Goal: Task Accomplishment & Management: Use online tool/utility

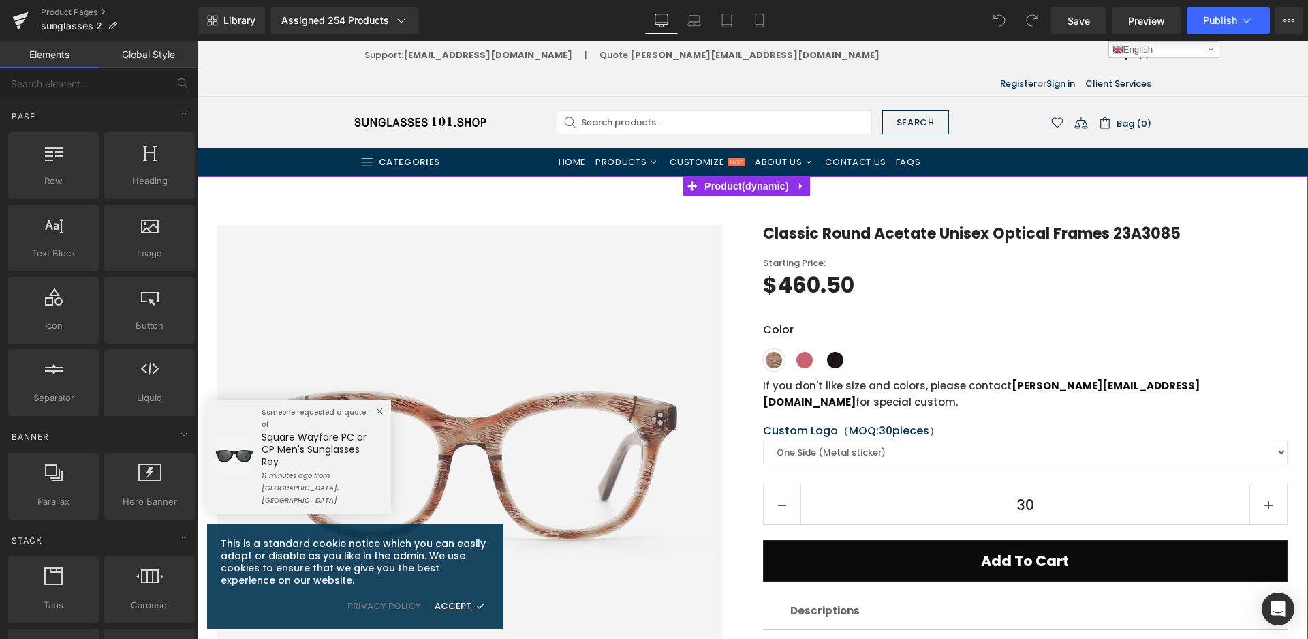
drag, startPoint x: 757, startPoint y: 185, endPoint x: 230, endPoint y: 288, distance: 536.8
click at [757, 185] on span "Product" at bounding box center [746, 186] width 91 height 20
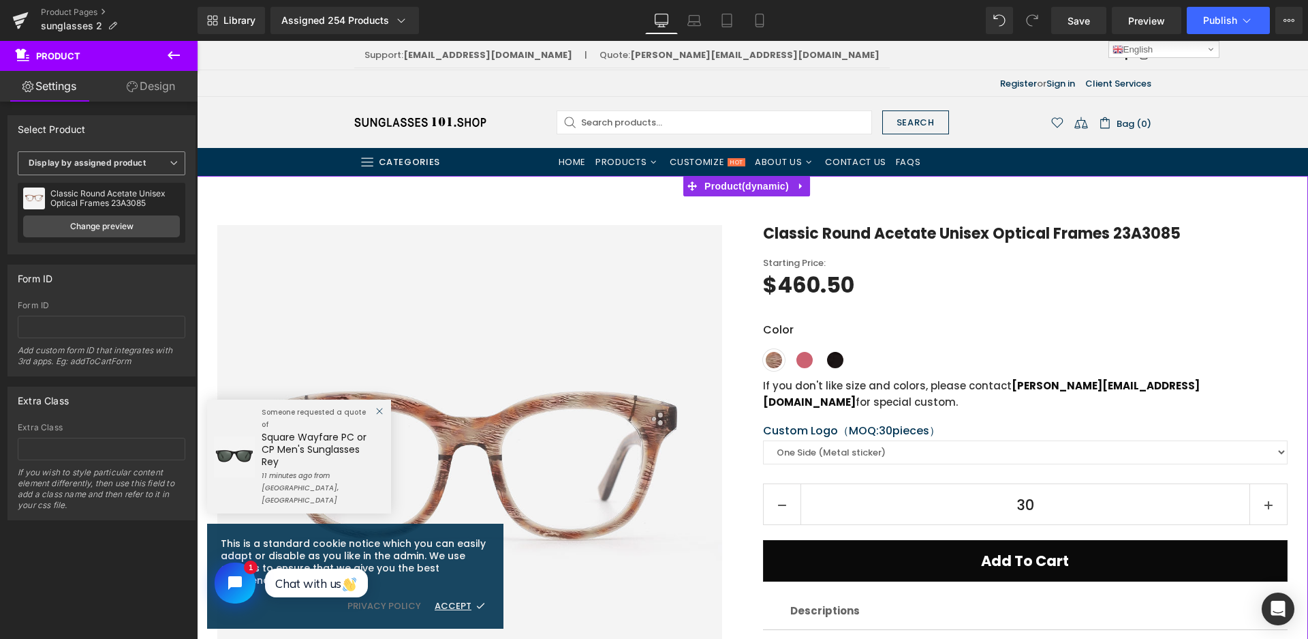
click at [142, 155] on span "Display by assigned product" at bounding box center [102, 163] width 168 height 24
click at [103, 202] on li "Select manually" at bounding box center [99, 205] width 162 height 20
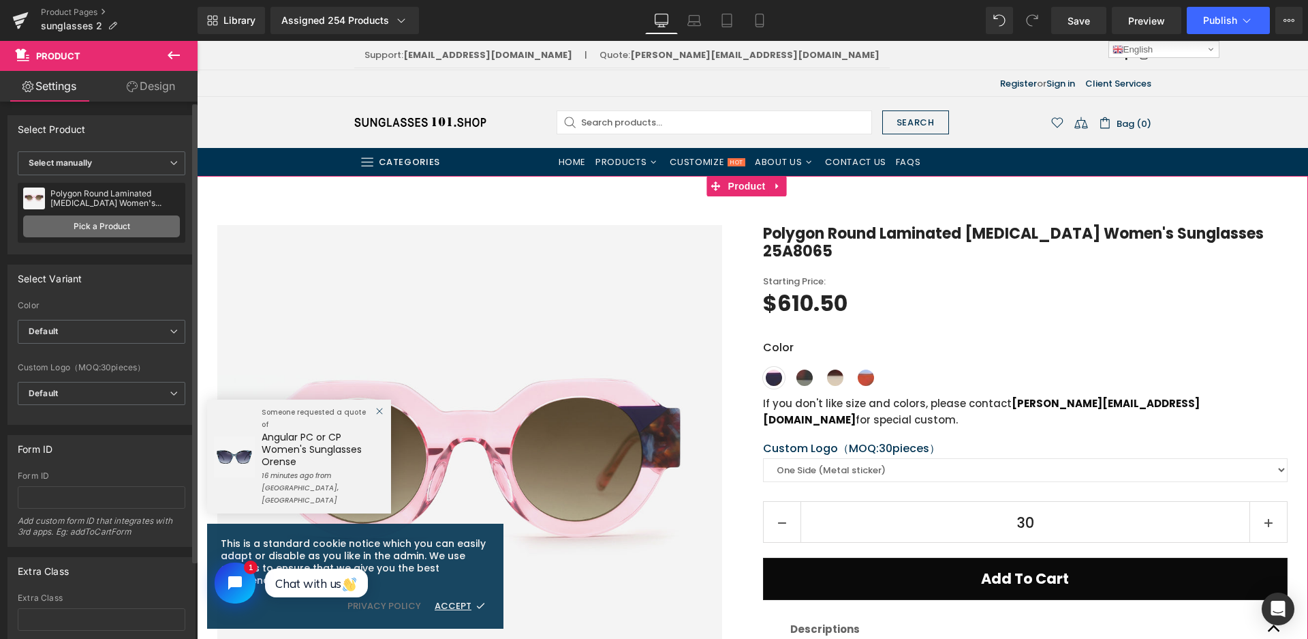
click at [100, 226] on link "Pick a Product" at bounding box center [101, 226] width 157 height 22
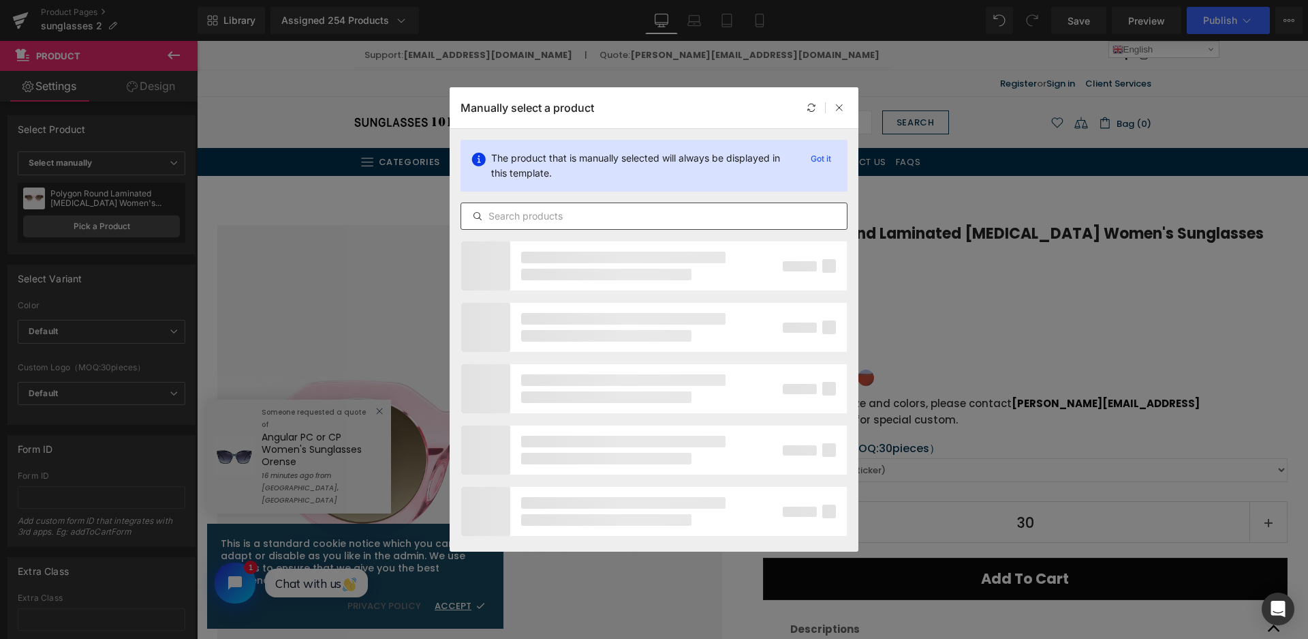
click at [602, 214] on input "text" at bounding box center [654, 216] width 386 height 16
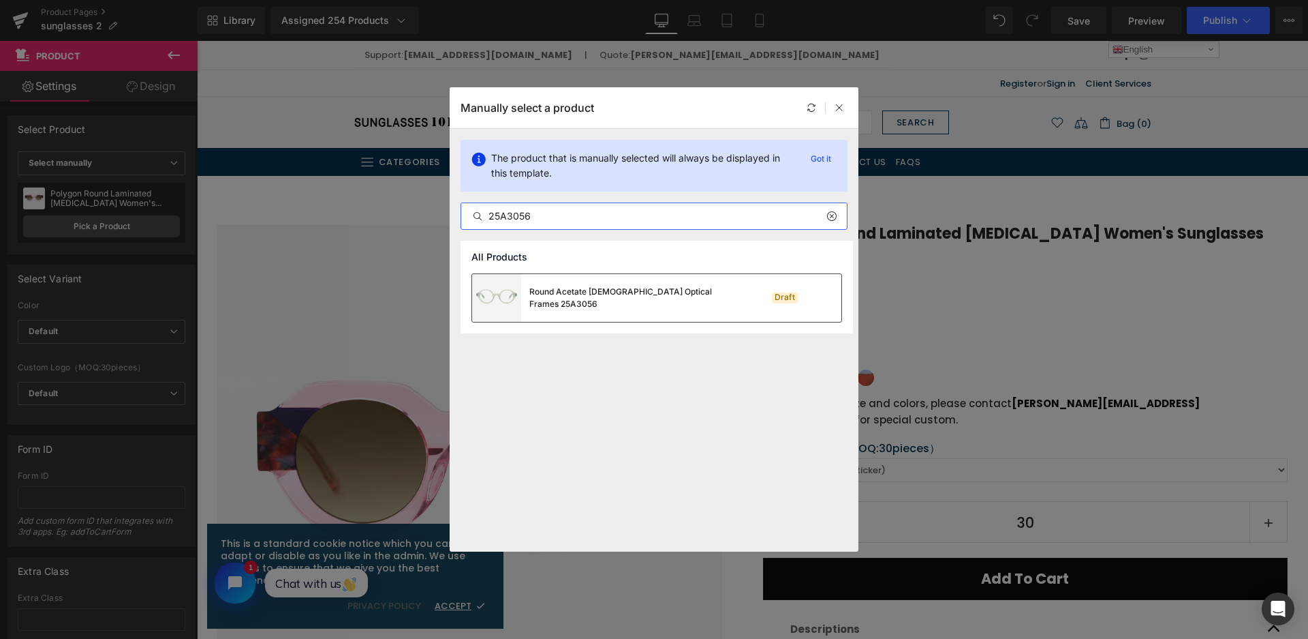
type input "25A3056"
click at [620, 284] on div "Round Acetate Female Optical Frames 25A3056" at bounding box center [603, 298] width 262 height 48
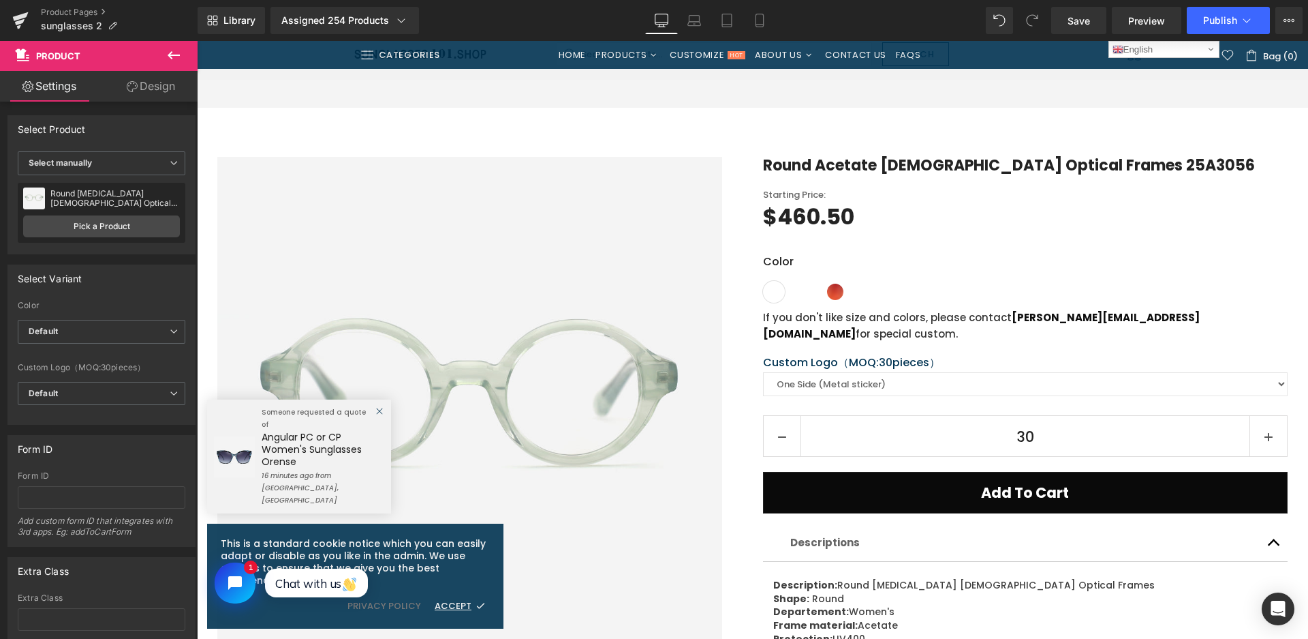
scroll to position [204, 0]
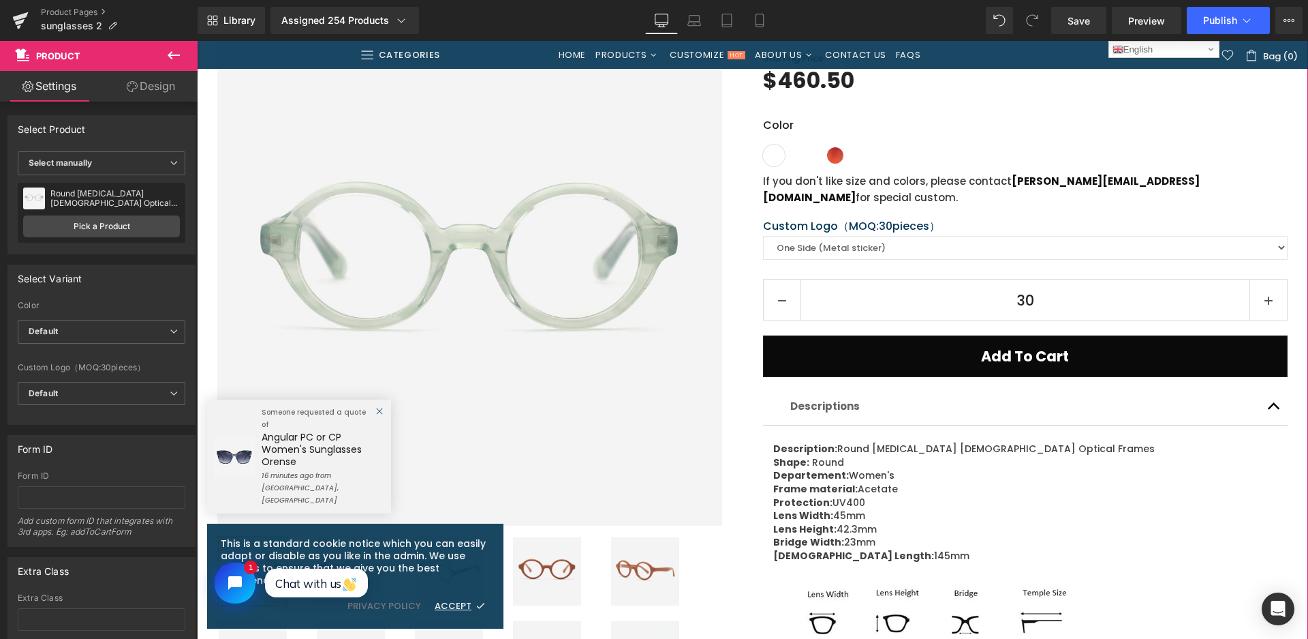
drag, startPoint x: 537, startPoint y: 587, endPoint x: 514, endPoint y: 274, distance: 314.3
click at [537, 580] on img at bounding box center [547, 571] width 68 height 68
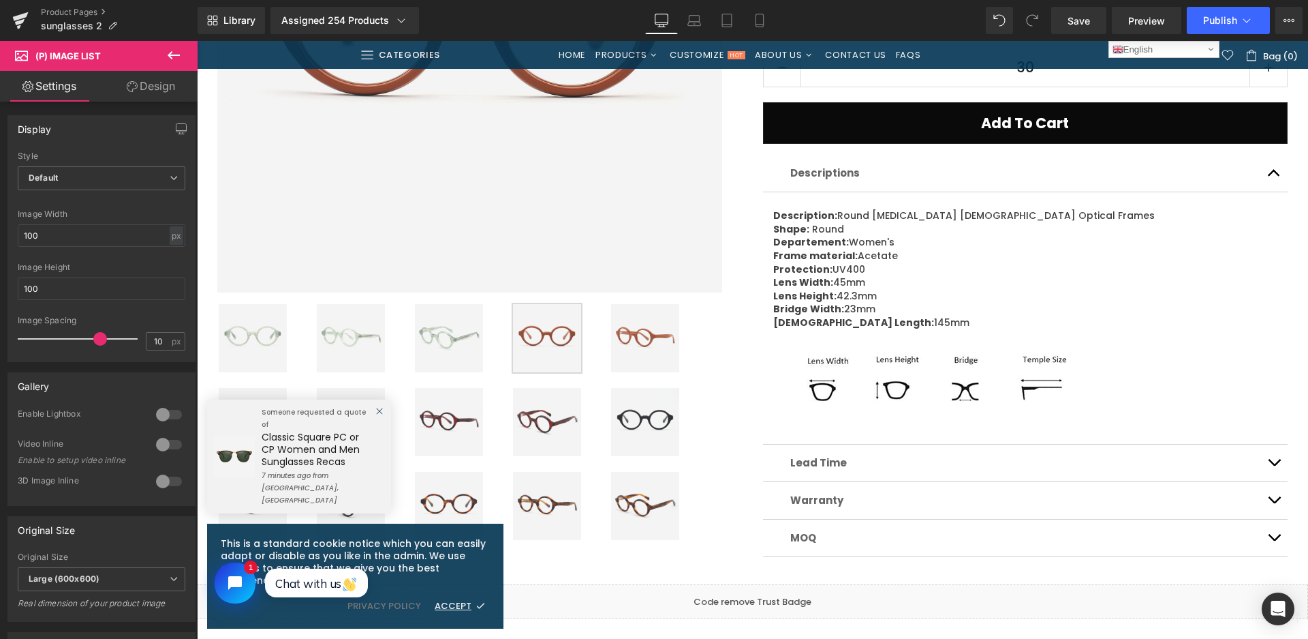
scroll to position [545, 0]
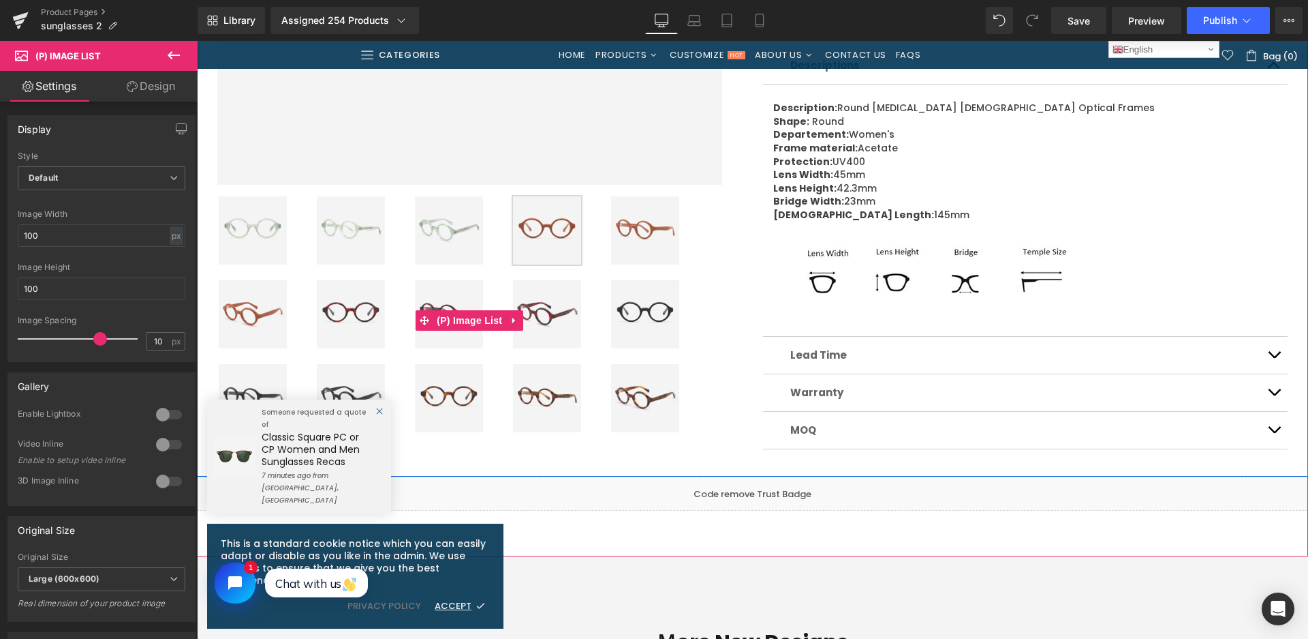
click at [643, 322] on img at bounding box center [645, 314] width 68 height 68
click at [445, 399] on img at bounding box center [449, 398] width 68 height 68
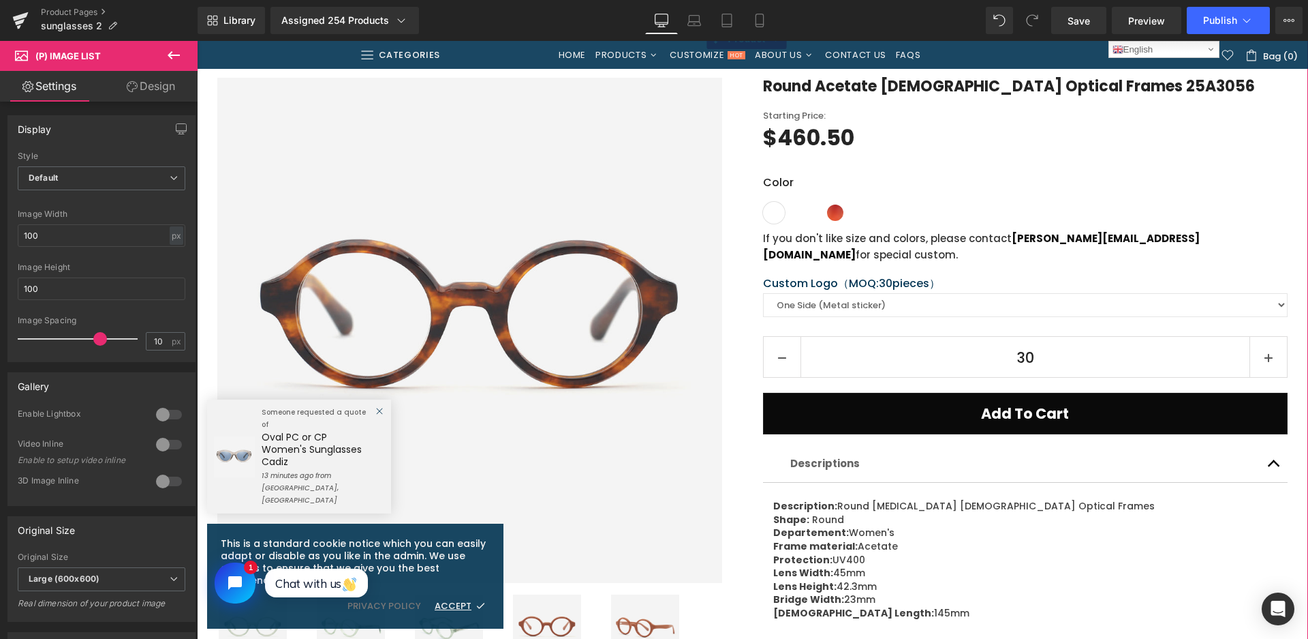
scroll to position [68, 0]
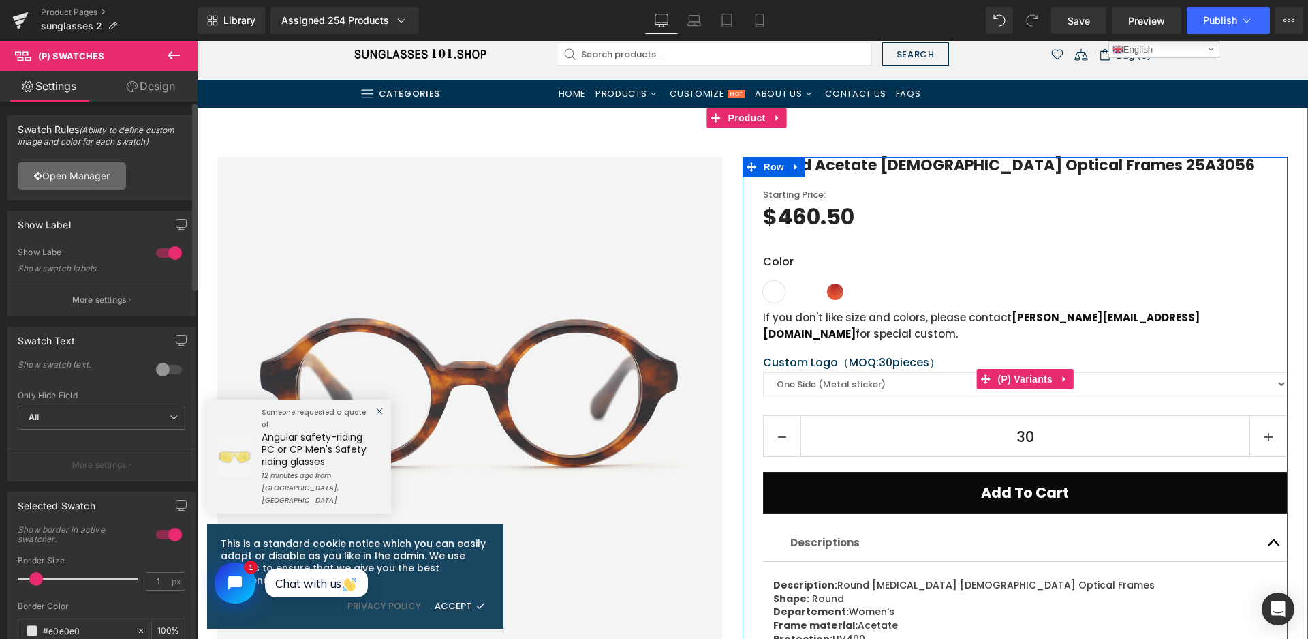
click at [76, 185] on link "Open Manager" at bounding box center [72, 175] width 108 height 27
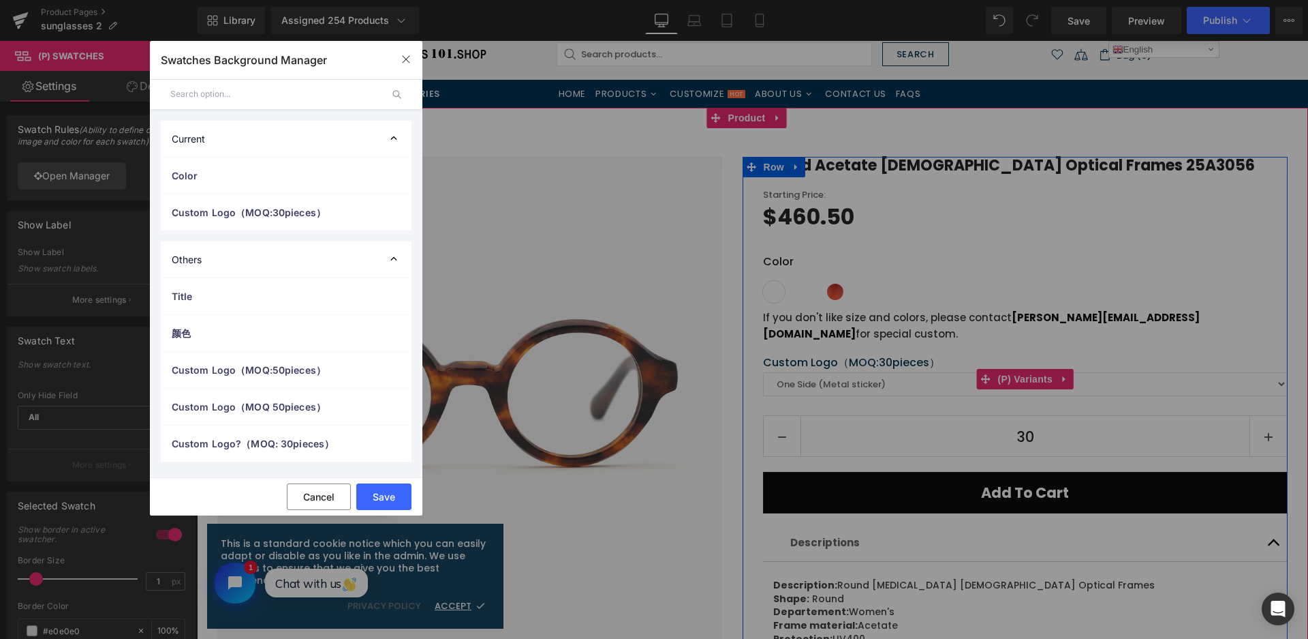
drag, startPoint x: 253, startPoint y: 170, endPoint x: 287, endPoint y: 313, distance: 147.8
click at [253, 170] on span "Color" at bounding box center [273, 175] width 202 height 14
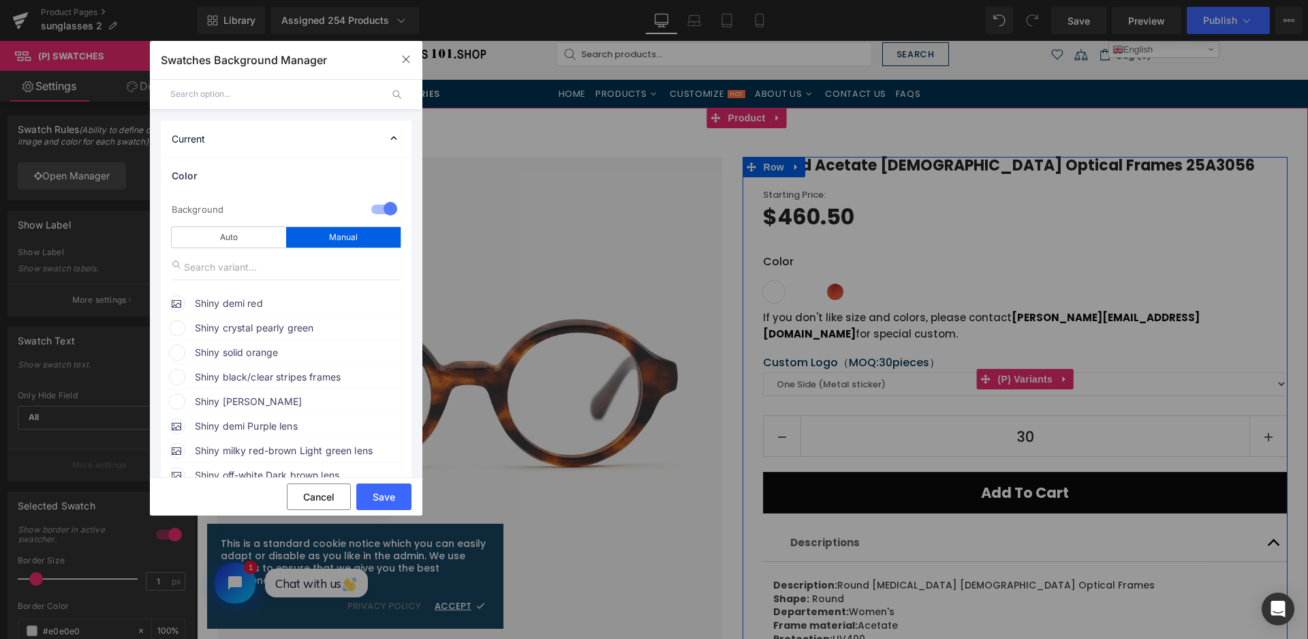
drag, startPoint x: 271, startPoint y: 323, endPoint x: 351, endPoint y: 339, distance: 81.4
click at [271, 323] on span "Shiny crystal pearly green" at bounding box center [298, 328] width 207 height 16
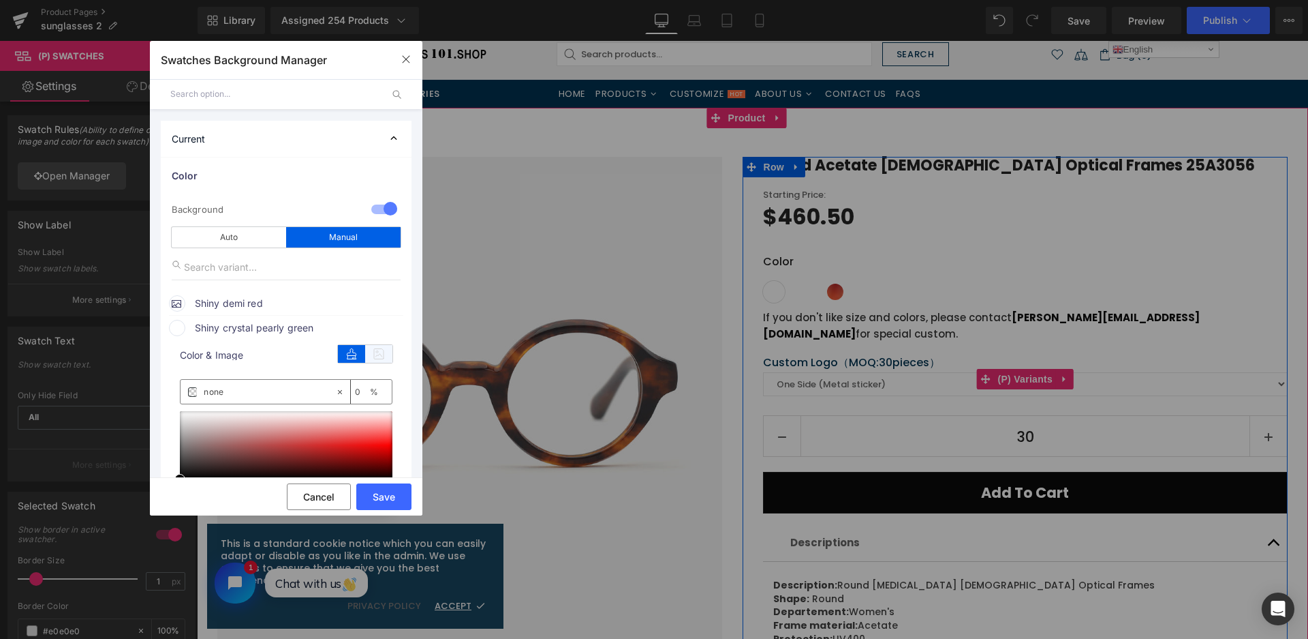
click at [384, 356] on icon at bounding box center [378, 354] width 27 height 18
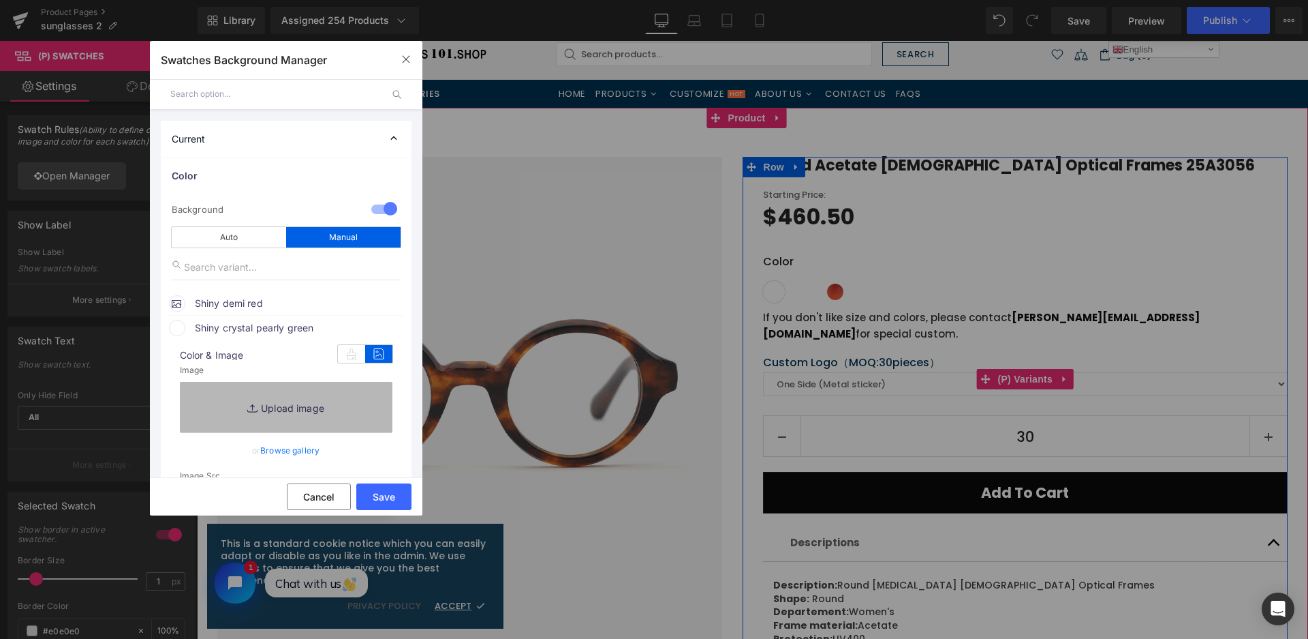
click at [344, 415] on link "Replace Image" at bounding box center [286, 407] width 213 height 50
type input "C:\fakepath\微信截图_20250826105328.png"
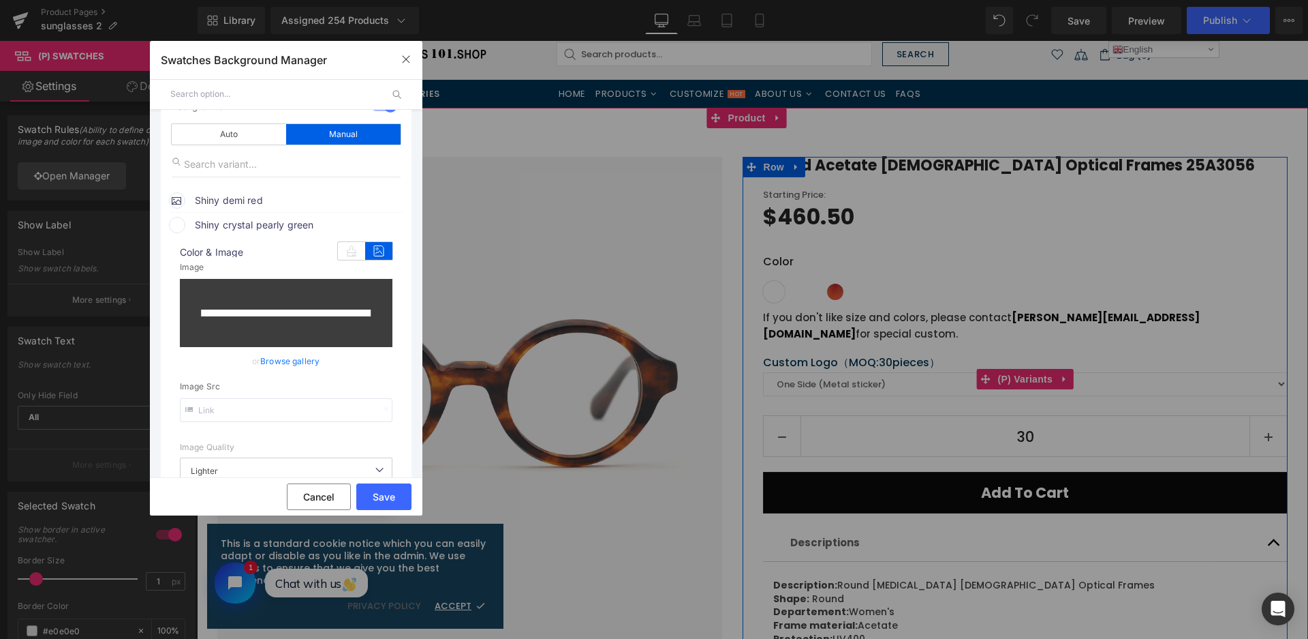
scroll to position [273, 0]
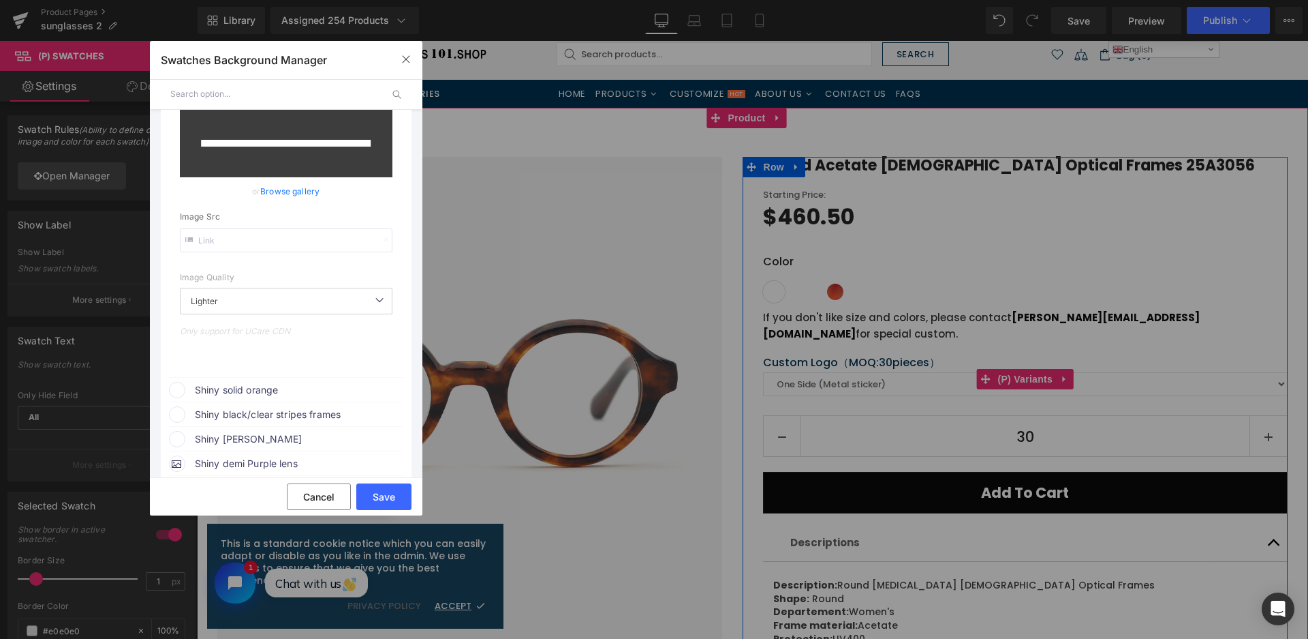
click at [288, 387] on span "Shiny solid orange" at bounding box center [298, 390] width 207 height 16
click at [372, 412] on icon at bounding box center [378, 416] width 27 height 18
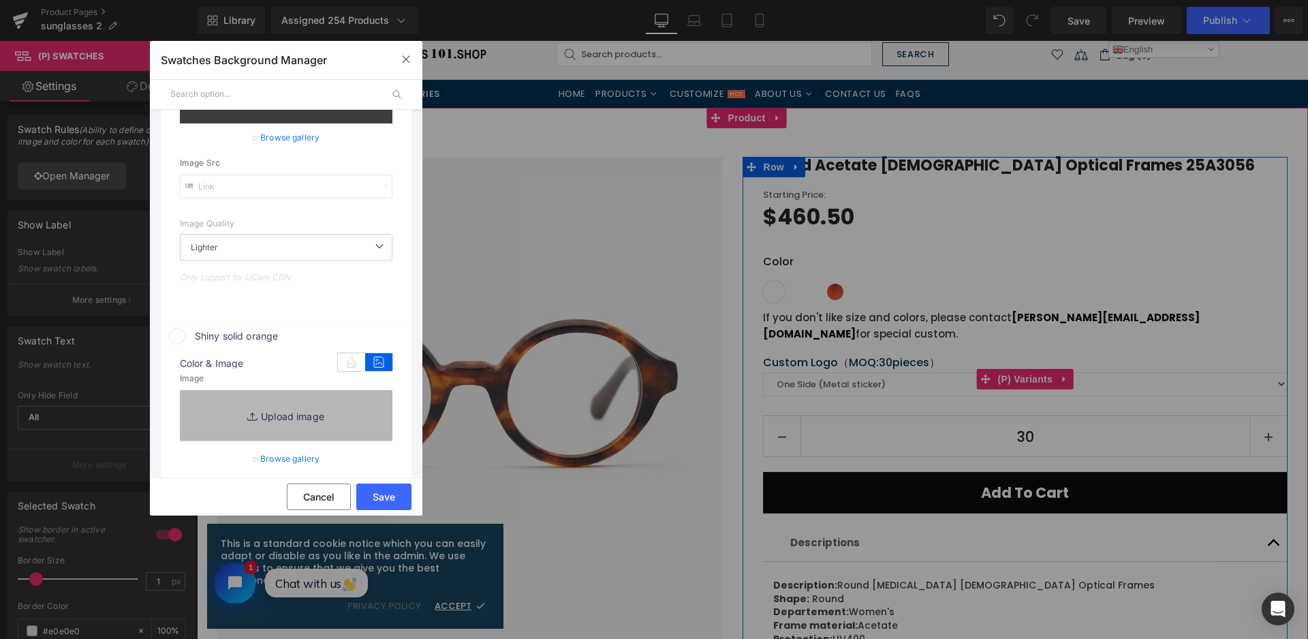
scroll to position [409, 0]
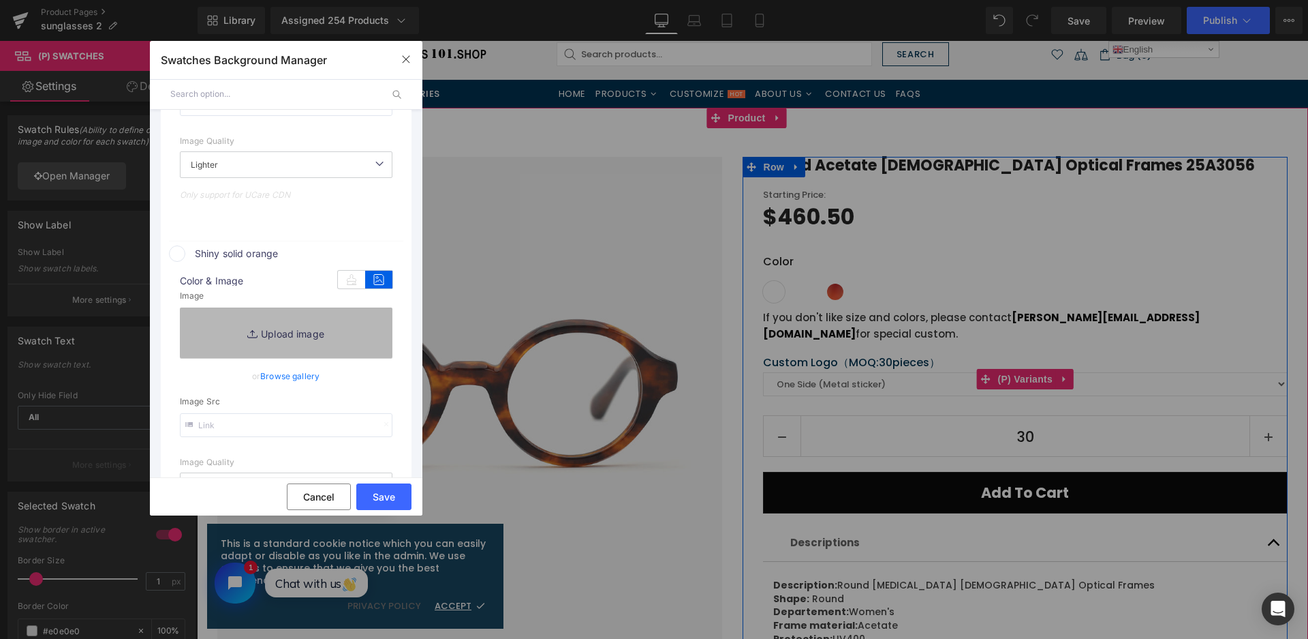
click at [337, 332] on link "Replace Image" at bounding box center [286, 332] width 213 height 50
type input "[URL][DOMAIN_NAME]"
type input "C:\fakepath\微信截图_20250826105338.png"
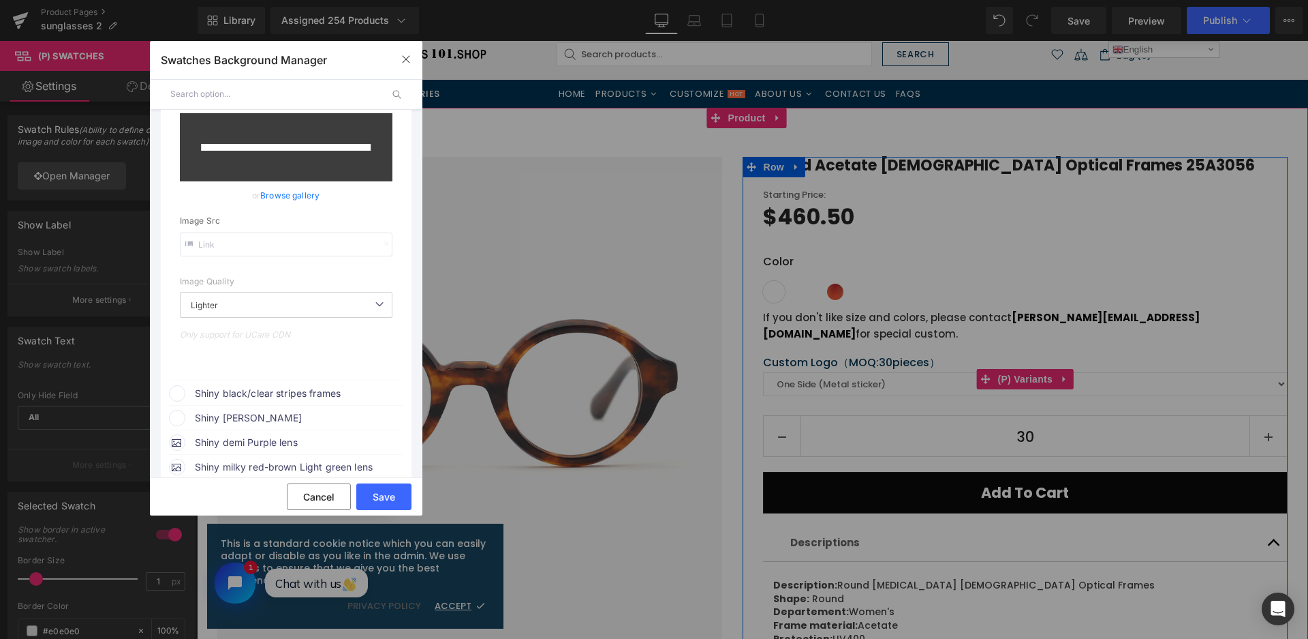
scroll to position [624, 0]
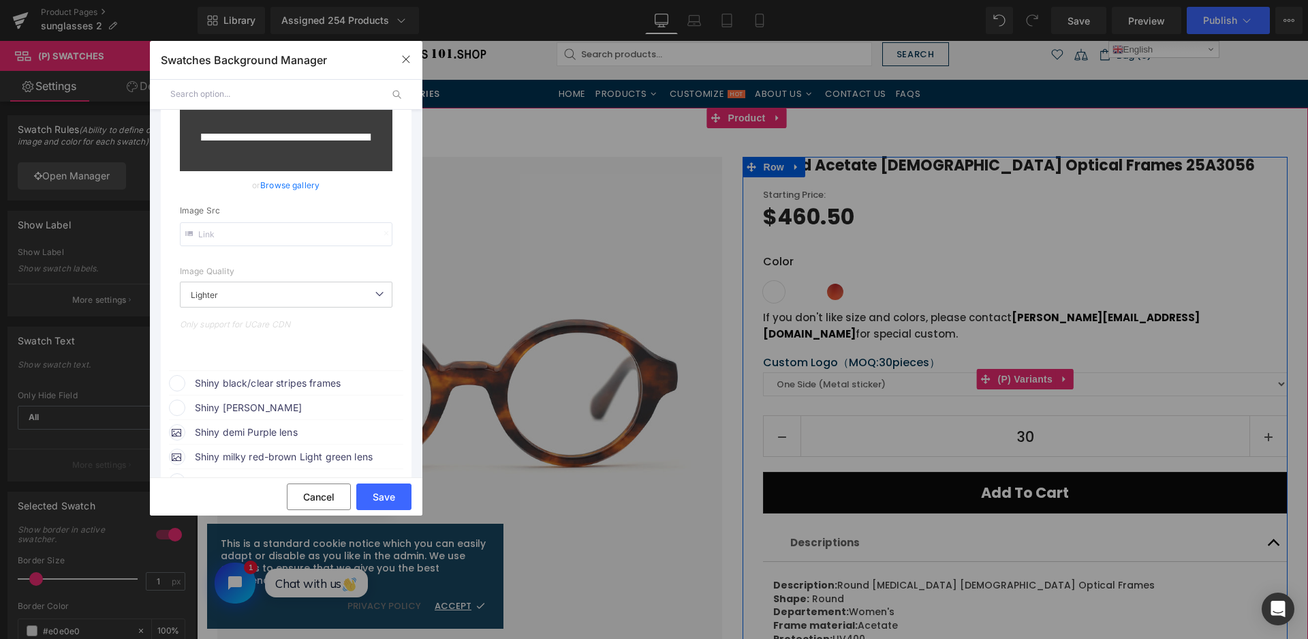
drag, startPoint x: 311, startPoint y: 386, endPoint x: 322, endPoint y: 383, distance: 11.4
click at [311, 386] on span "Shiny black/clear stripes frames" at bounding box center [298, 383] width 207 height 16
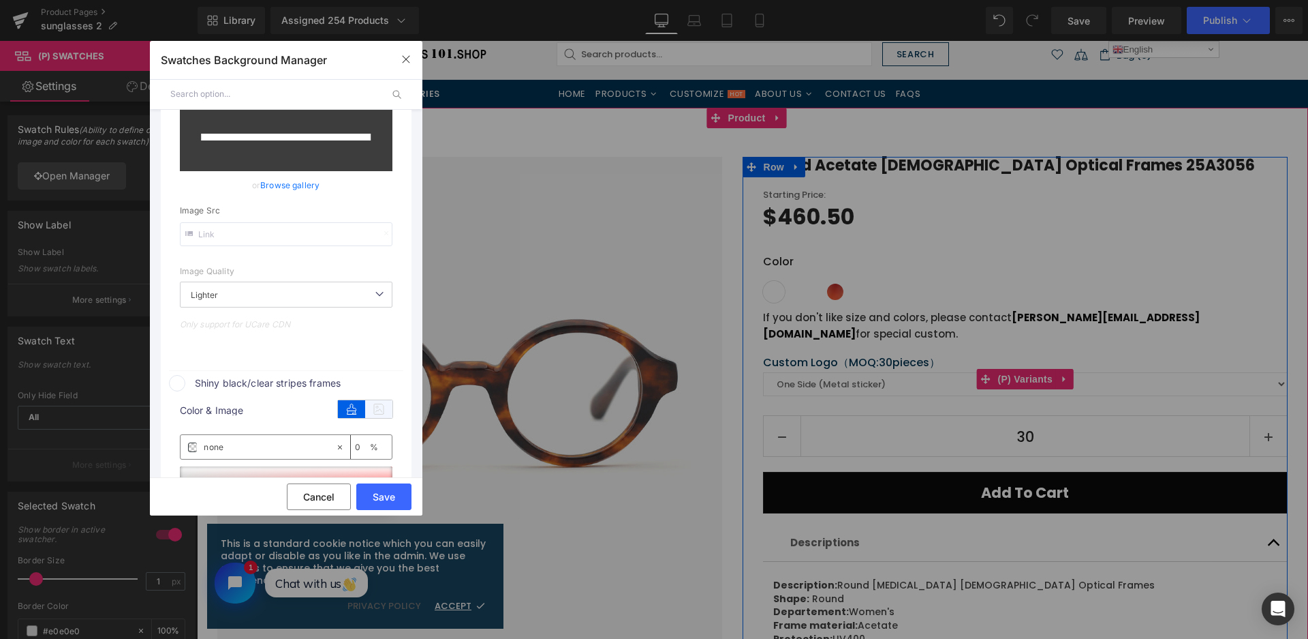
click at [378, 412] on icon at bounding box center [378, 409] width 27 height 18
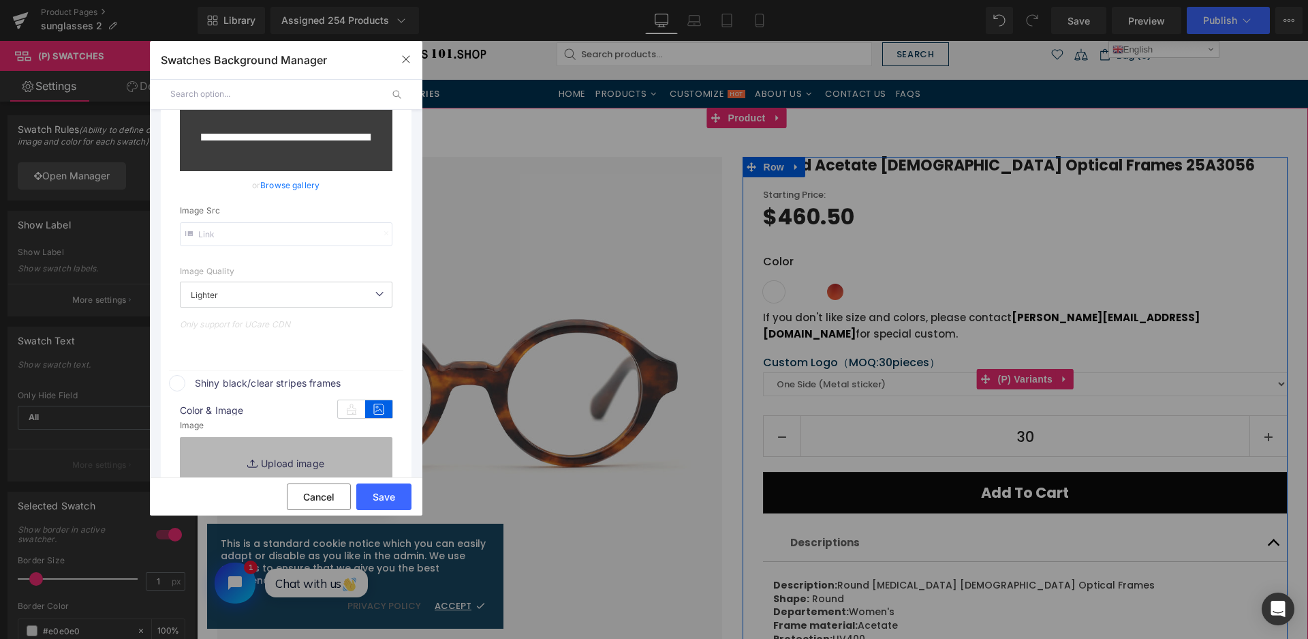
click at [367, 458] on link "Replace Image" at bounding box center [286, 462] width 213 height 50
type input "[URL][DOMAIN_NAME]"
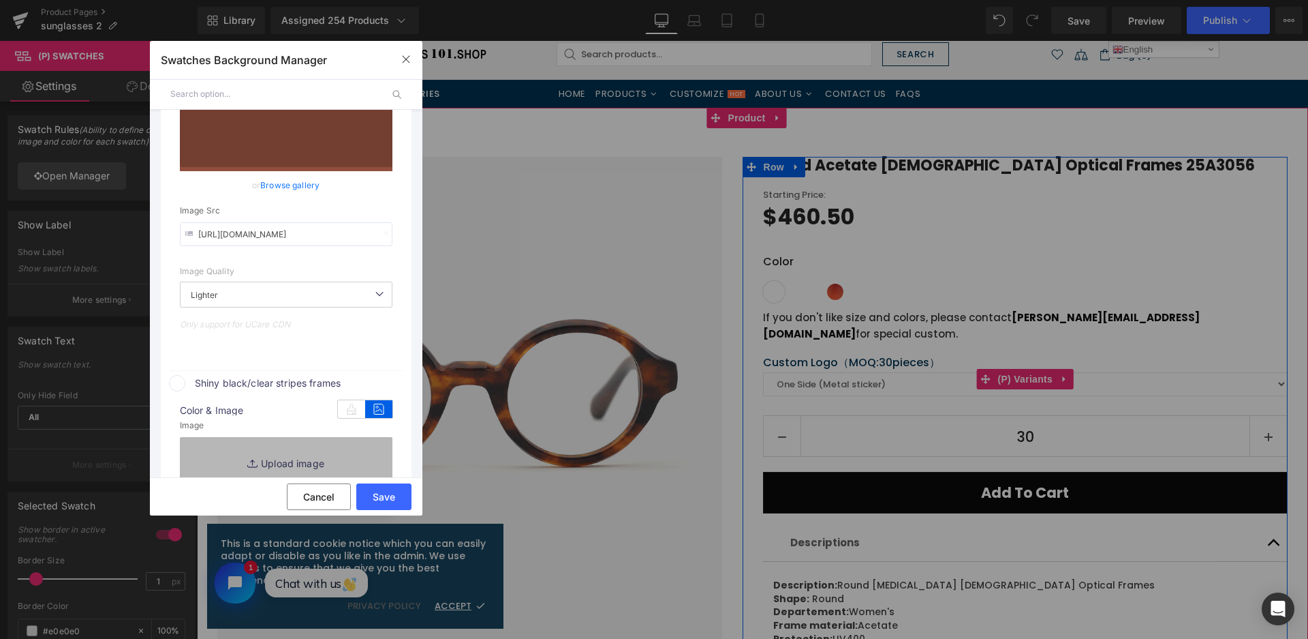
type input "C:\fakepath\微信截图_20250826105349.png"
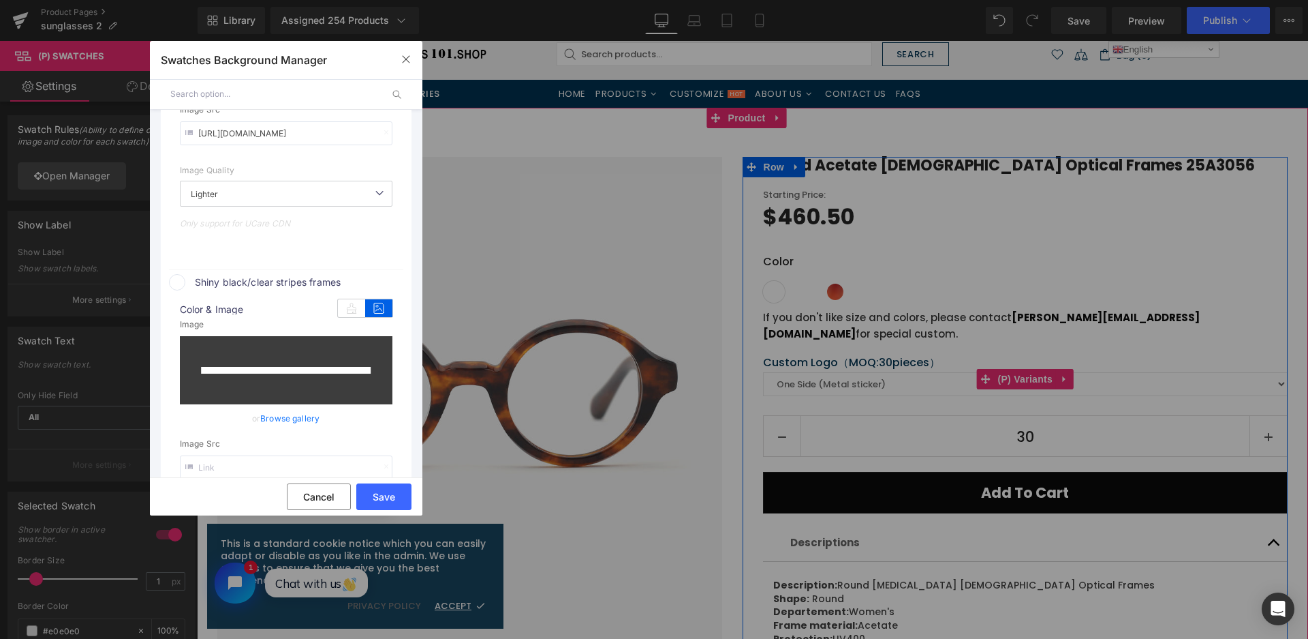
scroll to position [974, 0]
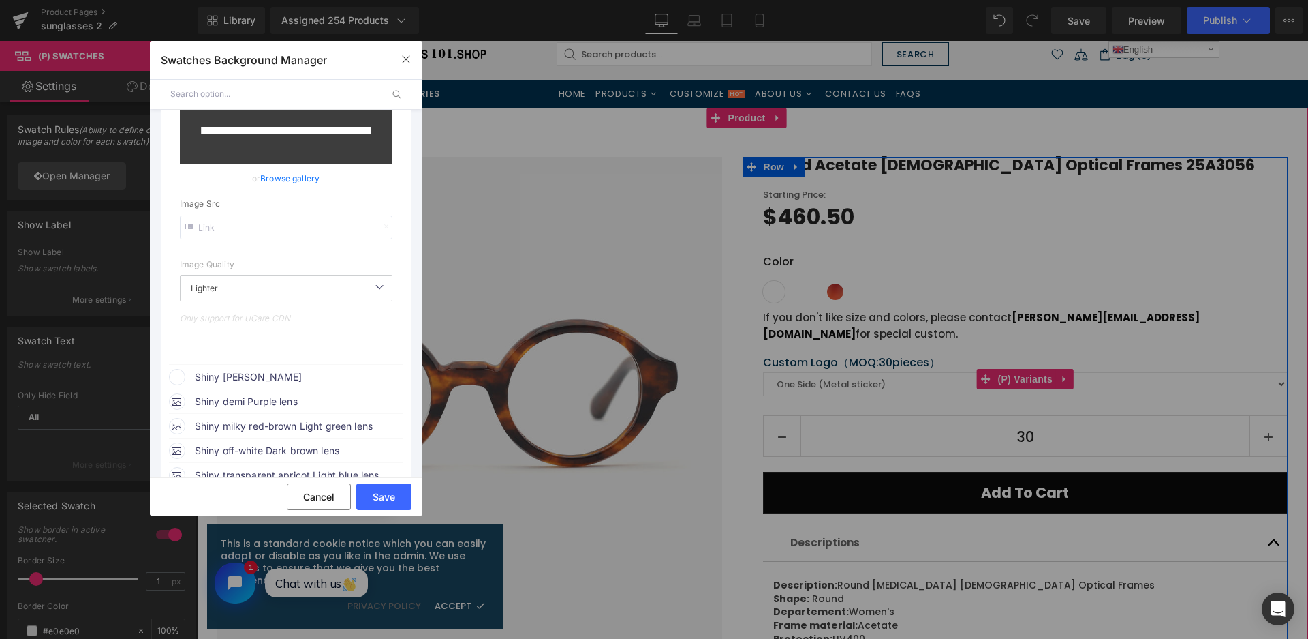
click at [306, 371] on span "Shiny [PERSON_NAME]" at bounding box center [298, 377] width 207 height 16
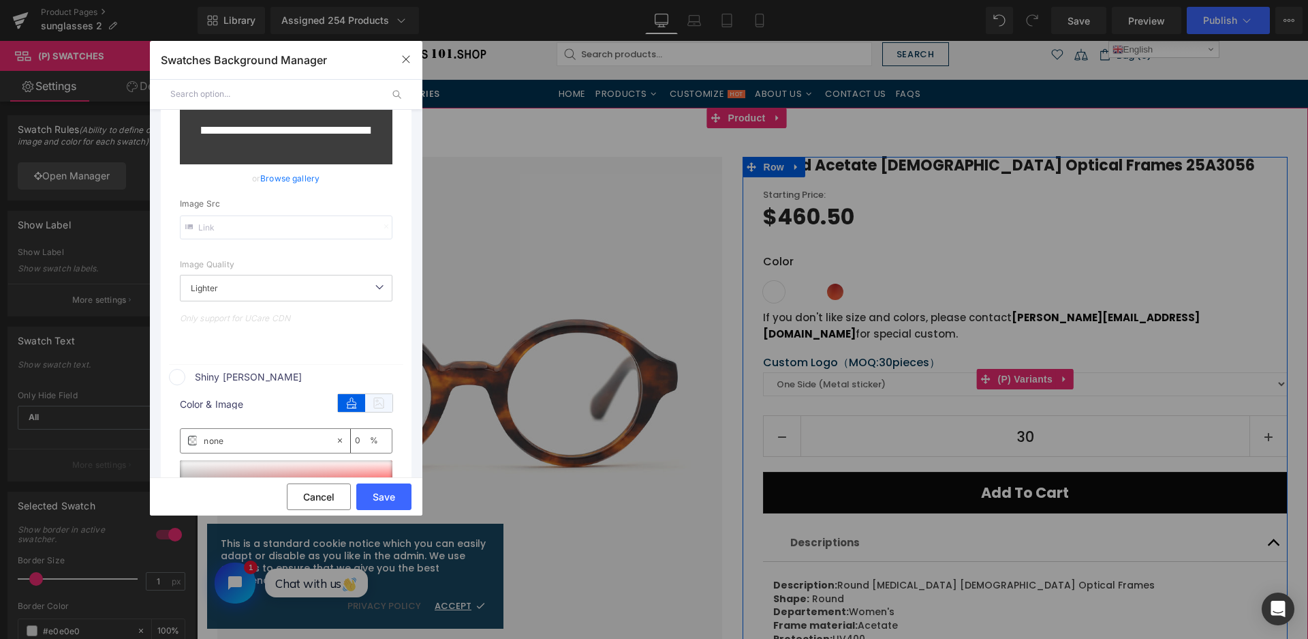
click at [380, 394] on icon at bounding box center [378, 403] width 27 height 18
type input "[URL][DOMAIN_NAME]"
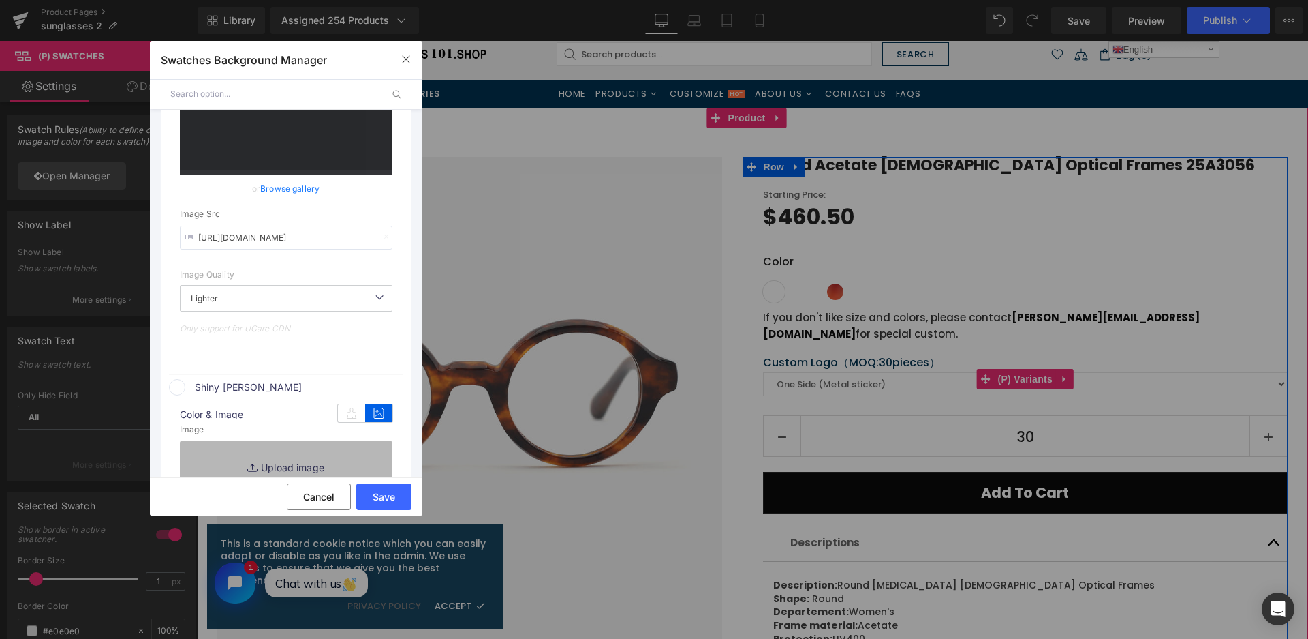
scroll to position [985, 0]
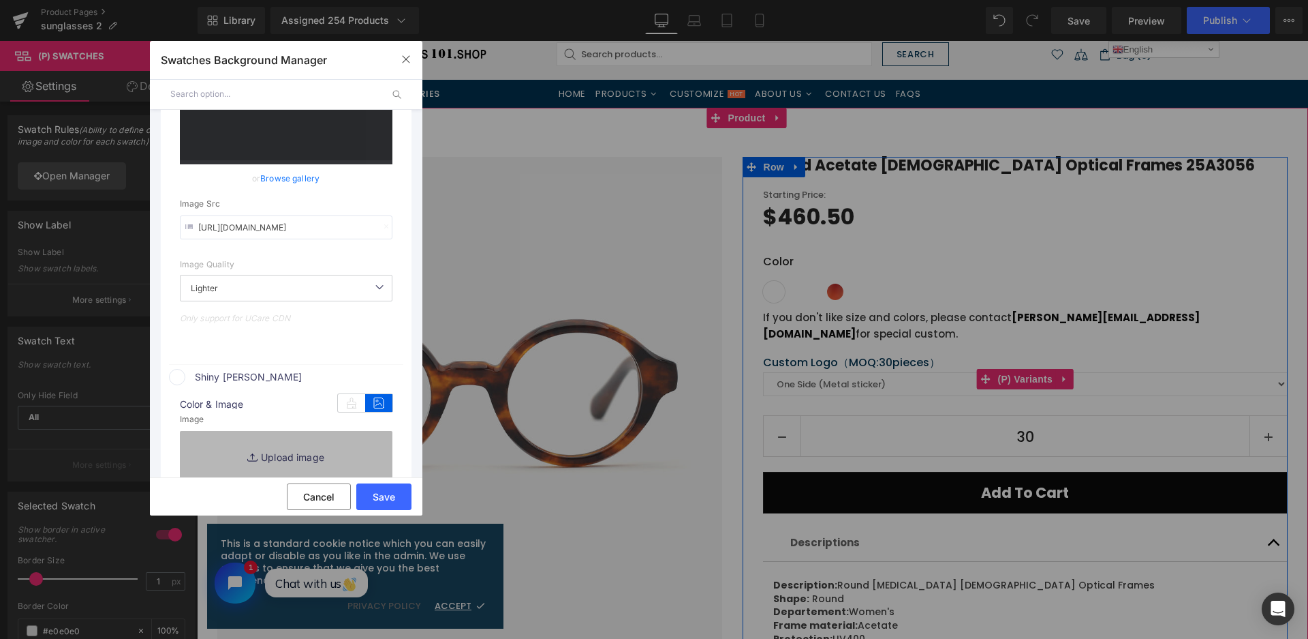
click at [360, 457] on link "Replace Image" at bounding box center [286, 456] width 213 height 50
type input "C:\fakepath\微信截图_20250826105358.png"
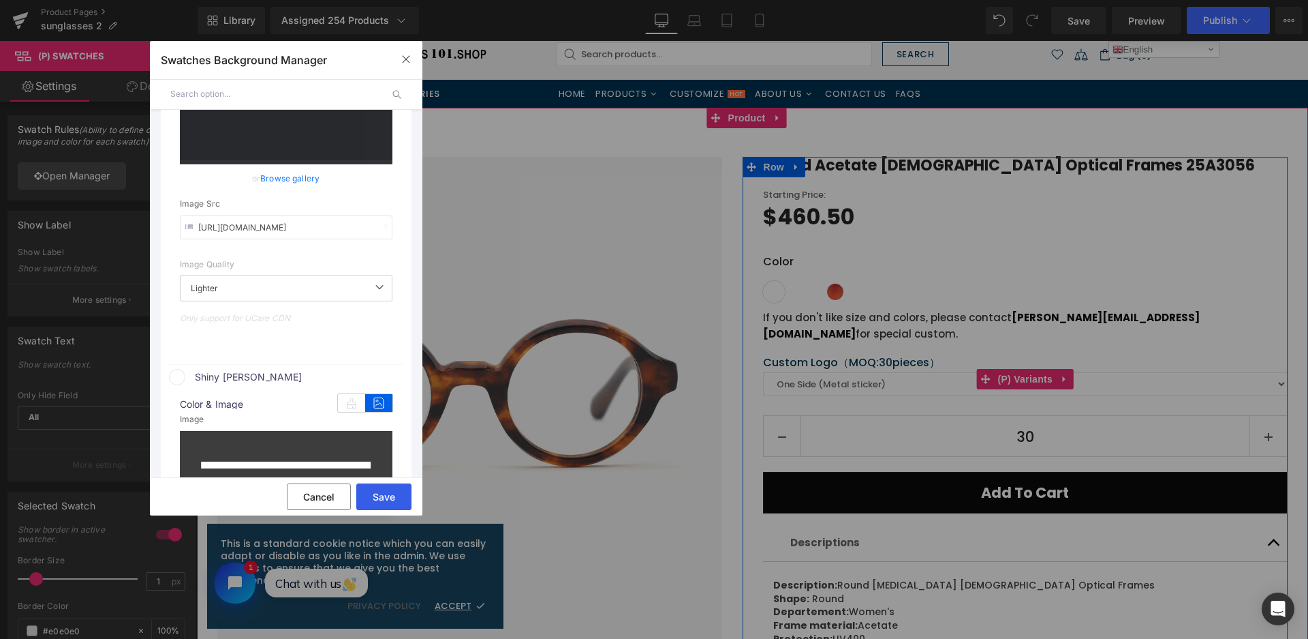
type input "[URL][DOMAIN_NAME]"
click at [390, 491] on button "Save" at bounding box center [383, 496] width 55 height 27
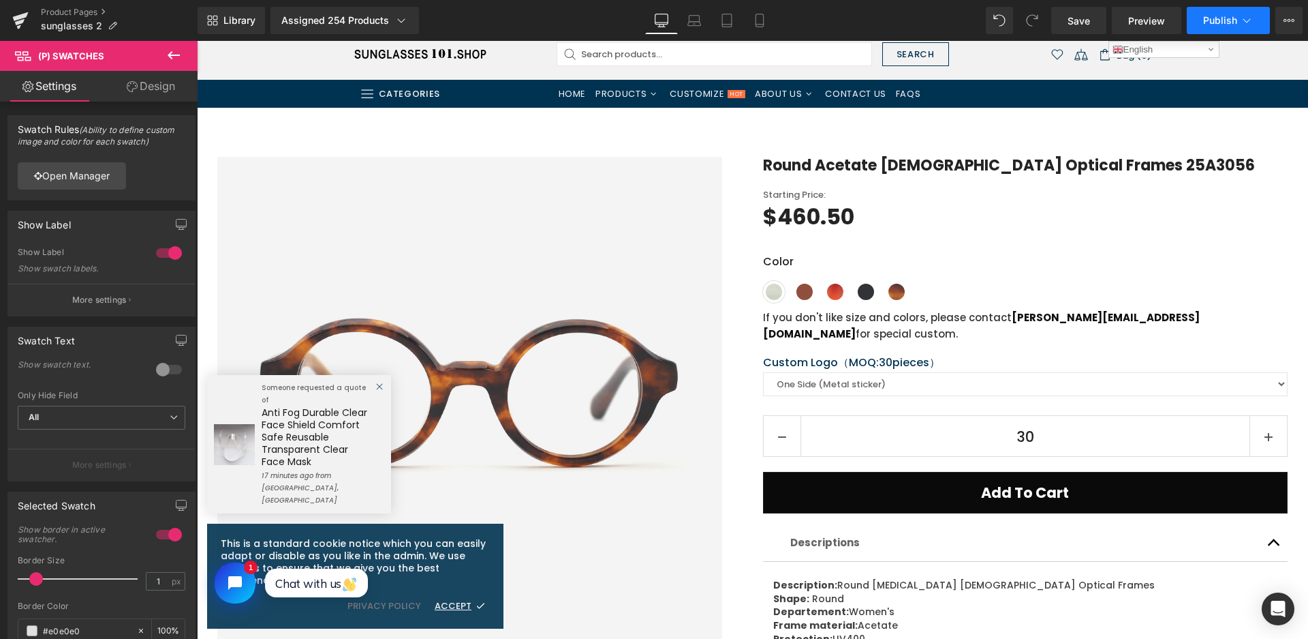
click at [1188, 18] on icon at bounding box center [1247, 21] width 14 height 14
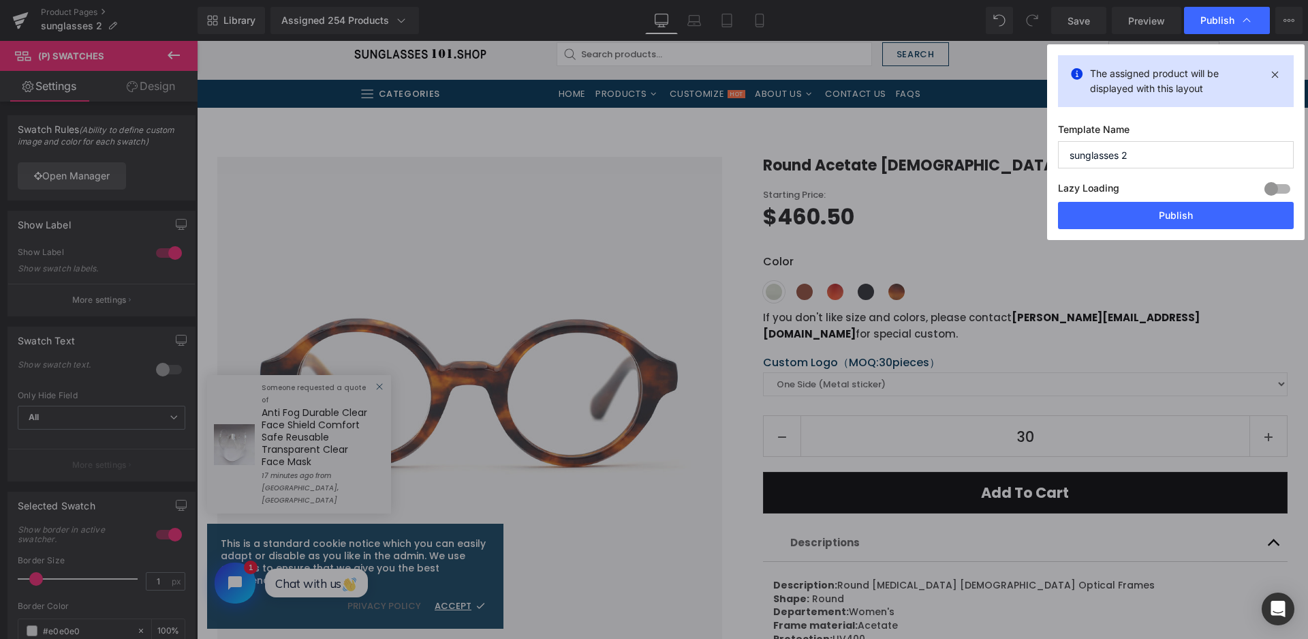
drag, startPoint x: 1158, startPoint y: 215, endPoint x: 718, endPoint y: 3, distance: 489.2
click at [1158, 215] on button "Publish" at bounding box center [1176, 215] width 236 height 27
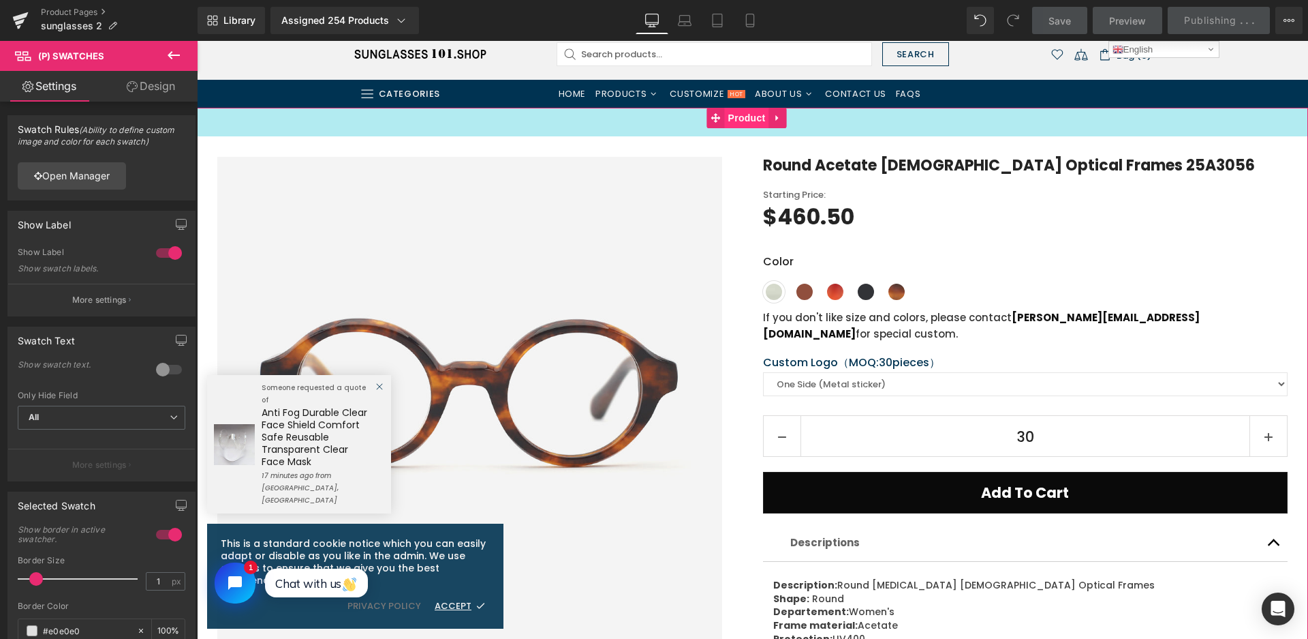
click at [737, 125] on span "Product" at bounding box center [747, 118] width 44 height 20
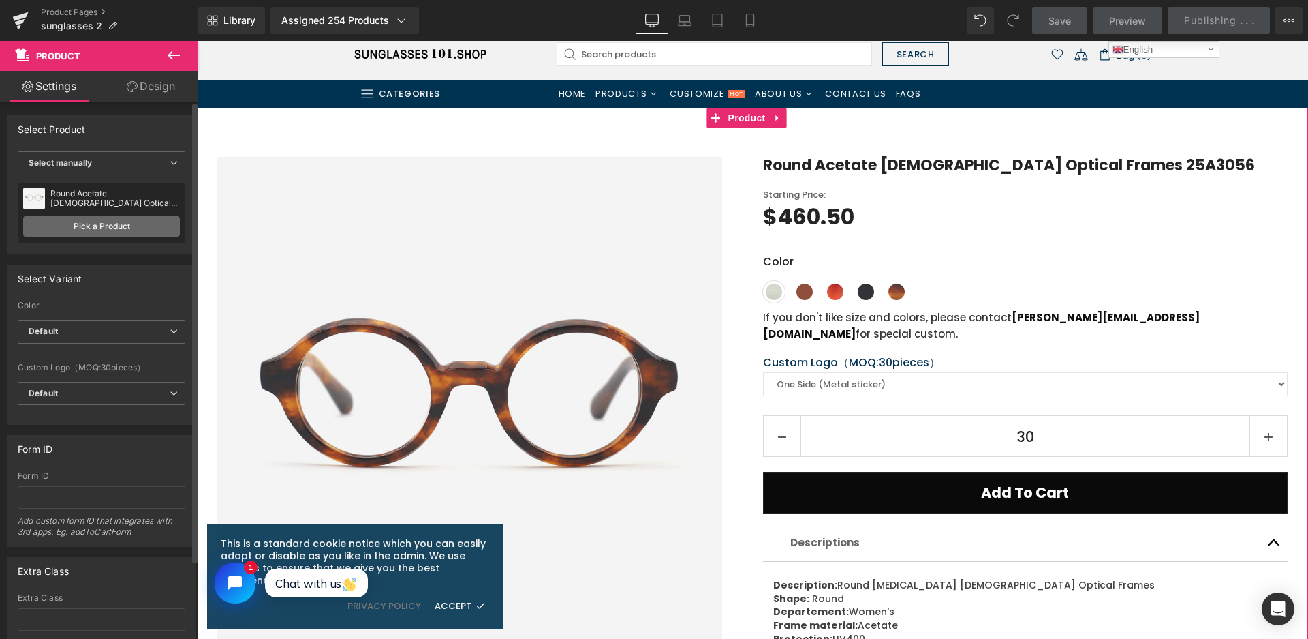
click at [105, 225] on link "Pick a Product" at bounding box center [101, 226] width 157 height 22
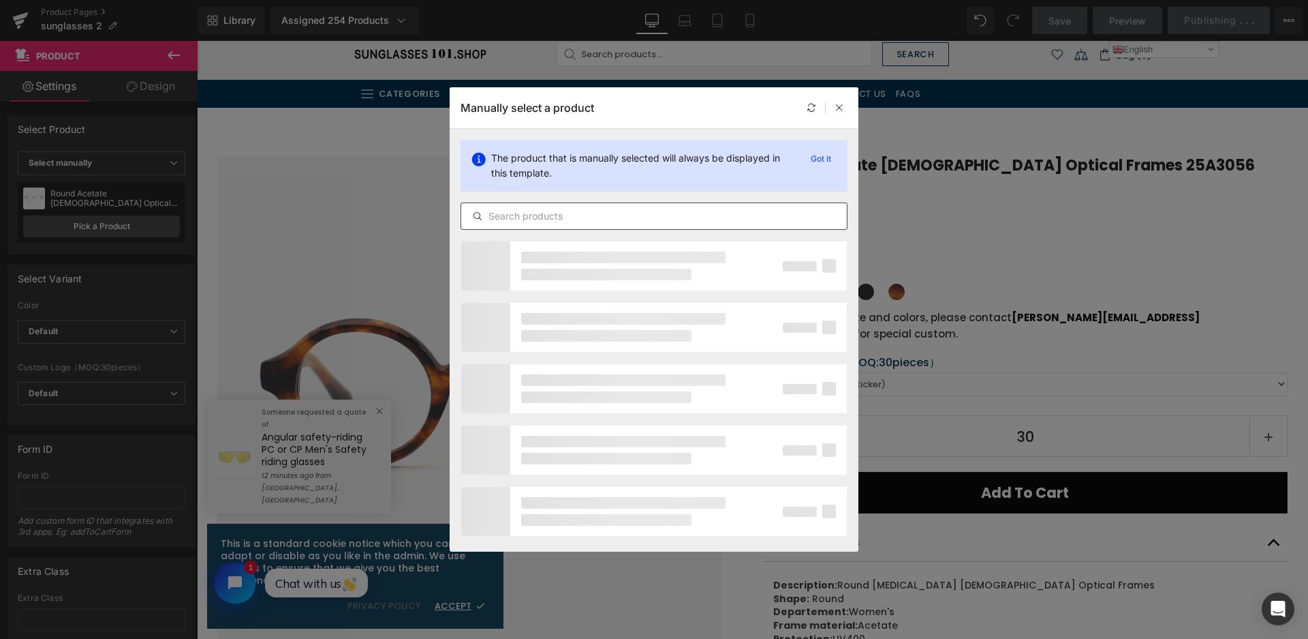
click at [540, 209] on input "text" at bounding box center [654, 216] width 386 height 16
type input "25A3072"
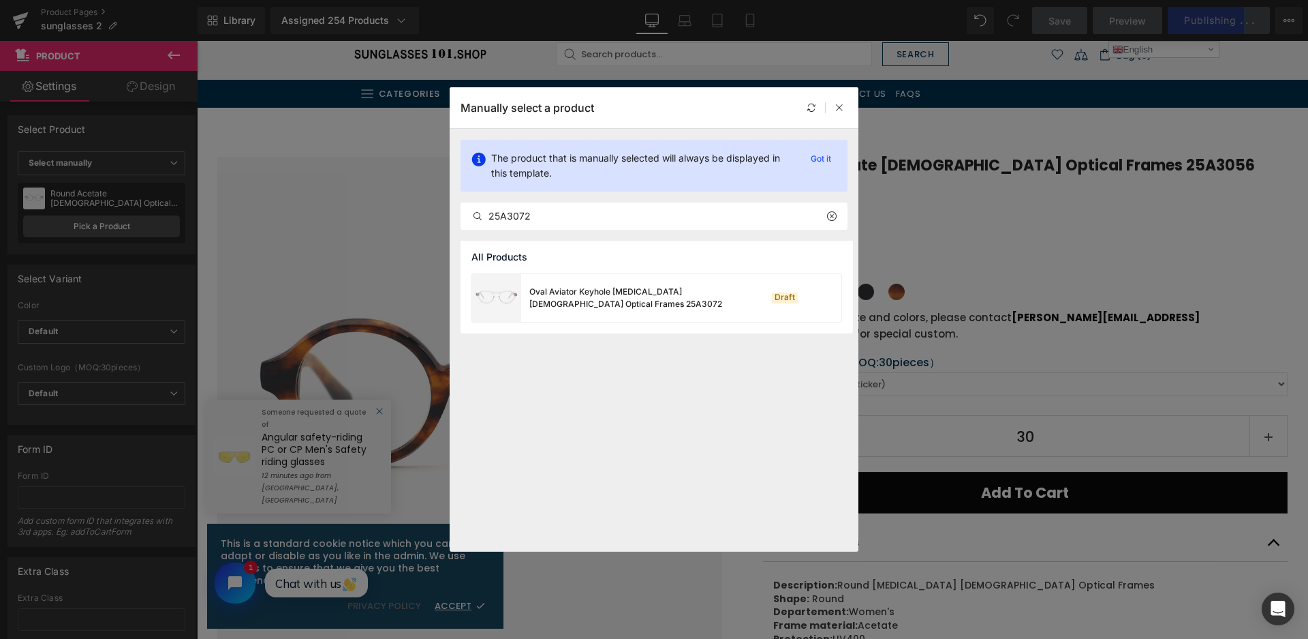
drag, startPoint x: 690, startPoint y: 313, endPoint x: 677, endPoint y: 429, distance: 116.6
click at [677, 429] on div "All Products Oval Aviator Keyhole Acetate Female Optical Frames 25A3072 Draft" at bounding box center [654, 396] width 409 height 311
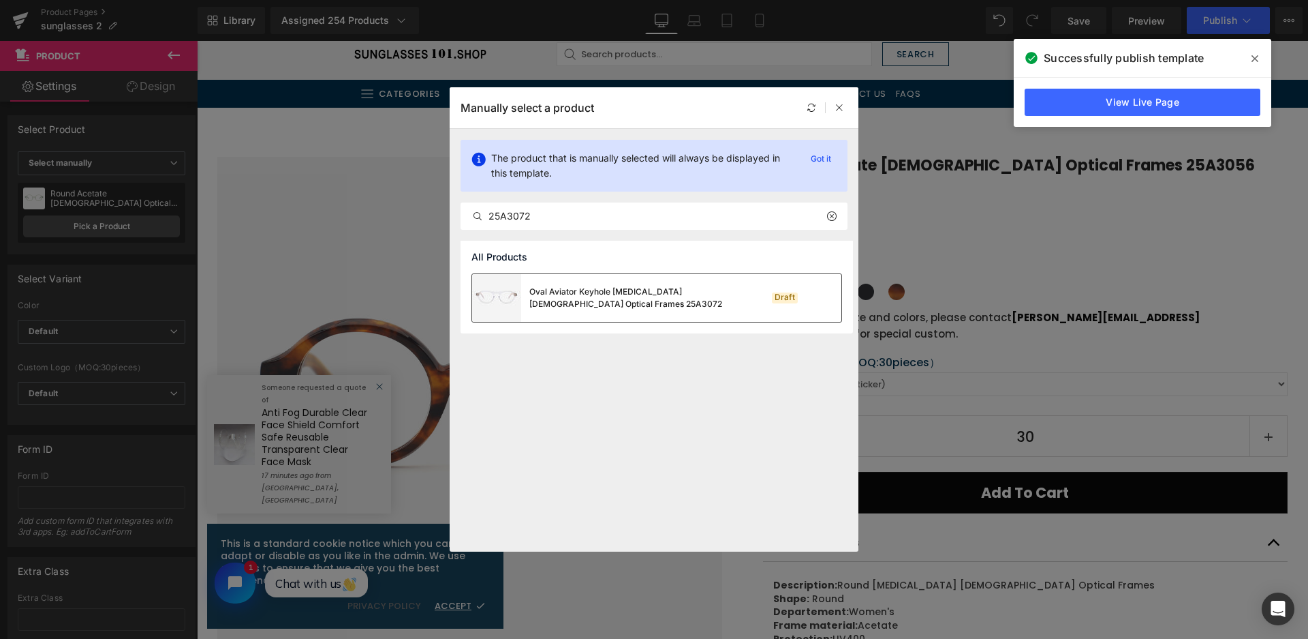
drag, startPoint x: 667, startPoint y: 305, endPoint x: 158, endPoint y: 87, distance: 553.8
click at [667, 305] on div "Oval Aviator Keyhole Acetate Female Optical Frames 25A3072" at bounding box center [631, 298] width 204 height 25
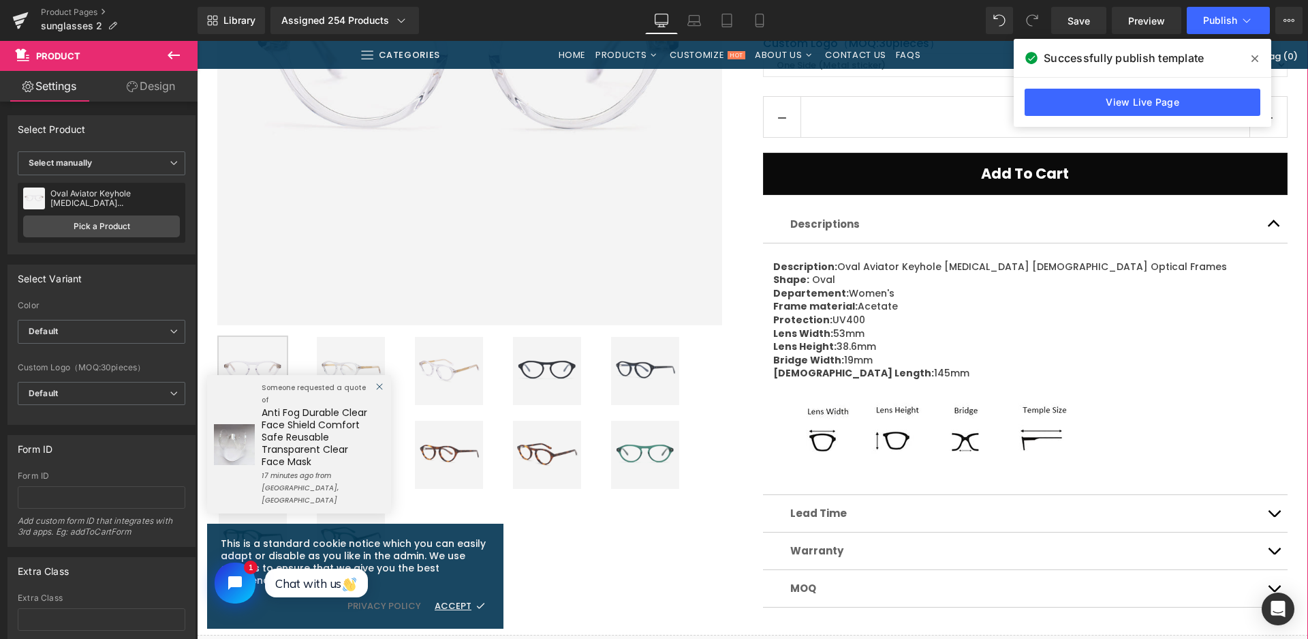
scroll to position [409, 0]
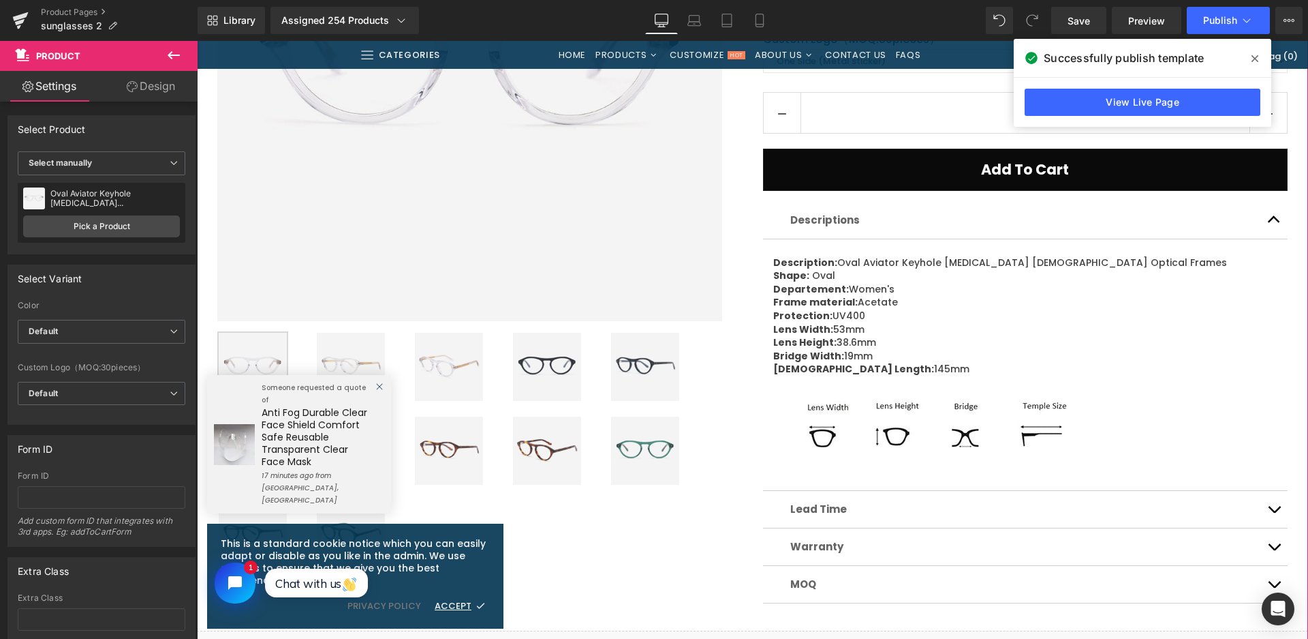
click at [568, 367] on img at bounding box center [547, 367] width 68 height 68
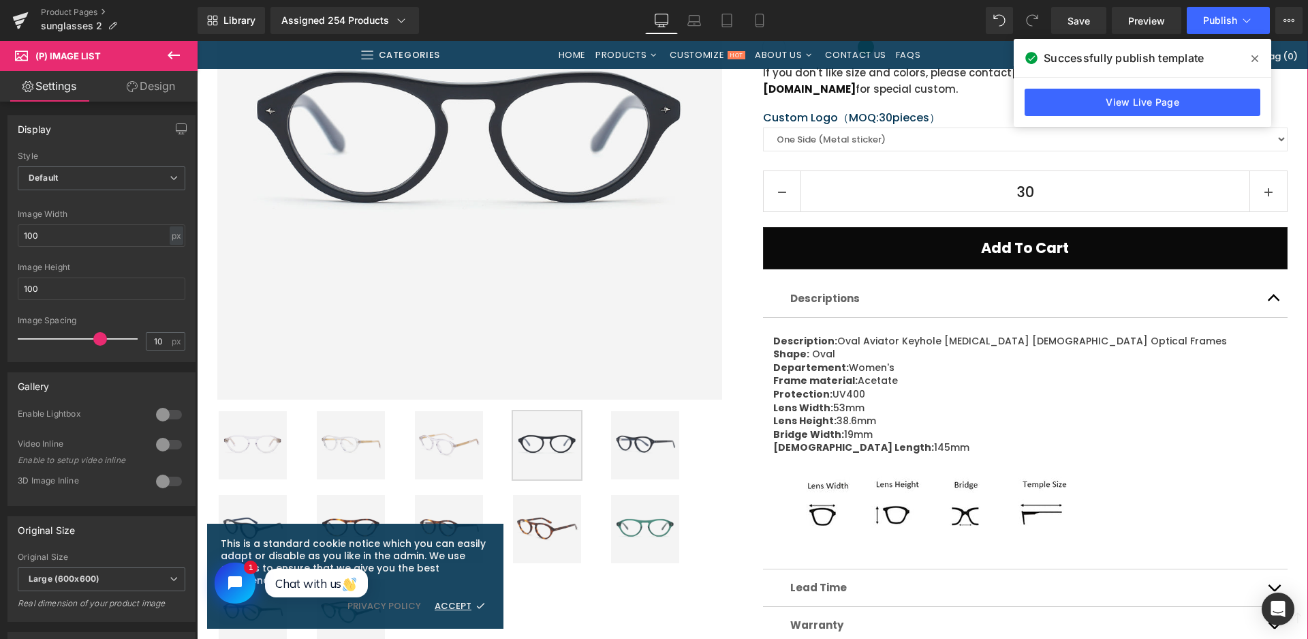
scroll to position [477, 0]
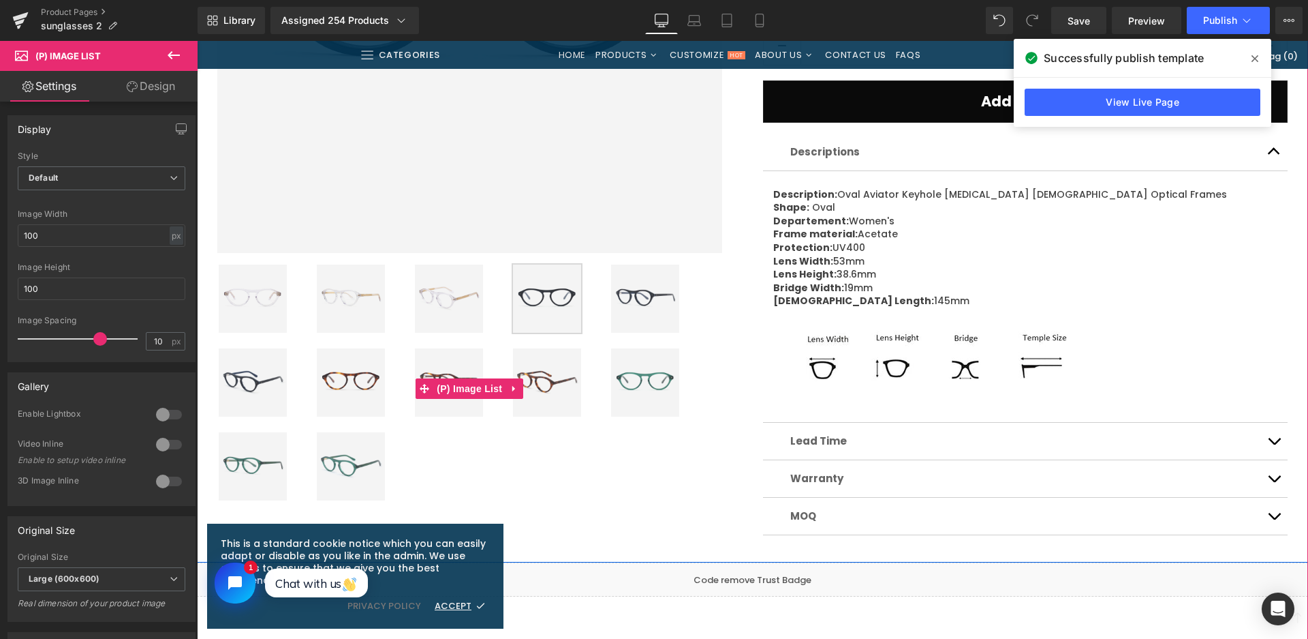
click at [367, 382] on img at bounding box center [351, 382] width 68 height 68
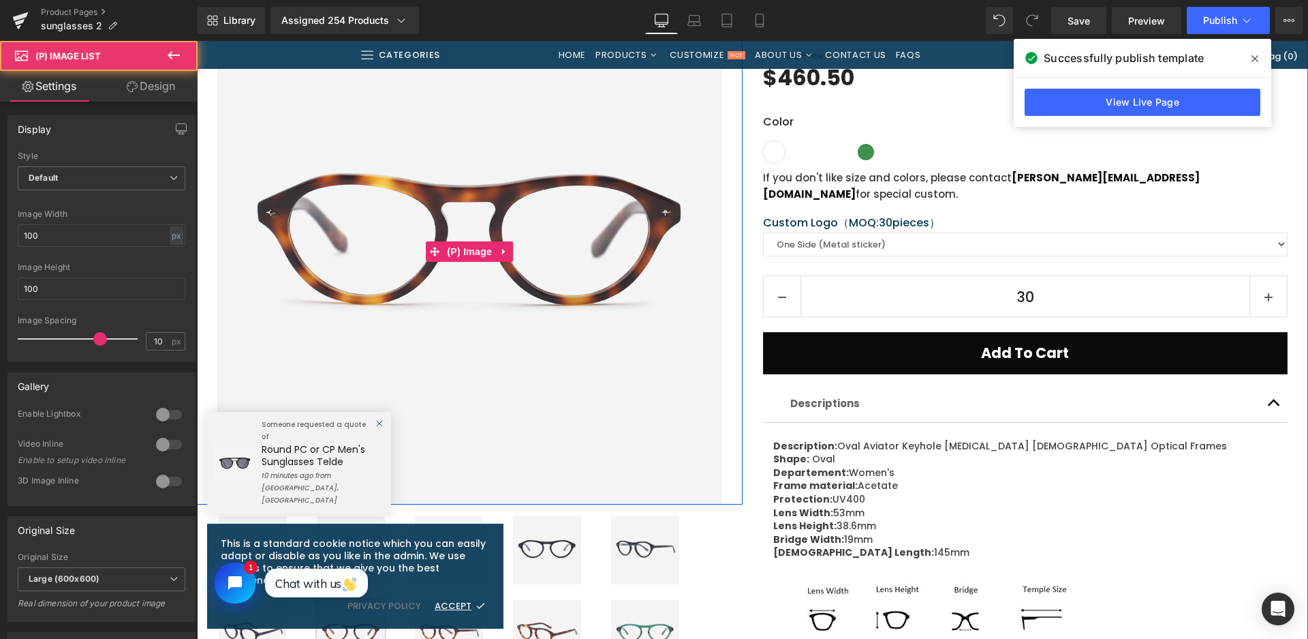
scroll to position [136, 0]
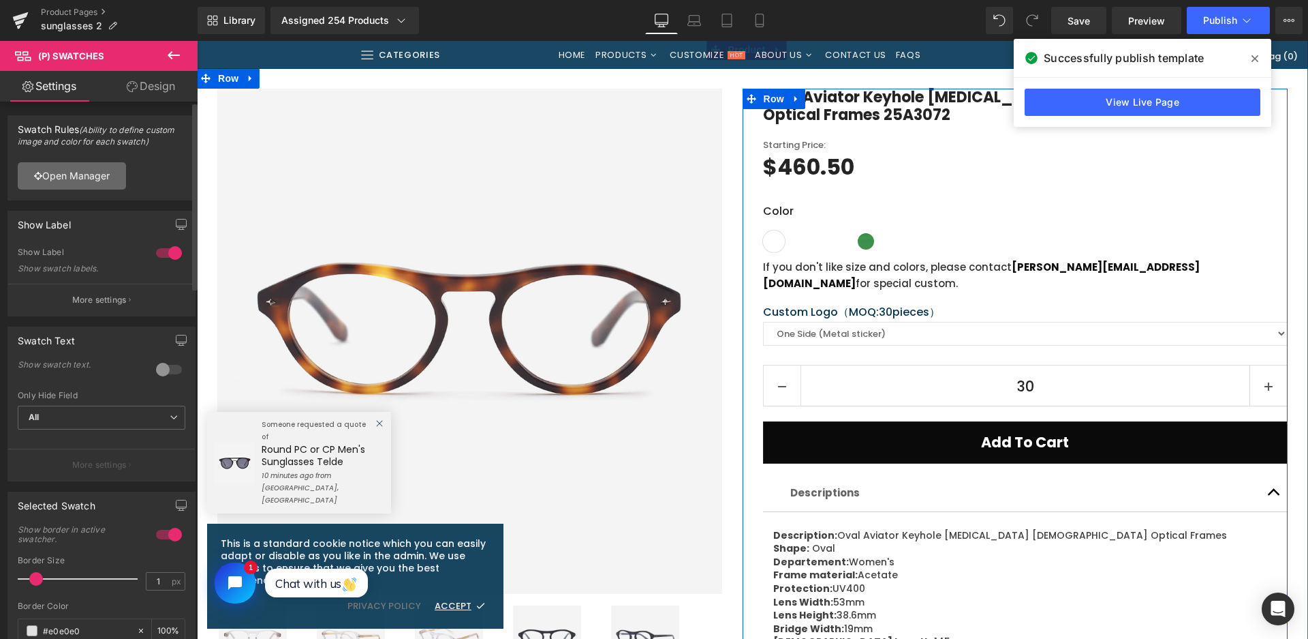
click at [106, 172] on link "Open Manager" at bounding box center [72, 175] width 108 height 27
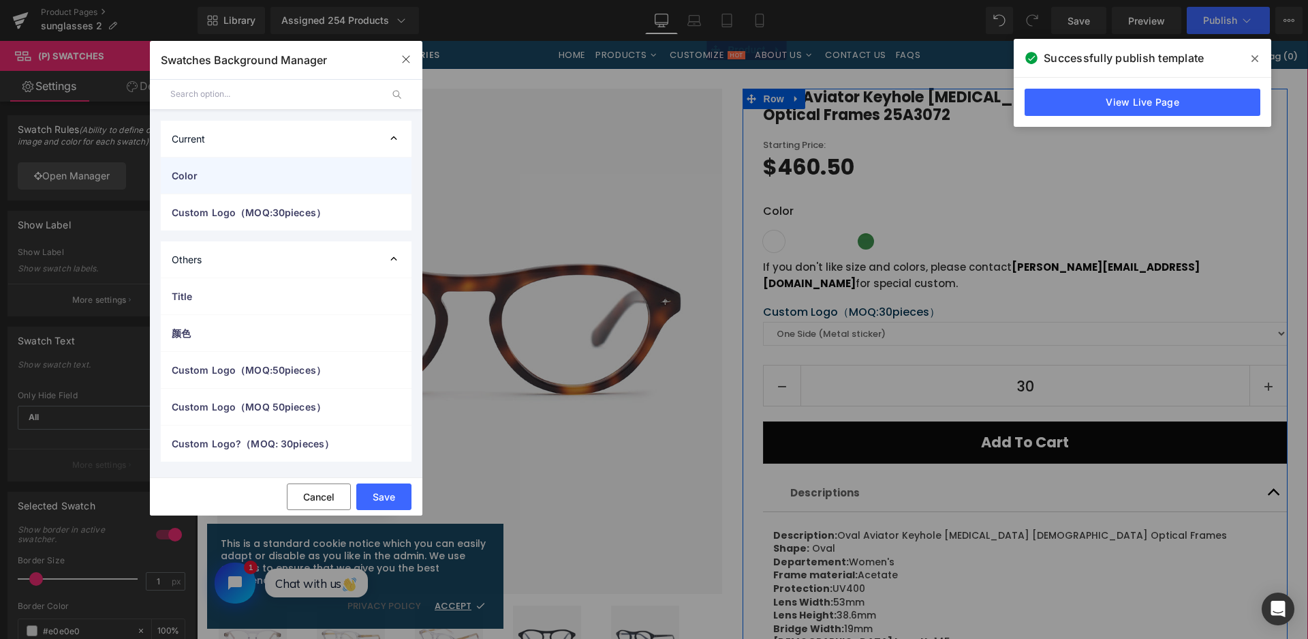
click at [205, 174] on span "Color" at bounding box center [273, 175] width 202 height 14
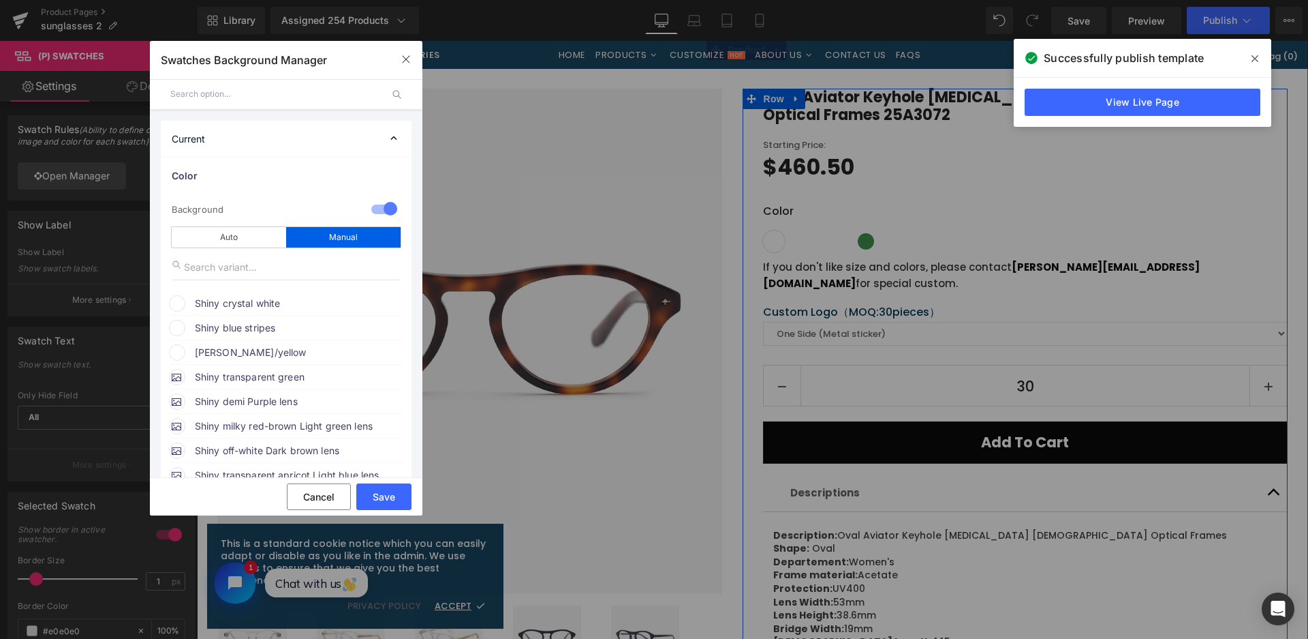
click at [230, 301] on span "Shiny crystal white" at bounding box center [298, 303] width 207 height 16
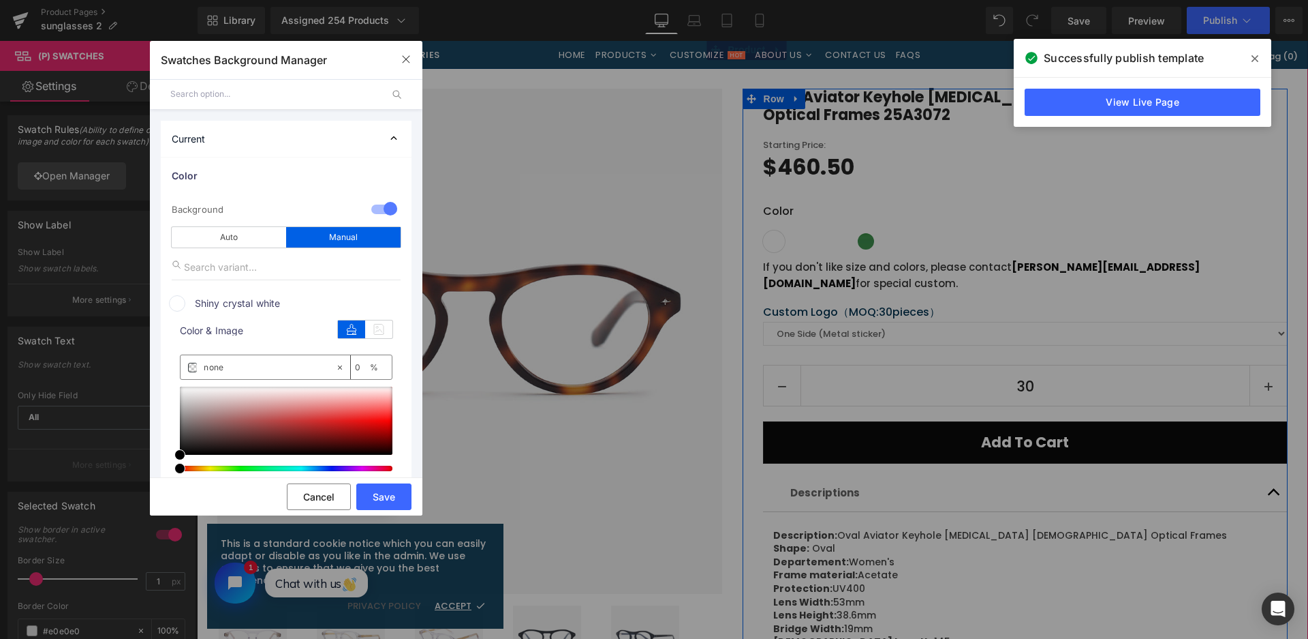
click at [382, 341] on div "Image Quality Lighter Lightest Lighter Lighter Lightest Only support for UCare …" at bounding box center [286, 441] width 213 height 238
click at [382, 334] on icon at bounding box center [378, 329] width 27 height 18
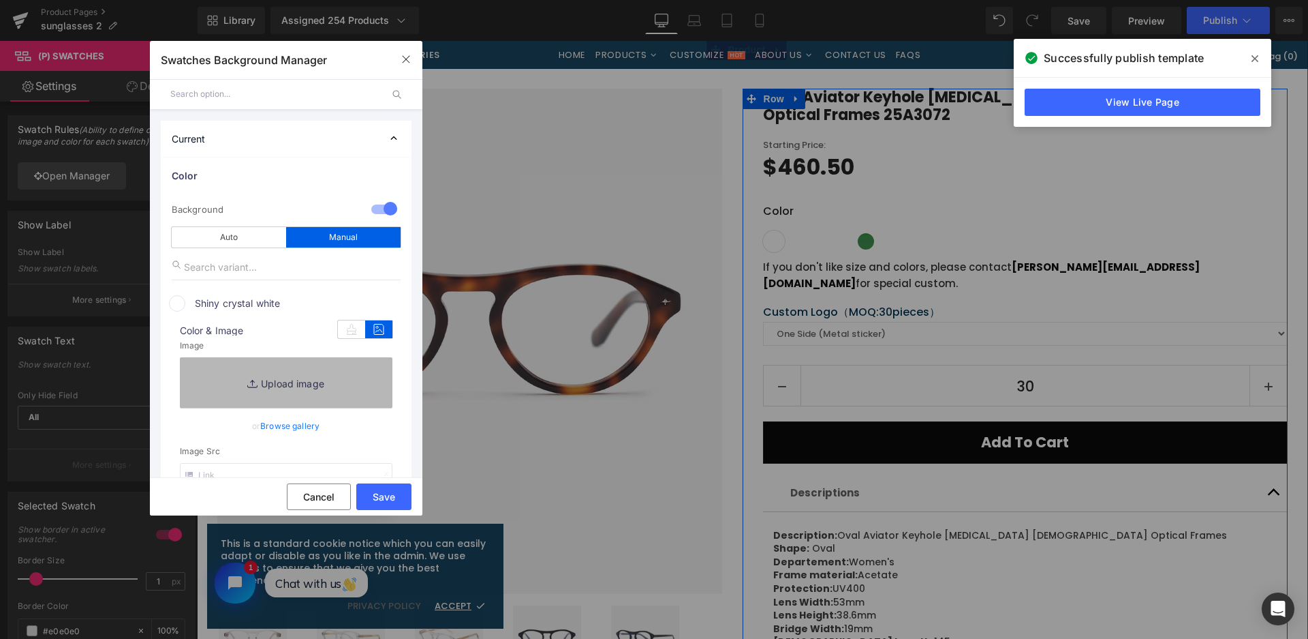
click at [355, 401] on link "Replace Image" at bounding box center [286, 382] width 213 height 50
type input "C:\fakepath\微信截图_20250826105655.png"
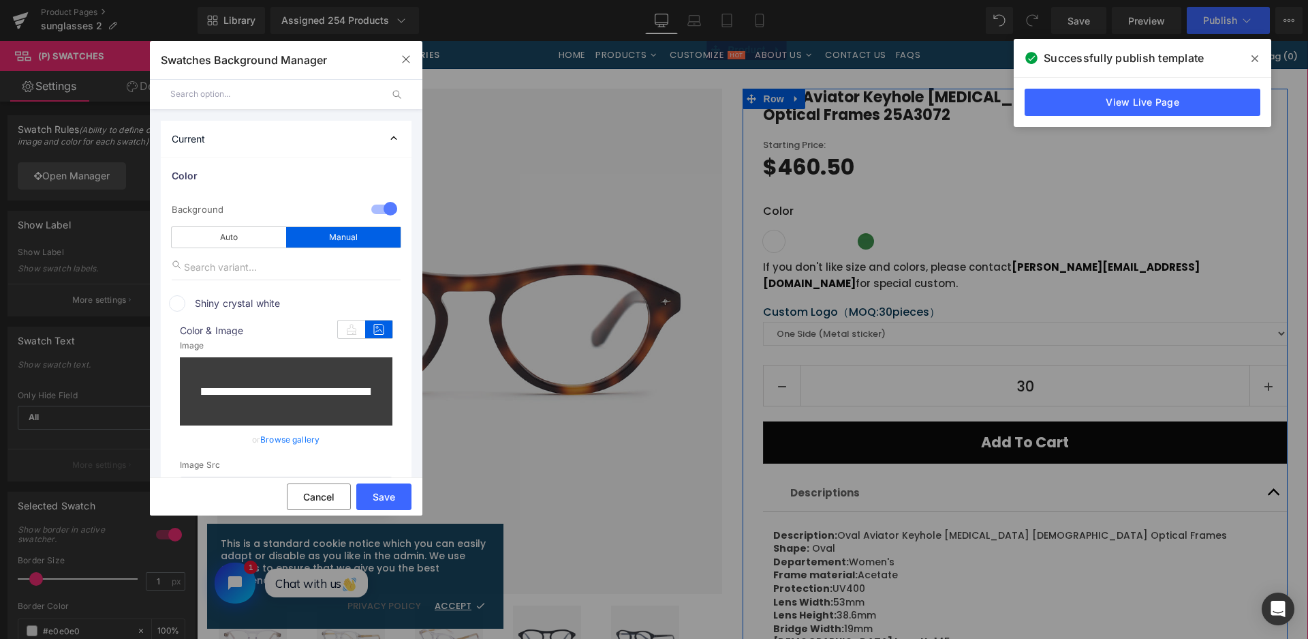
scroll to position [273, 0]
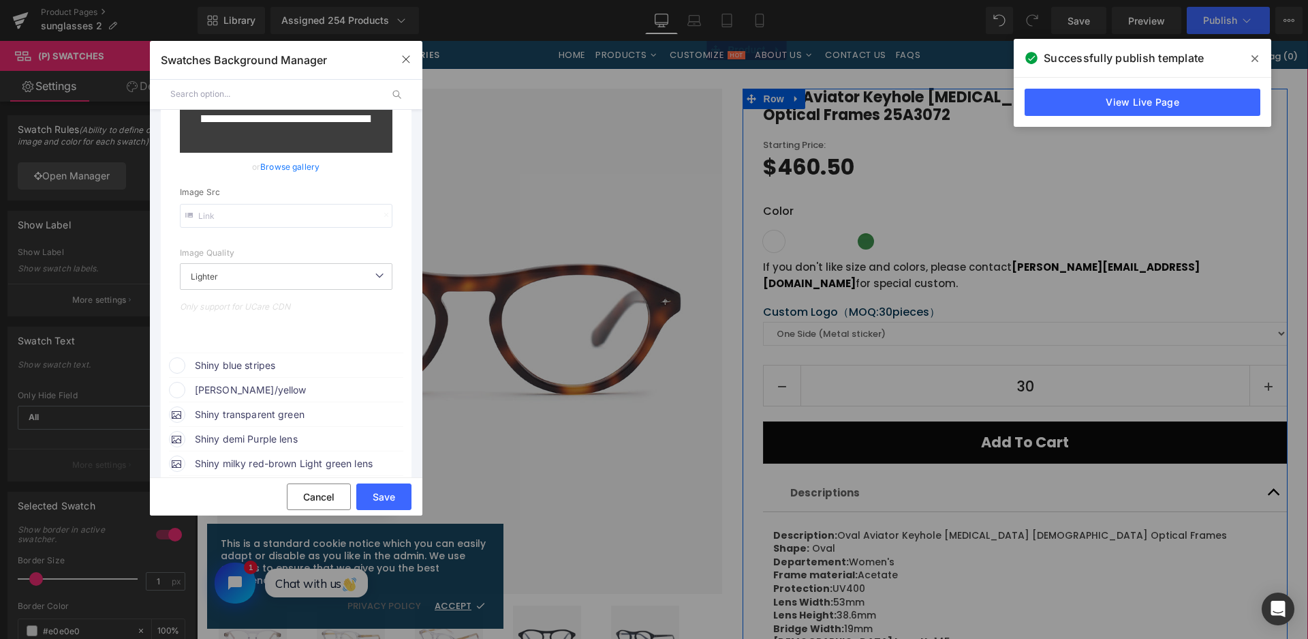
drag, startPoint x: 273, startPoint y: 367, endPoint x: 284, endPoint y: 366, distance: 11.7
click at [273, 367] on span "Shiny blue stripes" at bounding box center [298, 365] width 207 height 16
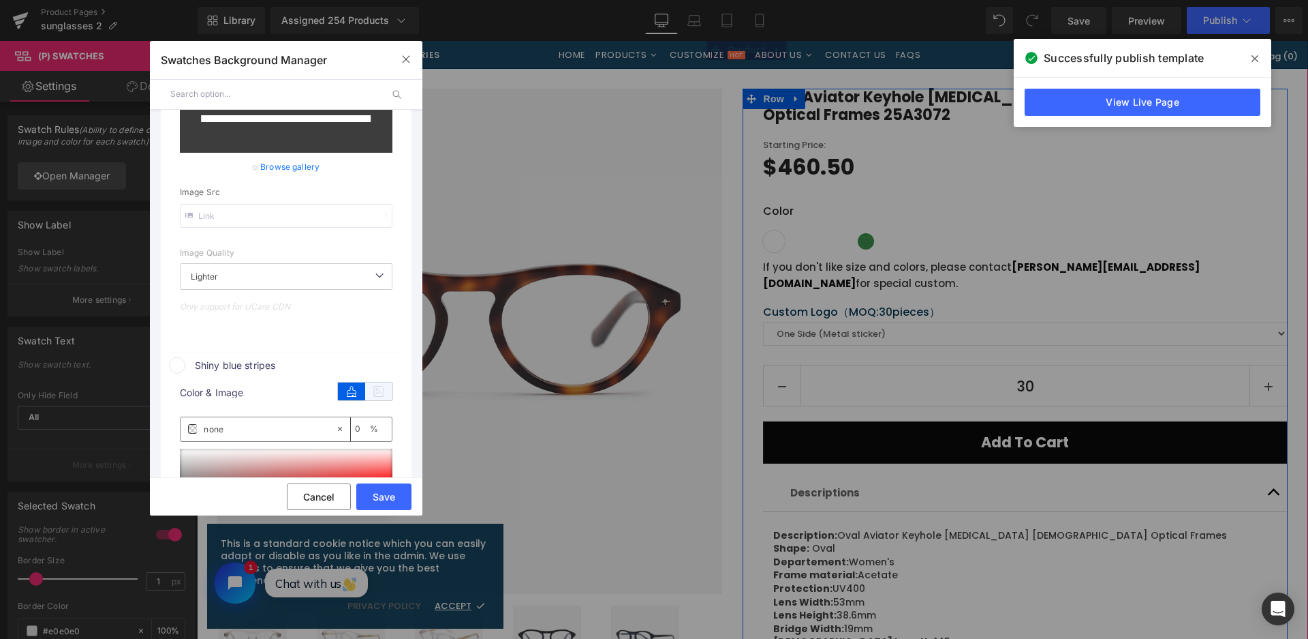
click at [369, 397] on icon at bounding box center [378, 391] width 27 height 18
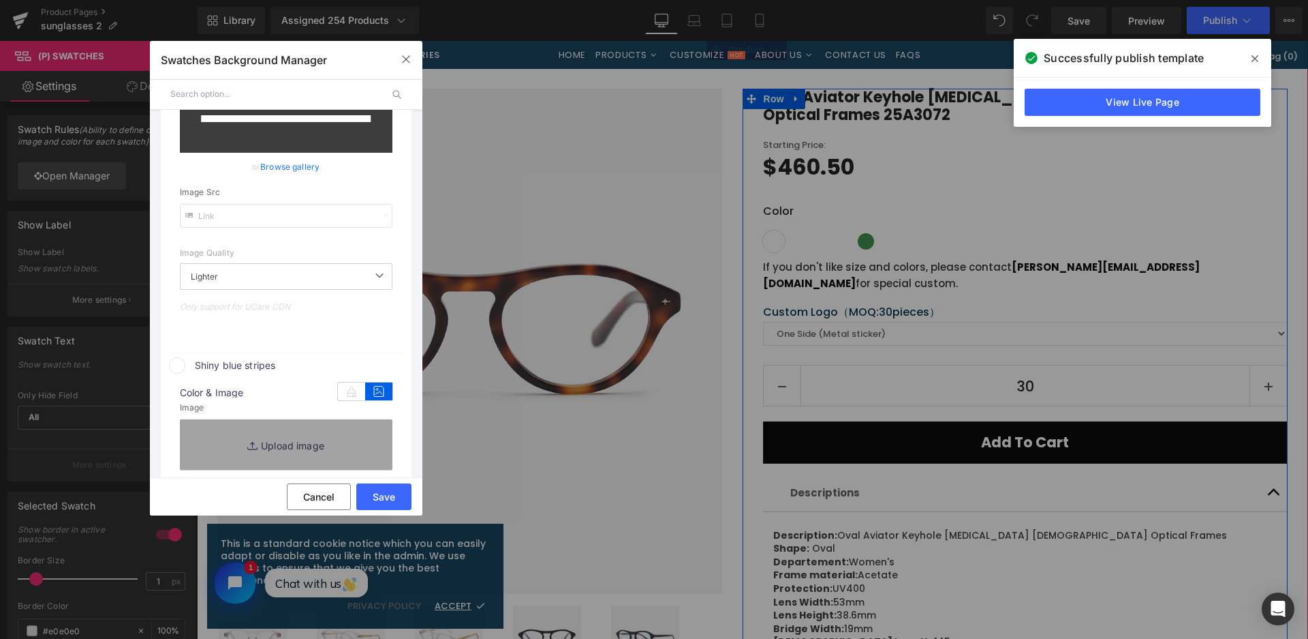
click at [362, 431] on link "Replace Image" at bounding box center [286, 444] width 213 height 50
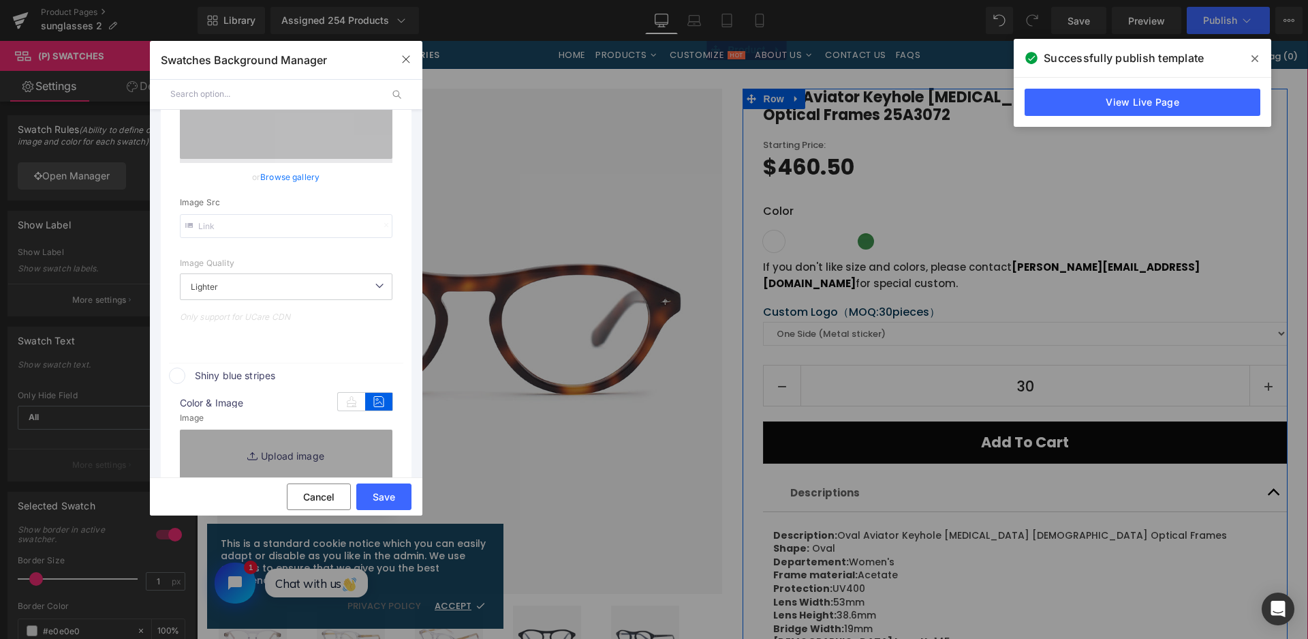
scroll to position [283, 0]
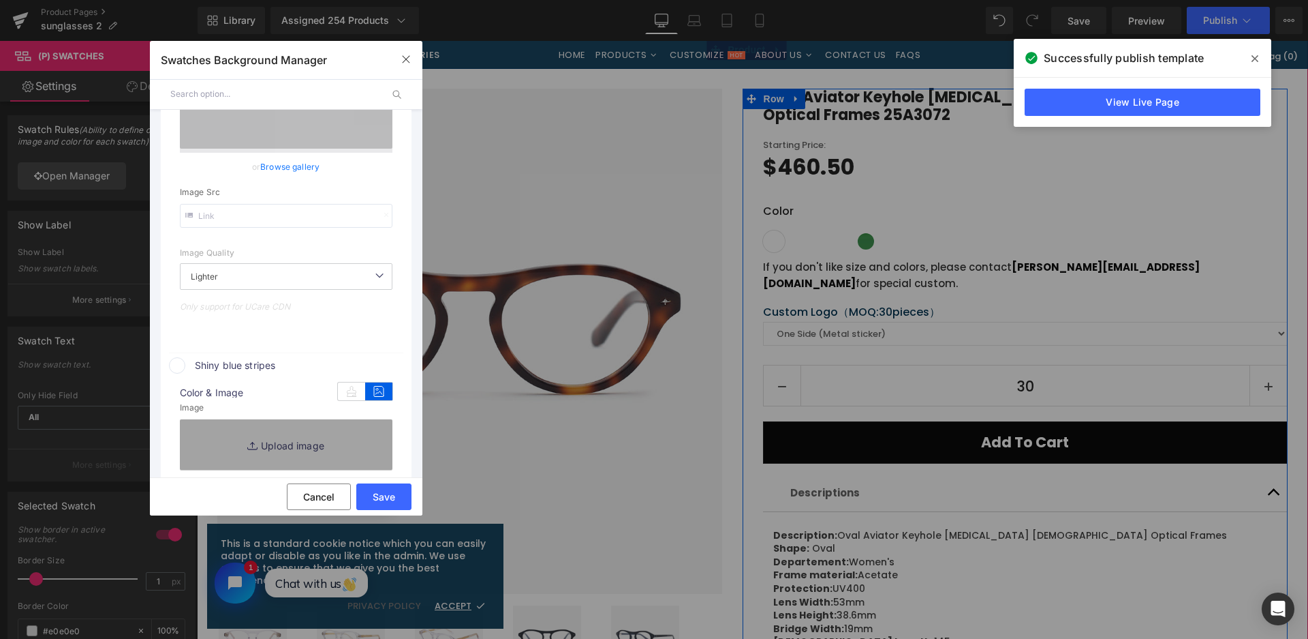
type input "C:\fakepath\微信截图_20250826105701.png"
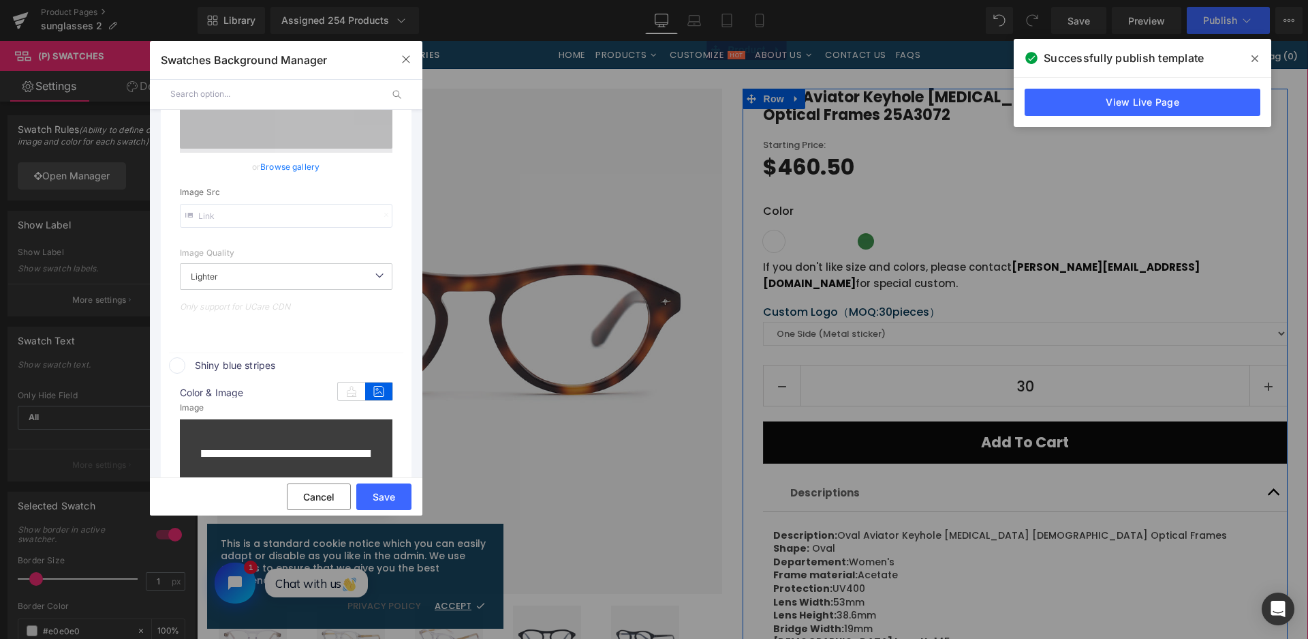
scroll to position [624, 0]
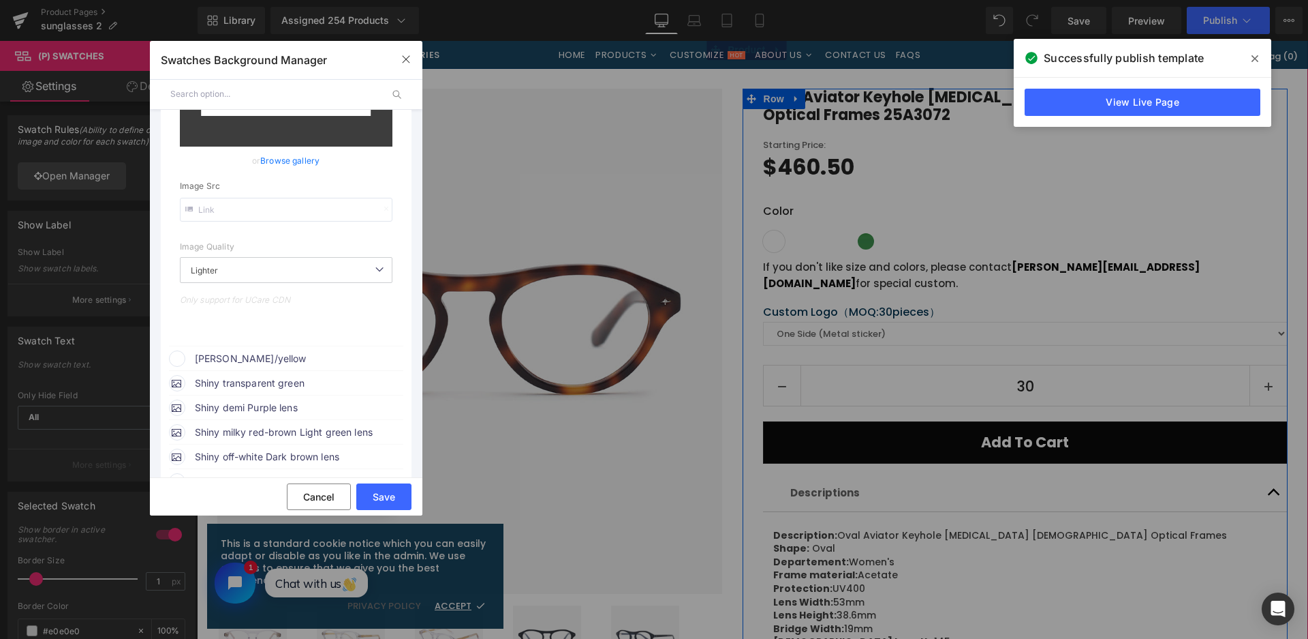
click at [299, 354] on span "[PERSON_NAME]/yellow" at bounding box center [298, 358] width 207 height 16
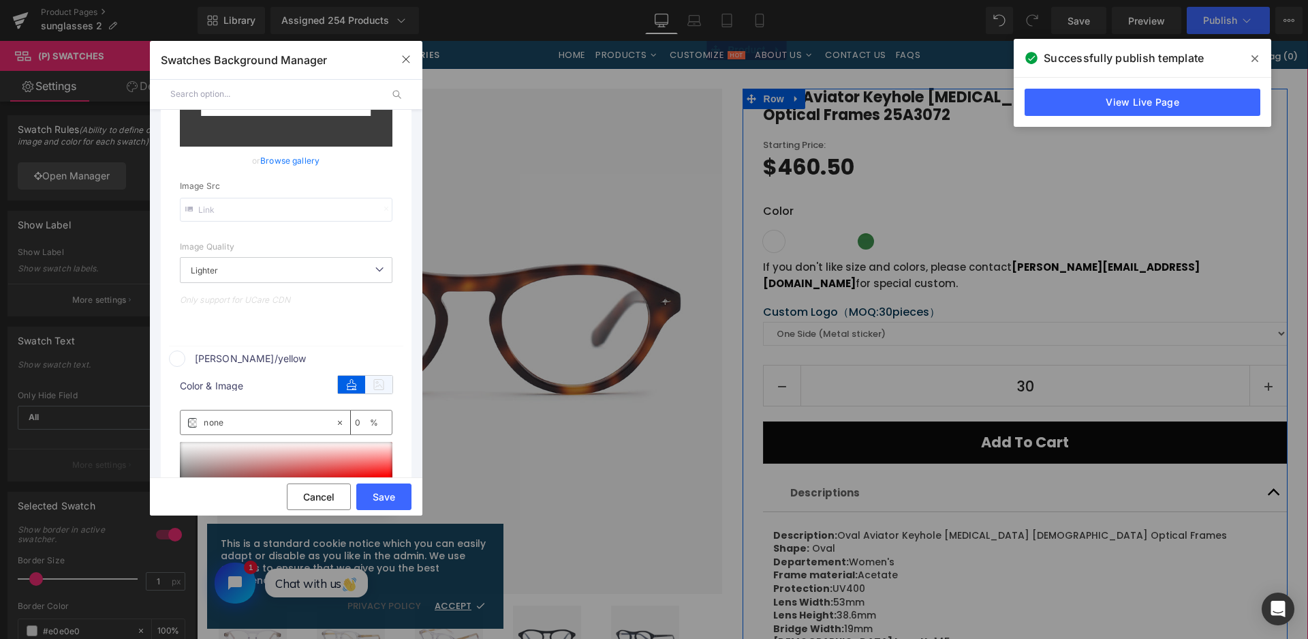
click at [388, 378] on icon at bounding box center [378, 384] width 27 height 18
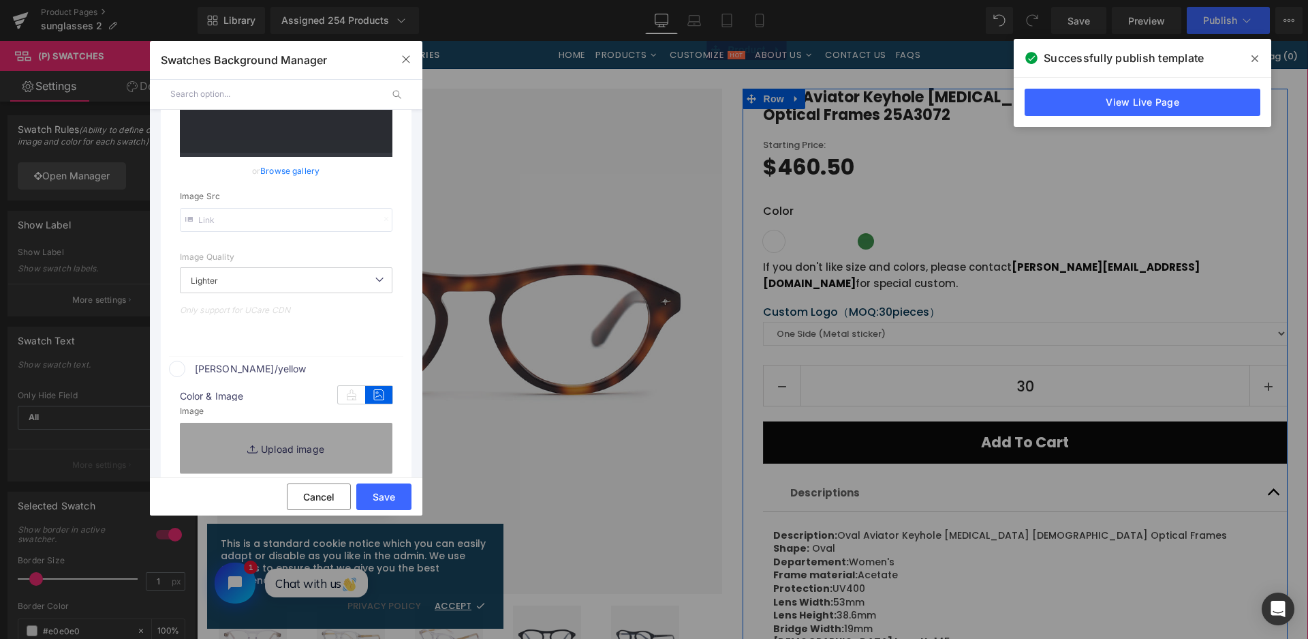
scroll to position [634, 0]
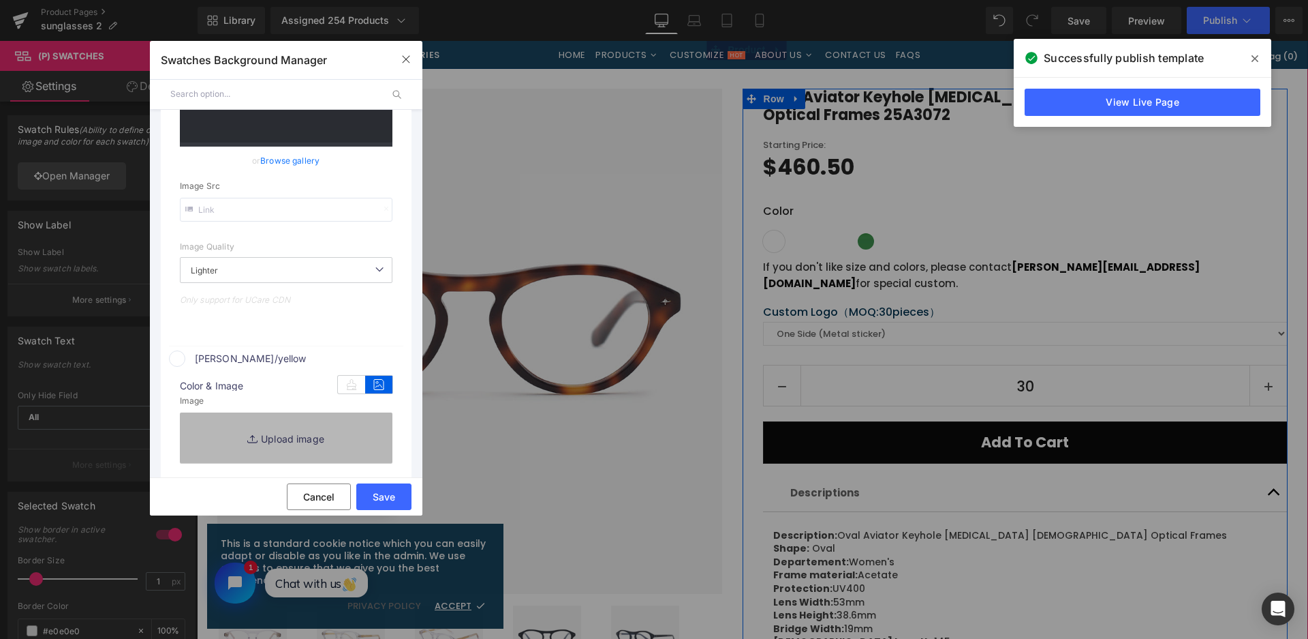
click at [369, 425] on link "Replace Image" at bounding box center [286, 437] width 213 height 50
type input "C:\fakepath\微信截图_20250826105707.png"
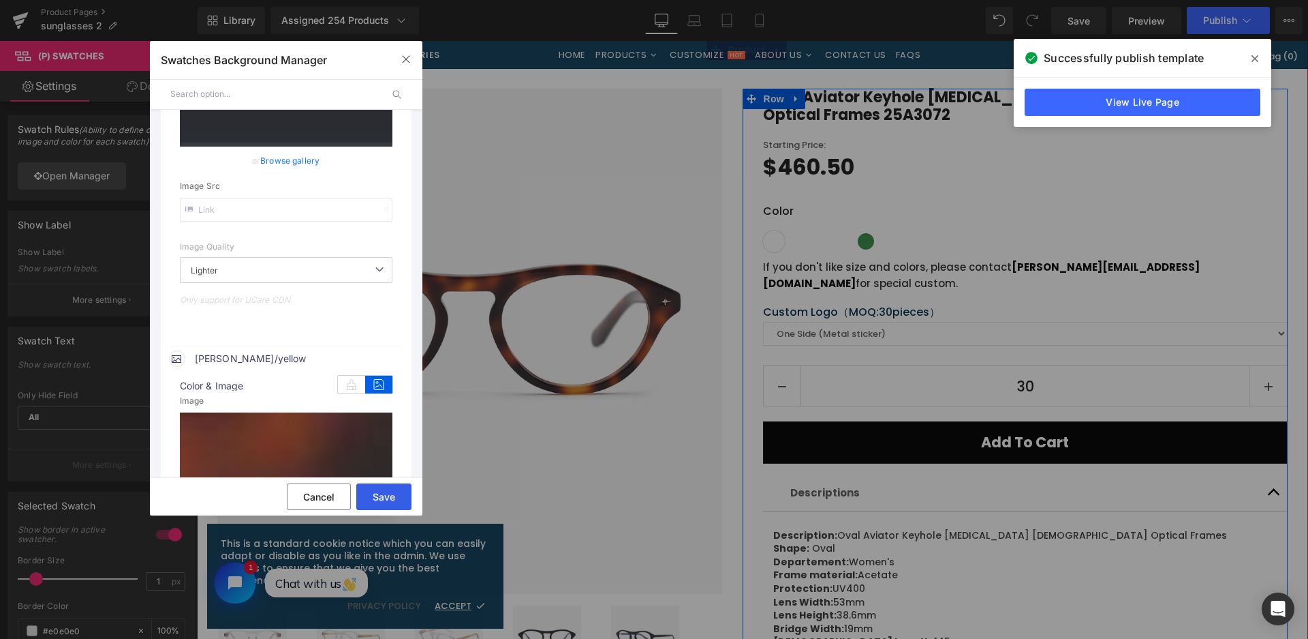
click at [384, 496] on button "Save" at bounding box center [383, 496] width 55 height 27
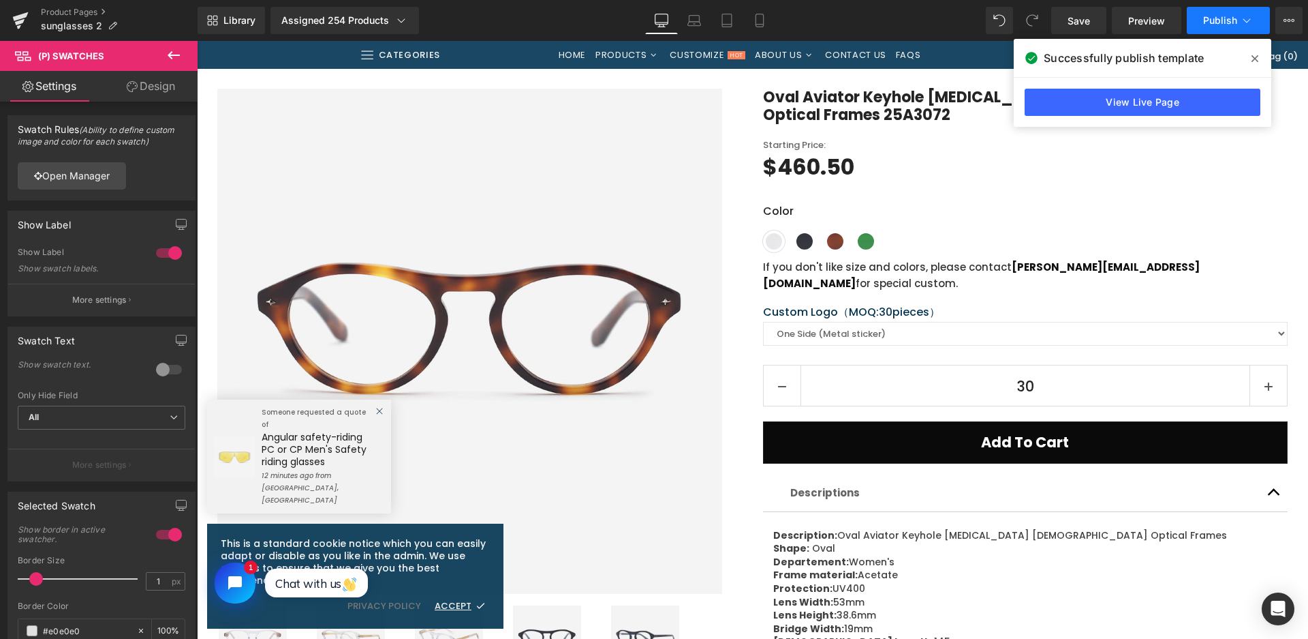
click at [1188, 23] on span "Publish" at bounding box center [1220, 20] width 34 height 11
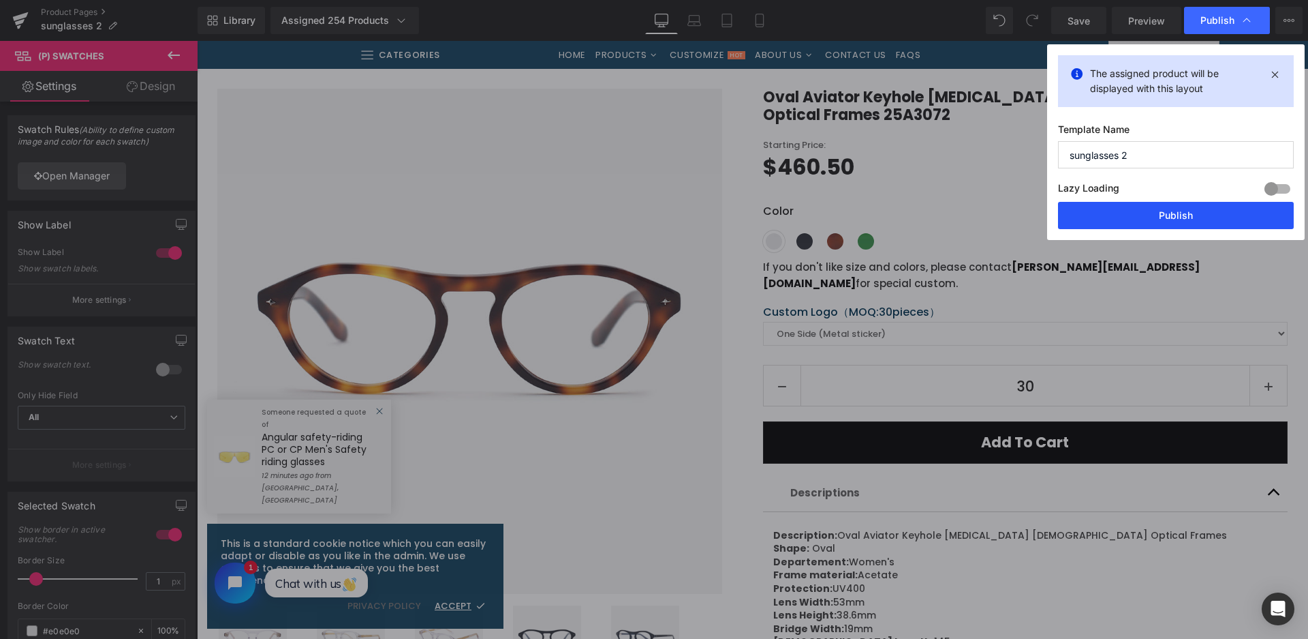
drag, startPoint x: 1171, startPoint y: 208, endPoint x: 67, endPoint y: 95, distance: 1109.7
click at [1171, 208] on button "Publish" at bounding box center [1176, 215] width 236 height 27
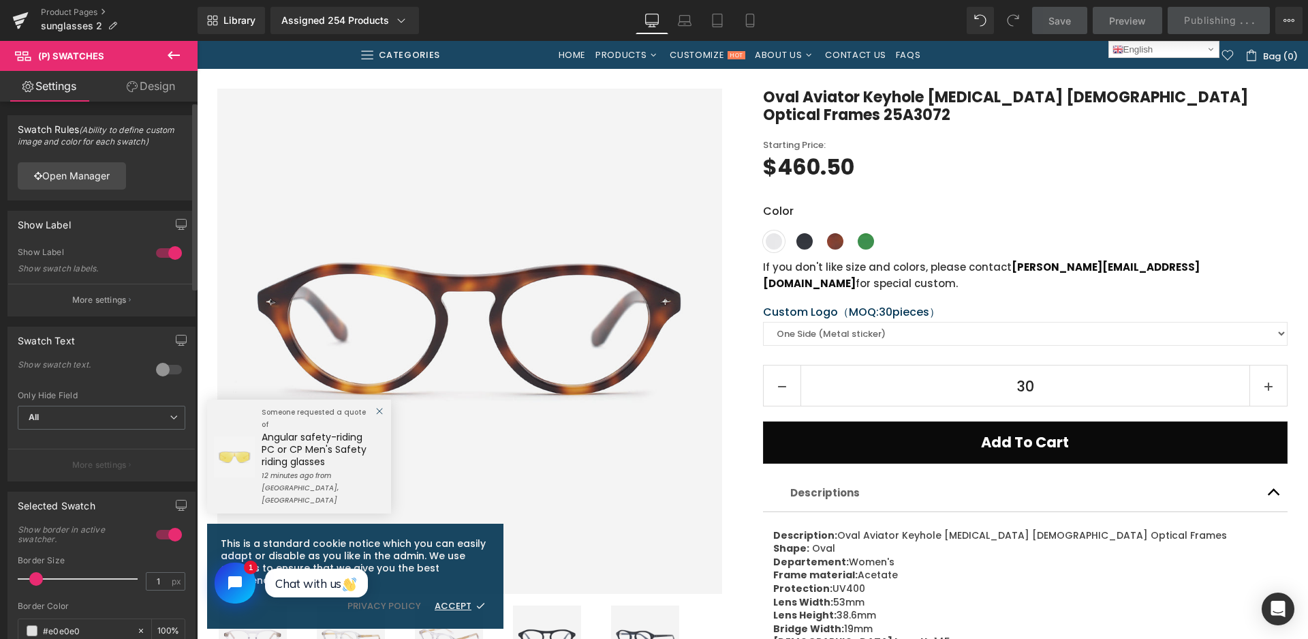
drag, startPoint x: 142, startPoint y: 137, endPoint x: 55, endPoint y: 82, distance: 102.6
click at [142, 137] on small "(Ability to define custom image and color for each swatch)" at bounding box center [96, 136] width 157 height 22
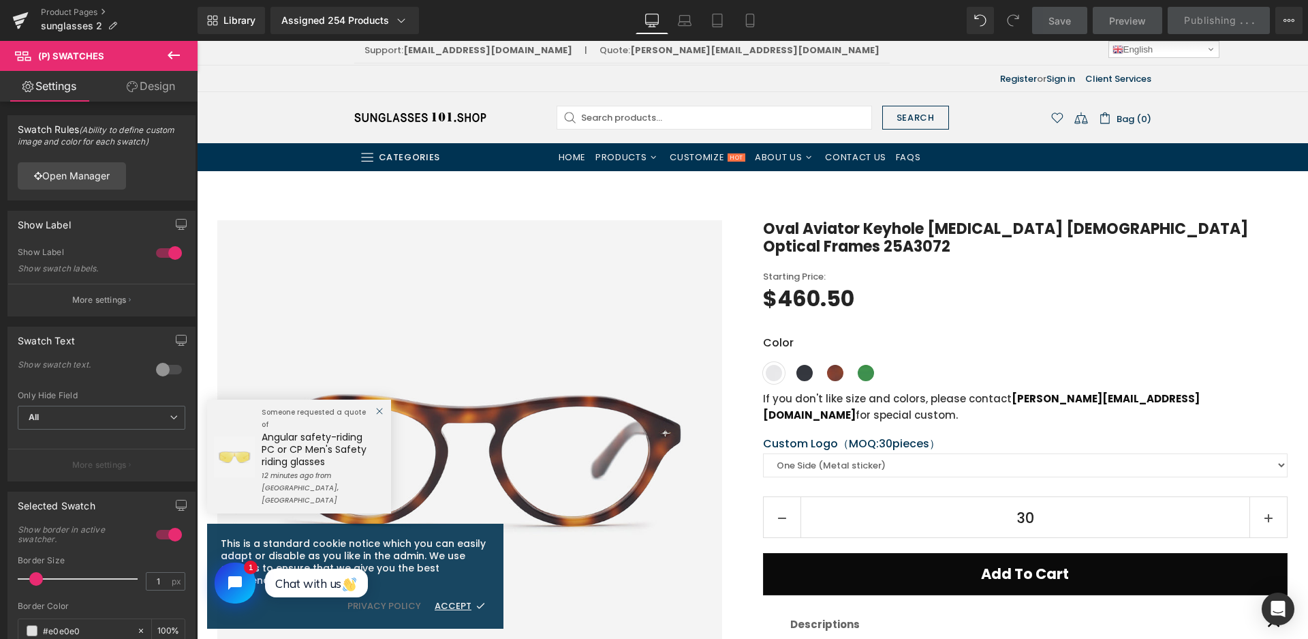
scroll to position [0, 0]
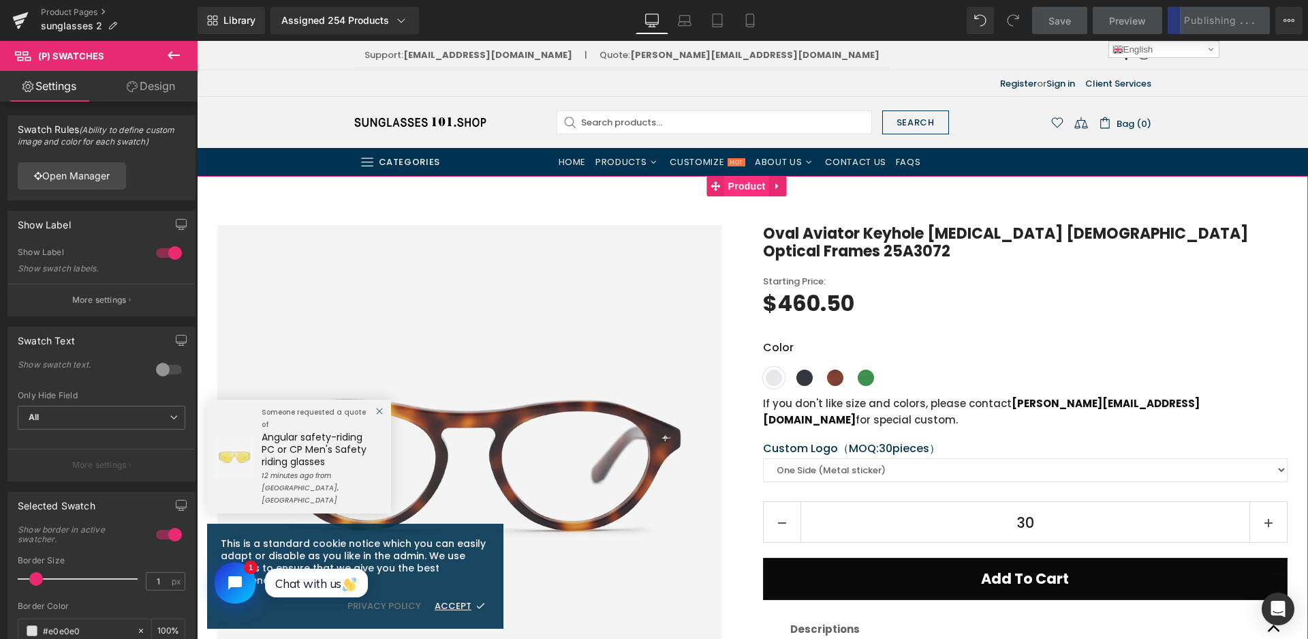
click at [759, 194] on span "Product" at bounding box center [747, 186] width 44 height 20
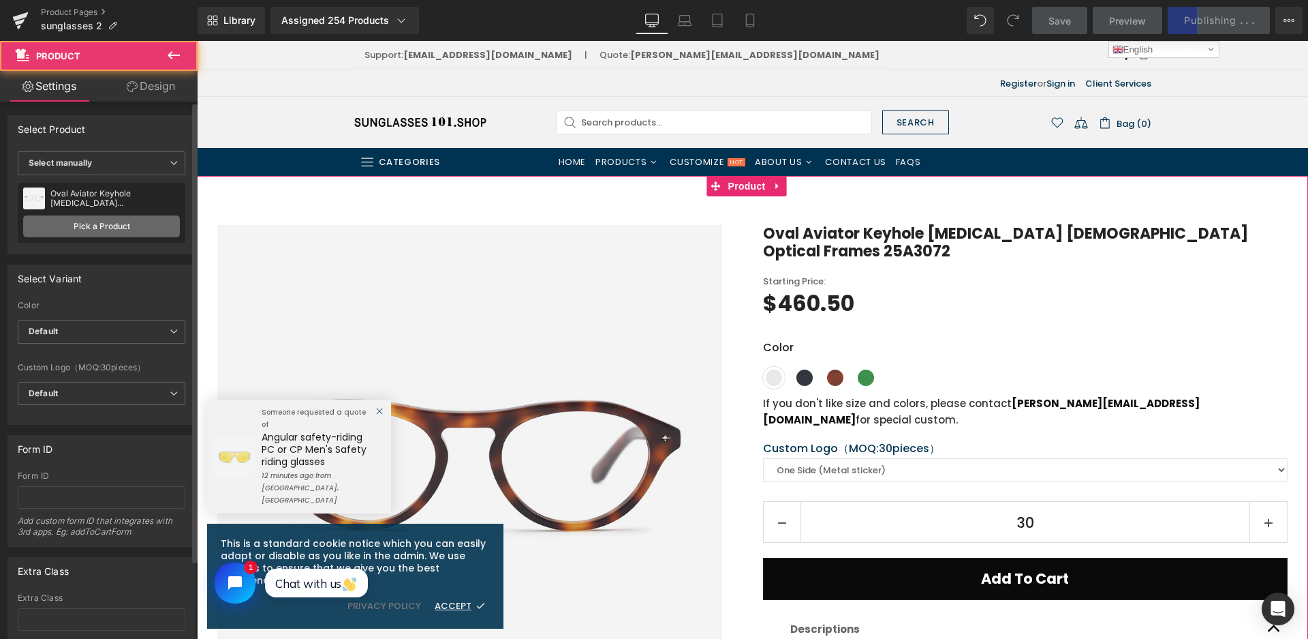
click at [47, 226] on link "Pick a Product" at bounding box center [101, 226] width 157 height 22
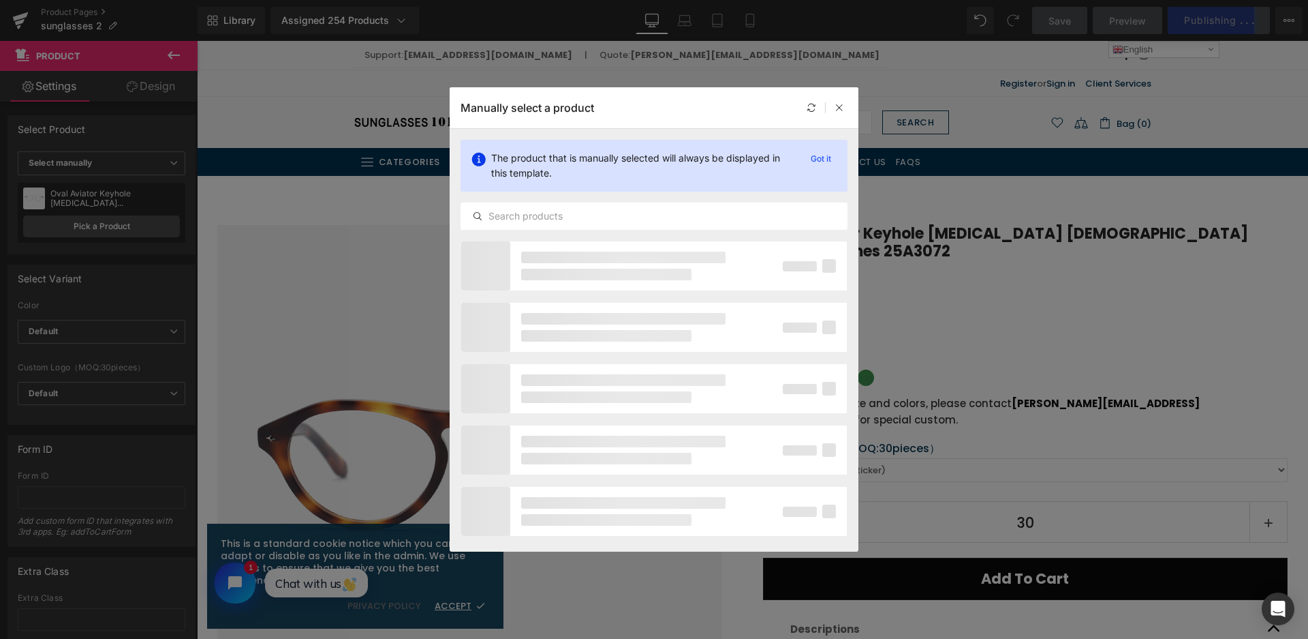
click at [528, 195] on div "The product that is manually selected will always be displayed in this template…" at bounding box center [654, 185] width 409 height 112
click at [527, 211] on input "text" at bounding box center [654, 216] width 386 height 16
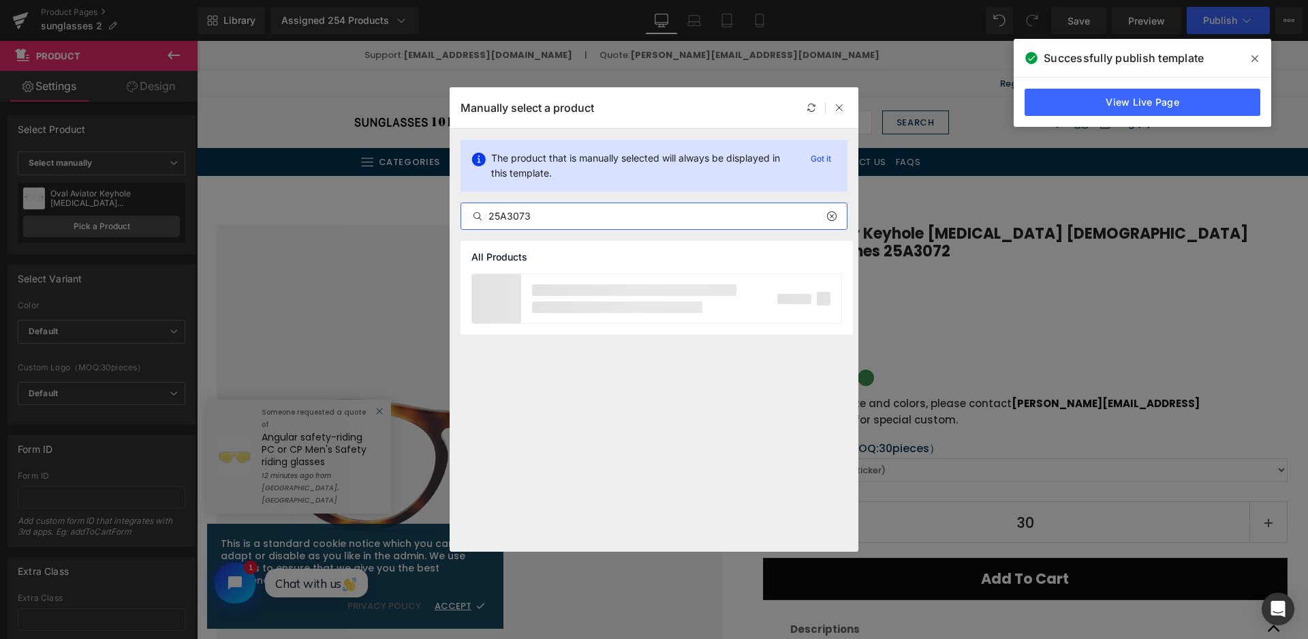
type input "25A3073"
click at [647, 288] on div "Vintage Oval [MEDICAL_DATA] Women's Optical Frames 25A3073" at bounding box center [631, 298] width 204 height 25
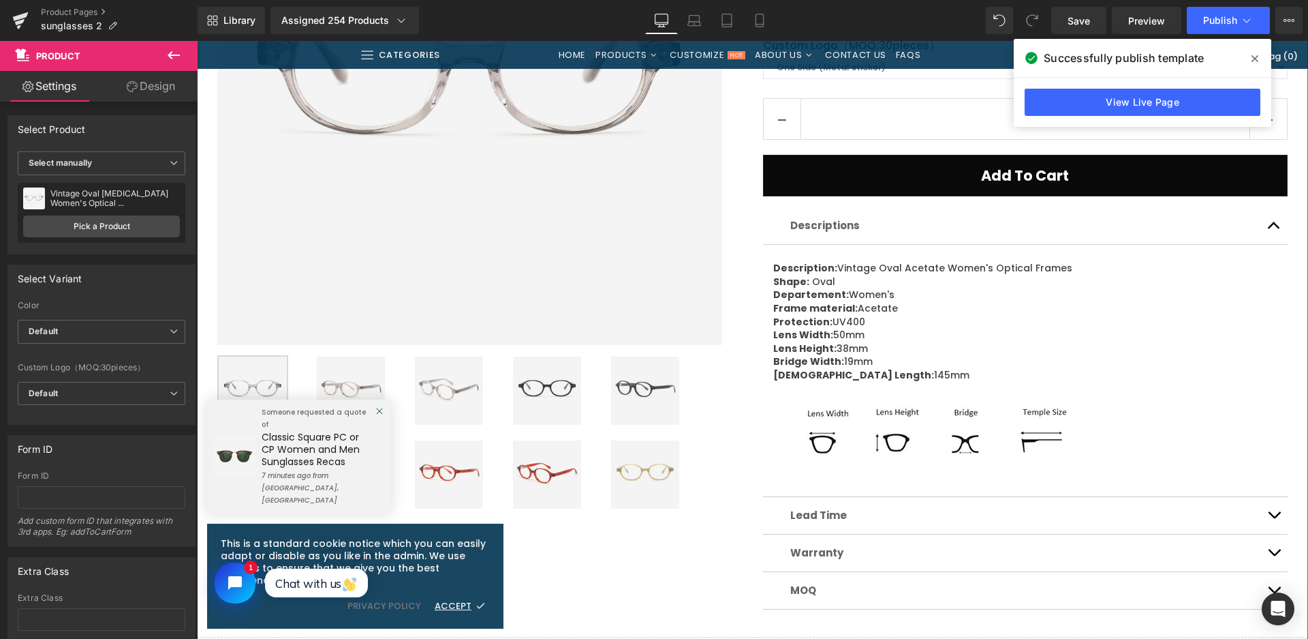
scroll to position [477, 0]
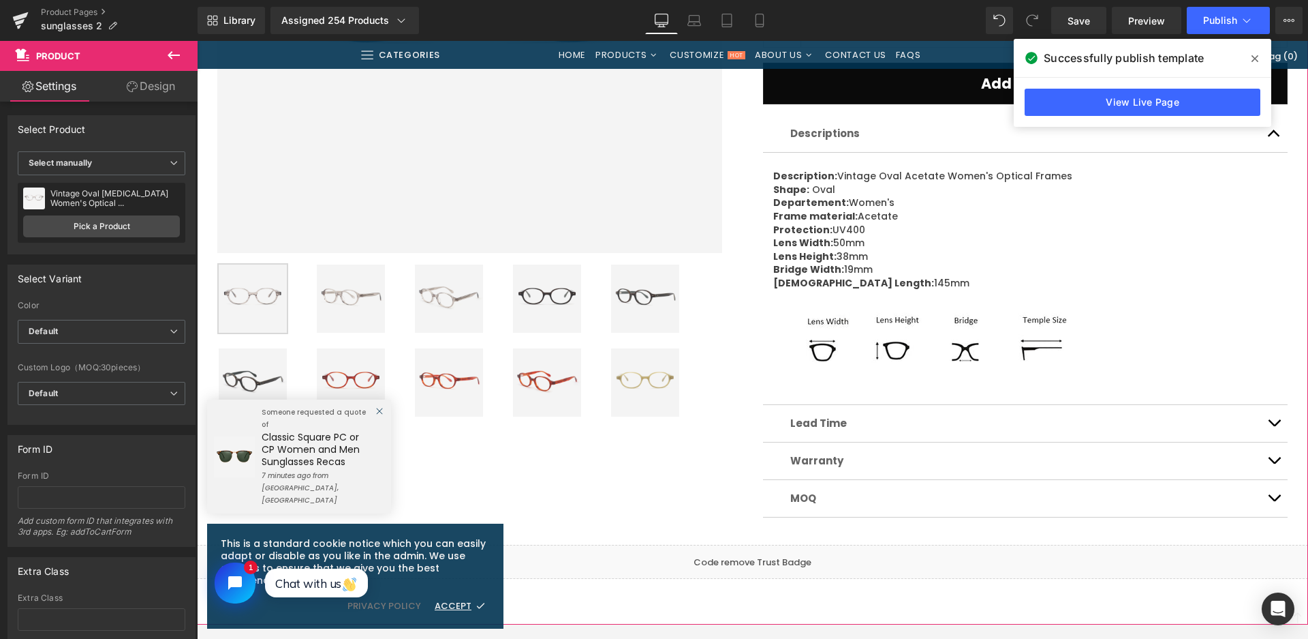
click at [562, 290] on img at bounding box center [547, 298] width 68 height 68
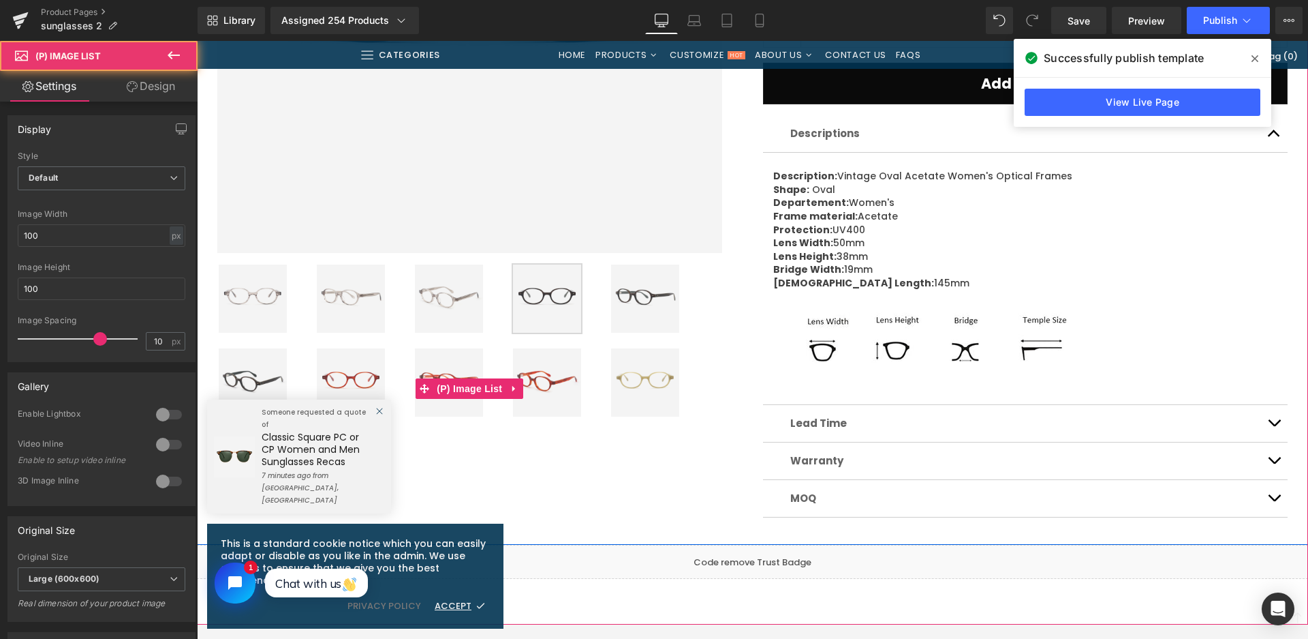
scroll to position [68, 0]
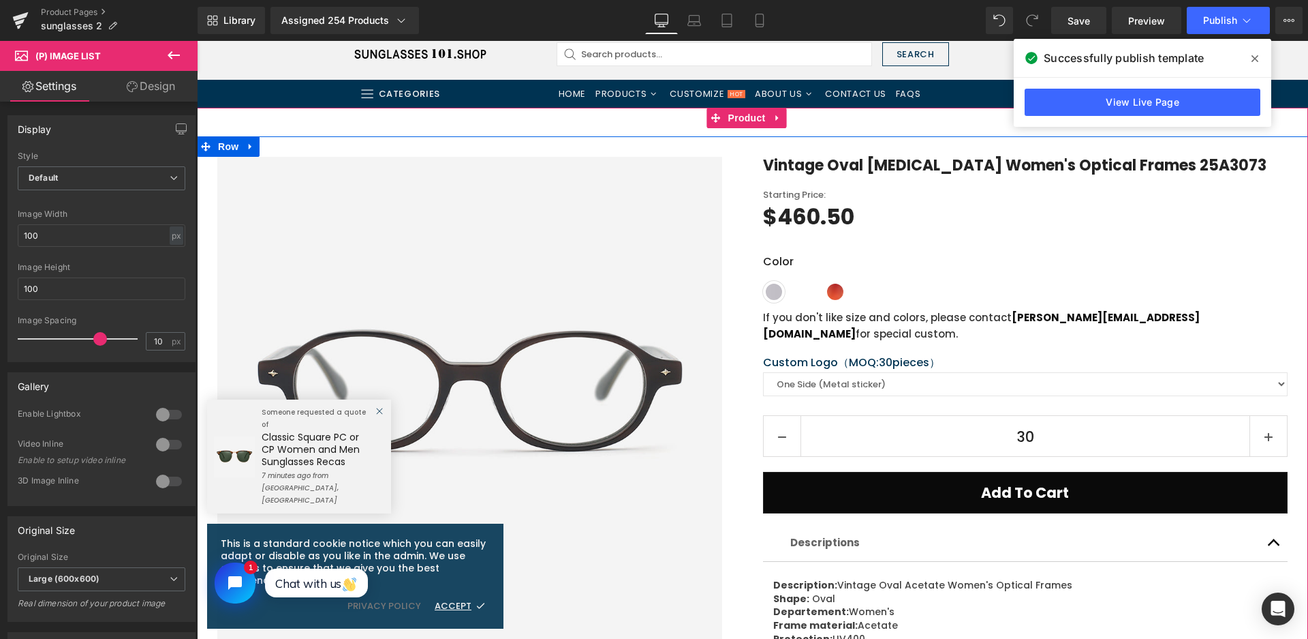
click at [732, 523] on div "Sale Off (P) Image Row" at bounding box center [470, 409] width 546 height 505
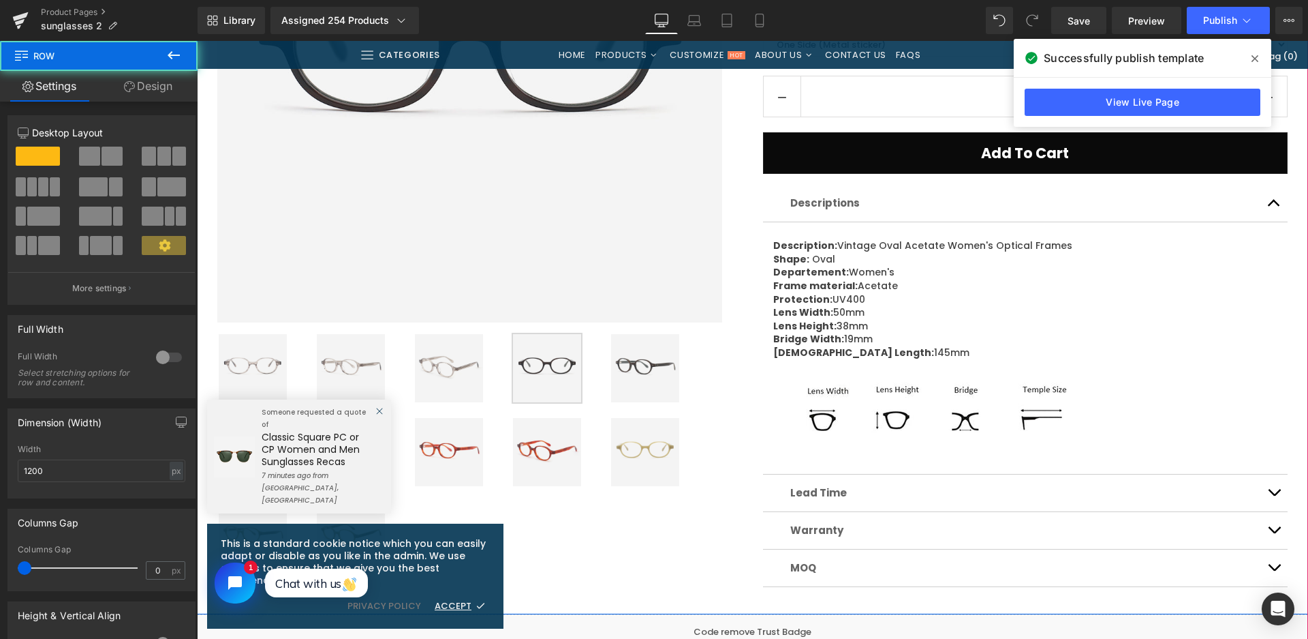
scroll to position [409, 0]
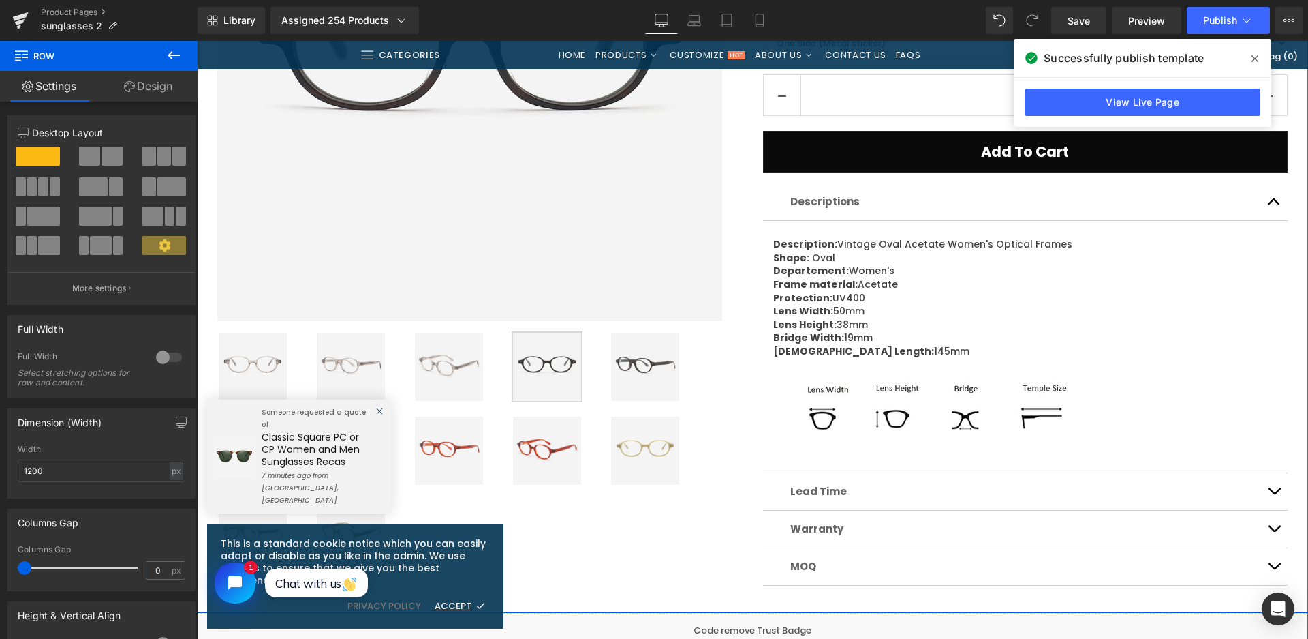
click at [633, 448] on img at bounding box center [645, 450] width 68 height 68
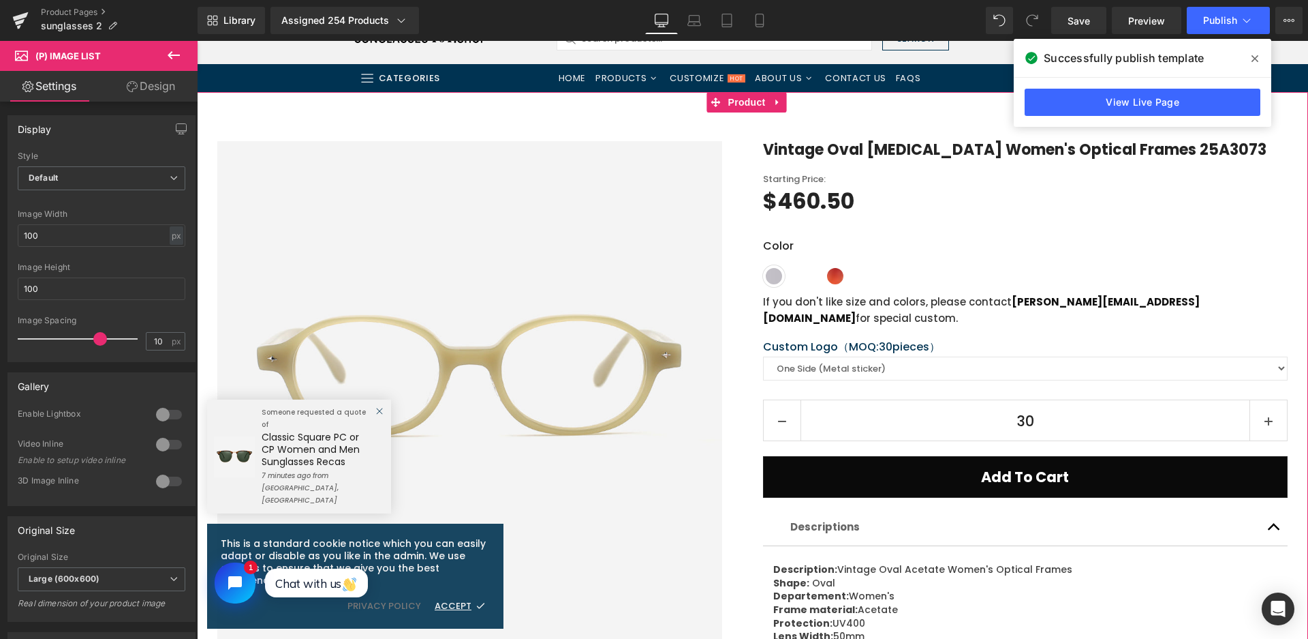
scroll to position [136, 0]
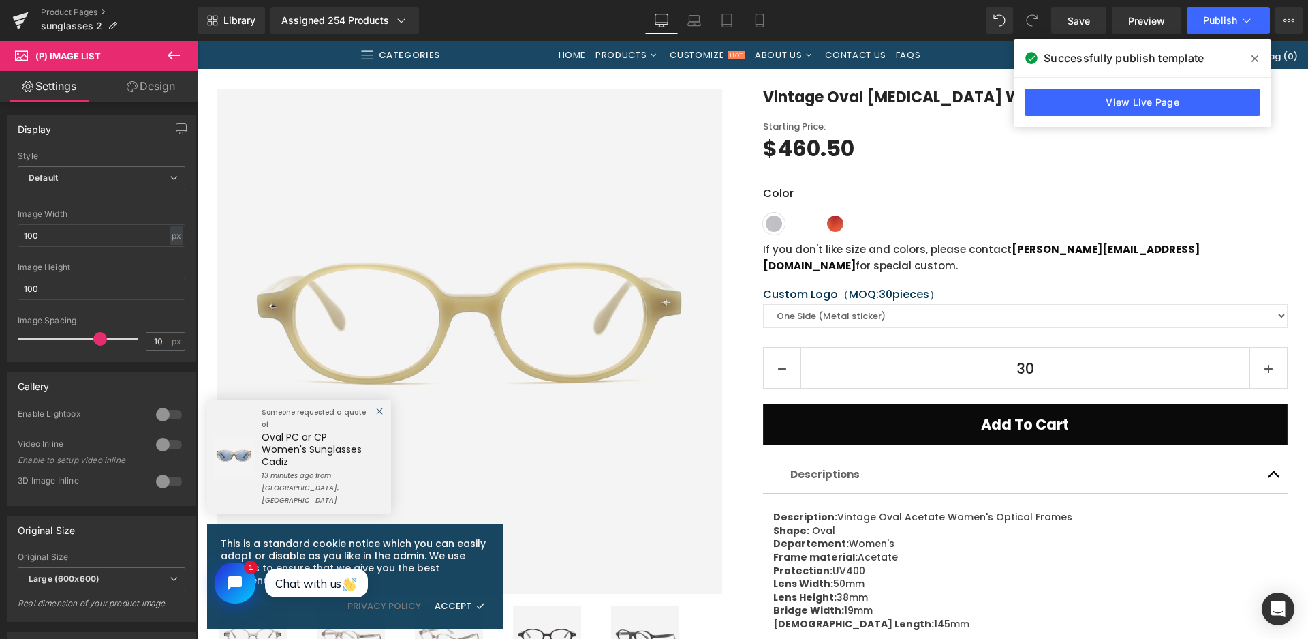
click at [1018, 206] on div "Color Shiny crystal grey Shiny stripes brown/yellow/green frame Shiny demi red …" at bounding box center [1025, 200] width 525 height 70
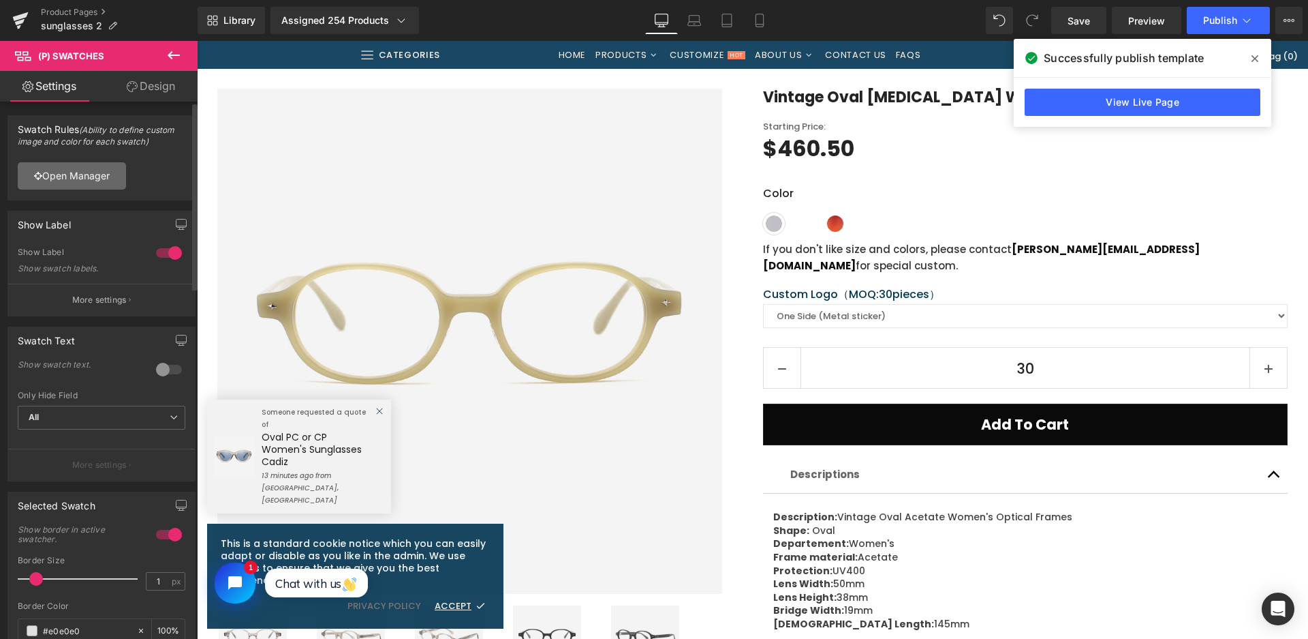
click at [93, 174] on link "Open Manager" at bounding box center [72, 175] width 108 height 27
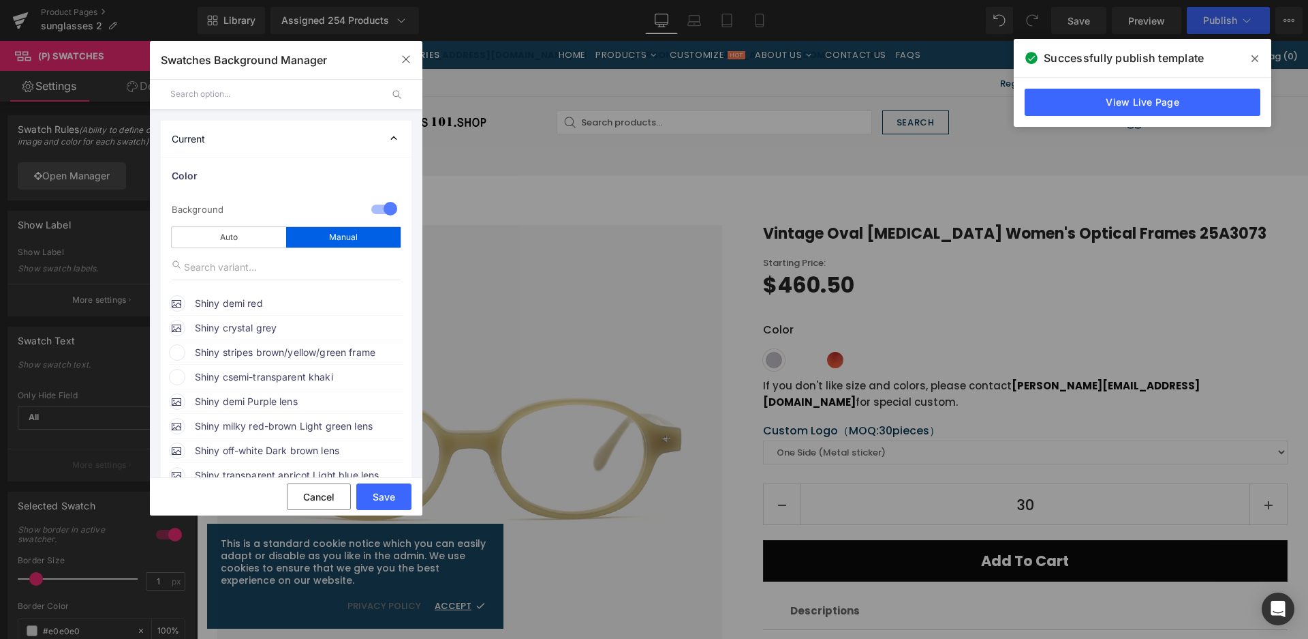
click at [0, 0] on span "Shiny stripes brown/yellow/green frame" at bounding box center [0, 0] width 0 height 0
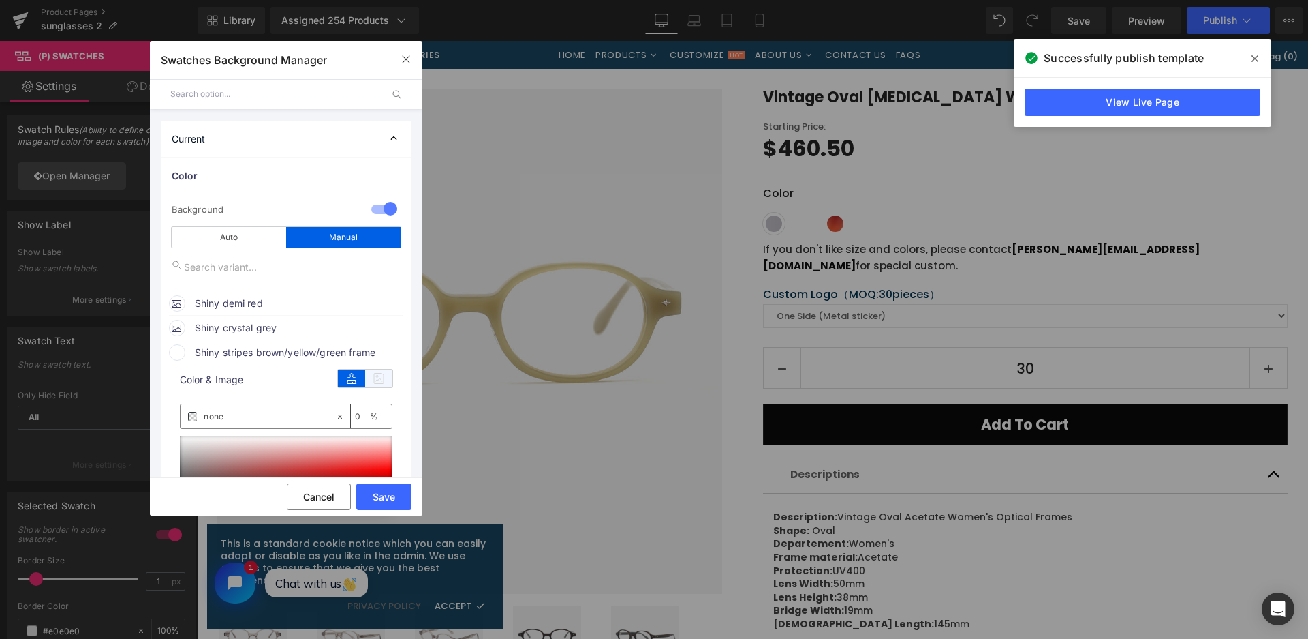
click at [378, 378] on icon at bounding box center [378, 378] width 27 height 18
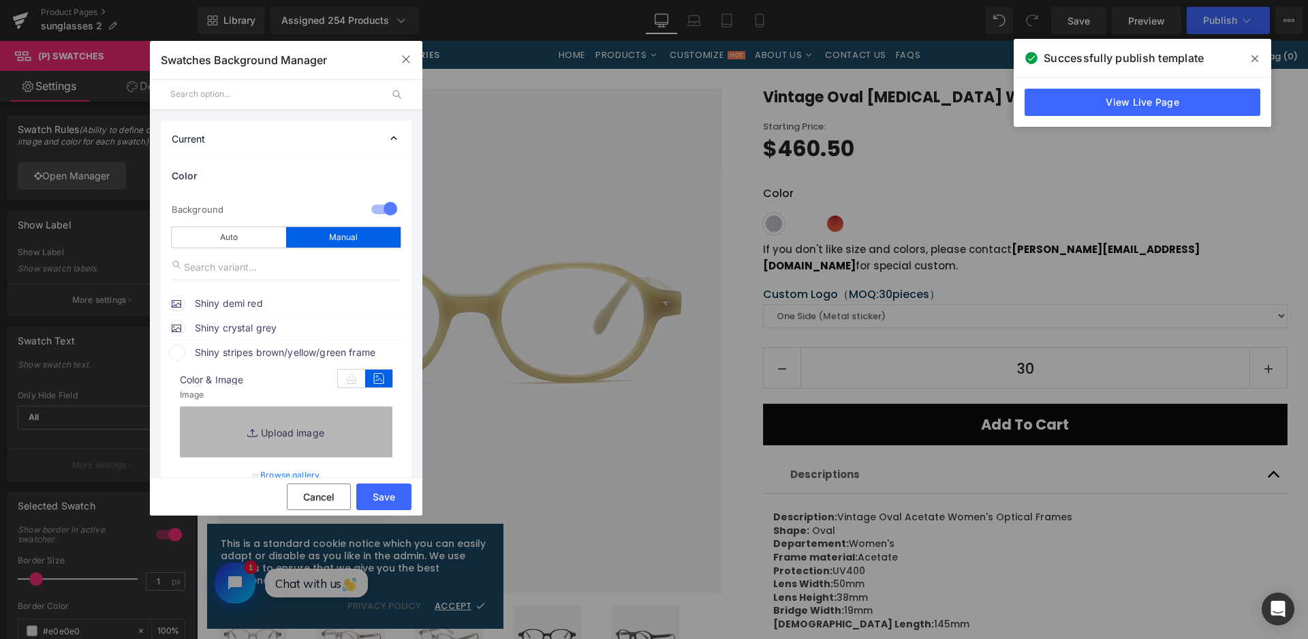
click at [336, 440] on link "Replace Image" at bounding box center [286, 431] width 213 height 50
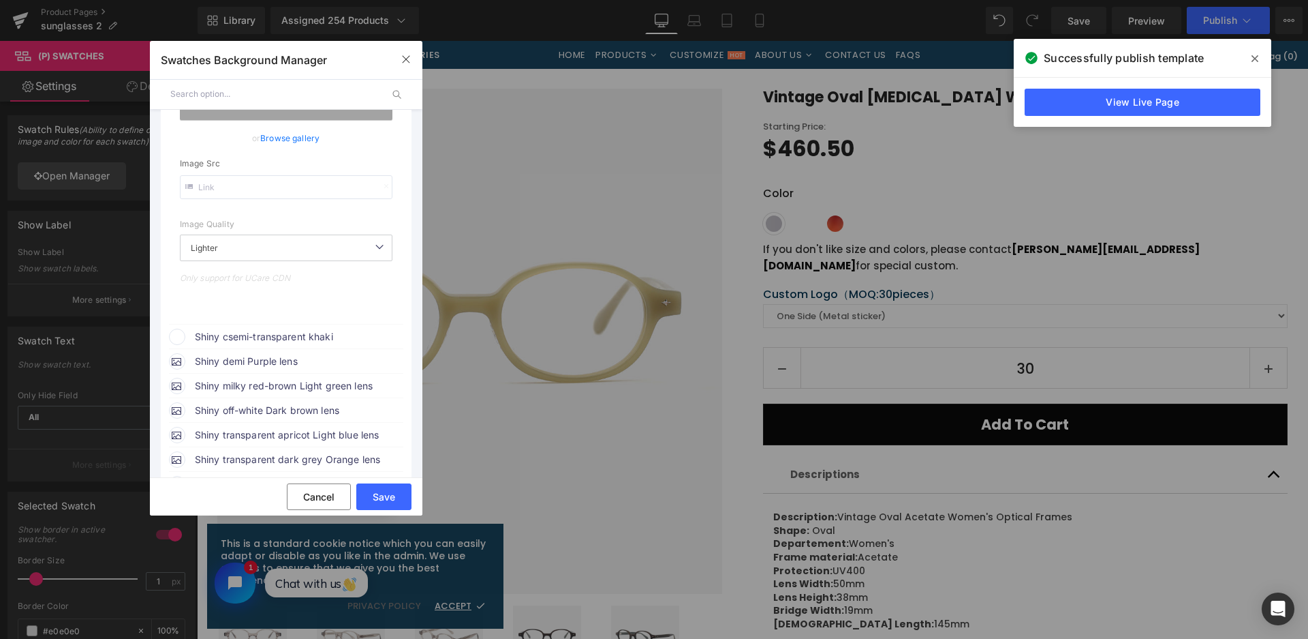
scroll to position [341, 0]
drag, startPoint x: 320, startPoint y: 495, endPoint x: 123, endPoint y: 453, distance: 201.3
click at [320, 495] on button "Cancel" at bounding box center [319, 496] width 64 height 27
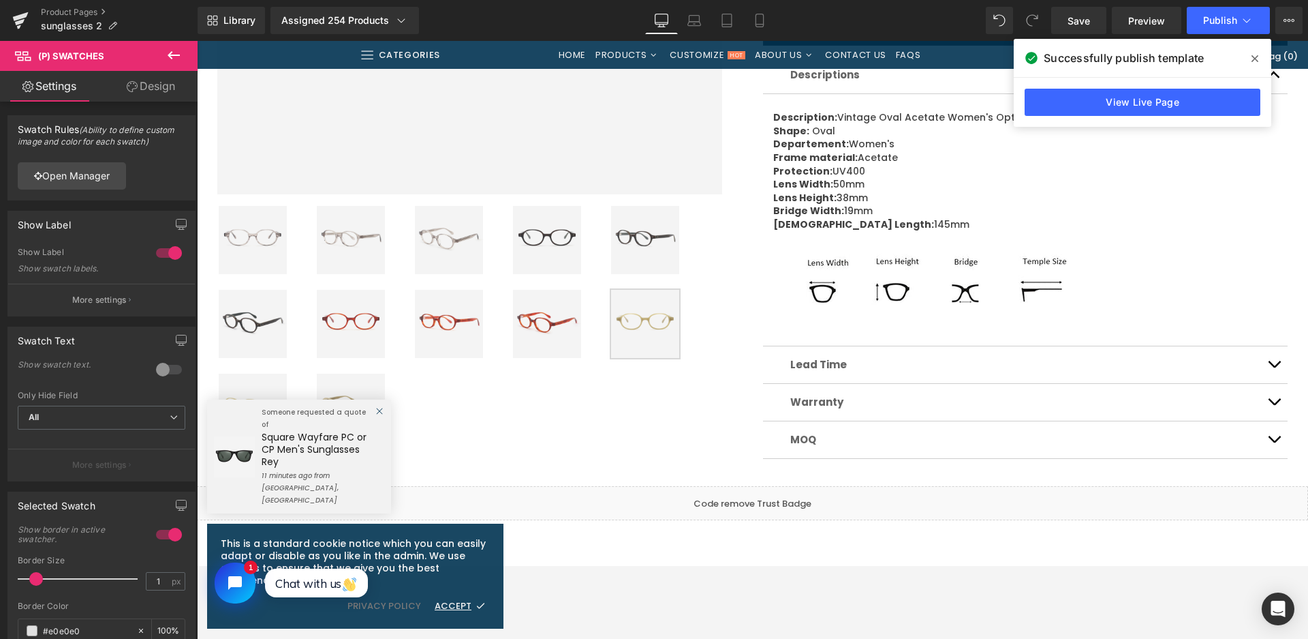
scroll to position [545, 0]
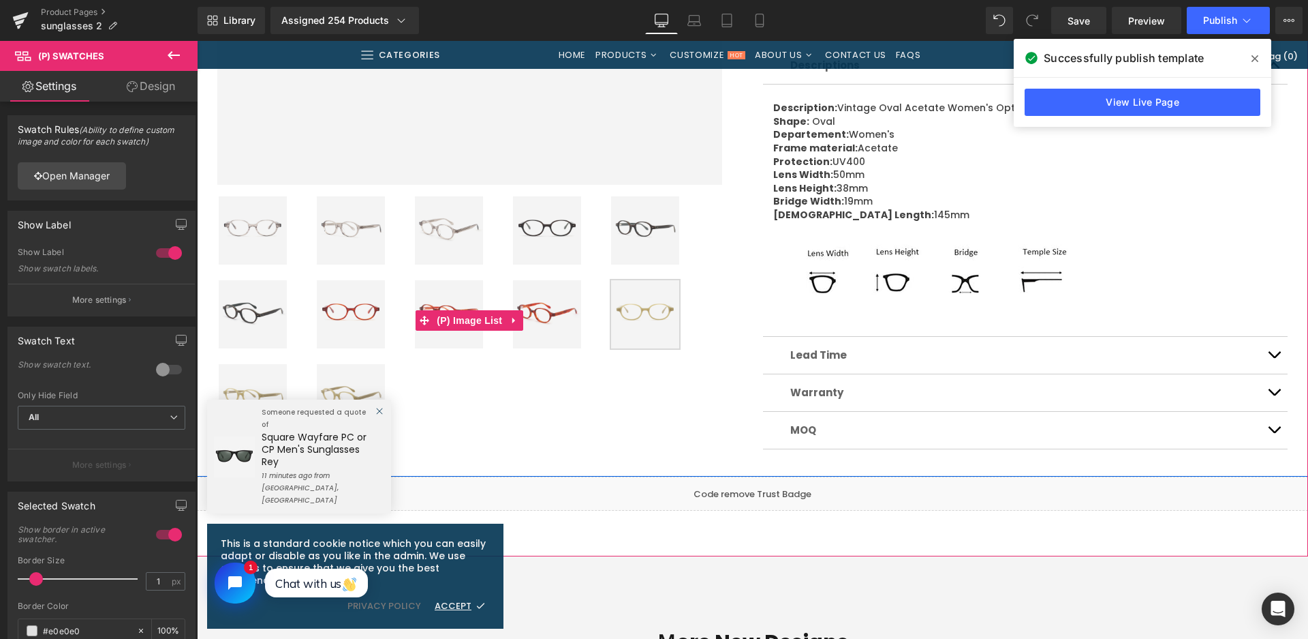
click at [619, 230] on img at bounding box center [645, 230] width 68 height 68
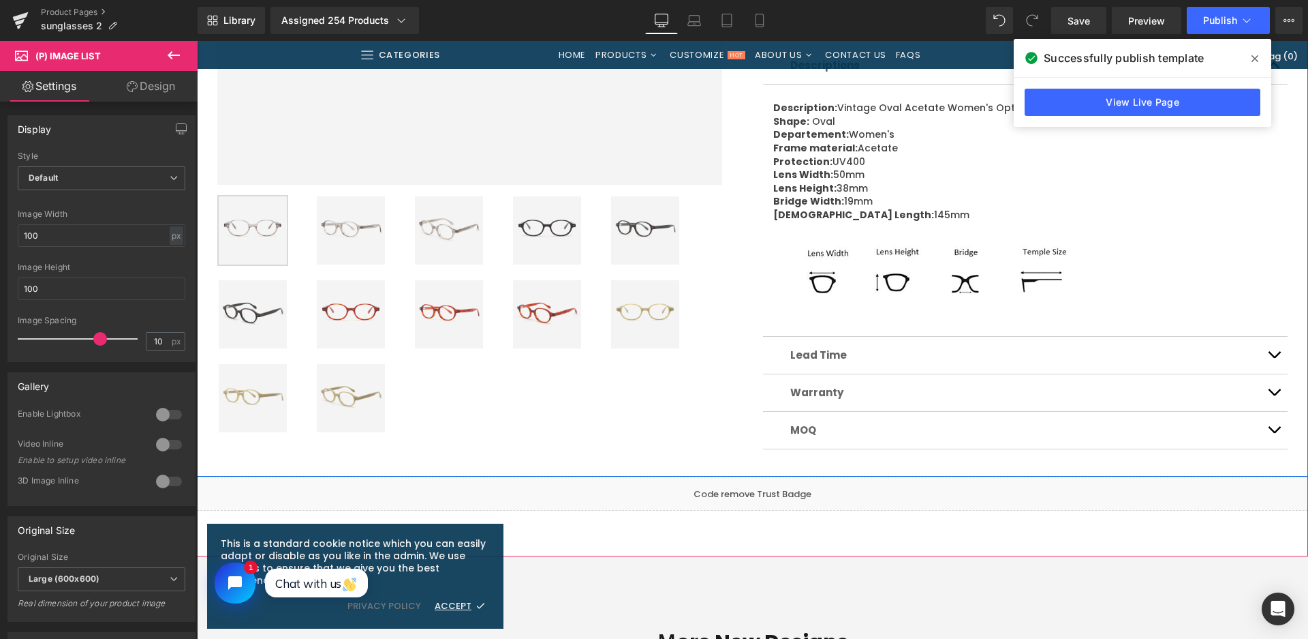
scroll to position [204, 0]
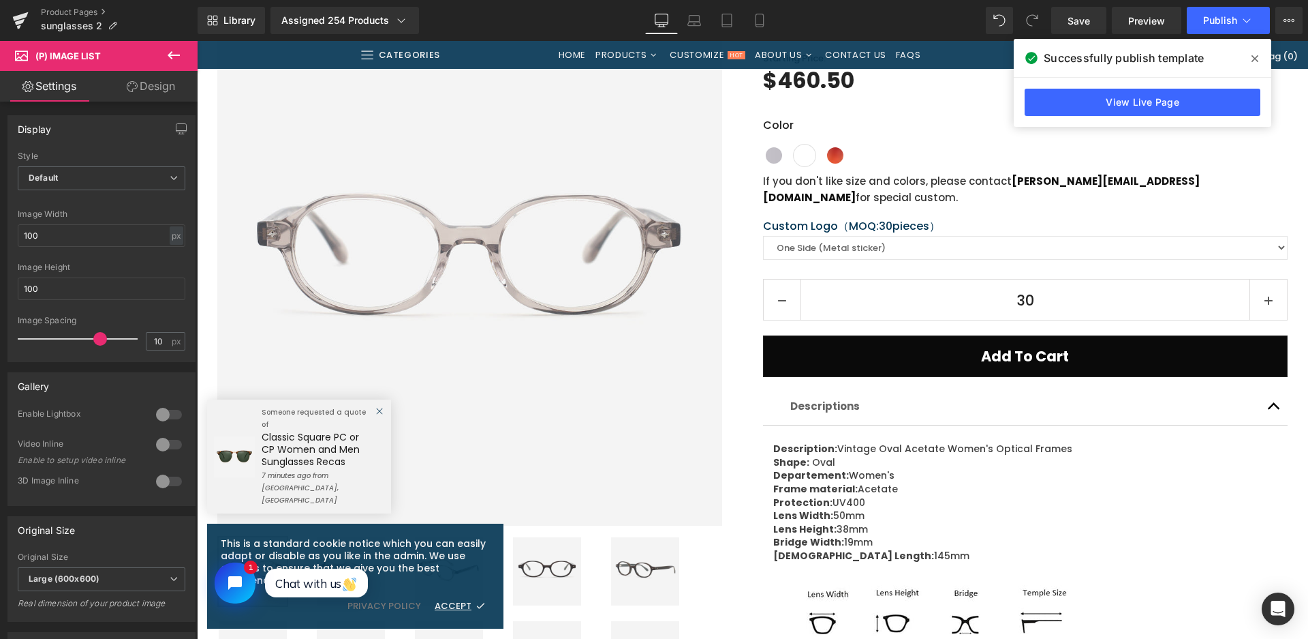
click at [0, 0] on div "Rendering Content" at bounding box center [0, 0] width 0 height 0
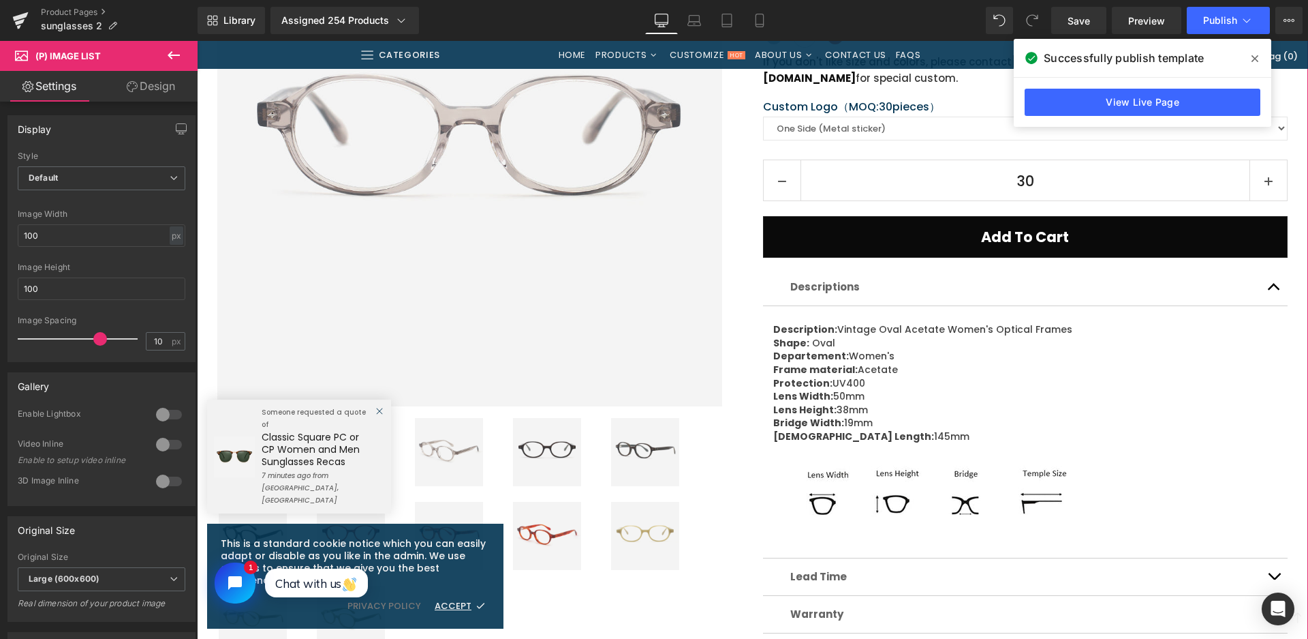
scroll to position [477, 0]
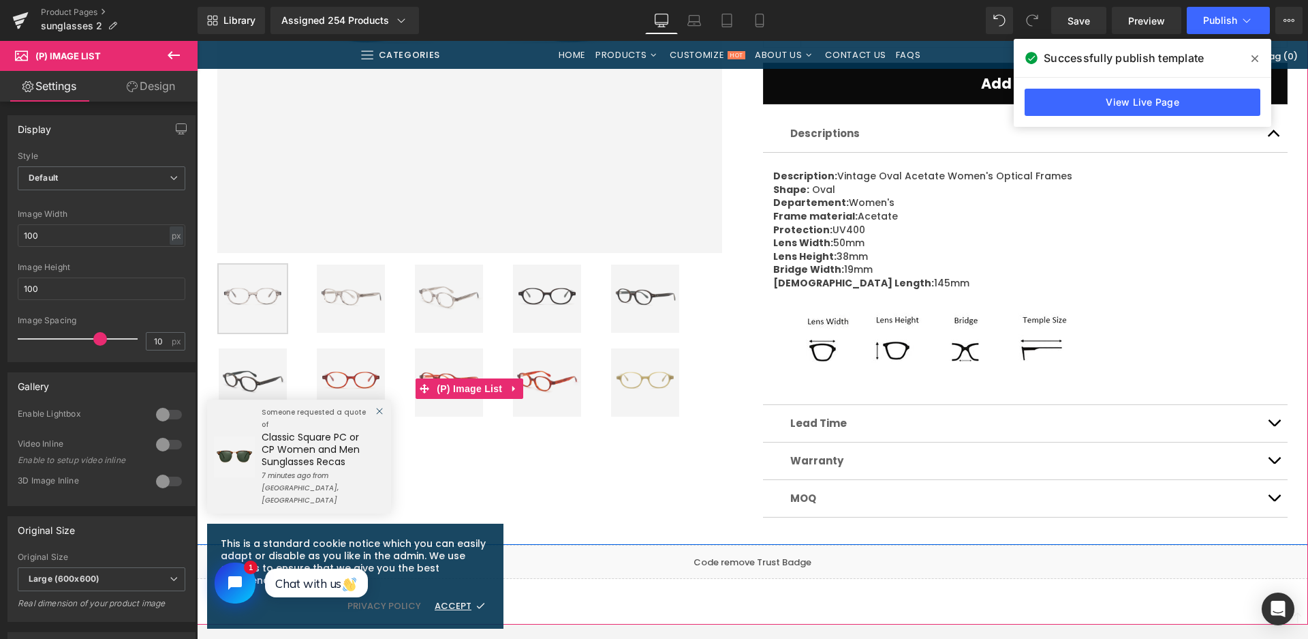
click at [257, 382] on img at bounding box center [253, 382] width 68 height 68
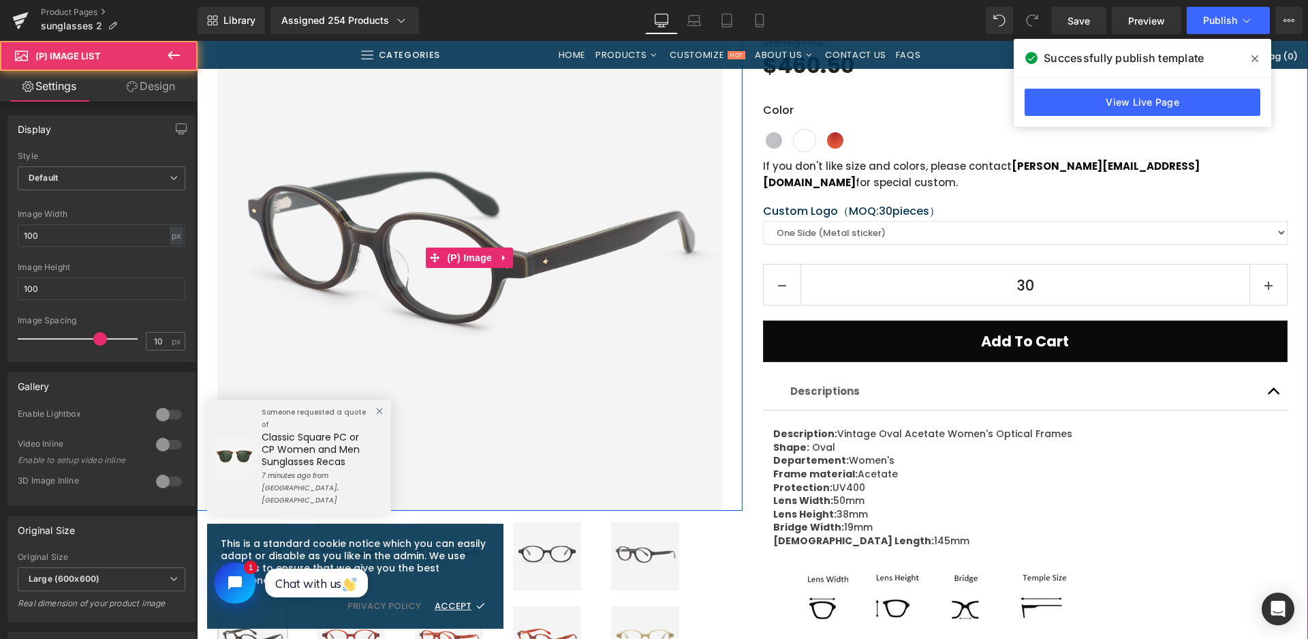
scroll to position [136, 0]
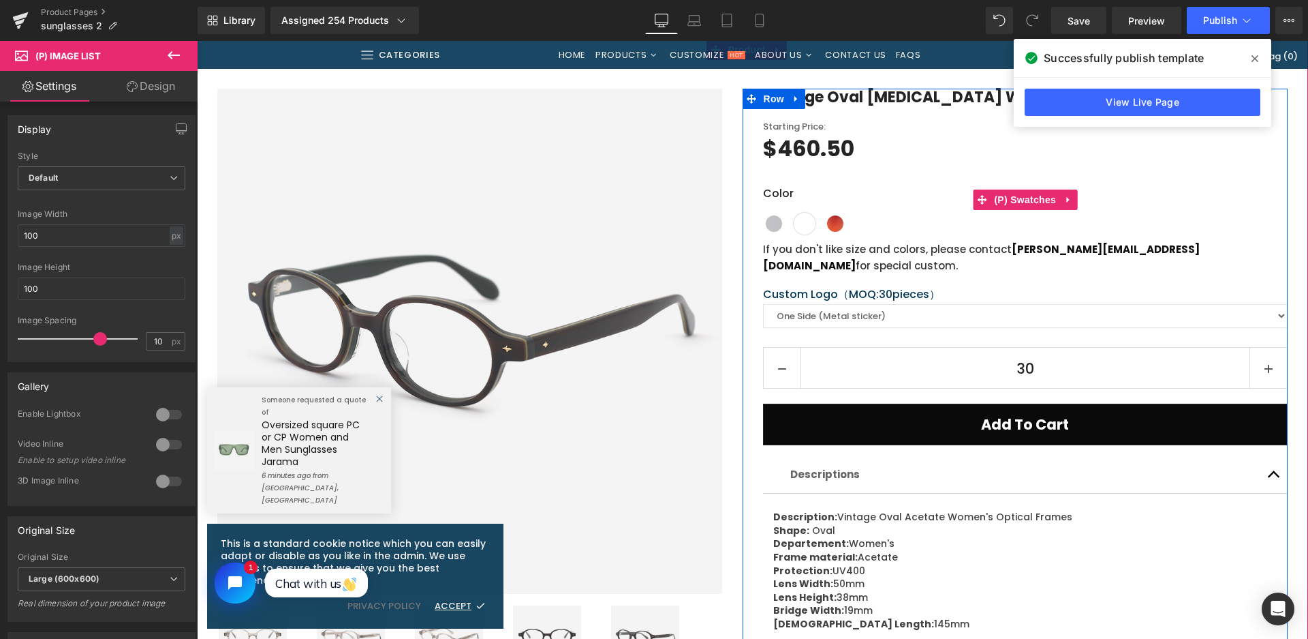
drag, startPoint x: 1020, startPoint y: 213, endPoint x: 1011, endPoint y: 212, distance: 9.6
click at [1020, 213] on div "Color Shiny crystal grey Shiny stripes brown/yellow/green frame Shiny demi red …" at bounding box center [1025, 209] width 525 height 49
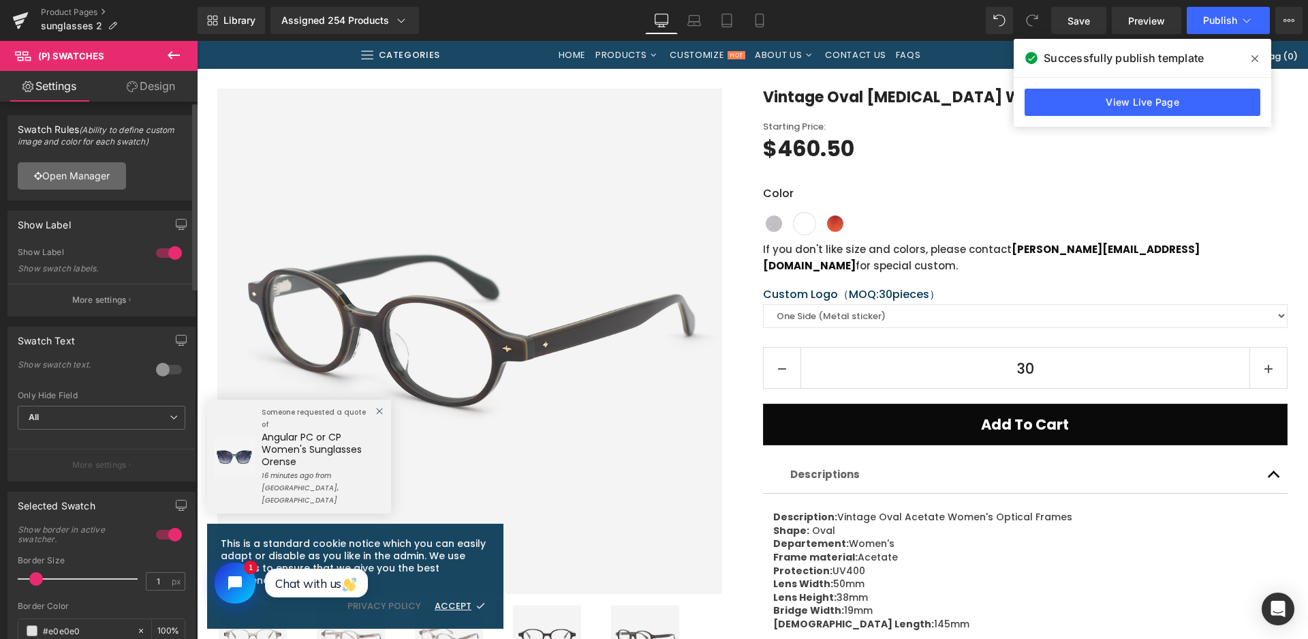
click at [53, 179] on link "Open Manager" at bounding box center [72, 175] width 108 height 27
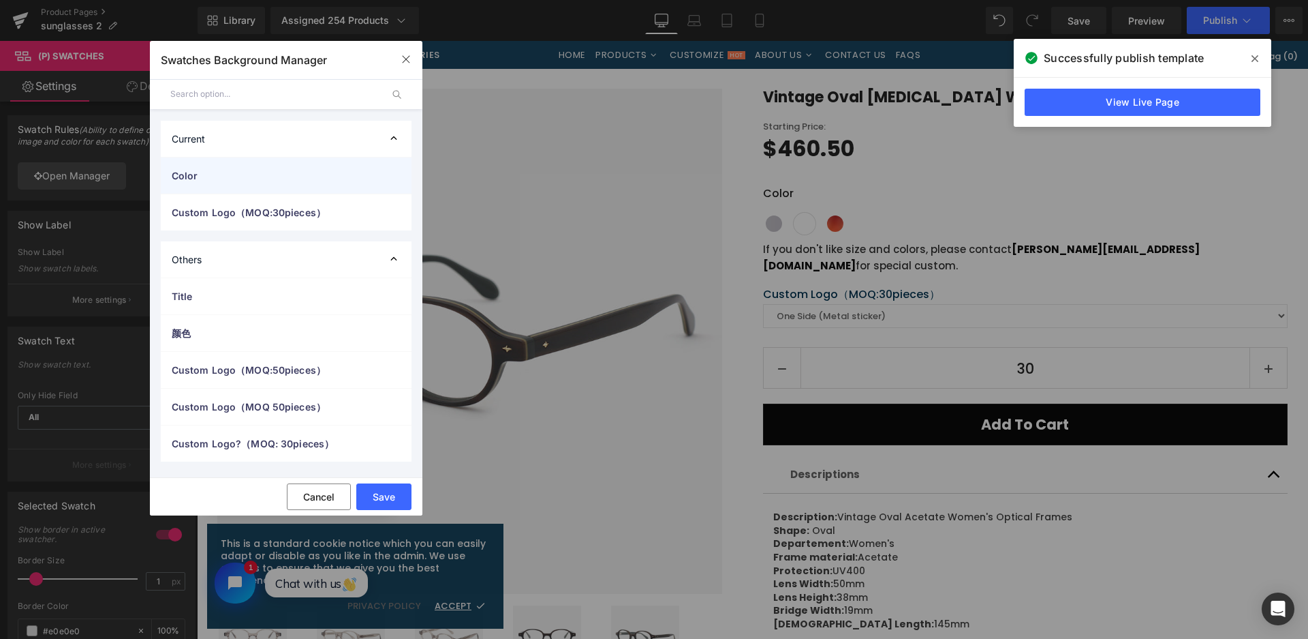
click at [259, 187] on div "Color" at bounding box center [286, 175] width 251 height 36
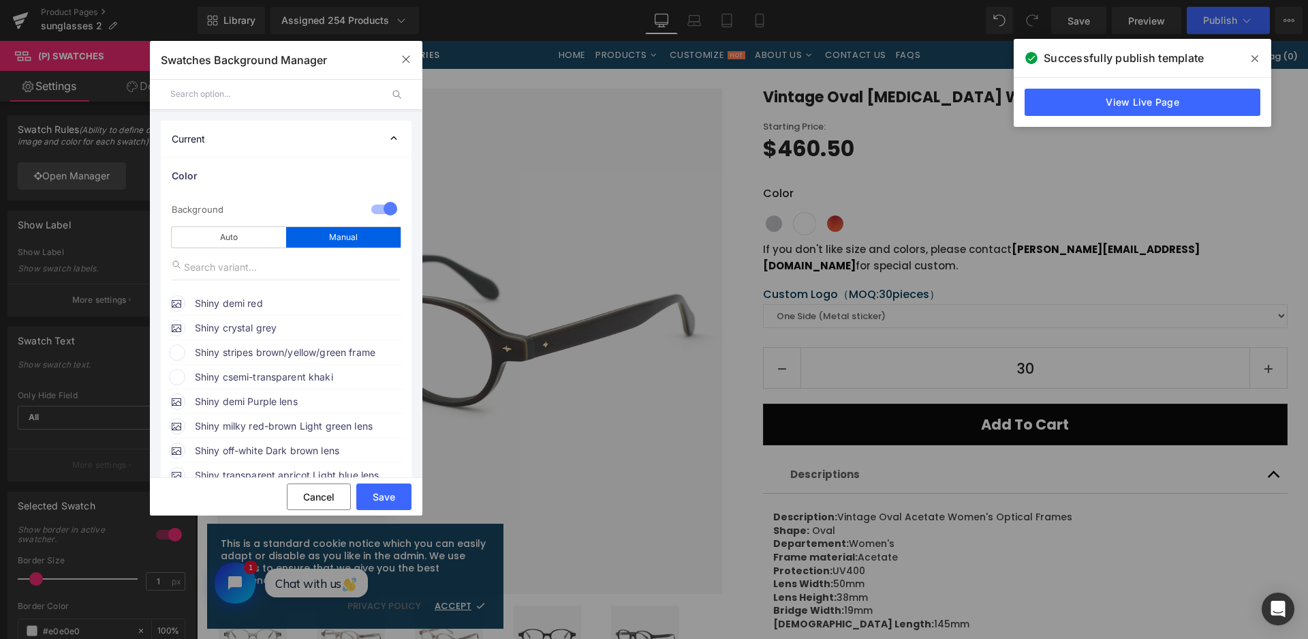
click at [253, 355] on span "Shiny stripes brown/yellow/green frame" at bounding box center [298, 352] width 207 height 16
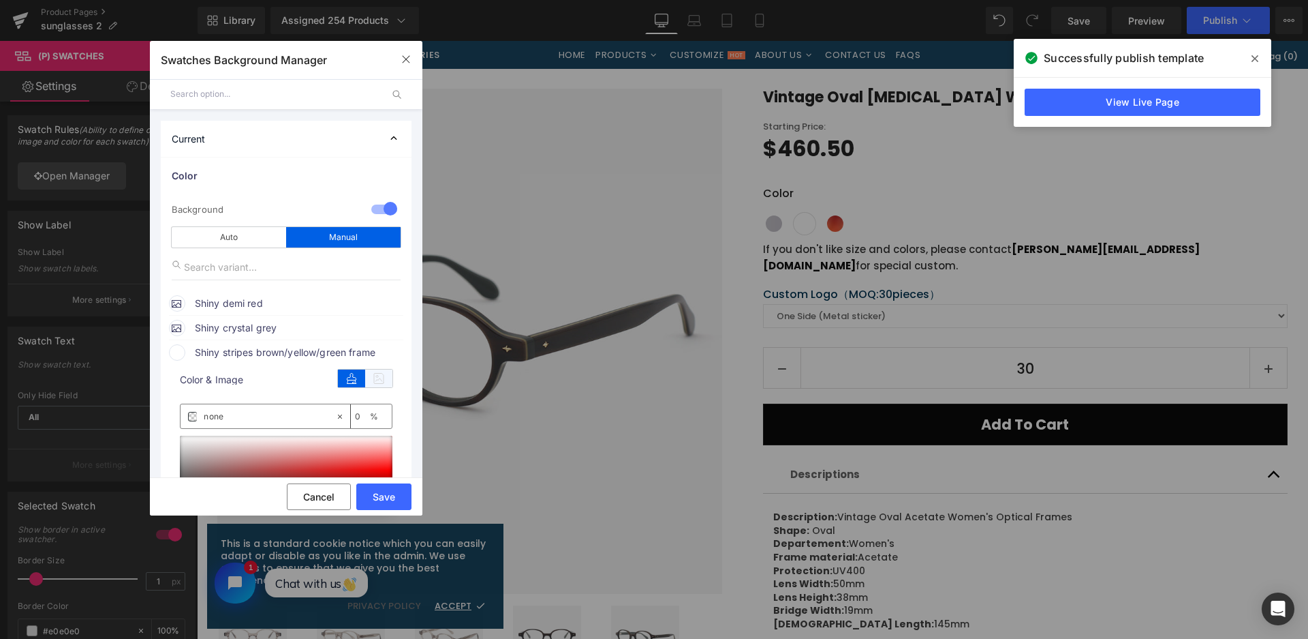
click at [374, 379] on icon at bounding box center [378, 378] width 27 height 18
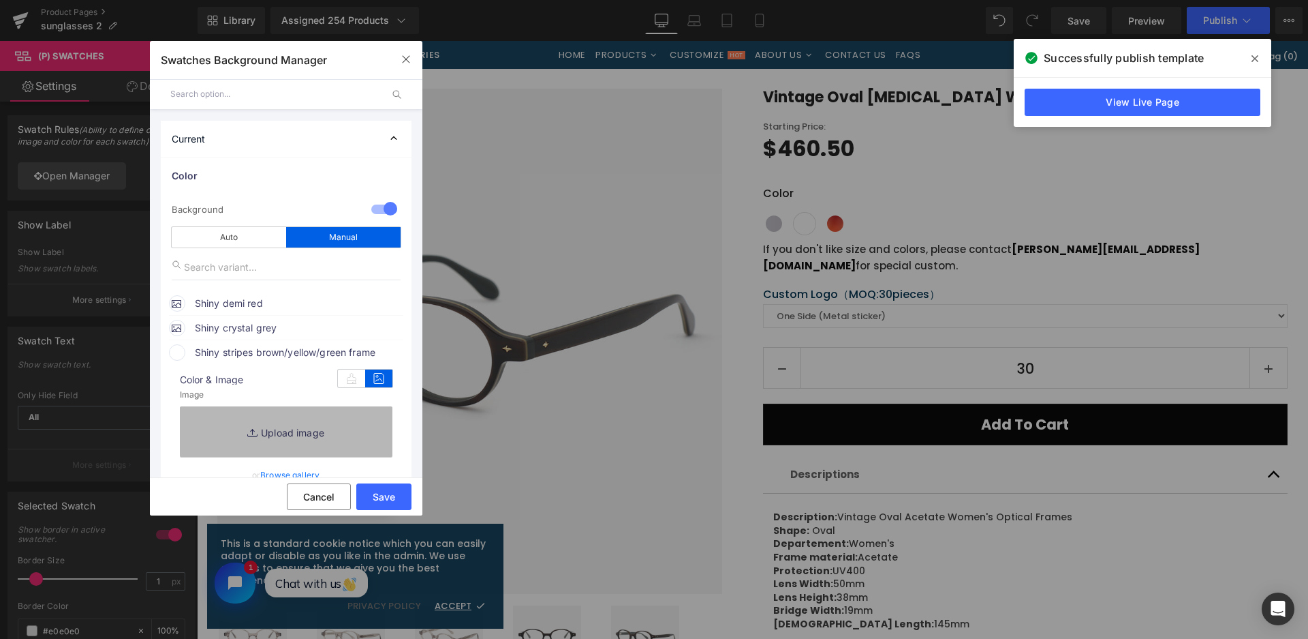
click at [303, 427] on link "Replace Image" at bounding box center [286, 431] width 213 height 50
type input "C:\fakepath\微信截图_20250826105939.png"
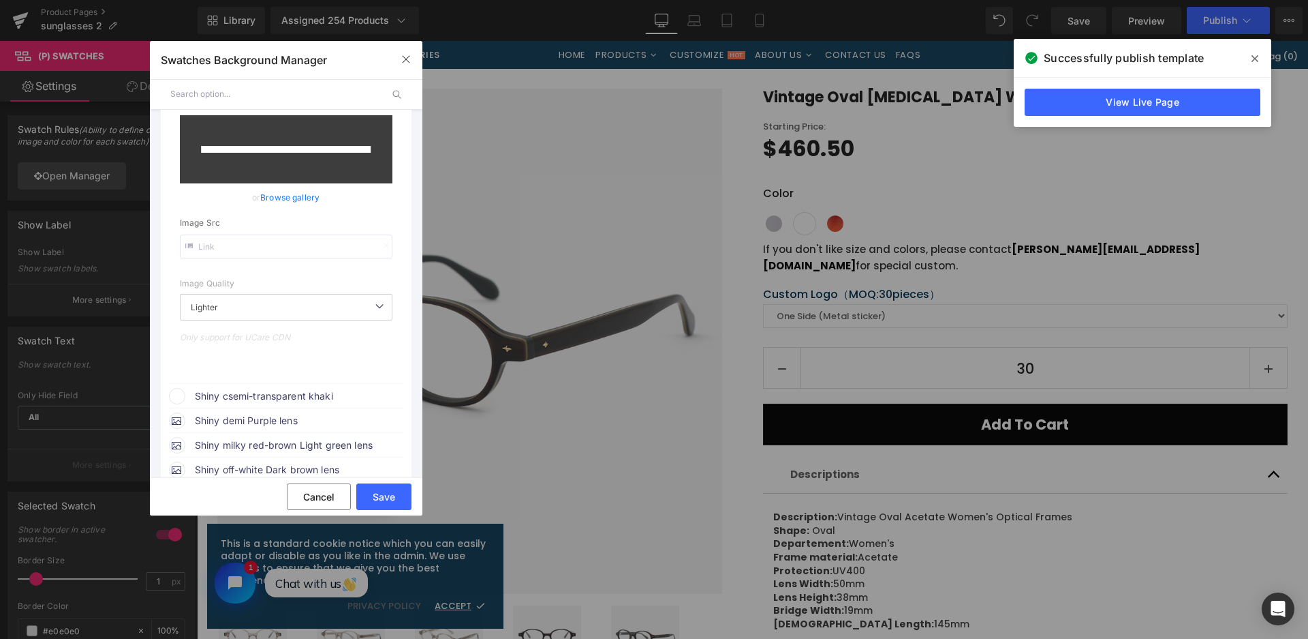
scroll to position [341, 0]
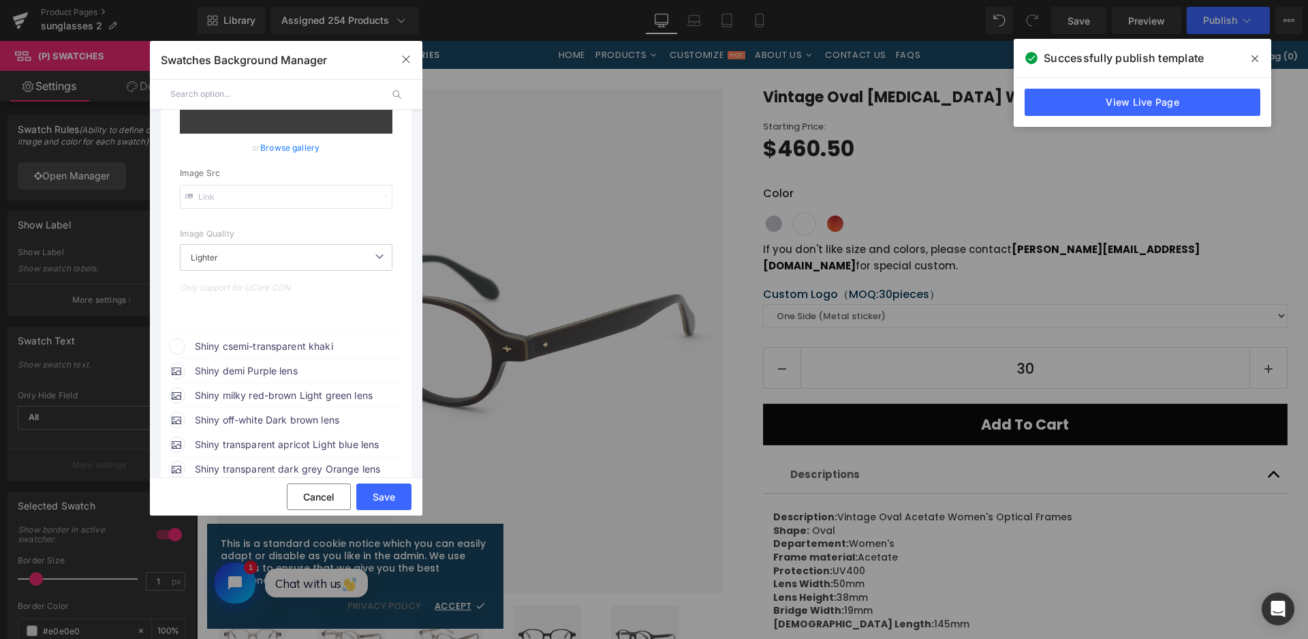
drag, startPoint x: 305, startPoint y: 345, endPoint x: 327, endPoint y: 347, distance: 21.9
click at [305, 345] on span "Shiny csemi-transparent khaki" at bounding box center [298, 346] width 207 height 16
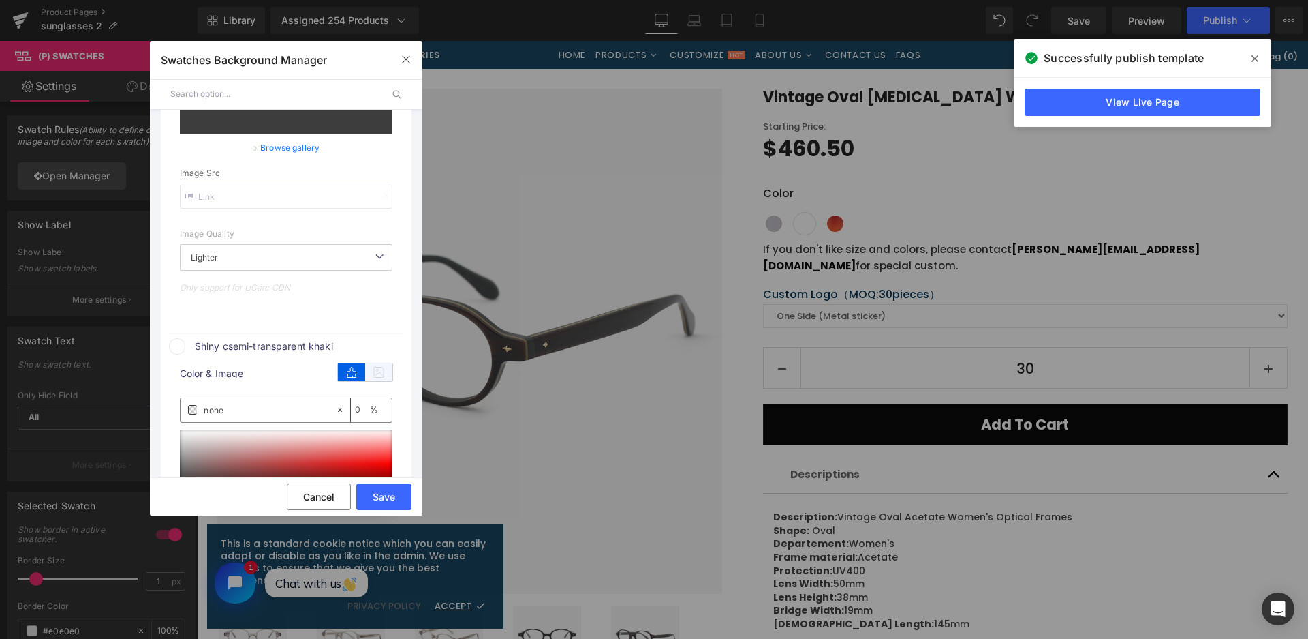
click at [375, 371] on icon at bounding box center [378, 372] width 27 height 18
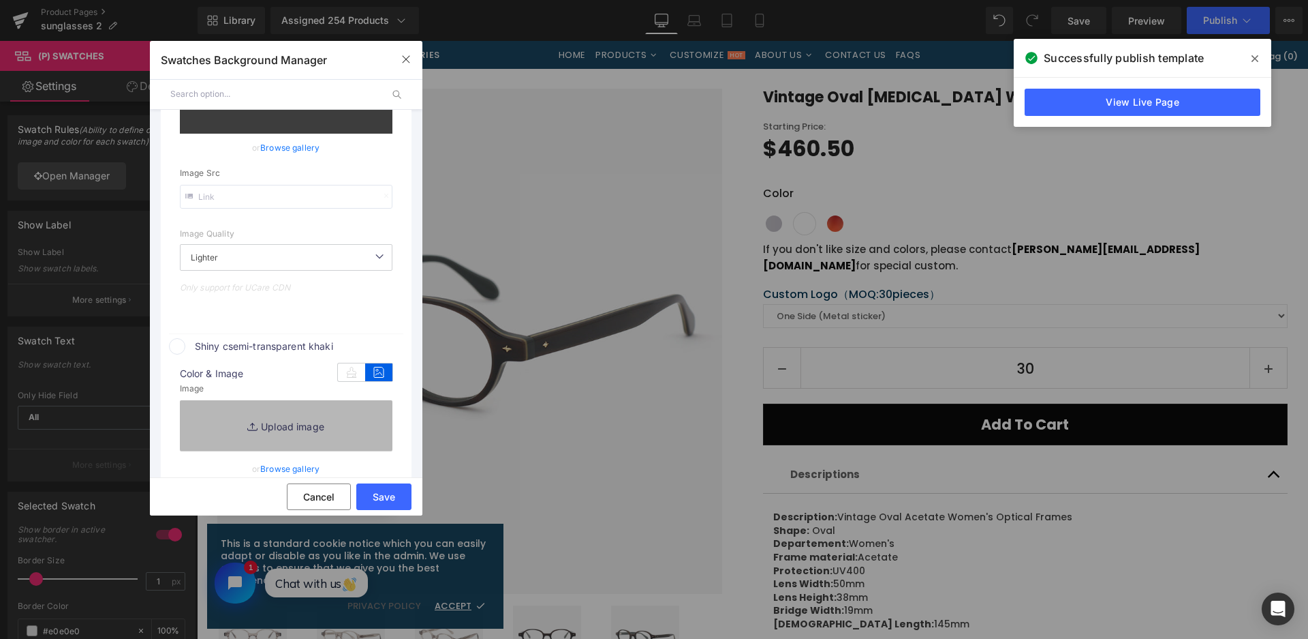
click at [354, 417] on link "Replace Image" at bounding box center [286, 425] width 213 height 50
type input "[URL][DOMAIN_NAME]"
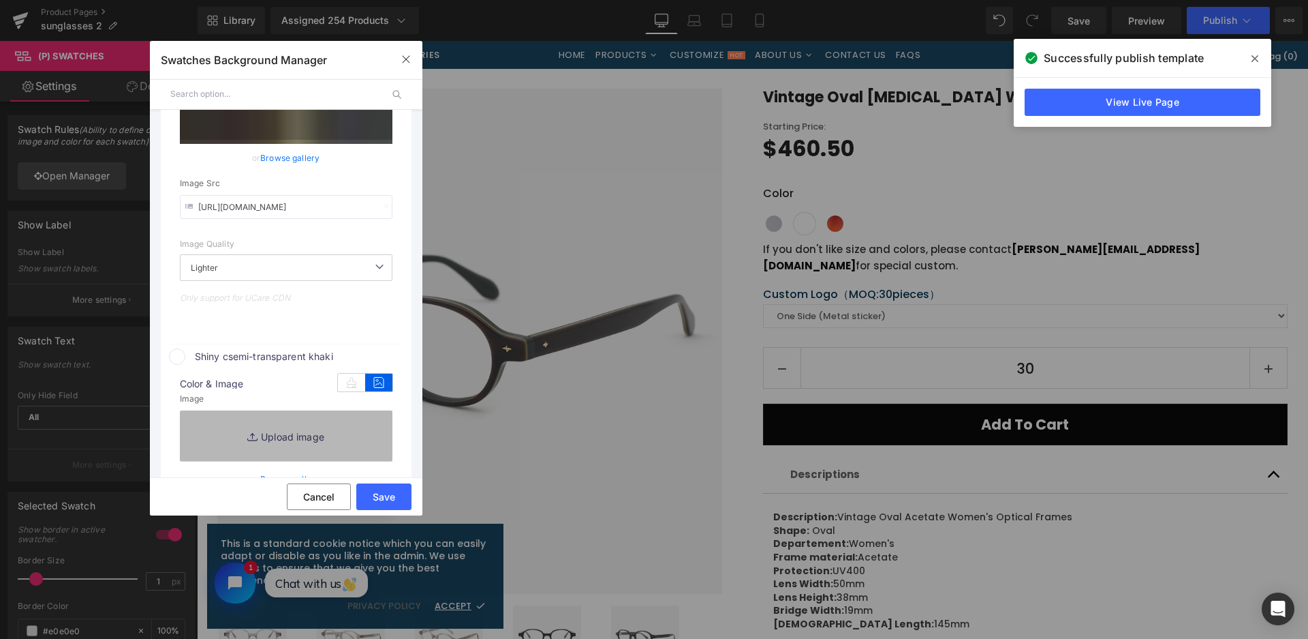
scroll to position [351, 0]
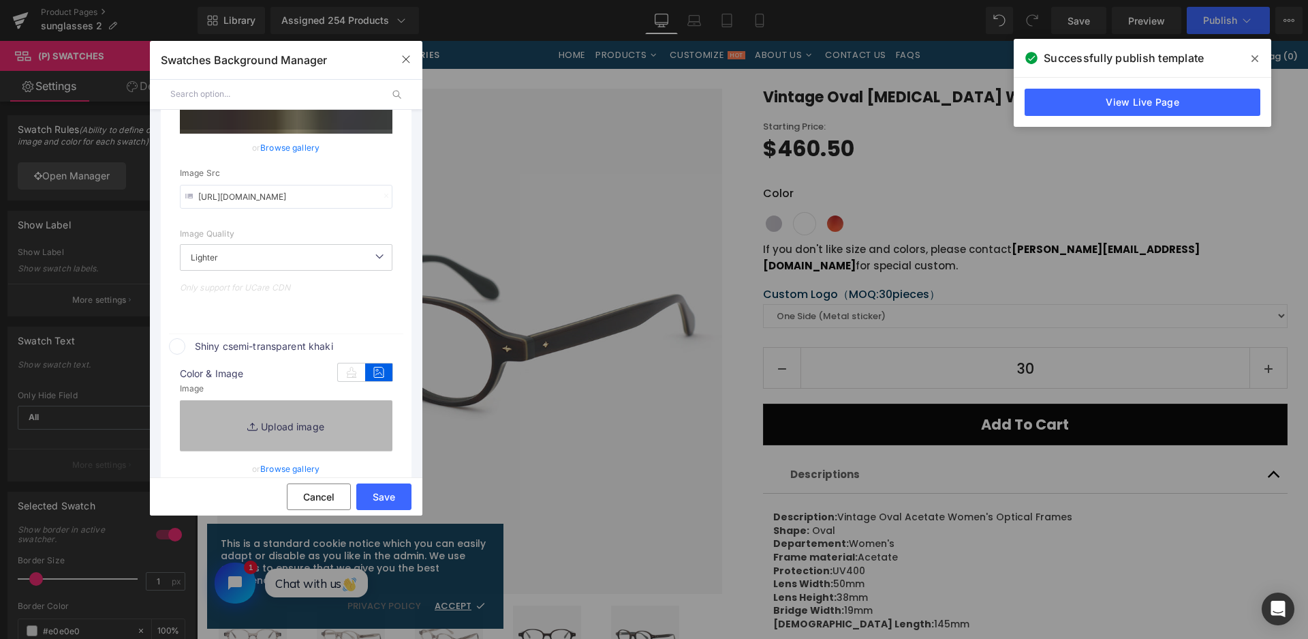
type input "C:\fakepath\微信截图_20250826105900.png"
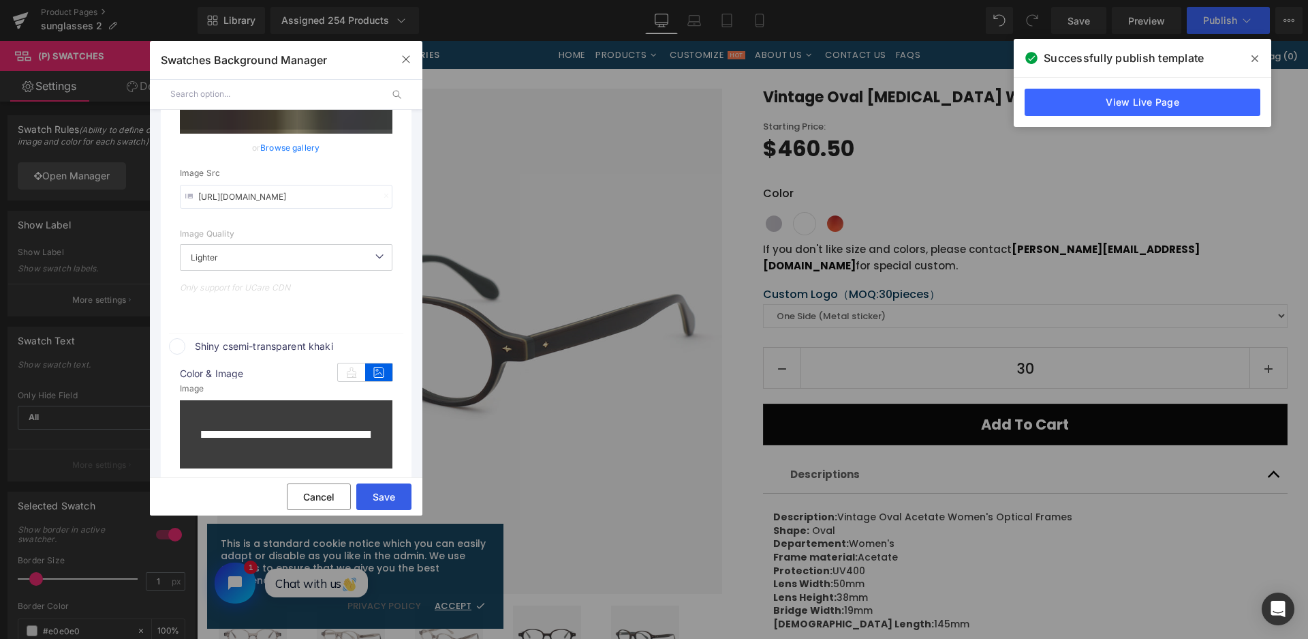
type input "[URL][DOMAIN_NAME]"
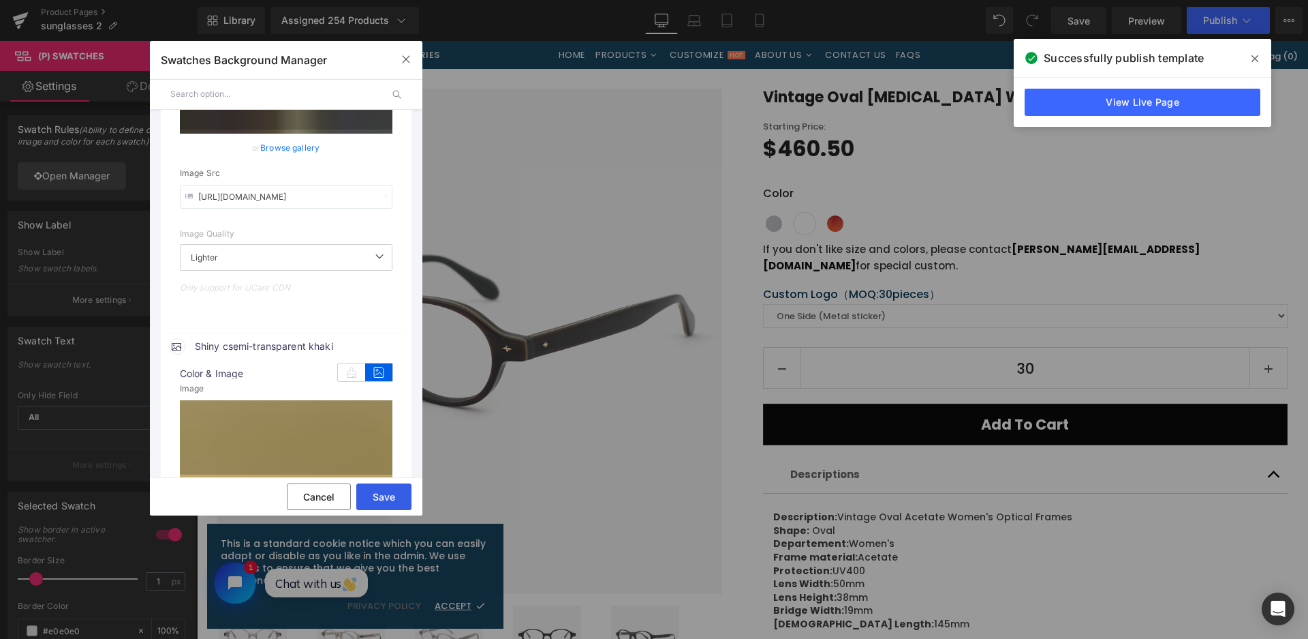
click at [386, 499] on button "Save" at bounding box center [383, 496] width 55 height 27
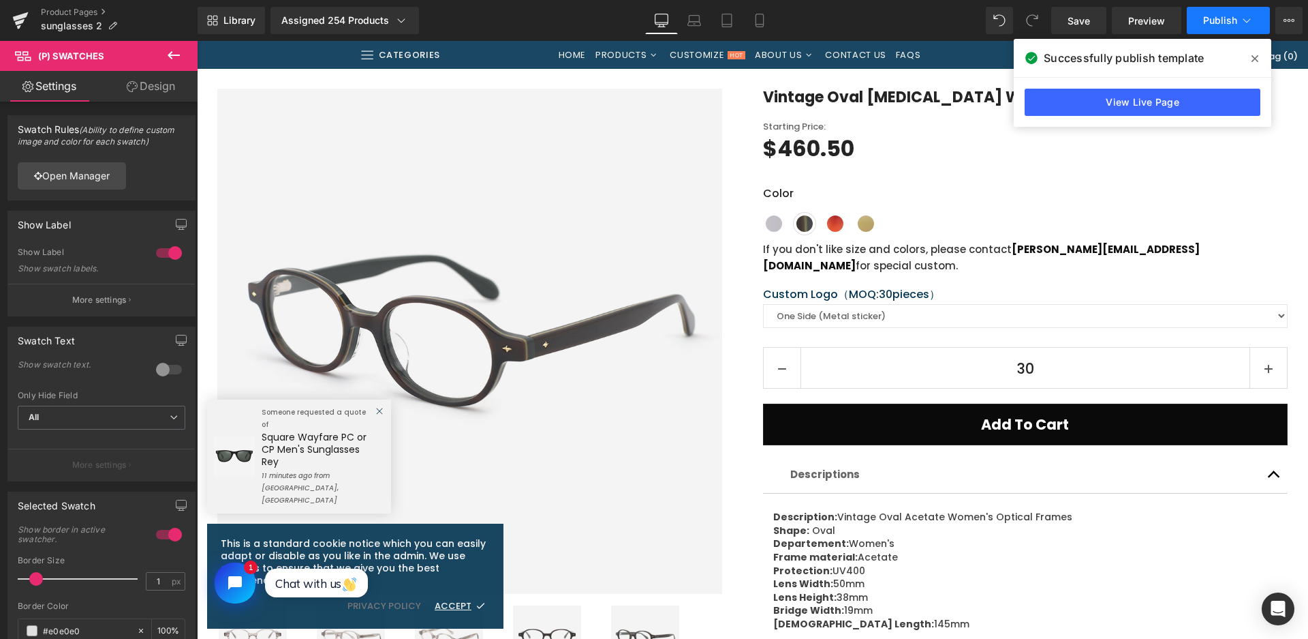
click at [1235, 17] on span "Publish" at bounding box center [1220, 20] width 34 height 11
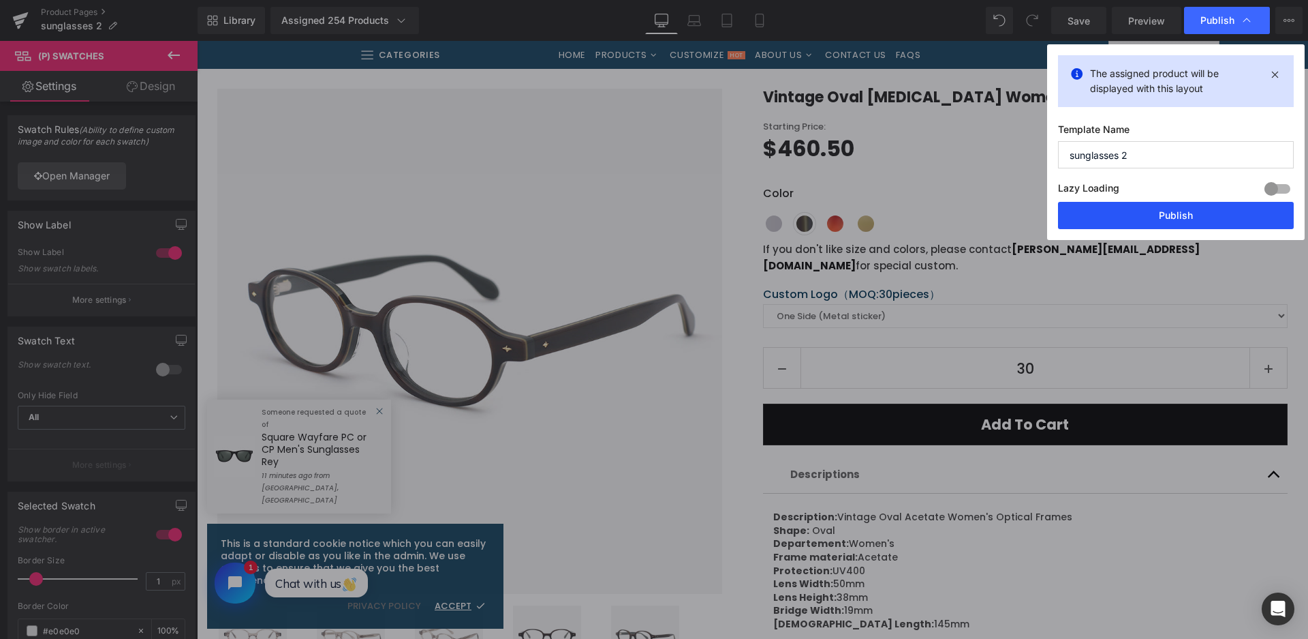
click at [1148, 220] on button "Publish" at bounding box center [1176, 215] width 236 height 27
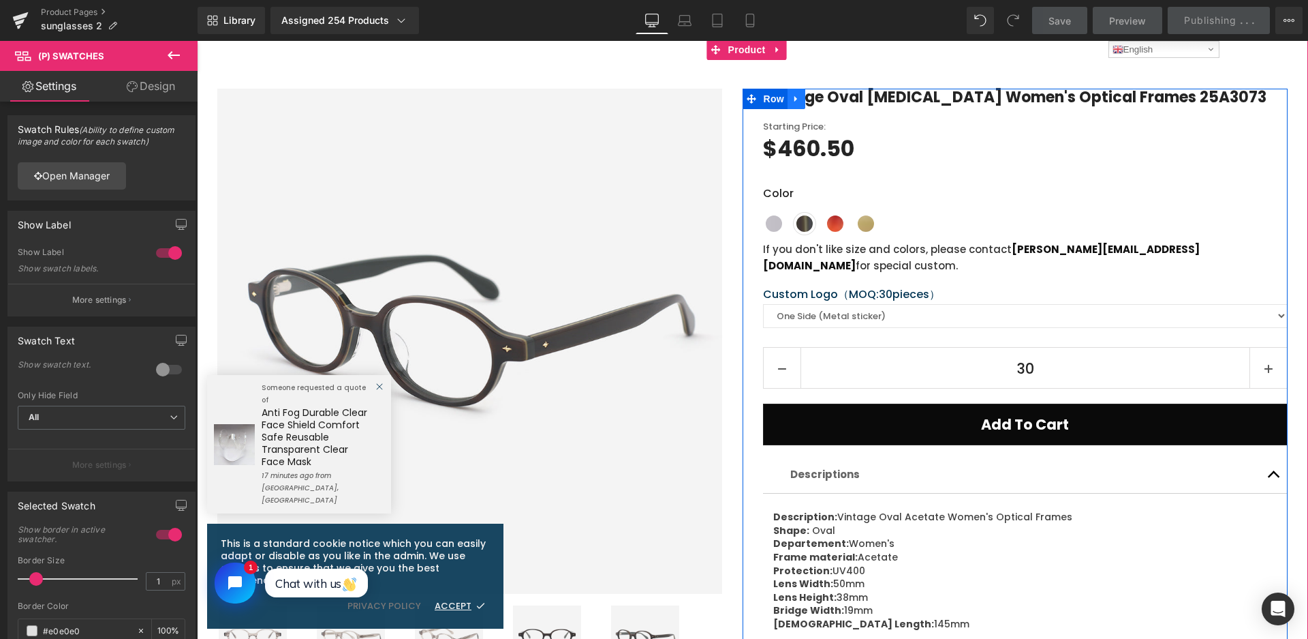
scroll to position [0, 0]
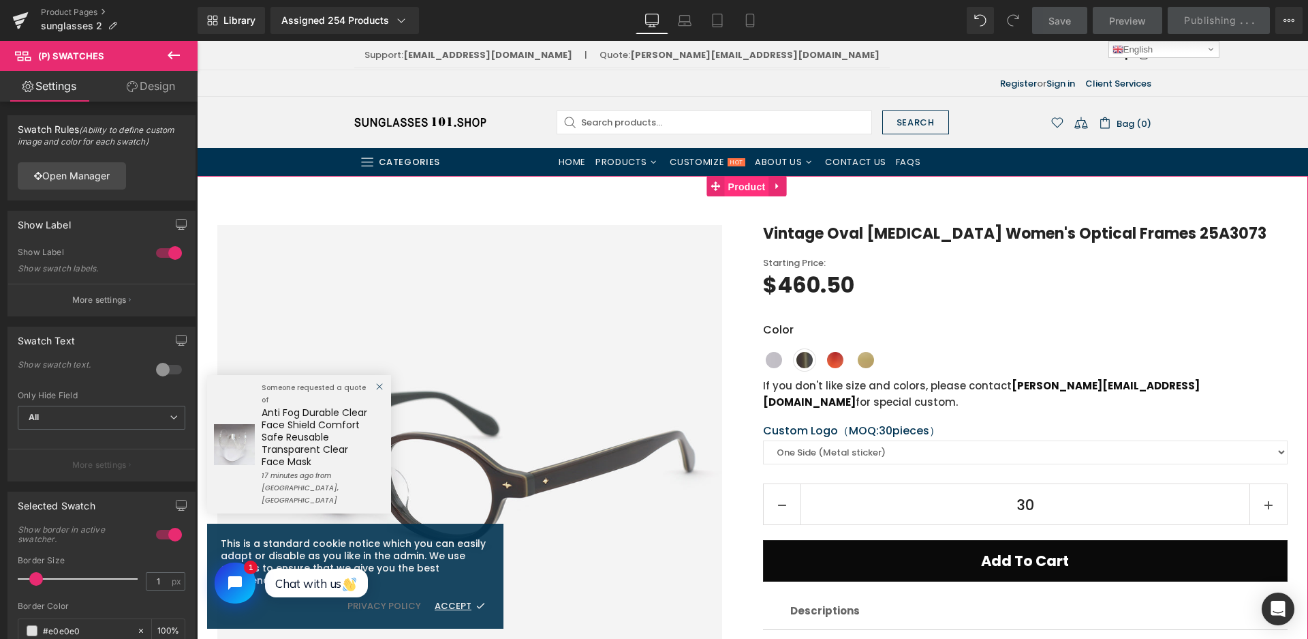
click at [762, 185] on span "Product" at bounding box center [747, 186] width 44 height 20
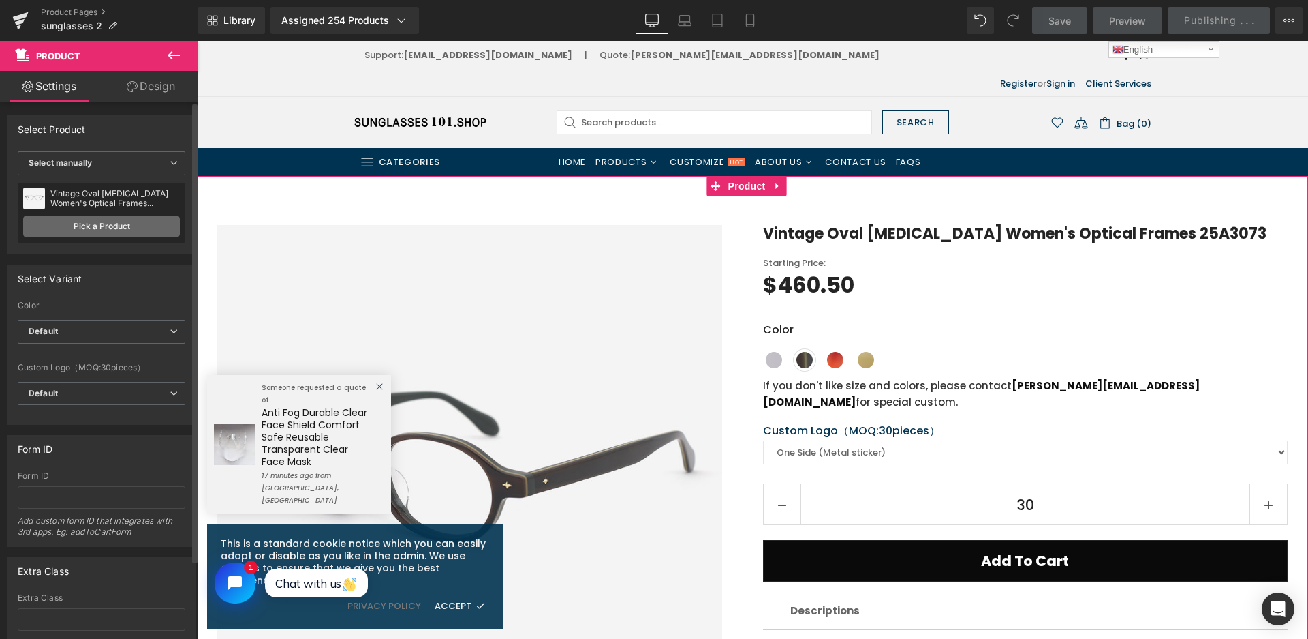
click at [97, 221] on link "Pick a Product" at bounding box center [101, 226] width 157 height 22
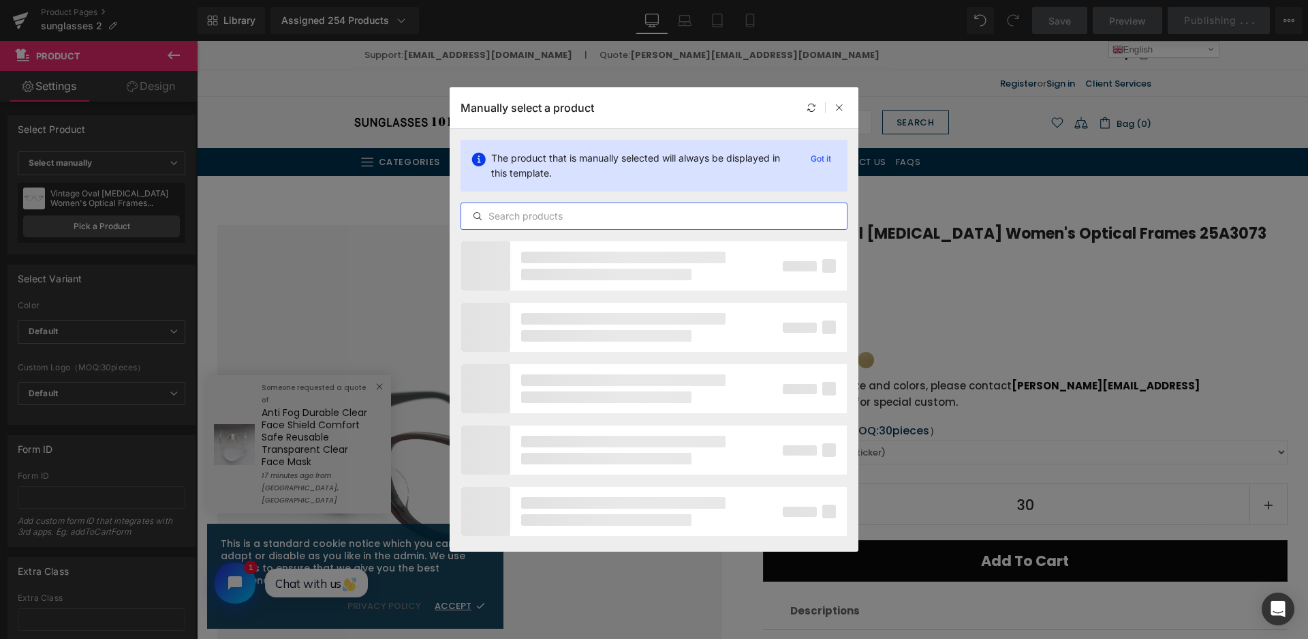
click at [568, 213] on input "text" at bounding box center [654, 216] width 386 height 16
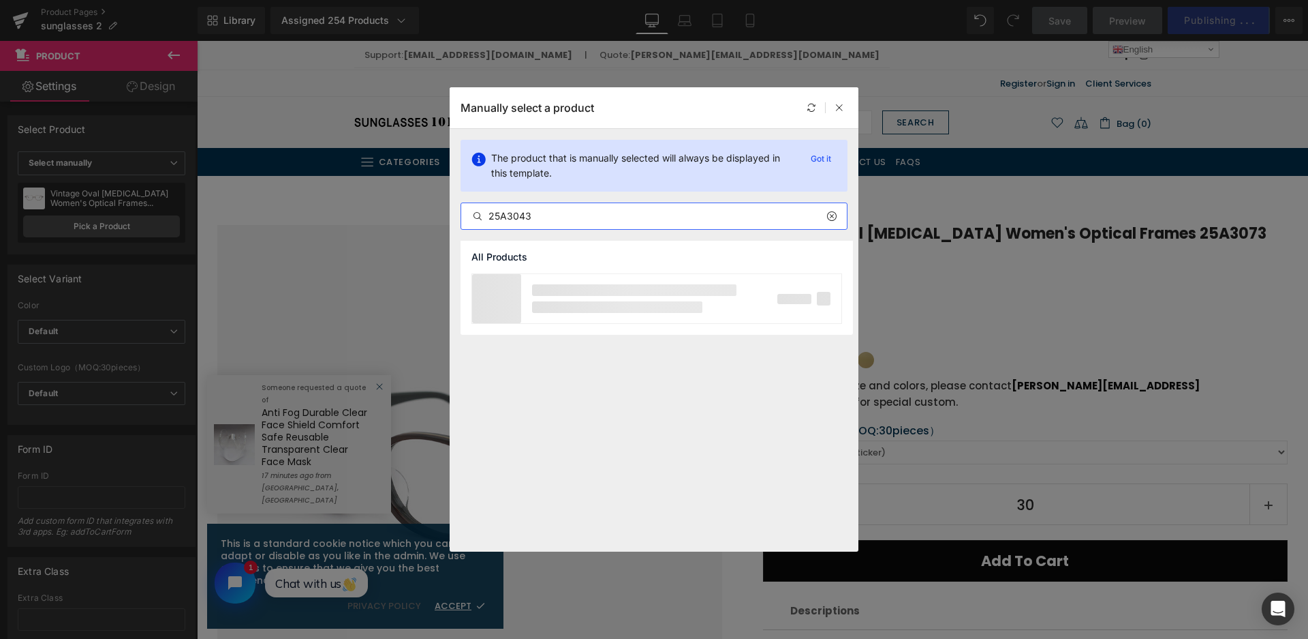
type input "25A3043"
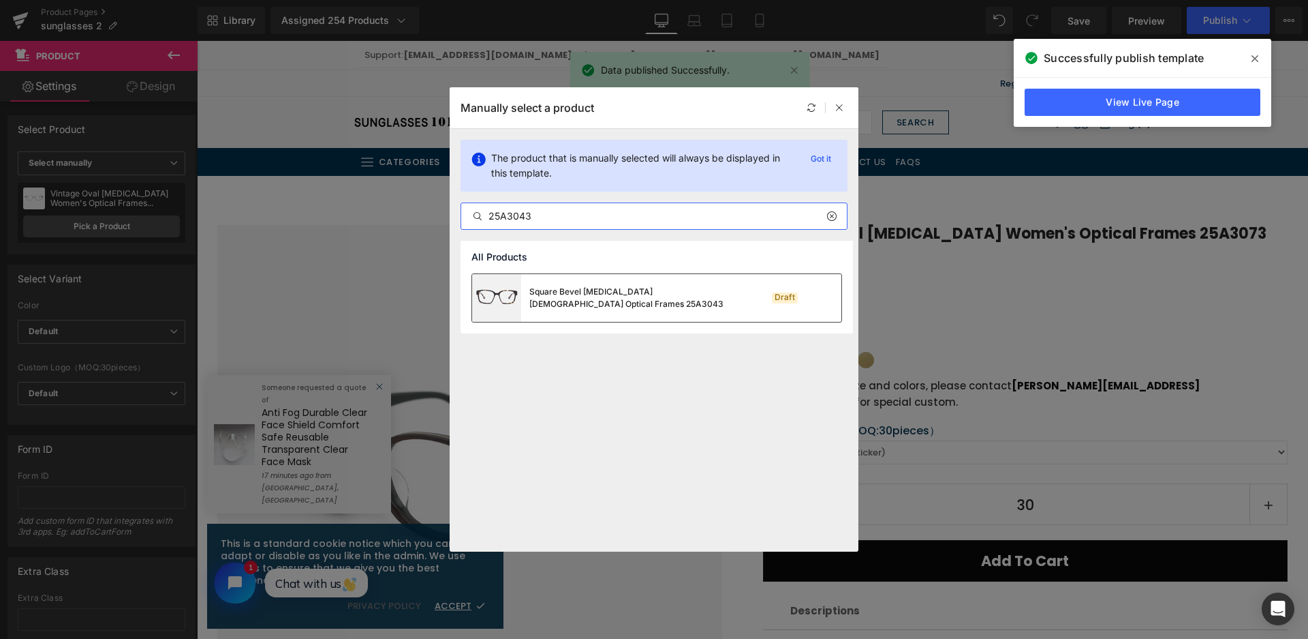
click at [690, 303] on div "Square Bevel Acetate Female Optical Frames 25A3043" at bounding box center [631, 298] width 204 height 25
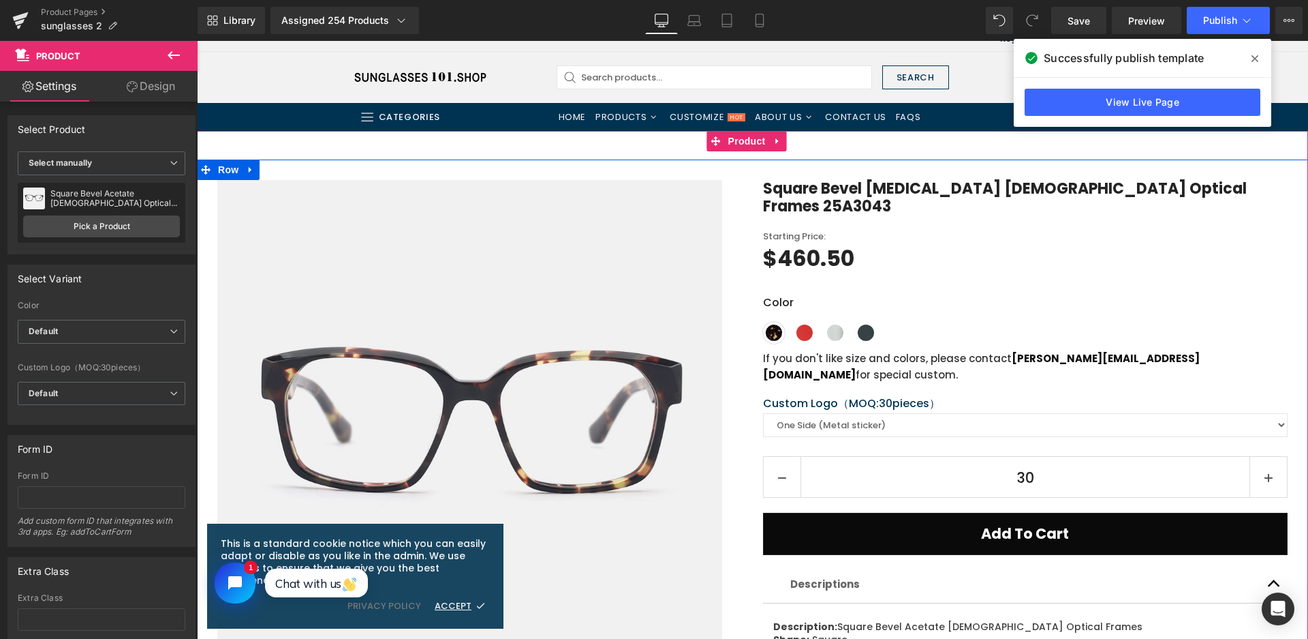
scroll to position [68, 0]
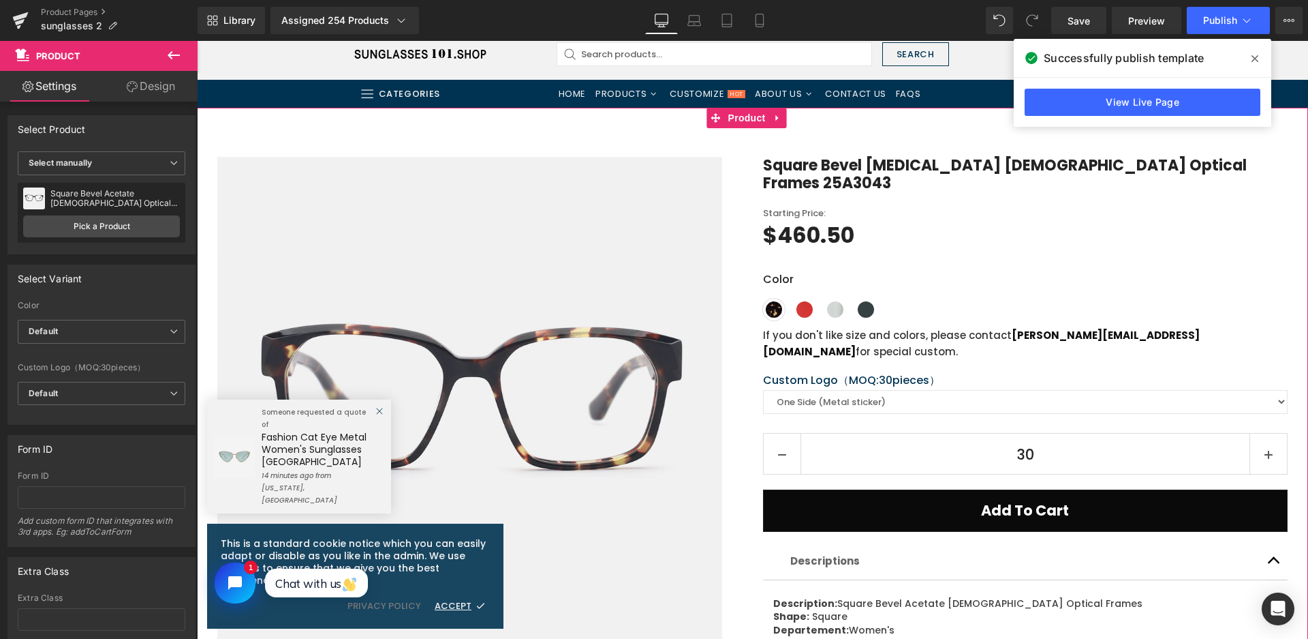
drag, startPoint x: 731, startPoint y: 113, endPoint x: 452, endPoint y: 179, distance: 286.9
click at [731, 113] on span "Product" at bounding box center [747, 118] width 44 height 20
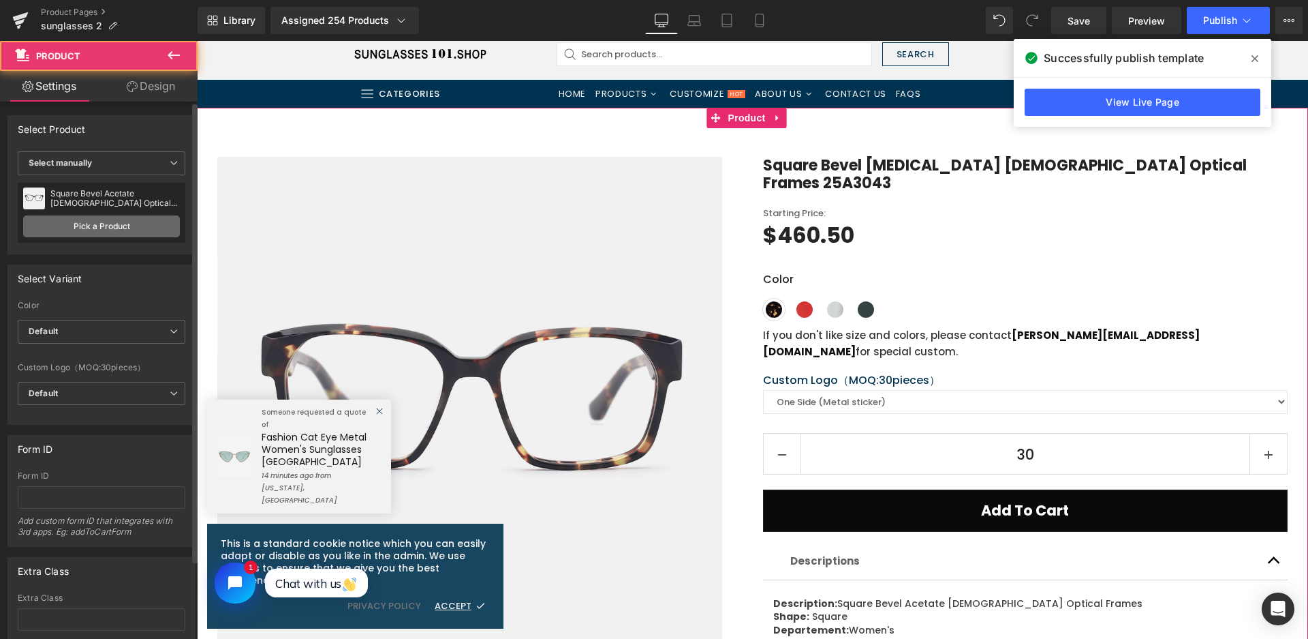
click at [87, 224] on link "Pick a Product" at bounding box center [101, 226] width 157 height 22
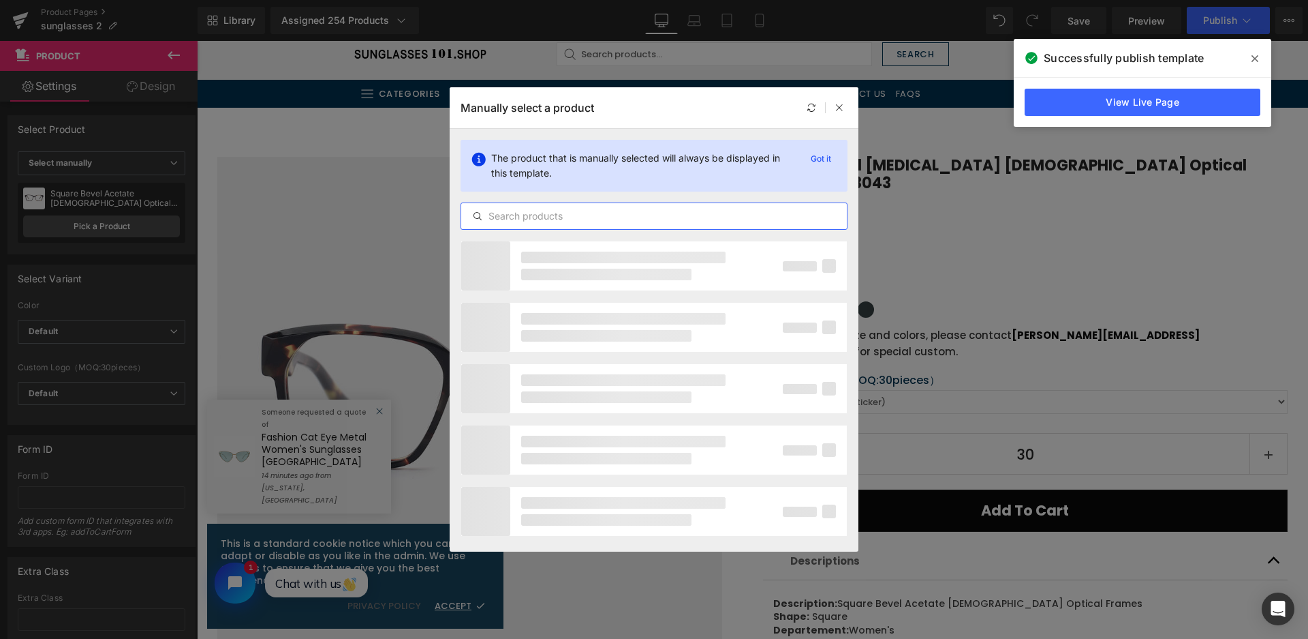
click at [560, 214] on input "text" at bounding box center [654, 216] width 386 height 16
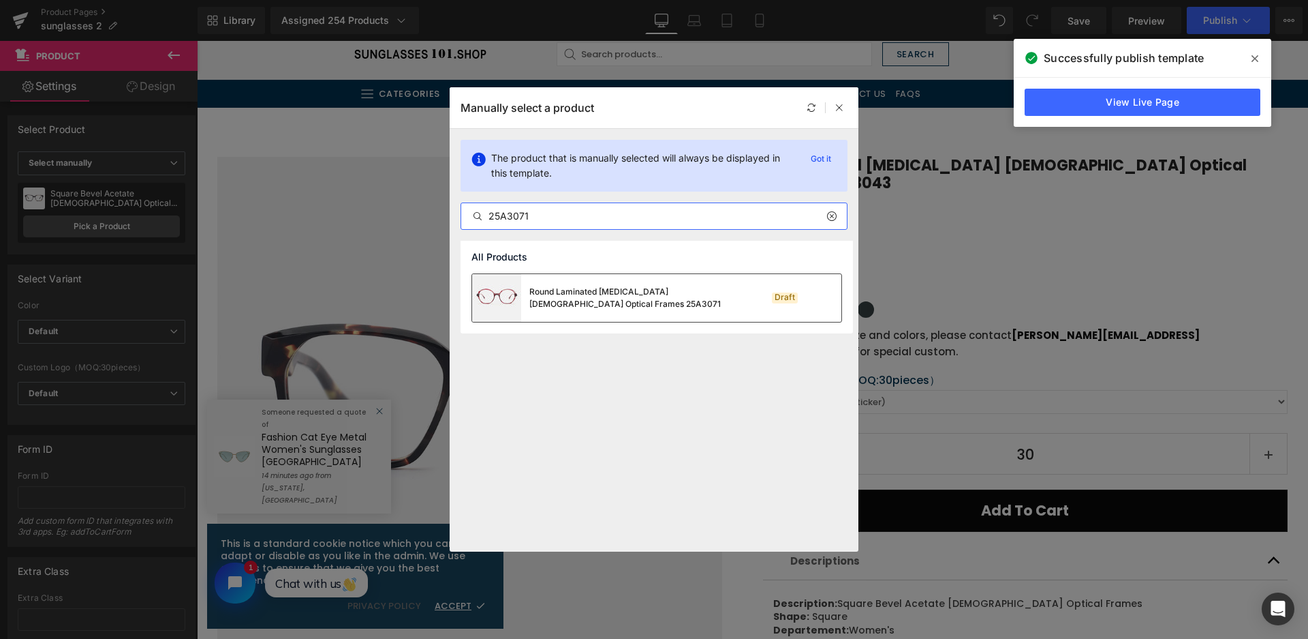
type input "25A3071"
click at [671, 298] on div "Round Laminated [MEDICAL_DATA] [DEMOGRAPHIC_DATA] Optical Frames 25A3071" at bounding box center [631, 298] width 204 height 25
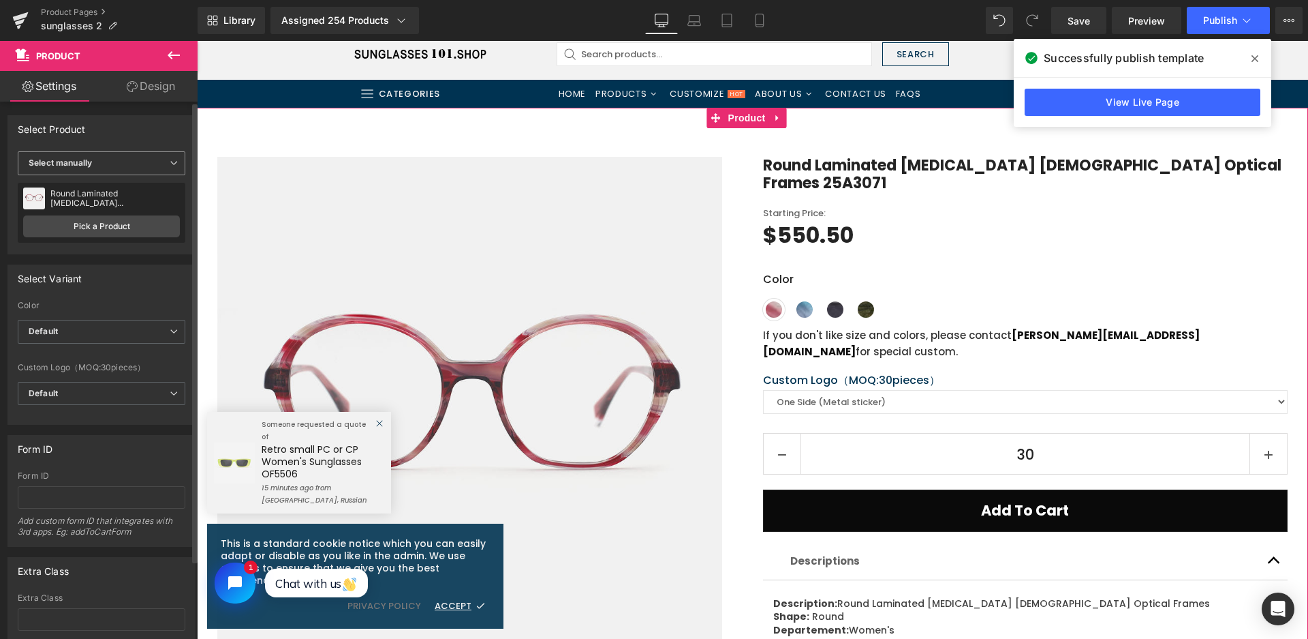
click at [98, 157] on span "Select manually" at bounding box center [102, 163] width 168 height 24
click at [97, 189] on li "Display by assigned product" at bounding box center [99, 184] width 162 height 20
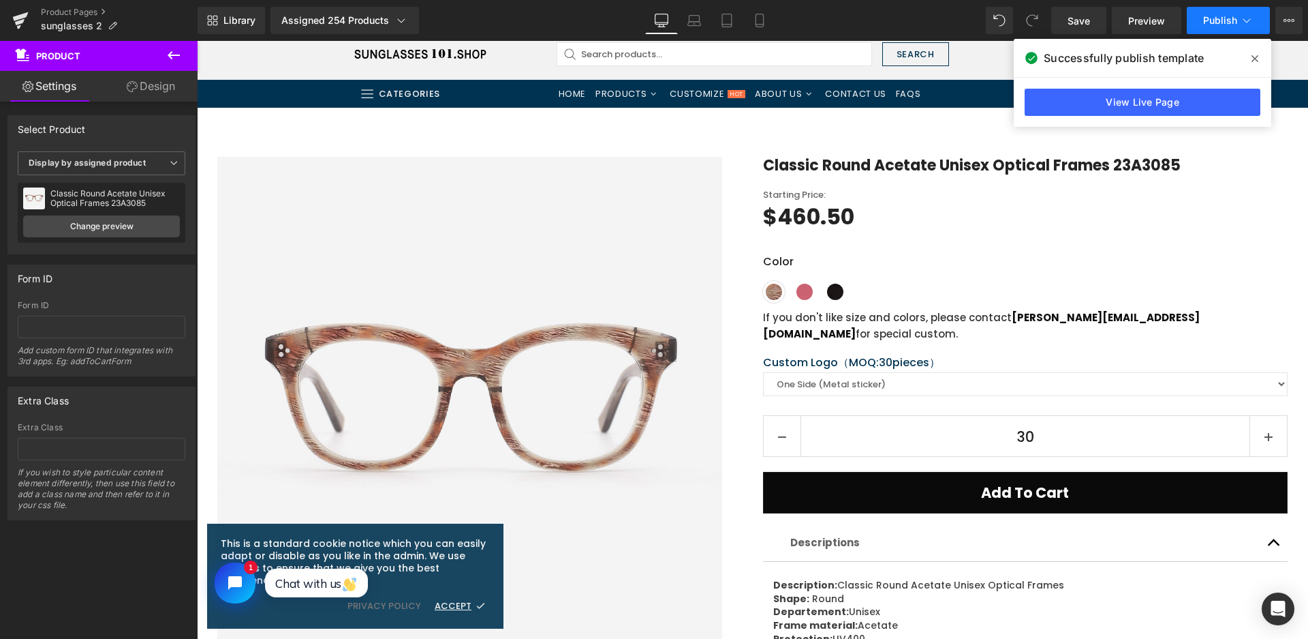
click at [1225, 24] on span "Publish" at bounding box center [1220, 20] width 34 height 11
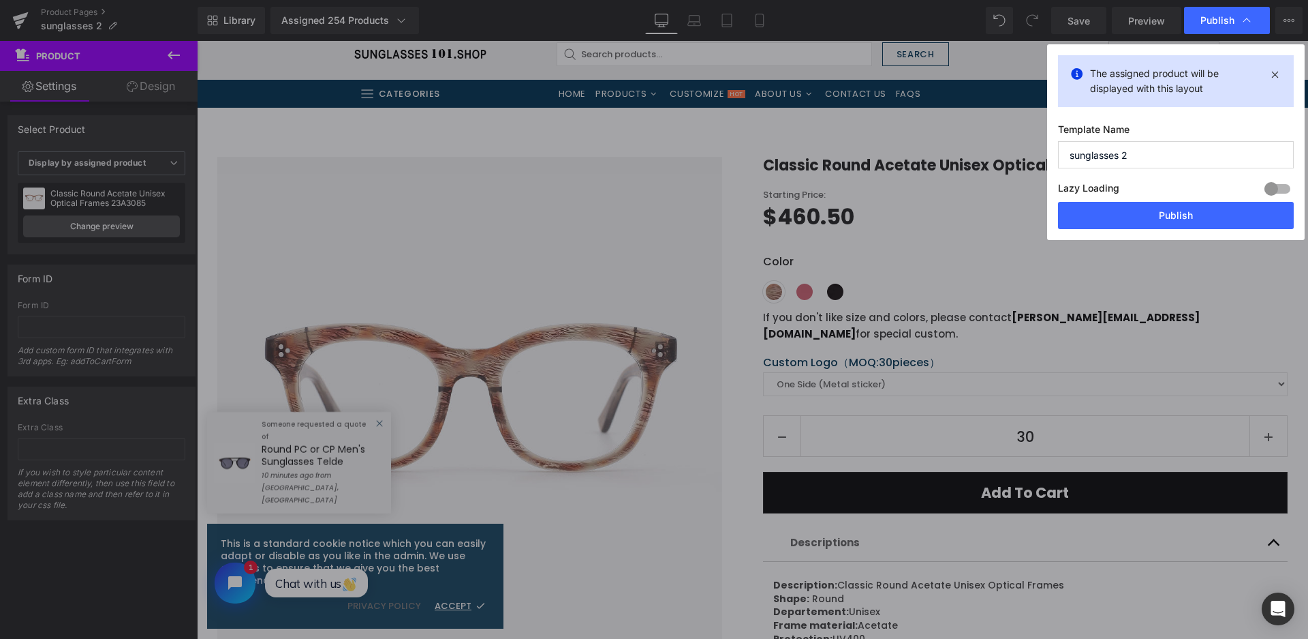
drag, startPoint x: 1190, startPoint y: 215, endPoint x: 768, endPoint y: 10, distance: 469.0
click at [1190, 216] on button "Publish" at bounding box center [1176, 215] width 236 height 27
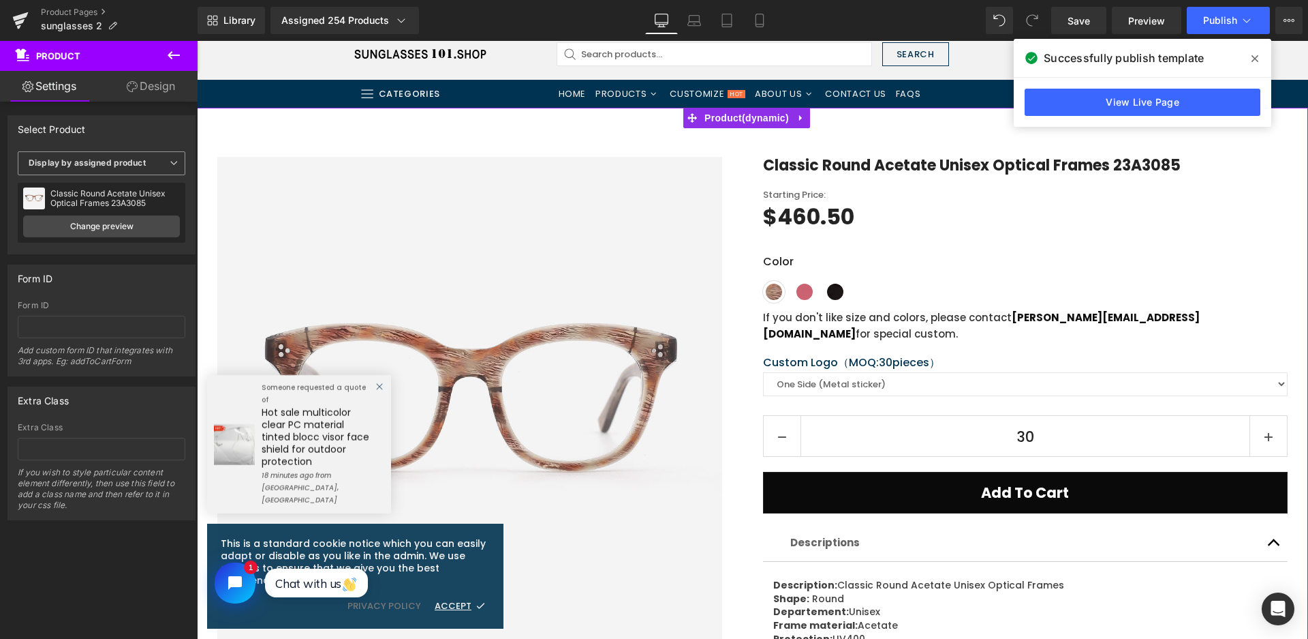
click at [107, 157] on span "Display by assigned product" at bounding box center [102, 163] width 168 height 24
click at [108, 204] on li "Select manually" at bounding box center [99, 205] width 162 height 20
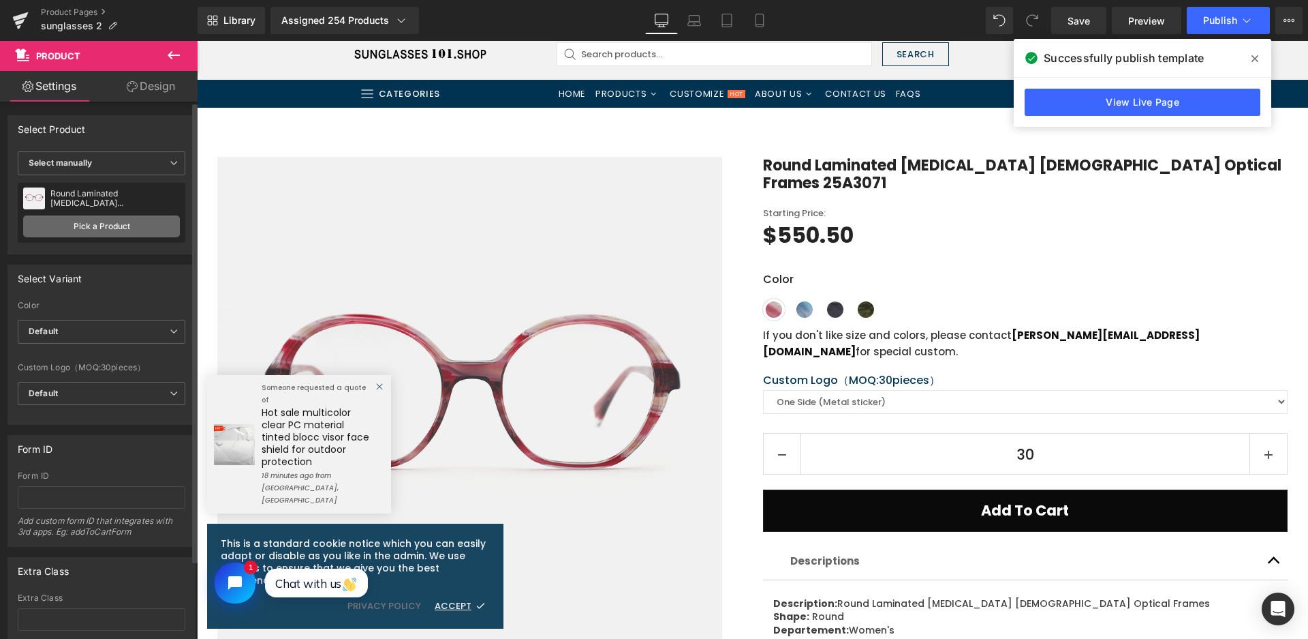
click at [119, 226] on link "Pick a Product" at bounding box center [101, 226] width 157 height 22
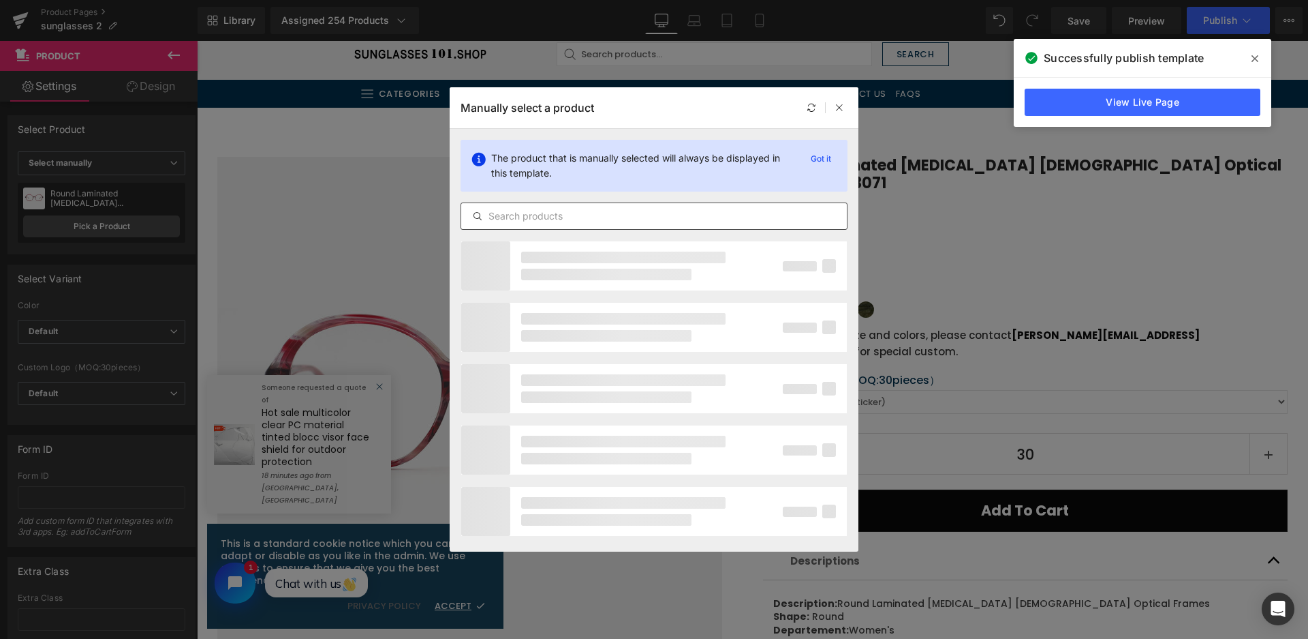
click at [598, 224] on input "text" at bounding box center [654, 216] width 386 height 16
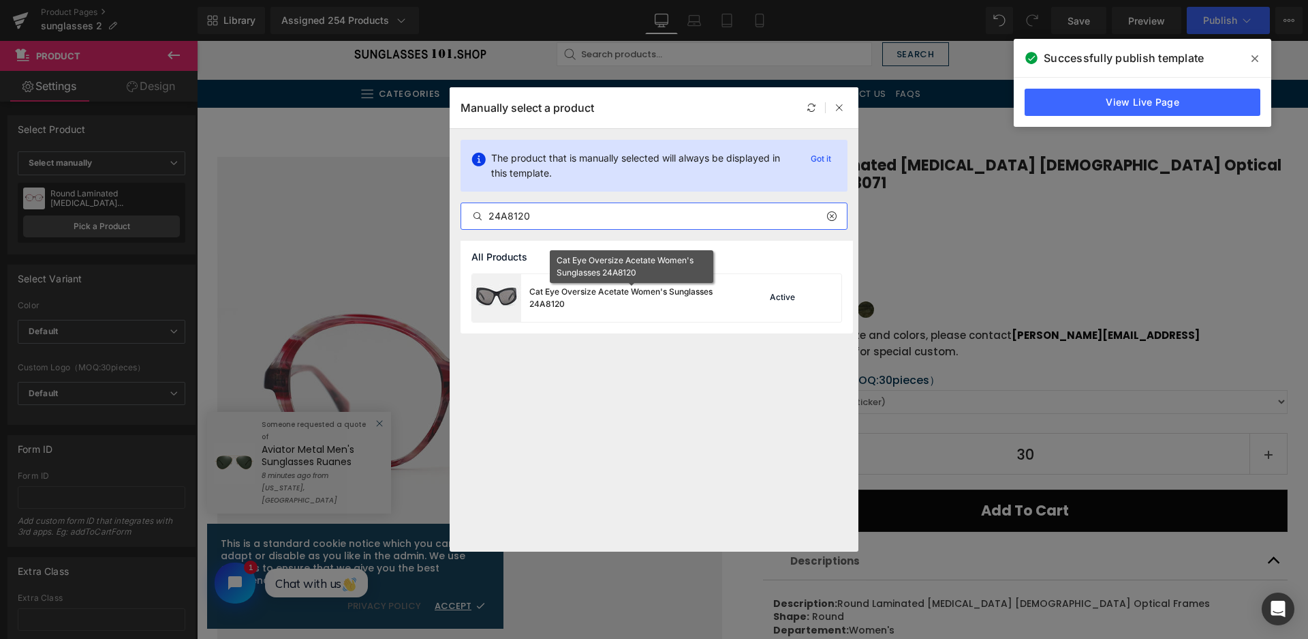
type input "24A8120"
click at [664, 300] on div "Cat Eye Oversize Acetate Women's Sunglasses 24A8120" at bounding box center [631, 298] width 204 height 25
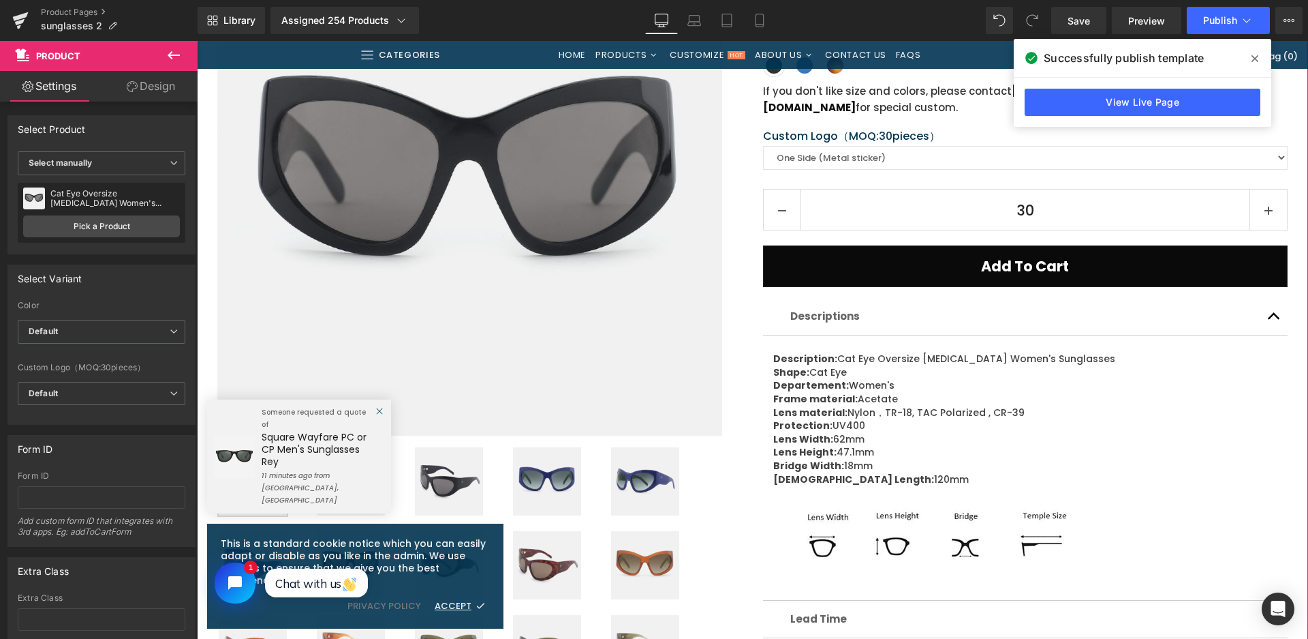
scroll to position [341, 0]
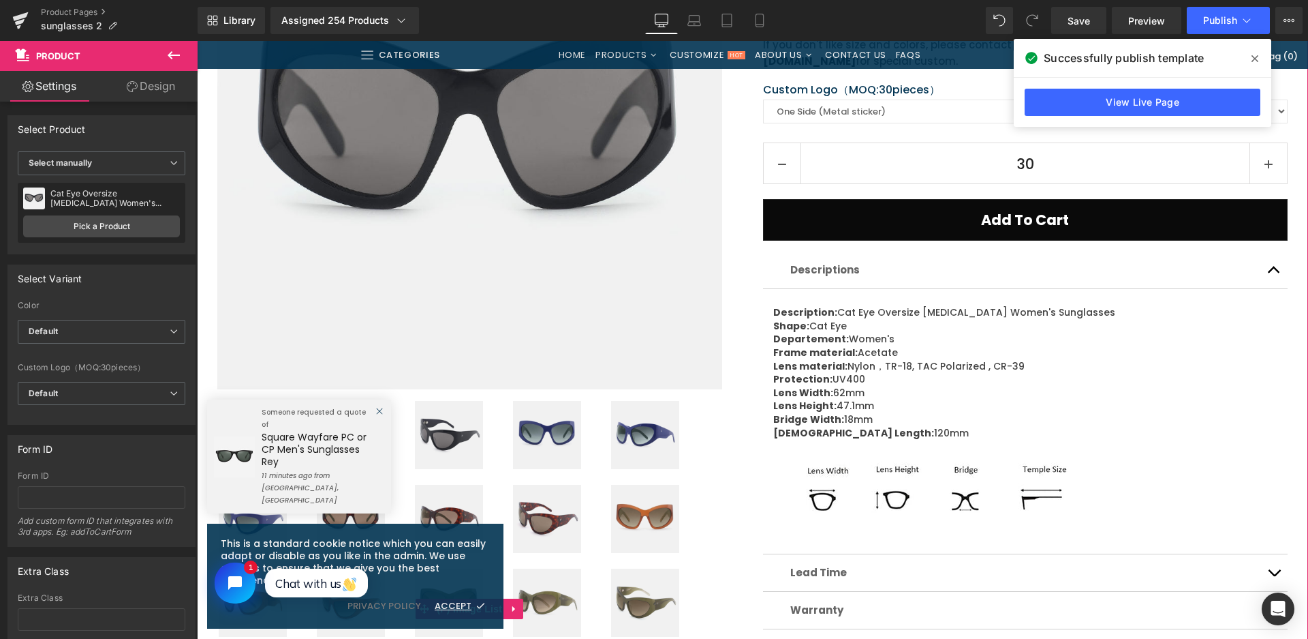
click at [655, 518] on img at bounding box center [645, 519] width 68 height 68
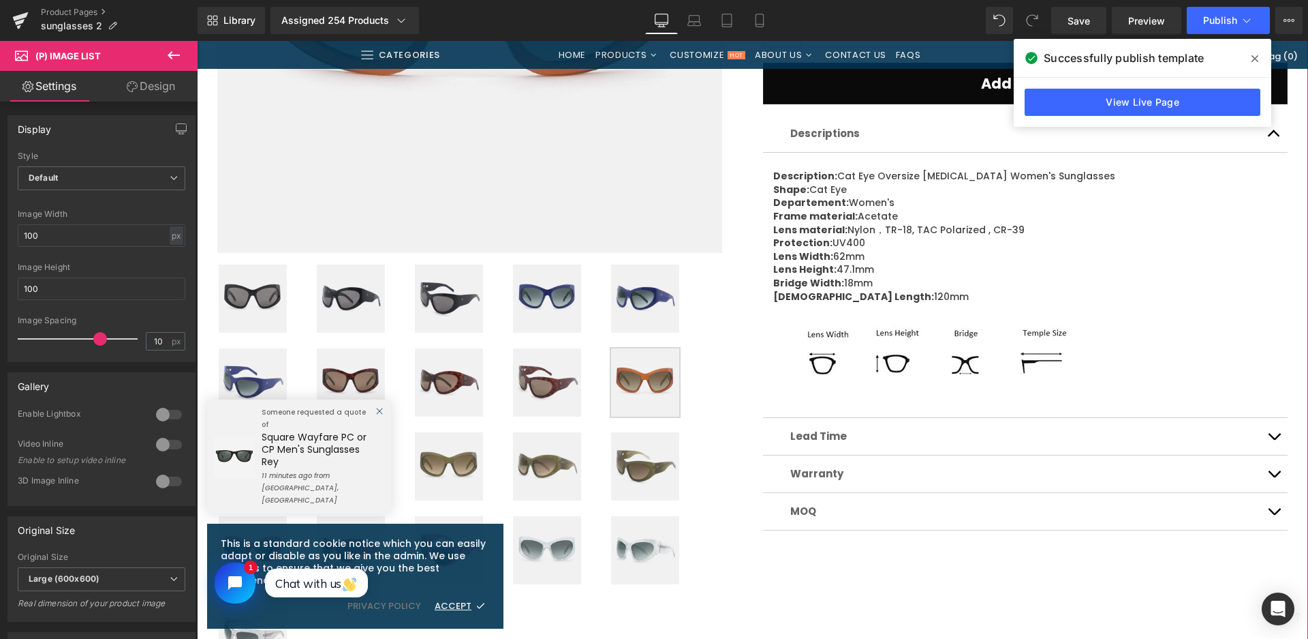
scroll to position [681, 0]
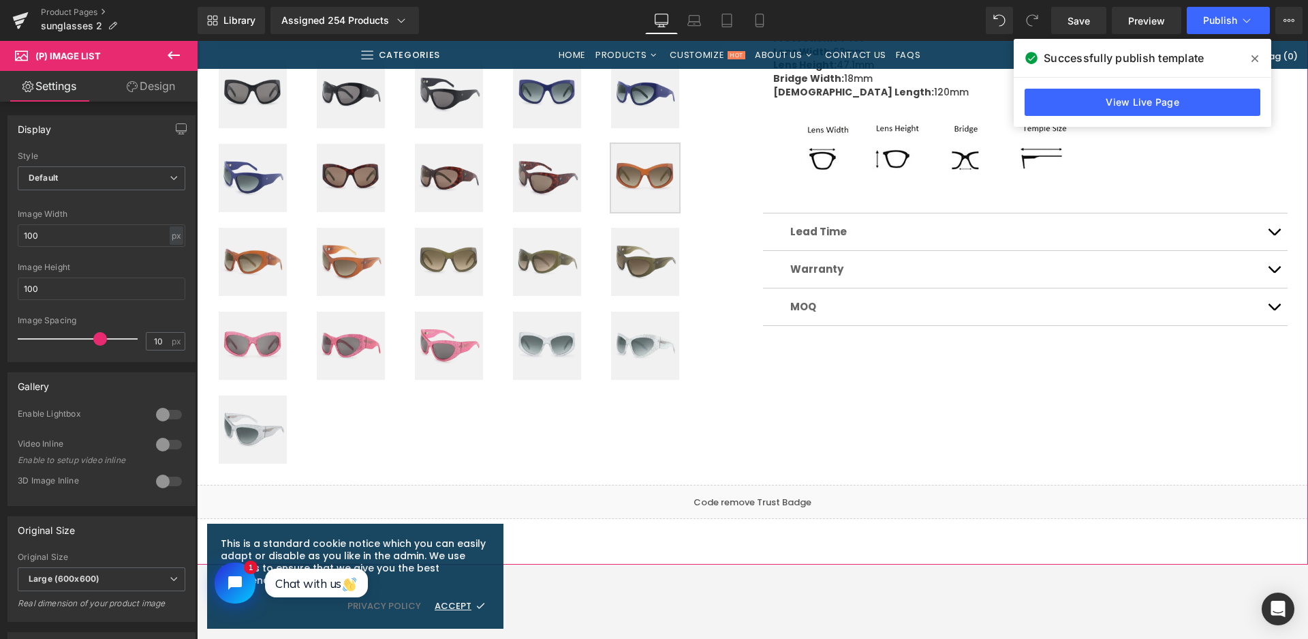
click at [462, 257] on img at bounding box center [449, 262] width 68 height 68
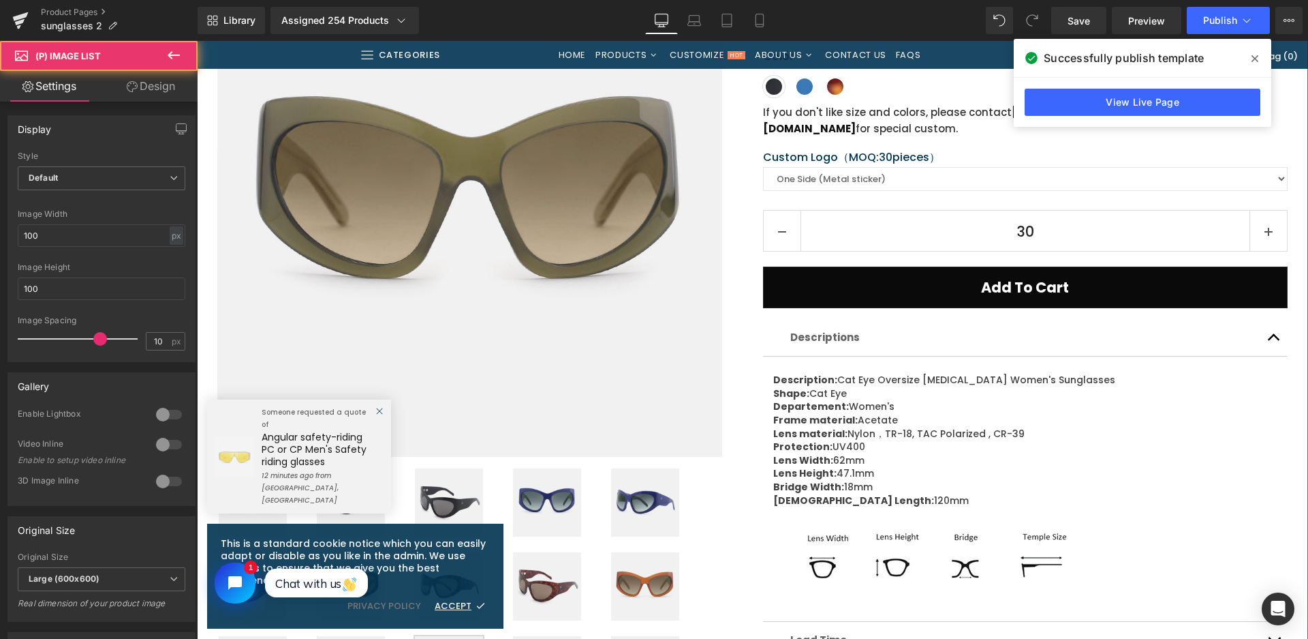
scroll to position [273, 0]
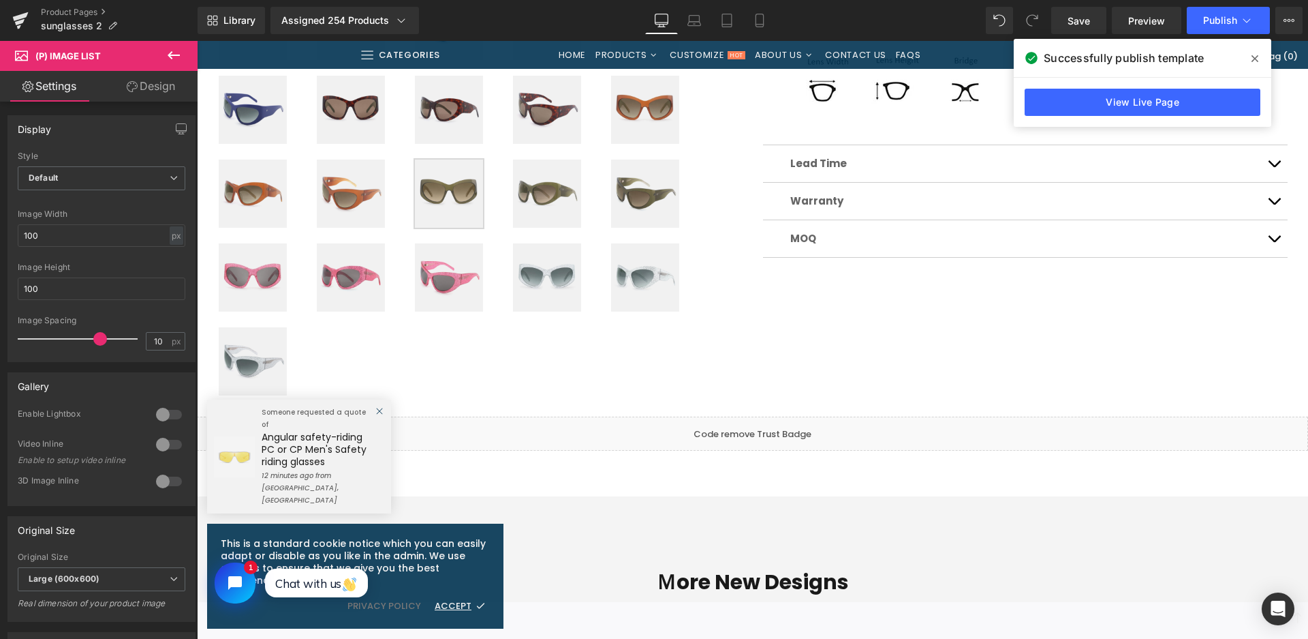
click at [228, 289] on img at bounding box center [253, 277] width 68 height 68
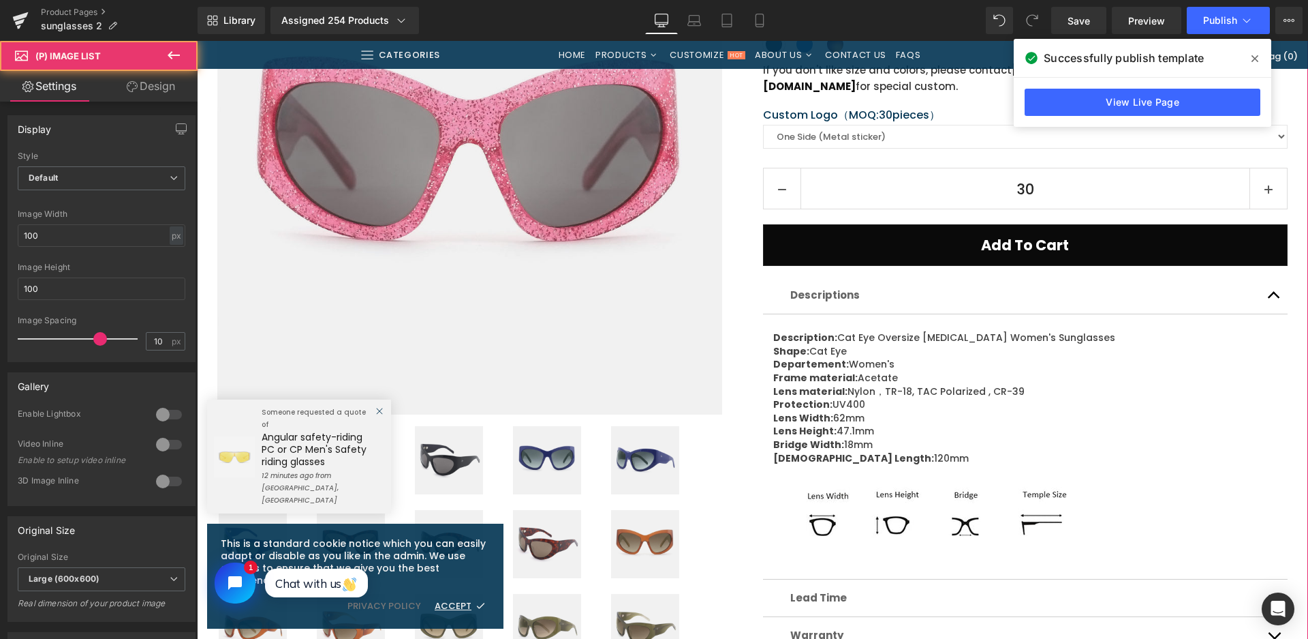
scroll to position [136, 0]
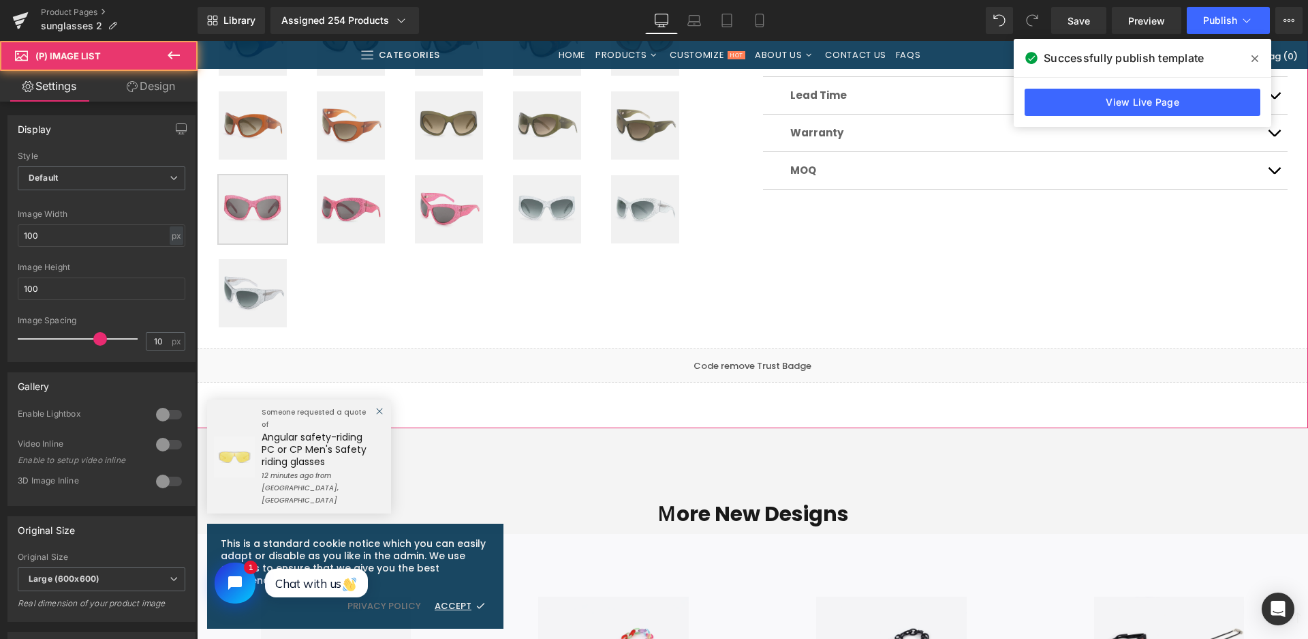
click at [540, 225] on img at bounding box center [547, 209] width 68 height 68
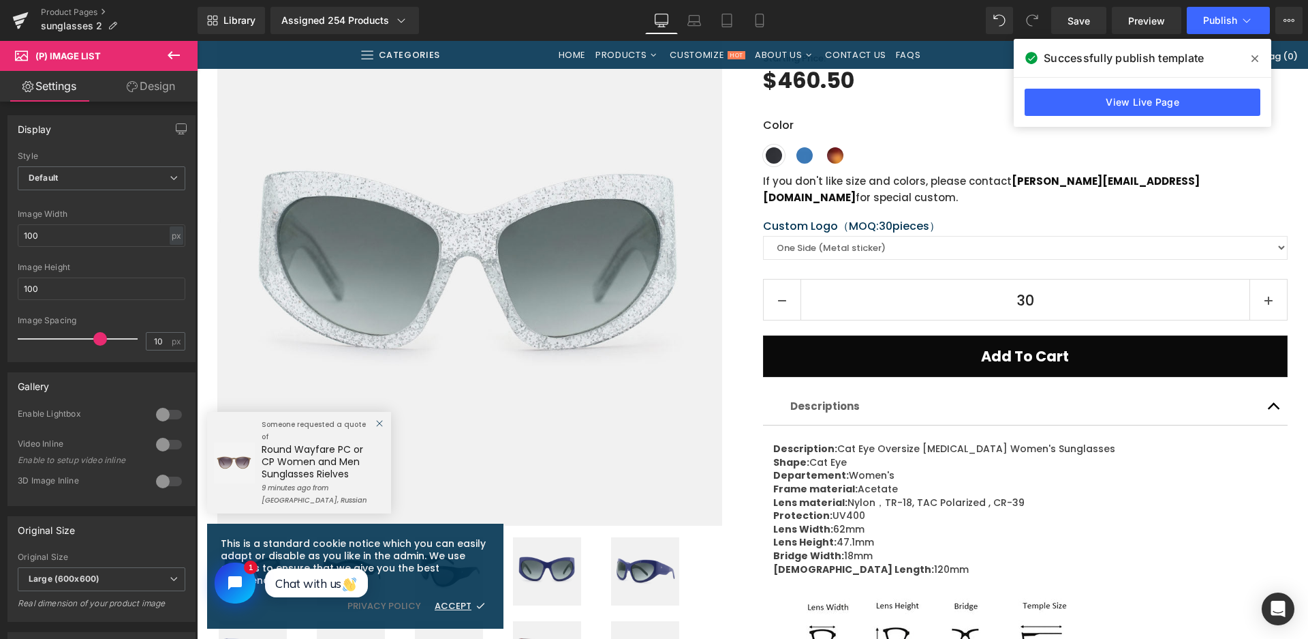
scroll to position [68, 0]
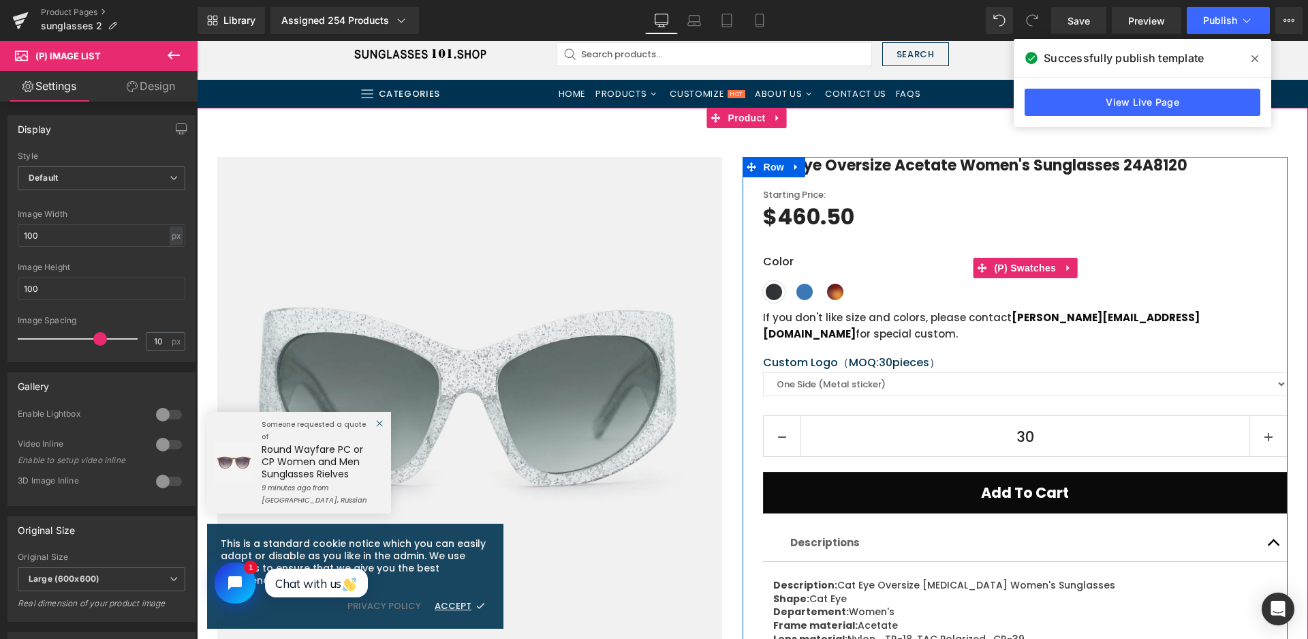
drag, startPoint x: 834, startPoint y: 288, endPoint x: 833, endPoint y: 296, distance: 8.3
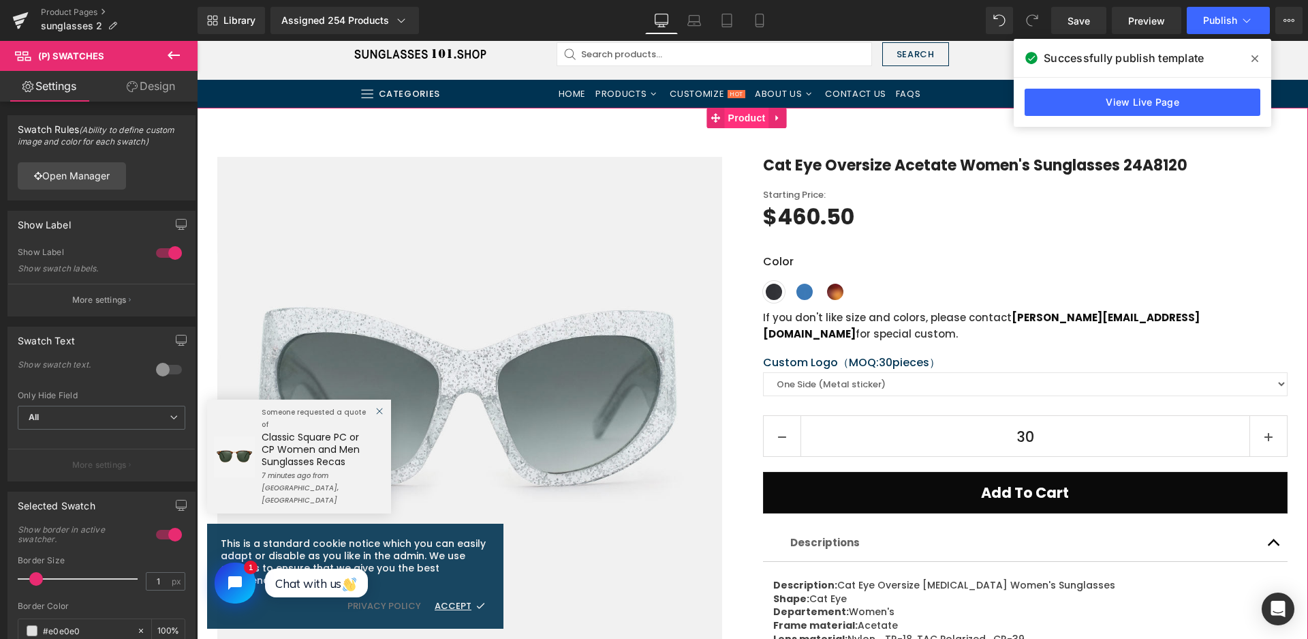
click at [746, 115] on span "Product" at bounding box center [747, 118] width 44 height 20
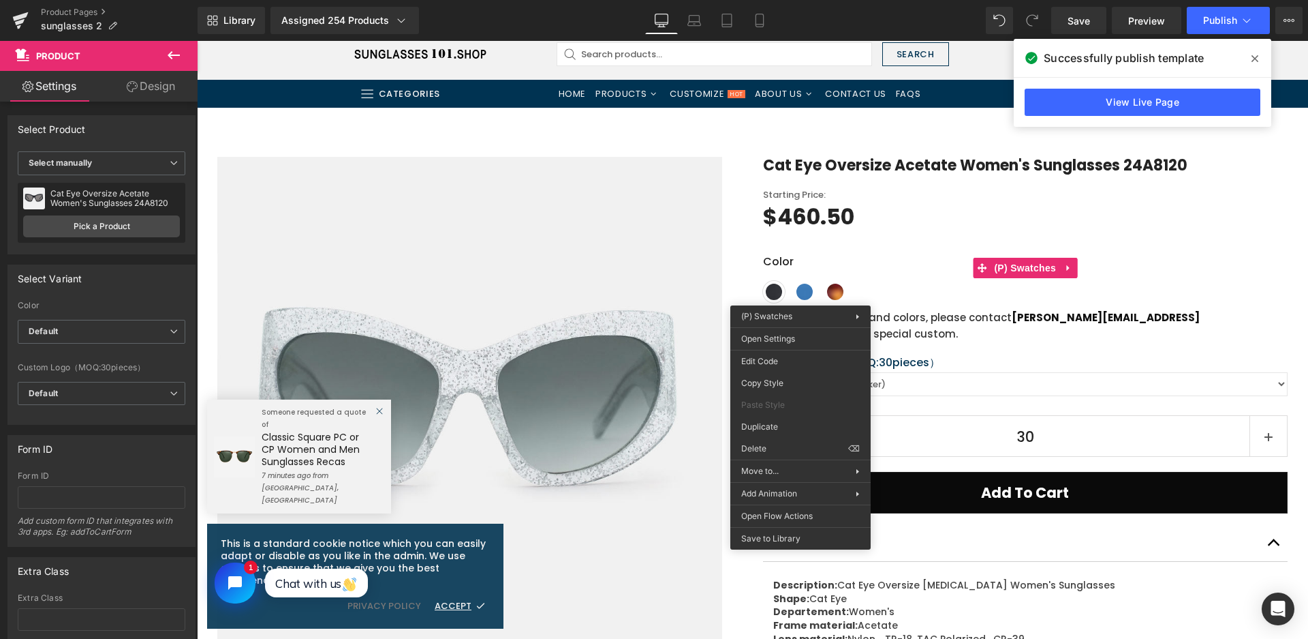
drag, startPoint x: 1000, startPoint y: 384, endPoint x: 803, endPoint y: 343, distance: 201.1
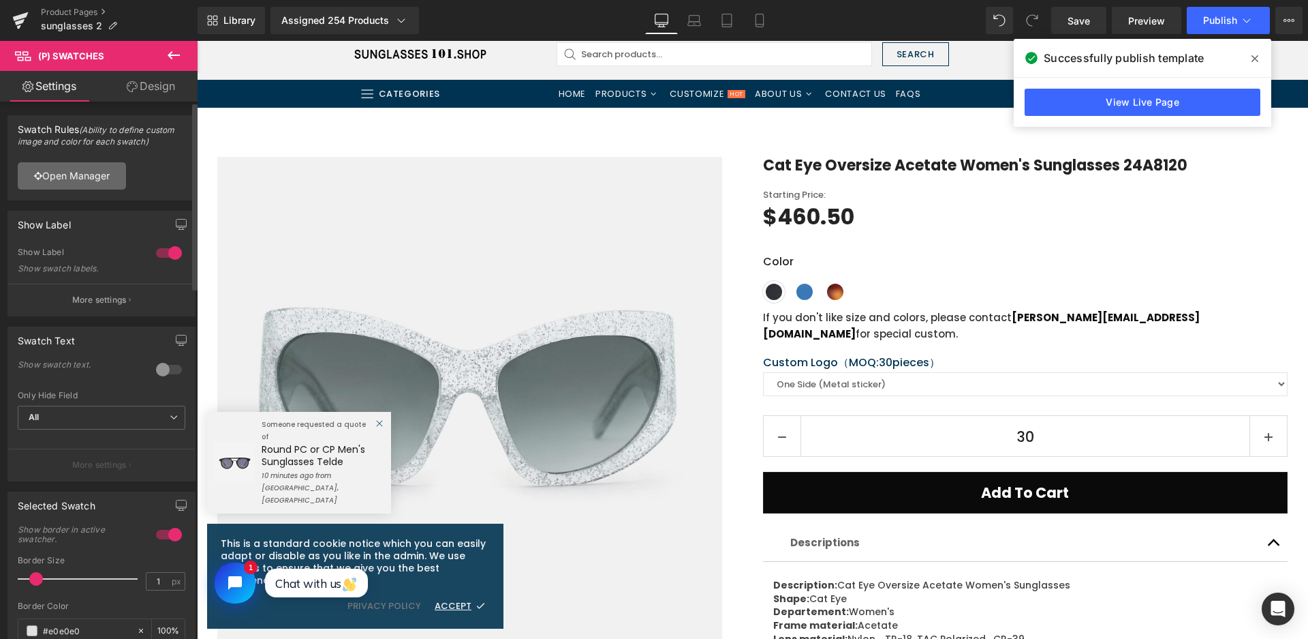
click at [76, 175] on link "Open Manager" at bounding box center [72, 175] width 108 height 27
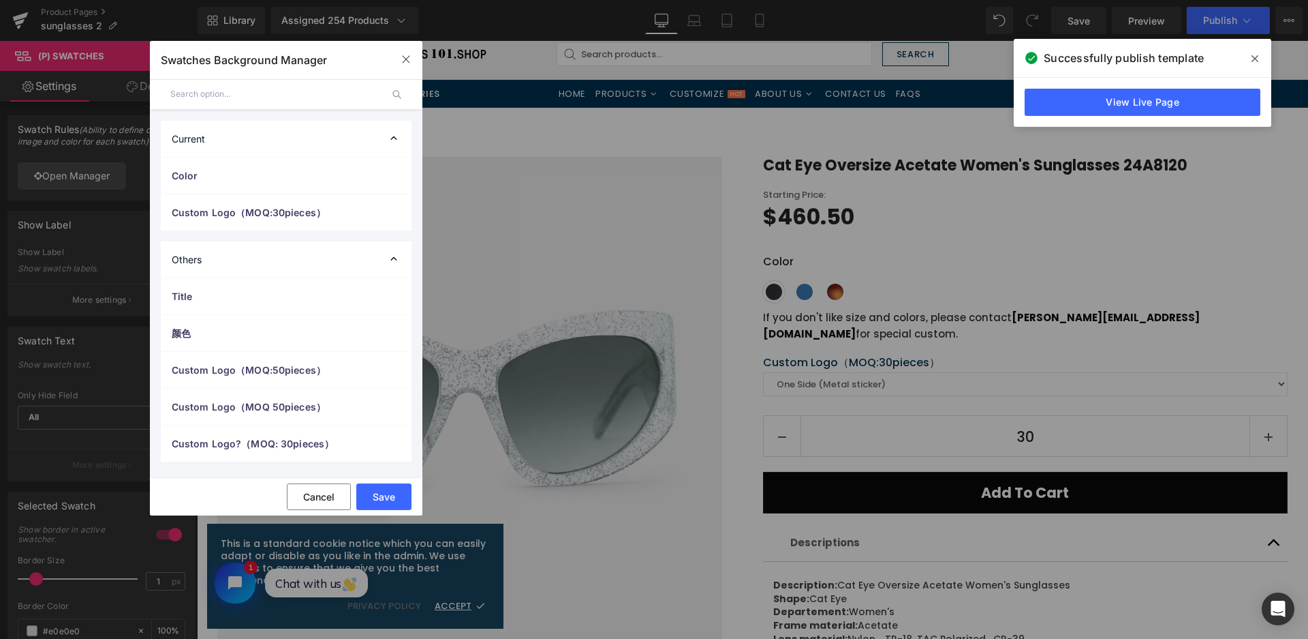
drag, startPoint x: 258, startPoint y: 179, endPoint x: 260, endPoint y: 385, distance: 205.8
click at [0, 0] on span "Color" at bounding box center [0, 0] width 0 height 0
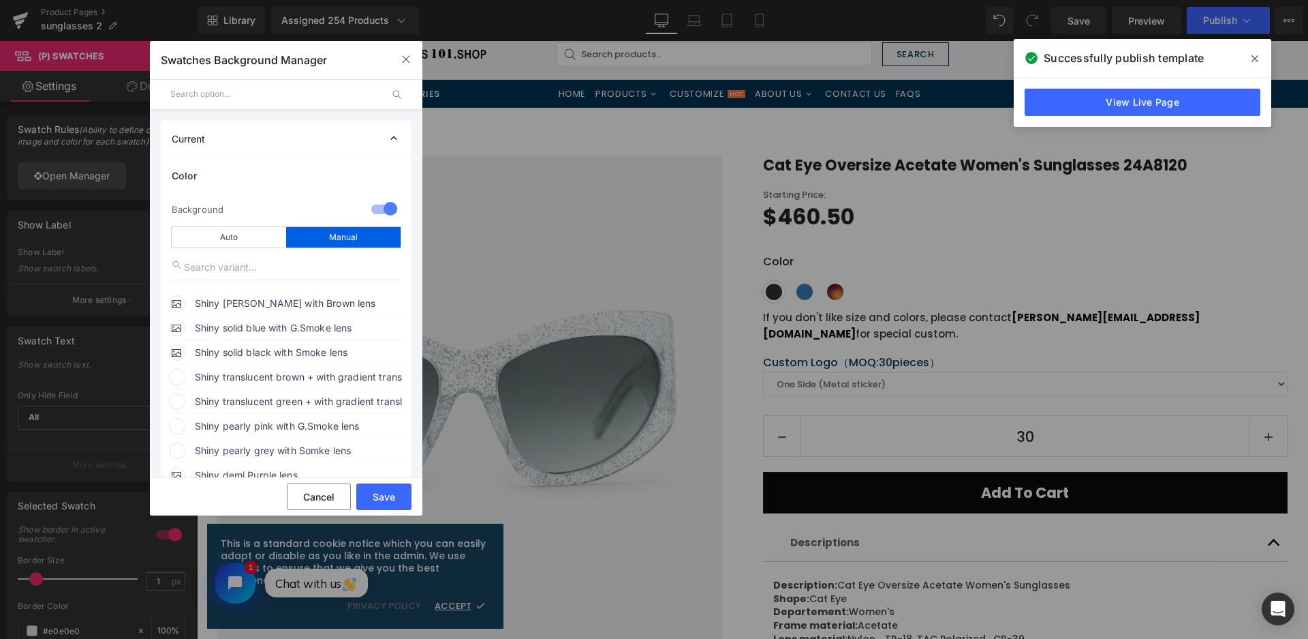
click at [0, 0] on span "Shiny translucent brown + with gradient translucent brown with G.Brown lens" at bounding box center [0, 0] width 0 height 0
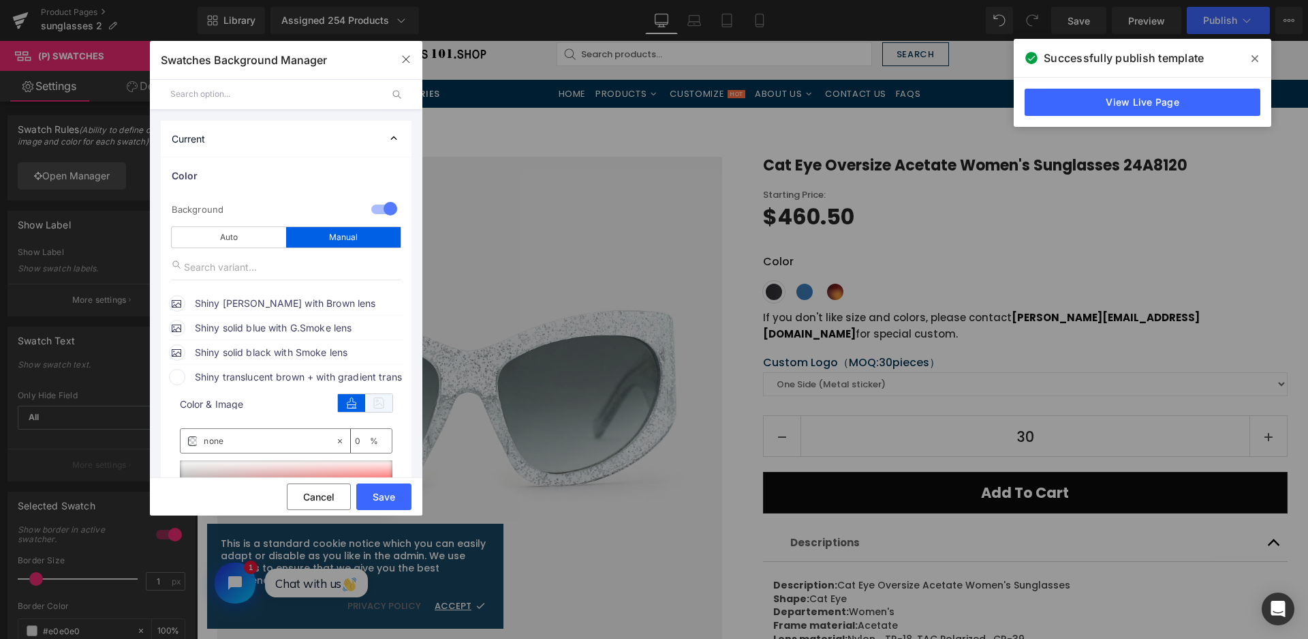
click at [380, 406] on icon at bounding box center [378, 403] width 27 height 18
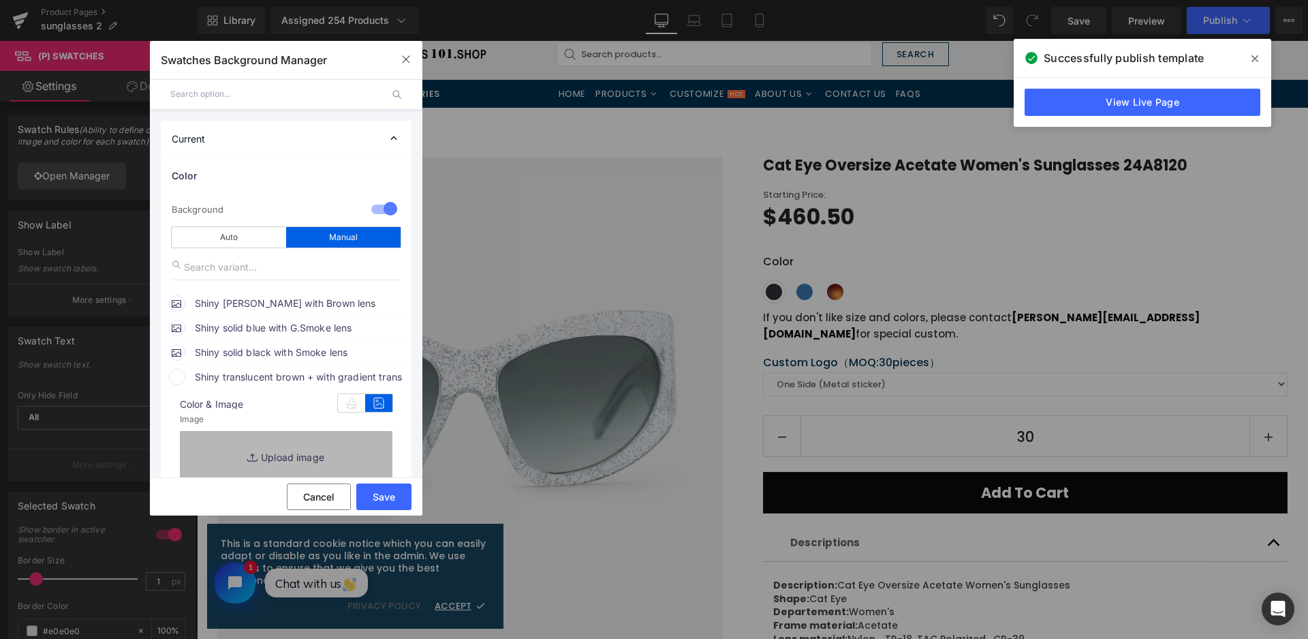
click at [358, 450] on link "Replace Image" at bounding box center [286, 456] width 213 height 50
type input "C:\fakepath\微信截图_20250826110945.png"
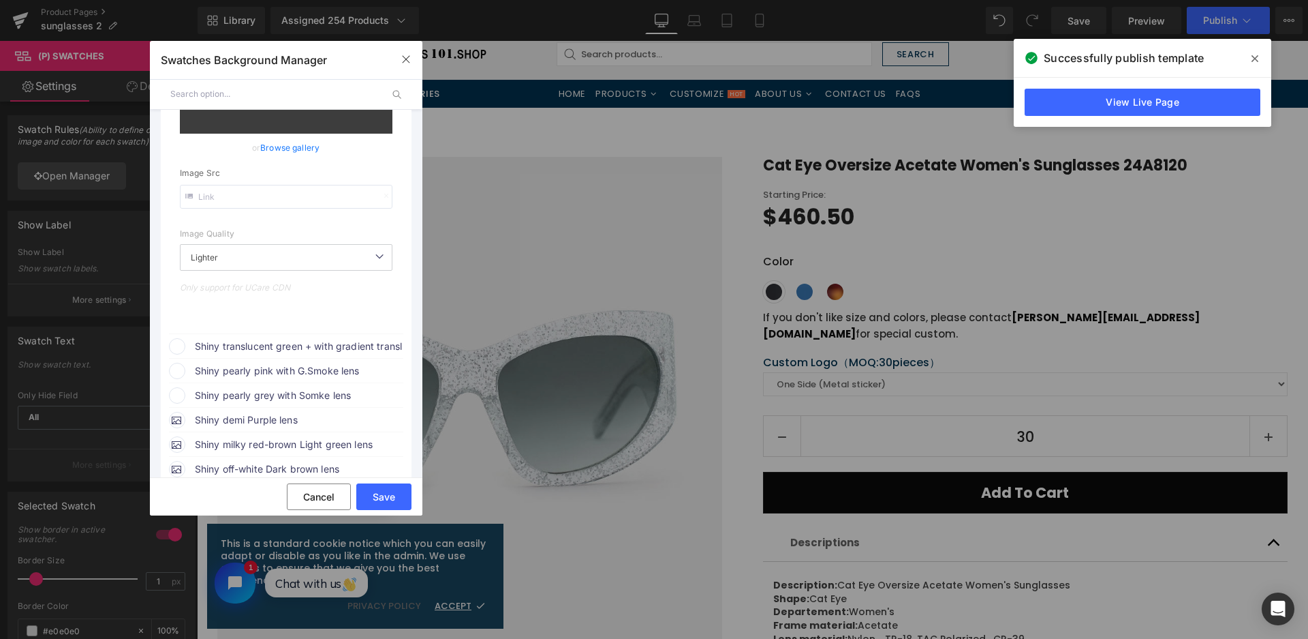
scroll to position [409, 0]
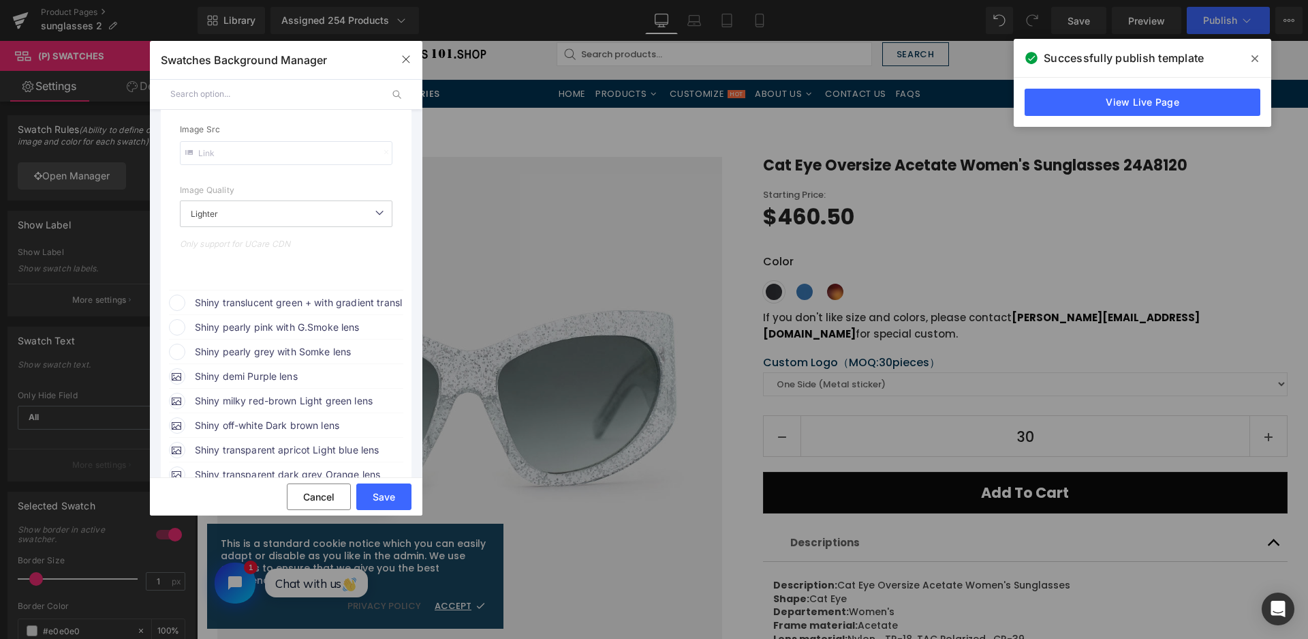
drag, startPoint x: 349, startPoint y: 306, endPoint x: 365, endPoint y: 309, distance: 16.7
click at [349, 305] on span "Shiny translucent green + with gradient translucent green with G.Brown lens" at bounding box center [298, 302] width 207 height 16
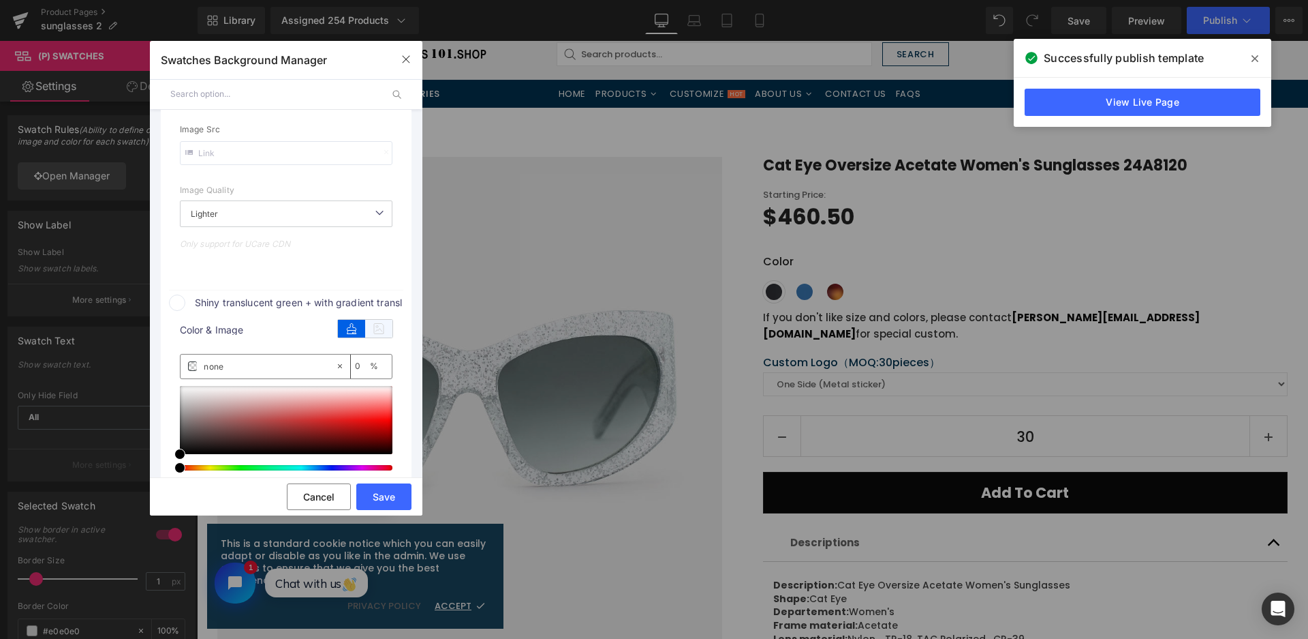
click at [382, 327] on icon at bounding box center [378, 329] width 27 height 18
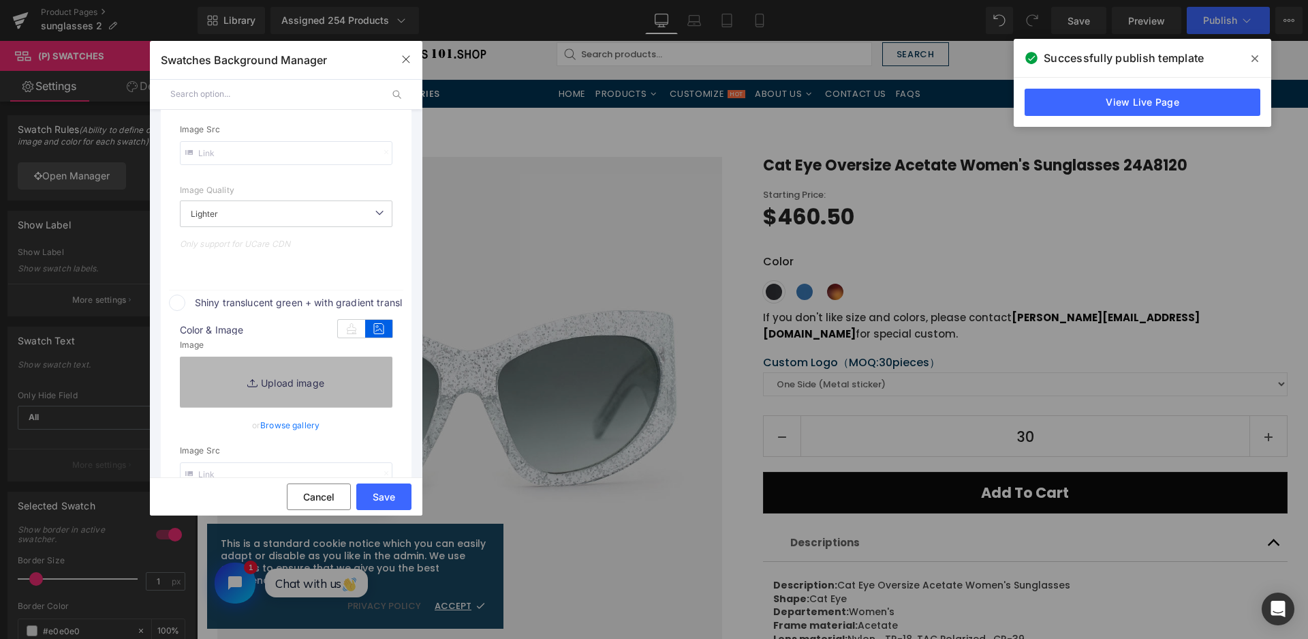
click at [344, 377] on link "Replace Image" at bounding box center [286, 381] width 213 height 50
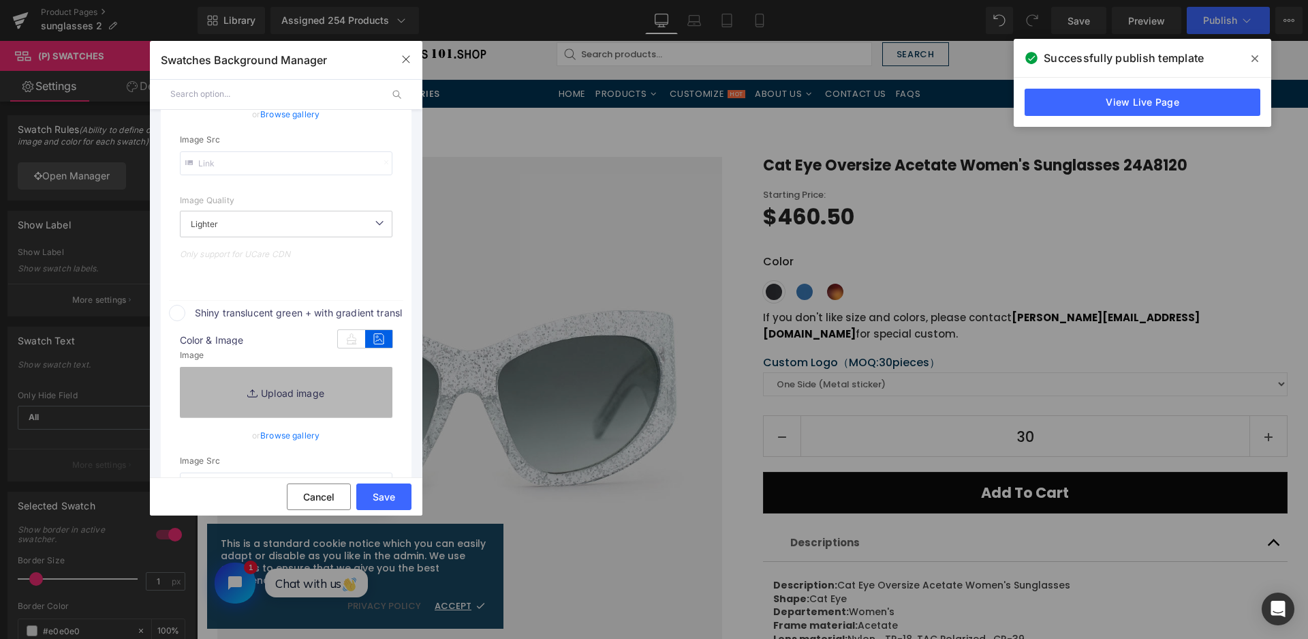
type input "[URL][DOMAIN_NAME]"
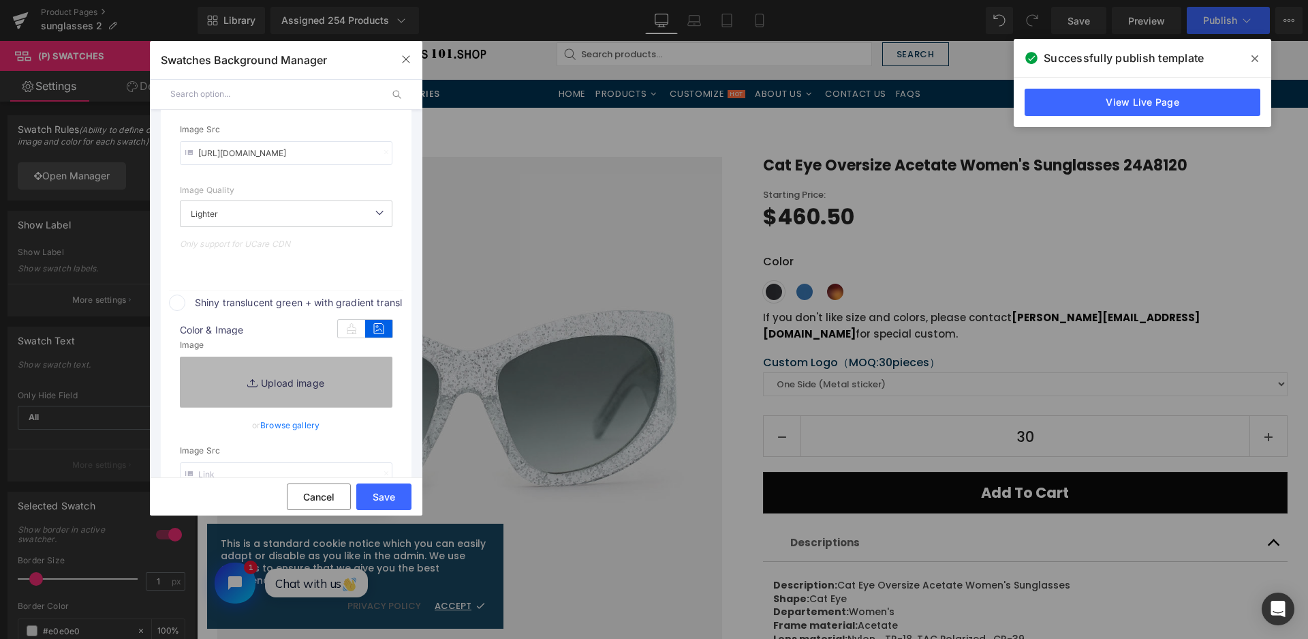
type input "C:\fakepath\微信截图_20250826110950.png"
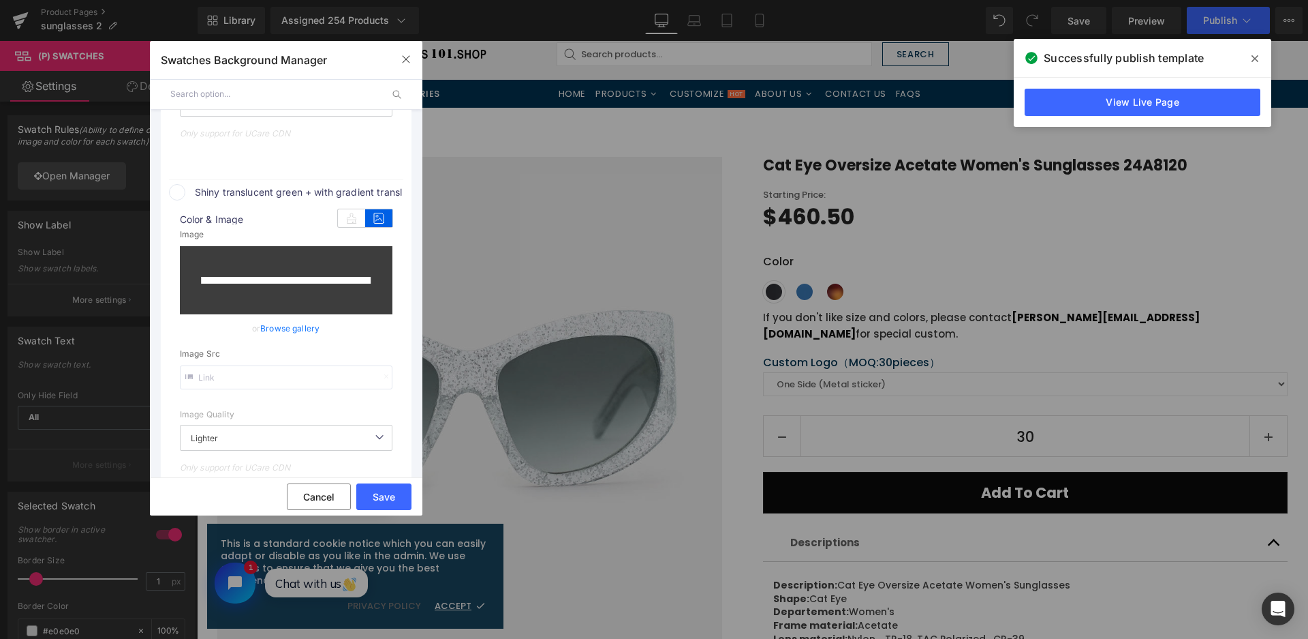
scroll to position [760, 0]
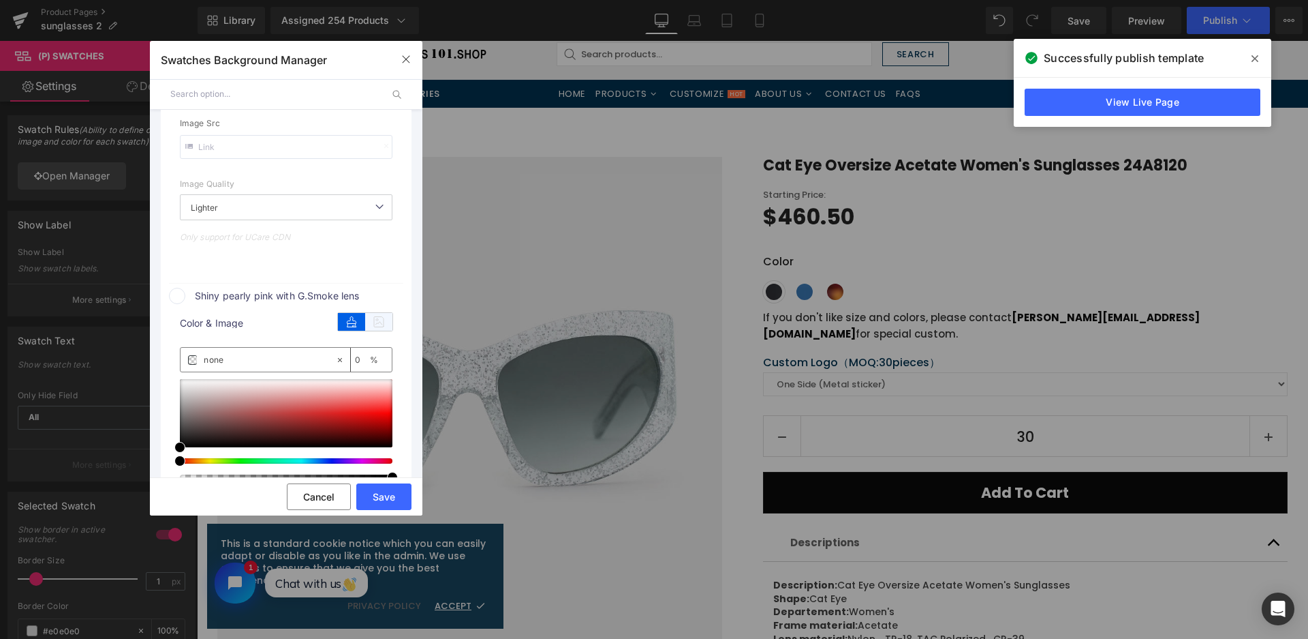
click at [380, 320] on icon at bounding box center [378, 322] width 27 height 18
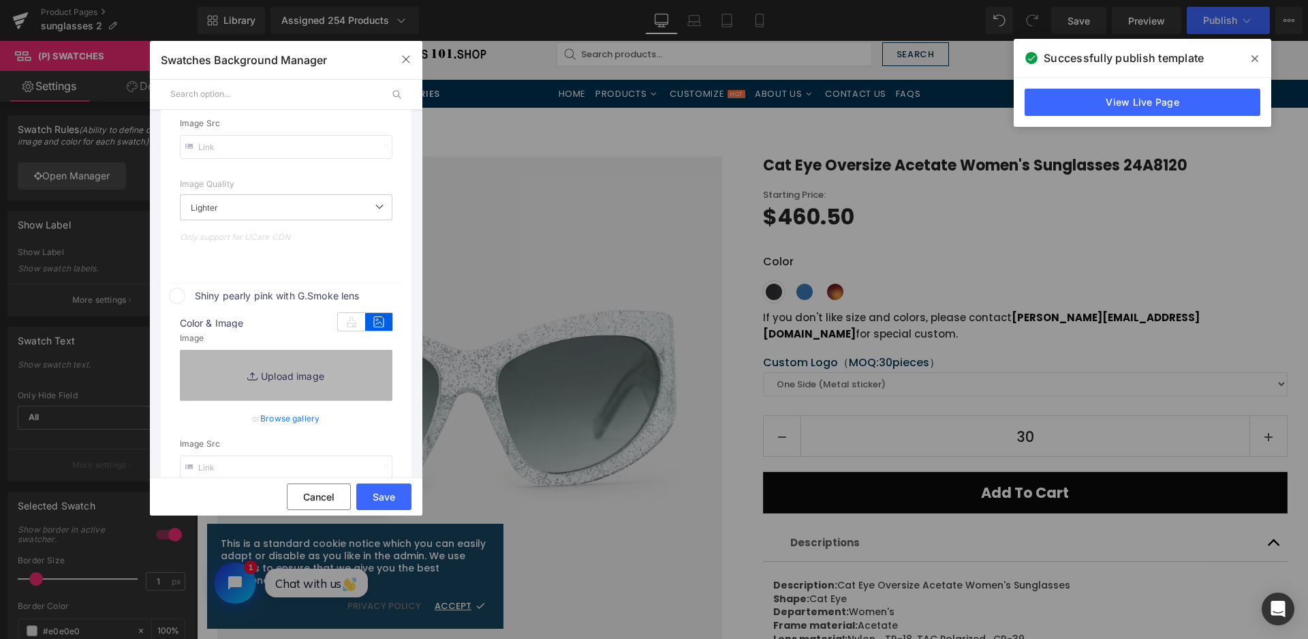
type input "[URL][DOMAIN_NAME]"
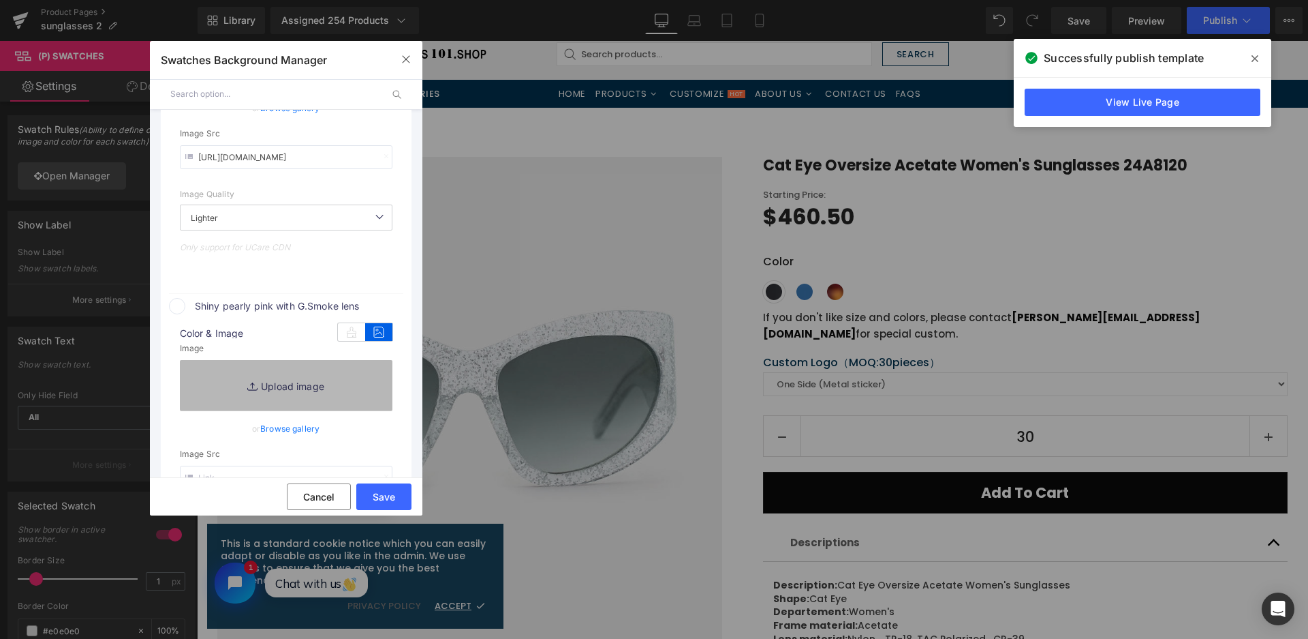
scroll to position [770, 0]
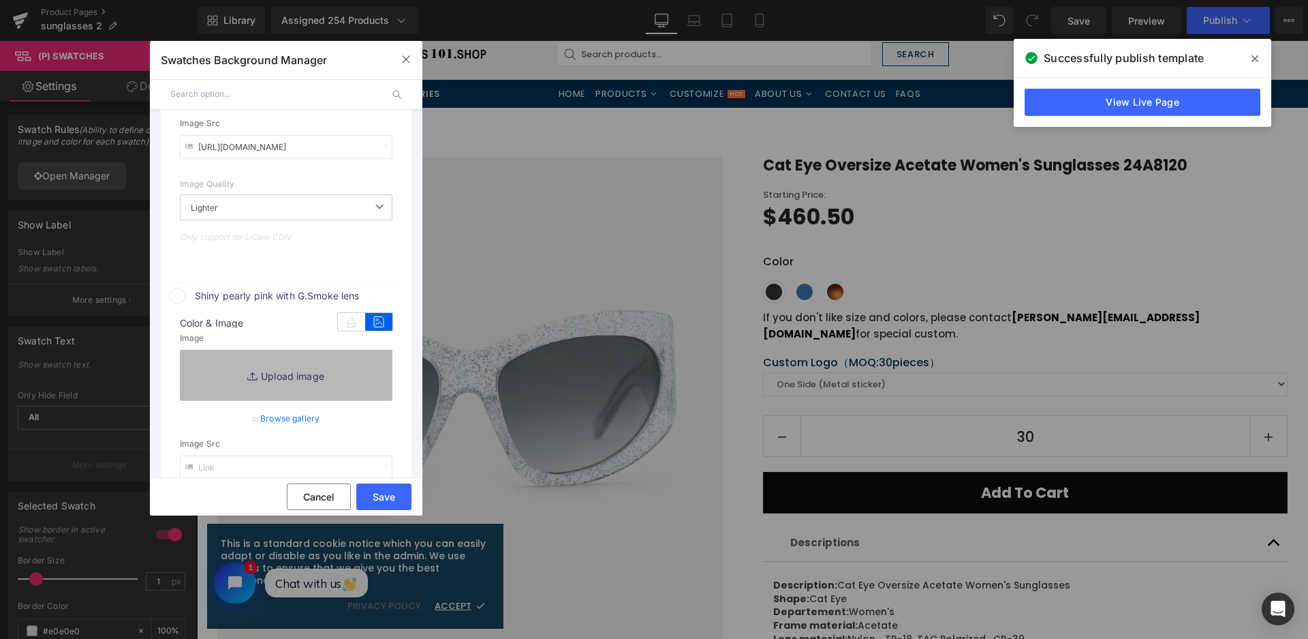
click at [362, 358] on link "Replace Image" at bounding box center [286, 375] width 213 height 50
type input "C:\fakepath\微信截图_20250826110956.png"
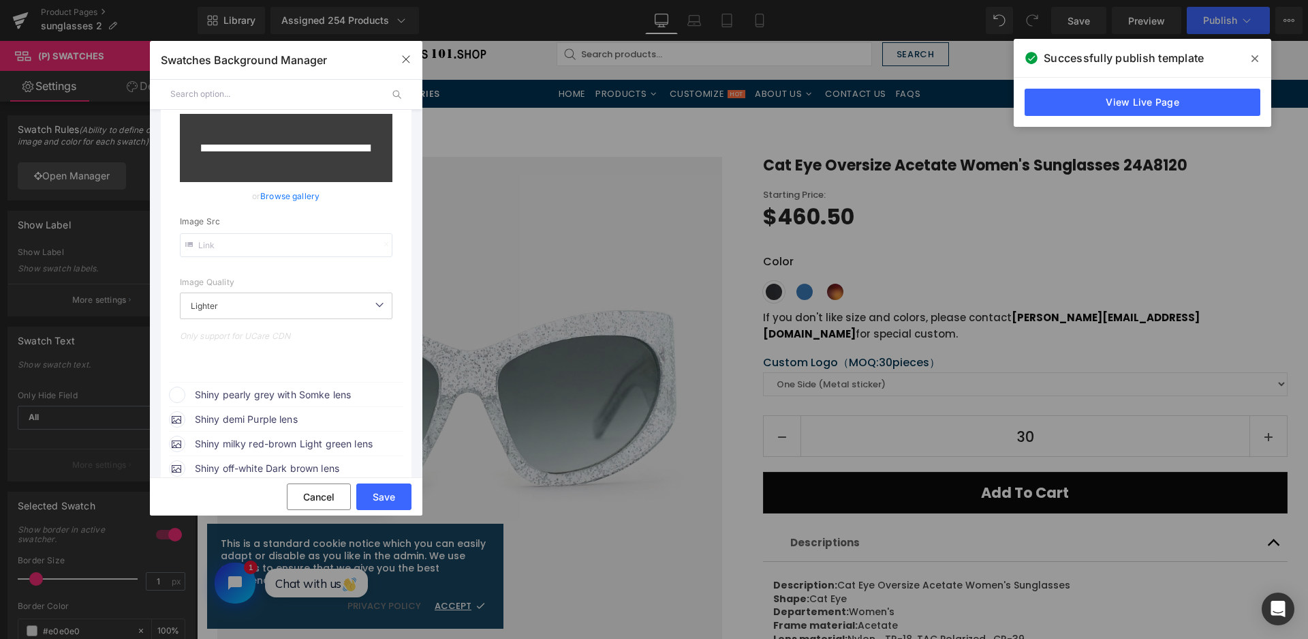
scroll to position [1111, 0]
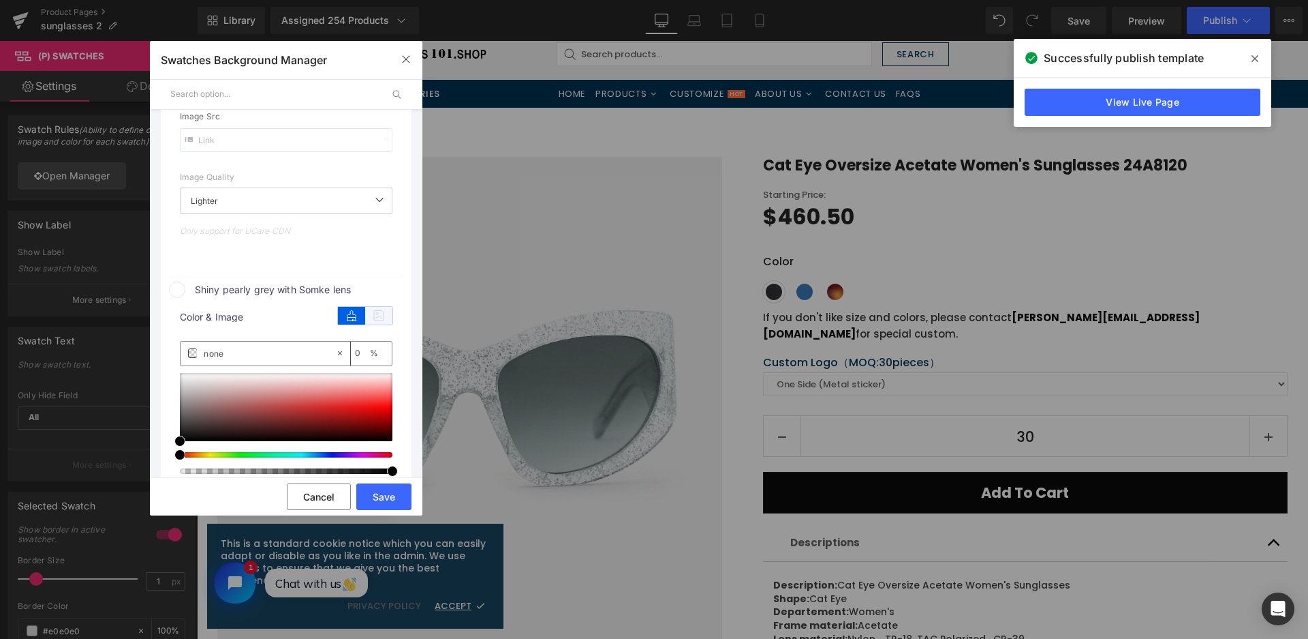
click at [383, 313] on icon at bounding box center [378, 316] width 27 height 18
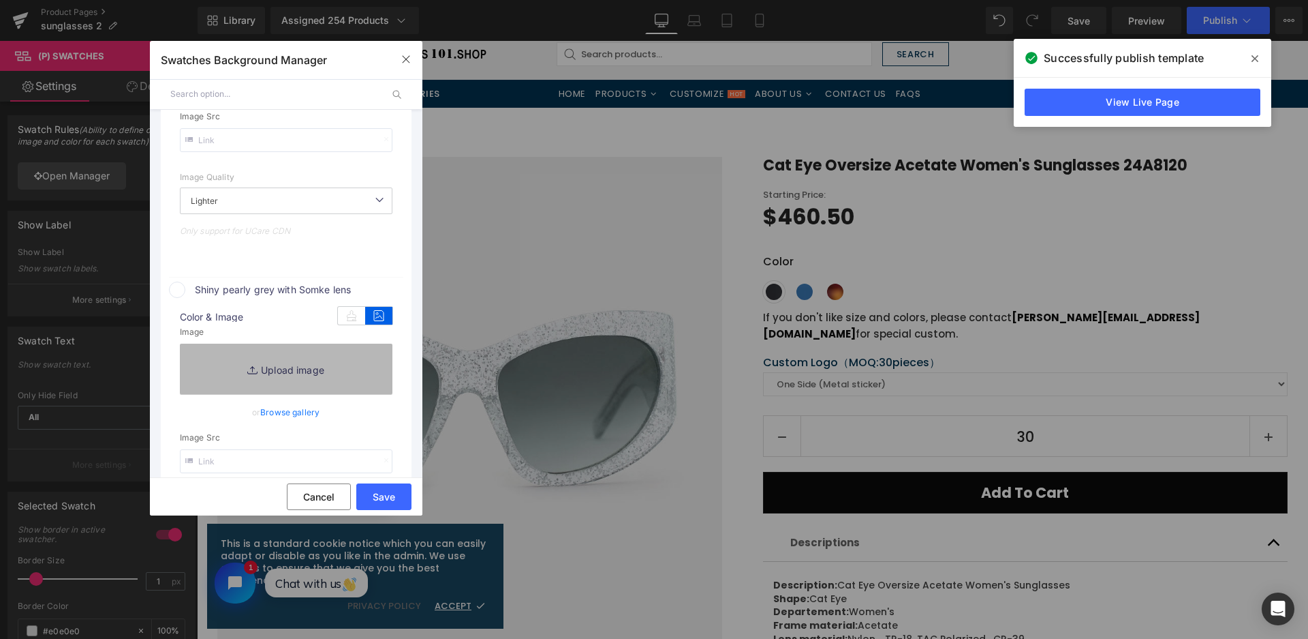
click at [351, 377] on link "Replace Image" at bounding box center [286, 368] width 213 height 50
type input "https://ucarecdn.com/a46f8fbc-9361-457a-b3b8-48521fd87189/-/format/auto/-/previ…"
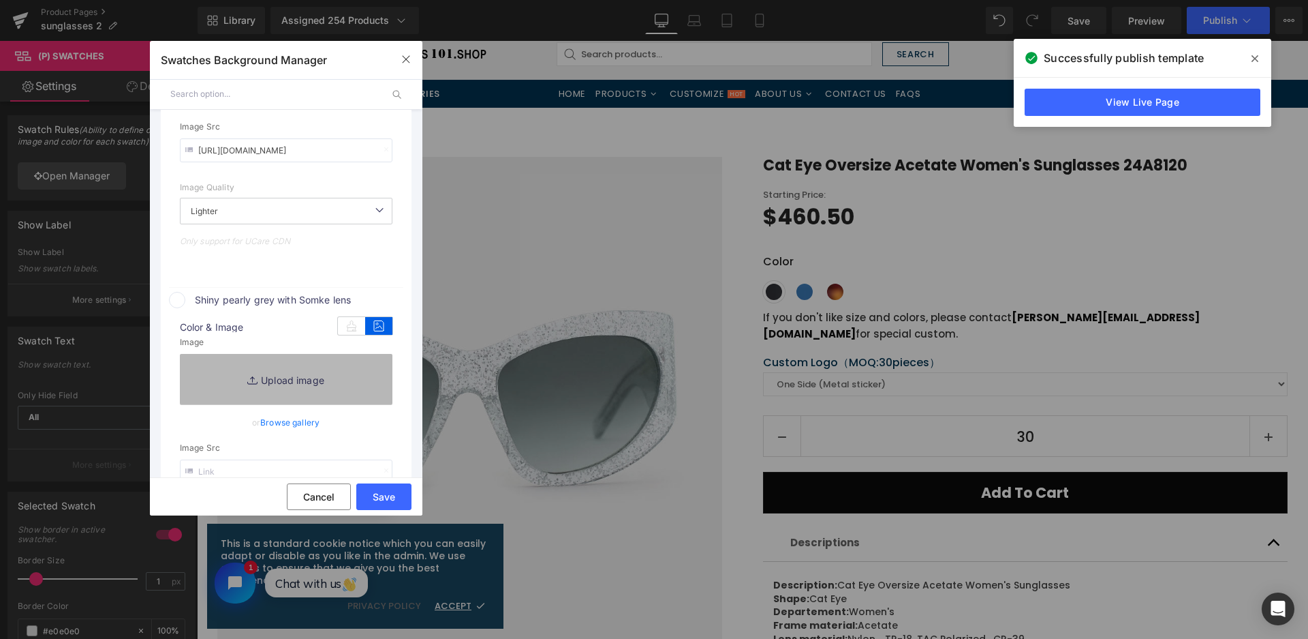
scroll to position [1121, 0]
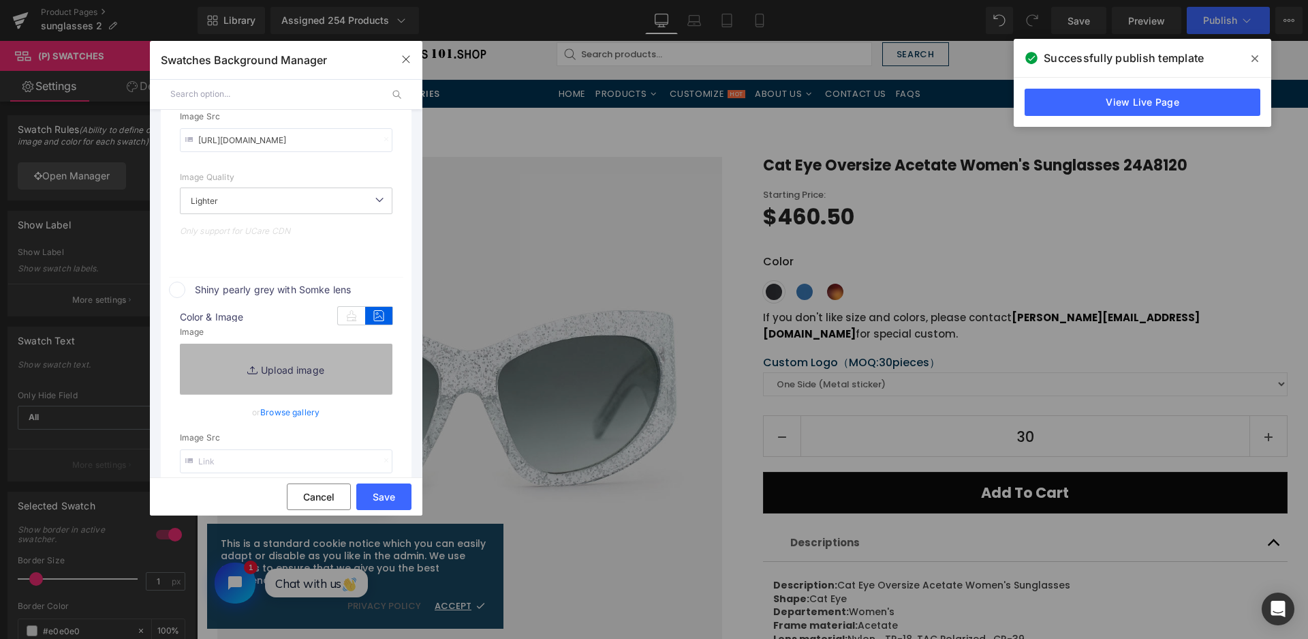
type input "C:\fakepath\微信截图_20250826111001.png"
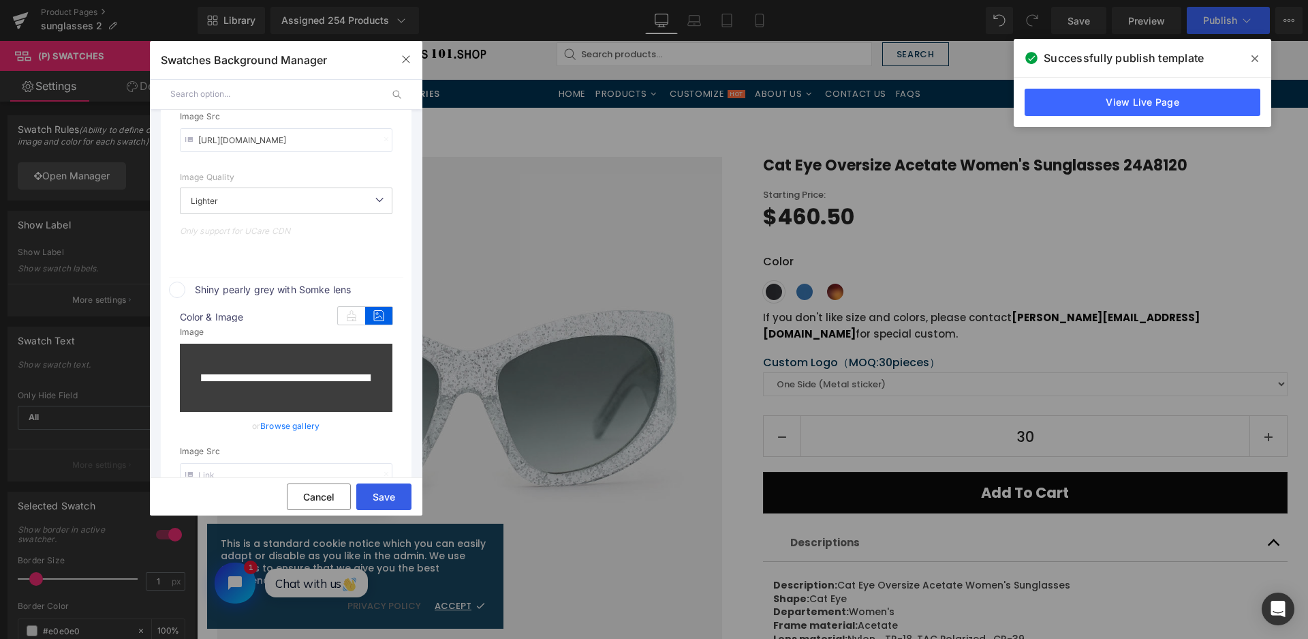
type input "https://ucarecdn.com/6604a6a5-b622-4386-9997-123db01b1183/-/format/auto/-/previ…"
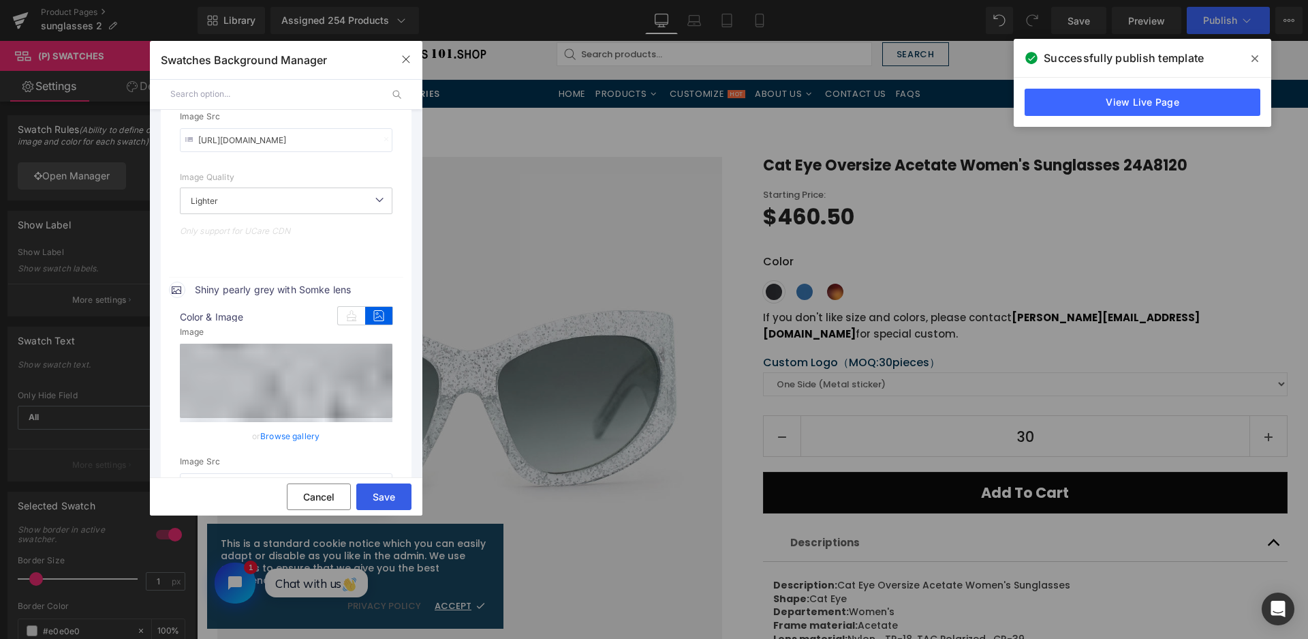
click at [386, 495] on button "Save" at bounding box center [383, 496] width 55 height 27
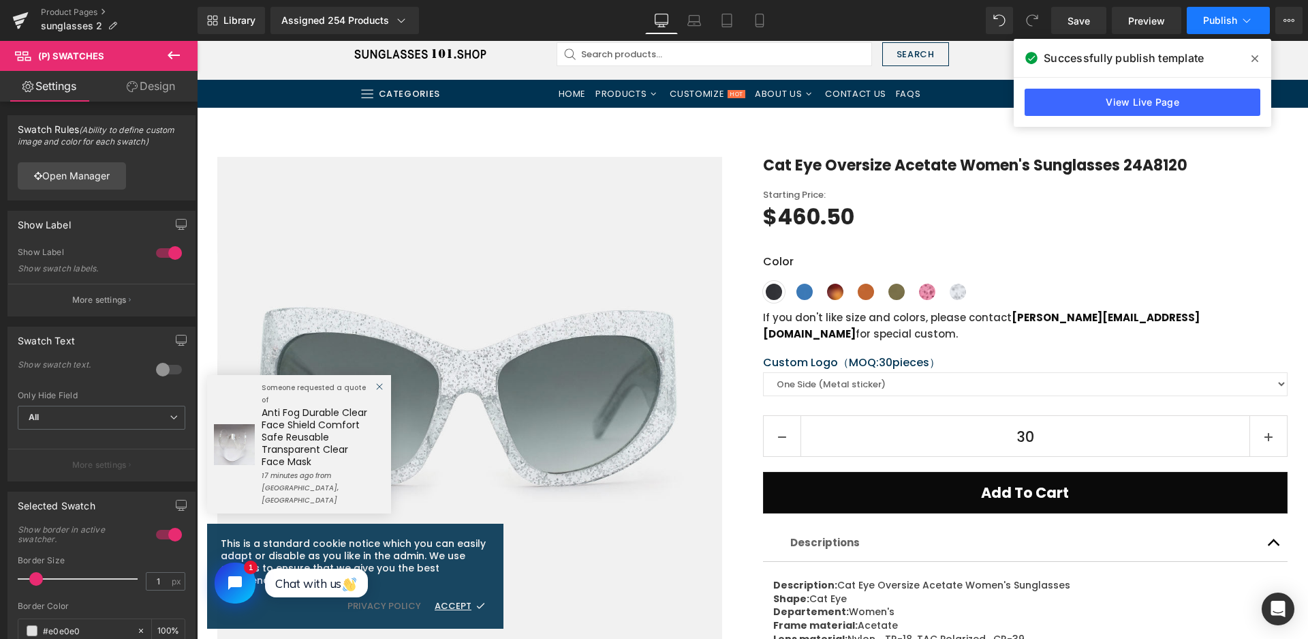
click at [1209, 16] on span "Publish" at bounding box center [1220, 20] width 34 height 11
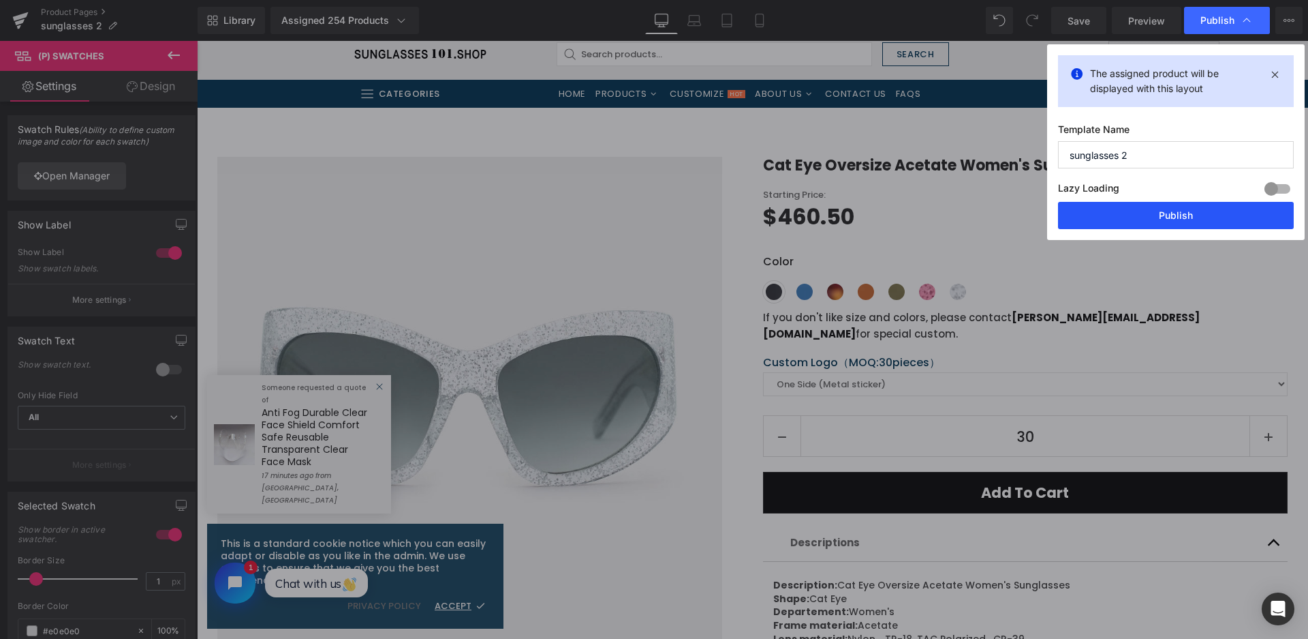
drag, startPoint x: 1148, startPoint y: 215, endPoint x: 947, endPoint y: 174, distance: 204.5
click at [1148, 215] on button "Publish" at bounding box center [1176, 215] width 236 height 27
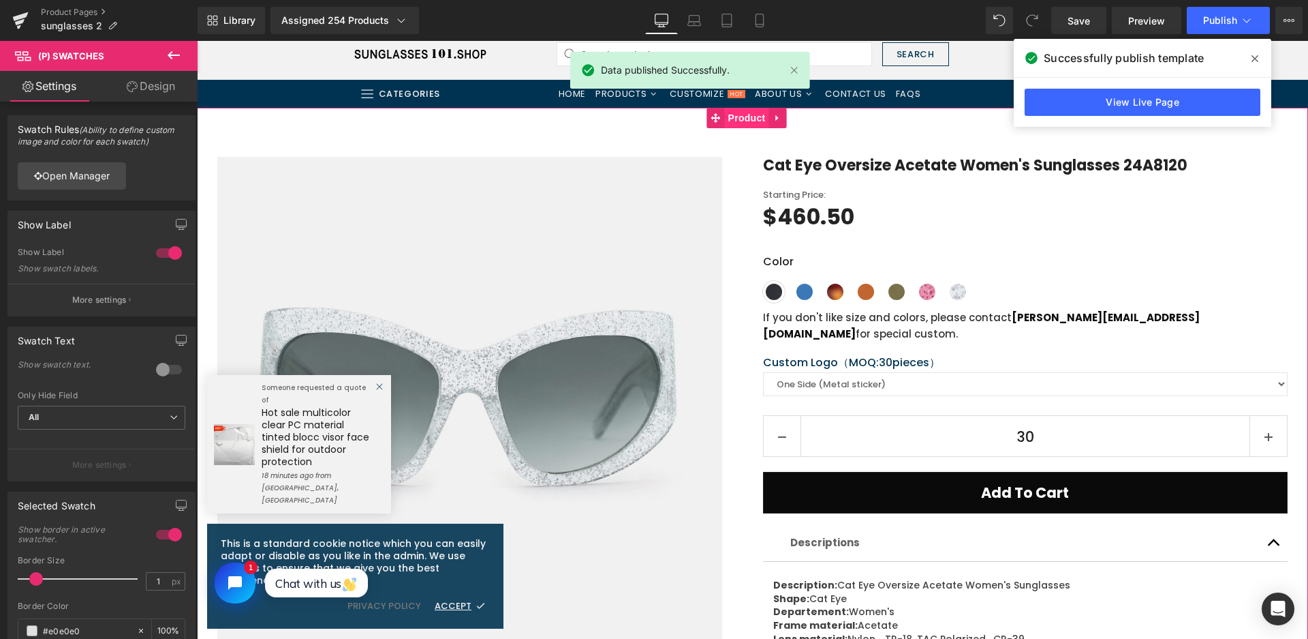
click at [757, 125] on span "Product" at bounding box center [747, 118] width 44 height 20
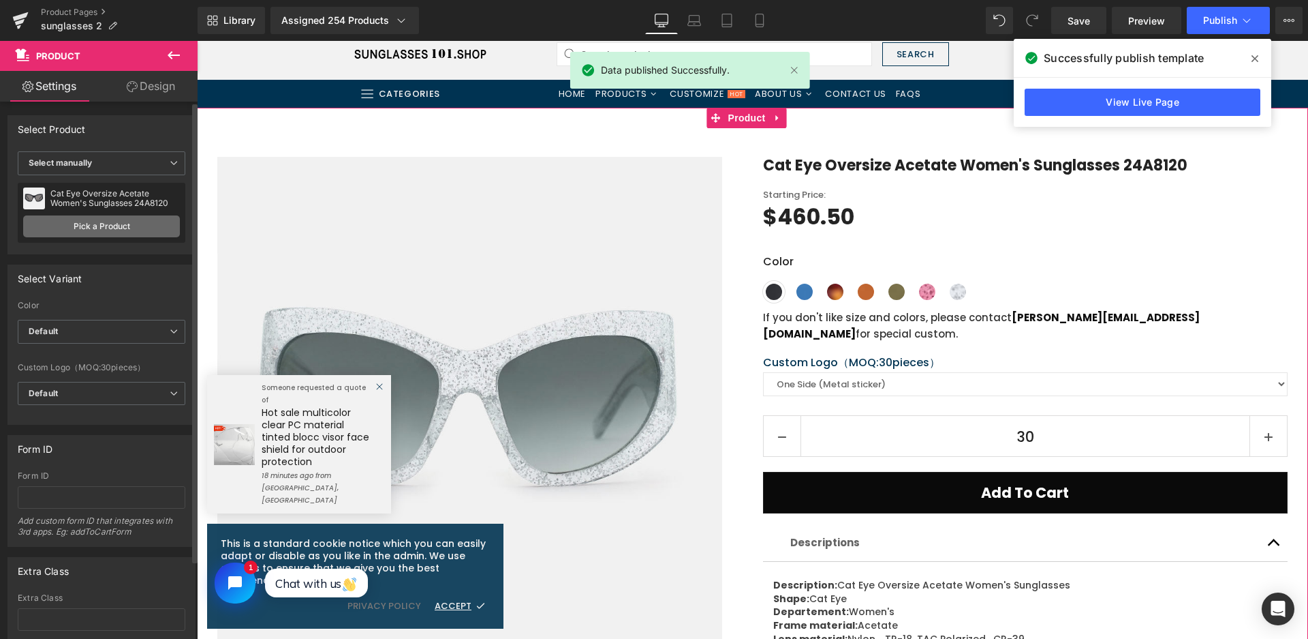
click at [106, 226] on link "Pick a Product" at bounding box center [101, 226] width 157 height 22
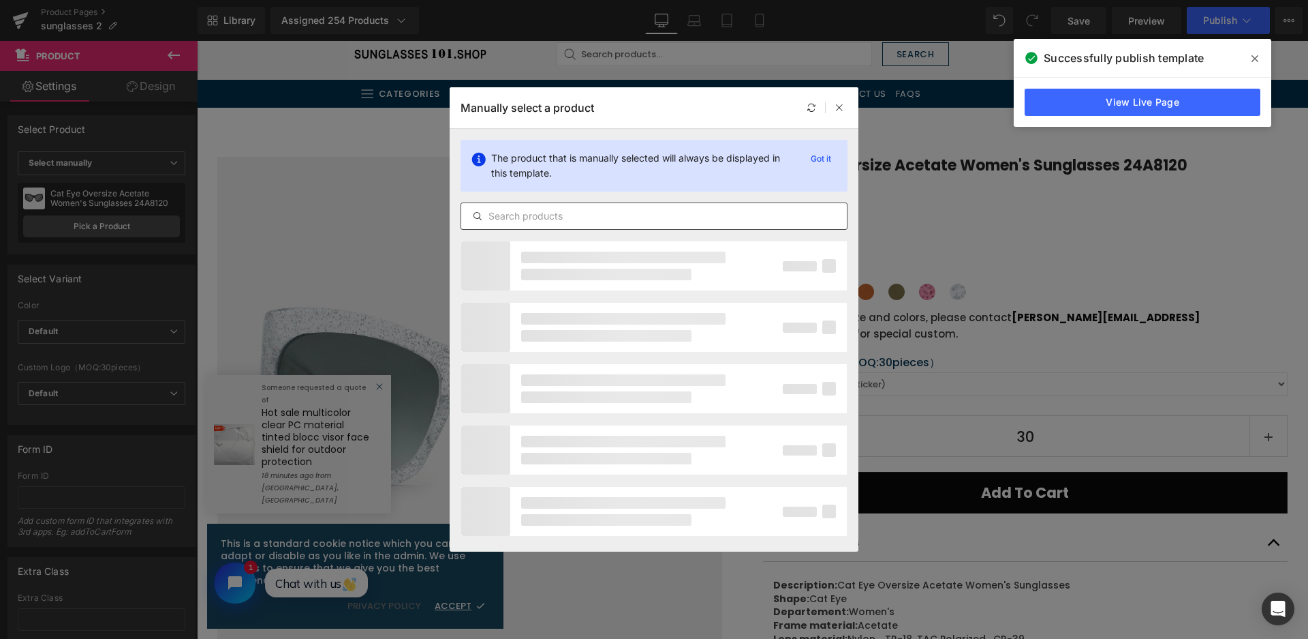
click at [542, 209] on input "text" at bounding box center [654, 216] width 386 height 16
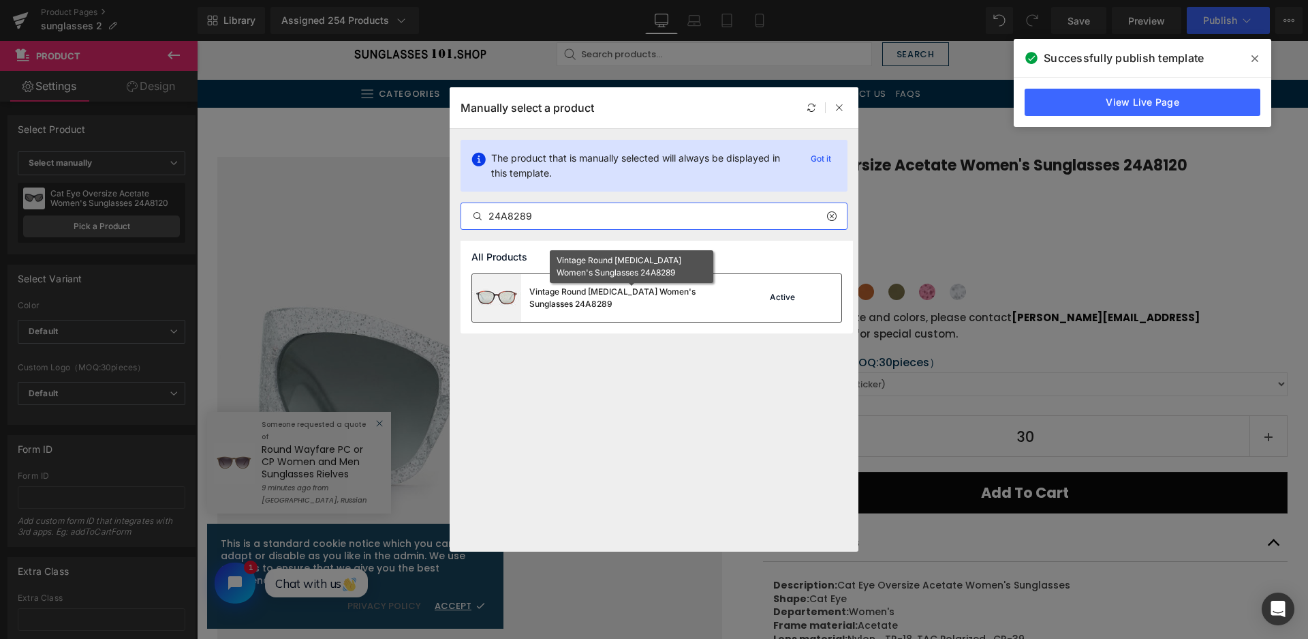
type input "24A8289"
click at [667, 298] on div "Vintage Round Acetate Women's Sunglasses 24A8289" at bounding box center [631, 298] width 204 height 25
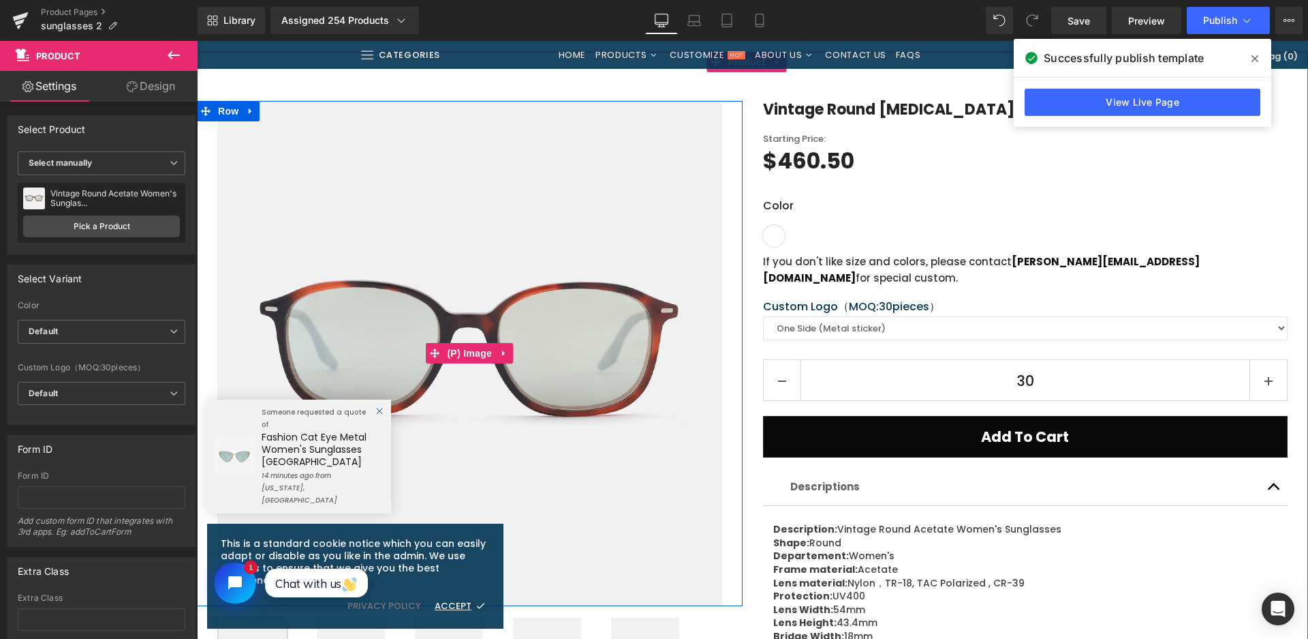
scroll to position [204, 0]
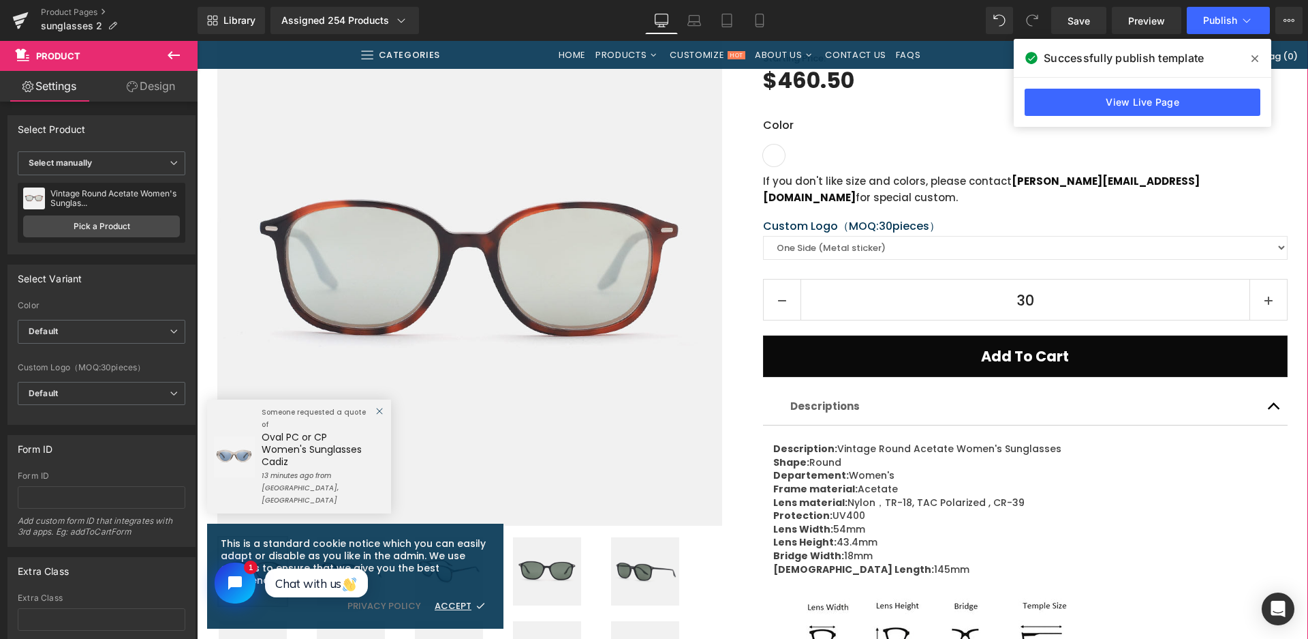
click at [744, 576] on div "Vintage Round Acetate Women's Sunglasses 24A8289 (P) Title Starting Price: Text…" at bounding box center [1016, 421] width 546 height 803
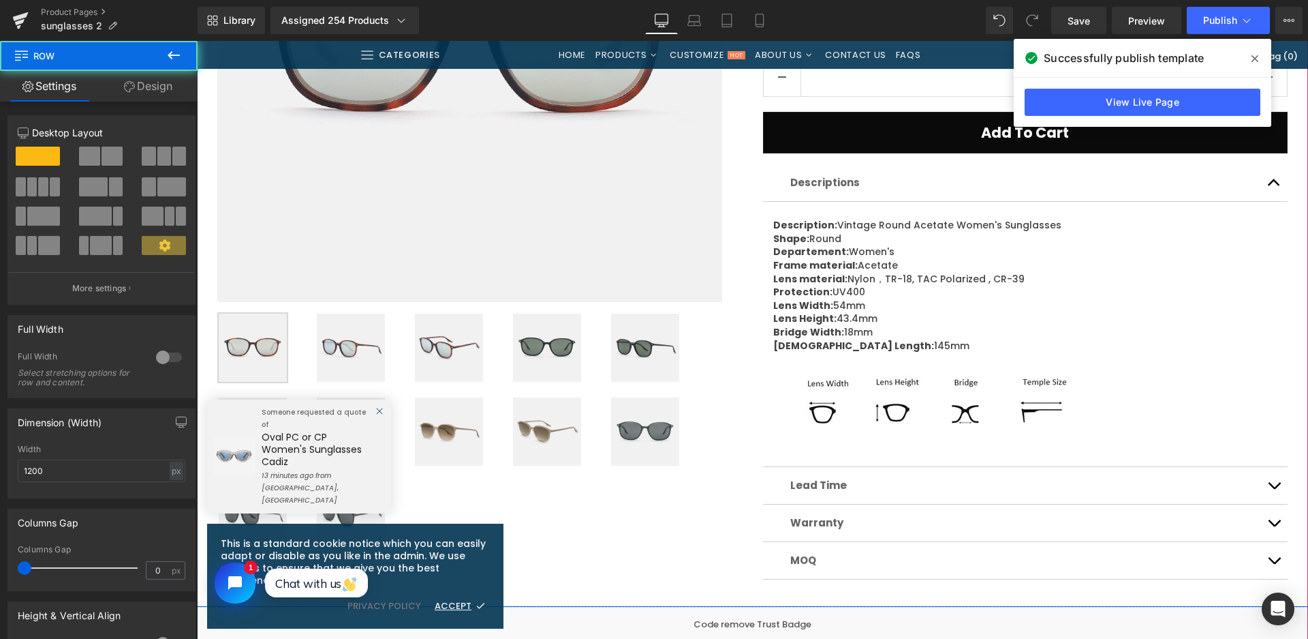
scroll to position [477, 0]
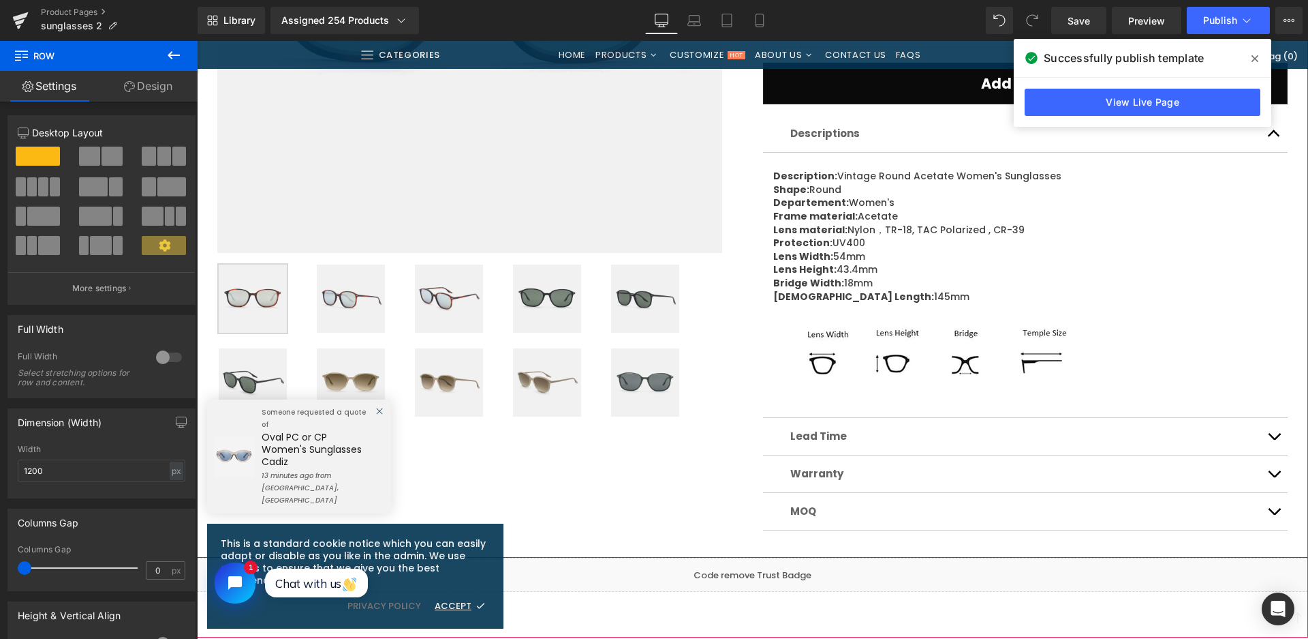
click at [555, 312] on img at bounding box center [547, 298] width 68 height 68
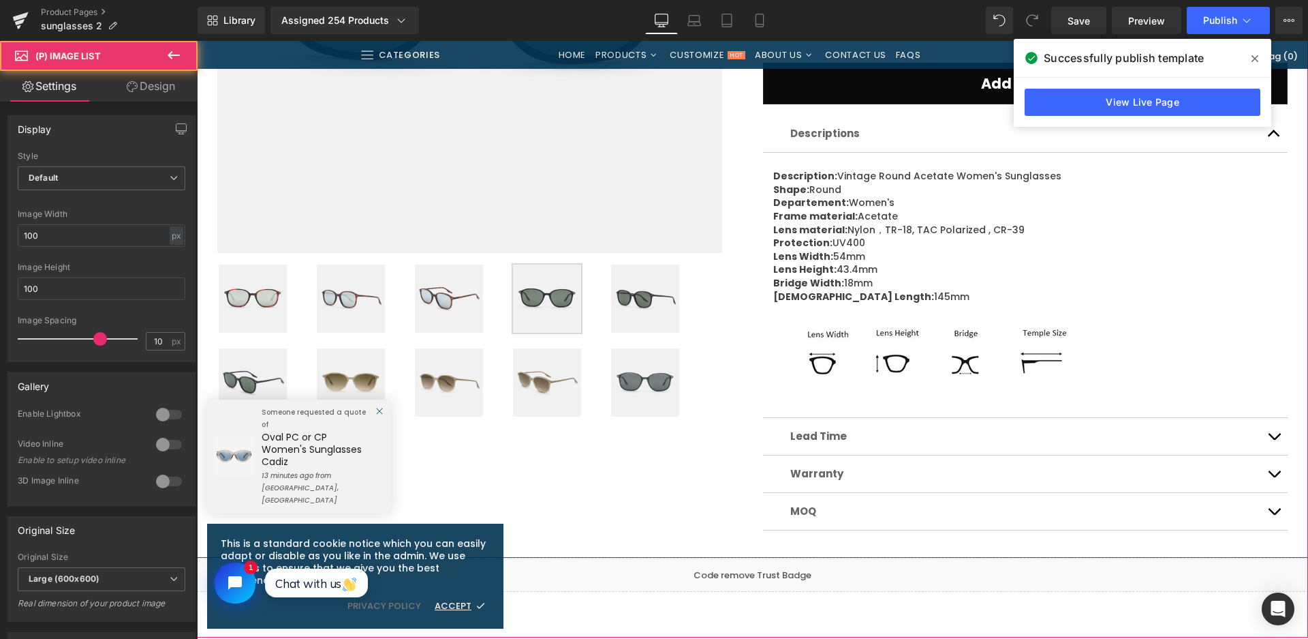
scroll to position [136, 0]
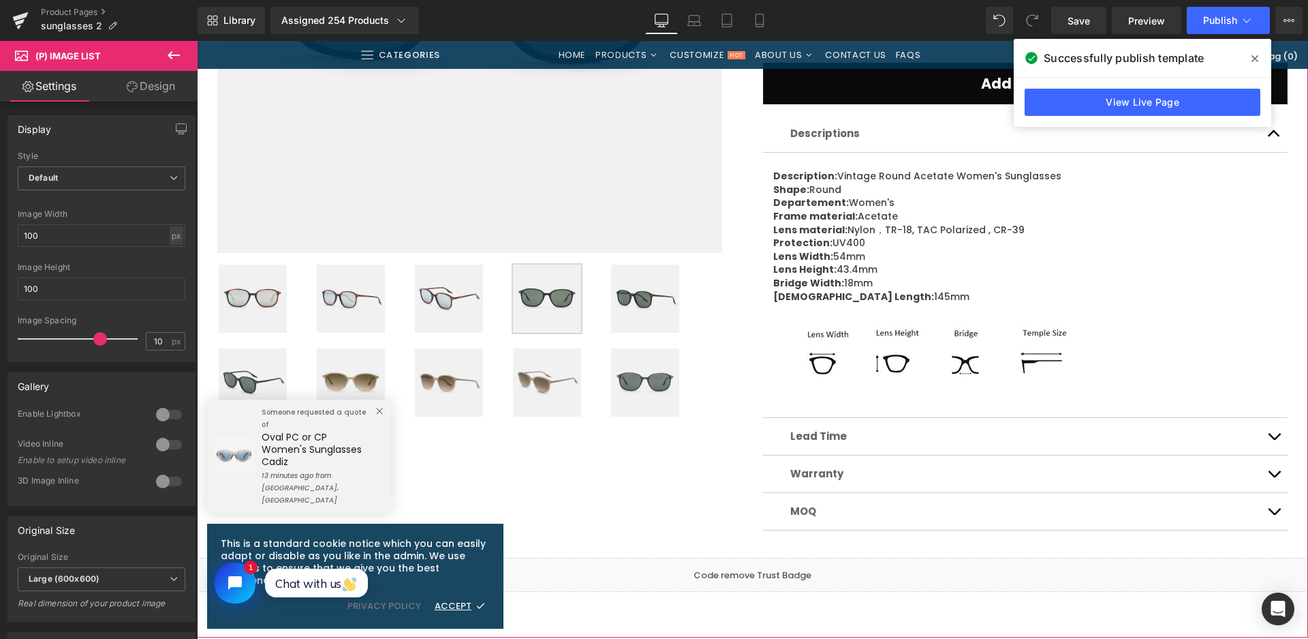
click at [352, 364] on img at bounding box center [351, 382] width 68 height 68
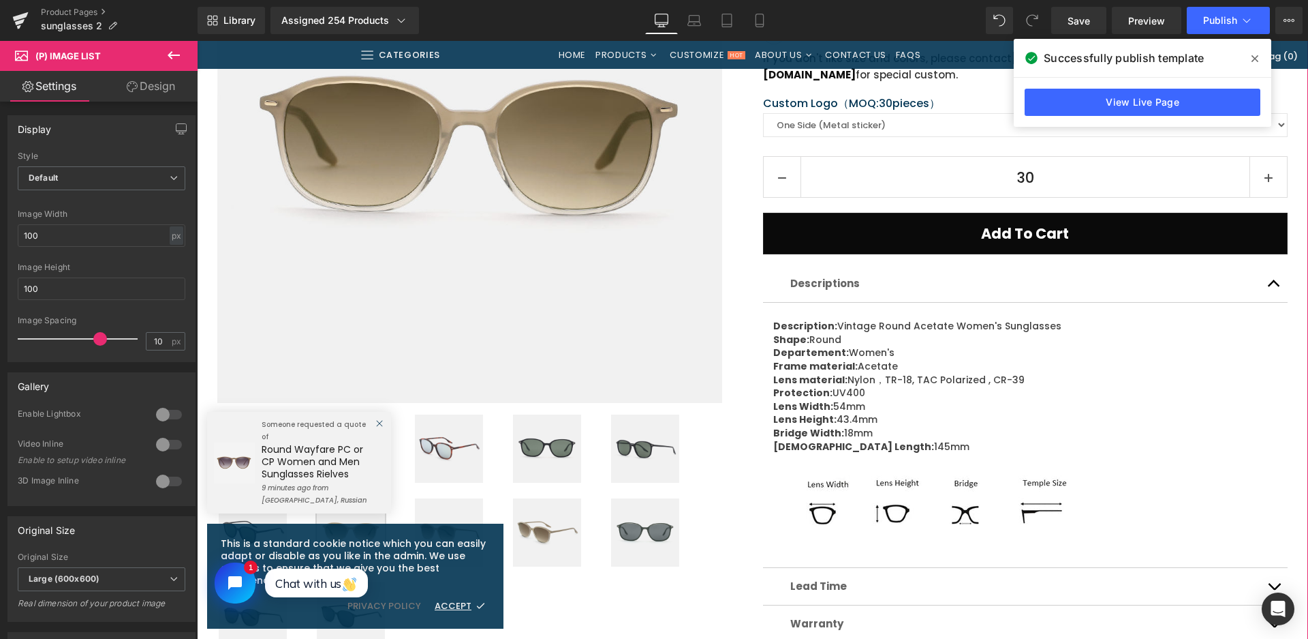
scroll to position [477, 0]
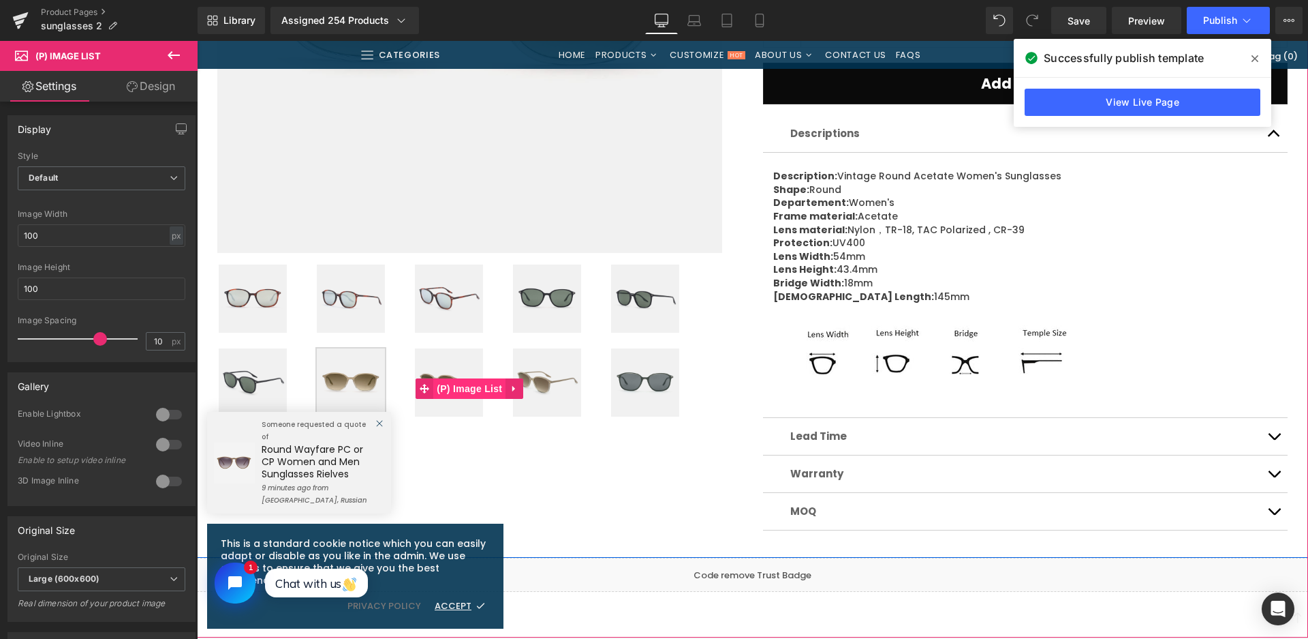
click at [447, 383] on span "(P) Image List" at bounding box center [469, 388] width 72 height 20
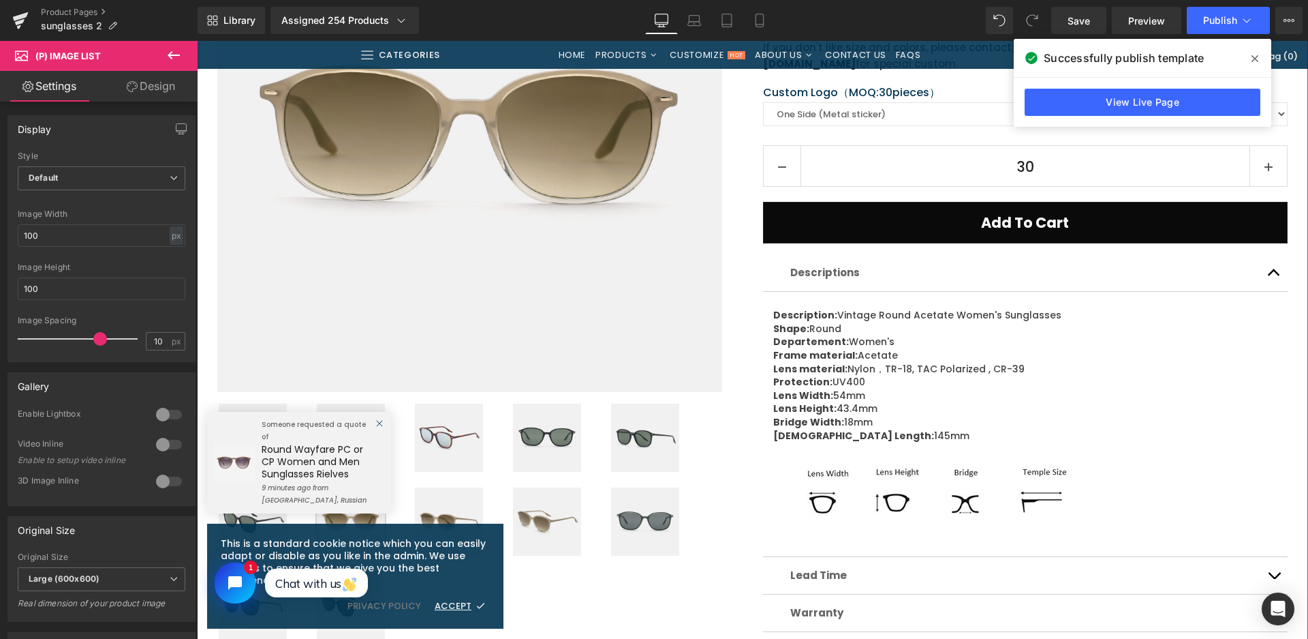
scroll to position [409, 0]
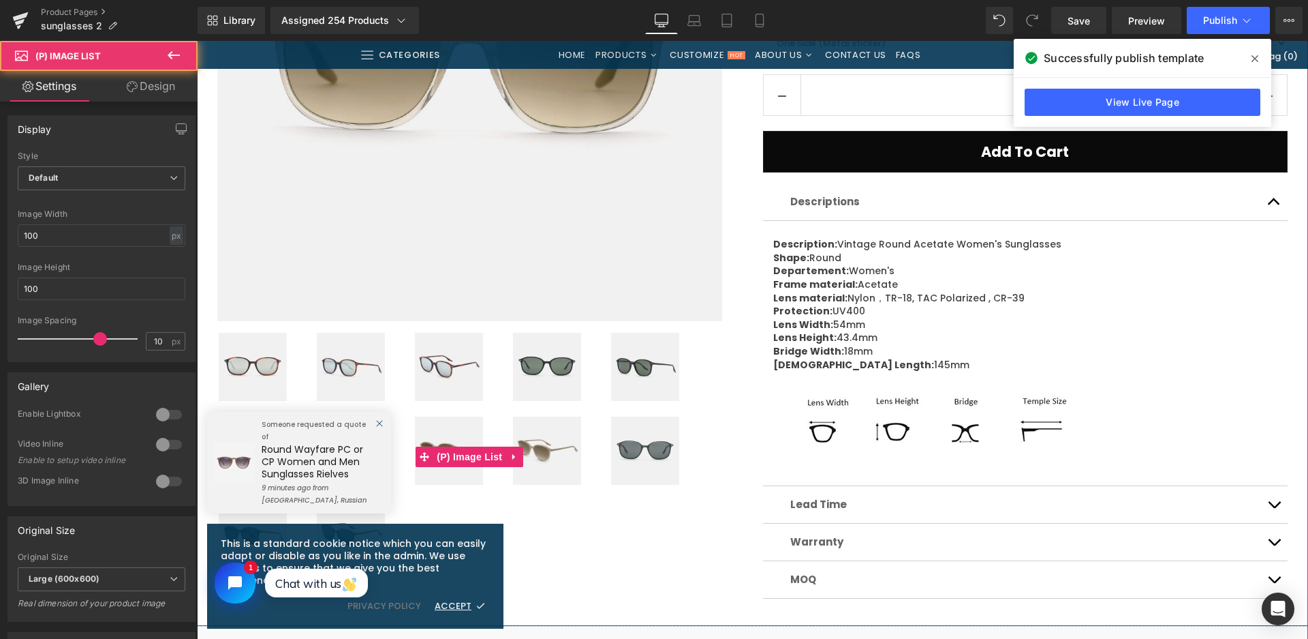
click at [540, 453] on img at bounding box center [547, 450] width 68 height 68
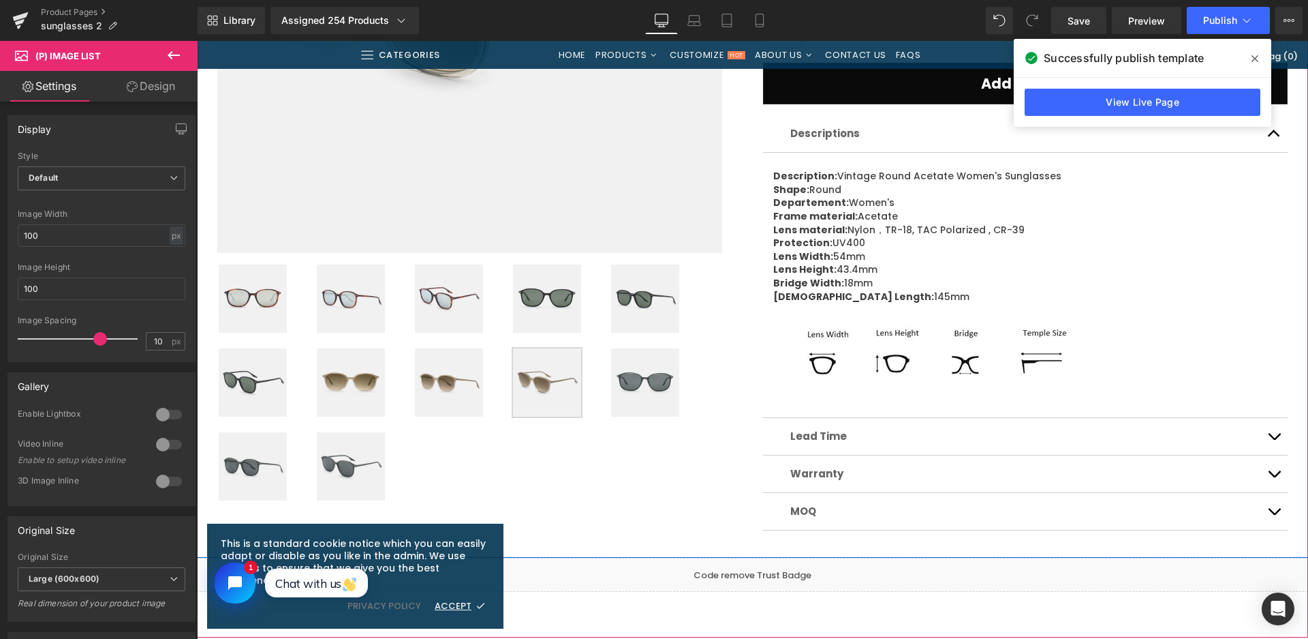
scroll to position [545, 0]
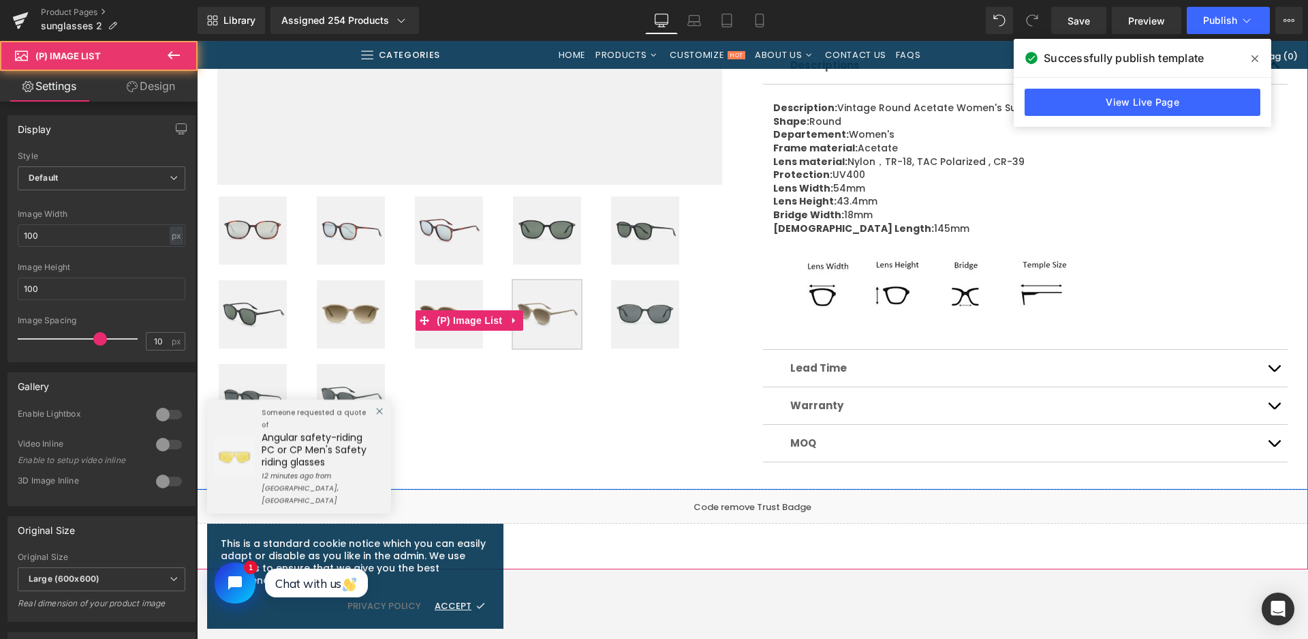
click at [365, 322] on img at bounding box center [351, 314] width 68 height 68
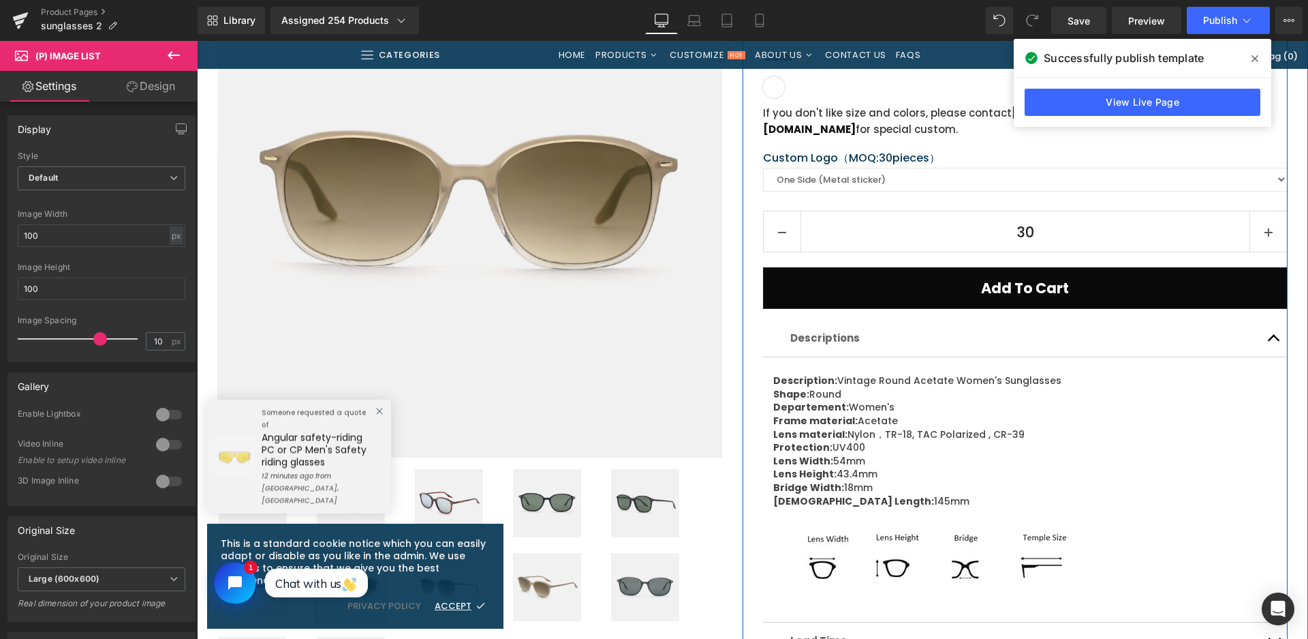
drag, startPoint x: 741, startPoint y: 564, endPoint x: 690, endPoint y: 557, distance: 50.9
click at [743, 564] on div "Vintage Round Acetate Women's Sunglasses 24A8289 (P) Title Starting Price: Text…" at bounding box center [1016, 353] width 546 height 803
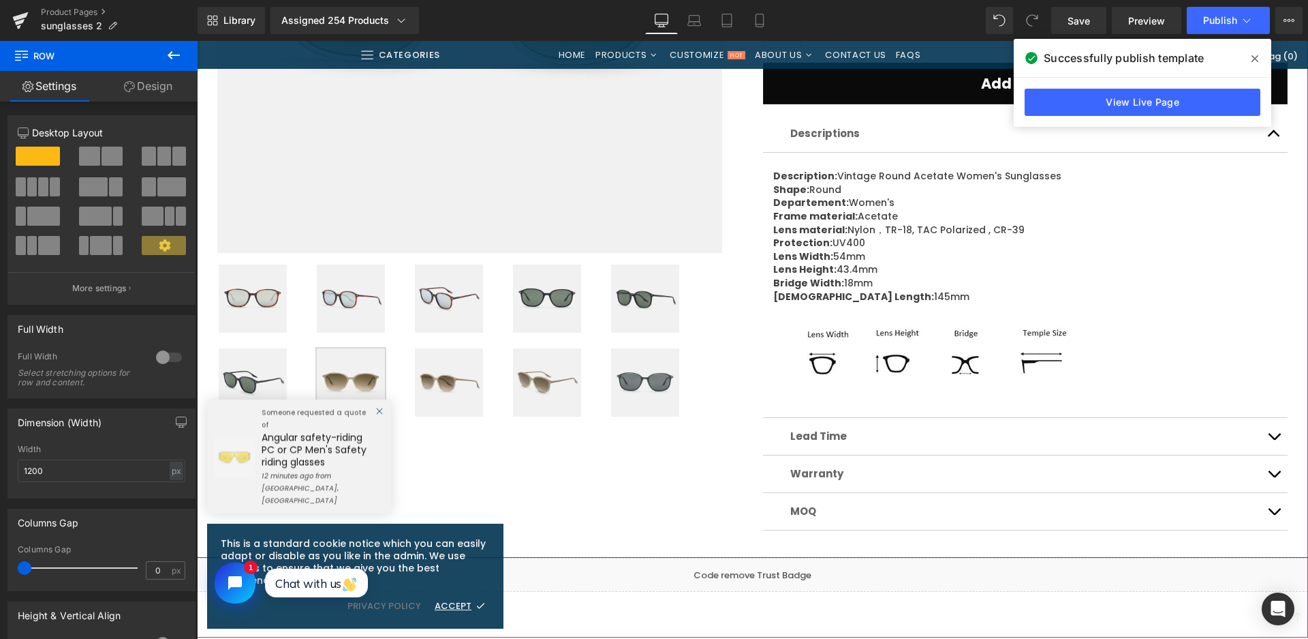
click at [630, 378] on img at bounding box center [645, 382] width 68 height 68
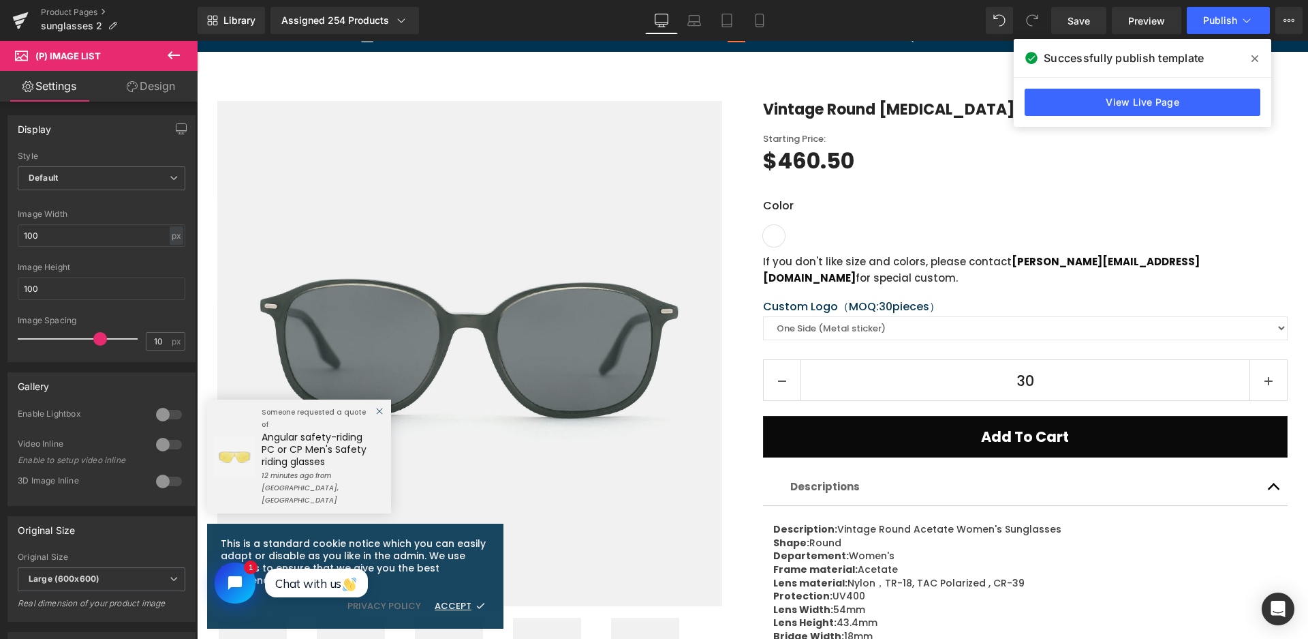
scroll to position [136, 0]
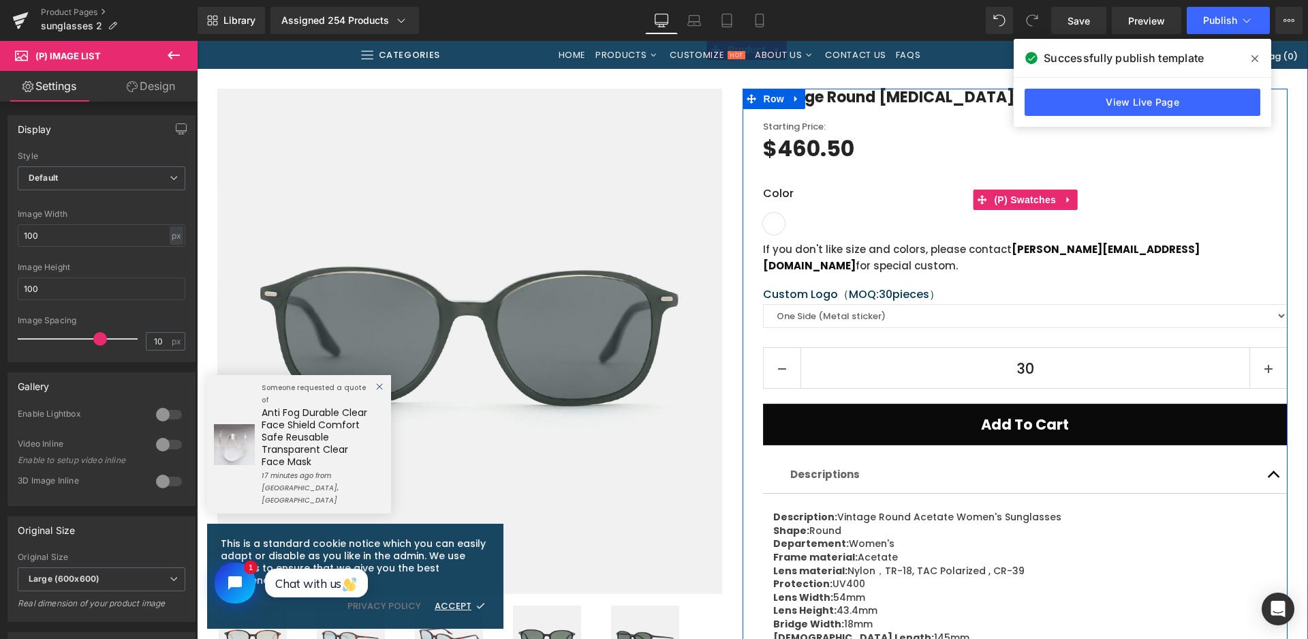
click at [1025, 188] on label "Color" at bounding box center [1025, 198] width 525 height 27
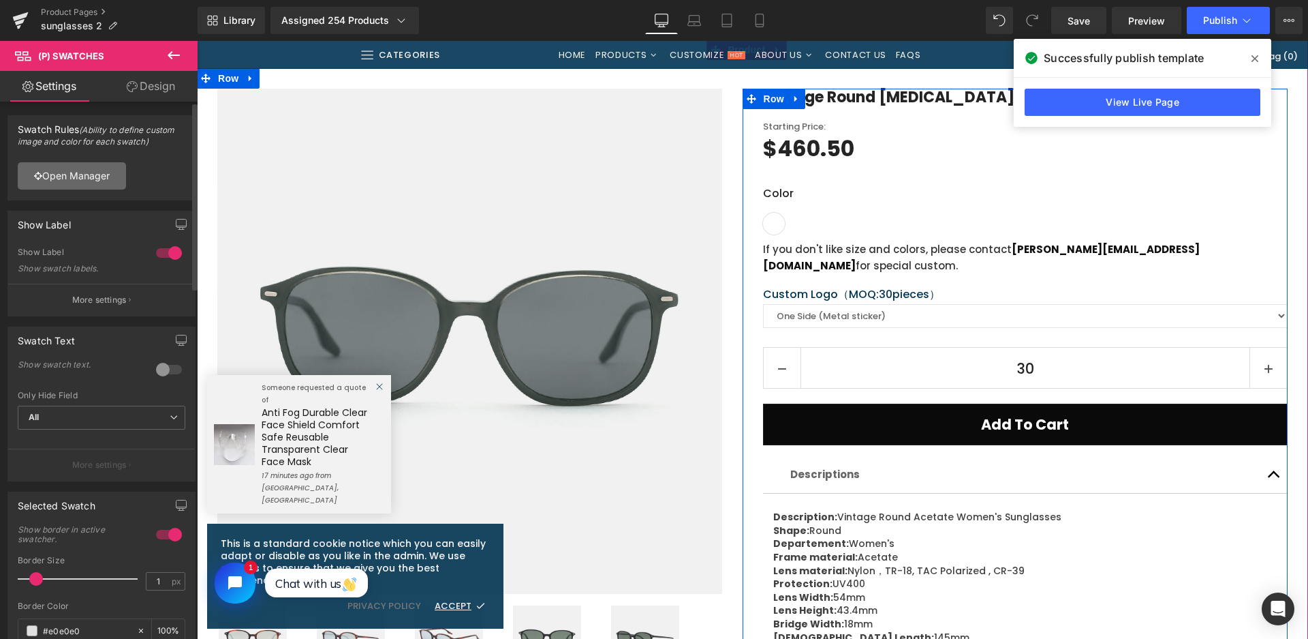
click at [110, 168] on link "Open Manager" at bounding box center [72, 175] width 108 height 27
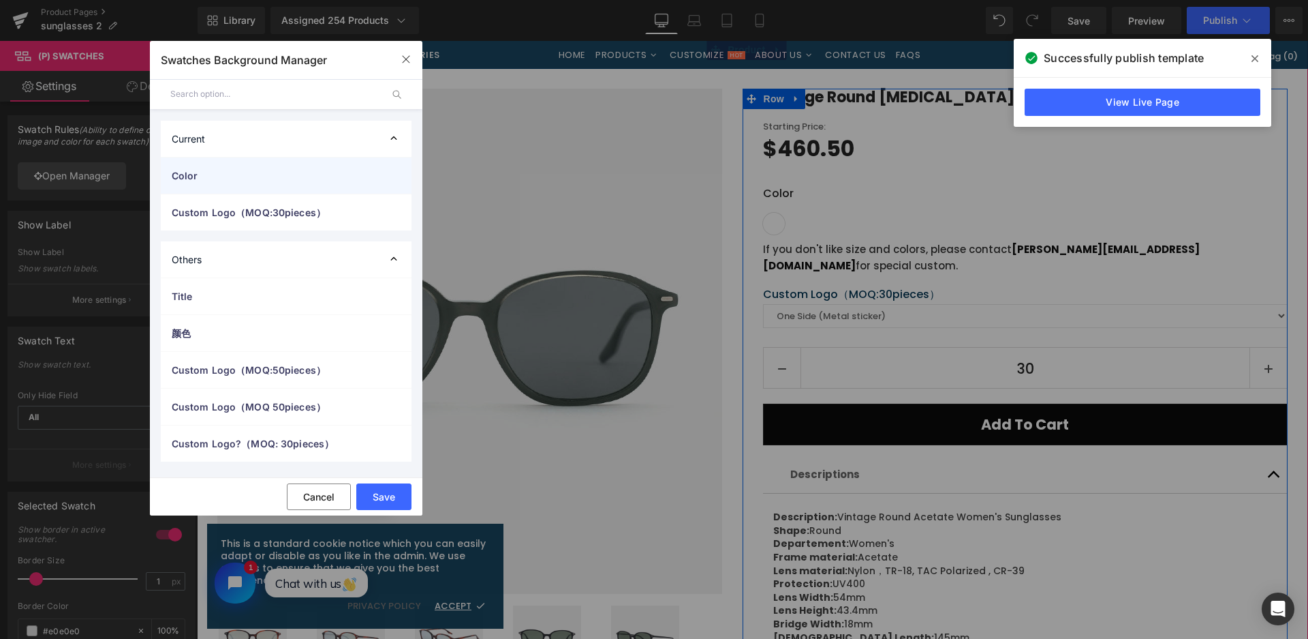
click at [189, 168] on span "Color" at bounding box center [273, 175] width 202 height 14
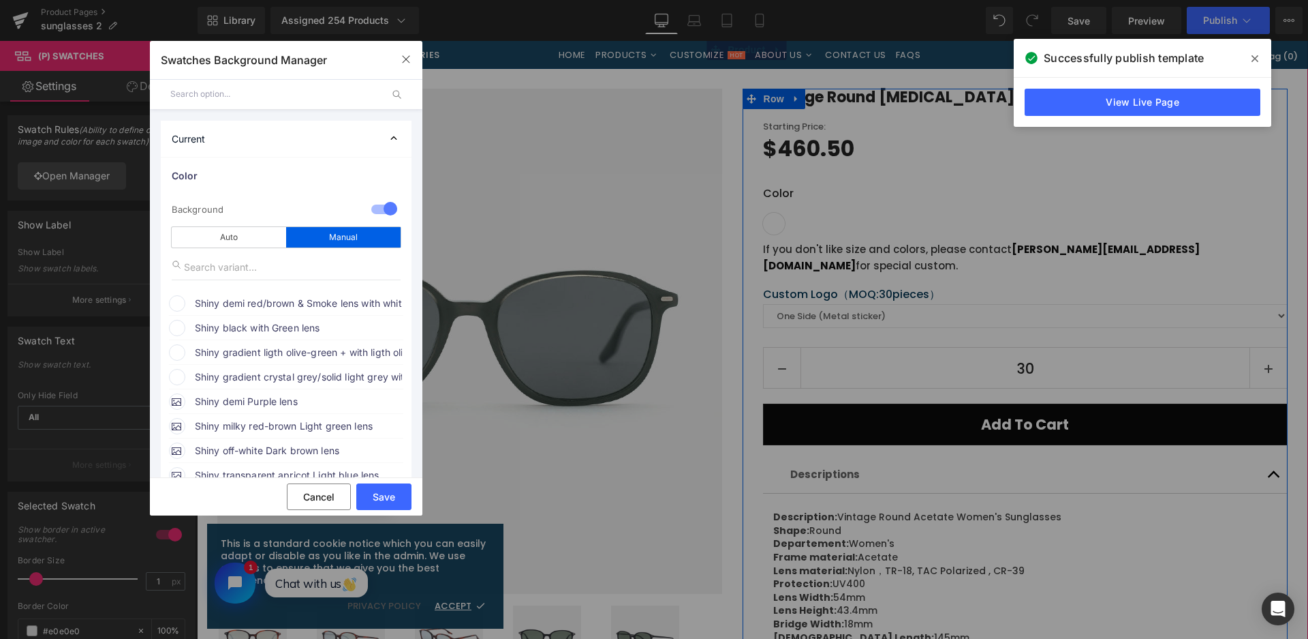
click at [236, 305] on span "Shiny demi red/brown & Smoke lens with white mirror" at bounding box center [298, 303] width 207 height 16
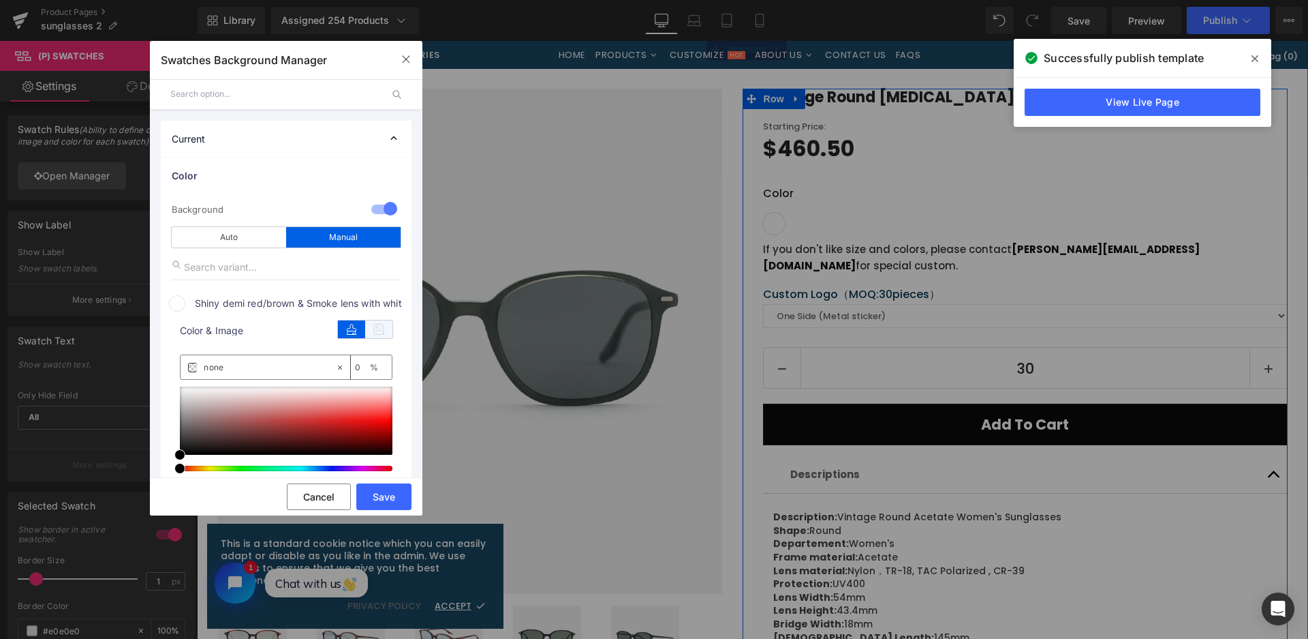
drag, startPoint x: 374, startPoint y: 334, endPoint x: 364, endPoint y: 375, distance: 42.8
click at [374, 334] on icon at bounding box center [378, 329] width 27 height 18
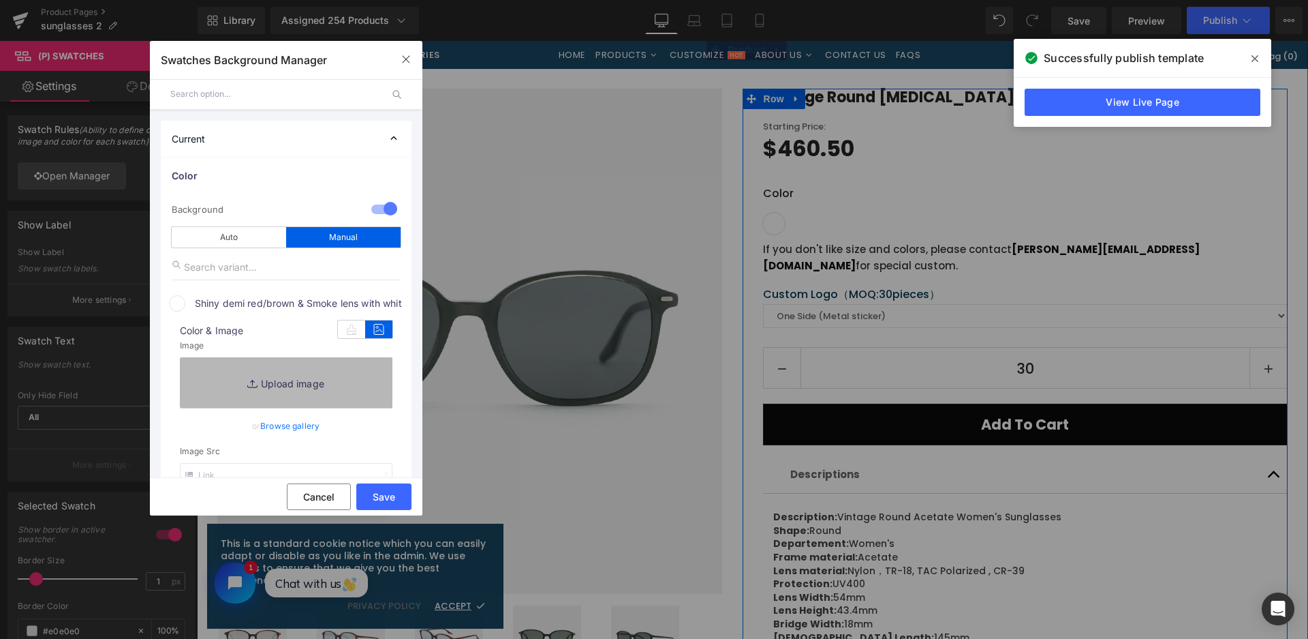
click at [363, 382] on link "Replace Image" at bounding box center [286, 382] width 213 height 50
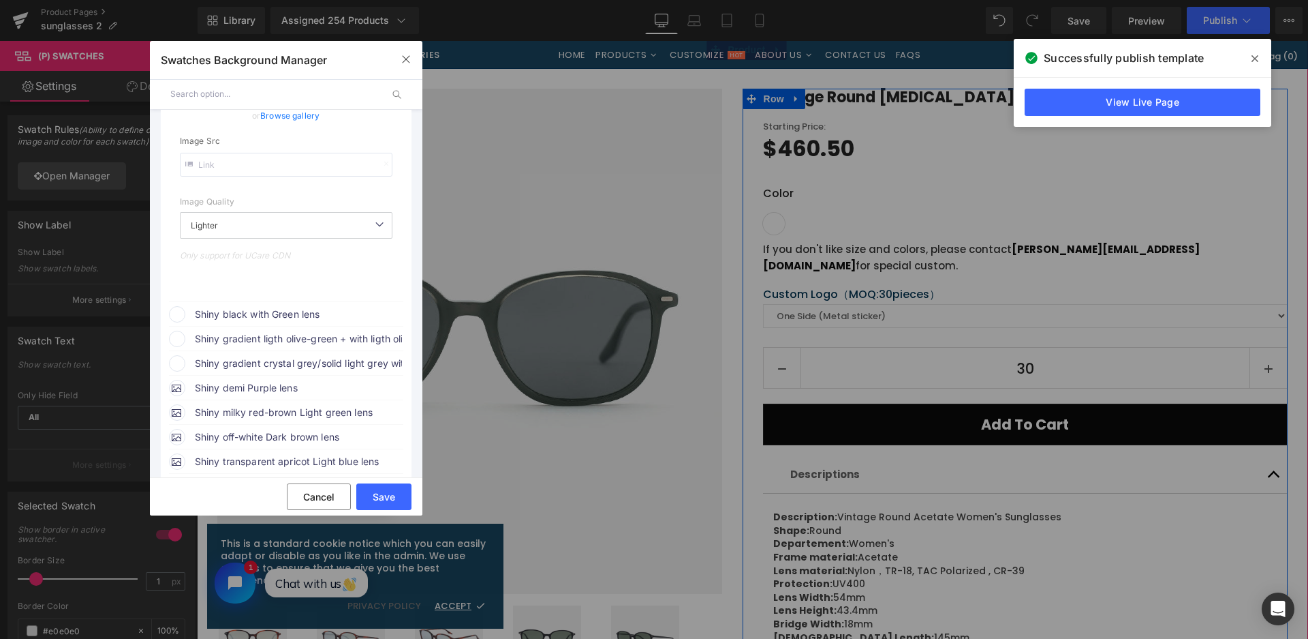
type input "C:\fakepath\微信截图_20250826111458.png"
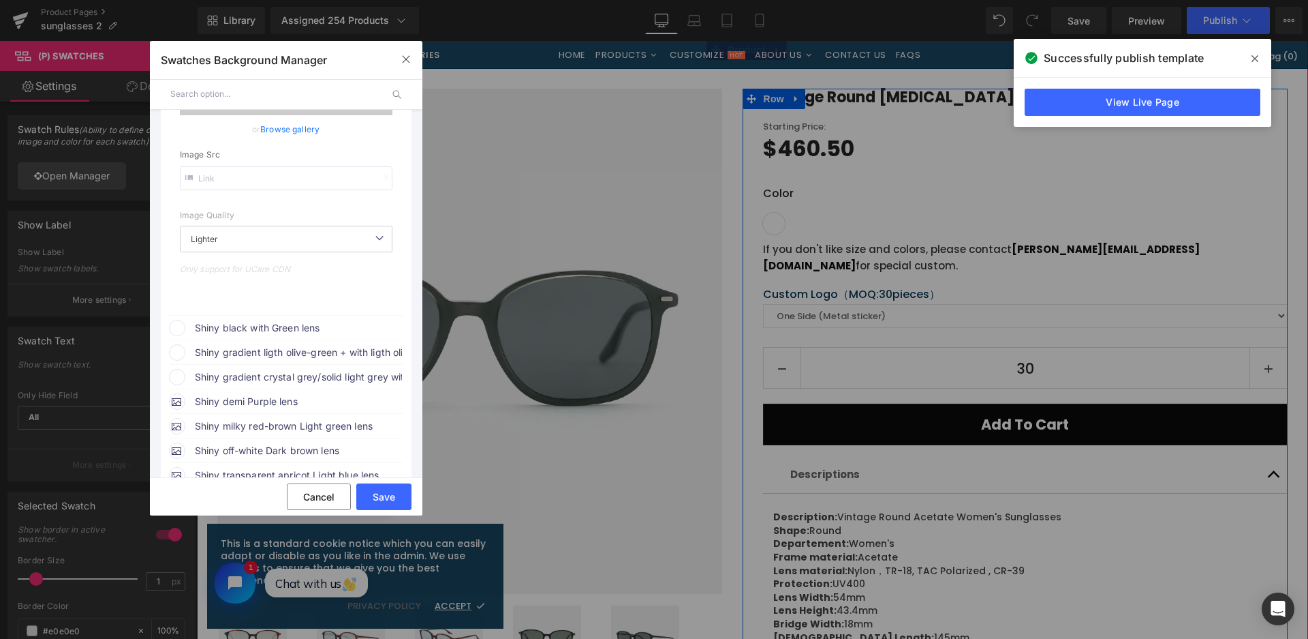
scroll to position [354, 0]
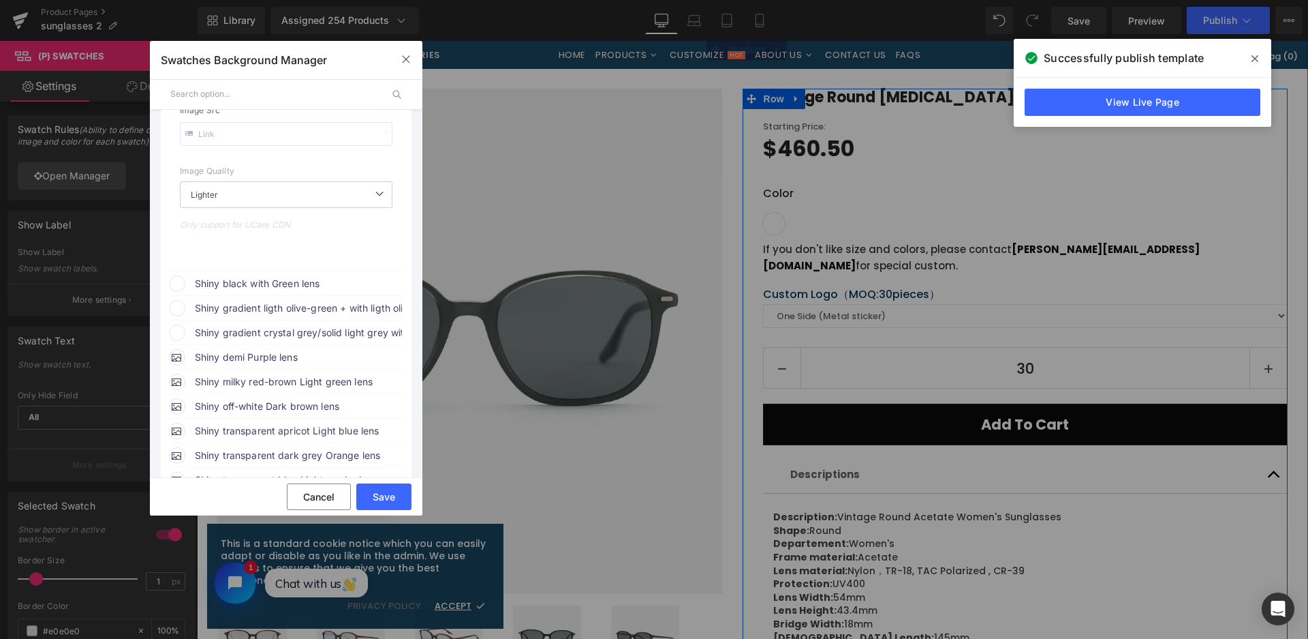
click at [291, 283] on span "Shiny black with Green lens" at bounding box center [298, 283] width 207 height 16
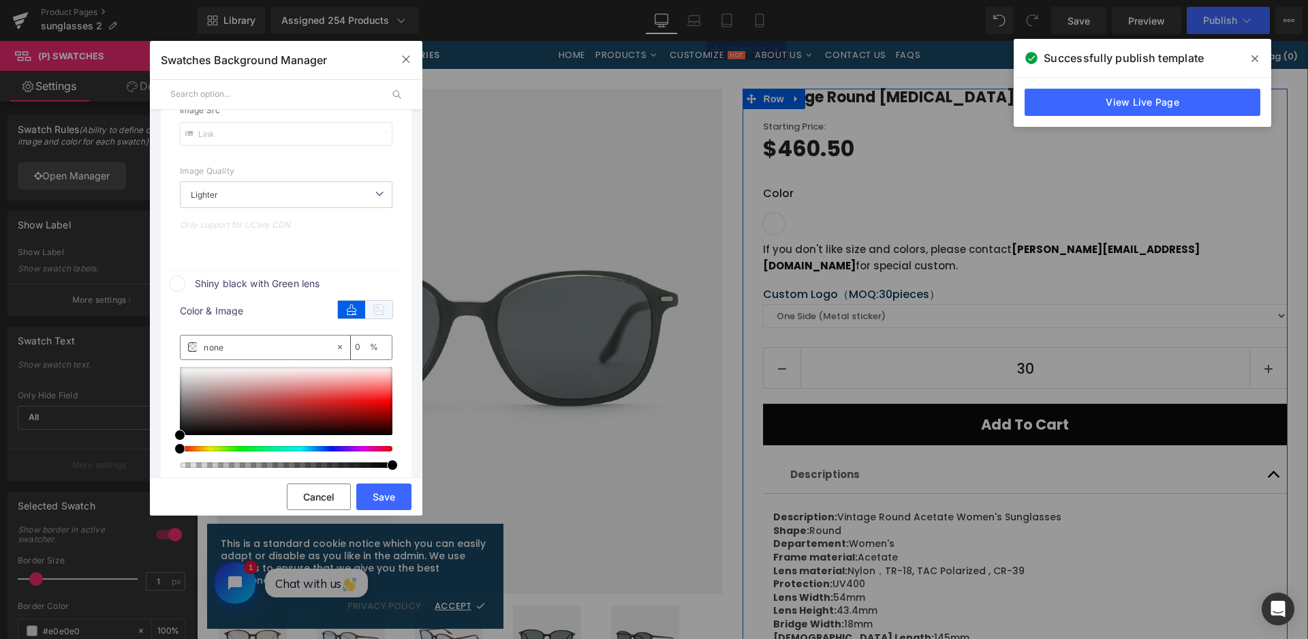
click at [373, 310] on icon at bounding box center [378, 310] width 27 height 18
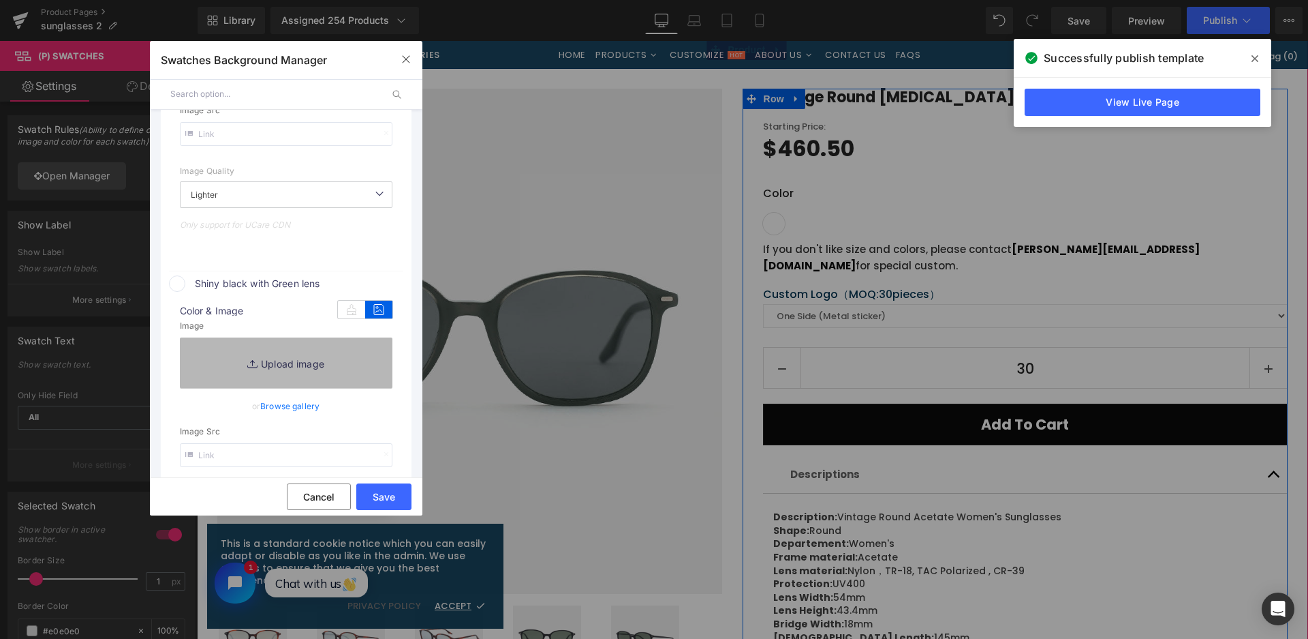
click at [350, 360] on link "Replace Image" at bounding box center [286, 362] width 213 height 50
type input "https://ucarecdn.com/5670d053-4a26-40cb-bb5f-b22036e94fe2/-/format/auto/-/previ…"
type input "C:\fakepath\微信截图_20250826111617.png"
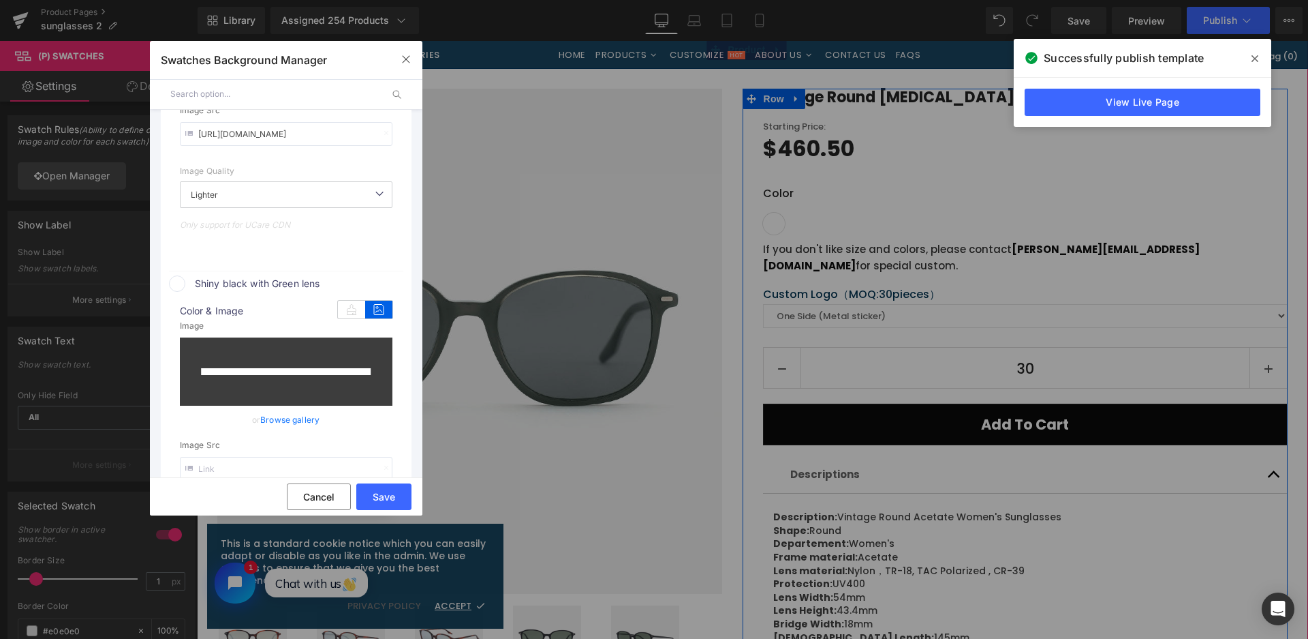
scroll to position [637, 0]
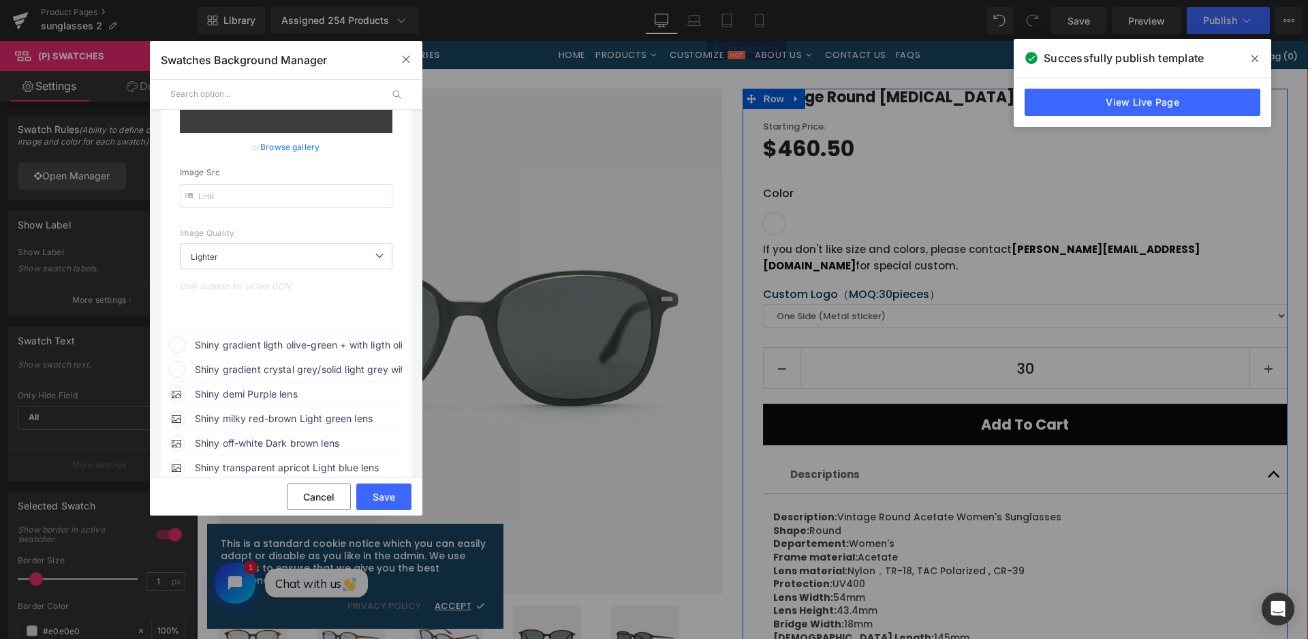
click at [309, 342] on span "Shiny gradient ligth olive-green + with ligth olive-green temples with G.Brown …" at bounding box center [298, 345] width 207 height 16
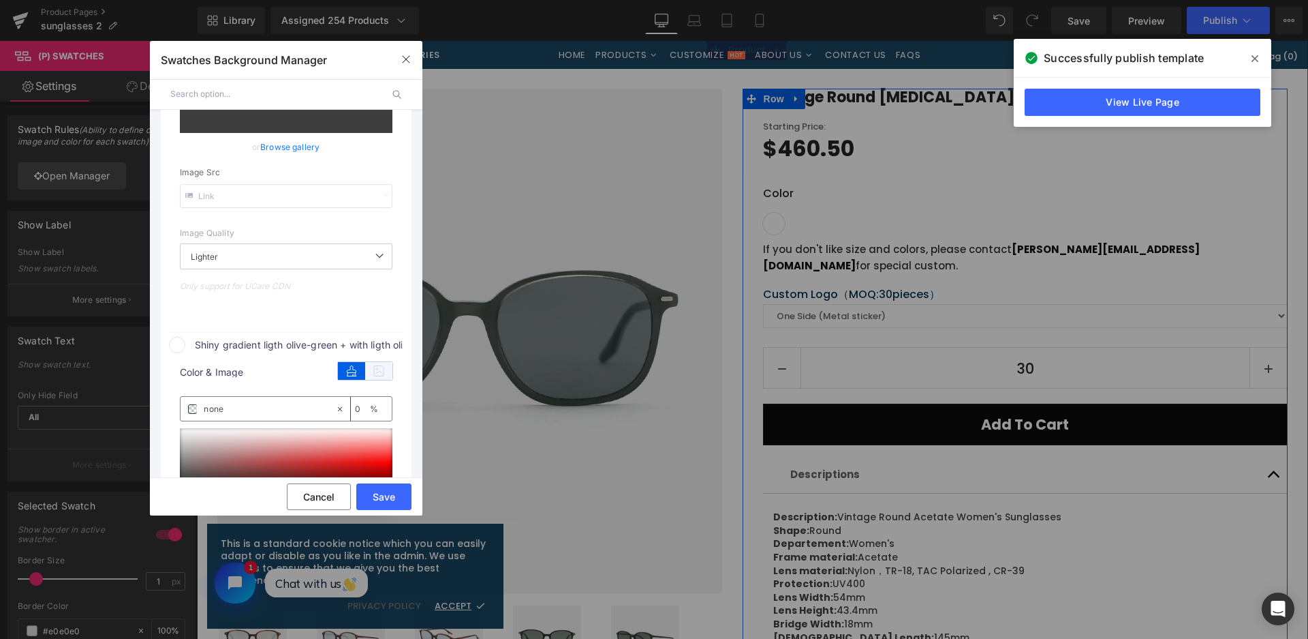
click at [381, 367] on icon at bounding box center [378, 371] width 27 height 18
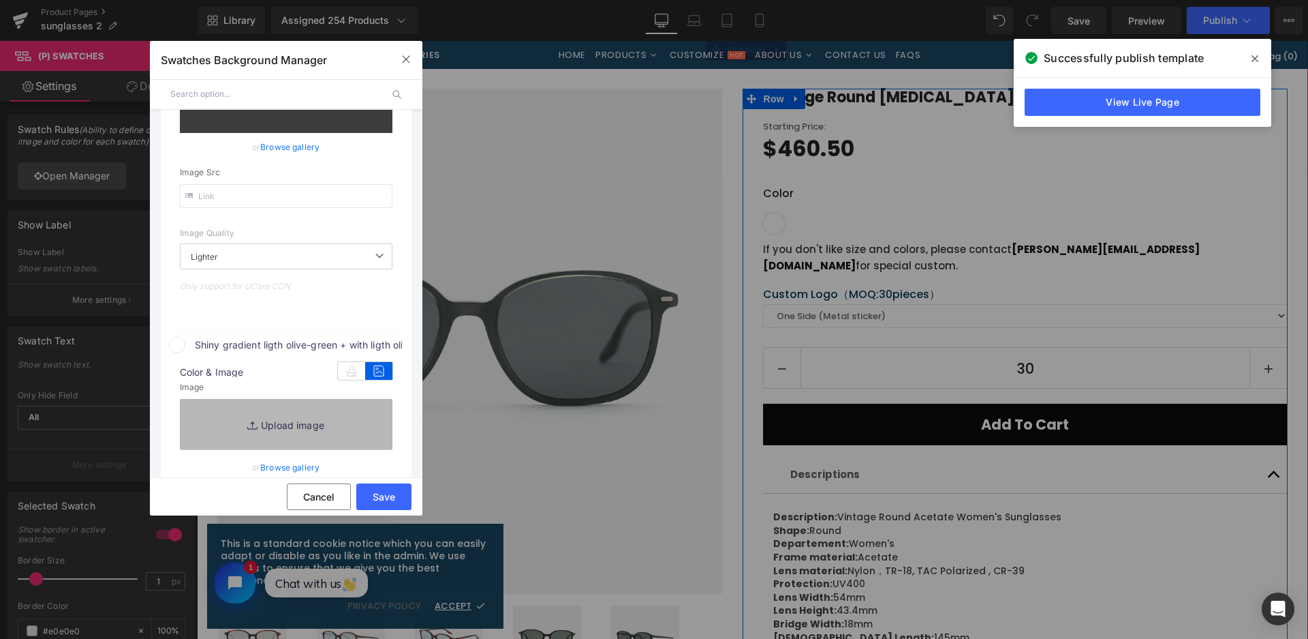
type input "https://ucarecdn.com/1f1f9682-4229-4c37-b9ee-03e511f16cf2/-/format/auto/-/previ…"
click at [363, 414] on link "Replace Image" at bounding box center [286, 424] width 213 height 50
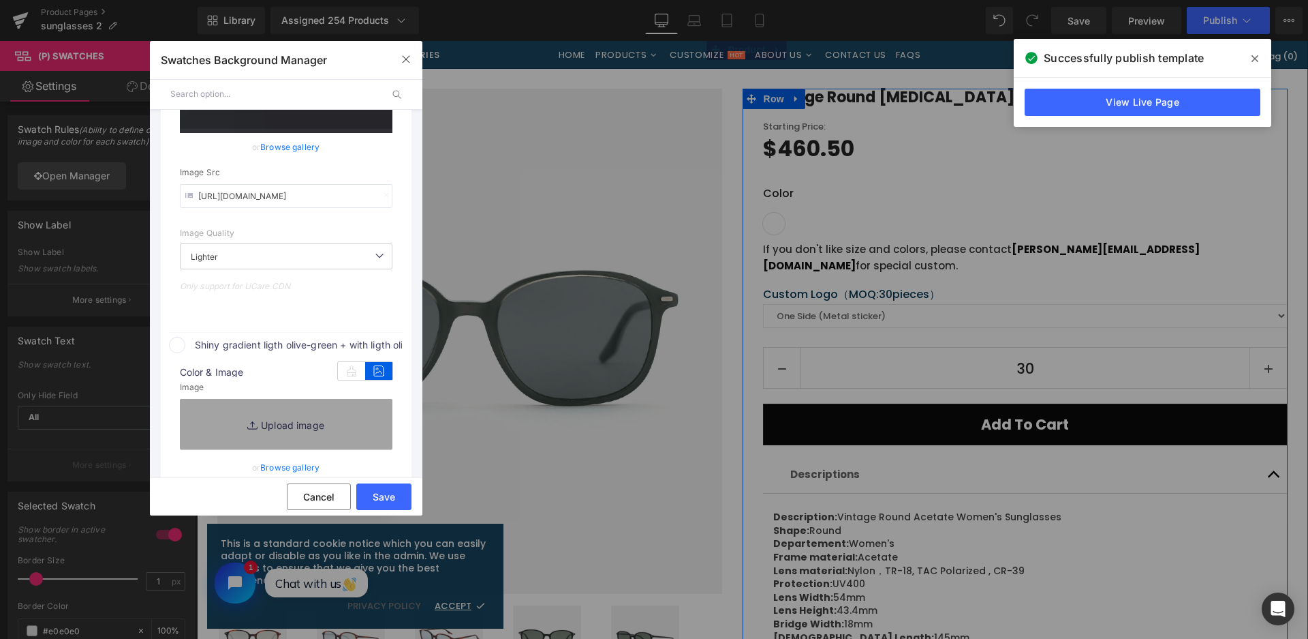
type input "C:\fakepath\微信截图_20250826111643.png"
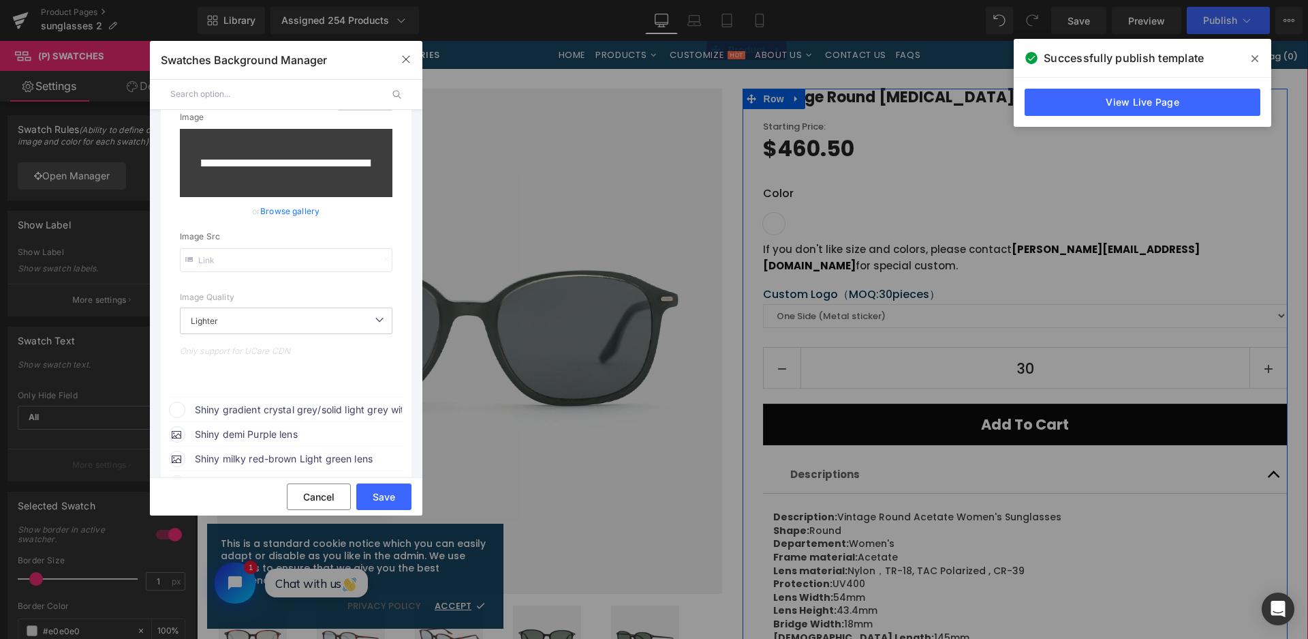
scroll to position [920, 0]
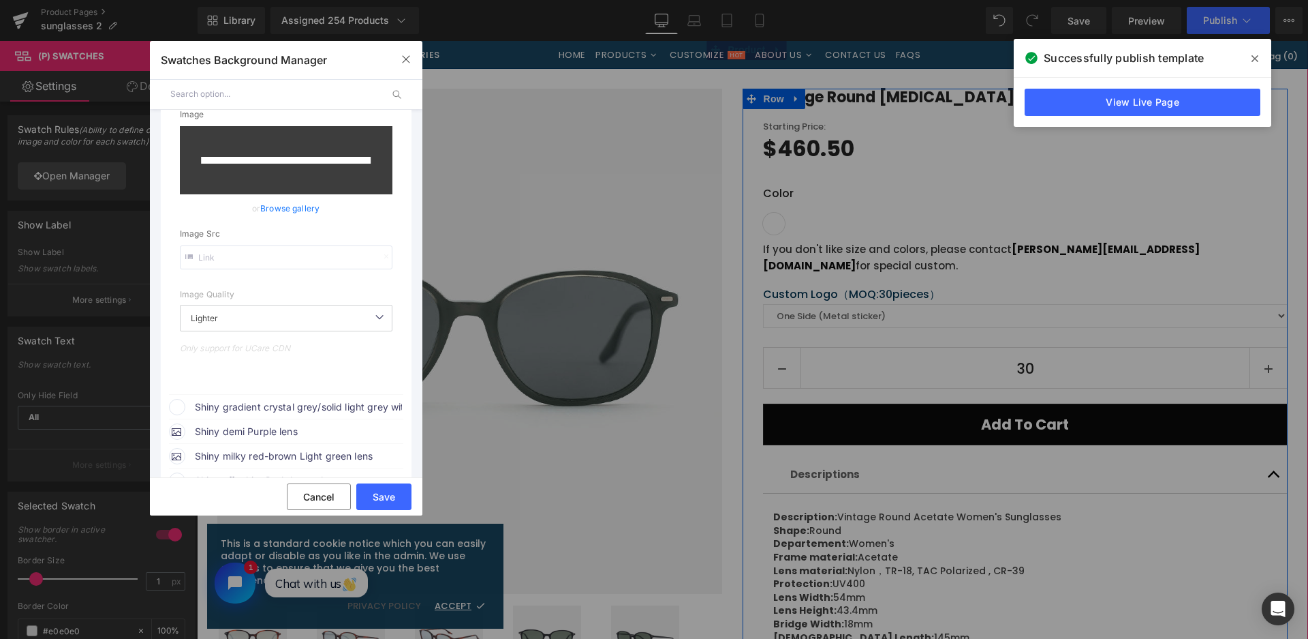
click at [335, 401] on span "Shiny gradient crystal grey/solid light grey with Smoke lens" at bounding box center [298, 407] width 207 height 16
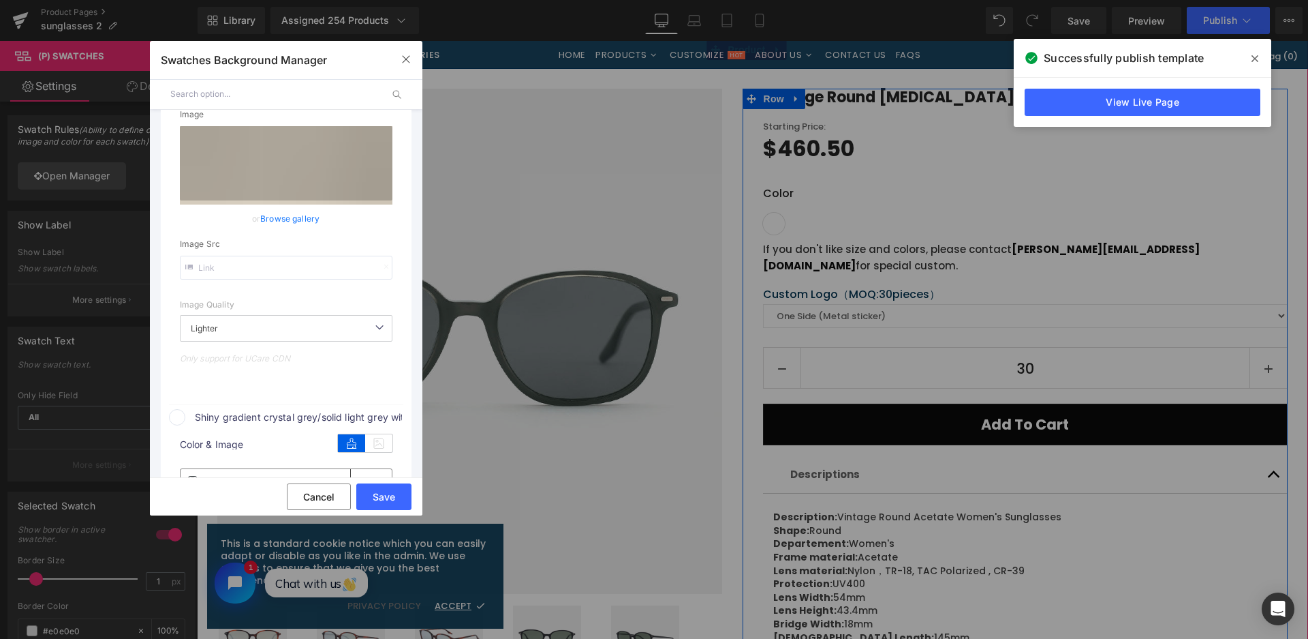
type input "https://ucarecdn.com/4088ca90-3c9a-4aaf-a373-6eab6126cbb1/-/format/auto/-/previ…"
click at [386, 440] on icon at bounding box center [378, 443] width 27 height 18
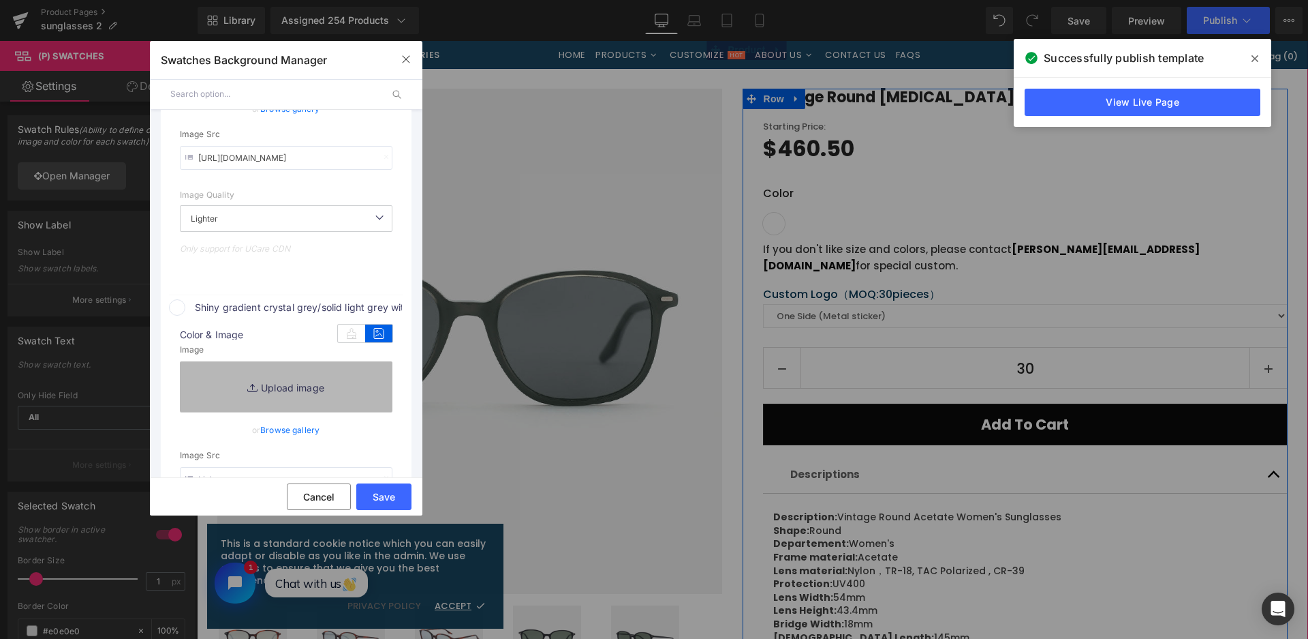
click at [356, 361] on link "Replace Image" at bounding box center [286, 386] width 213 height 50
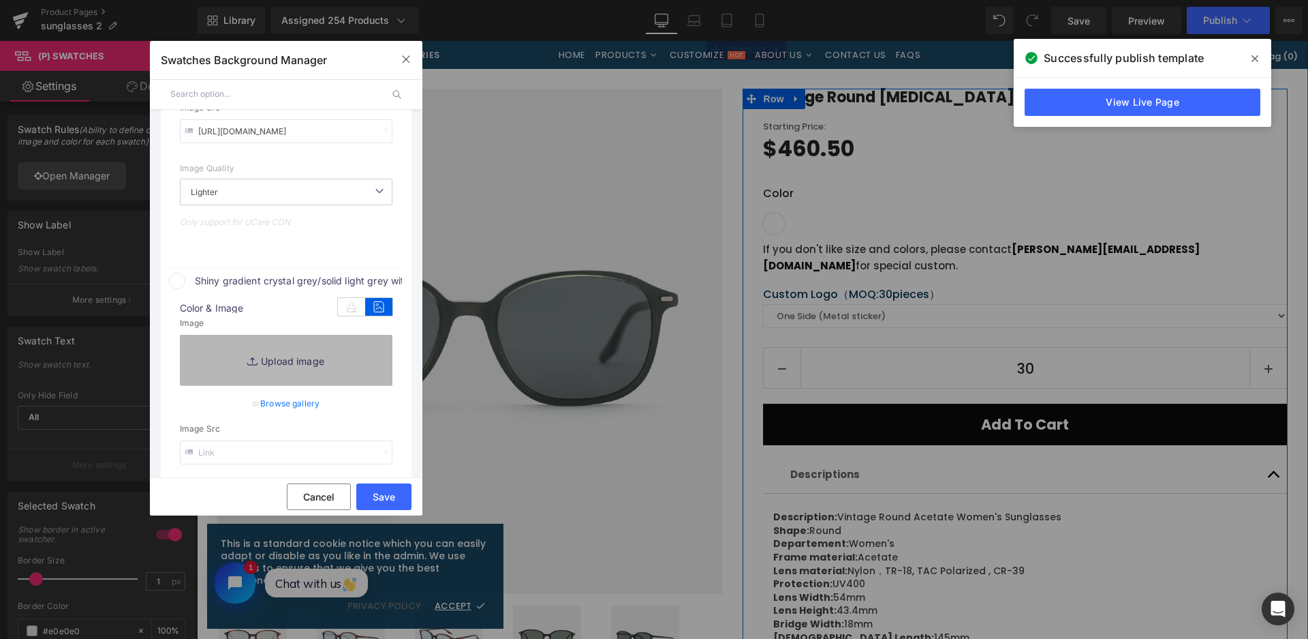
type input "C:\fakepath\微信截图_20250826111652.png"
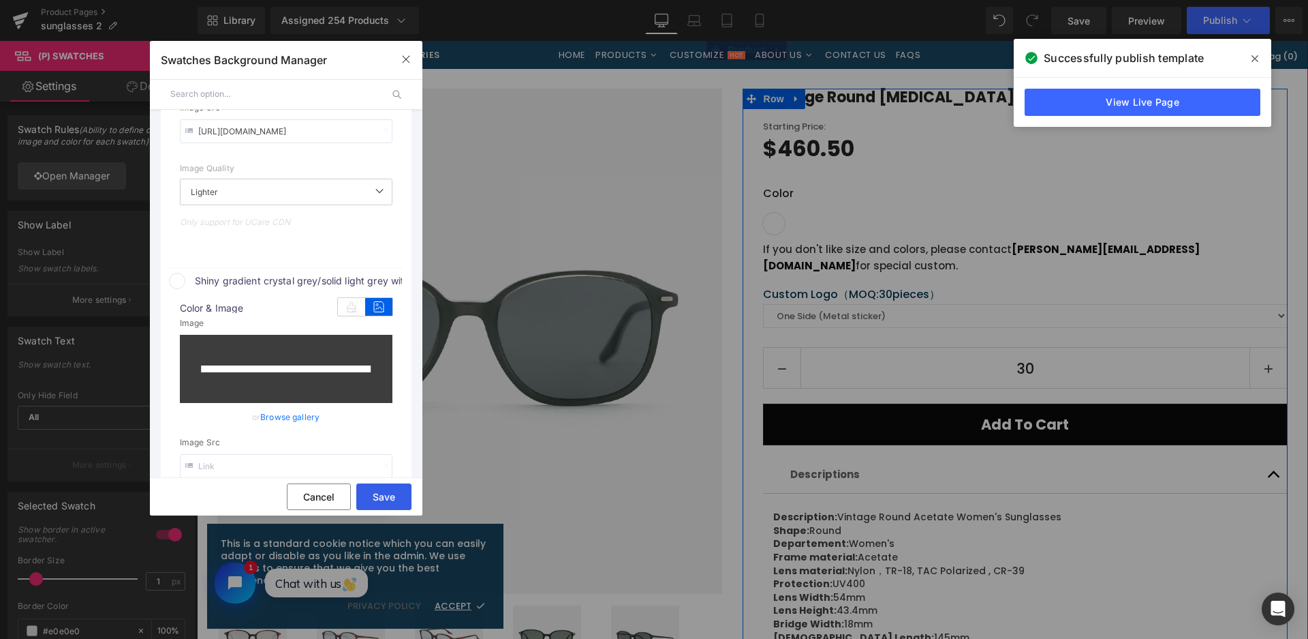
type input "https://ucarecdn.com/d9aada1b-cfa4-41bc-805e-c6828d2d53af/-/format/auto/-/previ…"
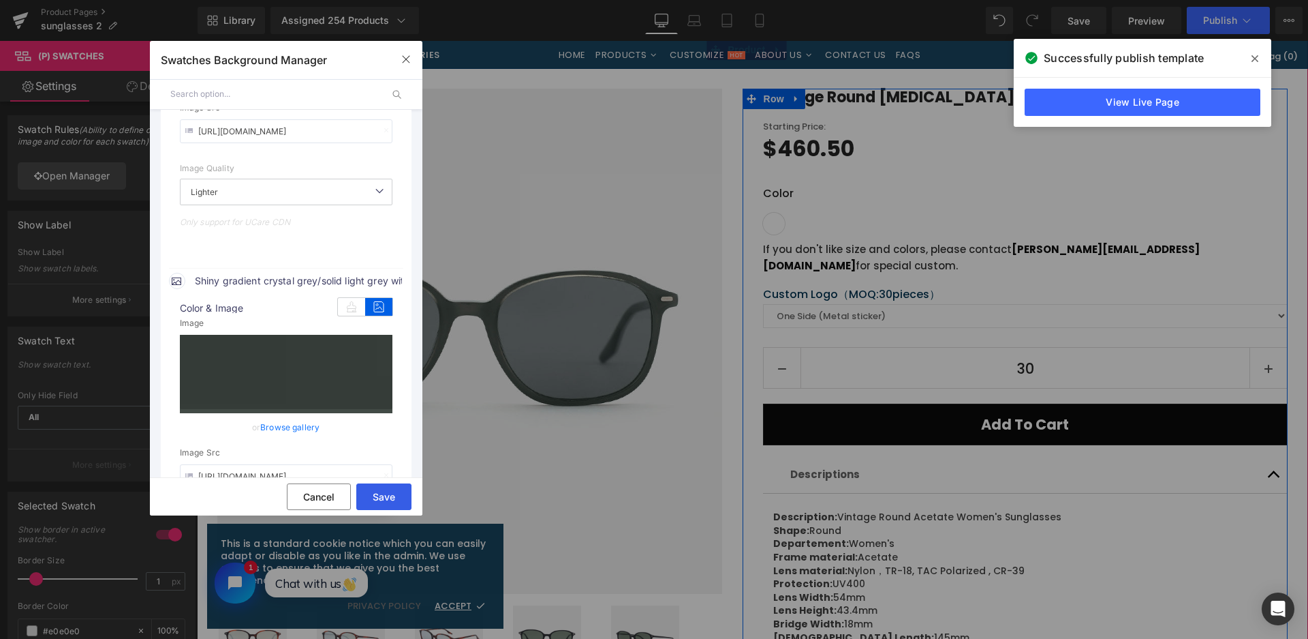
click at [390, 499] on button "Save" at bounding box center [383, 496] width 55 height 27
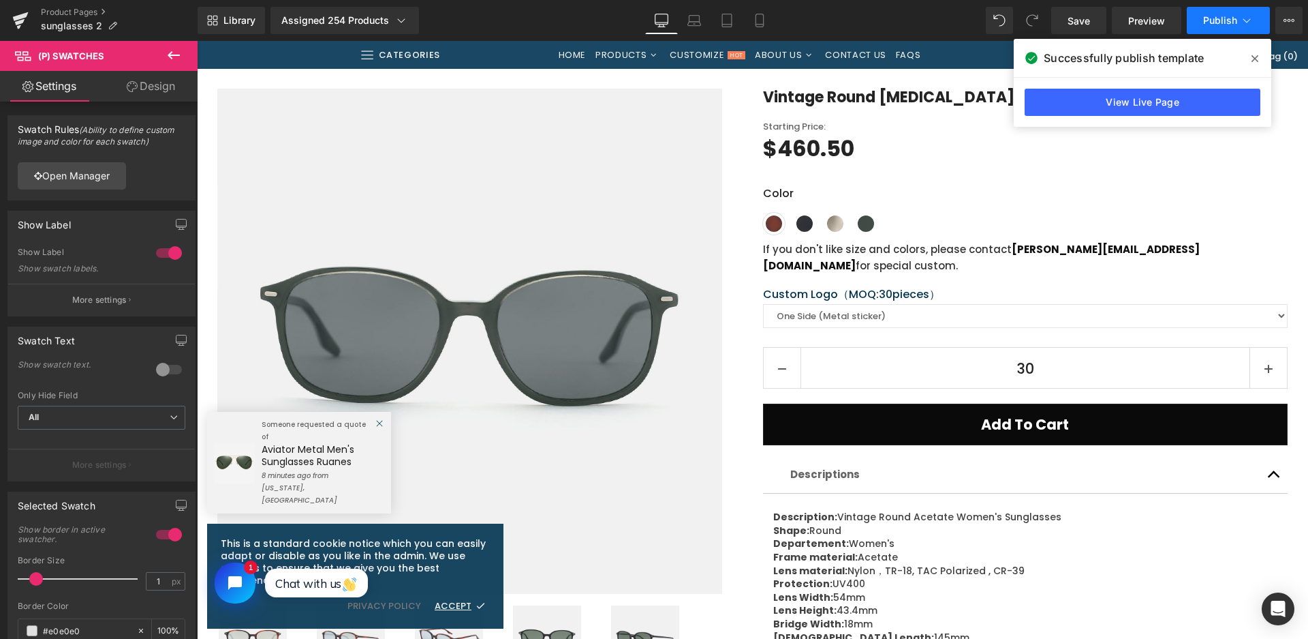
click at [1210, 29] on button "Publish" at bounding box center [1228, 20] width 83 height 27
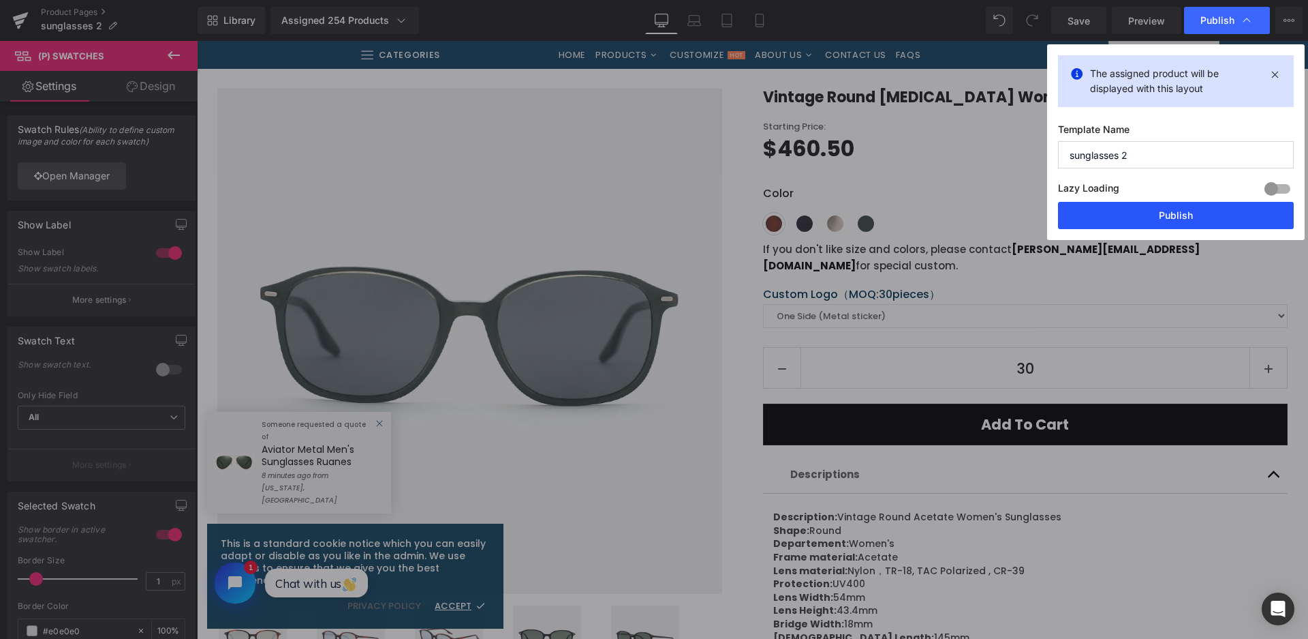
click at [1150, 217] on button "Publish" at bounding box center [1176, 215] width 236 height 27
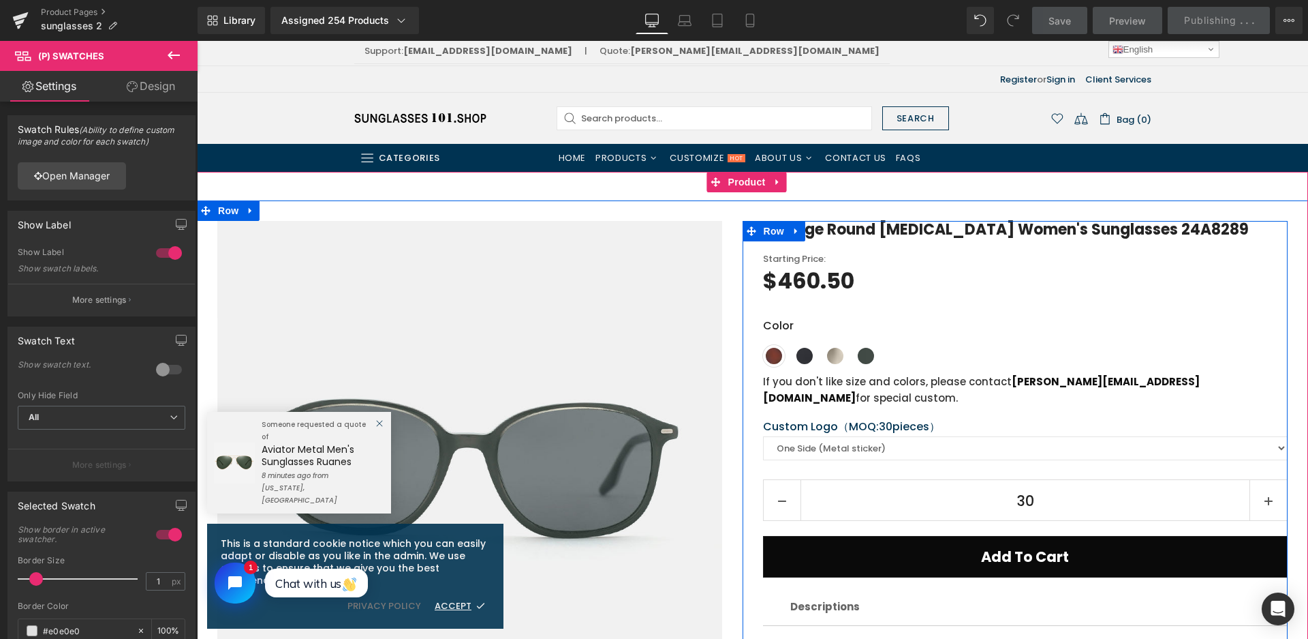
scroll to position [0, 0]
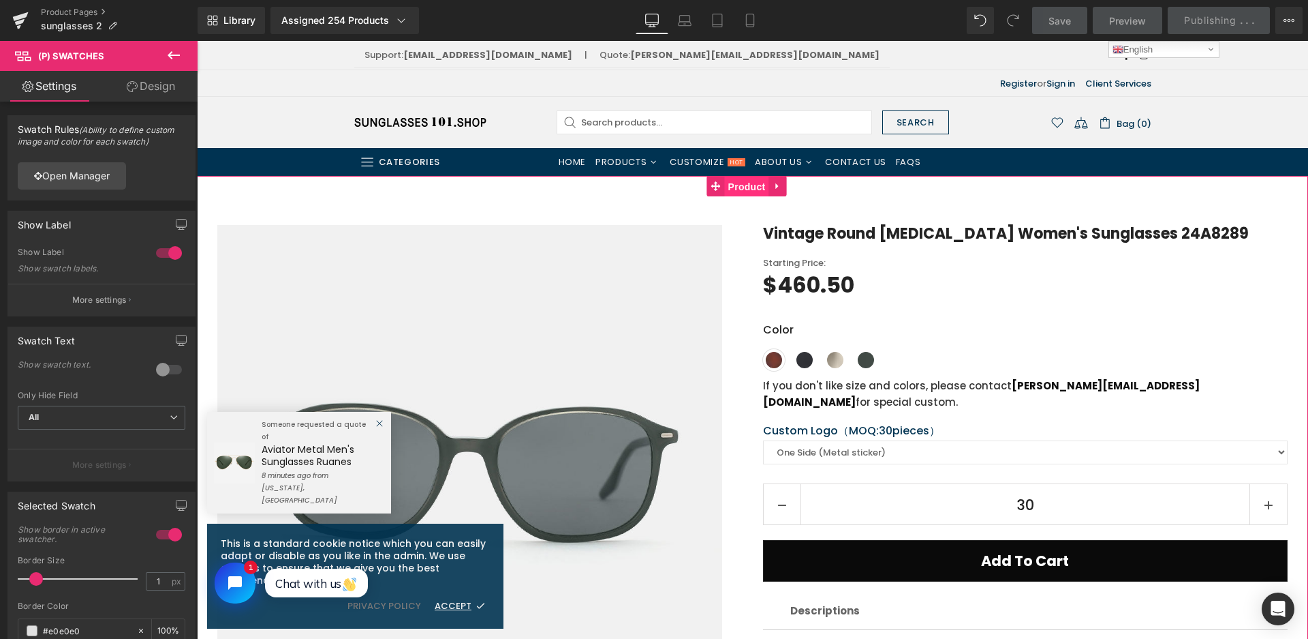
click at [733, 188] on span "Product" at bounding box center [747, 186] width 44 height 20
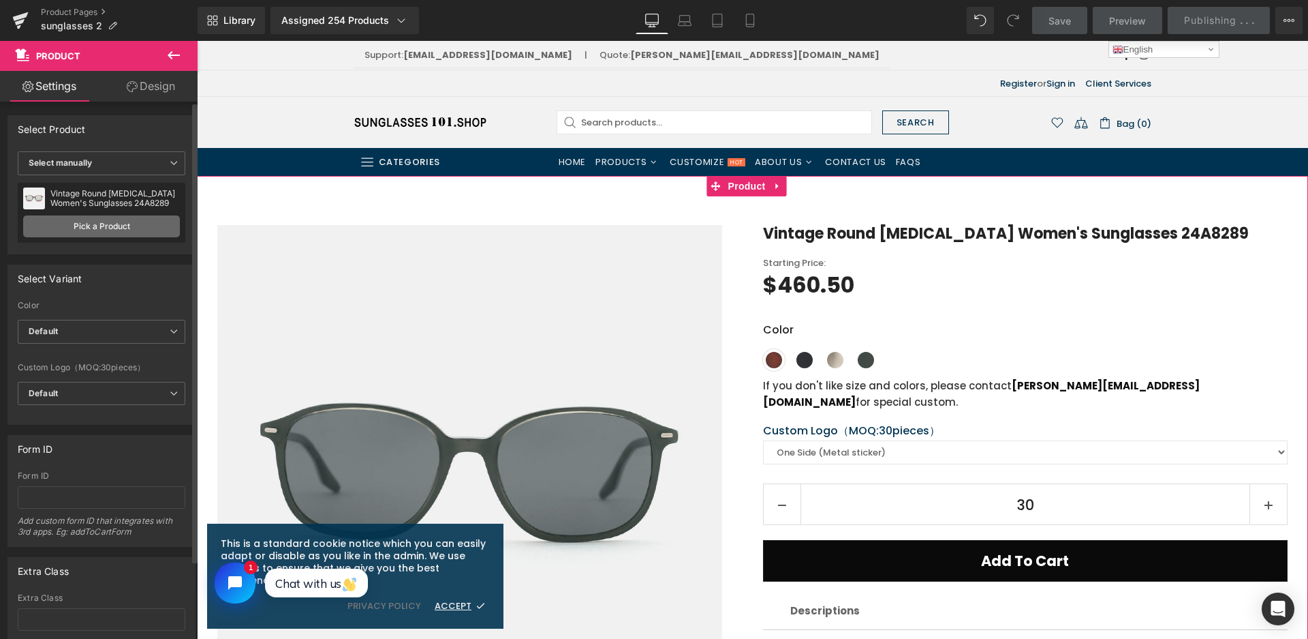
click at [83, 231] on link "Pick a Product" at bounding box center [101, 226] width 157 height 22
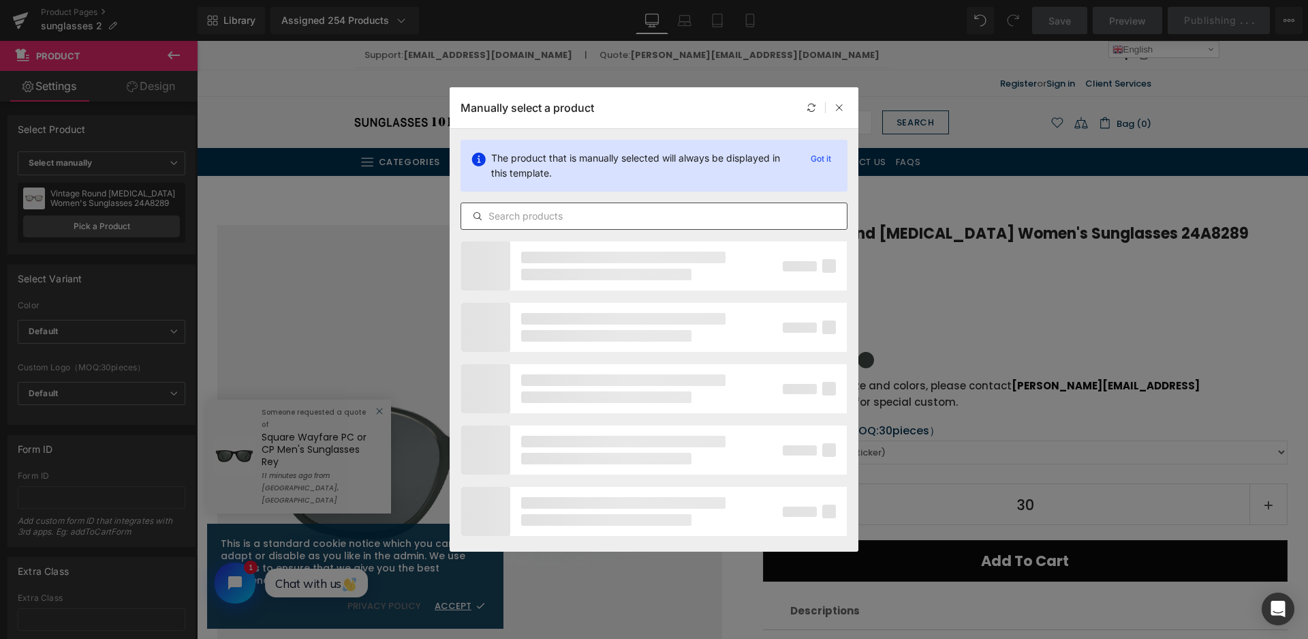
click at [603, 210] on input "text" at bounding box center [654, 216] width 386 height 16
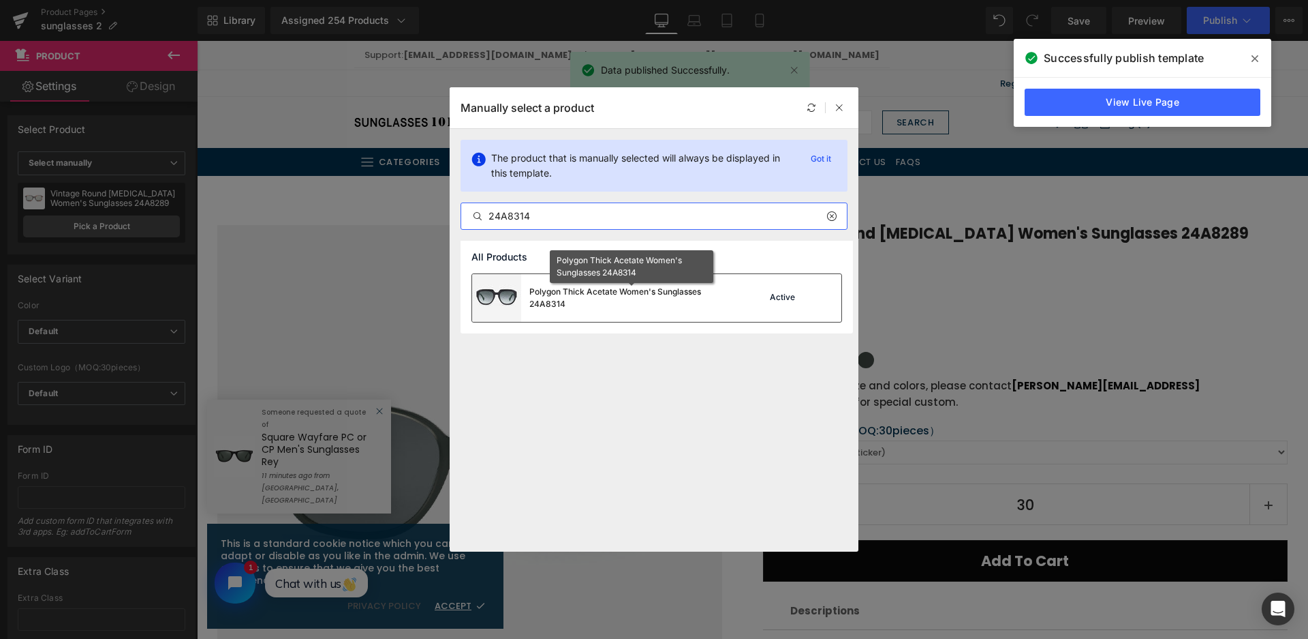
type input "24A8314"
click at [619, 287] on div "Polygon Thick Acetate Women's Sunglasses 24A8314" at bounding box center [631, 298] width 204 height 25
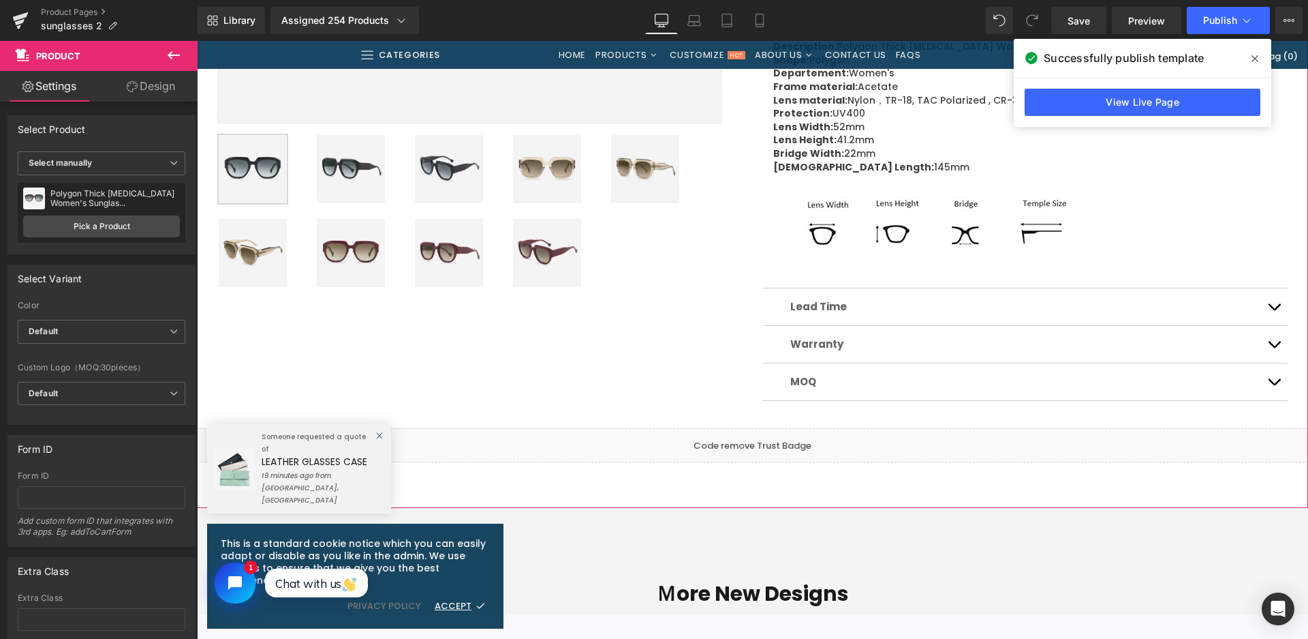
scroll to position [613, 0]
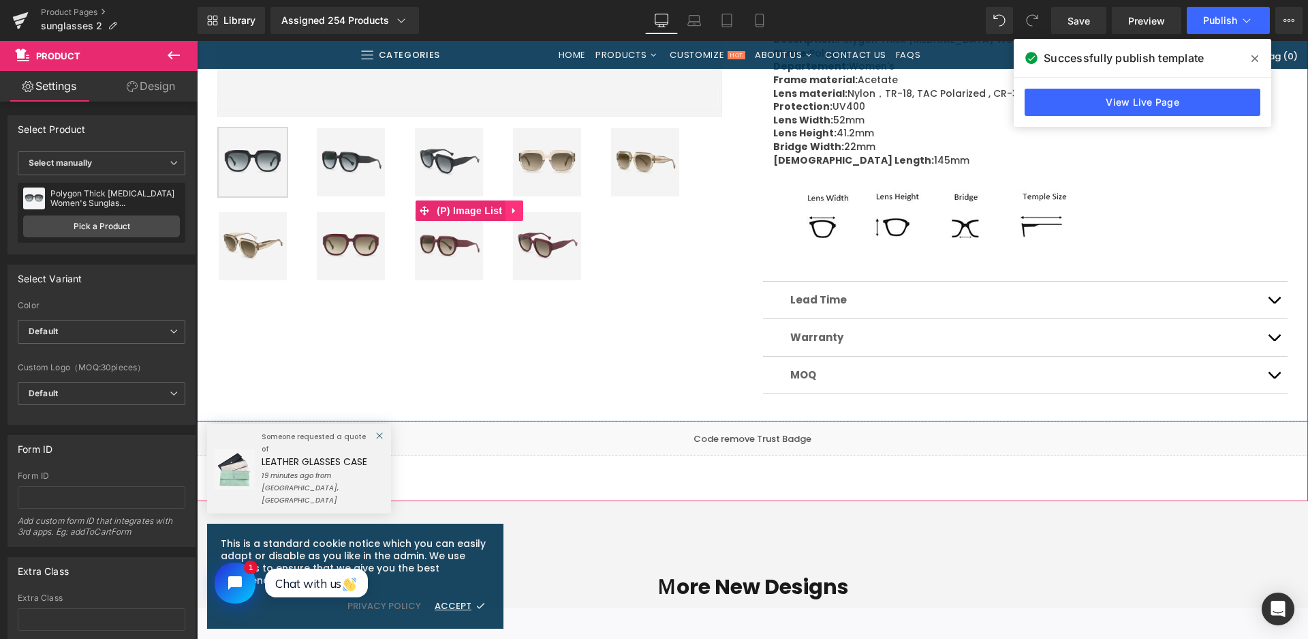
click at [354, 251] on img at bounding box center [351, 246] width 68 height 68
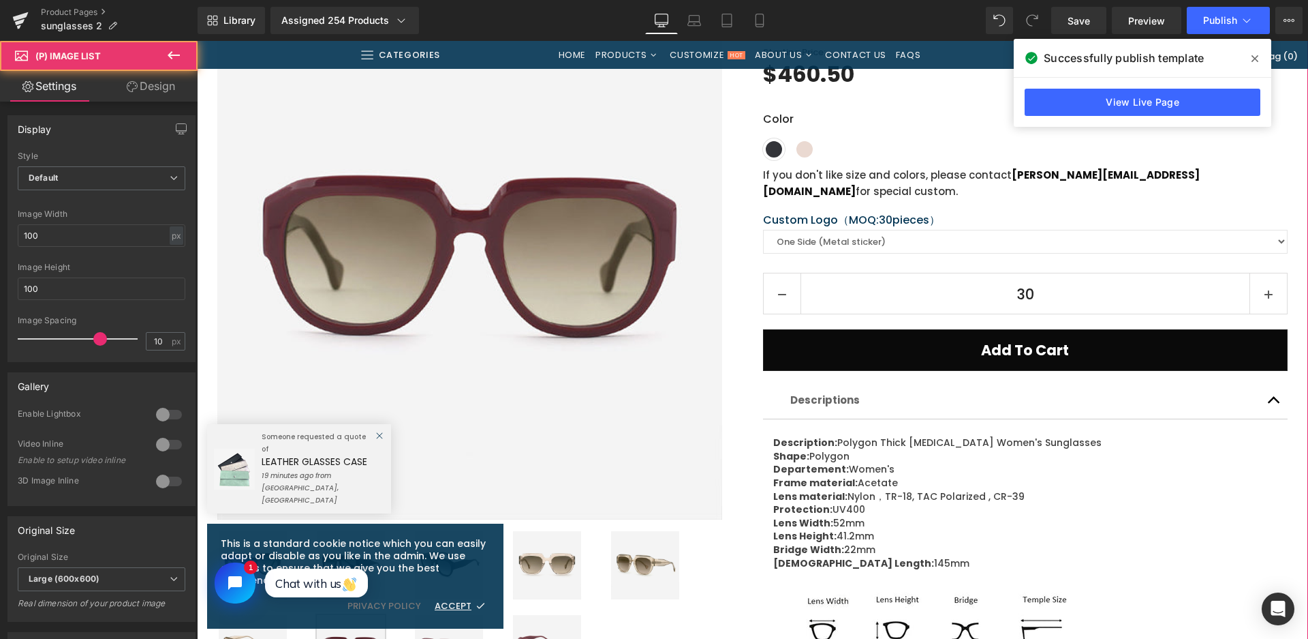
scroll to position [204, 0]
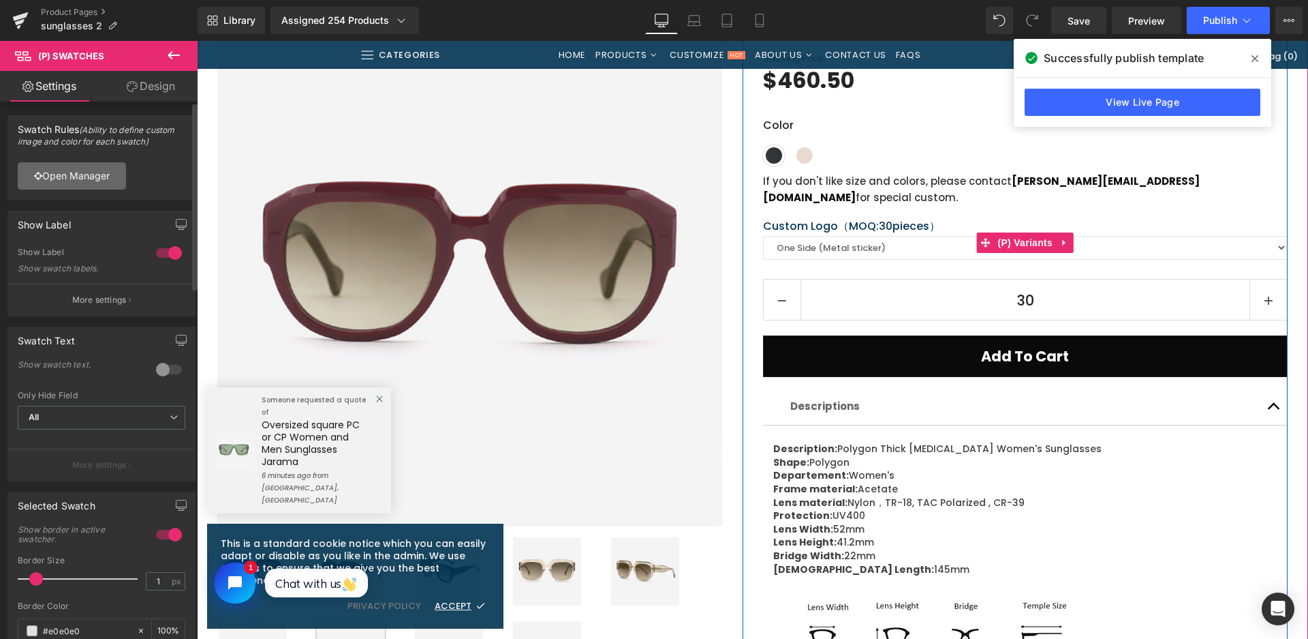
click at [67, 179] on link "Open Manager" at bounding box center [72, 175] width 108 height 27
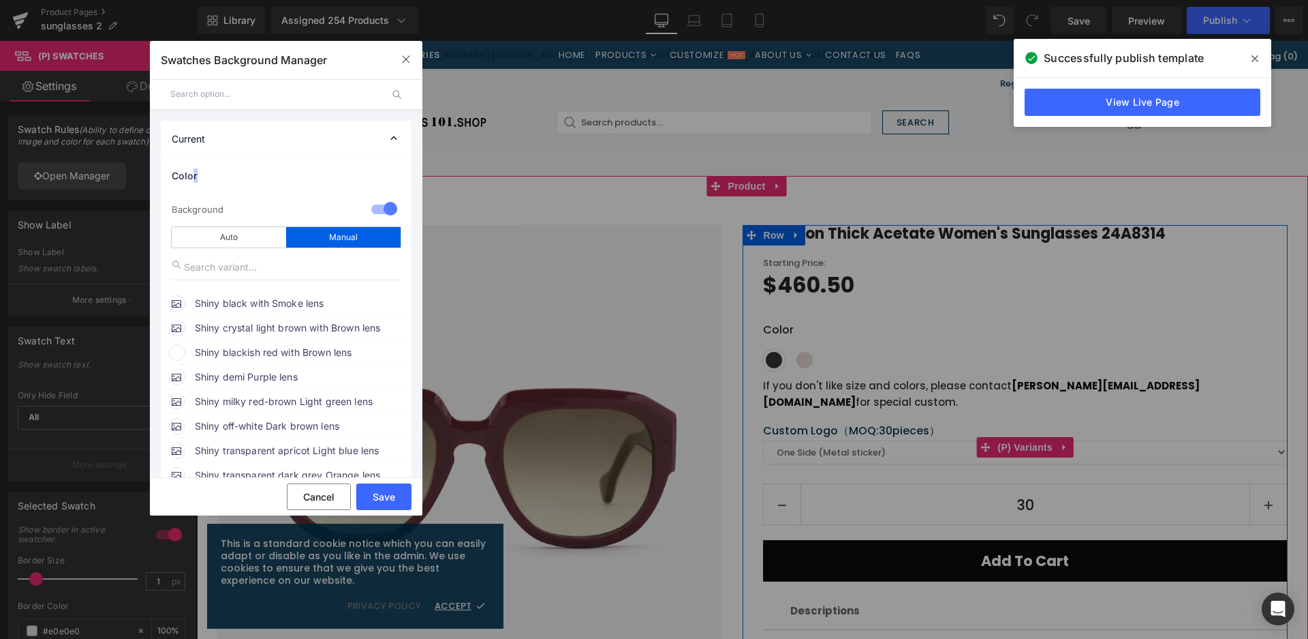
click at [0, 0] on span "Shiny blackish red with Brown lens" at bounding box center [0, 0] width 0 height 0
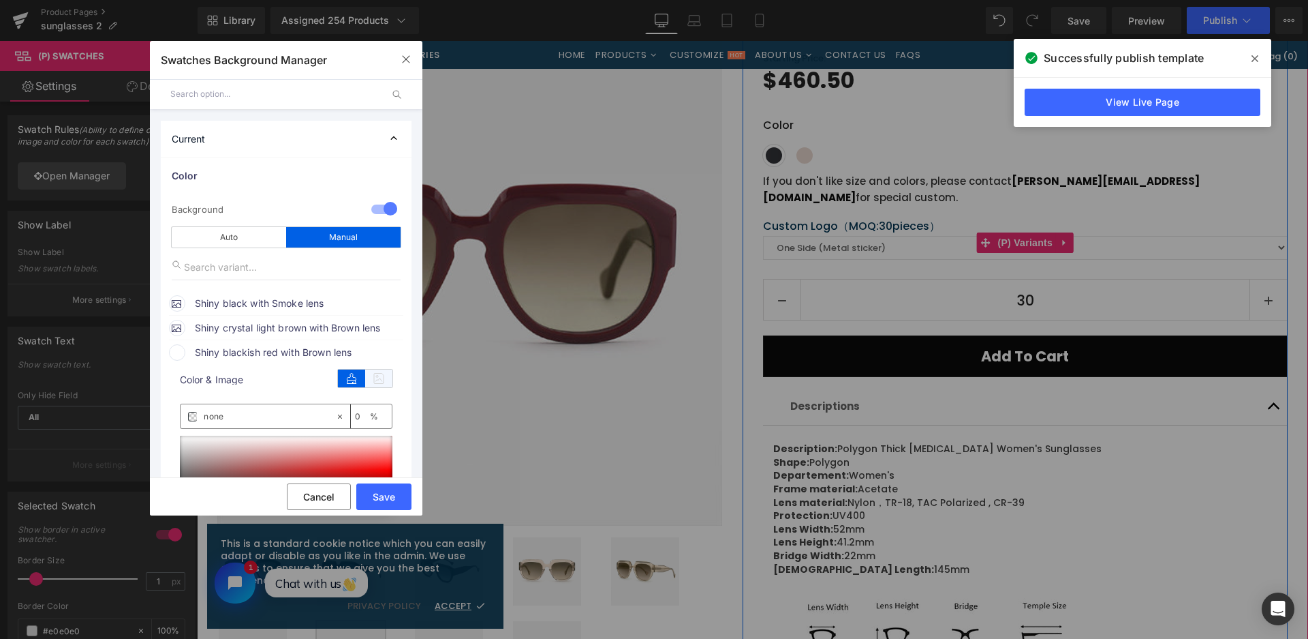
click at [384, 380] on icon at bounding box center [378, 378] width 27 height 18
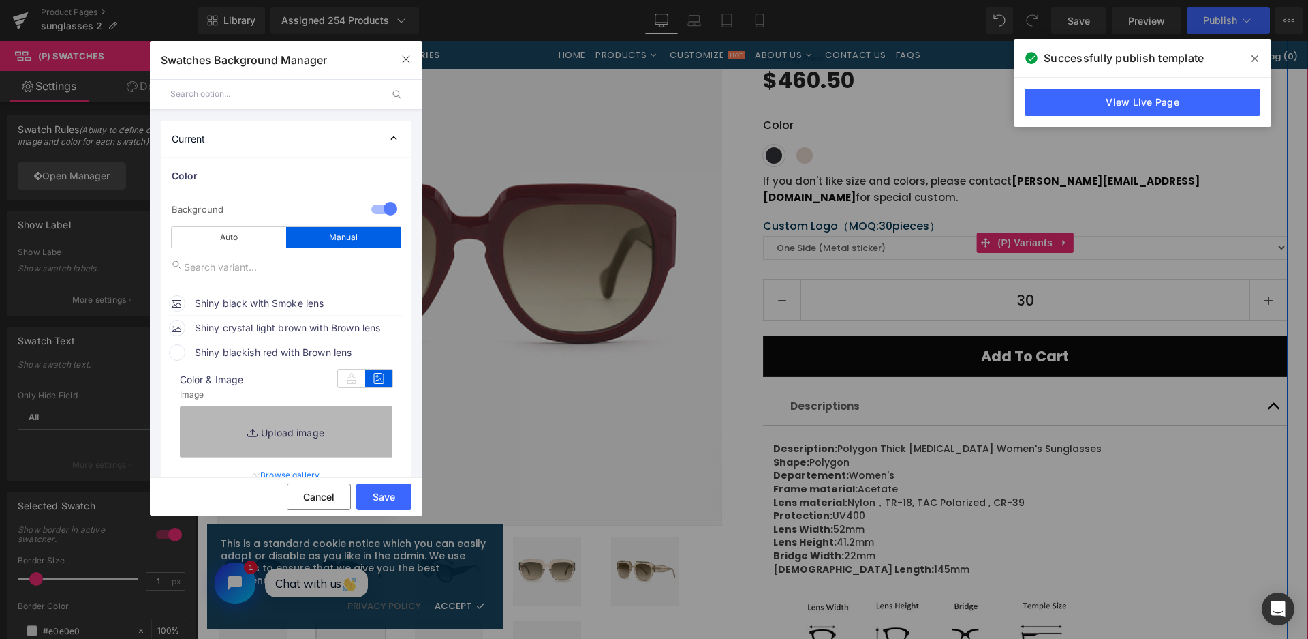
click at [359, 437] on link "Replace Image" at bounding box center [286, 431] width 213 height 50
type input "C:\fakepath\微信截图_20250826111831.png"
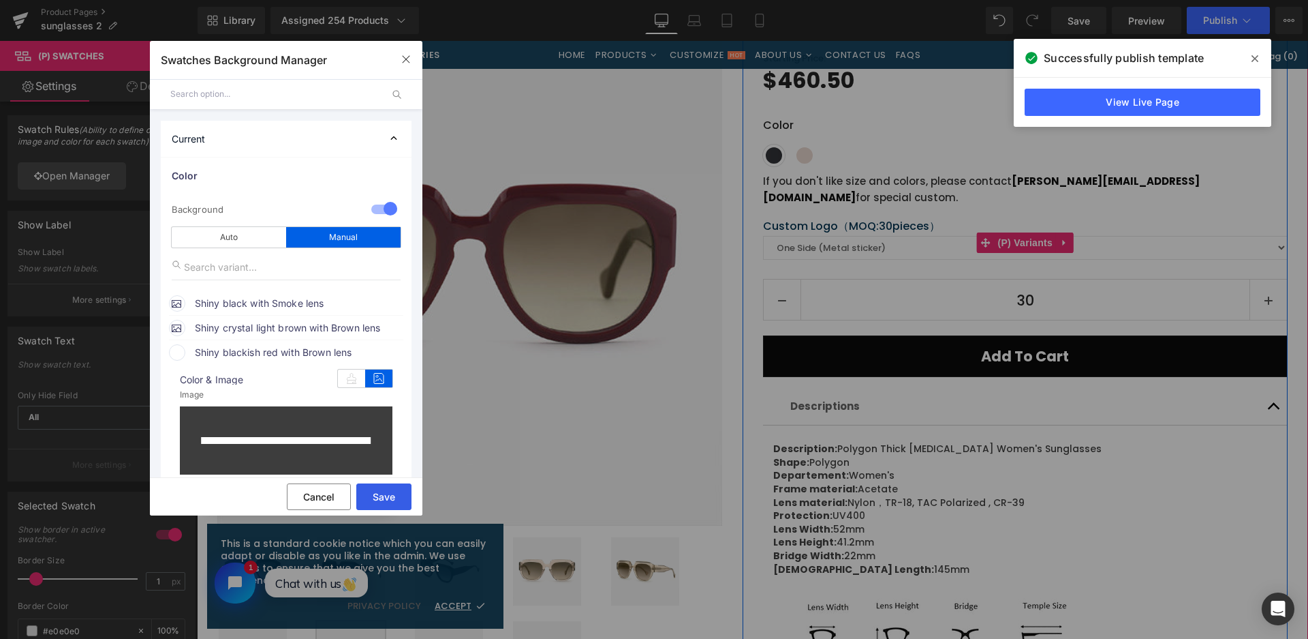
type input "https://ucarecdn.com/bd7863c5-7a9a-40c9-8772-131afac2d856/-/format/auto/-/previ…"
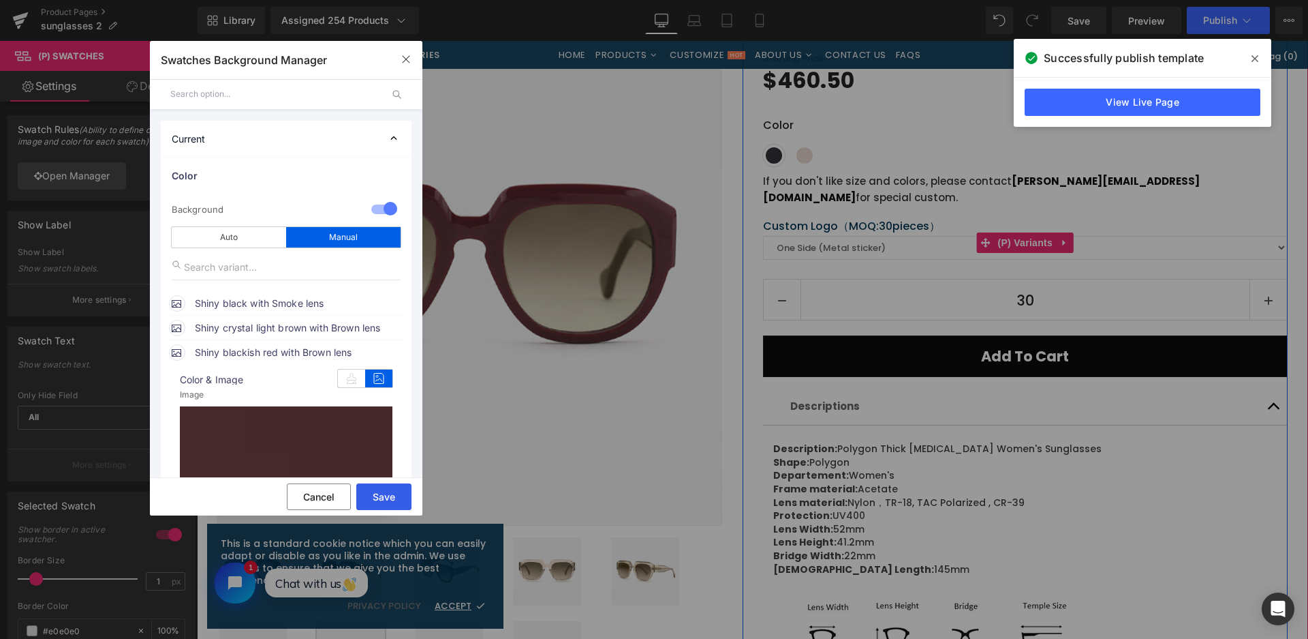
click at [383, 499] on button "Save" at bounding box center [383, 496] width 55 height 27
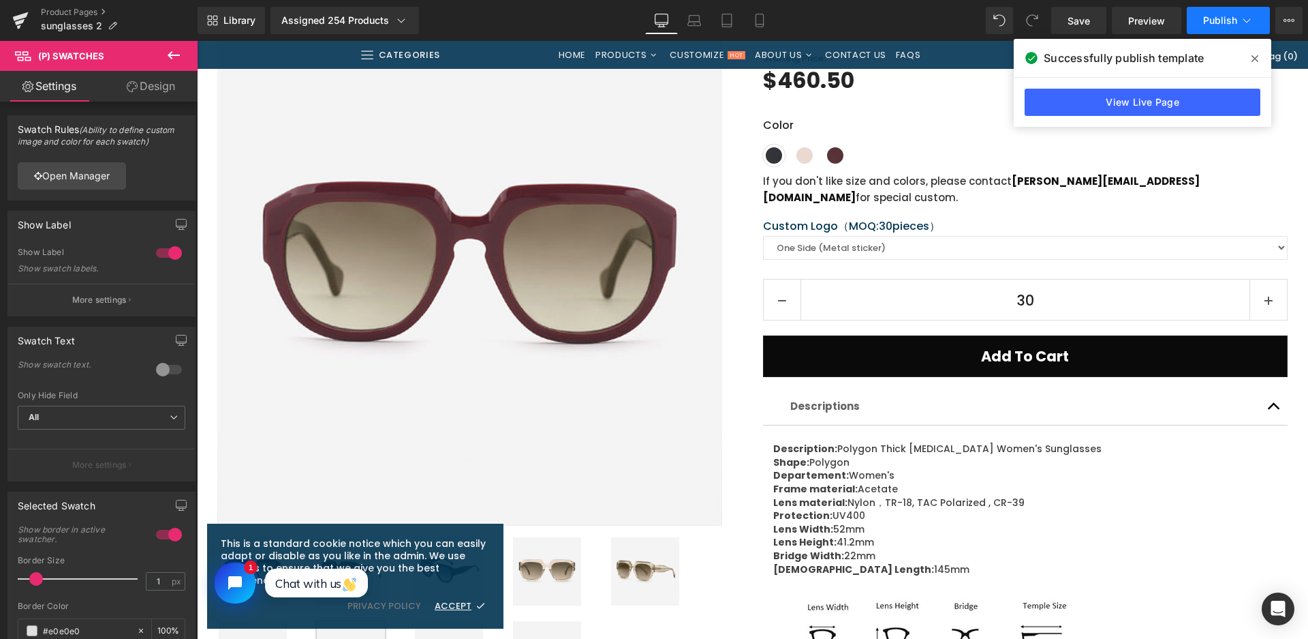
click at [1225, 10] on button "Publish" at bounding box center [1228, 20] width 83 height 27
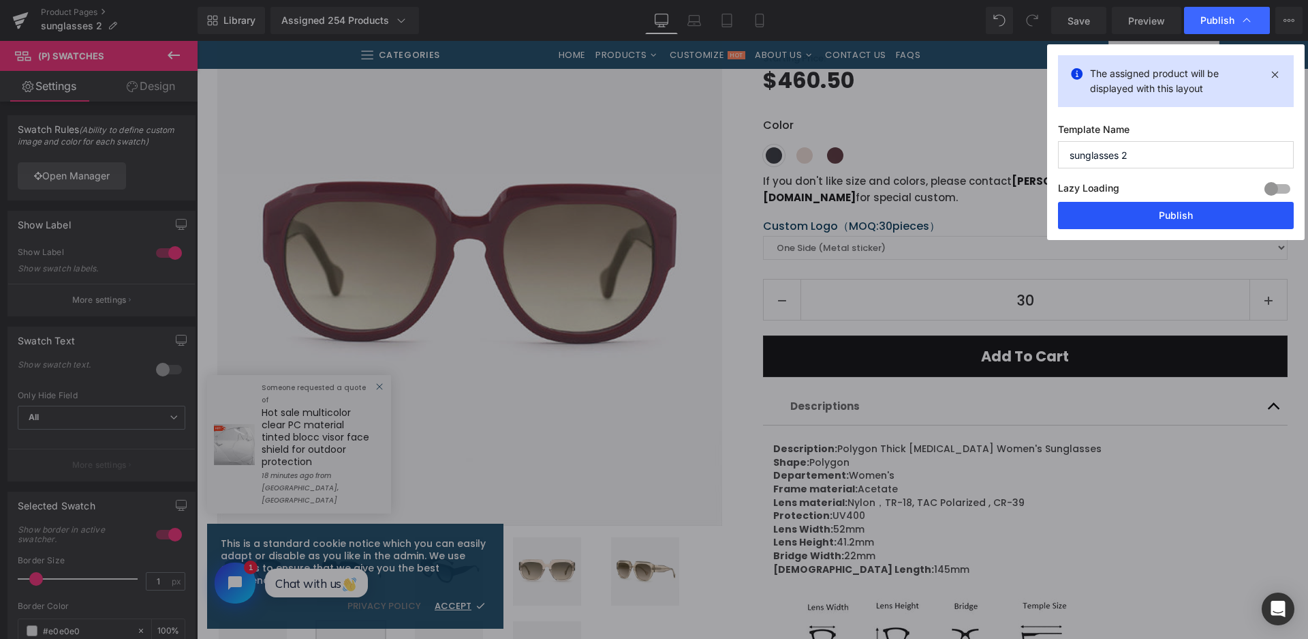
click at [1145, 216] on button "Publish" at bounding box center [1176, 215] width 236 height 27
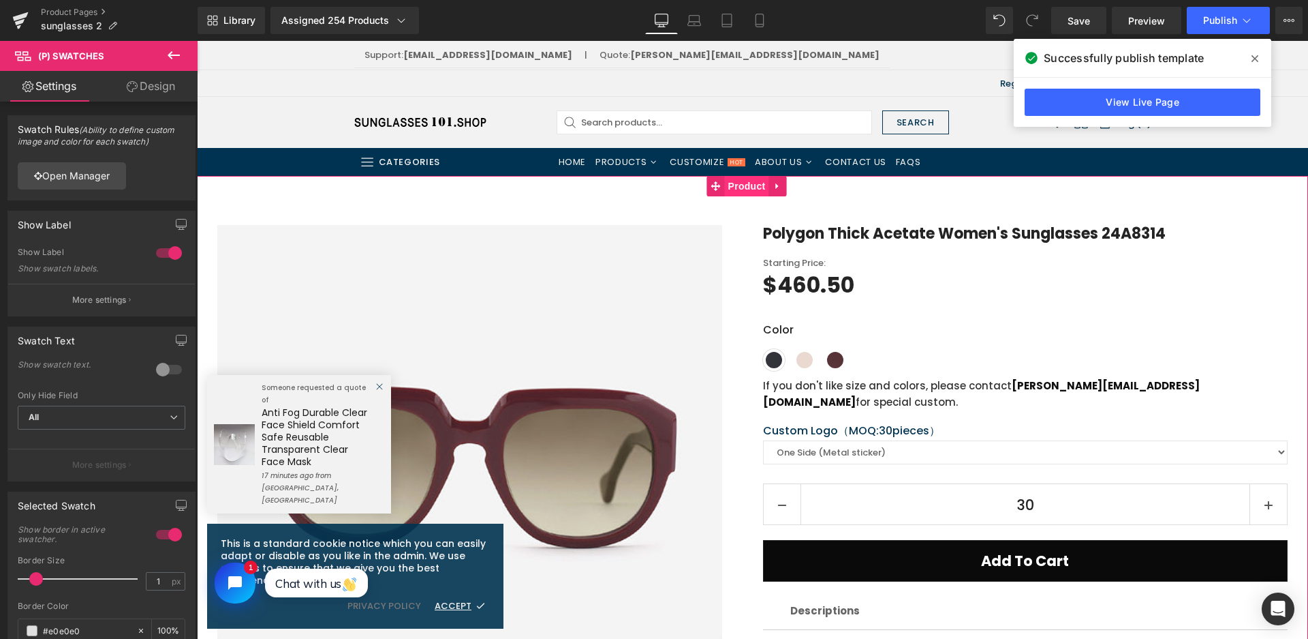
click at [758, 186] on span "Product" at bounding box center [747, 186] width 44 height 20
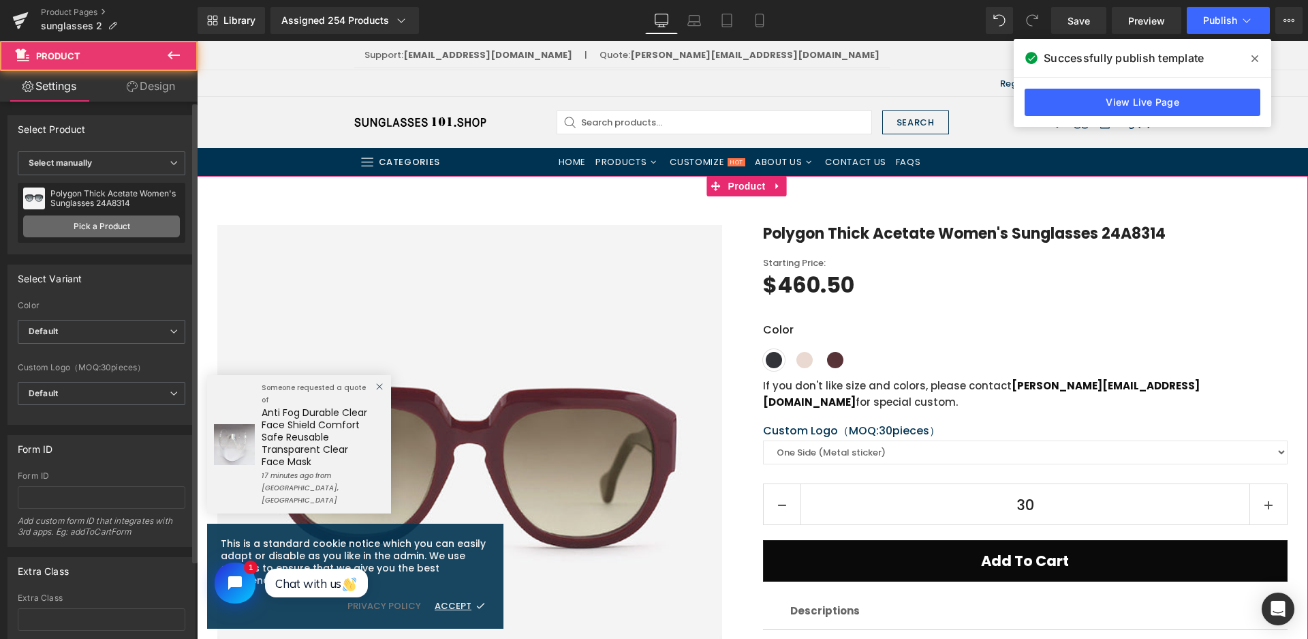
click at [93, 226] on link "Pick a Product" at bounding box center [101, 226] width 157 height 22
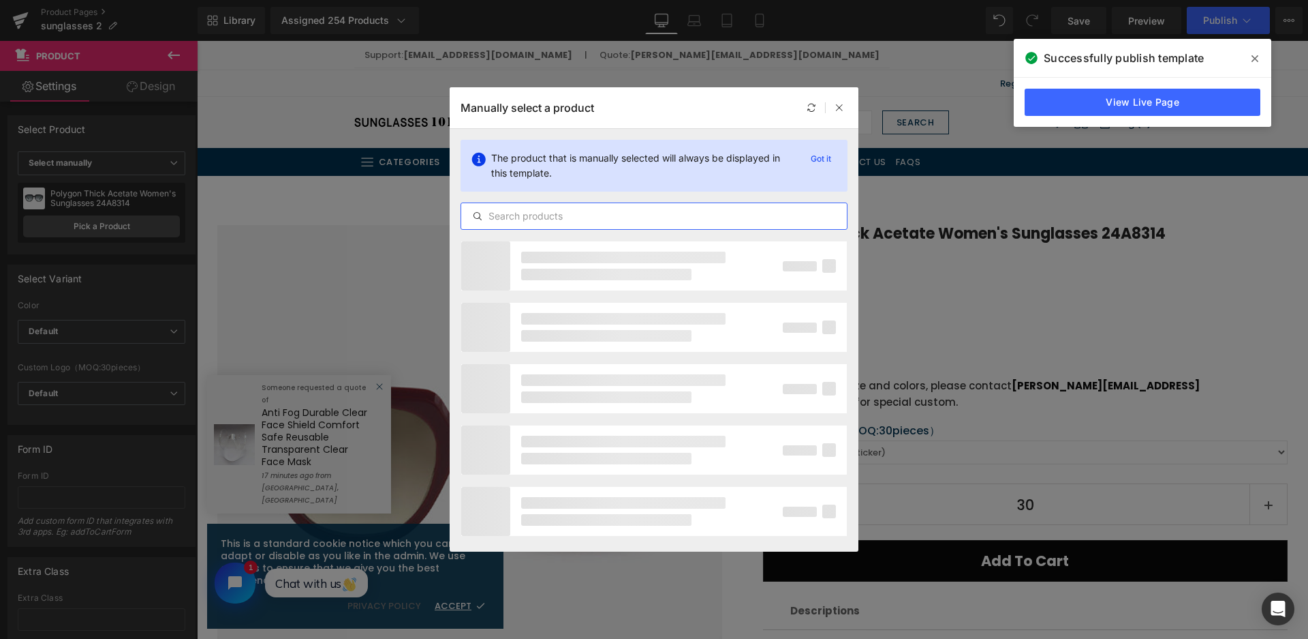
click at [585, 220] on input "text" at bounding box center [654, 216] width 386 height 16
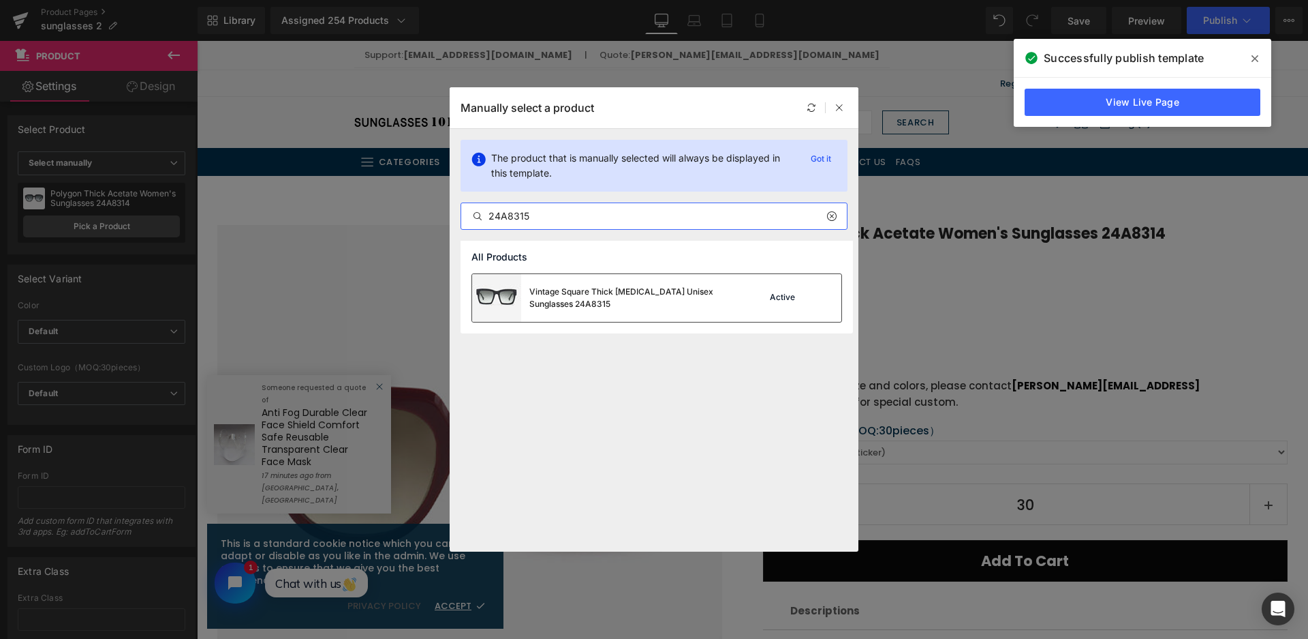
type input "24A8315"
drag, startPoint x: 629, startPoint y: 306, endPoint x: 432, endPoint y: 265, distance: 201.1
click at [629, 306] on div "Vintage Square Thick Acetate Unisex Sunglasses 24A8315" at bounding box center [631, 298] width 204 height 25
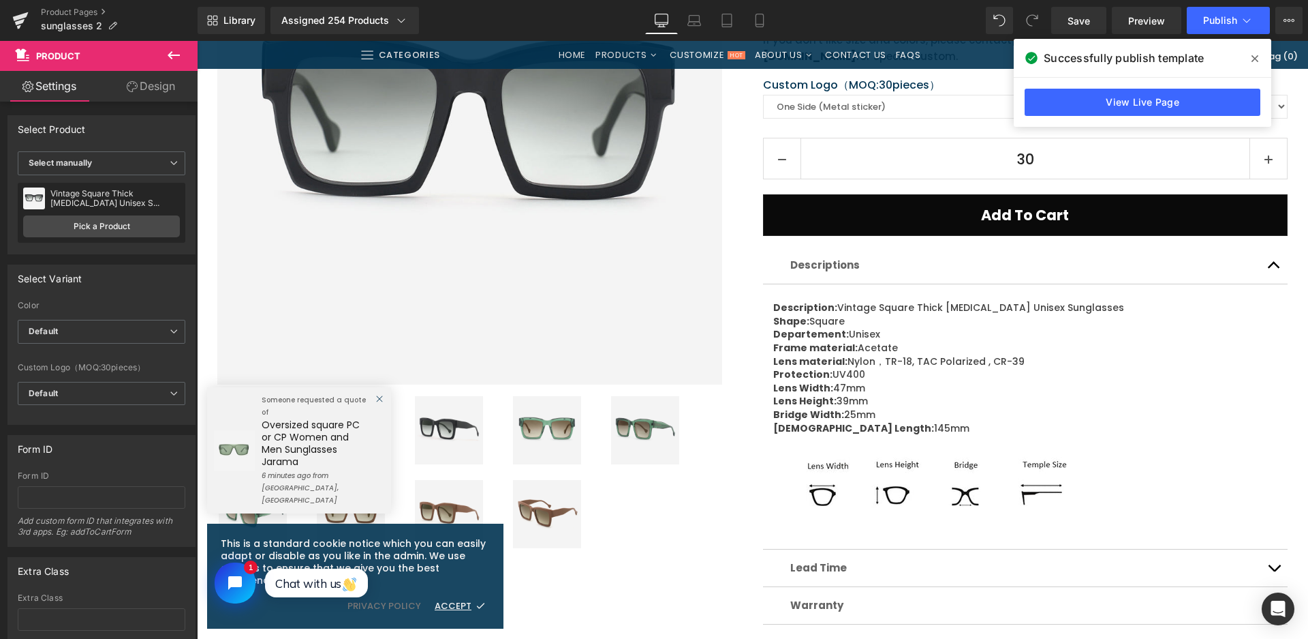
scroll to position [477, 0]
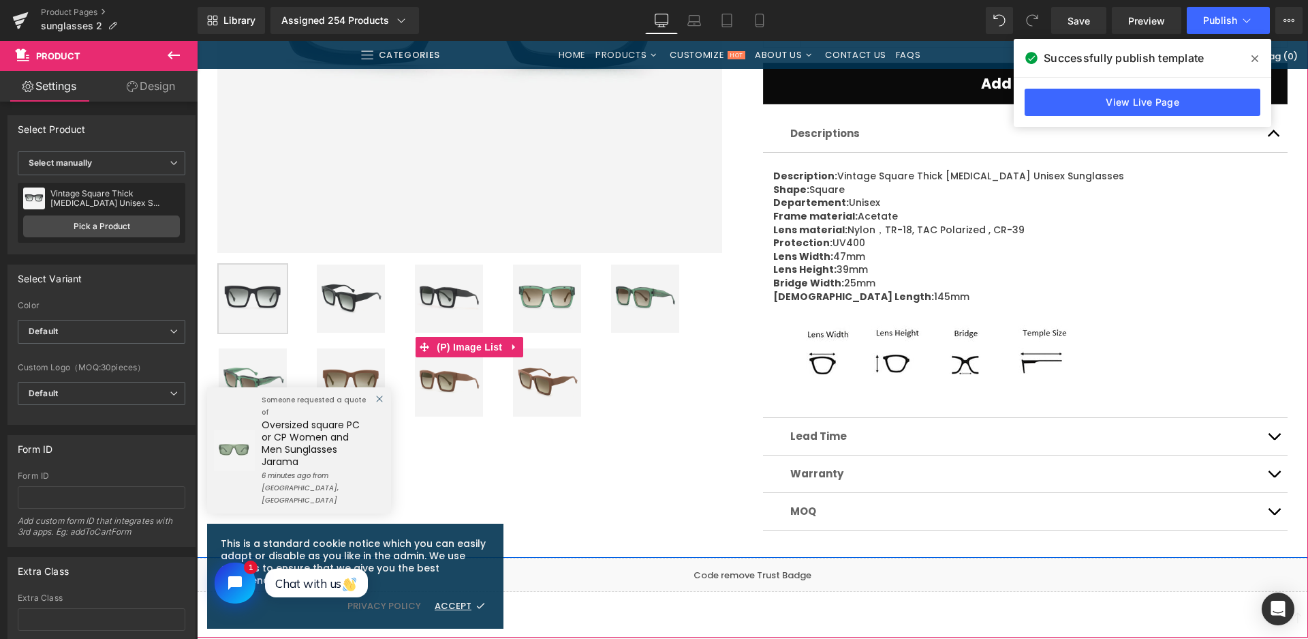
click at [354, 367] on img at bounding box center [351, 382] width 68 height 68
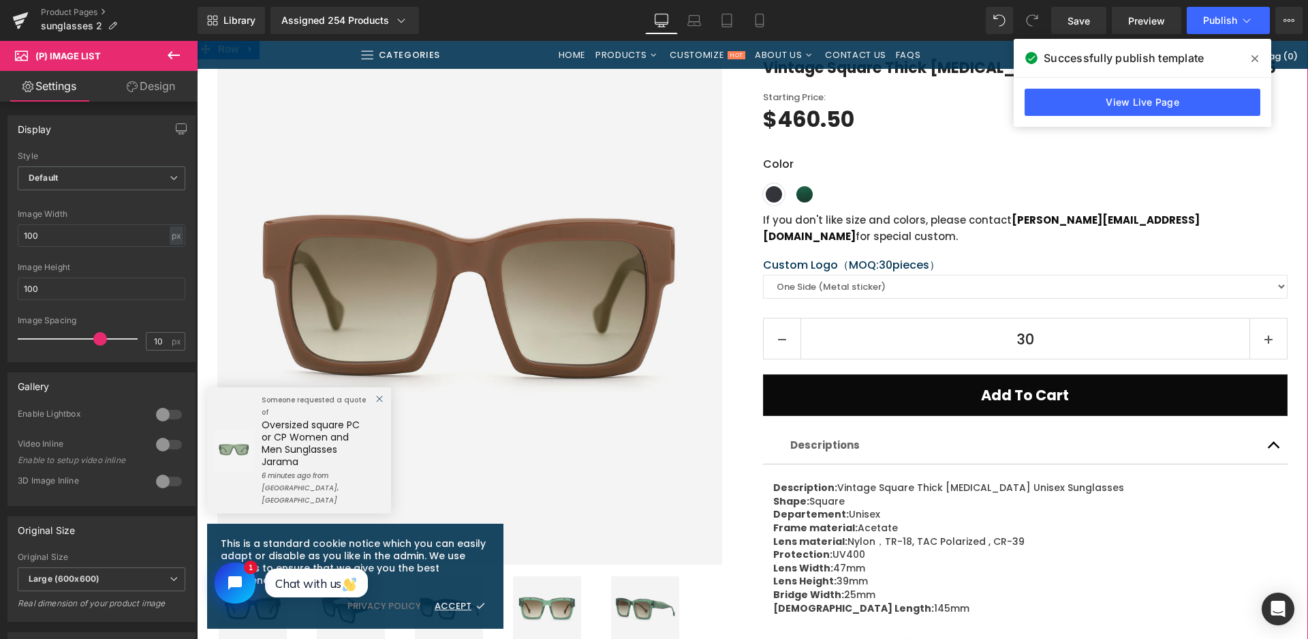
scroll to position [136, 0]
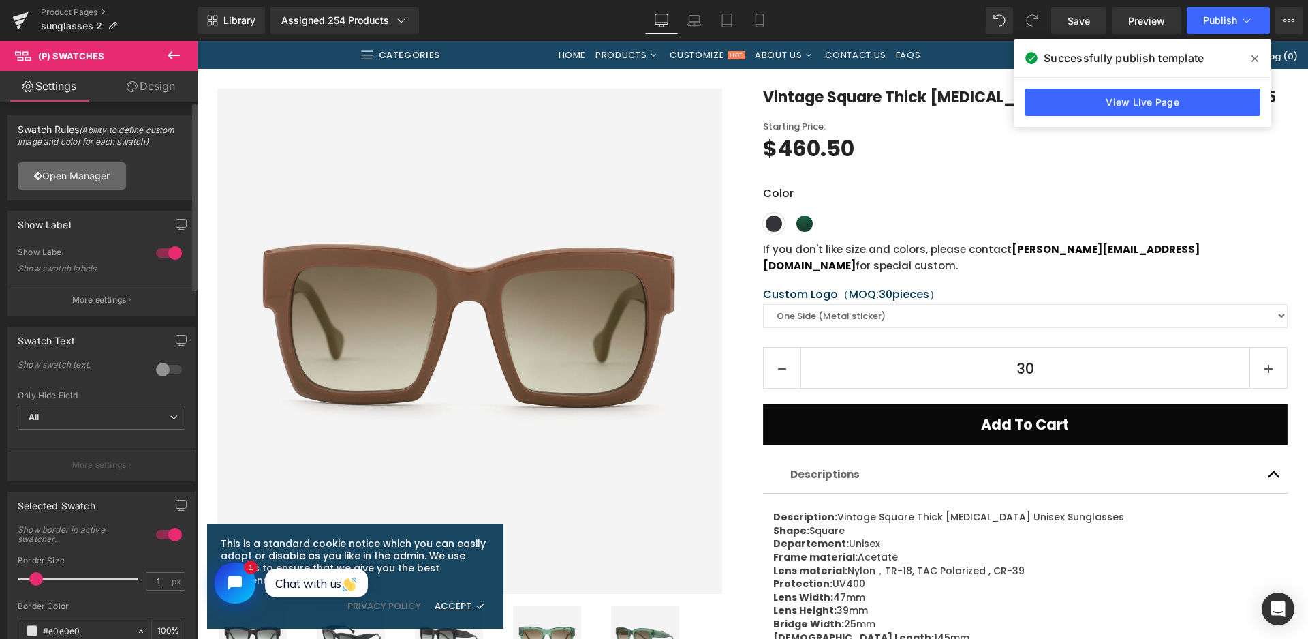
click at [116, 172] on link "Open Manager" at bounding box center [72, 175] width 108 height 27
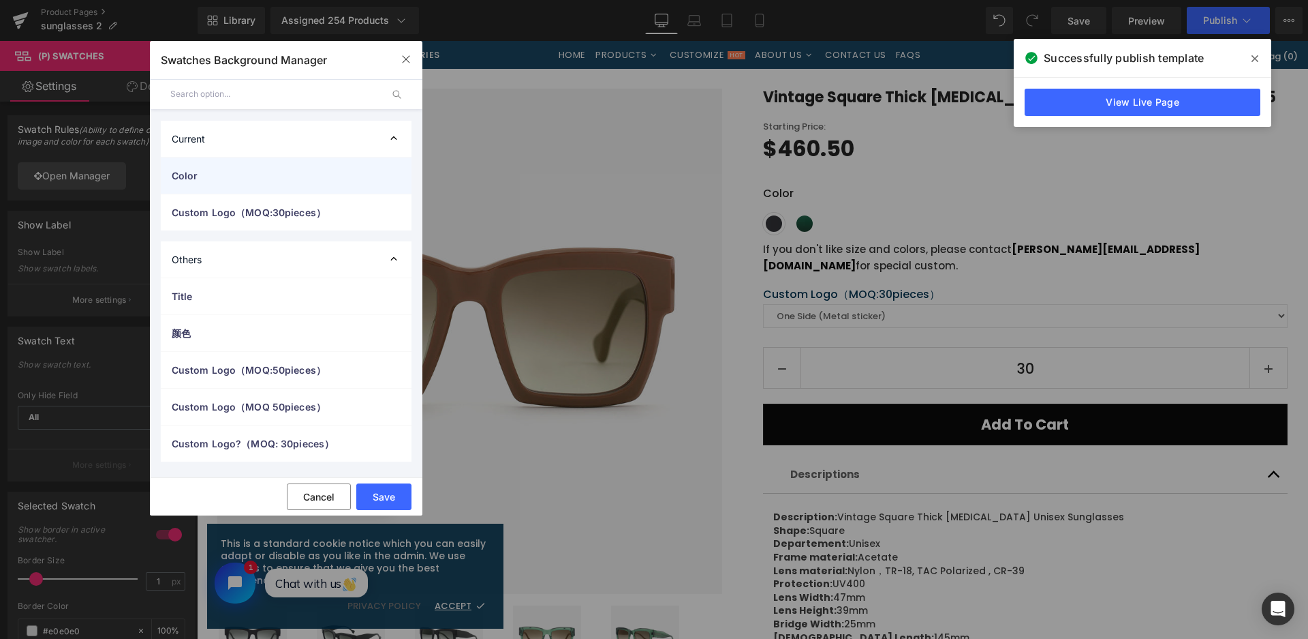
click at [208, 180] on span "Color" at bounding box center [273, 175] width 202 height 14
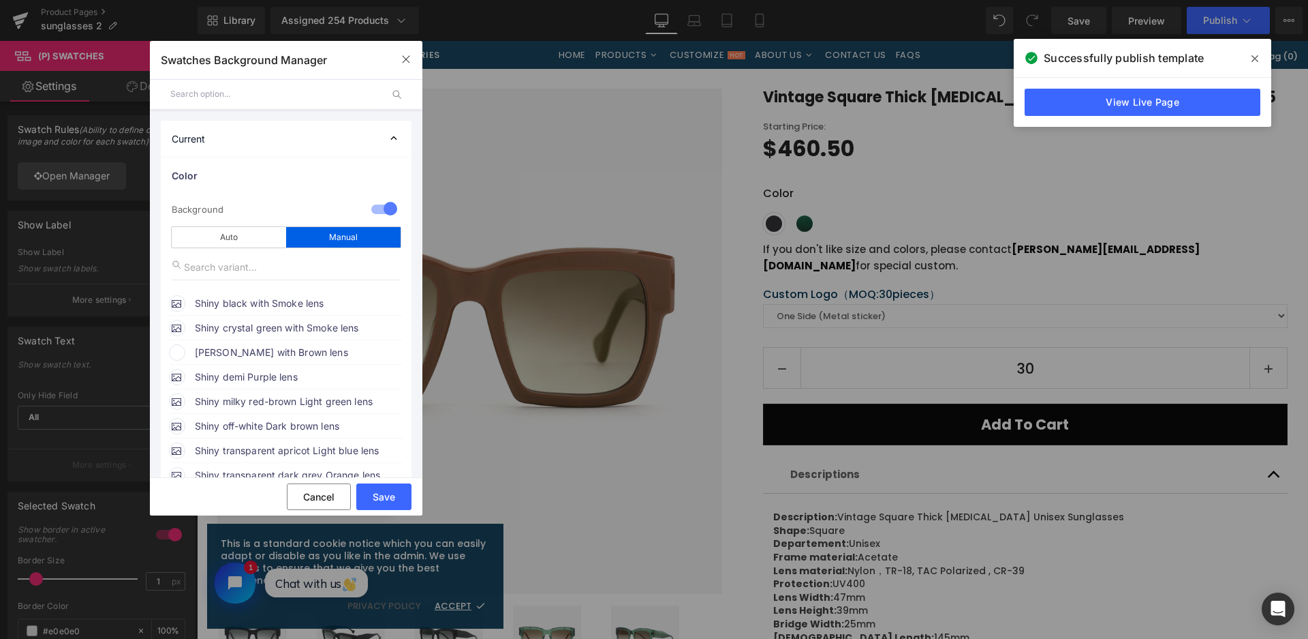
click at [247, 348] on span "Shiny brown with Brown lens" at bounding box center [298, 352] width 207 height 16
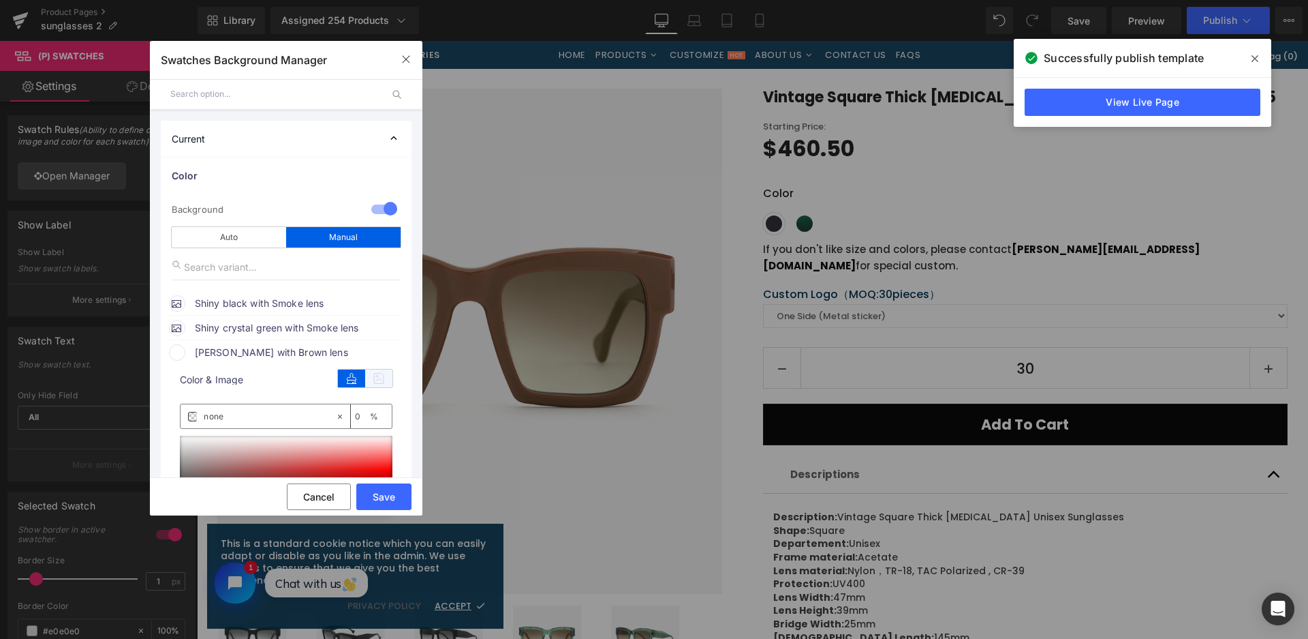
click at [378, 381] on icon at bounding box center [378, 378] width 27 height 18
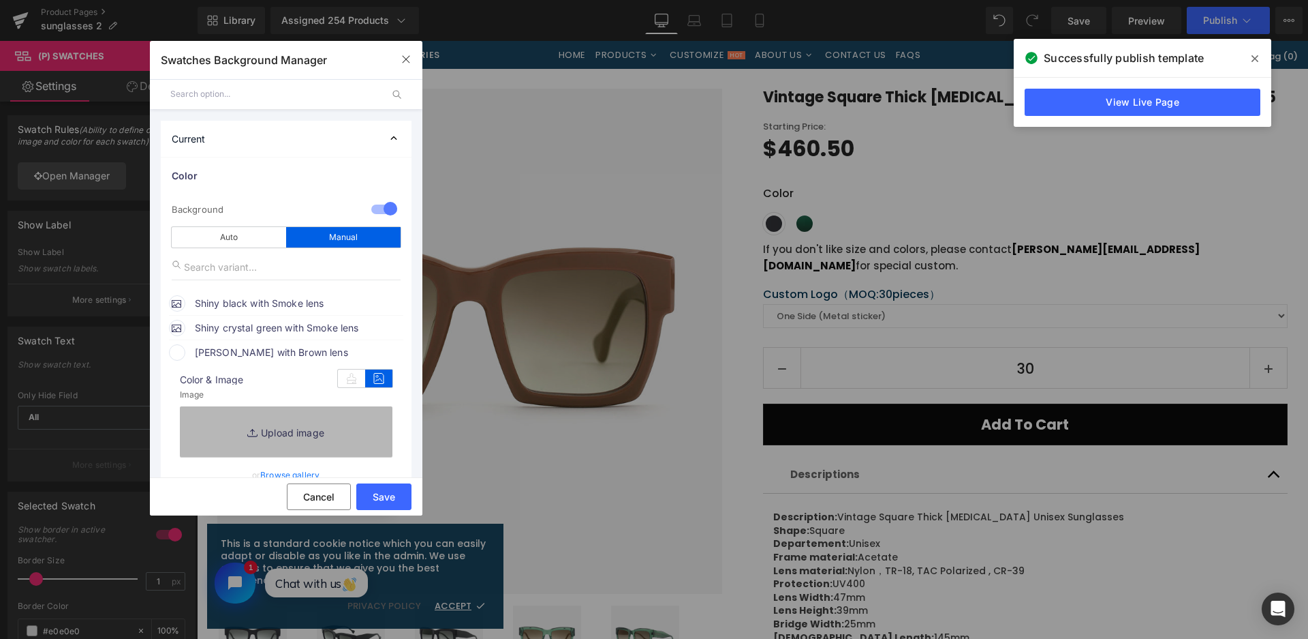
click at [350, 422] on link "Replace Image" at bounding box center [286, 431] width 213 height 50
type input "C:\fakepath\微信截图_20250826112143.png"
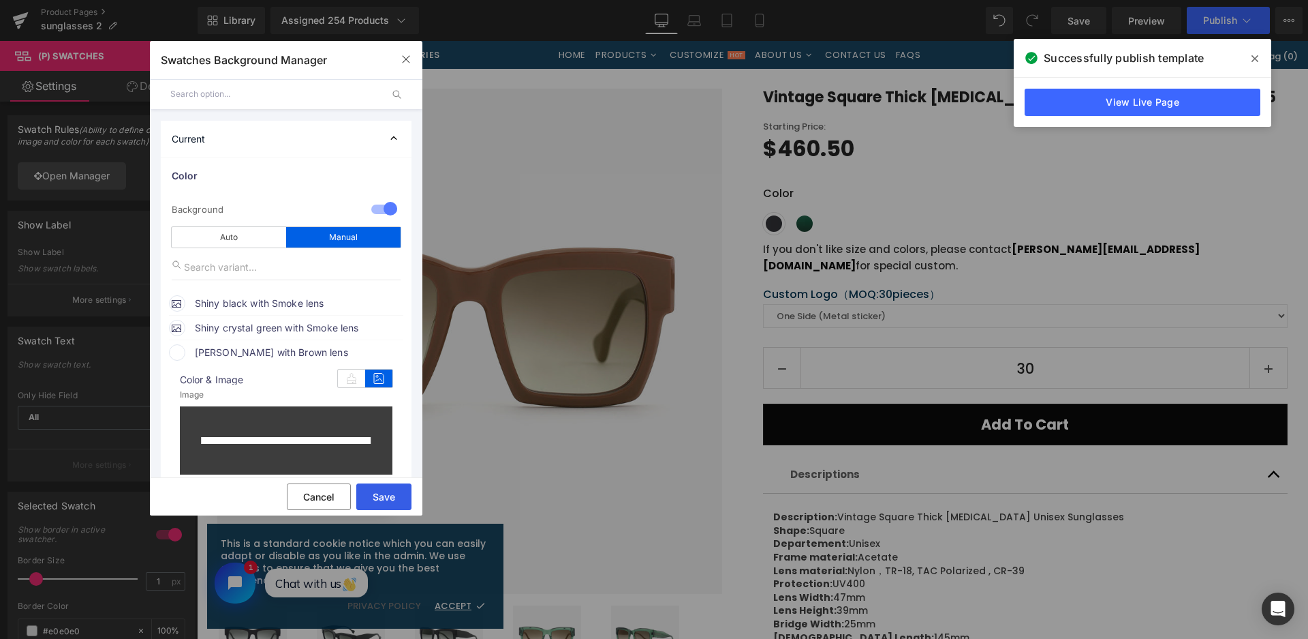
type input "[URL][DOMAIN_NAME]"
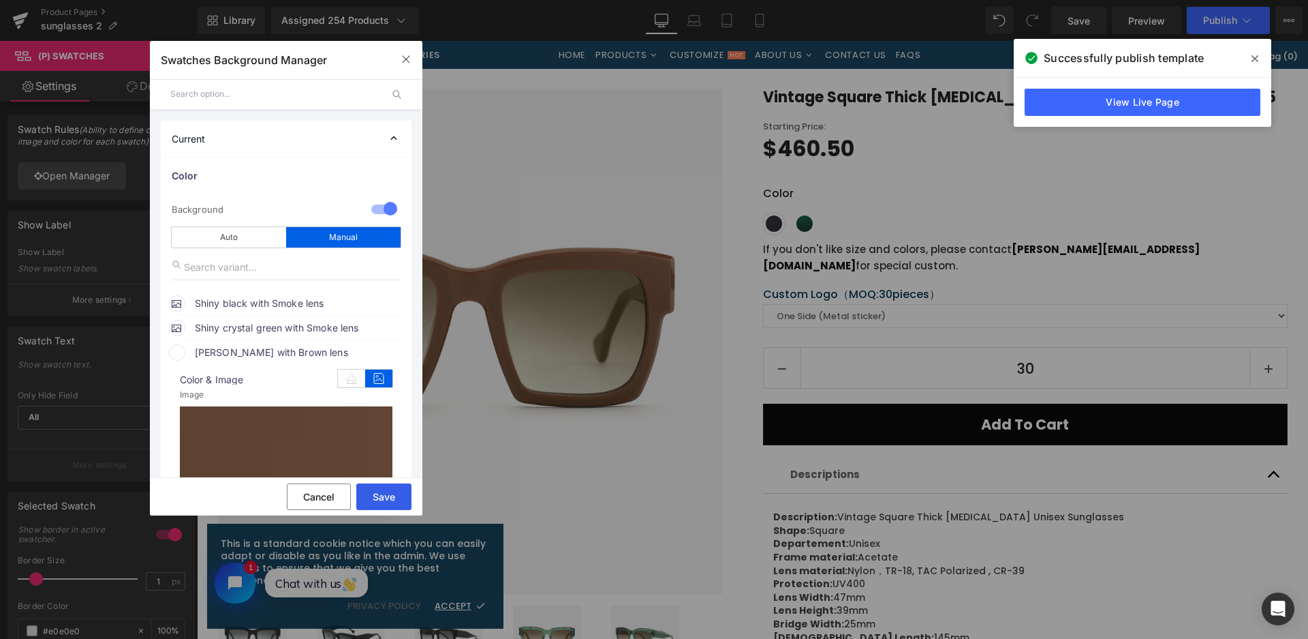
drag, startPoint x: 192, startPoint y: 447, endPoint x: 389, endPoint y: 488, distance: 201.1
click at [389, 488] on button "Save" at bounding box center [383, 496] width 55 height 27
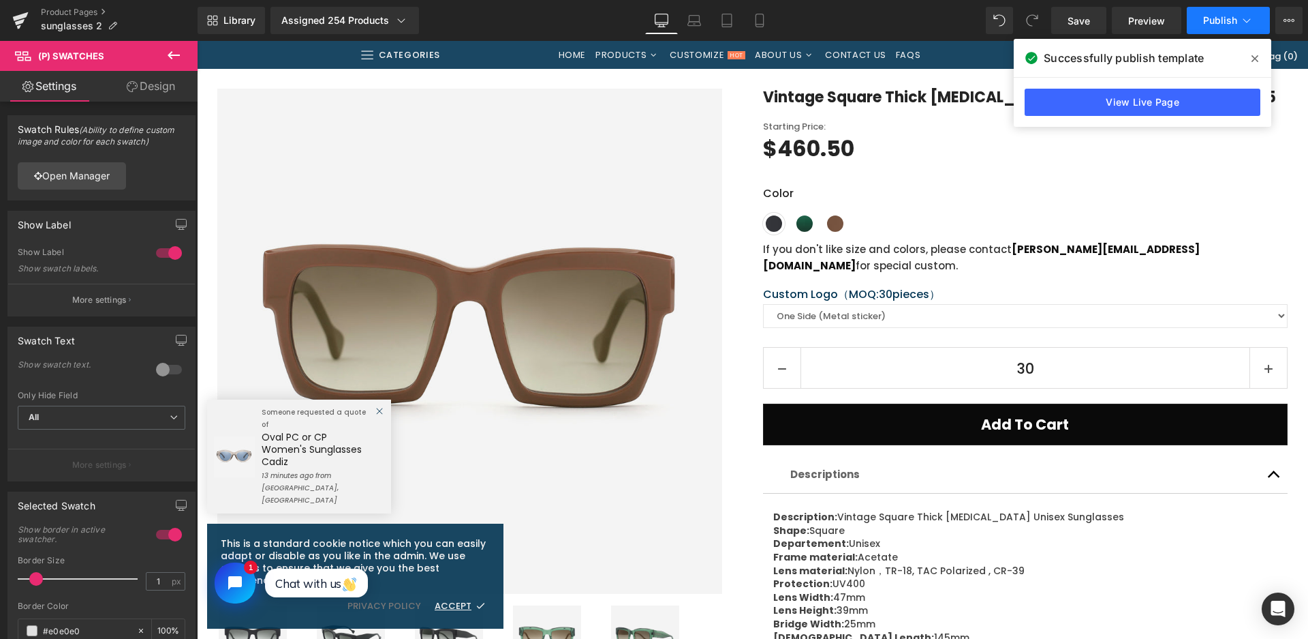
click at [1231, 20] on span "Publish" at bounding box center [1220, 20] width 34 height 11
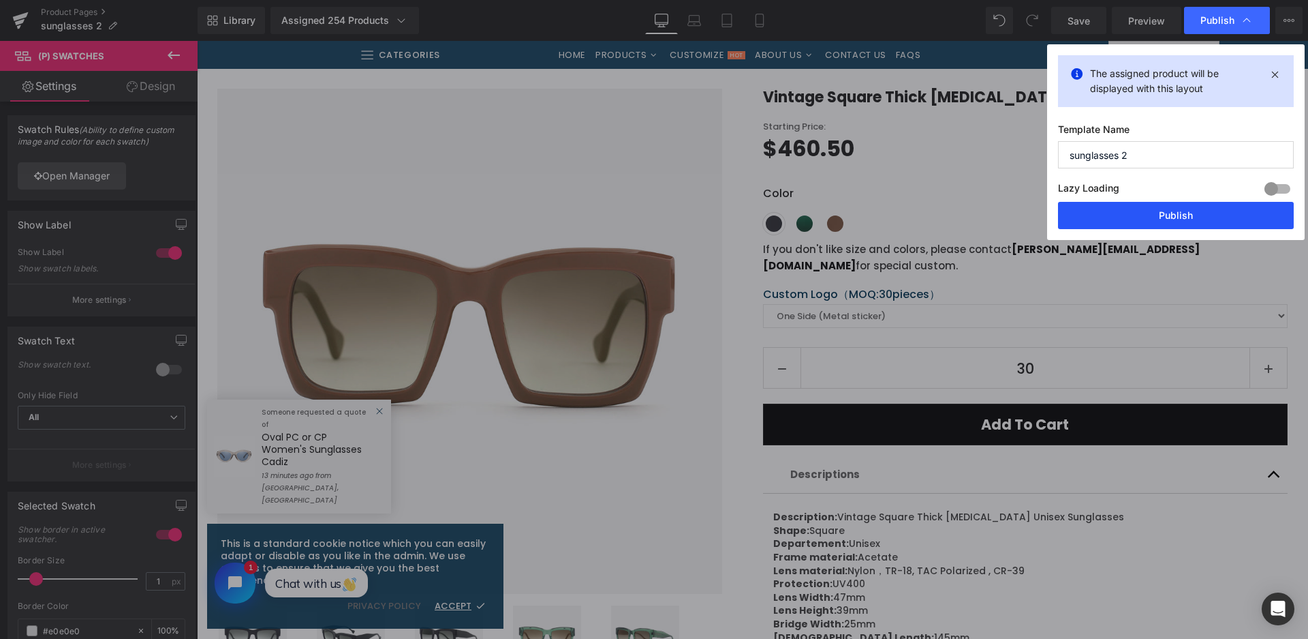
click at [1156, 211] on button "Publish" at bounding box center [1176, 215] width 236 height 27
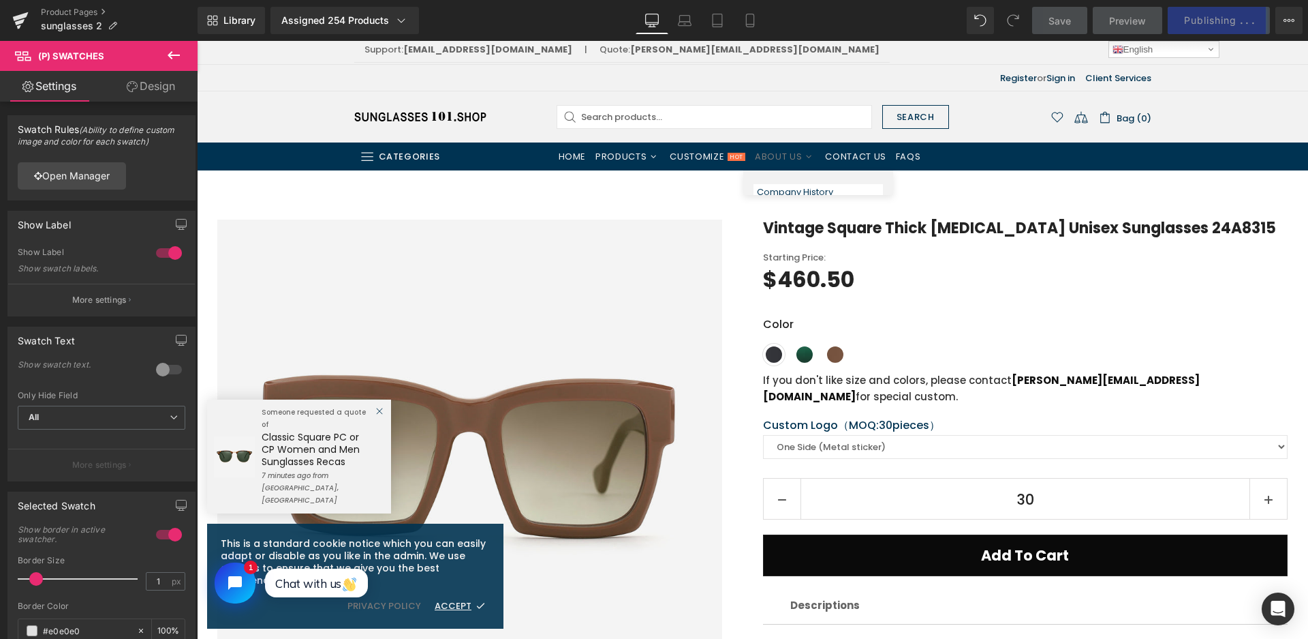
scroll to position [0, 0]
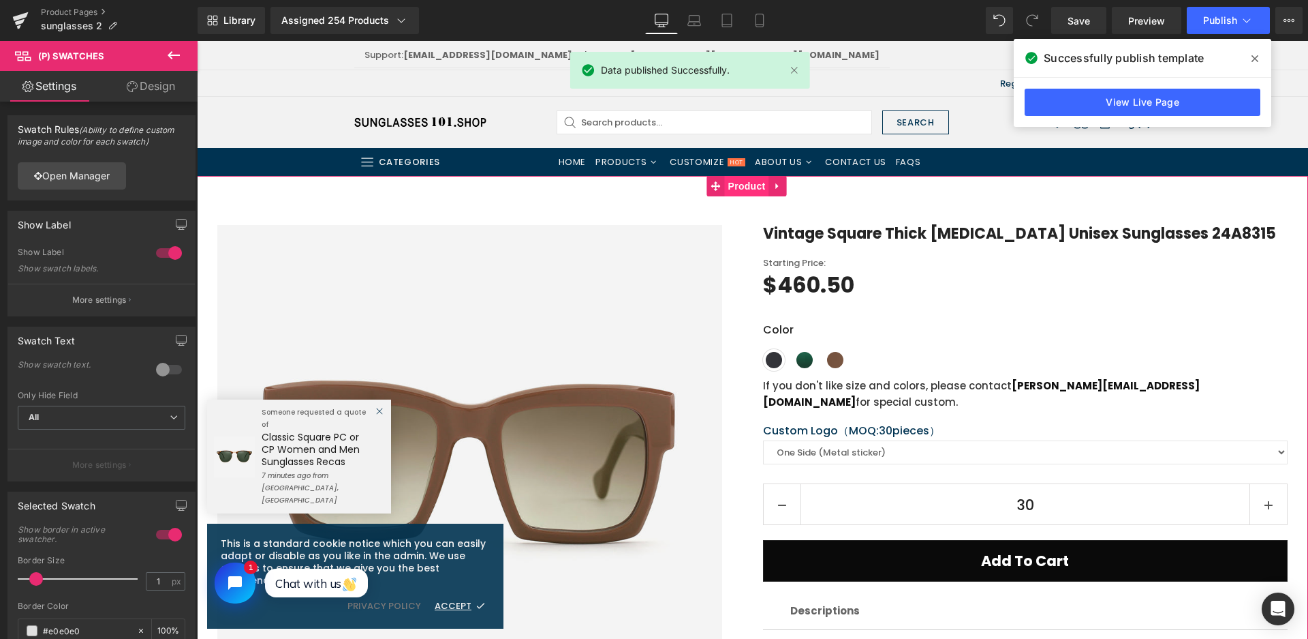
click at [747, 187] on span "Product" at bounding box center [747, 186] width 44 height 20
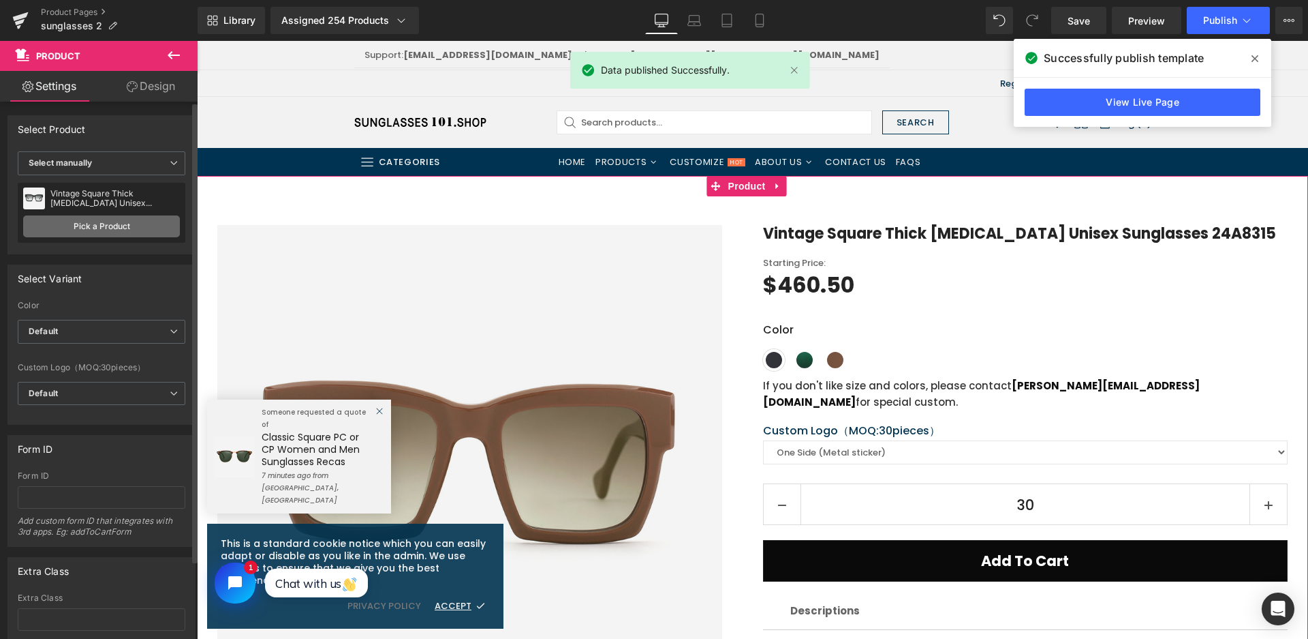
click at [102, 230] on link "Pick a Product" at bounding box center [101, 226] width 157 height 22
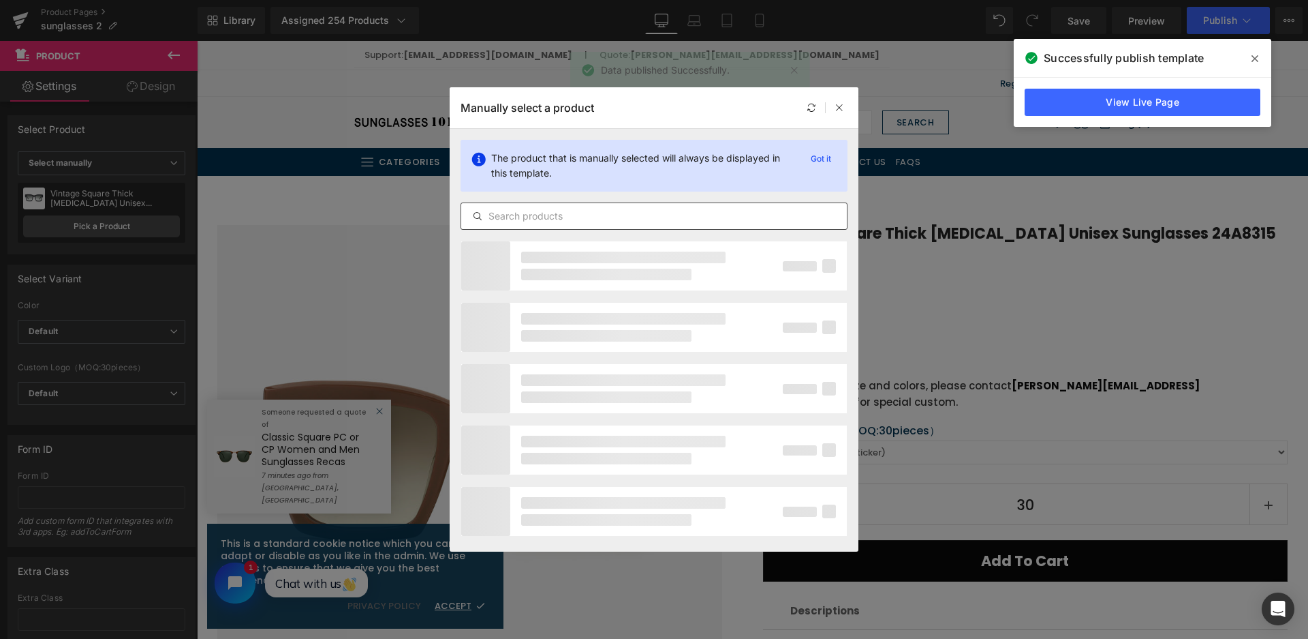
click at [520, 208] on input "text" at bounding box center [654, 216] width 386 height 16
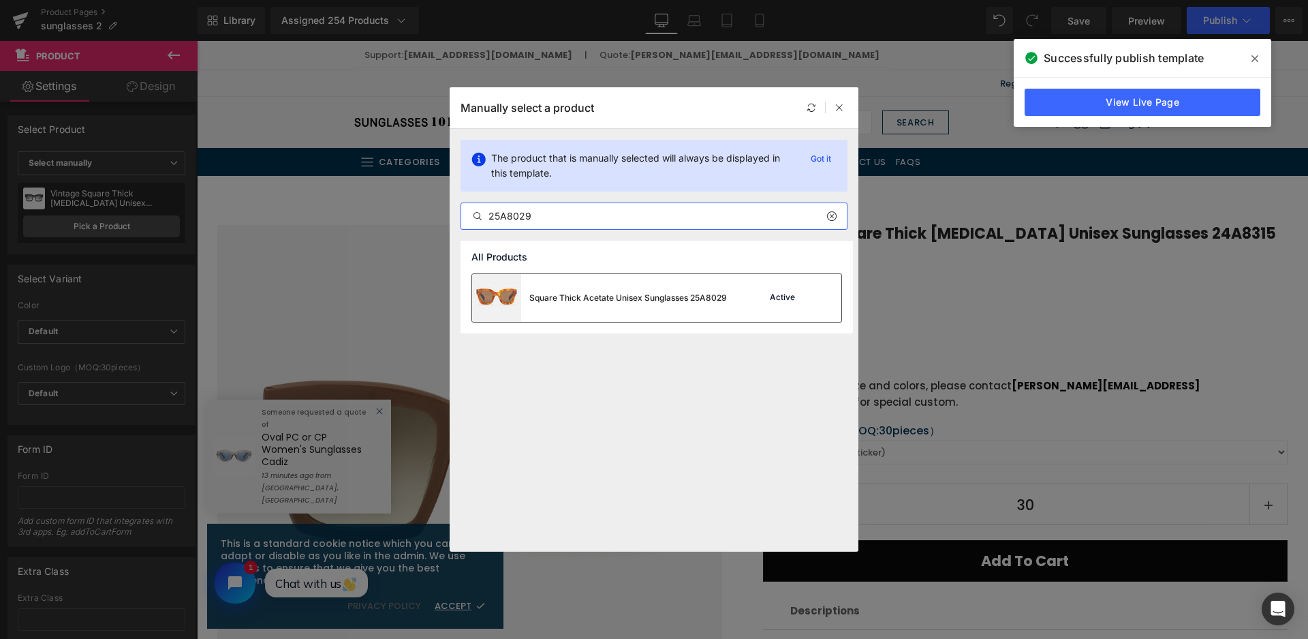
type input "25A8029"
click at [634, 313] on div "Square Thick Acetate Unisex Sunglasses 25A8029" at bounding box center [599, 298] width 255 height 48
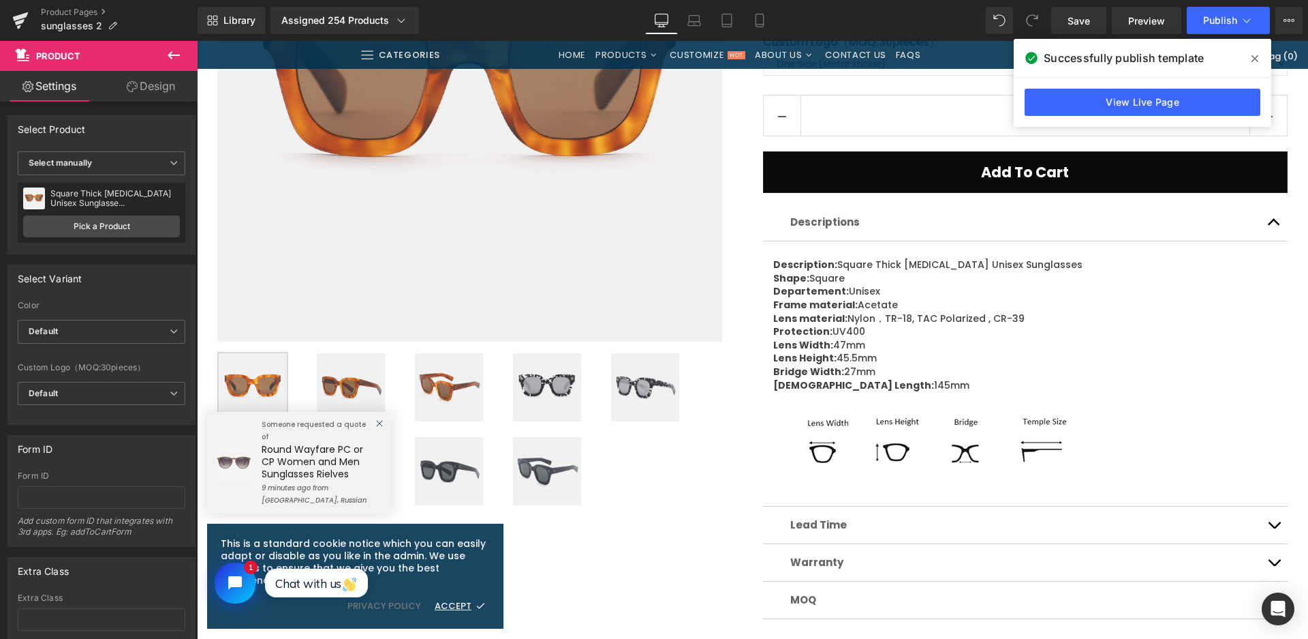
scroll to position [477, 0]
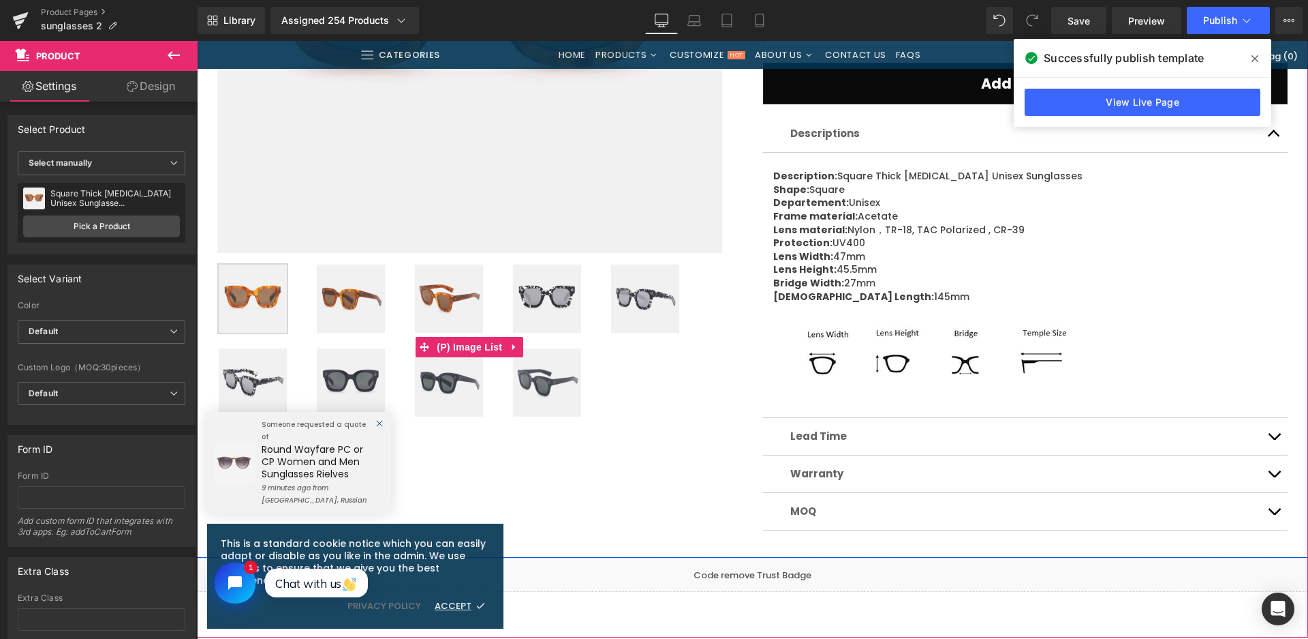
click at [534, 317] on img at bounding box center [547, 298] width 68 height 68
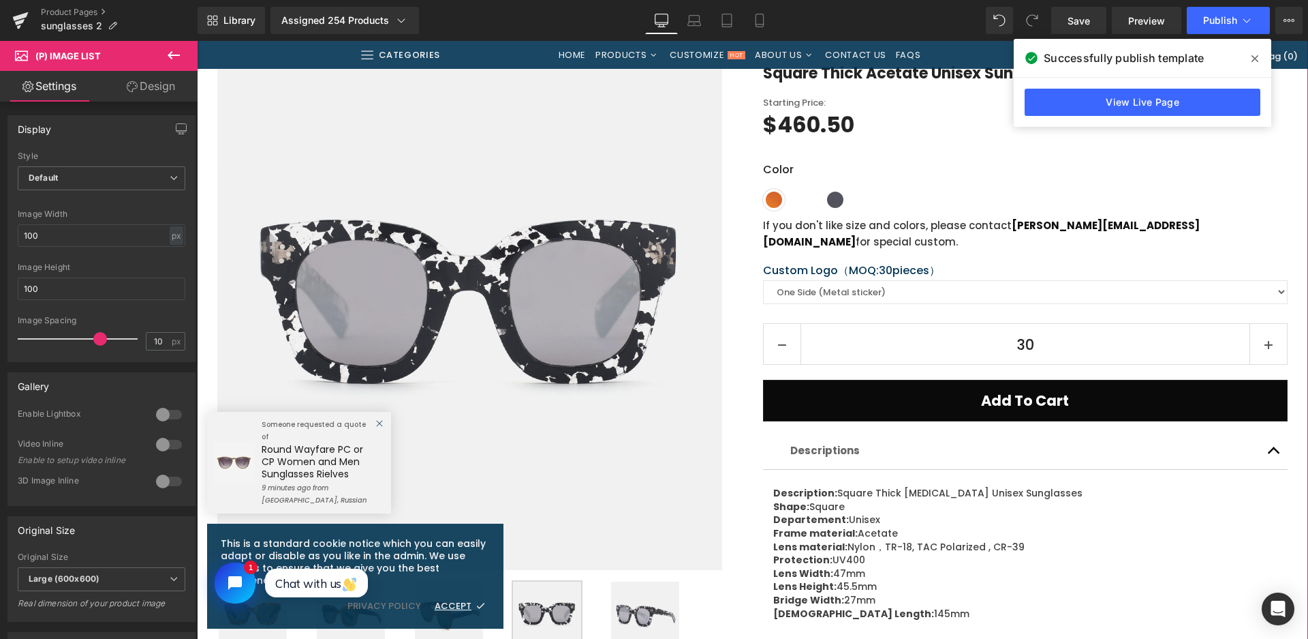
scroll to position [136, 0]
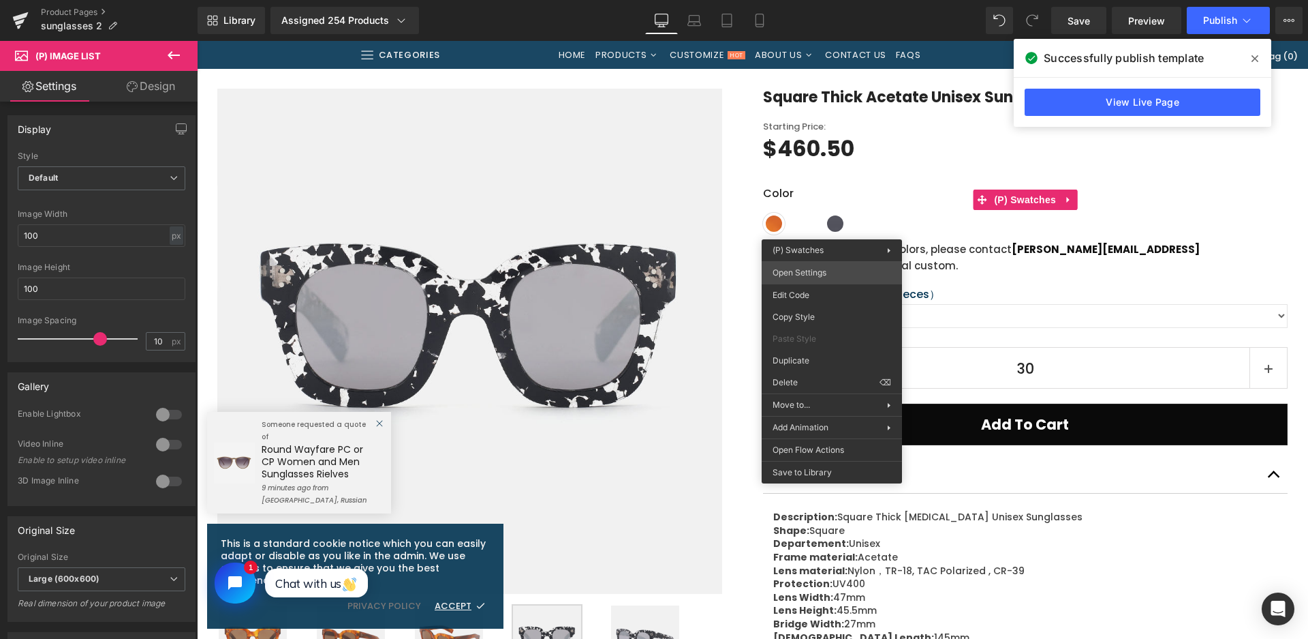
drag, startPoint x: 1011, startPoint y: 320, endPoint x: 452, endPoint y: 42, distance: 624.4
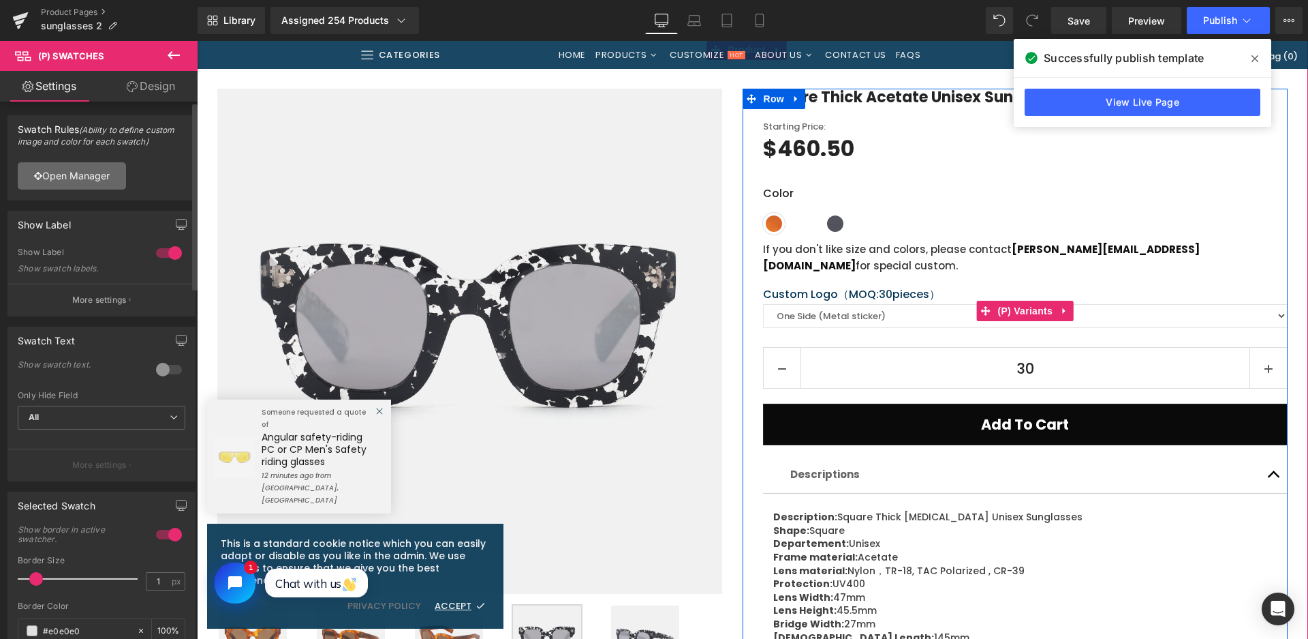
click at [65, 181] on link "Open Manager" at bounding box center [72, 175] width 108 height 27
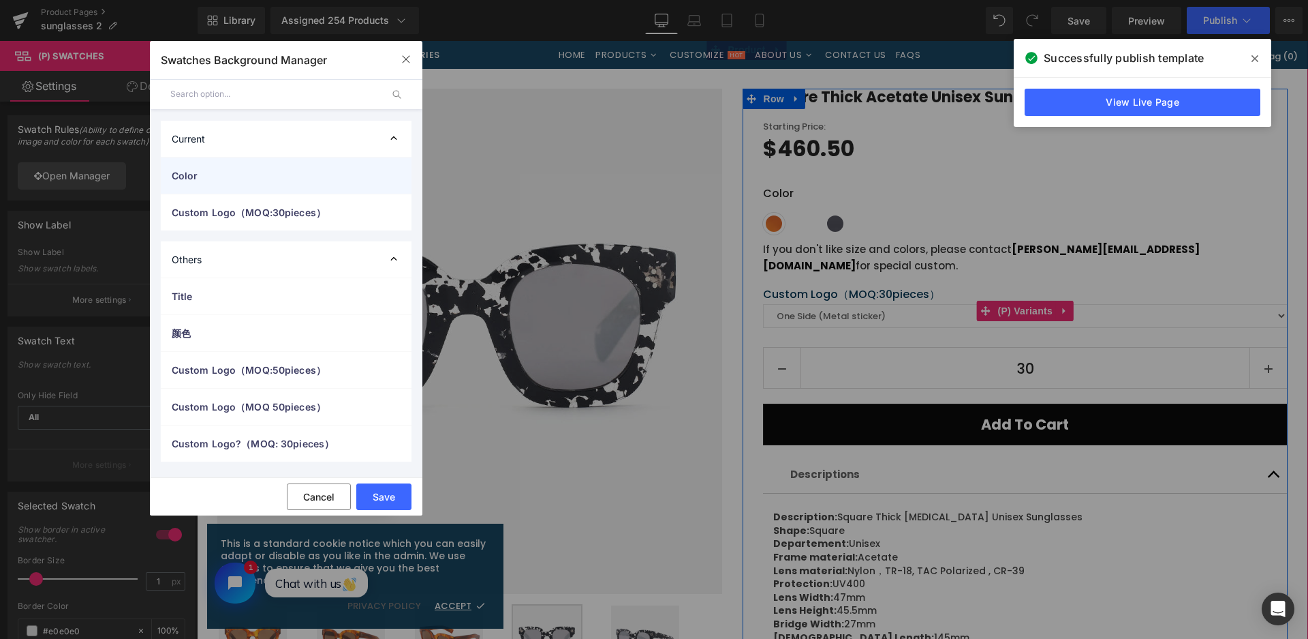
click at [248, 178] on span "Color" at bounding box center [273, 175] width 202 height 14
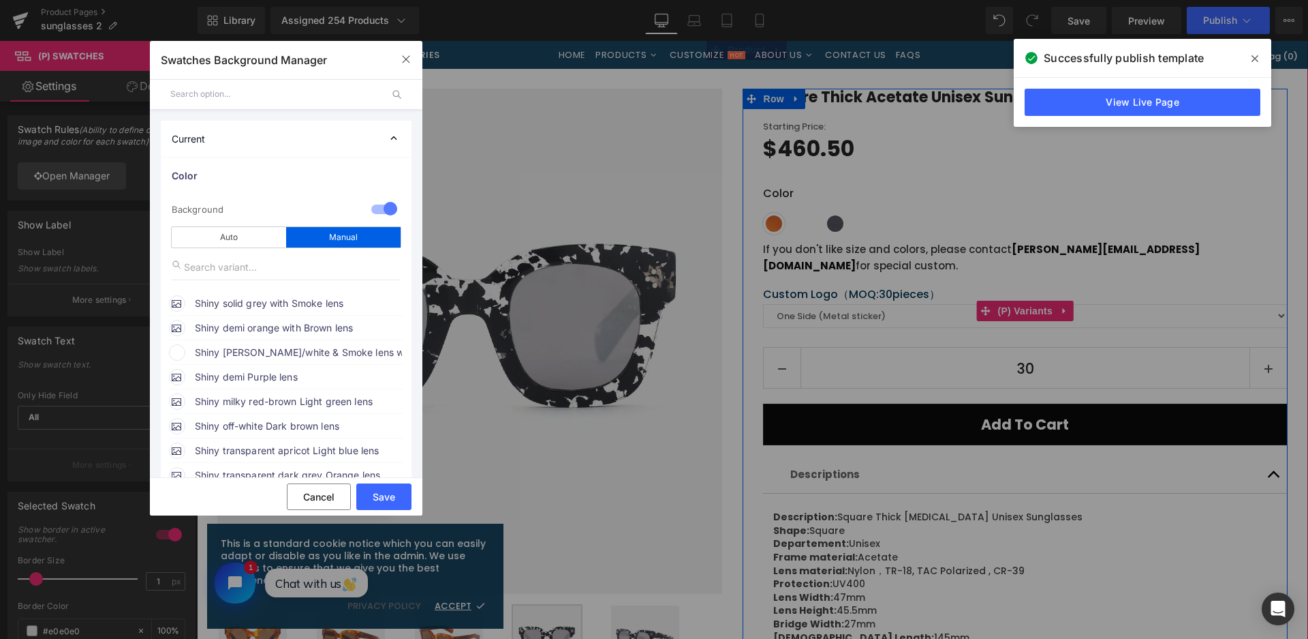
click at [216, 346] on span "Shiny [PERSON_NAME]/white & Smoke lens with white mirror" at bounding box center [298, 352] width 207 height 16
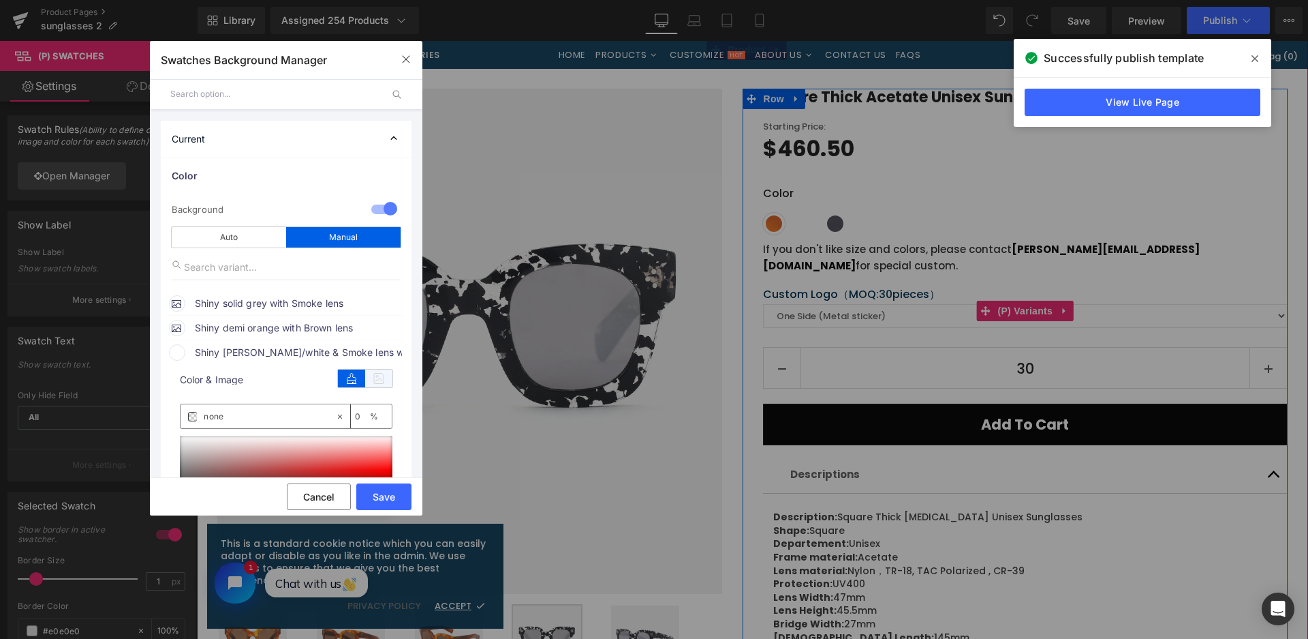
click at [389, 382] on icon at bounding box center [378, 378] width 27 height 18
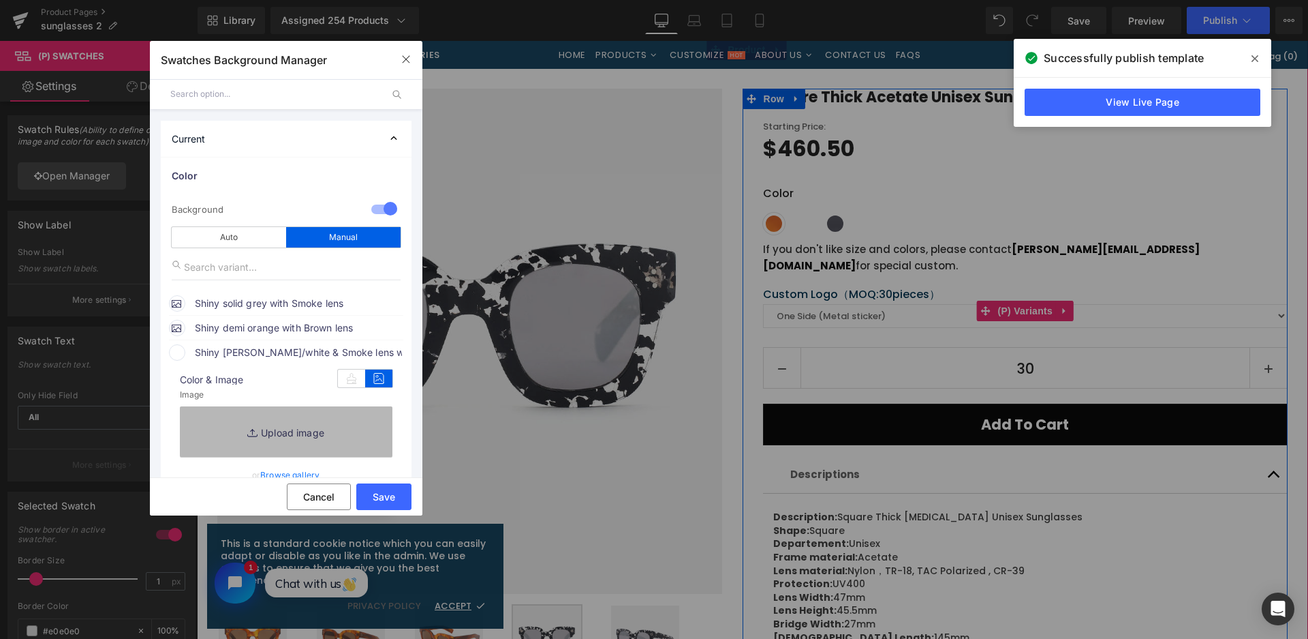
click at [356, 415] on link "Replace Image" at bounding box center [286, 431] width 213 height 50
type input "C:\fakepath\微信截图_20250826112346.png"
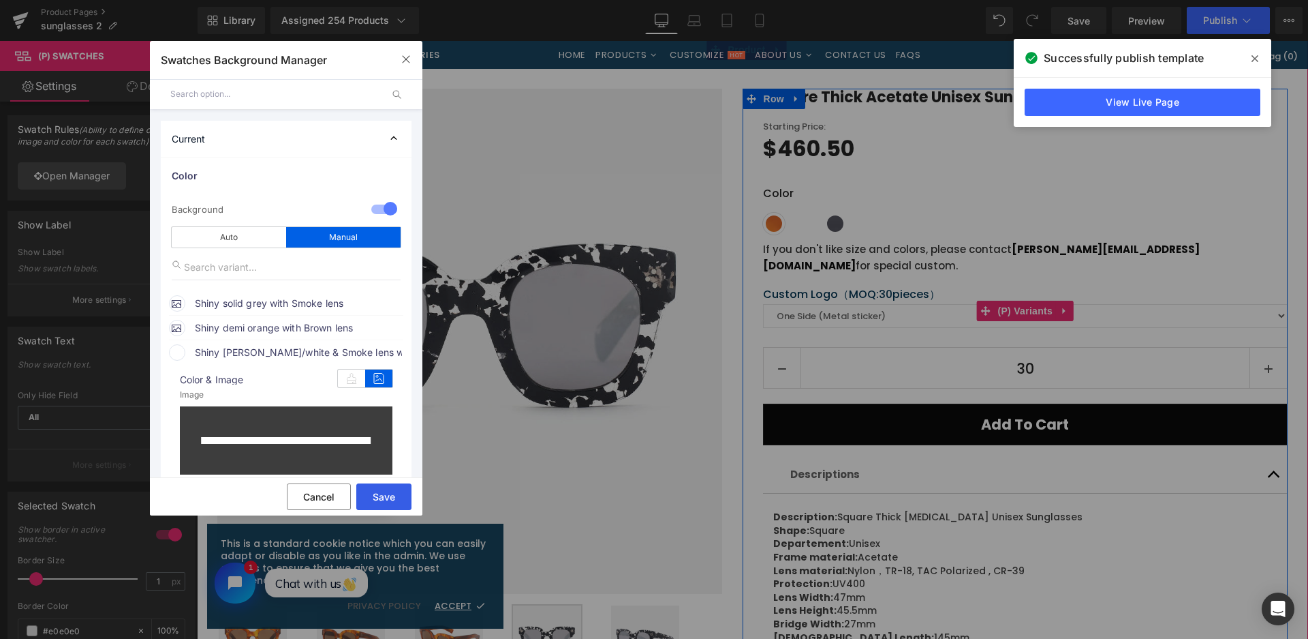
type input "[URL][DOMAIN_NAME]"
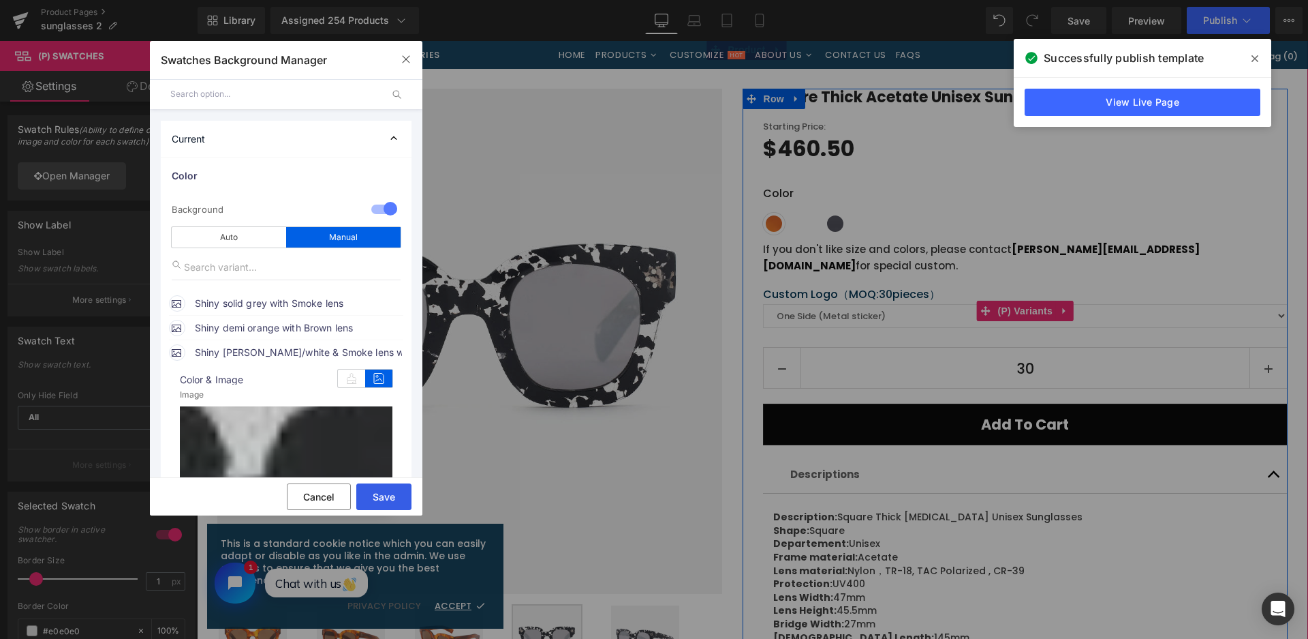
click at [391, 502] on button "Save" at bounding box center [383, 496] width 55 height 27
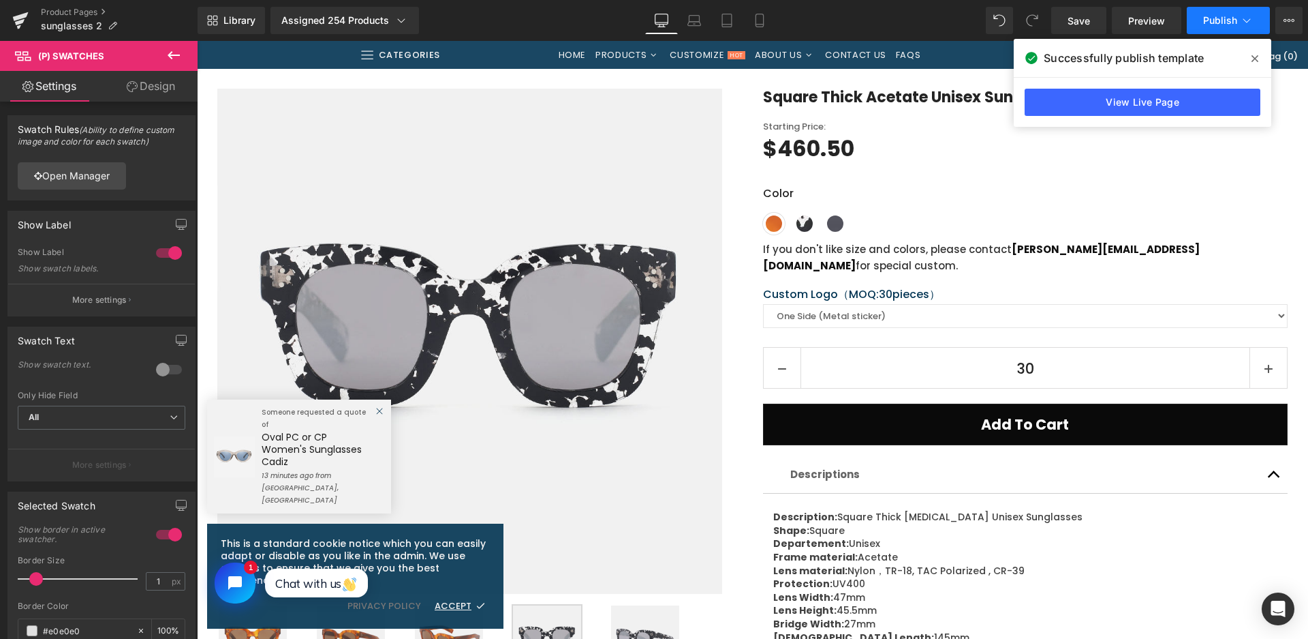
click at [1220, 21] on span "Publish" at bounding box center [1220, 20] width 34 height 11
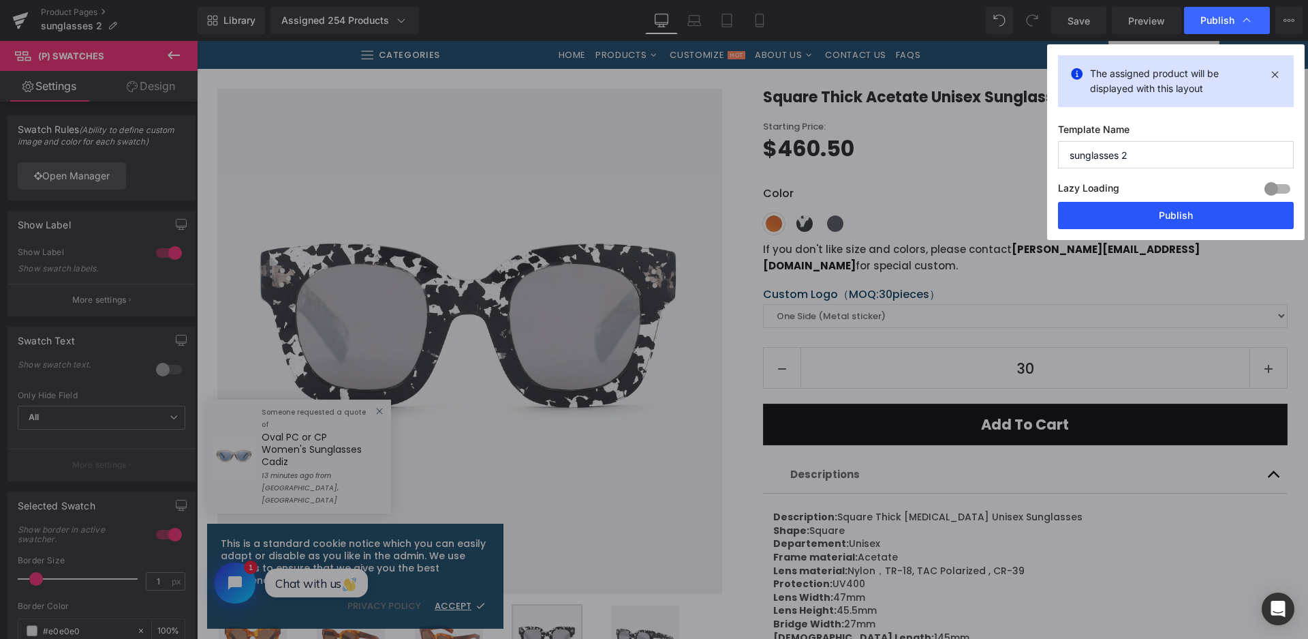
click at [1171, 216] on button "Publish" at bounding box center [1176, 215] width 236 height 27
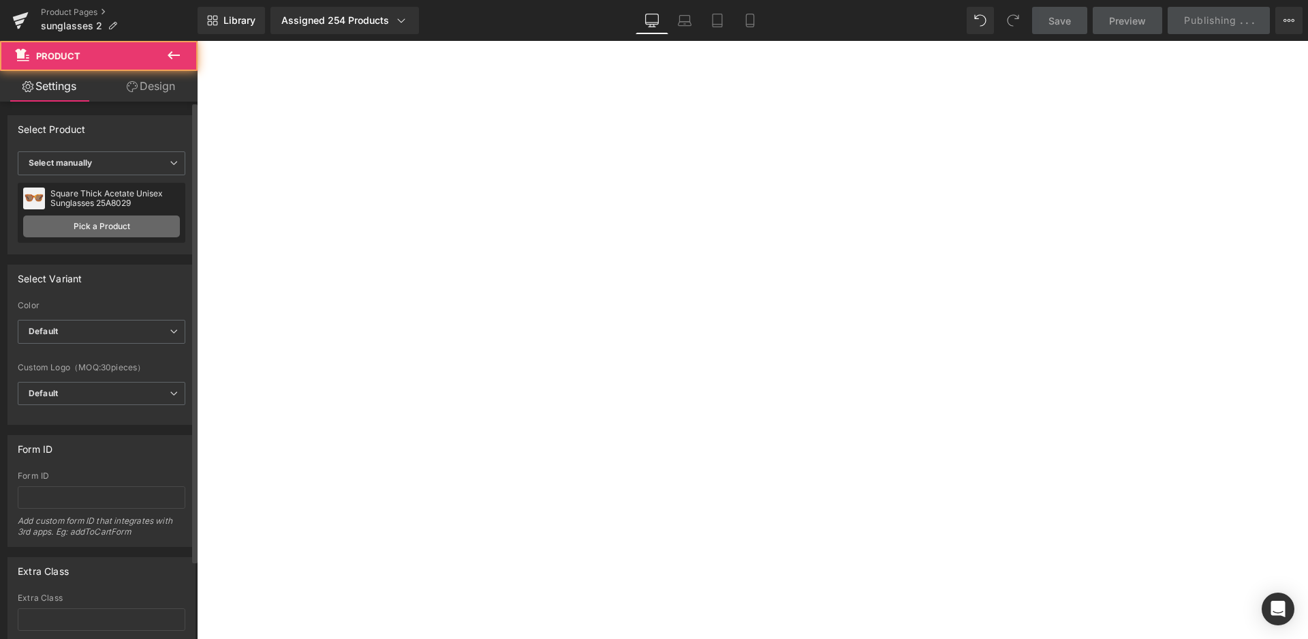
click at [114, 221] on link "Pick a Product" at bounding box center [101, 226] width 157 height 22
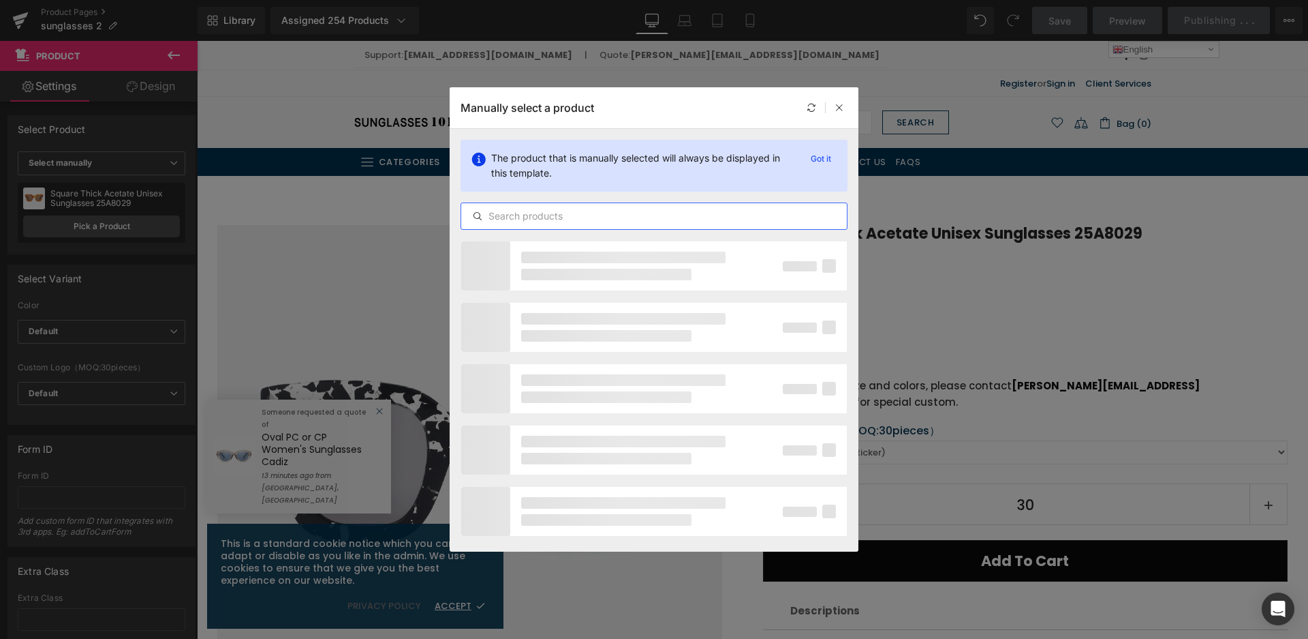
click at [0, 0] on input "text" at bounding box center [0, 0] width 0 height 0
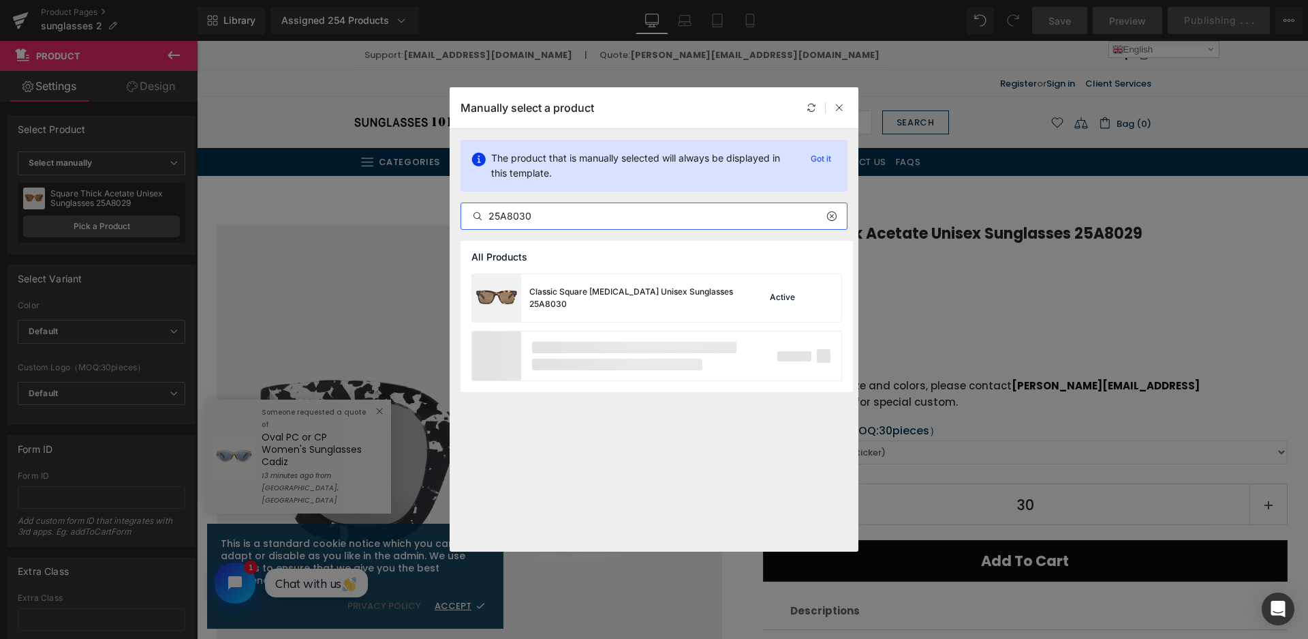
type input "25A8030"
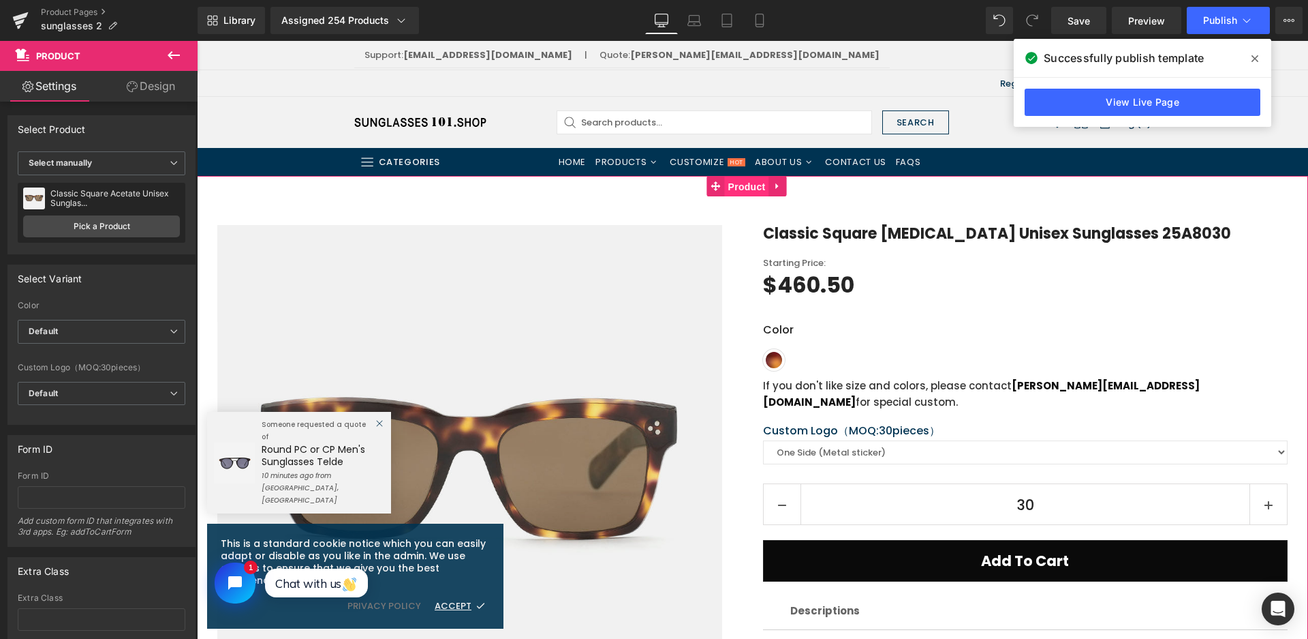
click at [753, 189] on span "Product" at bounding box center [747, 186] width 44 height 20
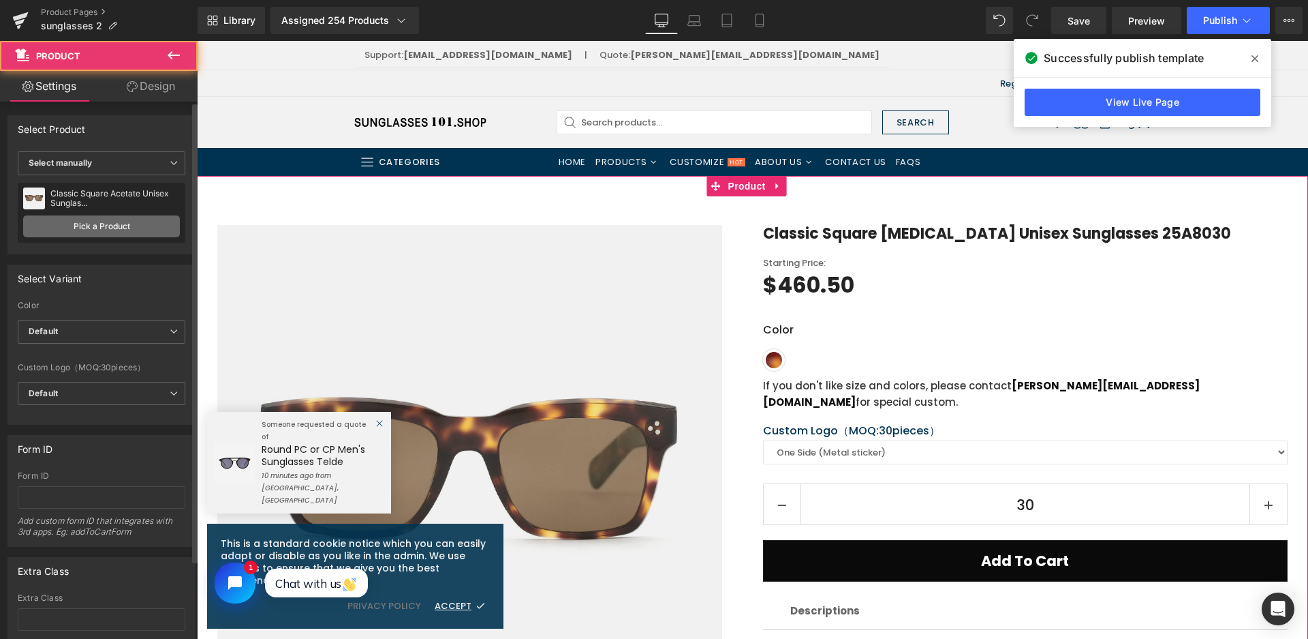
click at [132, 231] on link "Pick a Product" at bounding box center [101, 226] width 157 height 22
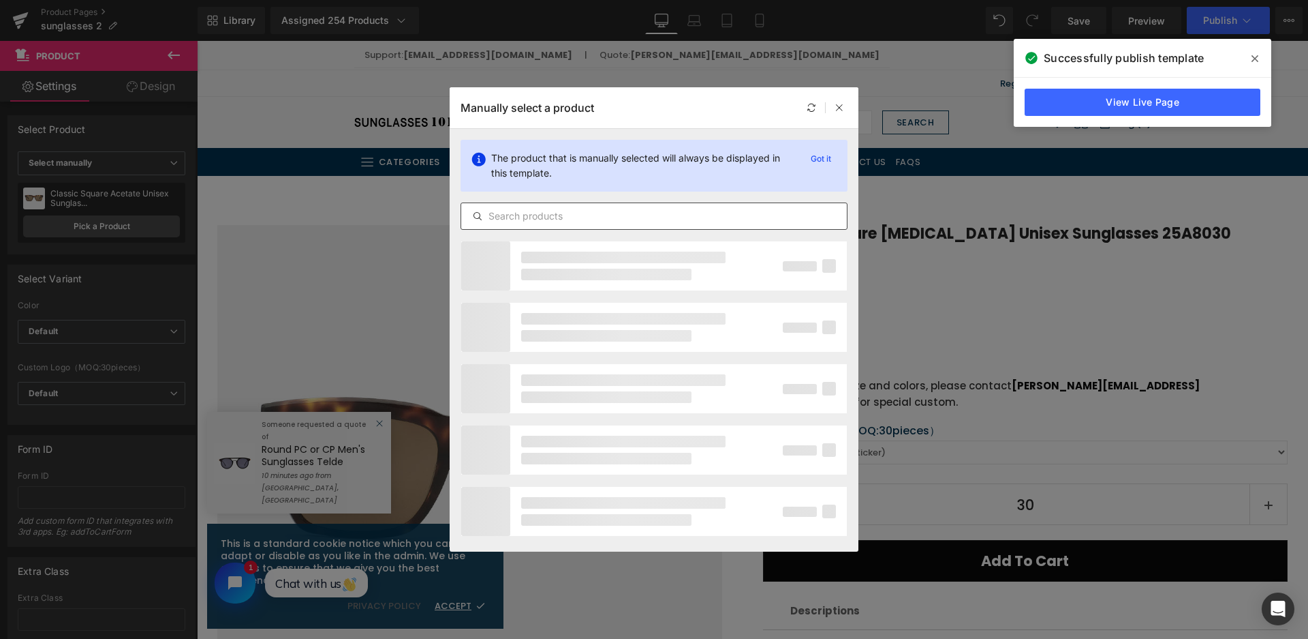
click at [0, 0] on div at bounding box center [0, 0] width 0 height 0
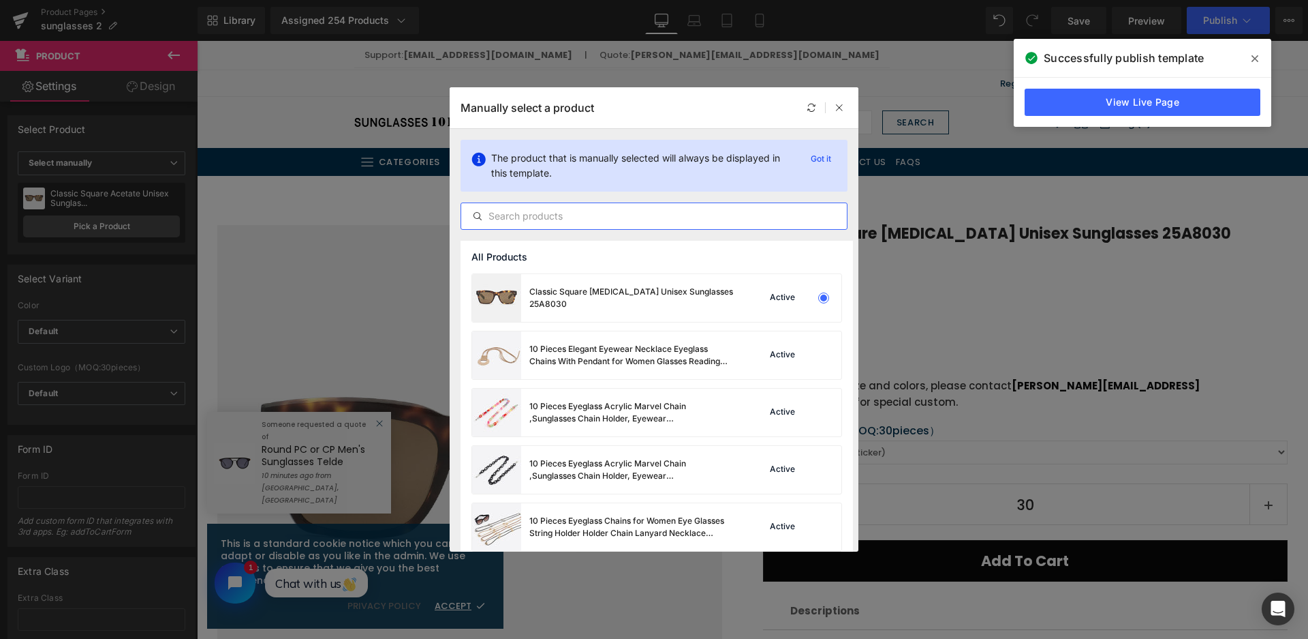
click at [0, 0] on input "text" at bounding box center [0, 0] width 0 height 0
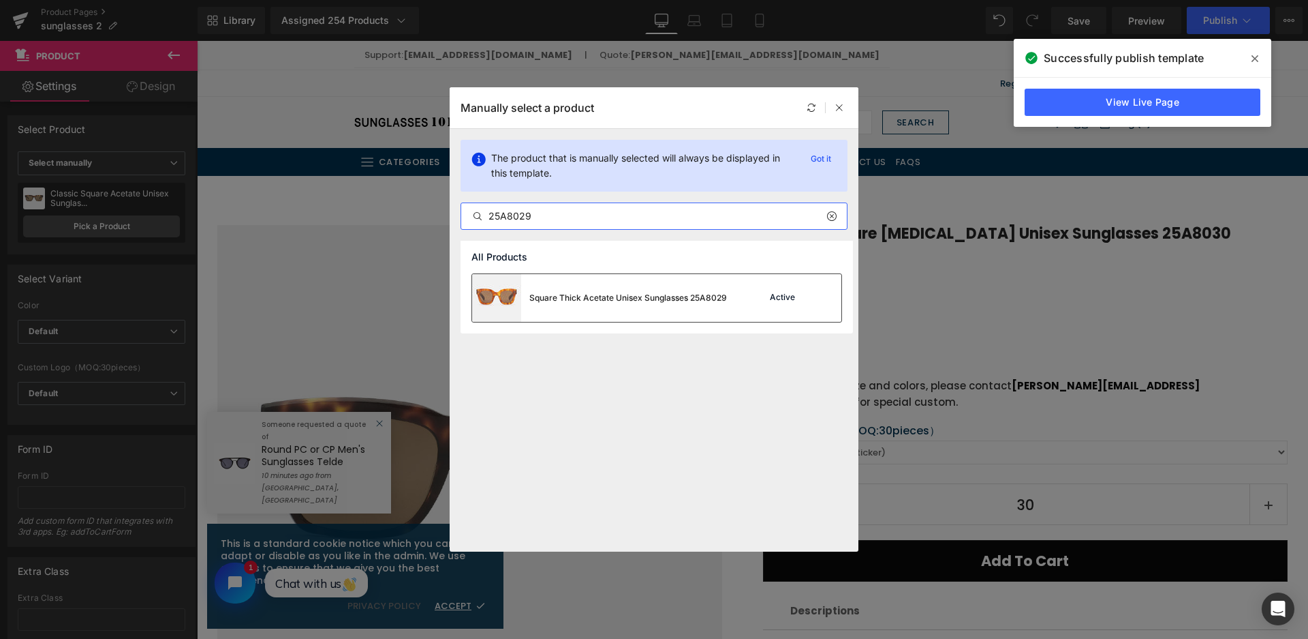
type input "25A8029"
click at [608, 297] on div "Square Thick Acetate Unisex Sunglasses 25A8029" at bounding box center [628, 298] width 198 height 12
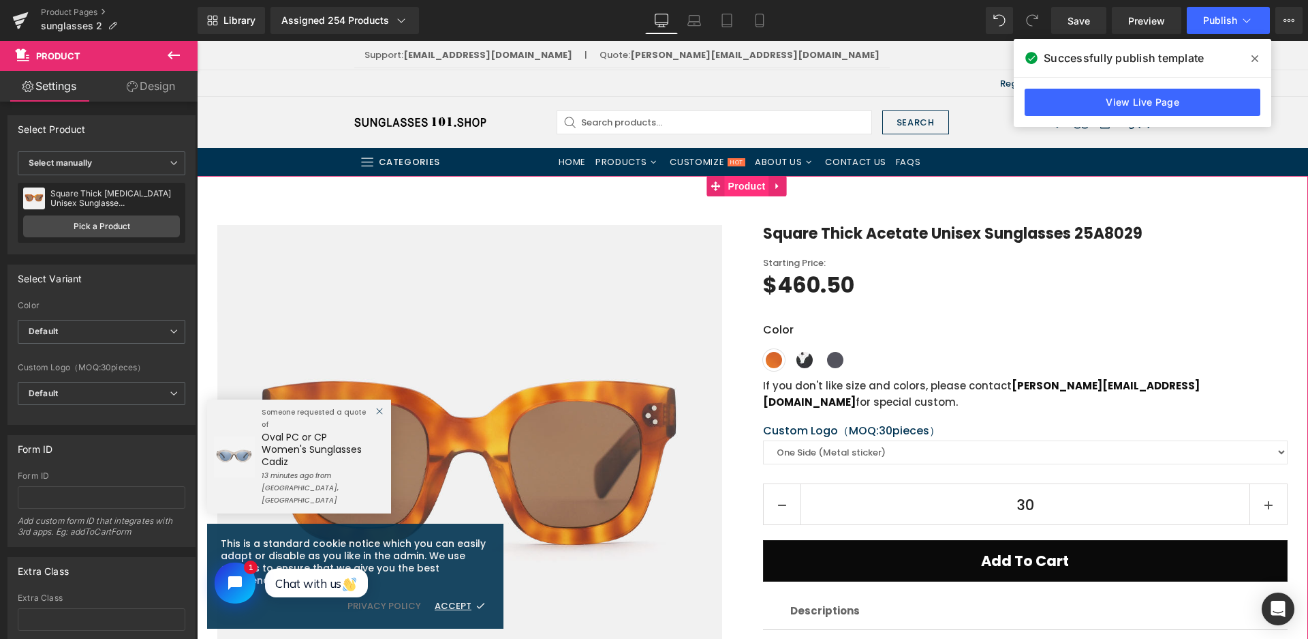
click at [741, 189] on span "Product" at bounding box center [747, 186] width 44 height 20
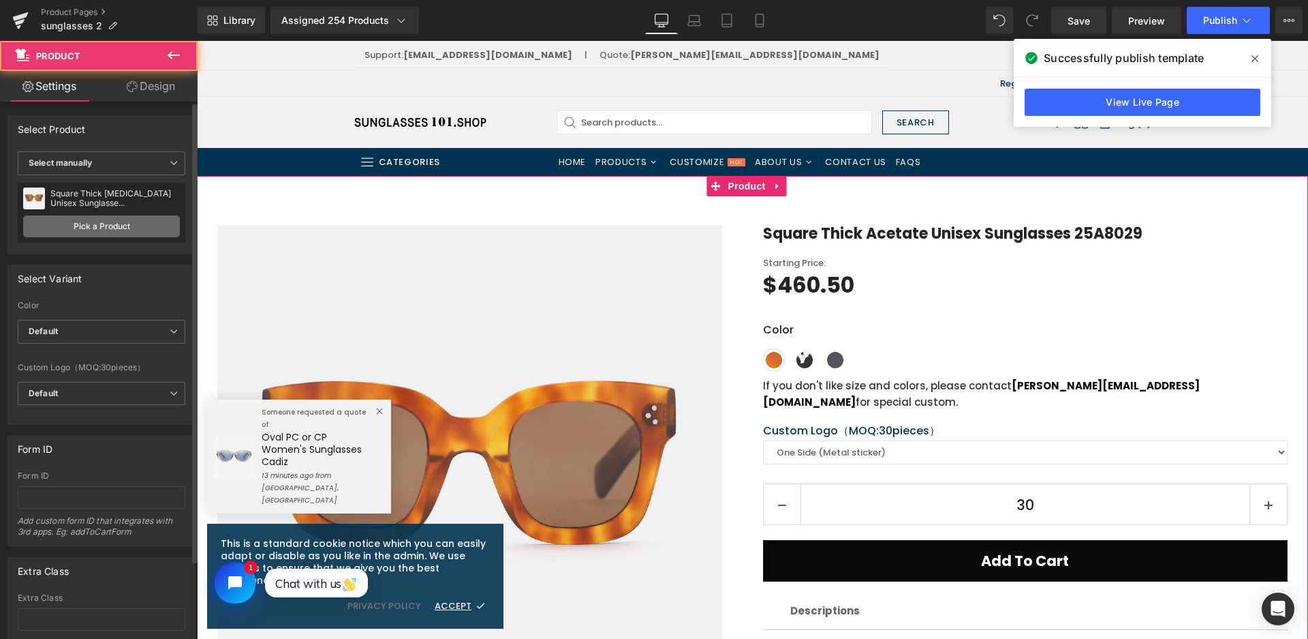
click at [102, 232] on link "Pick a Product" at bounding box center [101, 226] width 157 height 22
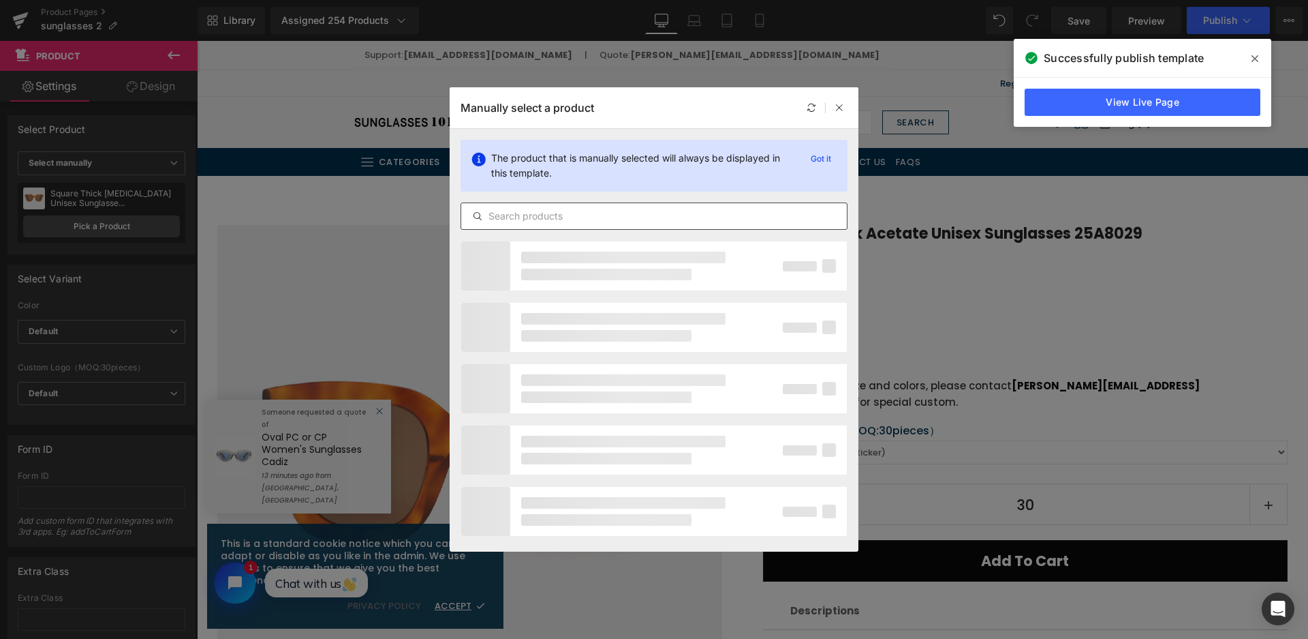
click at [589, 213] on input "text" at bounding box center [654, 216] width 386 height 16
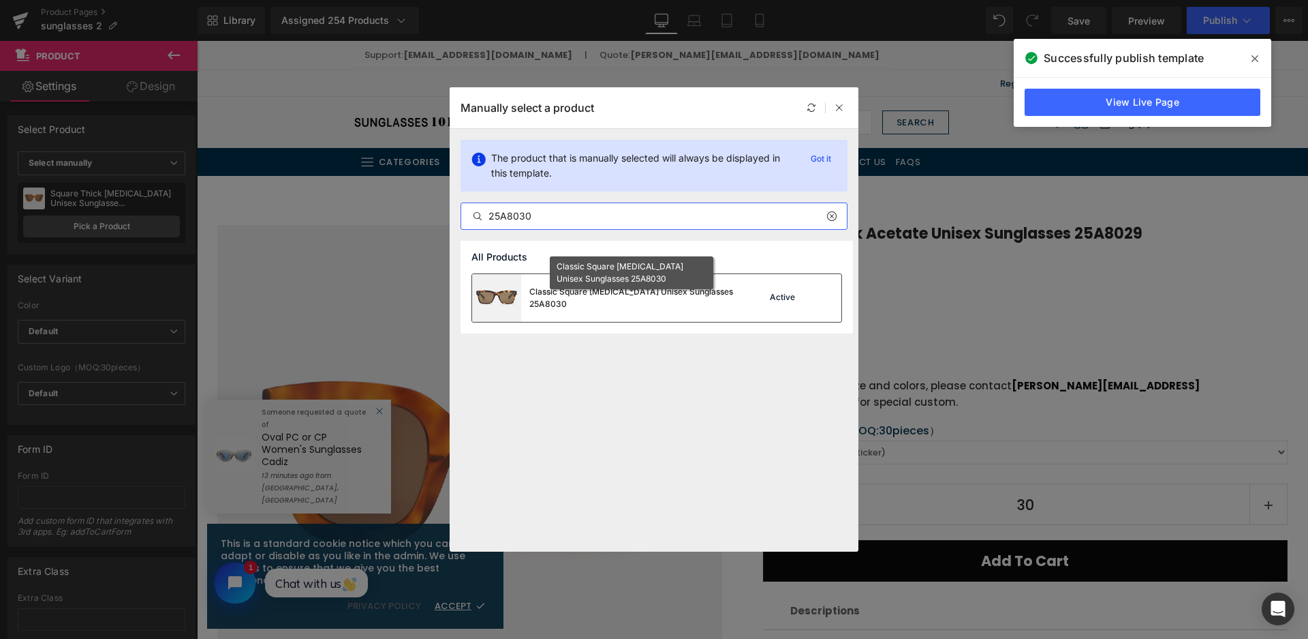
type input "25A8030"
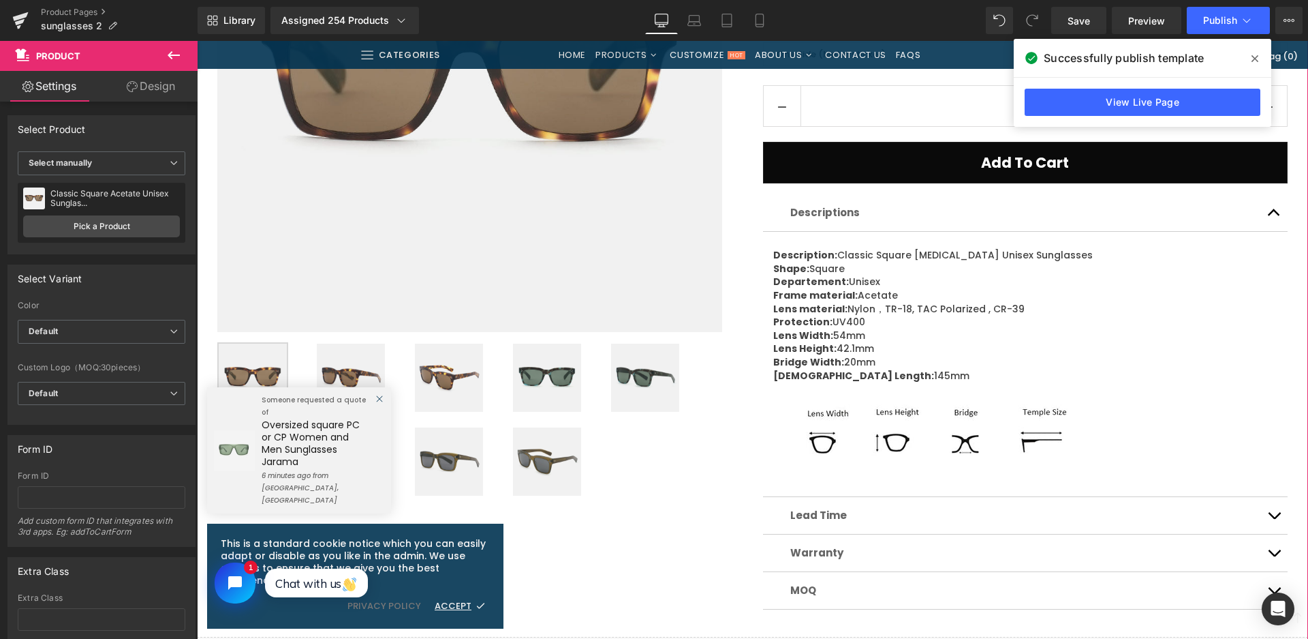
scroll to position [477, 0]
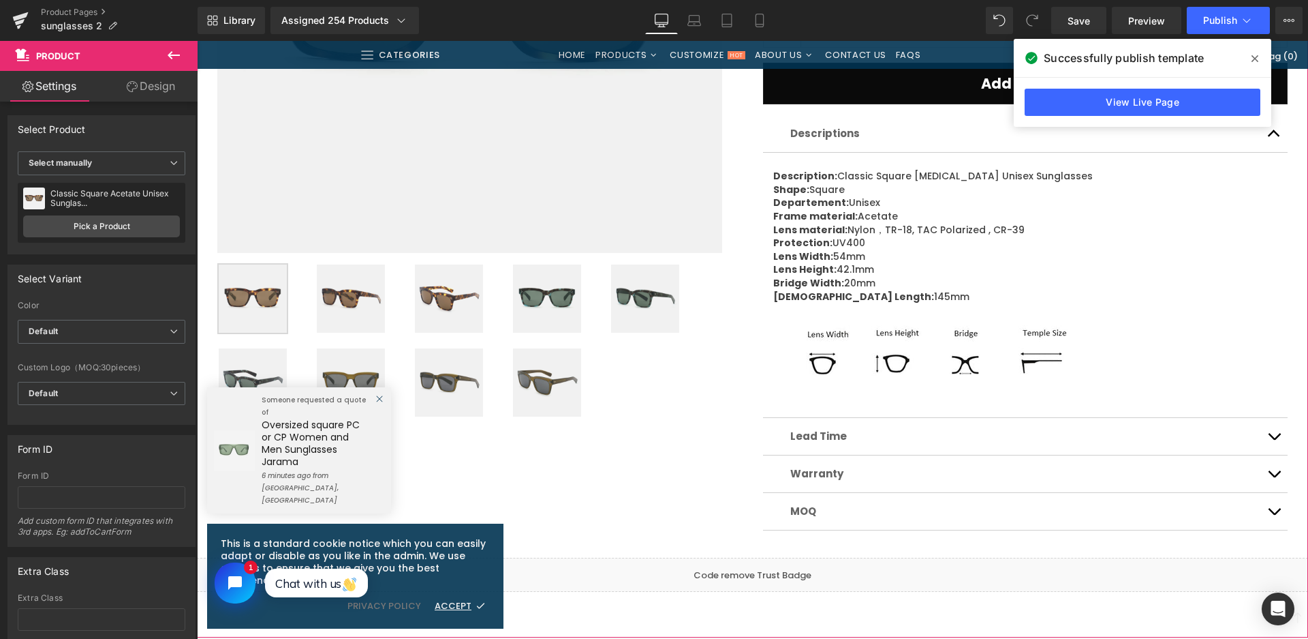
click at [529, 307] on img at bounding box center [547, 298] width 68 height 68
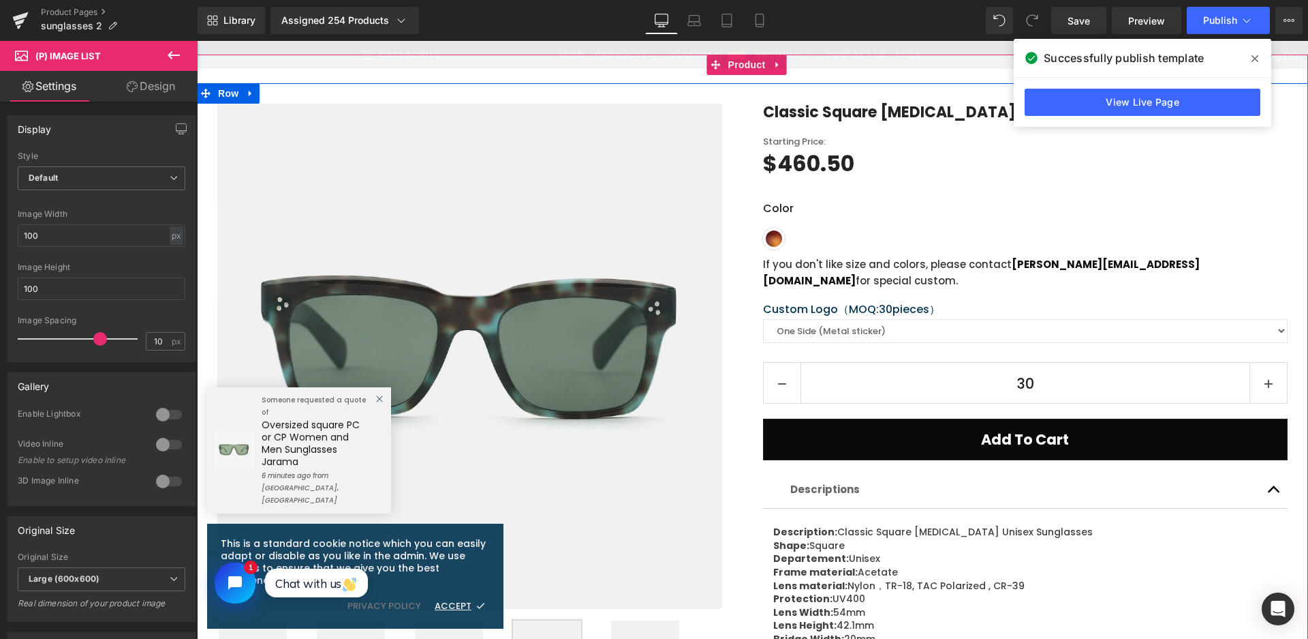
scroll to position [136, 0]
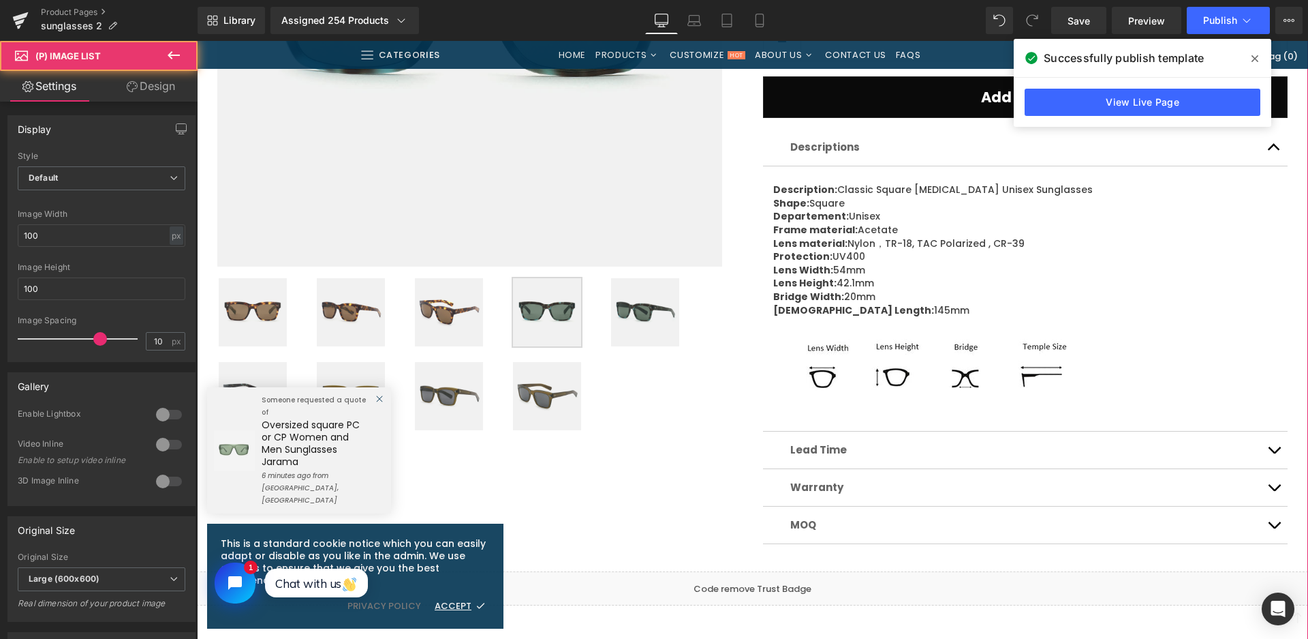
scroll to position [477, 0]
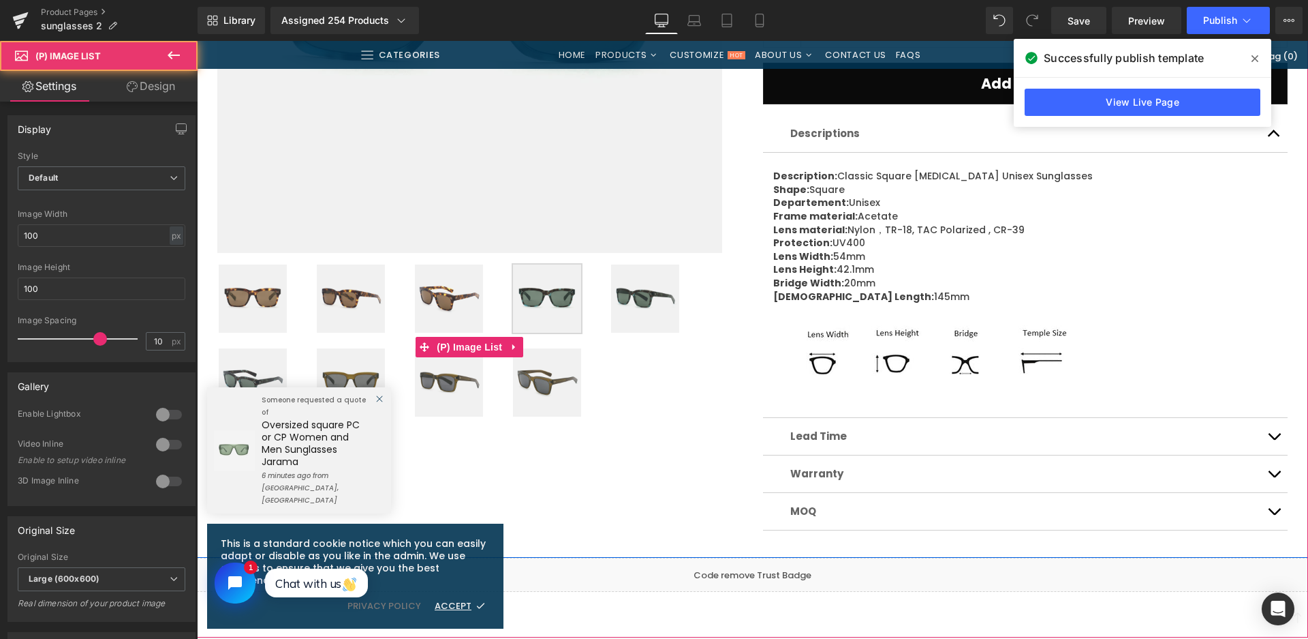
click at [360, 361] on img at bounding box center [351, 382] width 68 height 68
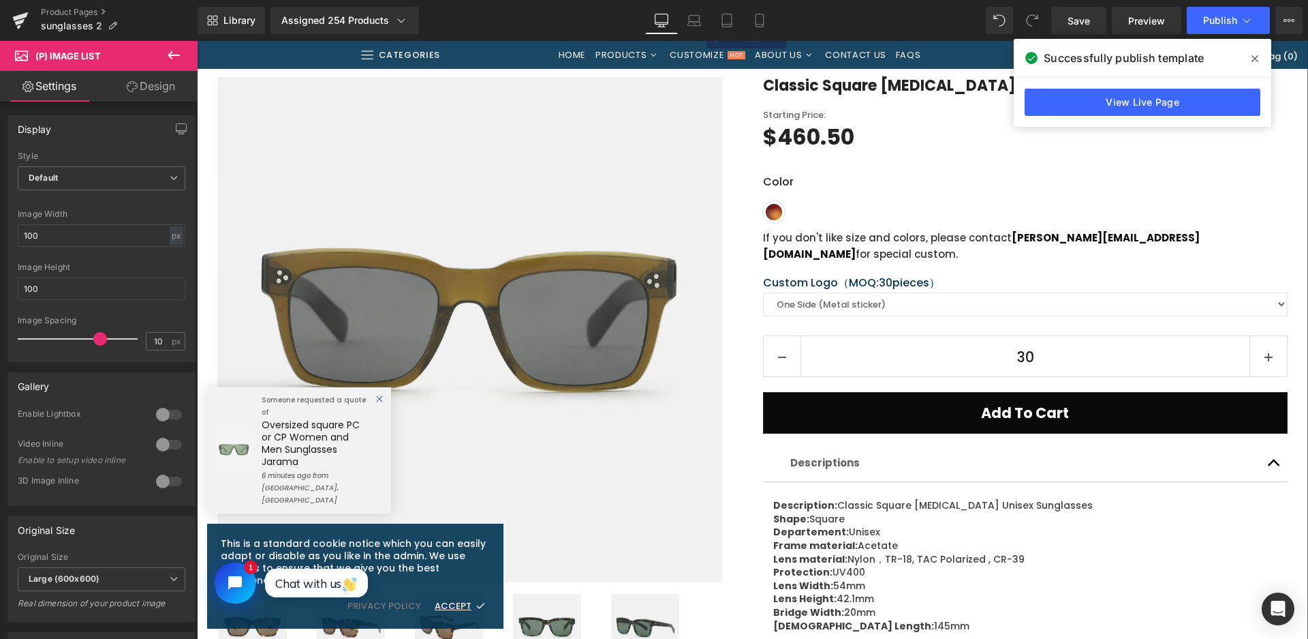
scroll to position [136, 0]
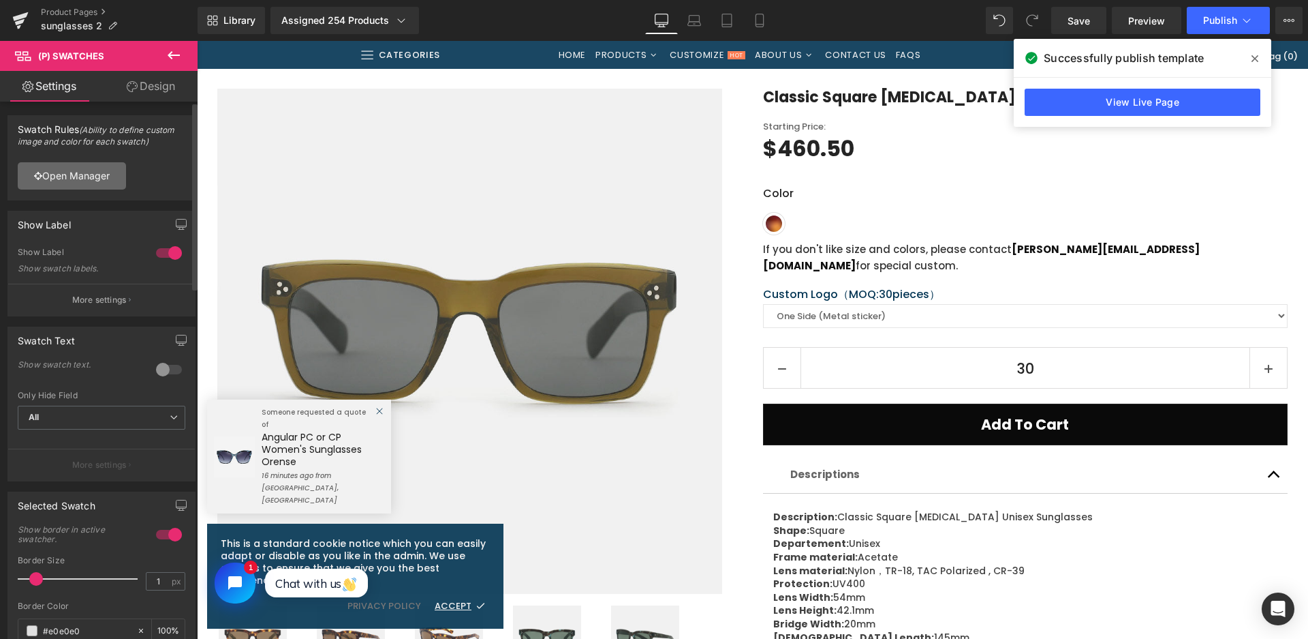
click at [102, 178] on link "Open Manager" at bounding box center [72, 175] width 108 height 27
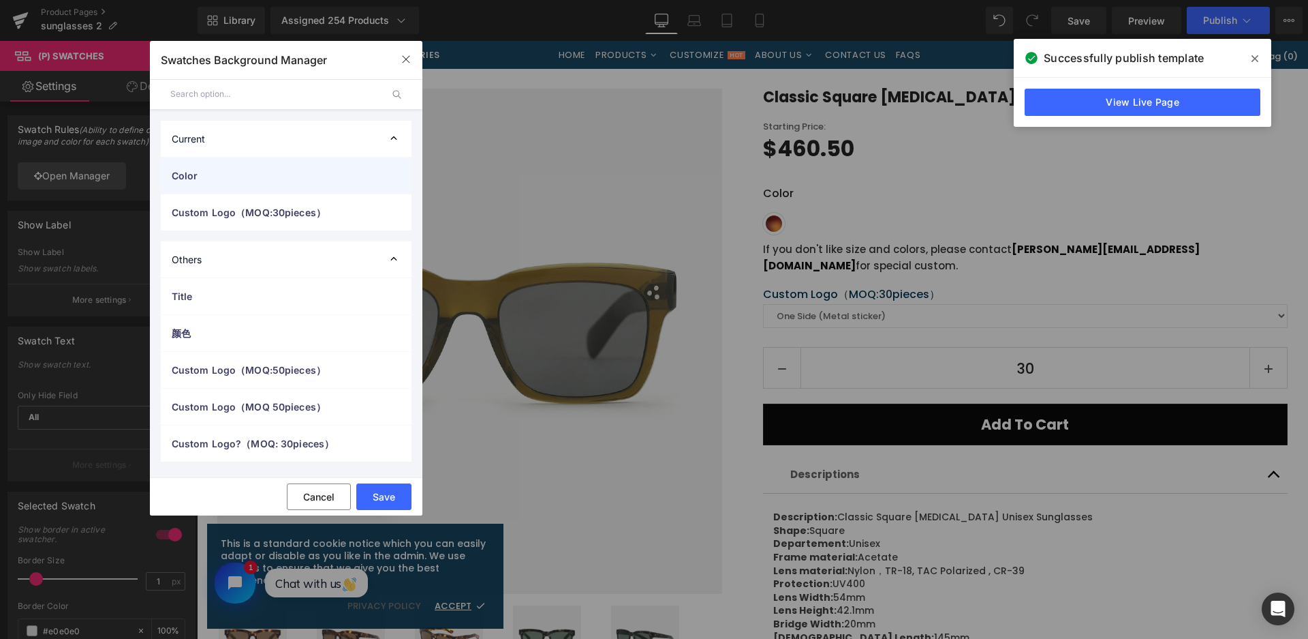
click at [213, 187] on div "Color" at bounding box center [286, 175] width 251 height 36
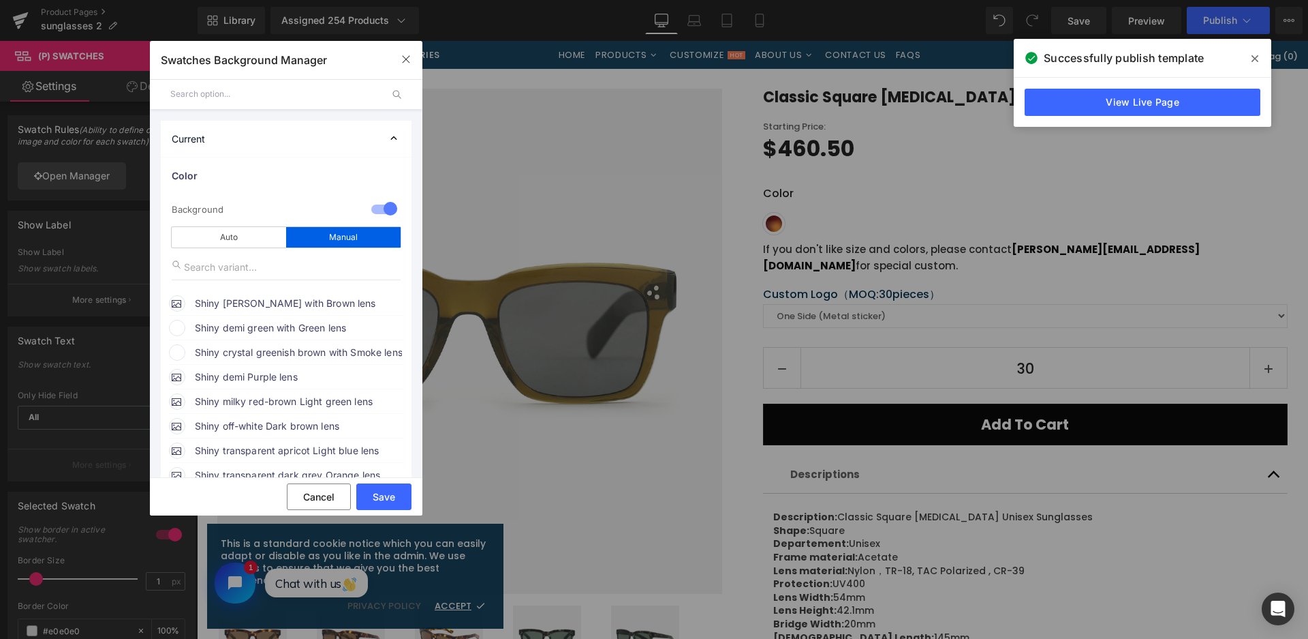
click at [242, 324] on span "Shiny demi green with Green lens" at bounding box center [298, 328] width 207 height 16
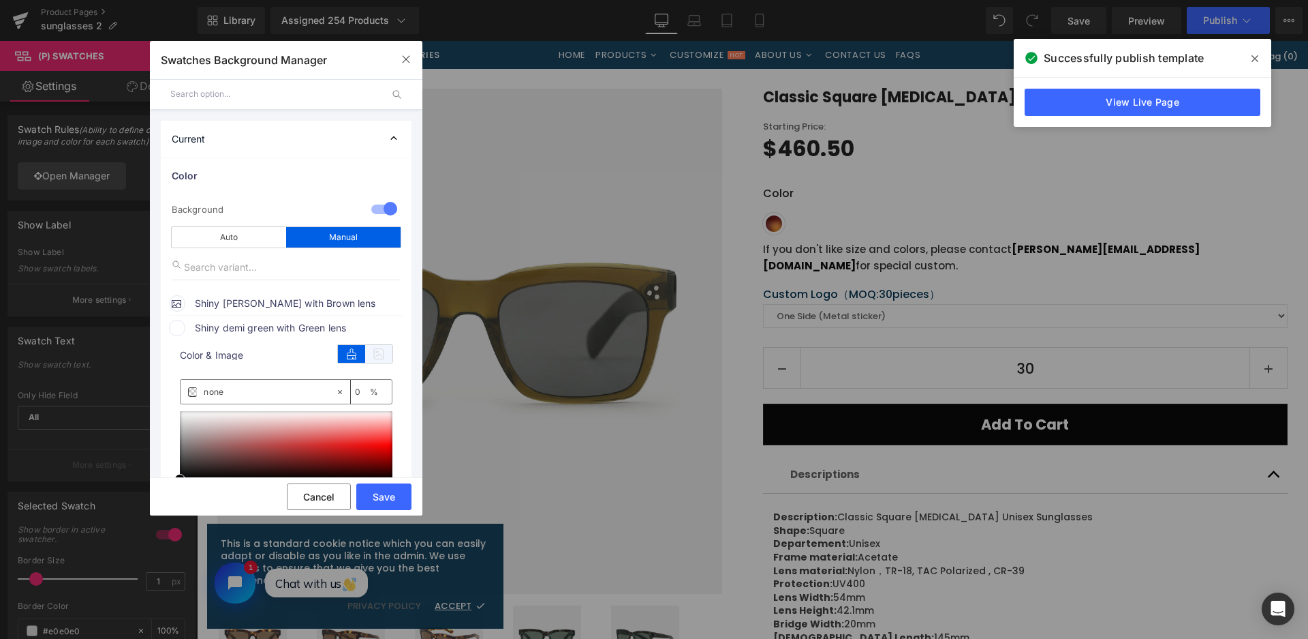
click at [378, 346] on icon at bounding box center [378, 354] width 27 height 18
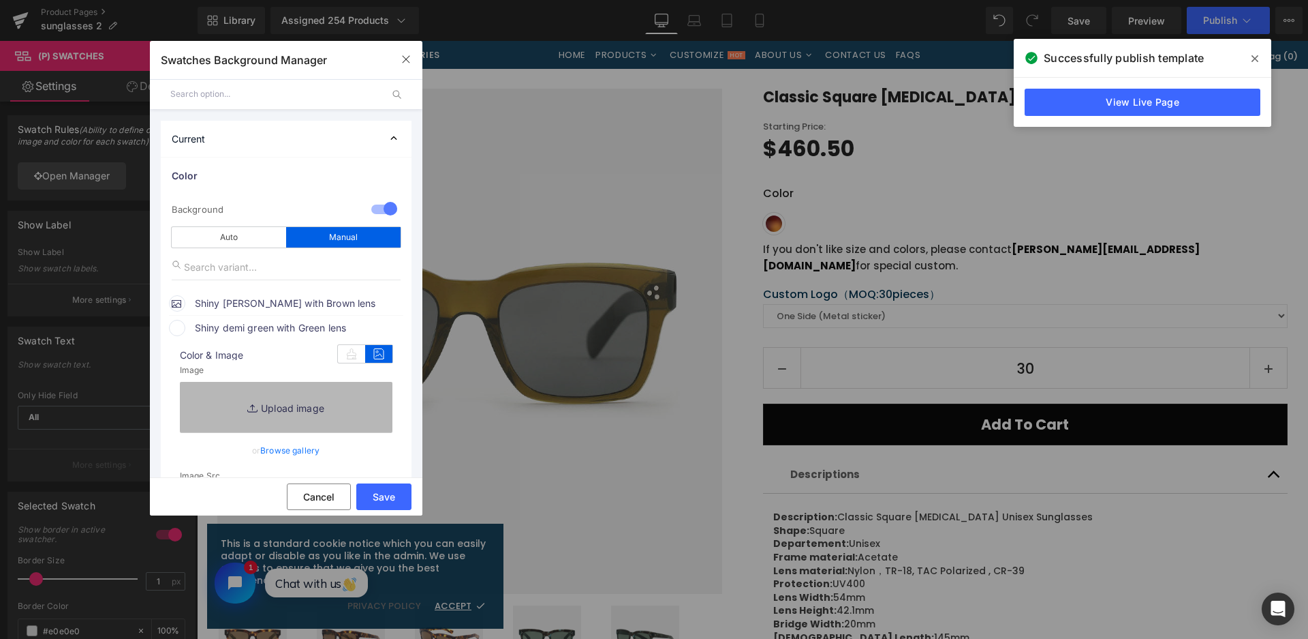
click at [354, 409] on link "Replace Image" at bounding box center [286, 407] width 213 height 50
type input "C:\fakepath\微信截图_20250826112604.png"
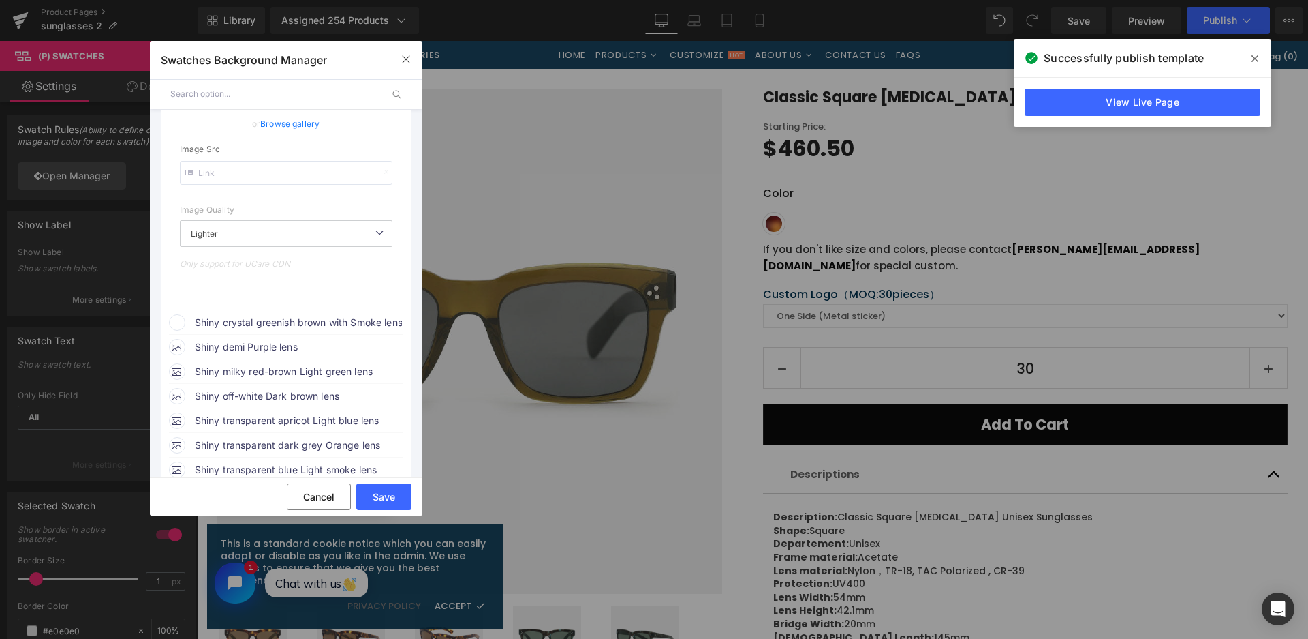
scroll to position [341, 0]
click at [322, 322] on span "Shiny crystal greenish brown with Smoke lens" at bounding box center [298, 321] width 207 height 16
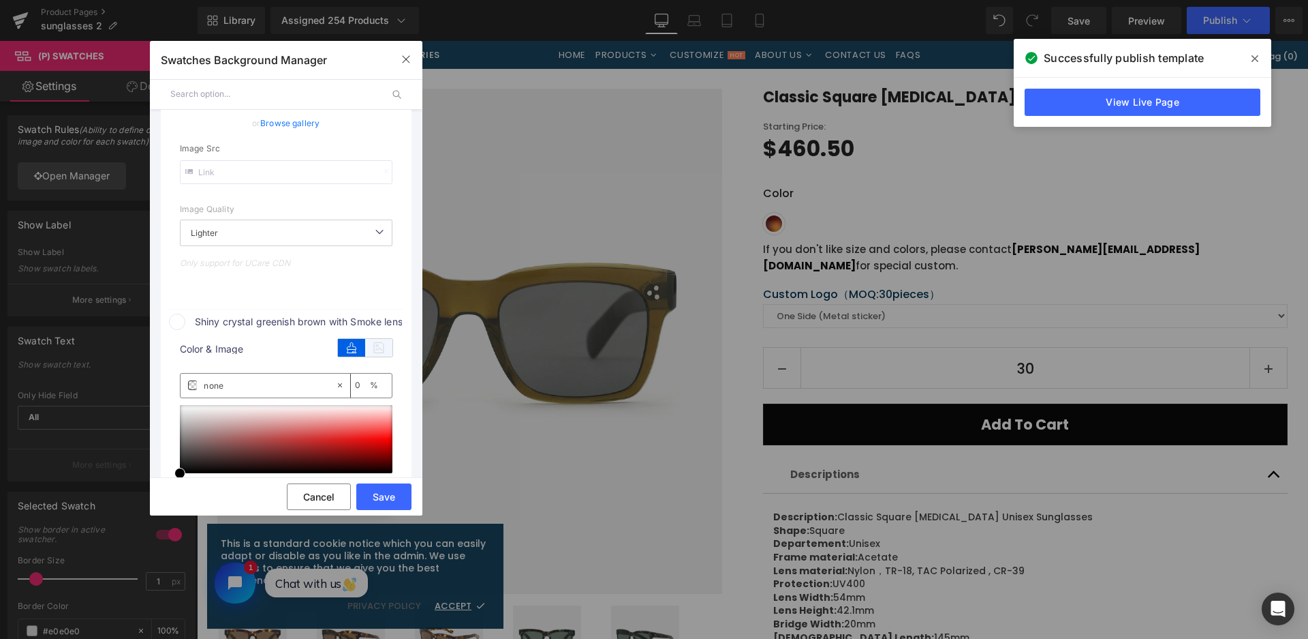
click at [373, 343] on icon at bounding box center [378, 348] width 27 height 18
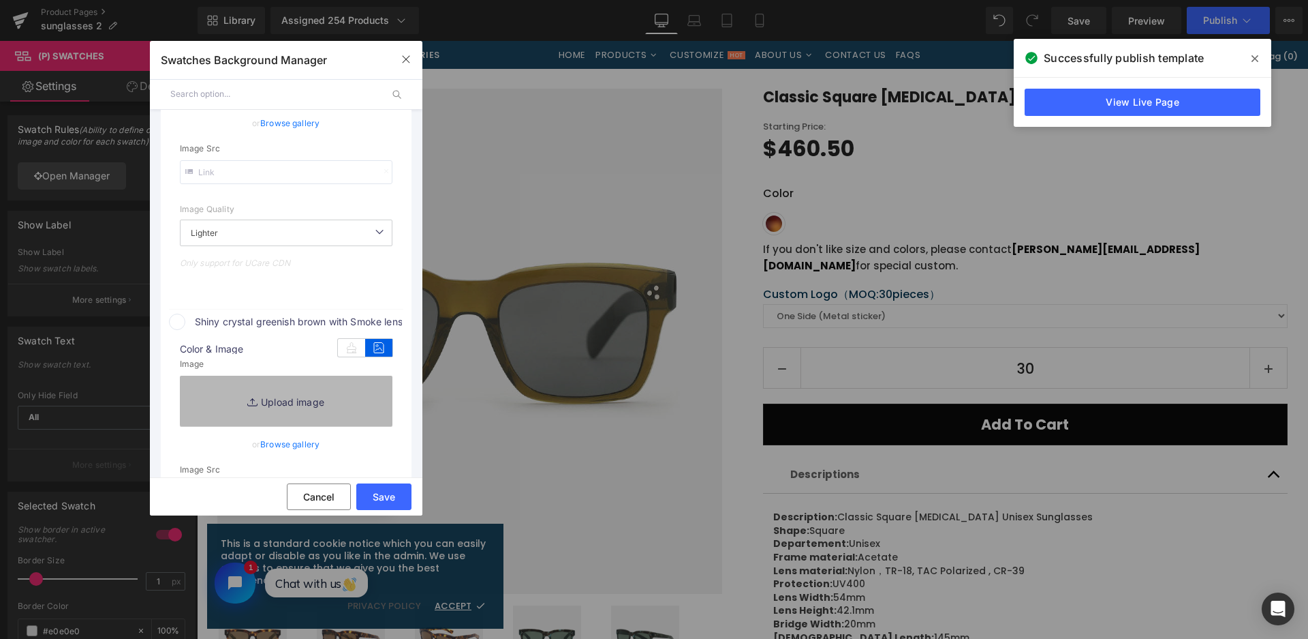
click at [349, 397] on link "Replace Image" at bounding box center [286, 400] width 213 height 50
type input "[URL][DOMAIN_NAME]"
type input "C:\fakepath\微信截图_20250826112611.png"
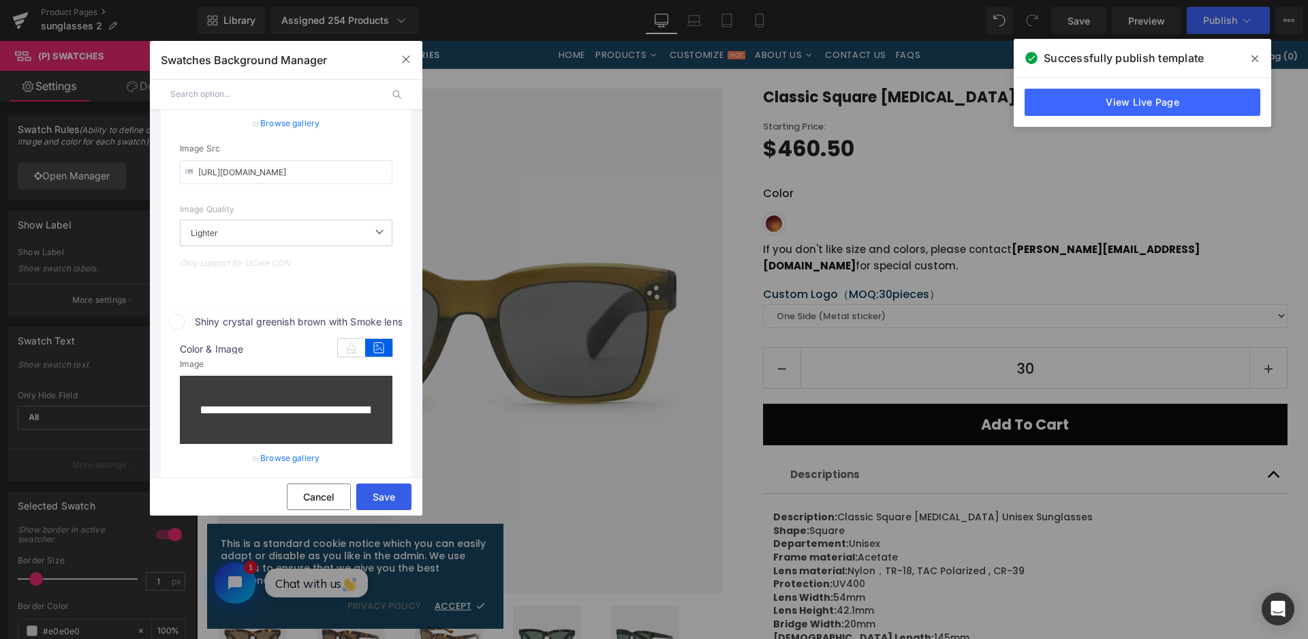
type input "[URL][DOMAIN_NAME]"
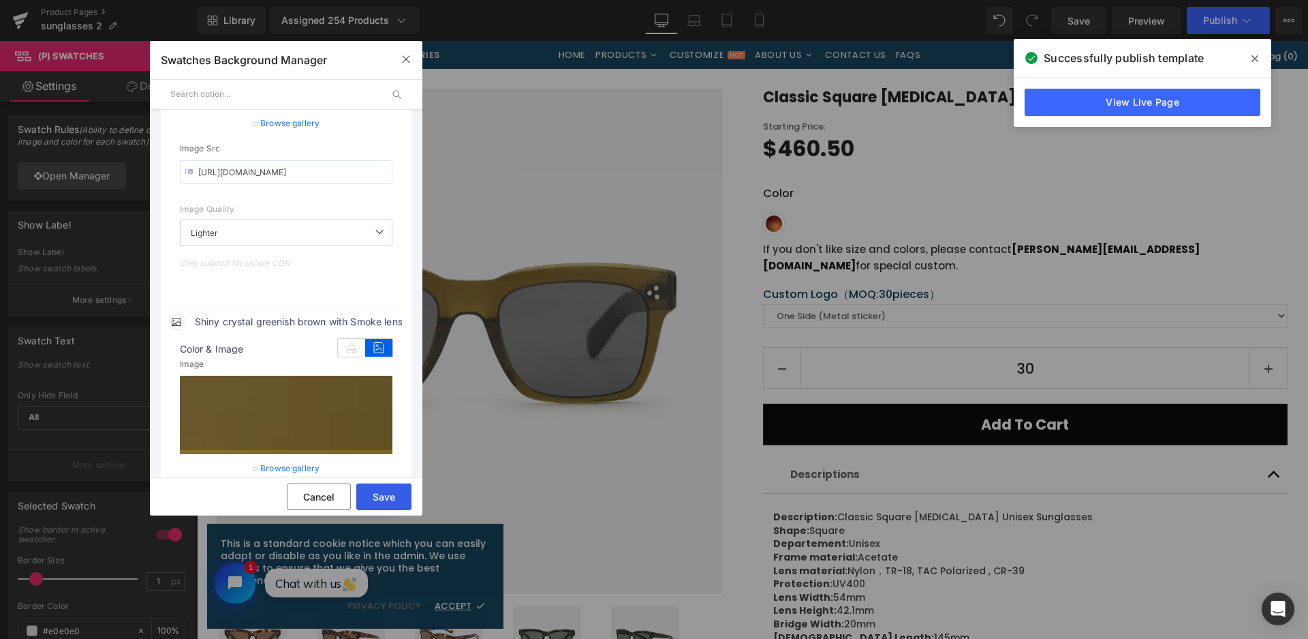
click at [363, 500] on button "Save" at bounding box center [383, 496] width 55 height 27
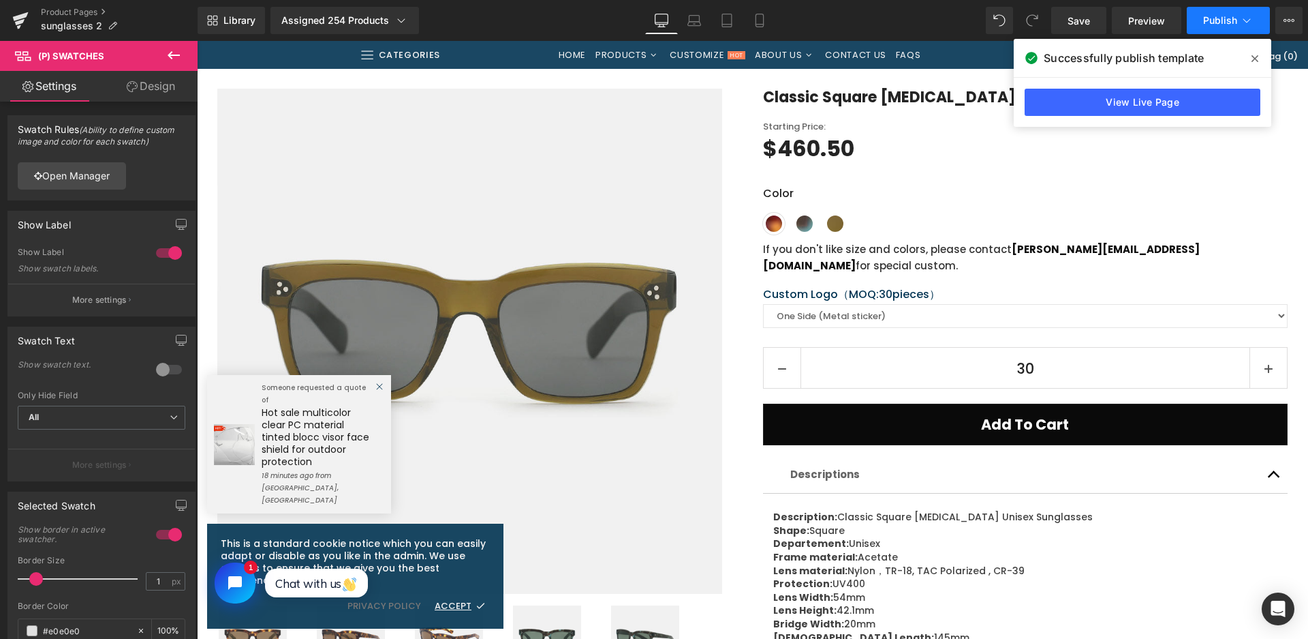
click at [1205, 12] on button "Publish" at bounding box center [1228, 20] width 83 height 27
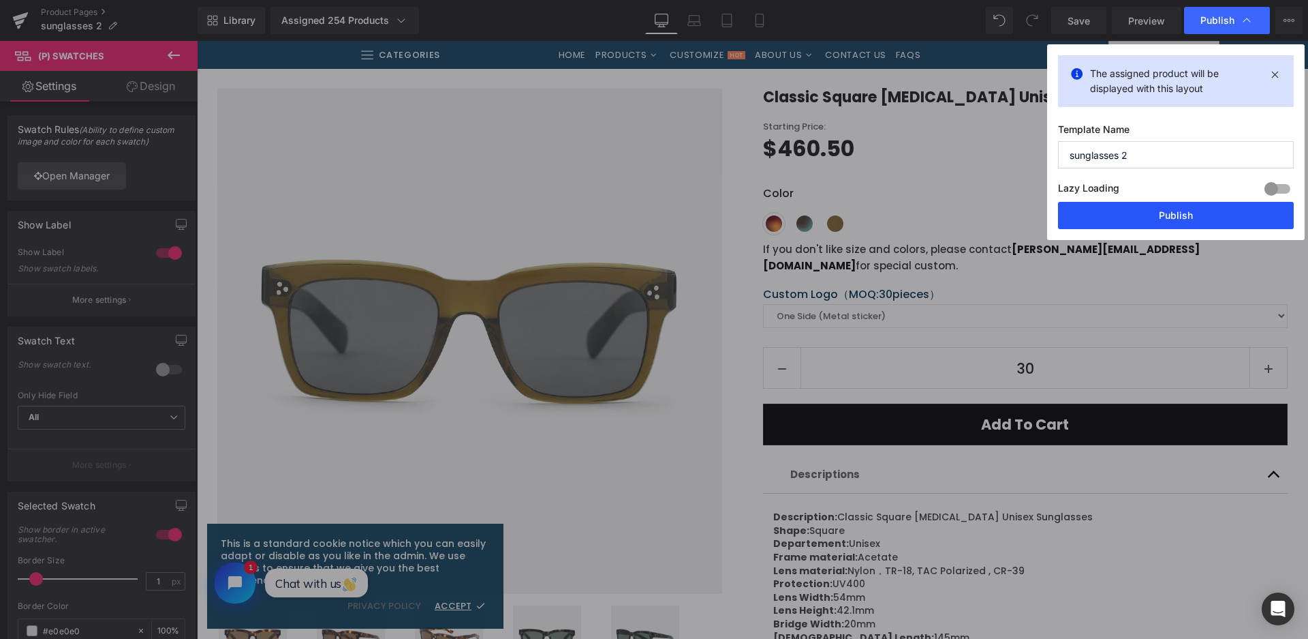
drag, startPoint x: 1173, startPoint y: 228, endPoint x: 974, endPoint y: 187, distance: 203.8
click at [1173, 228] on button "Publish" at bounding box center [1176, 215] width 236 height 27
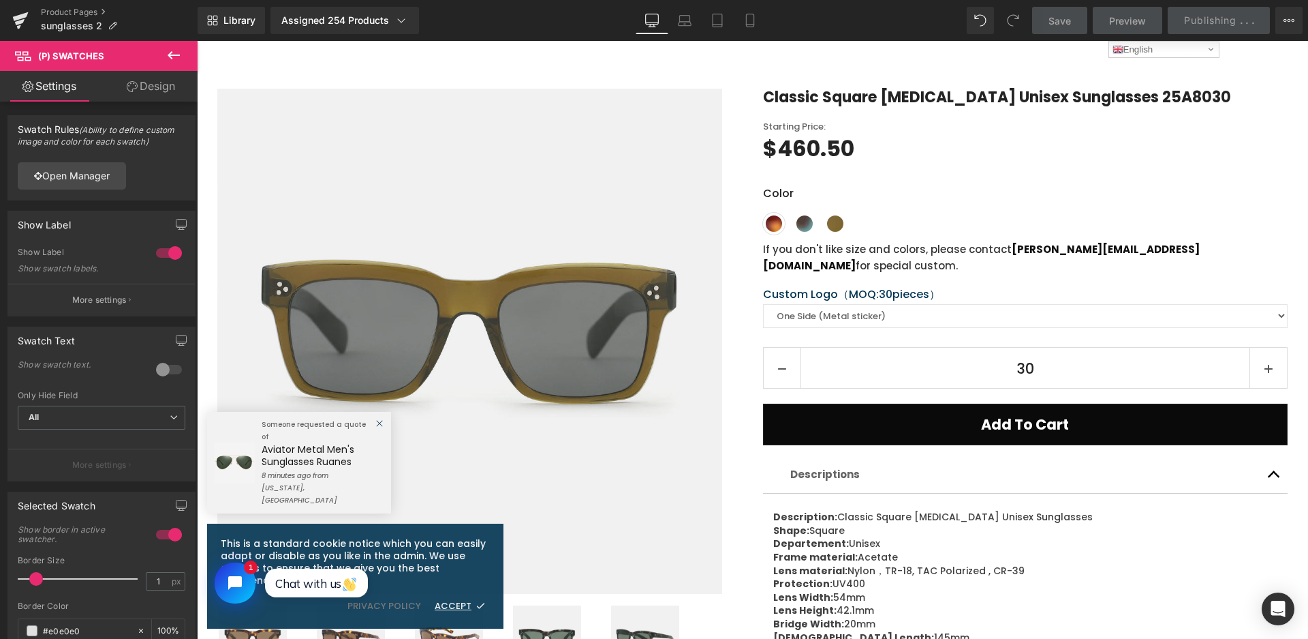
scroll to position [0, 0]
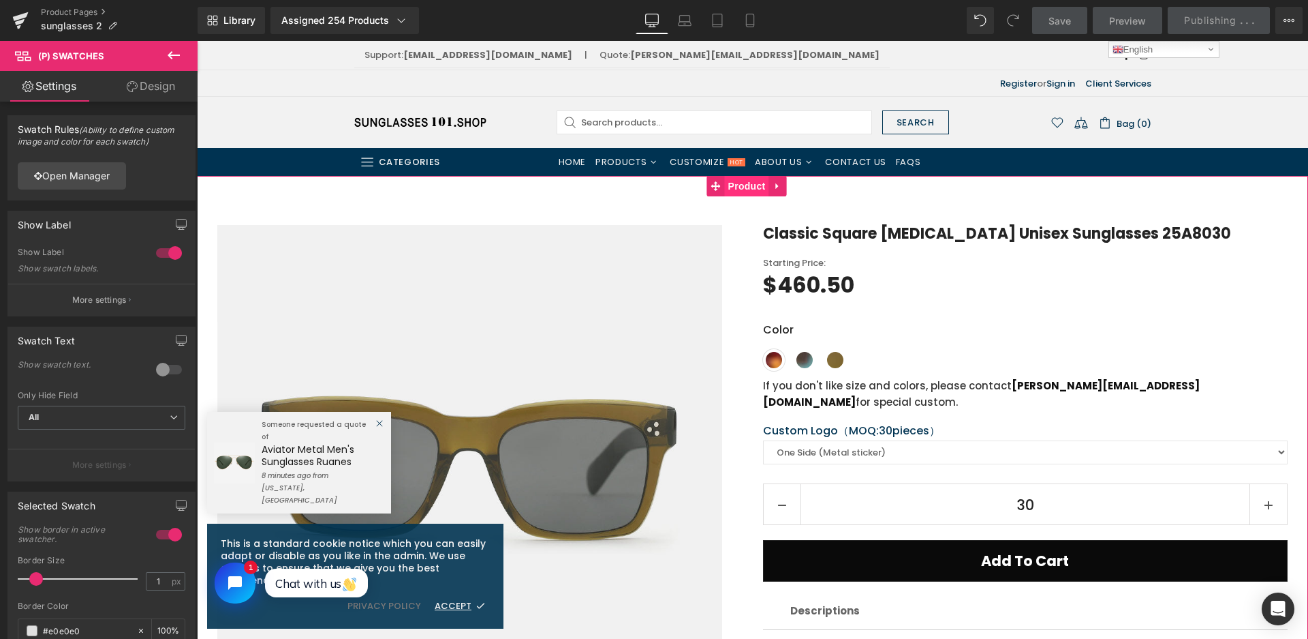
click at [730, 192] on span "Product" at bounding box center [747, 186] width 44 height 20
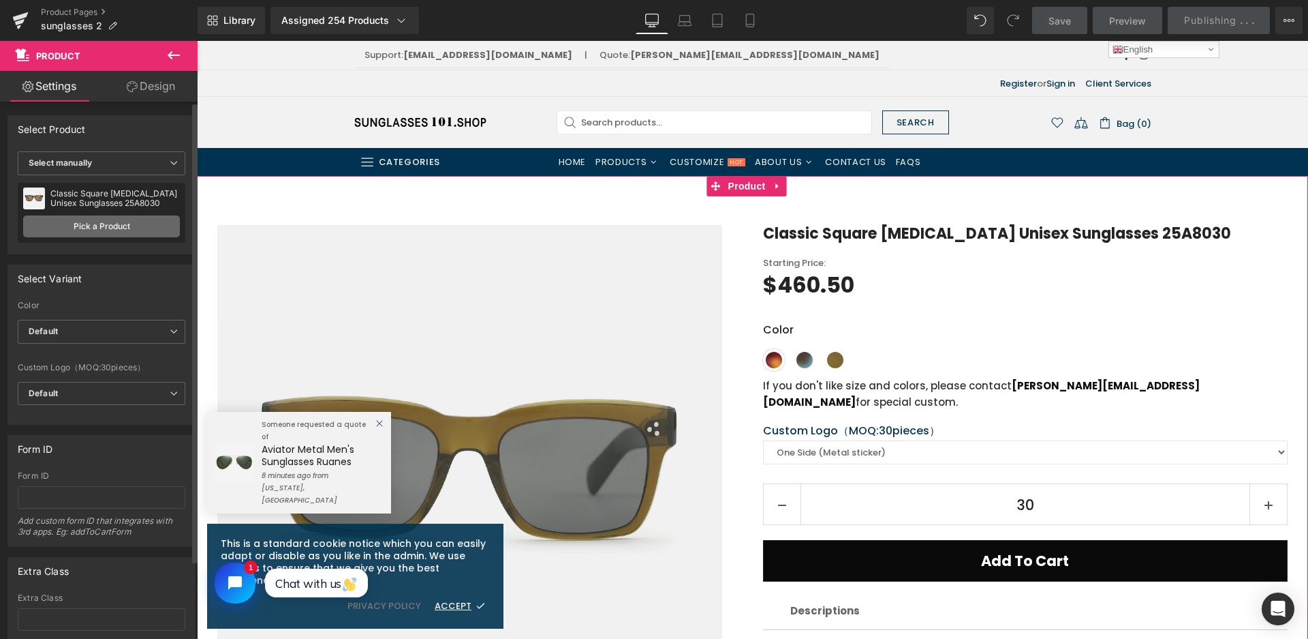
click at [114, 232] on link "Pick a Product" at bounding box center [101, 226] width 157 height 22
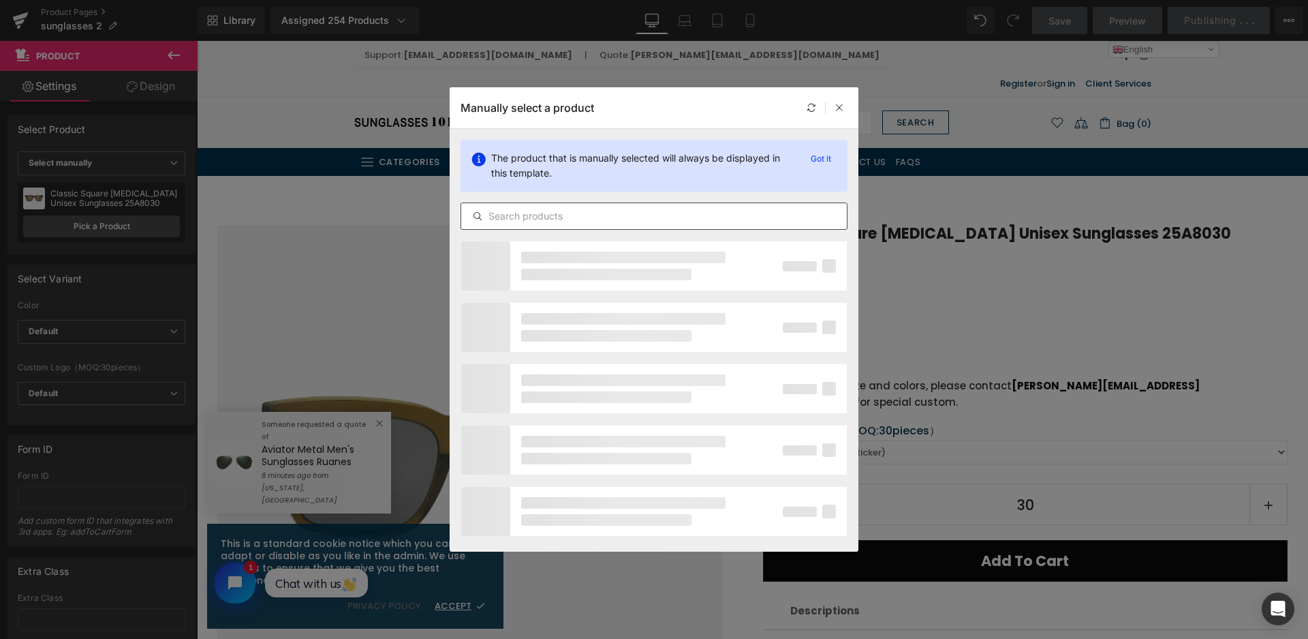
click at [565, 220] on input "text" at bounding box center [654, 216] width 386 height 16
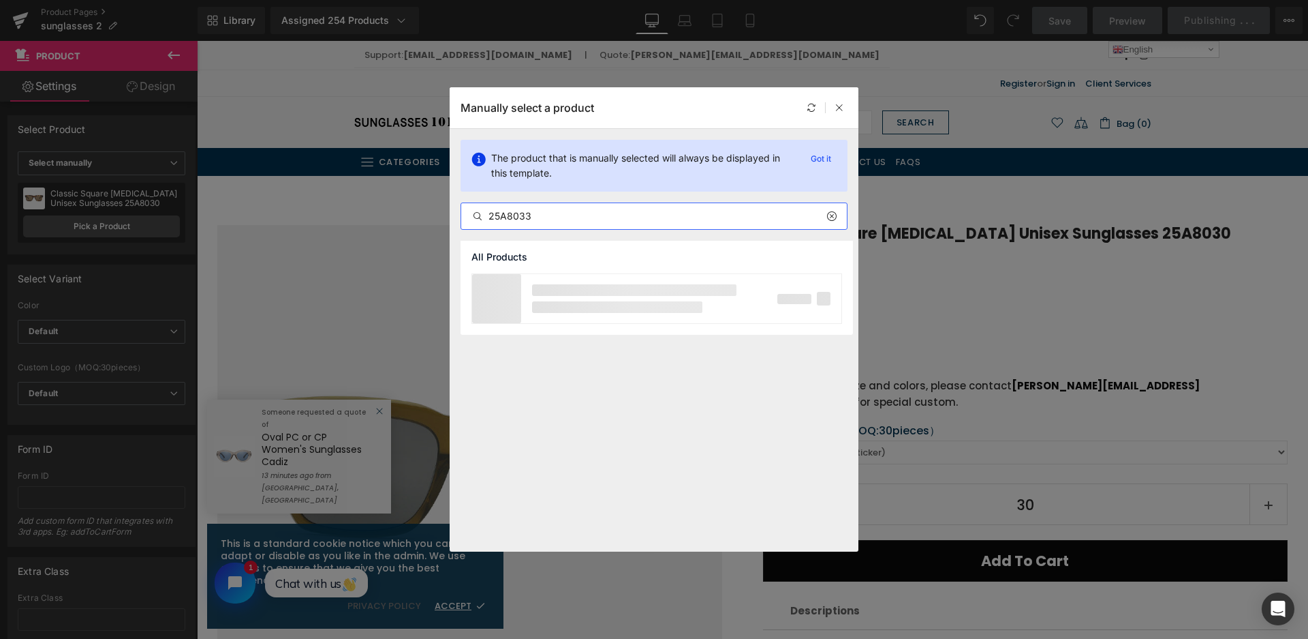
type input "25A8033"
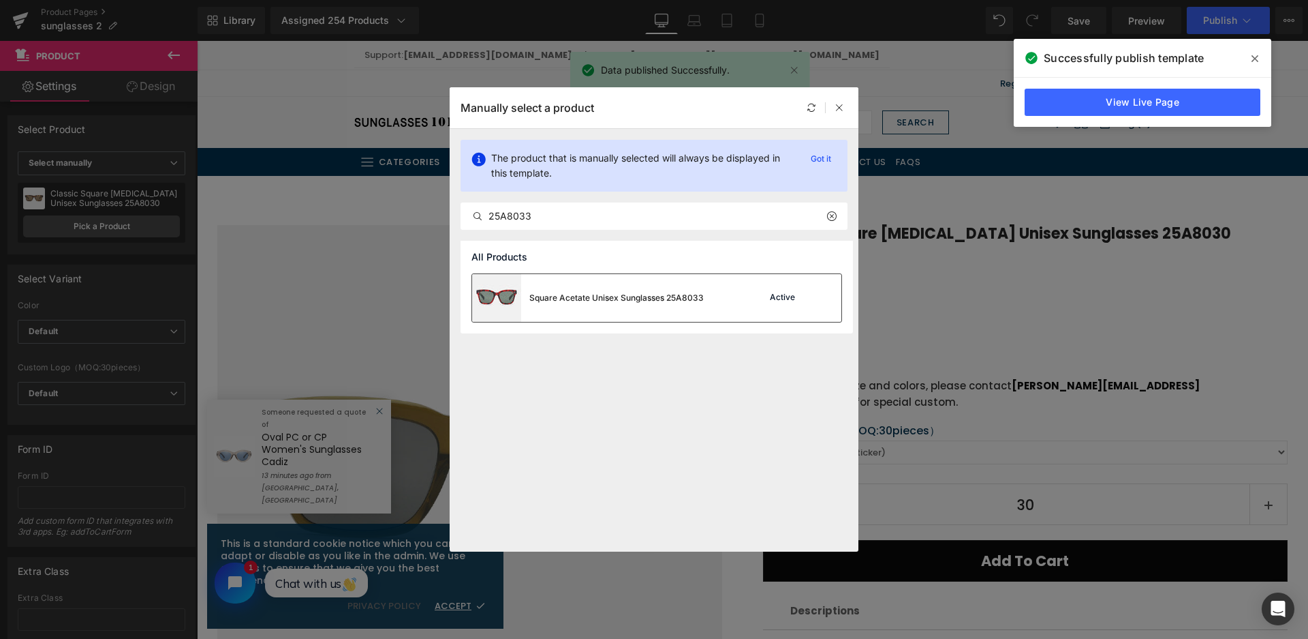
drag, startPoint x: 602, startPoint y: 309, endPoint x: 406, endPoint y: 268, distance: 200.5
click at [602, 309] on div "Square Acetate Unisex Sunglasses 25A8033" at bounding box center [588, 298] width 232 height 48
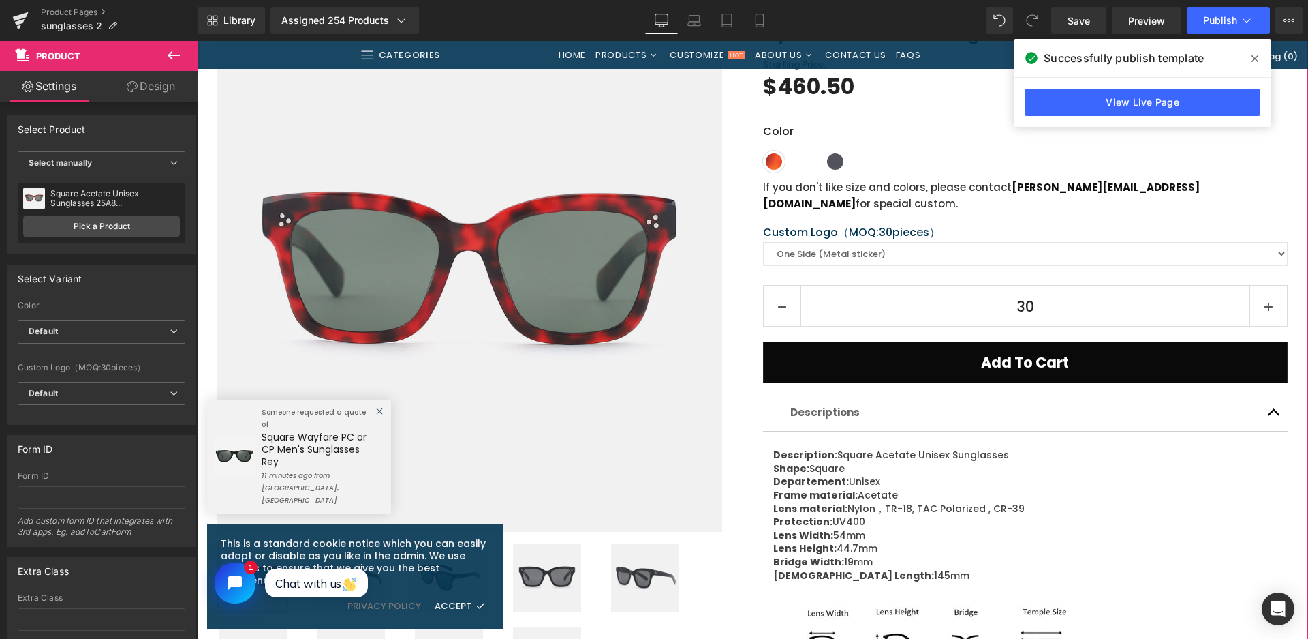
scroll to position [341, 0]
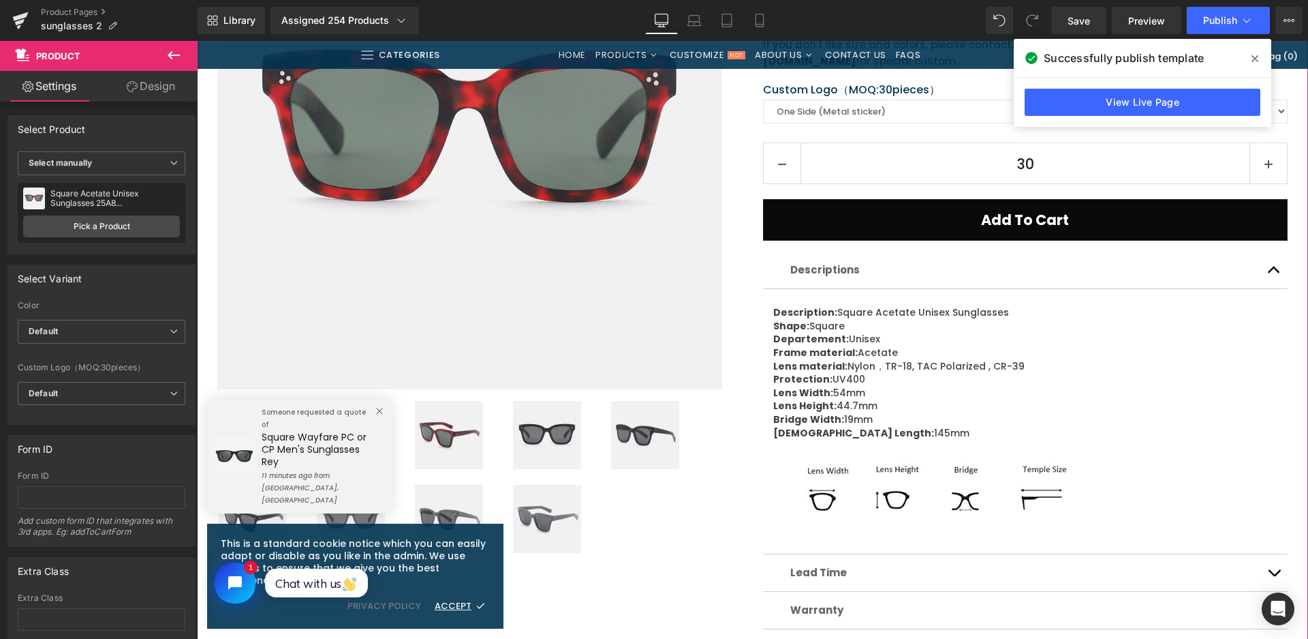
drag, startPoint x: 546, startPoint y: 422, endPoint x: 566, endPoint y: 255, distance: 168.2
click at [546, 421] on img at bounding box center [547, 435] width 68 height 68
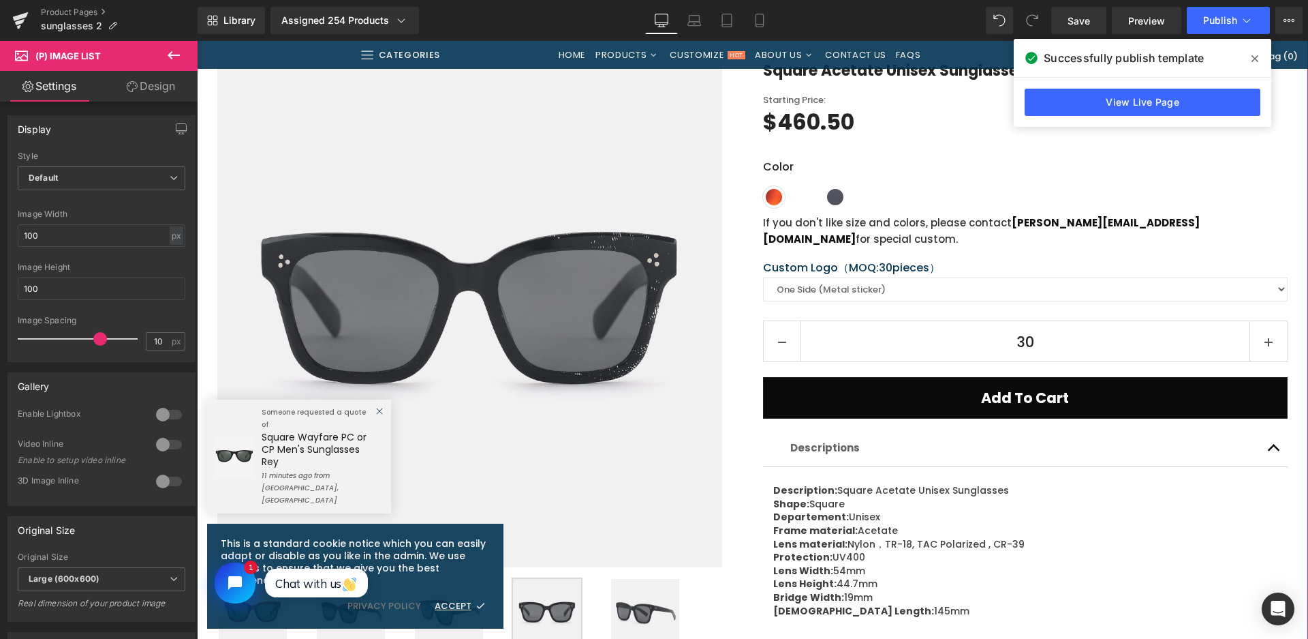
scroll to position [136, 0]
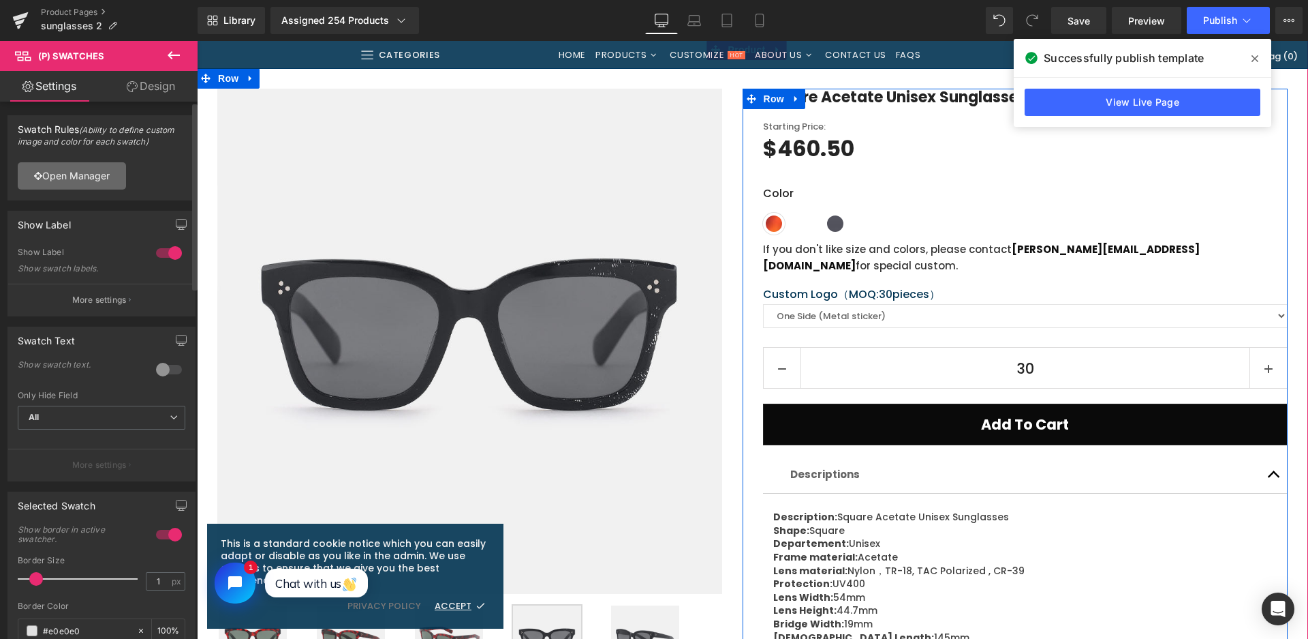
click at [78, 181] on link "Open Manager" at bounding box center [72, 175] width 108 height 27
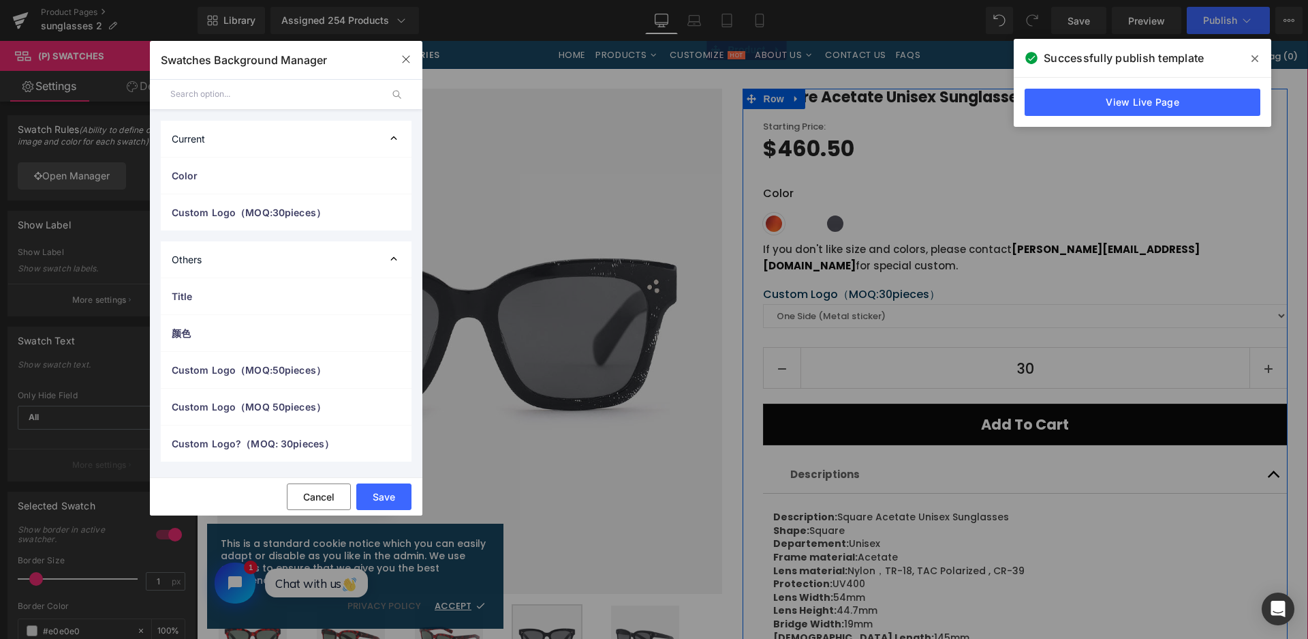
click at [252, 169] on span "Color" at bounding box center [273, 175] width 202 height 14
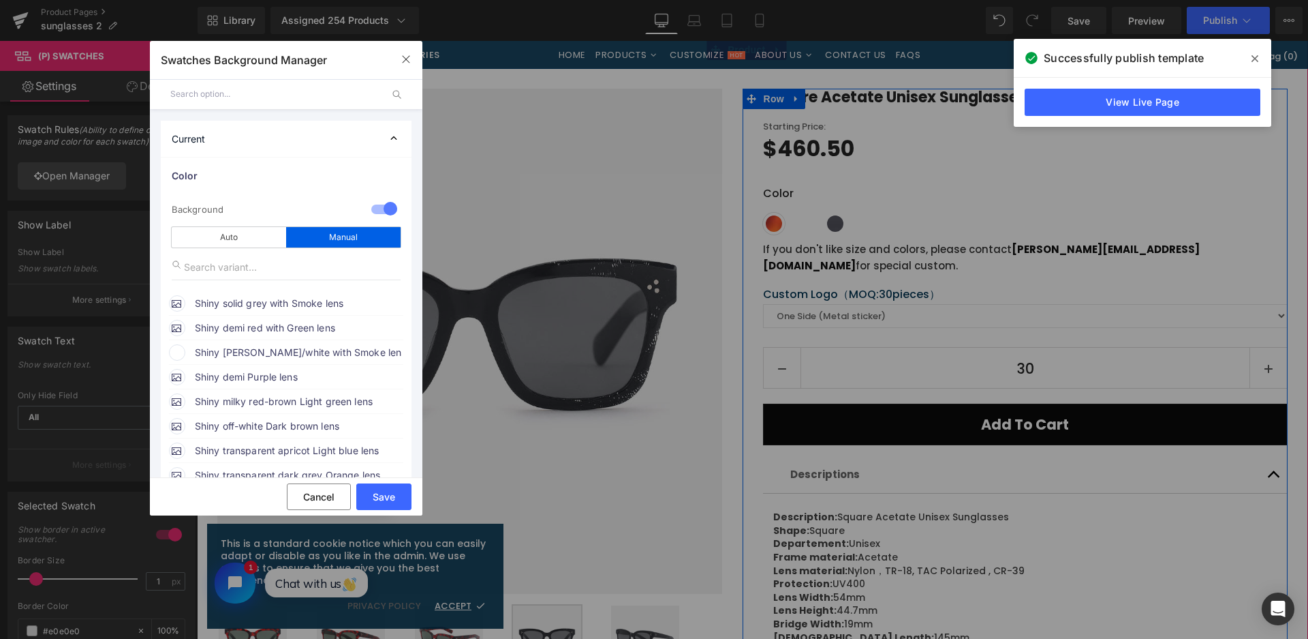
click at [245, 352] on span "Shiny demi black/white with Smoke lens" at bounding box center [298, 352] width 207 height 16
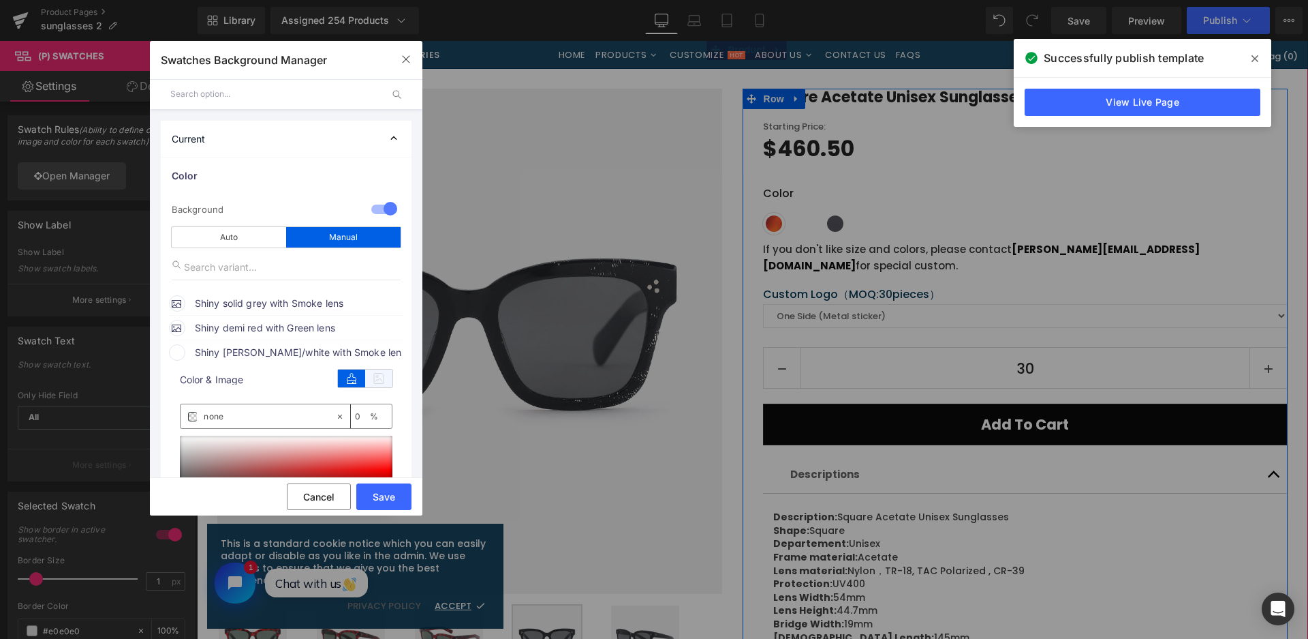
click at [373, 382] on icon at bounding box center [378, 378] width 27 height 18
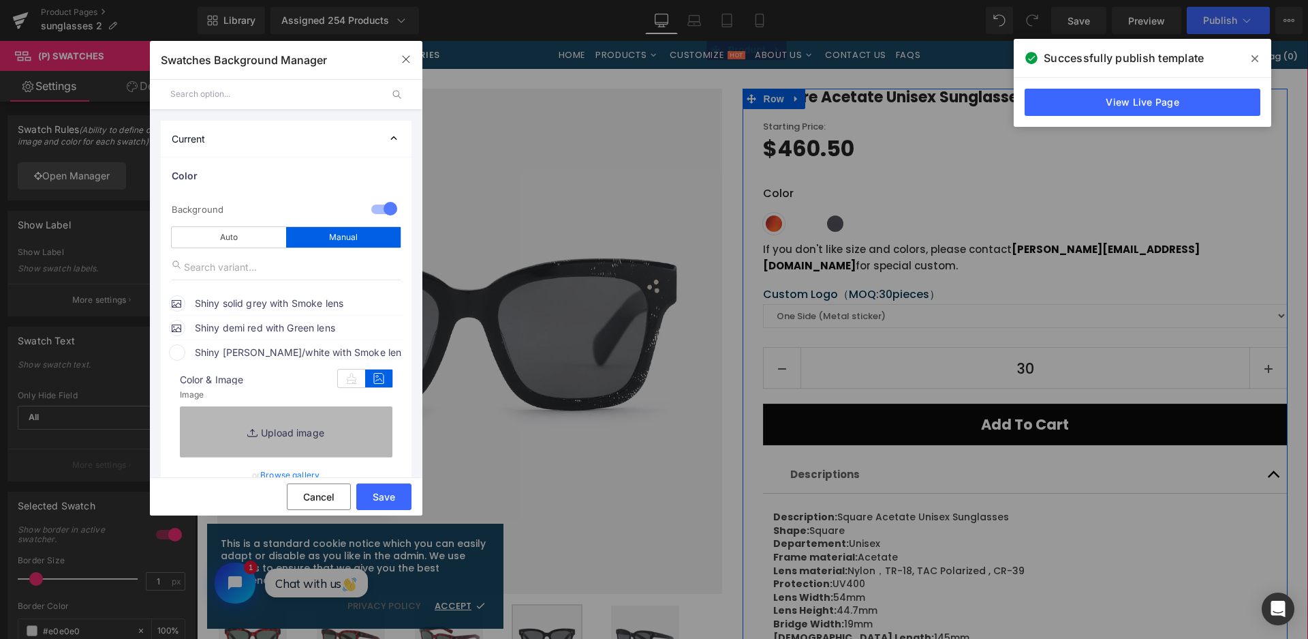
click at [352, 427] on link "Replace Image" at bounding box center [286, 431] width 213 height 50
type input "C:\fakepath\微信截图_20250826112828.png"
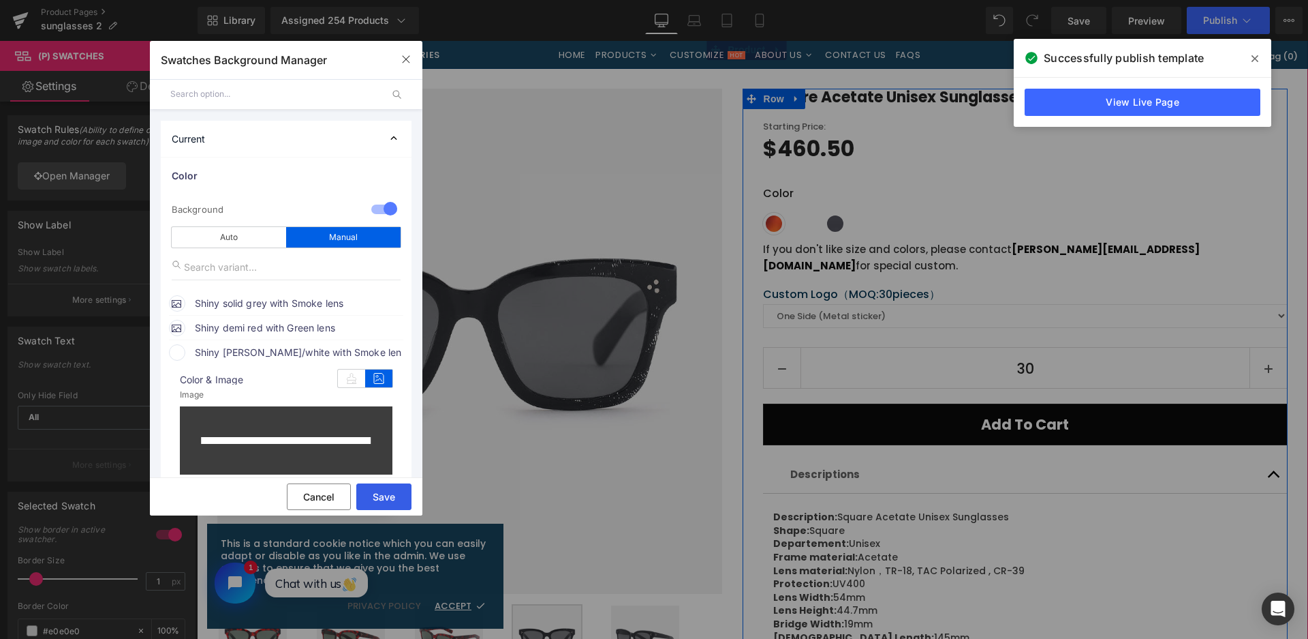
type input "https://ucarecdn.com/dd396f5e-eead-4664-9620-6f5cd6ed54b5/-/format/auto/-/previ…"
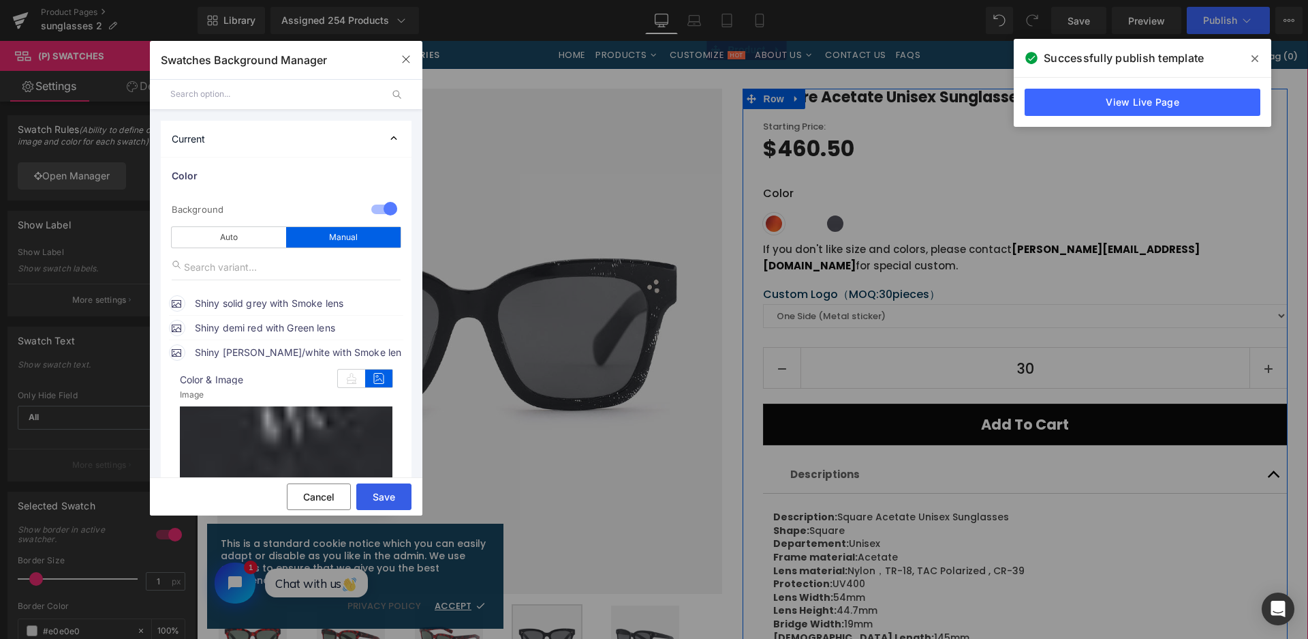
click at [388, 495] on button "Save" at bounding box center [383, 496] width 55 height 27
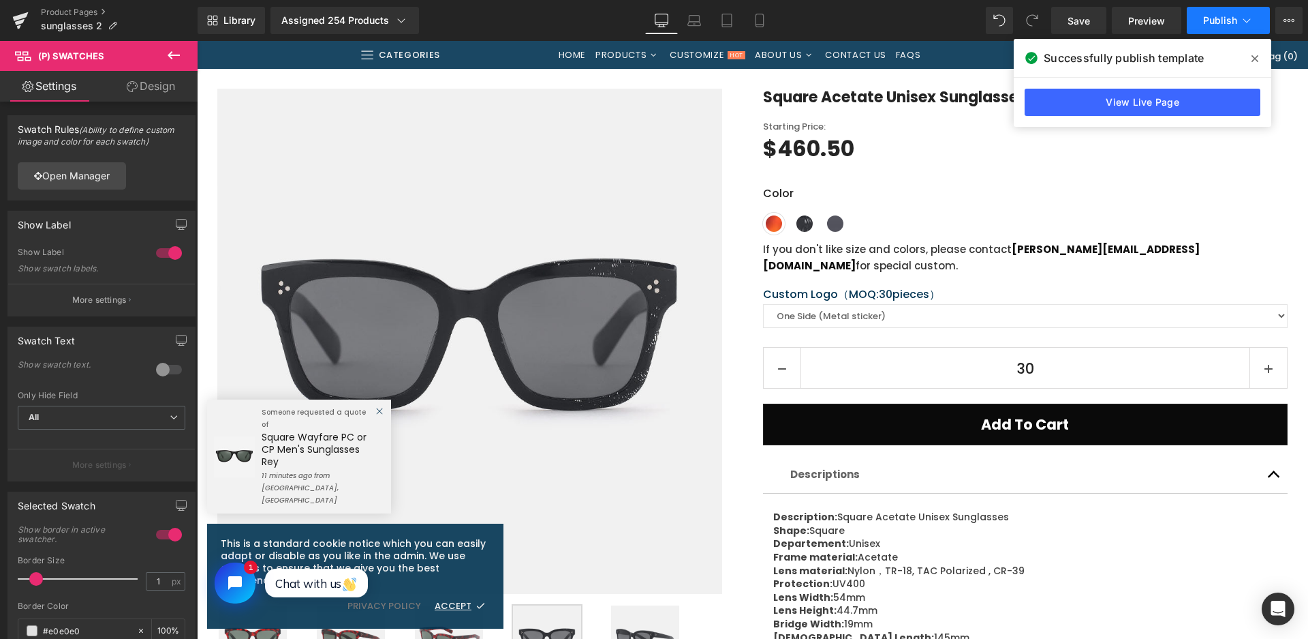
click at [1220, 22] on span "Publish" at bounding box center [1220, 20] width 34 height 11
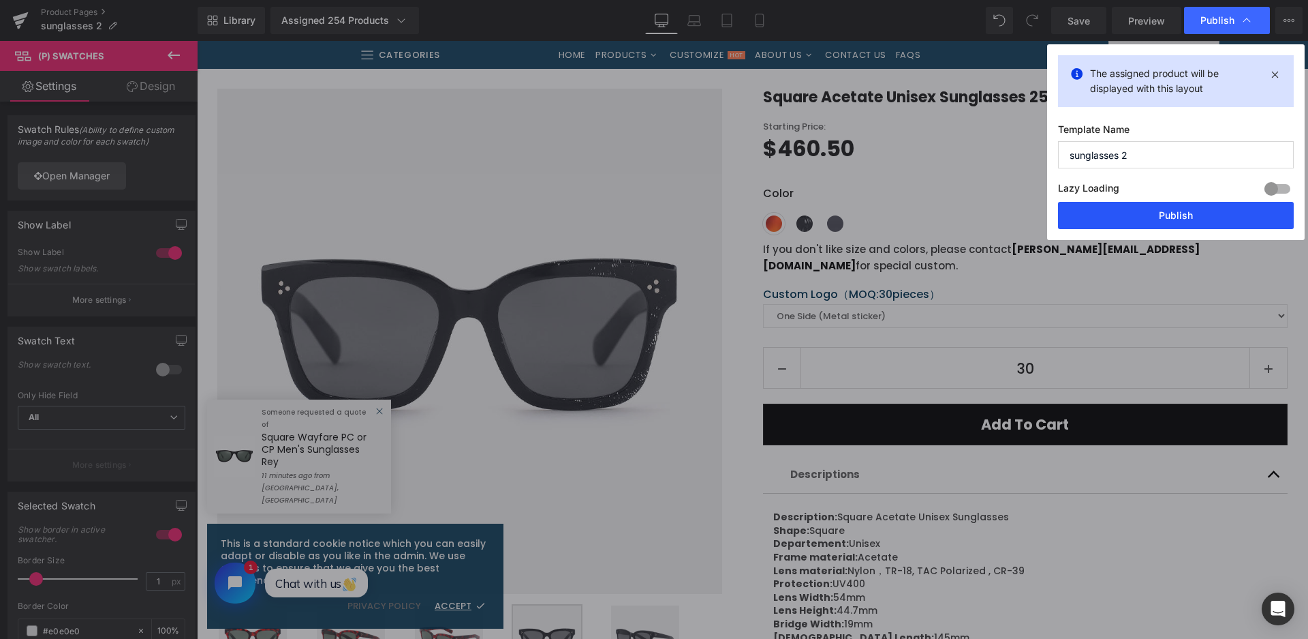
click at [1175, 228] on button "Publish" at bounding box center [1176, 215] width 236 height 27
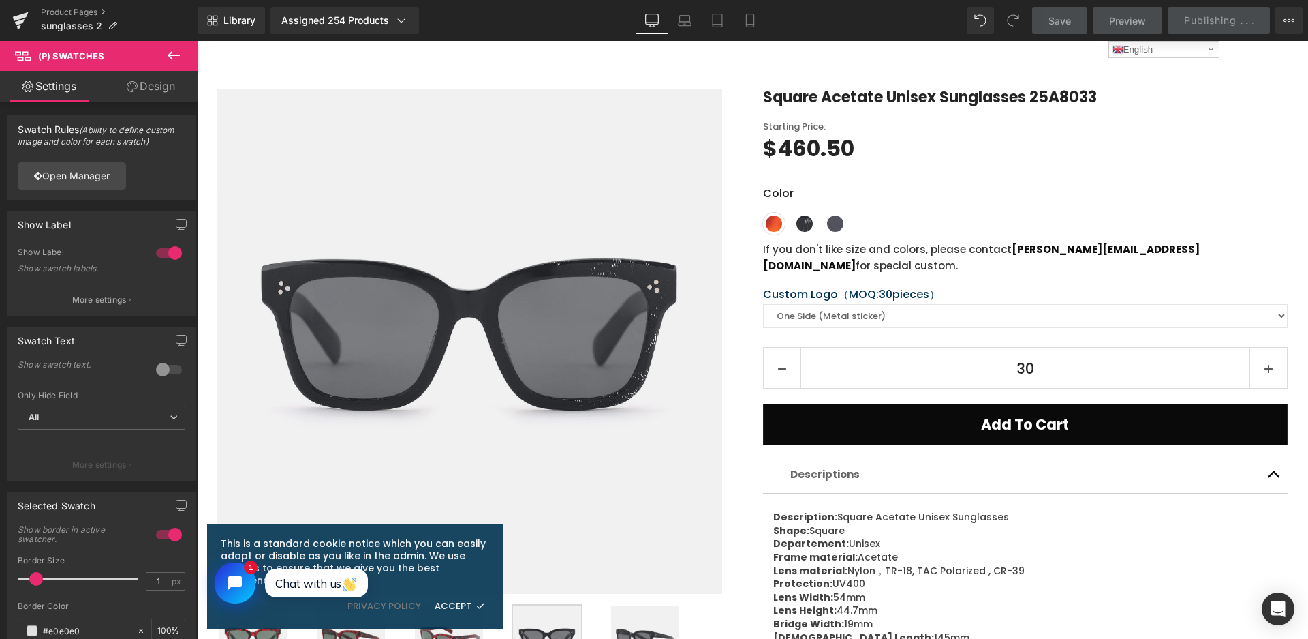
scroll to position [0, 0]
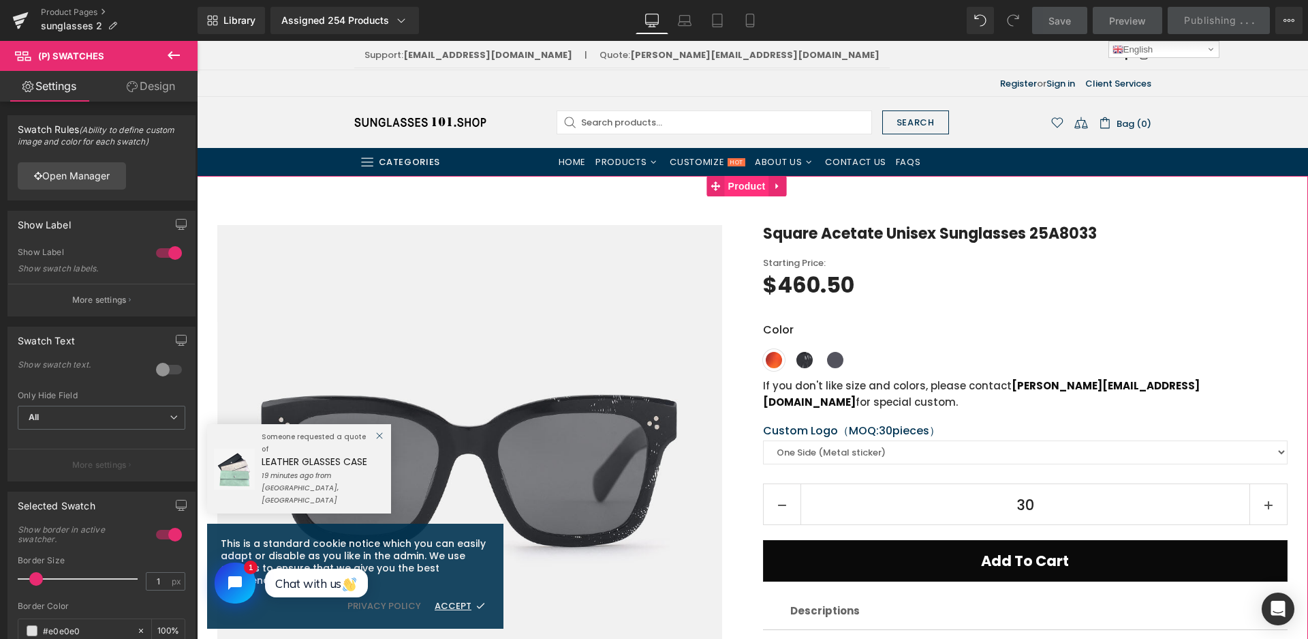
click at [741, 189] on span "Product" at bounding box center [747, 186] width 44 height 20
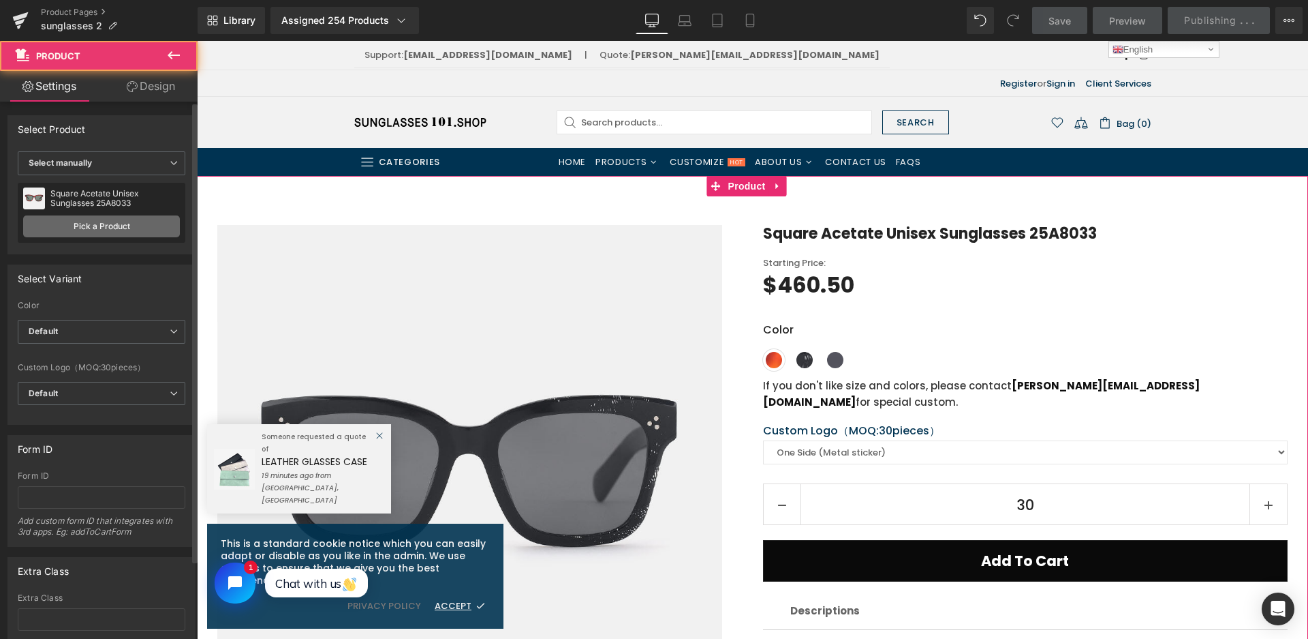
click at [95, 217] on link "Pick a Product" at bounding box center [101, 226] width 157 height 22
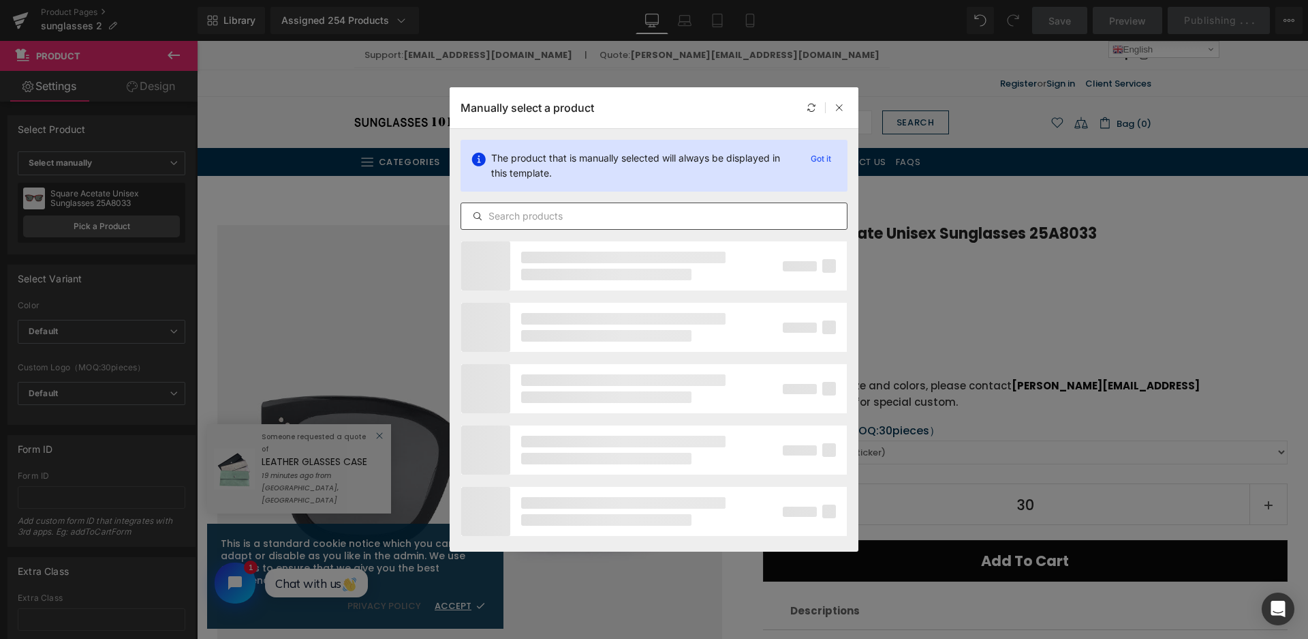
click at [623, 215] on input "text" at bounding box center [654, 216] width 386 height 16
type input "25A80"
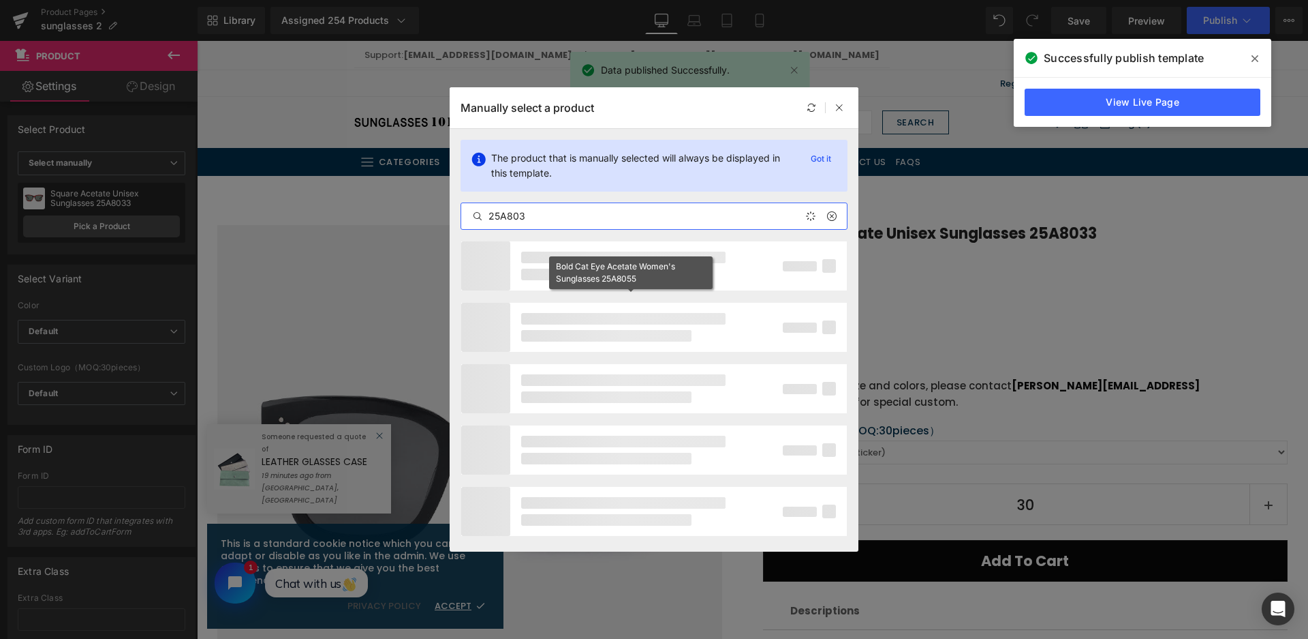
type input "25A8034"
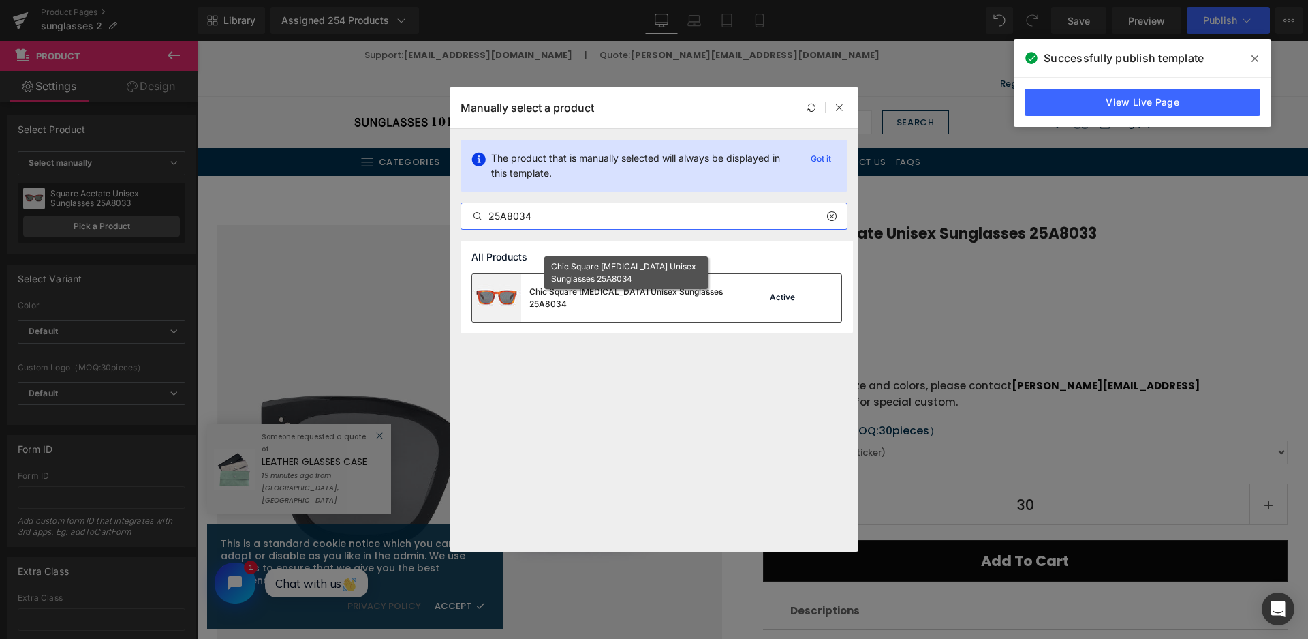
click at [664, 292] on div "Chic Square [MEDICAL_DATA] Unisex Sunglasses 25A8034" at bounding box center [631, 298] width 204 height 25
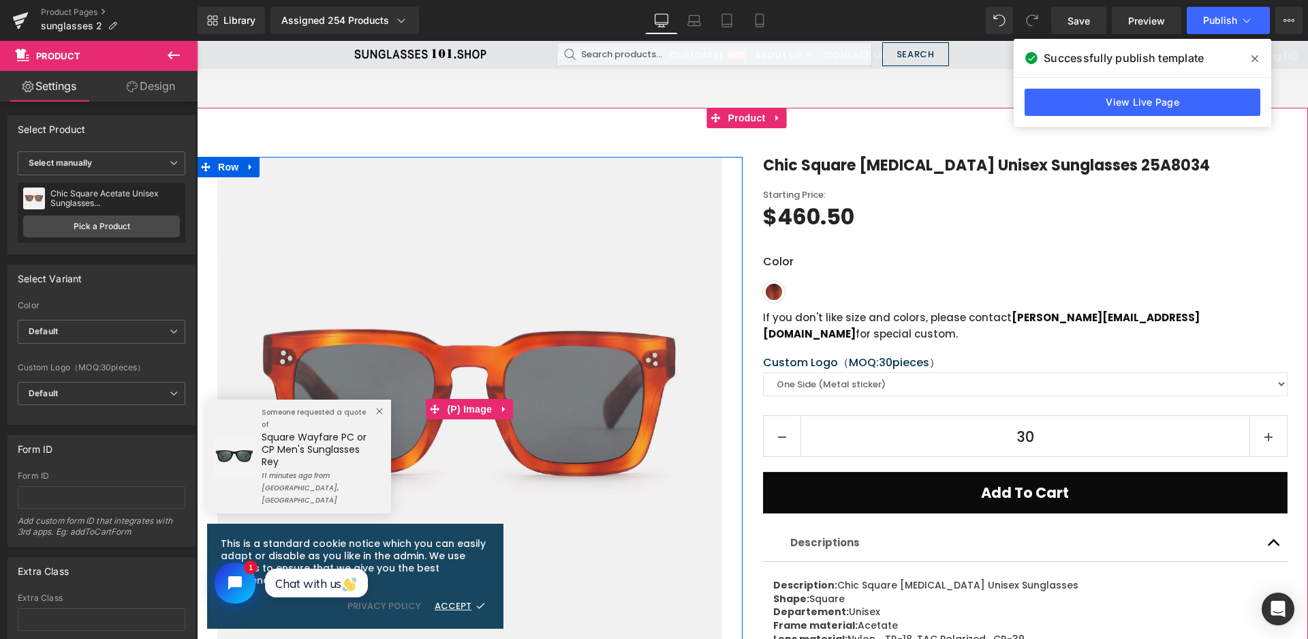
scroll to position [477, 0]
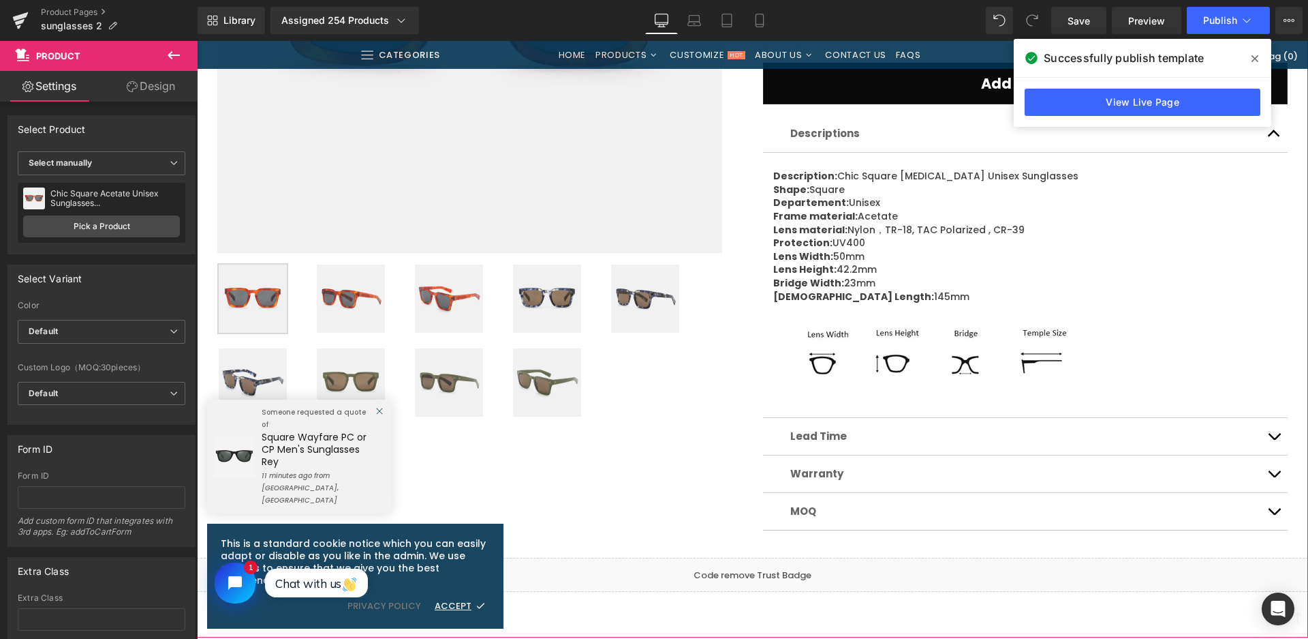
click at [538, 301] on img at bounding box center [547, 298] width 68 height 68
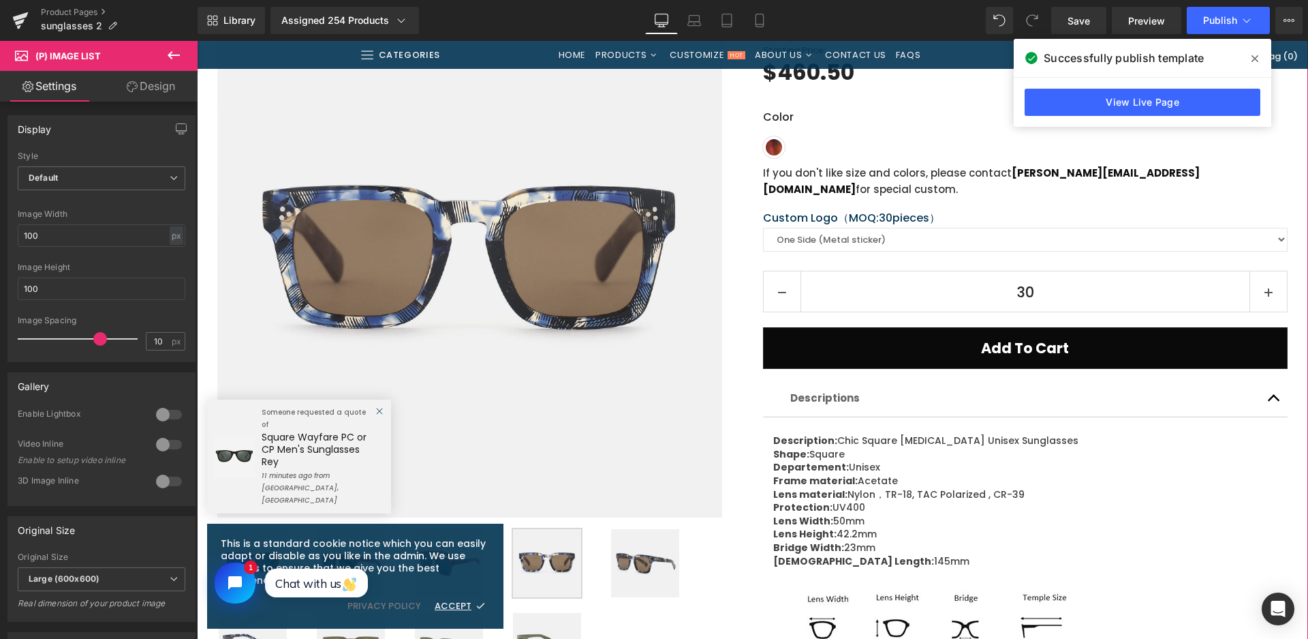
scroll to position [204, 0]
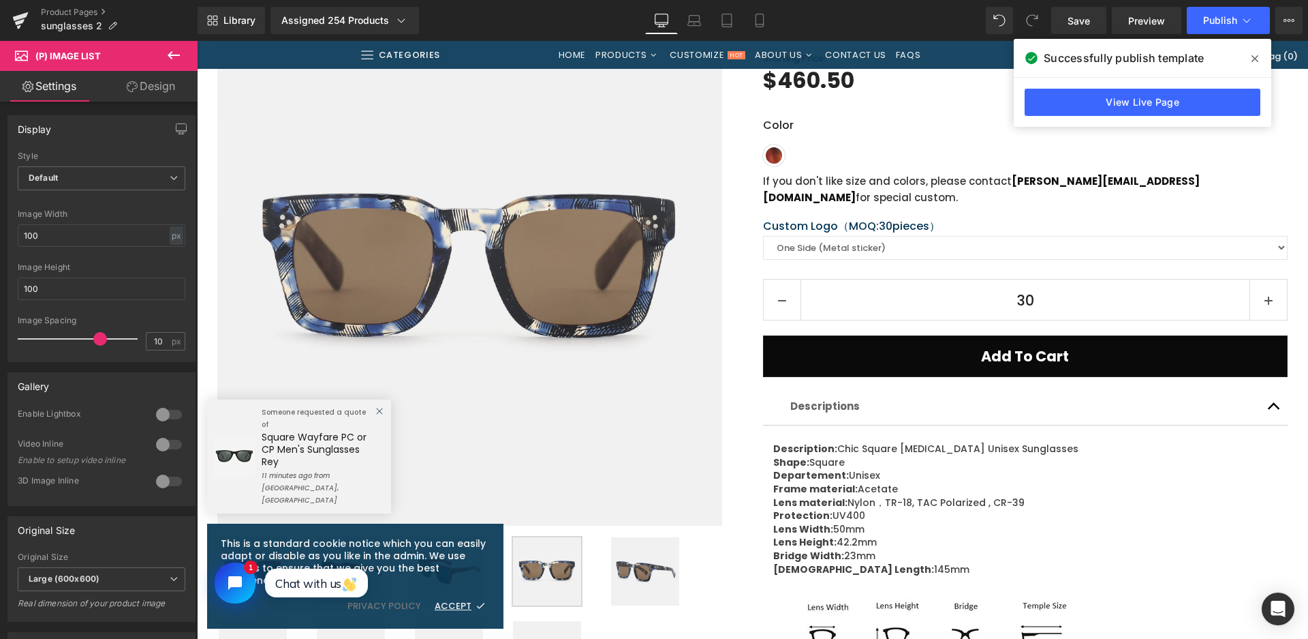
click at [713, 591] on div at bounding box center [470, 620] width 546 height 168
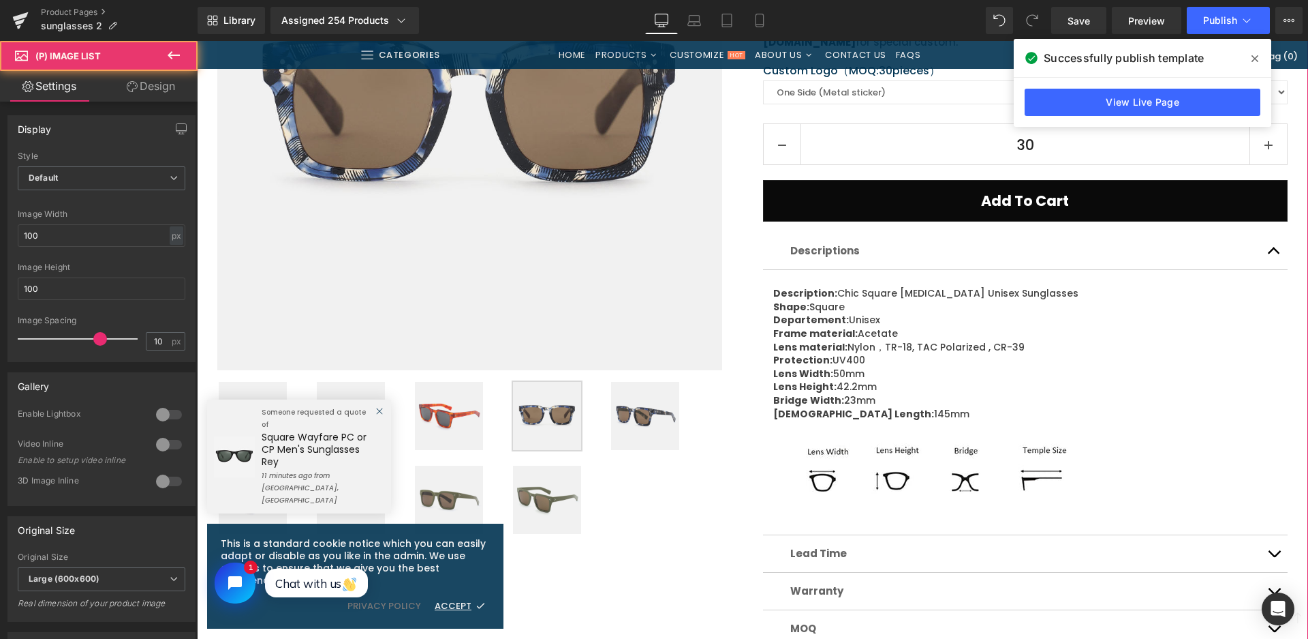
scroll to position [477, 0]
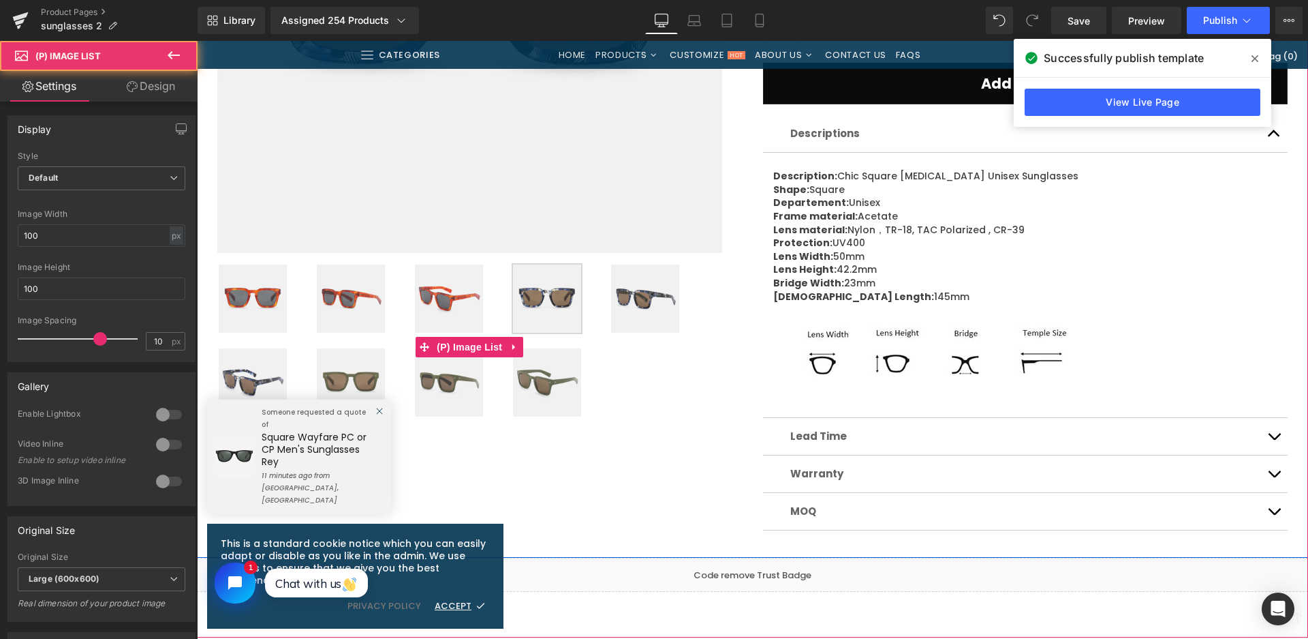
click at [367, 363] on img at bounding box center [351, 382] width 68 height 68
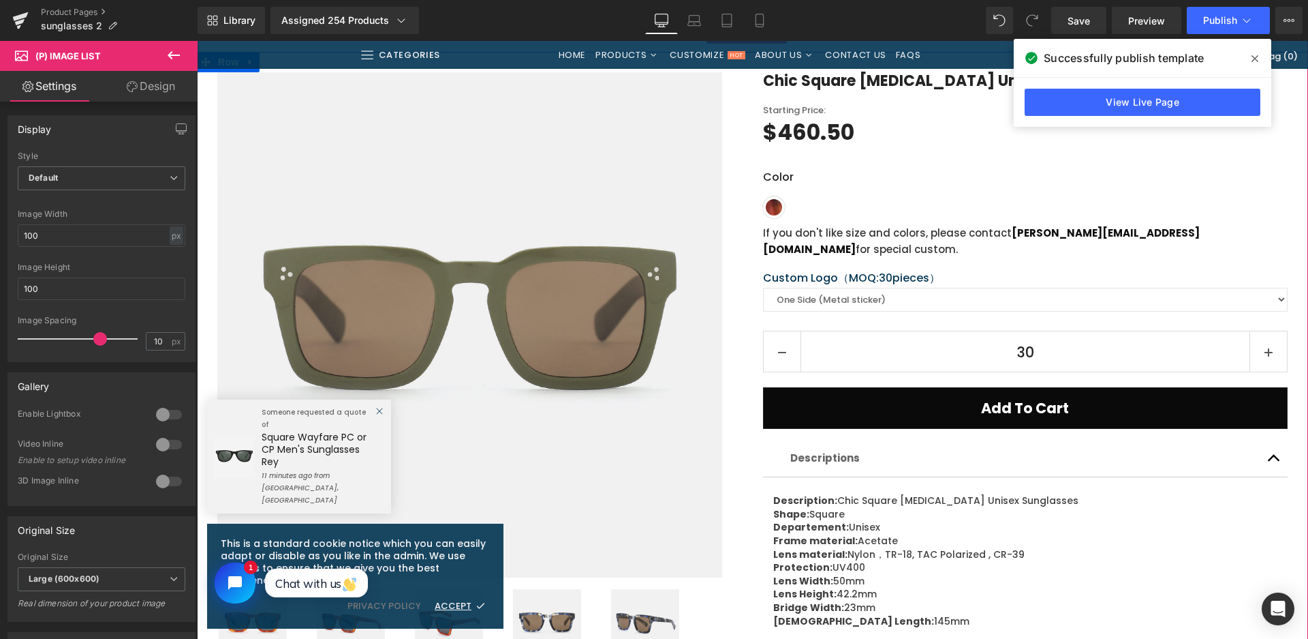
scroll to position [136, 0]
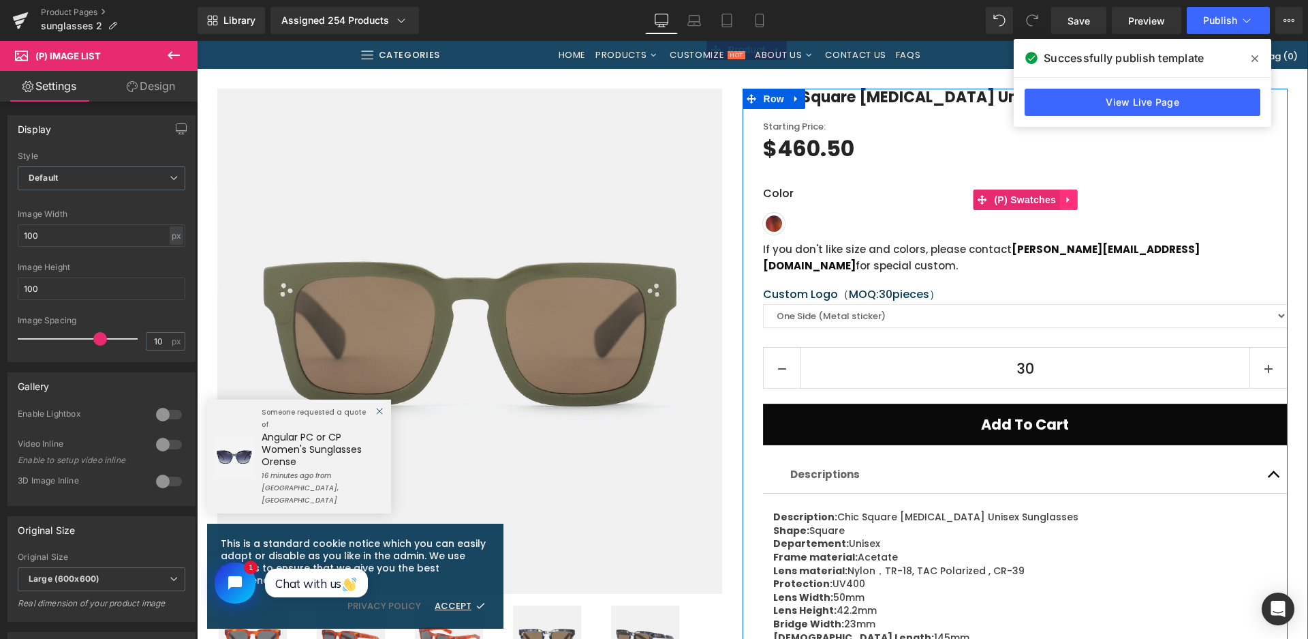
click at [1060, 205] on link at bounding box center [1069, 199] width 18 height 20
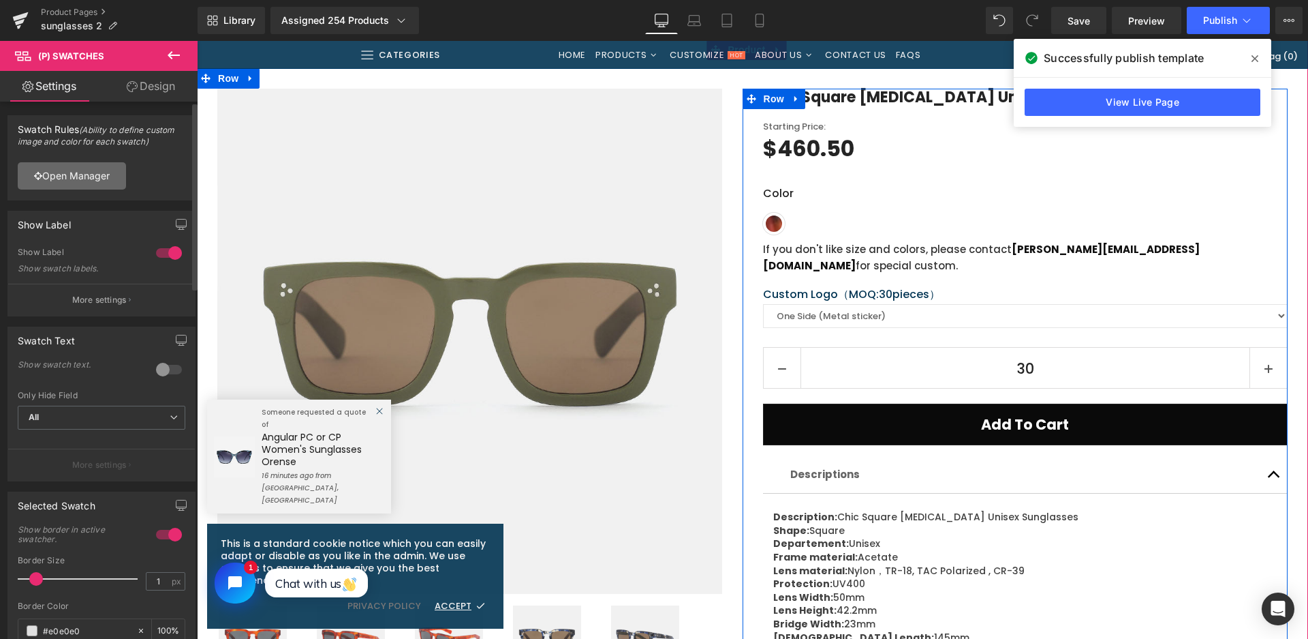
click at [71, 173] on link "Open Manager" at bounding box center [72, 175] width 108 height 27
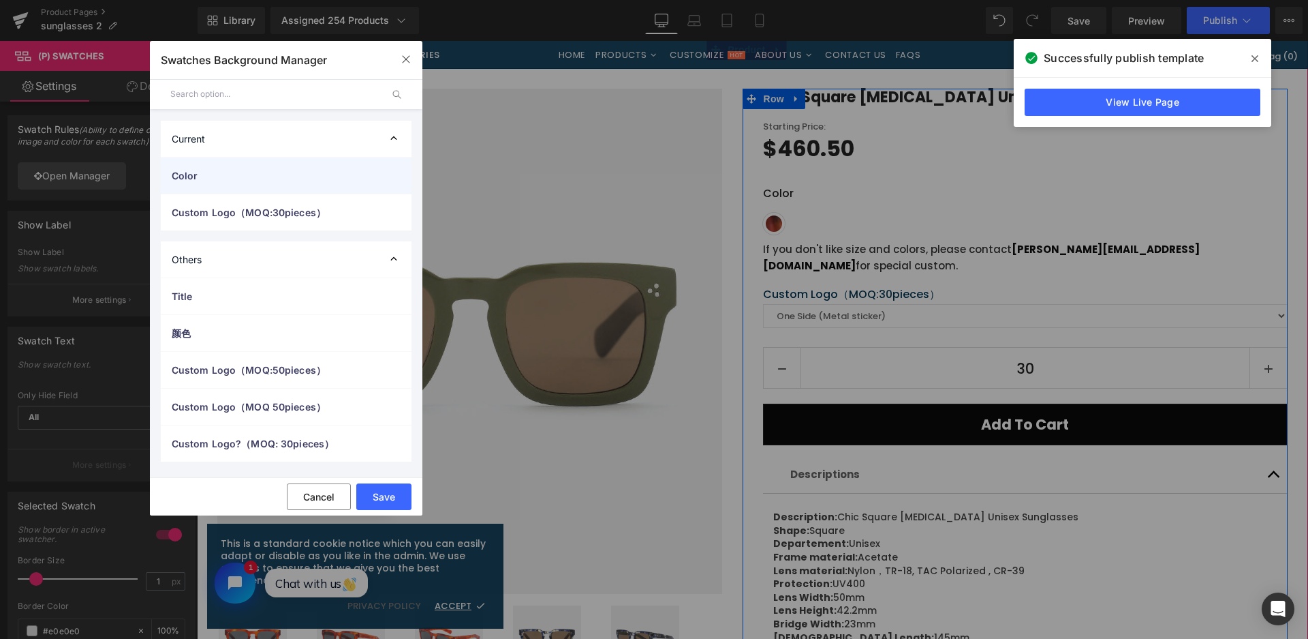
click at [264, 170] on span "Color" at bounding box center [273, 175] width 202 height 14
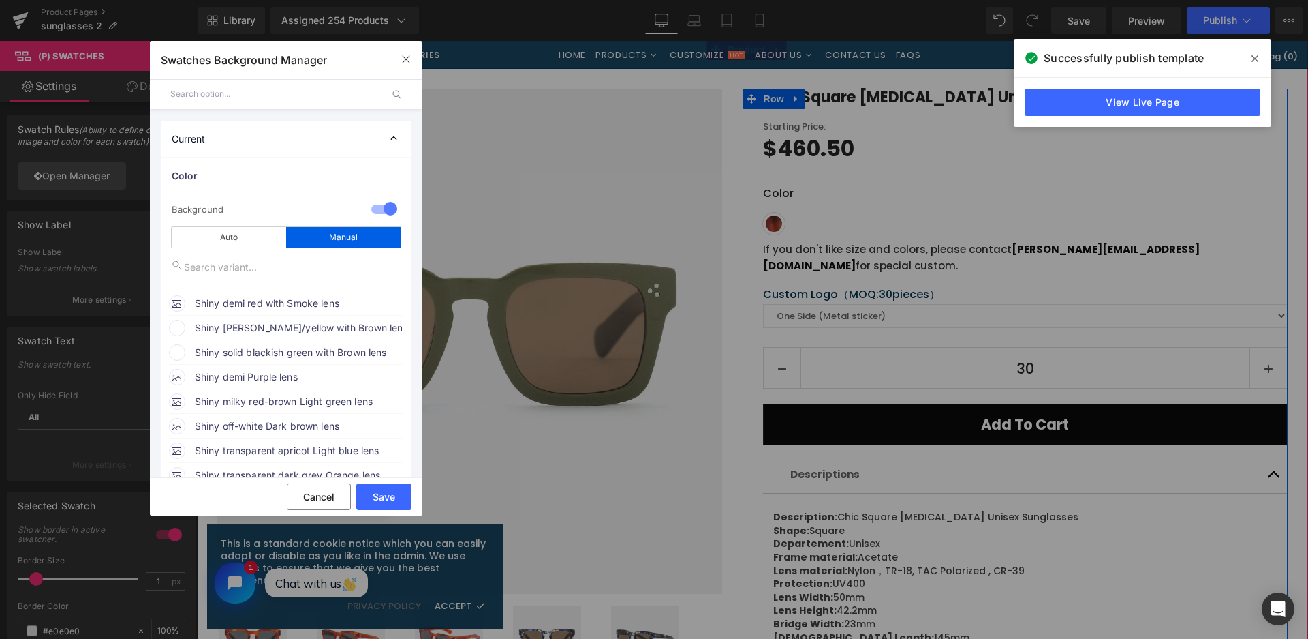
click at [0, 0] on span "Shiny demi blue/yellow with Brown lens" at bounding box center [0, 0] width 0 height 0
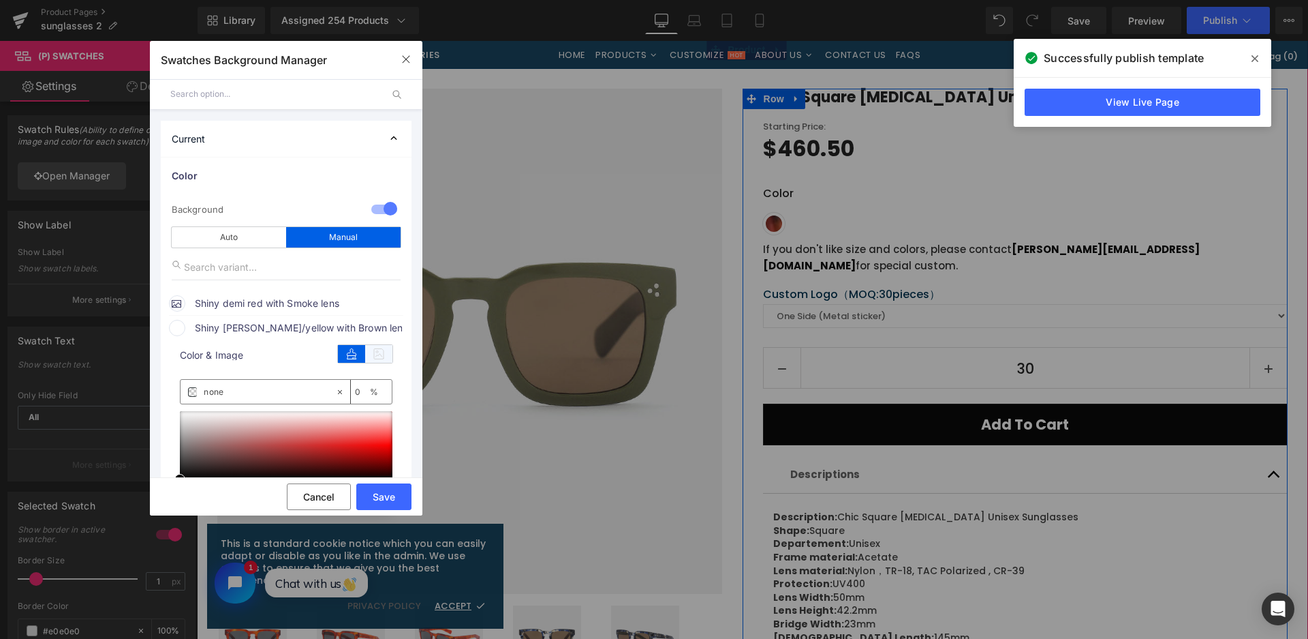
click at [388, 354] on icon at bounding box center [378, 354] width 27 height 18
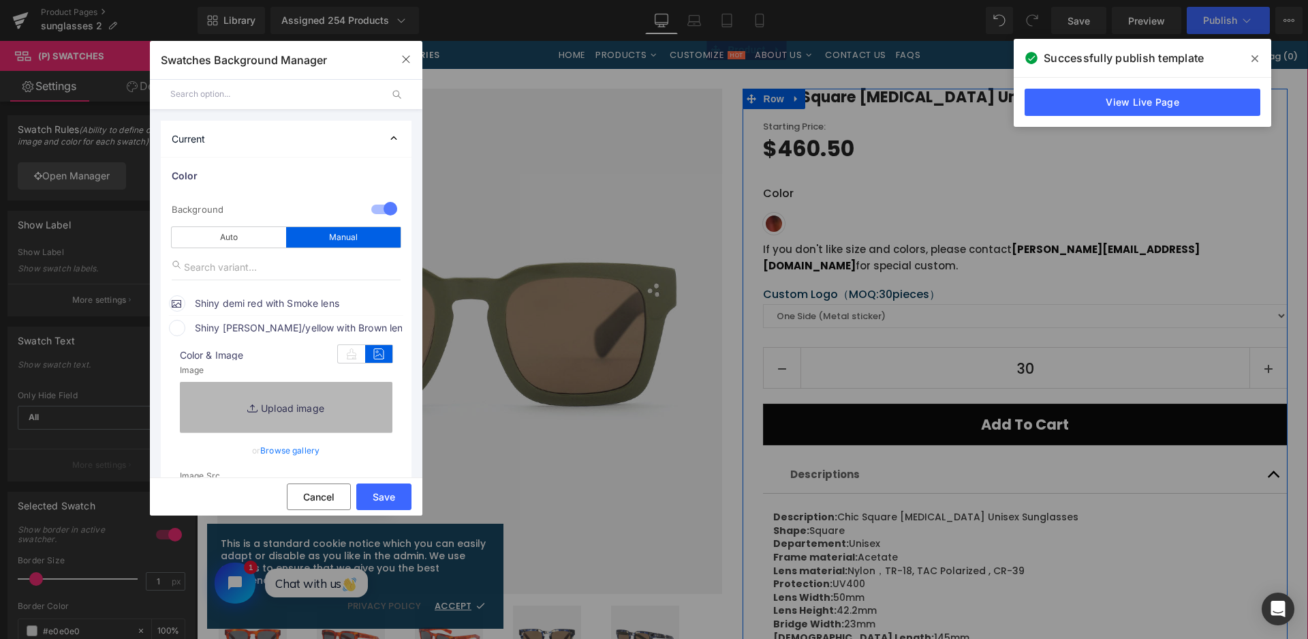
click at [380, 400] on link "Replace Image" at bounding box center [286, 407] width 213 height 50
type input "C:\fakepath\微信截图_20250826113506.png"
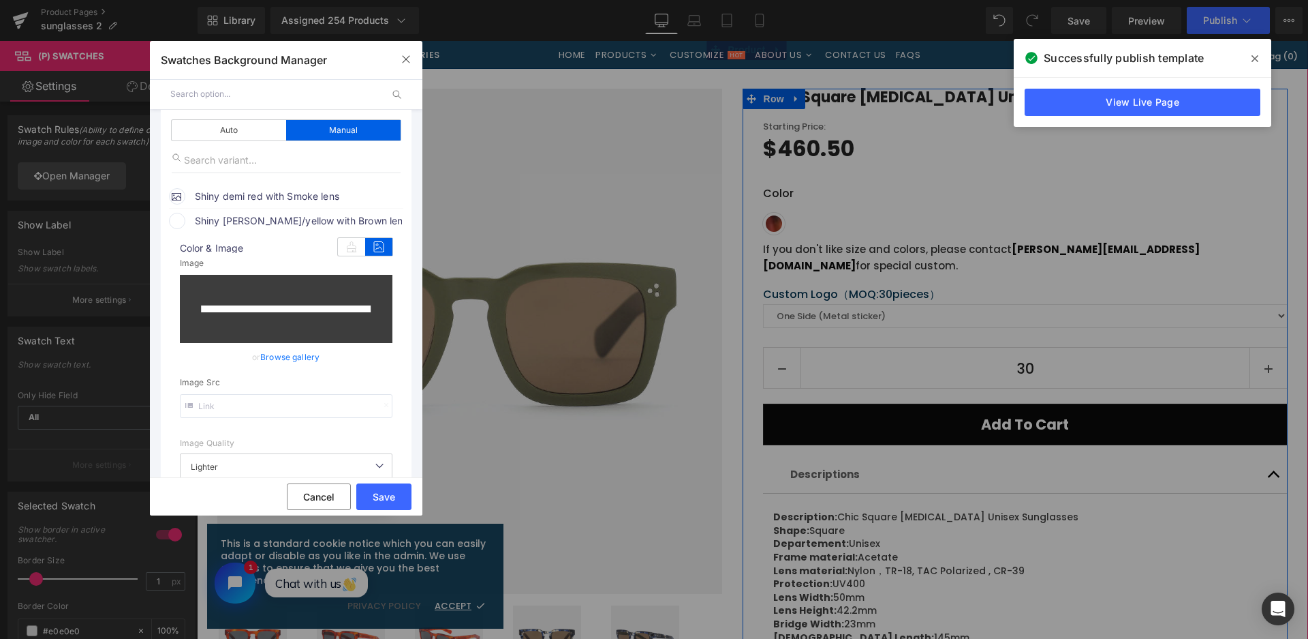
scroll to position [273, 0]
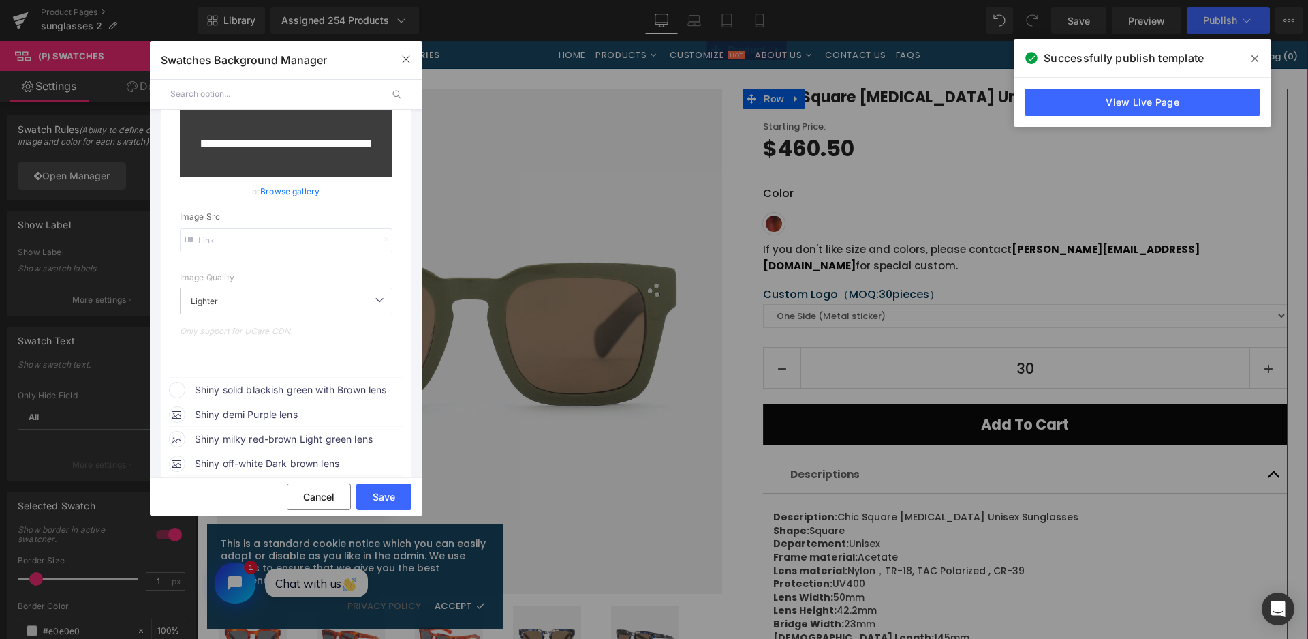
click at [330, 395] on span "Shiny solid blackish green with Brown lens" at bounding box center [298, 390] width 207 height 16
click at [386, 411] on icon at bounding box center [378, 416] width 27 height 18
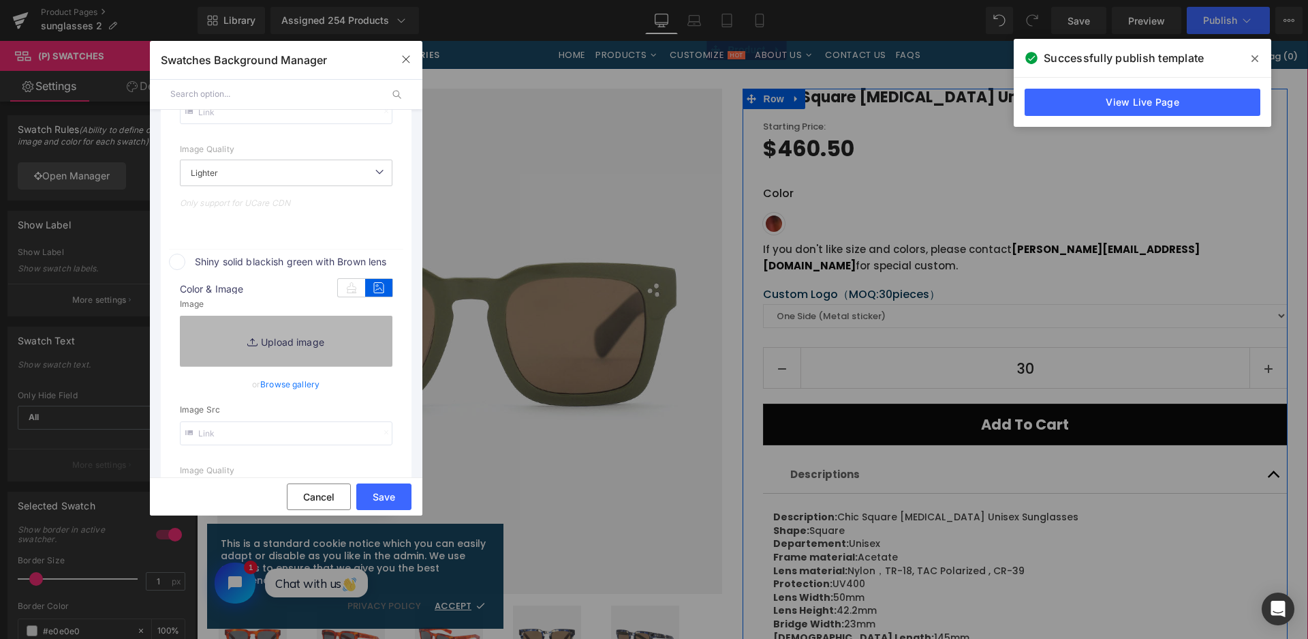
click at [323, 325] on link "Replace Image" at bounding box center [286, 341] width 213 height 50
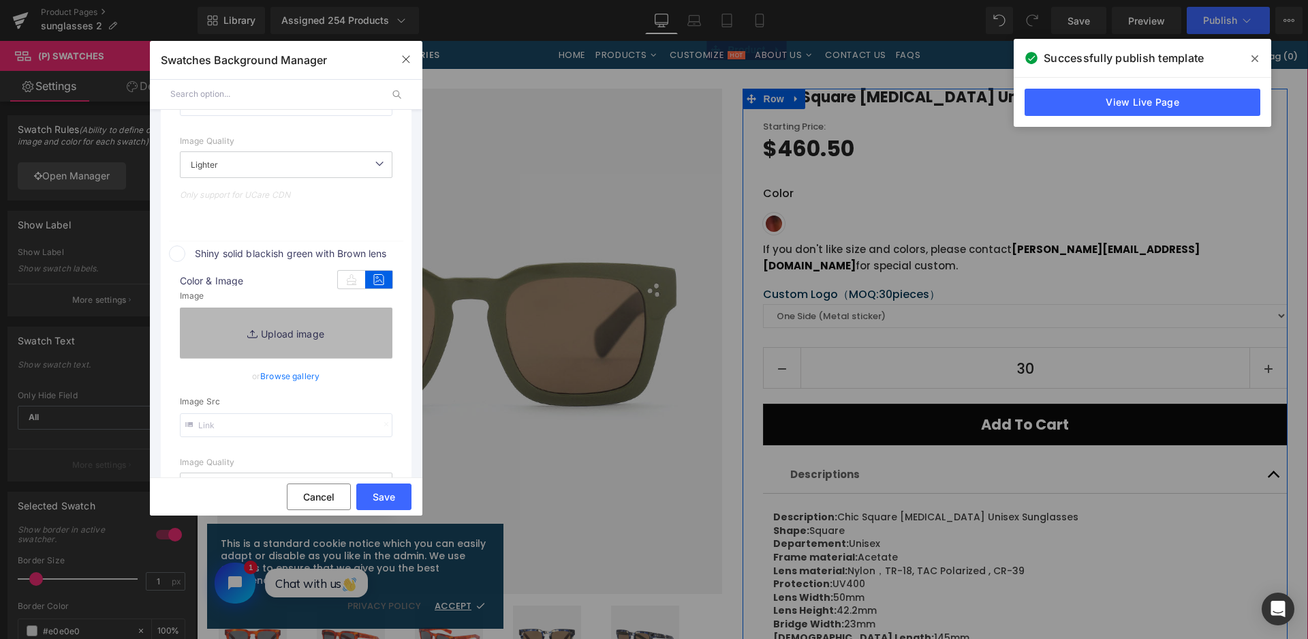
type input "https://ucarecdn.com/0f35927a-9fd9-46ec-a99f-1c4cccf39901/-/format/auto/-/previ…"
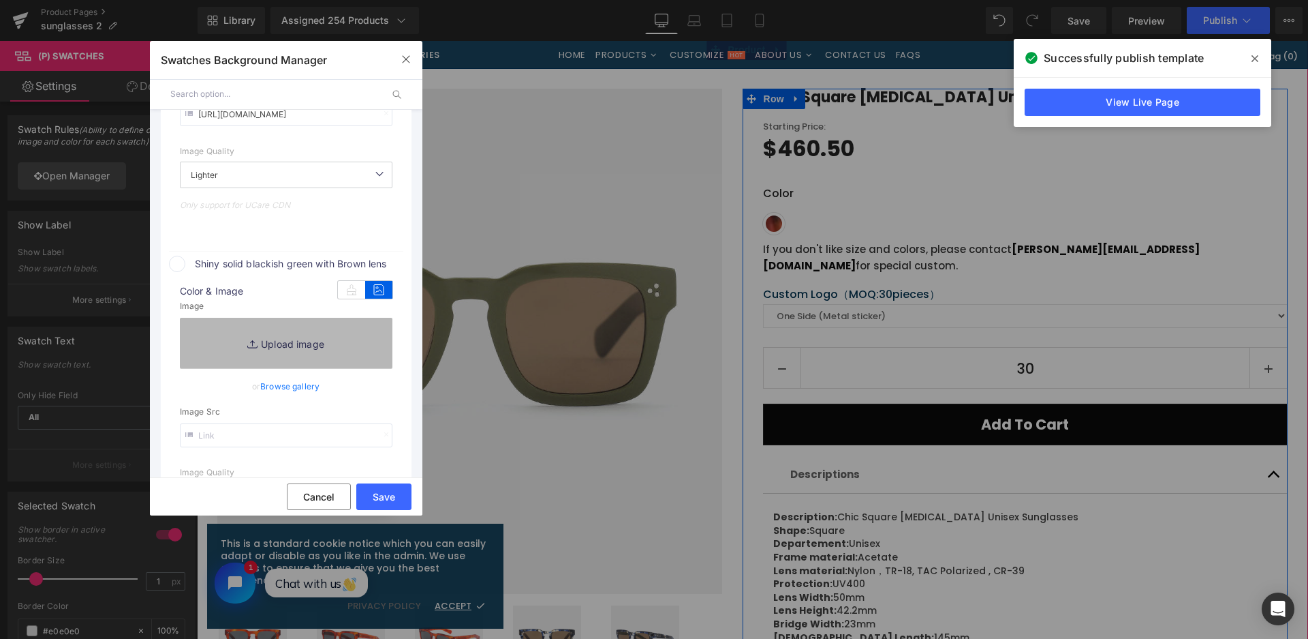
scroll to position [419, 0]
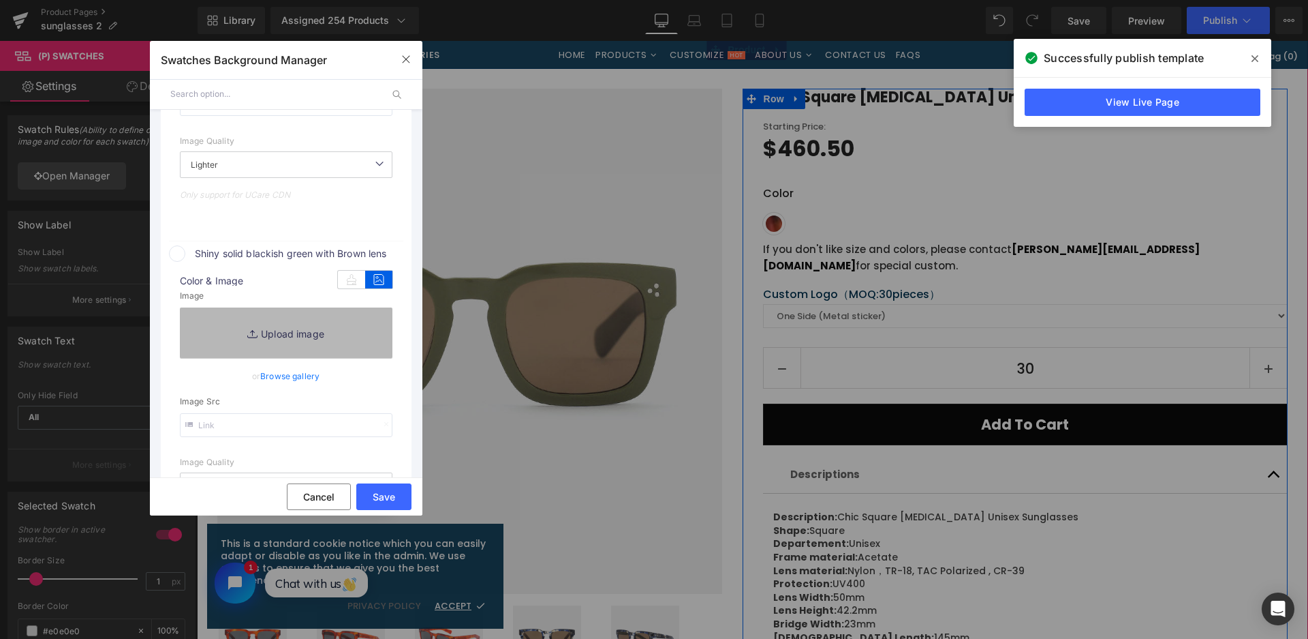
type input "C:\fakepath\微信截图_20250826113513.png"
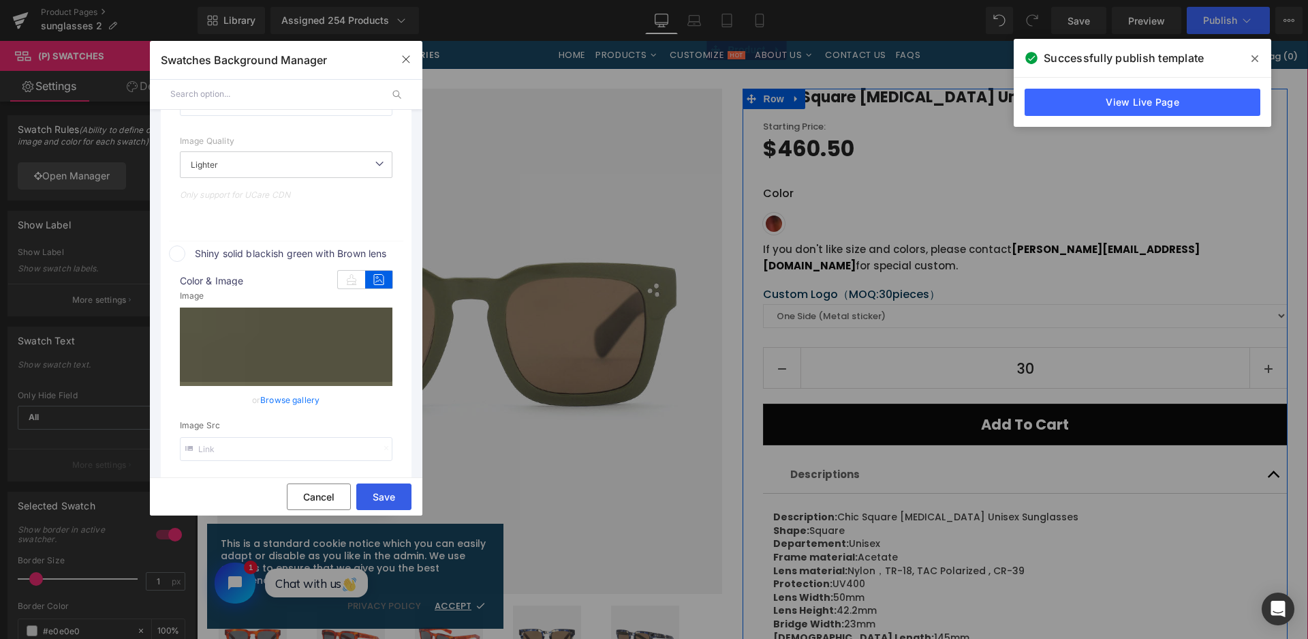
type input "https://ucarecdn.com/6d6510f3-9c85-4e7d-a167-be7268a79bb1/-/format/auto/-/previ…"
click at [395, 495] on button "Save" at bounding box center [383, 496] width 55 height 27
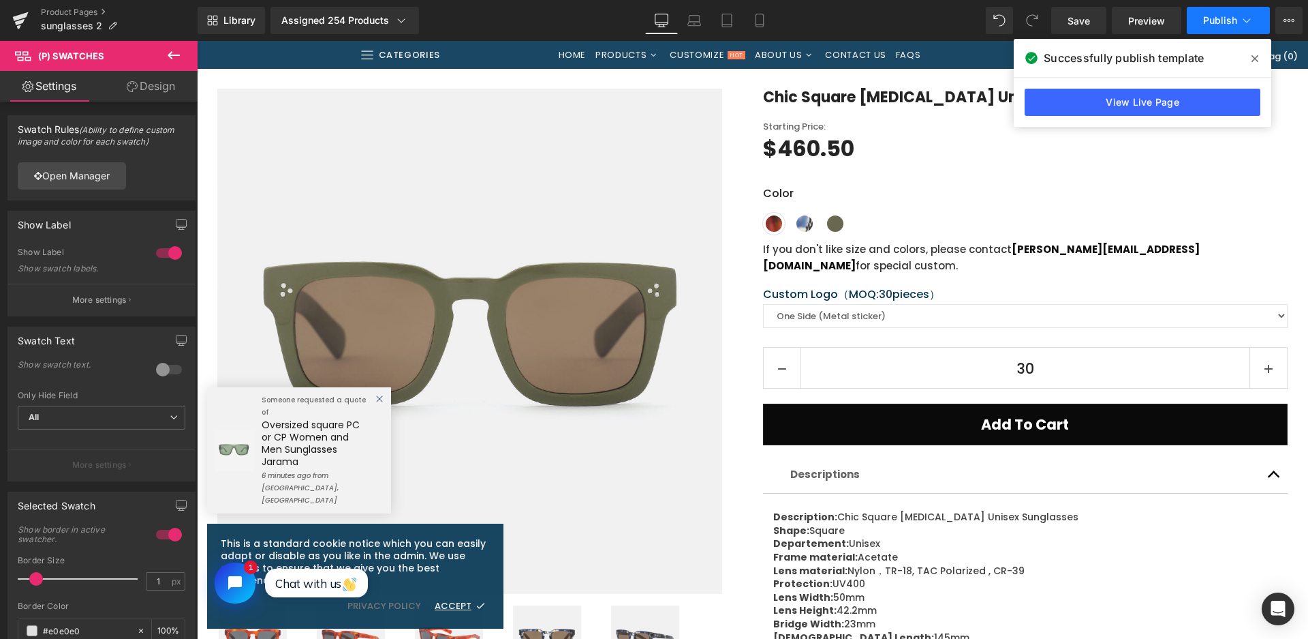
click at [1222, 16] on span "Publish" at bounding box center [1220, 20] width 34 height 11
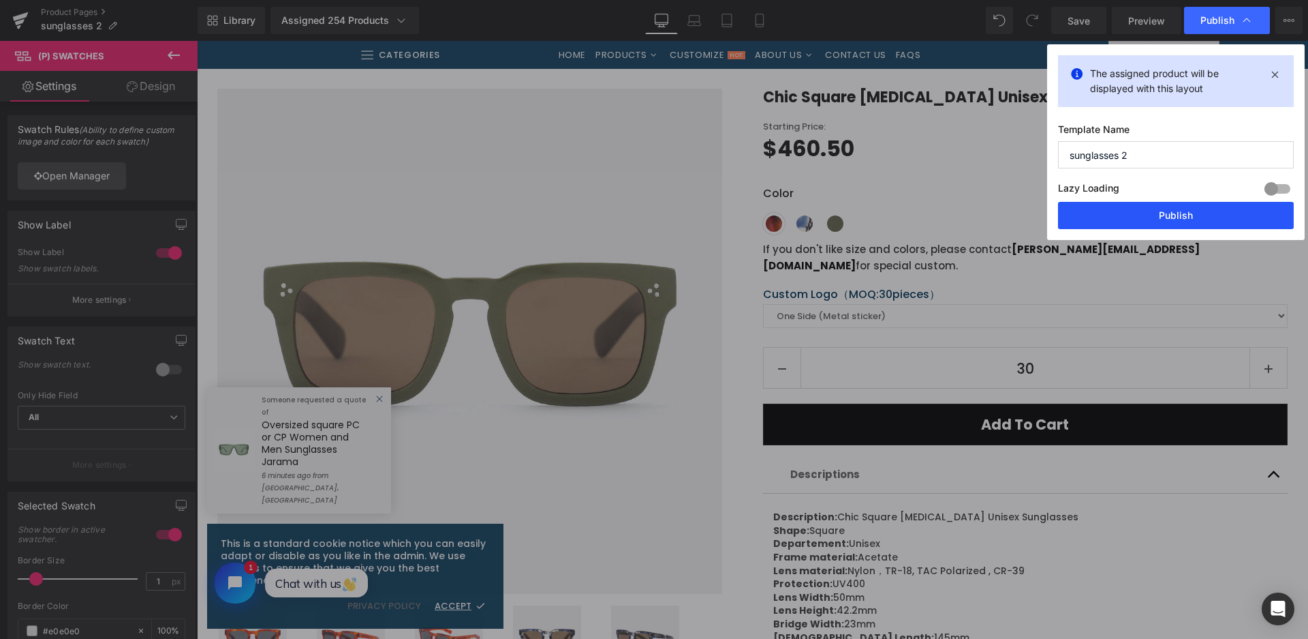
click at [1160, 226] on button "Publish" at bounding box center [1176, 215] width 236 height 27
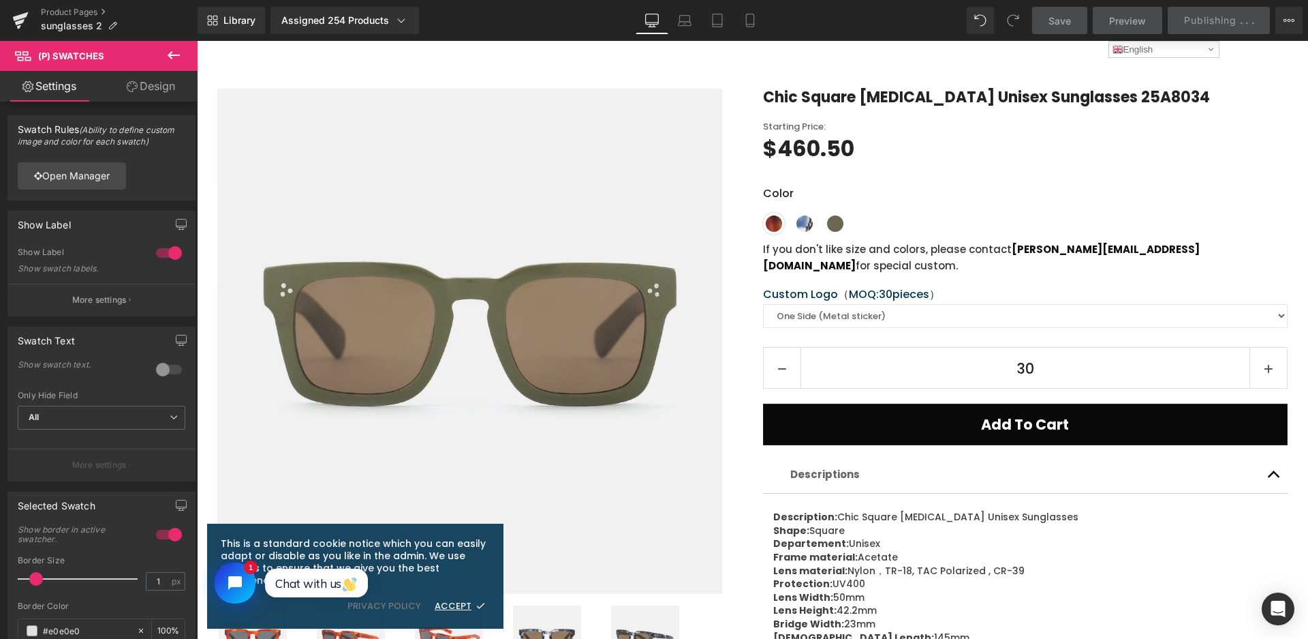
scroll to position [0, 0]
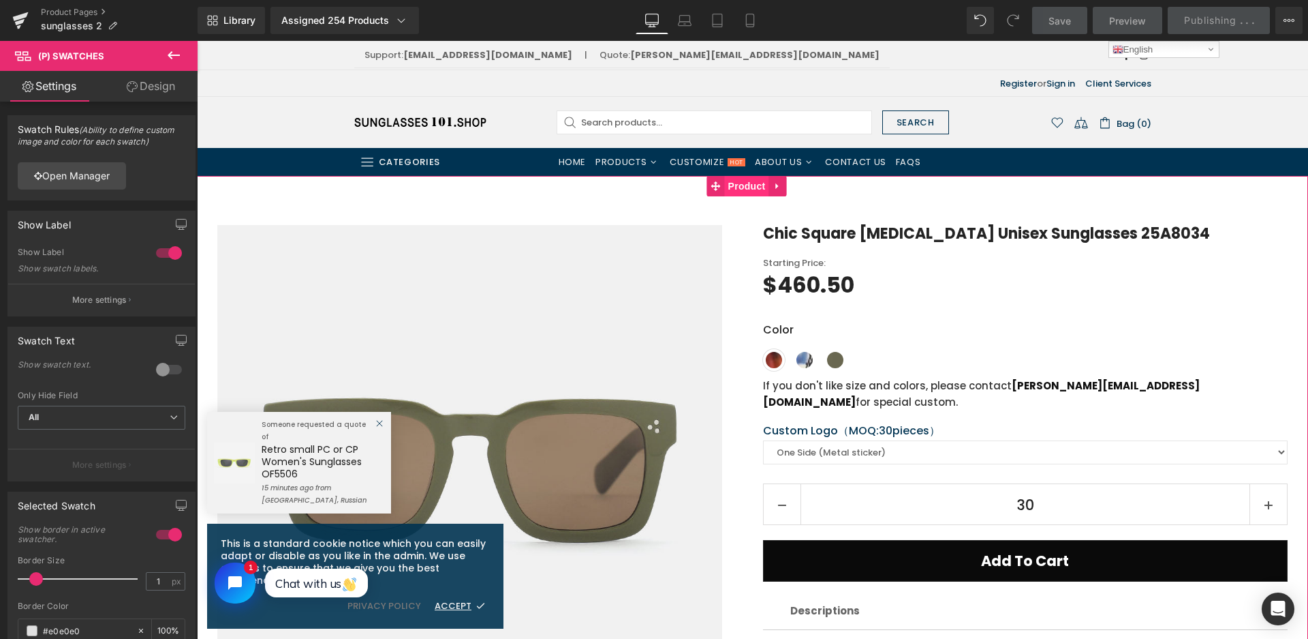
click at [741, 194] on span "Product" at bounding box center [747, 186] width 44 height 20
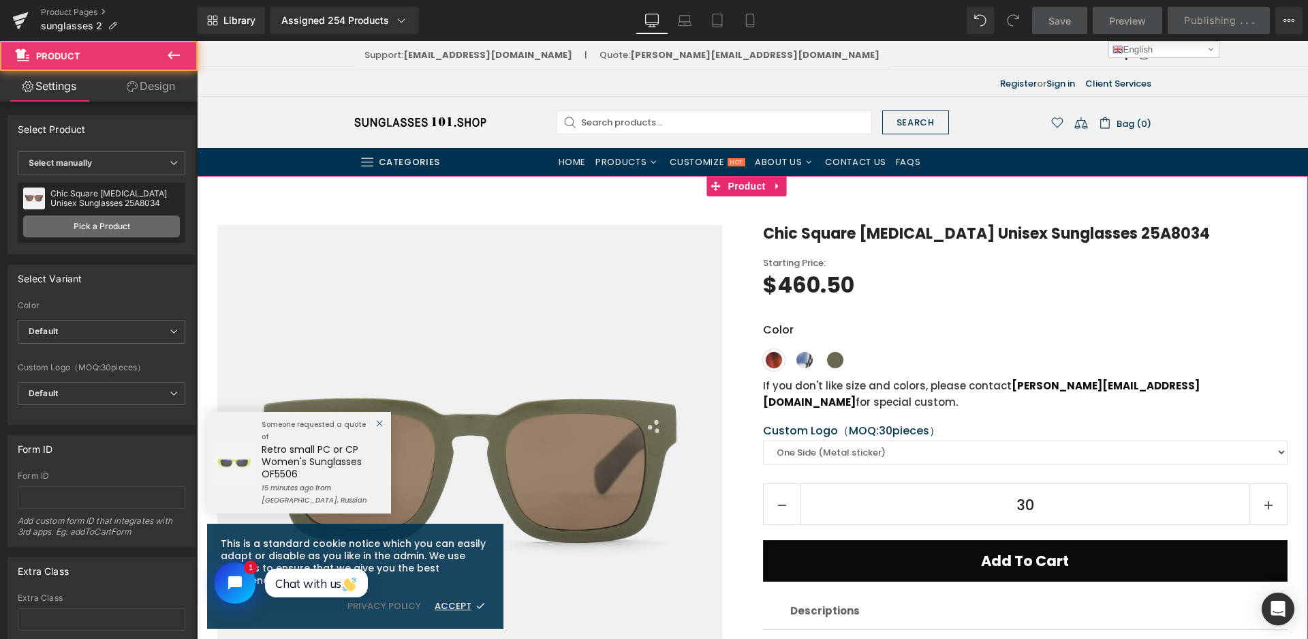
click at [100, 219] on link "Pick a Product" at bounding box center [101, 226] width 157 height 22
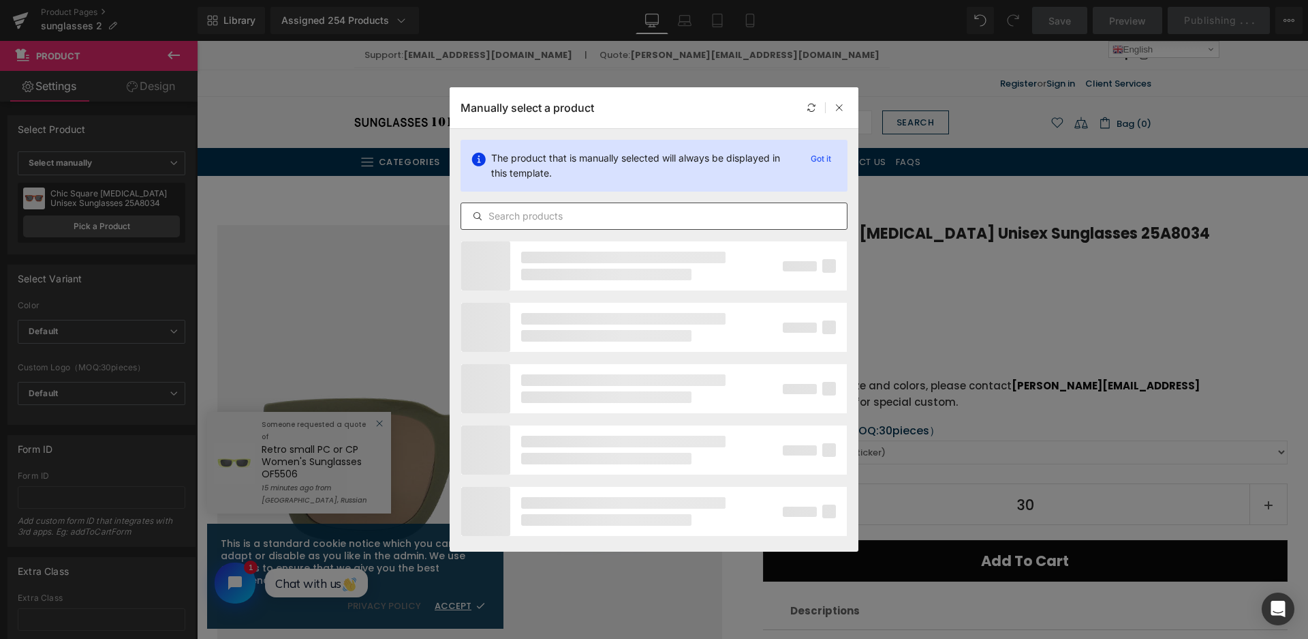
click at [582, 205] on div at bounding box center [654, 215] width 387 height 27
click at [580, 213] on input "text" at bounding box center [654, 216] width 386 height 16
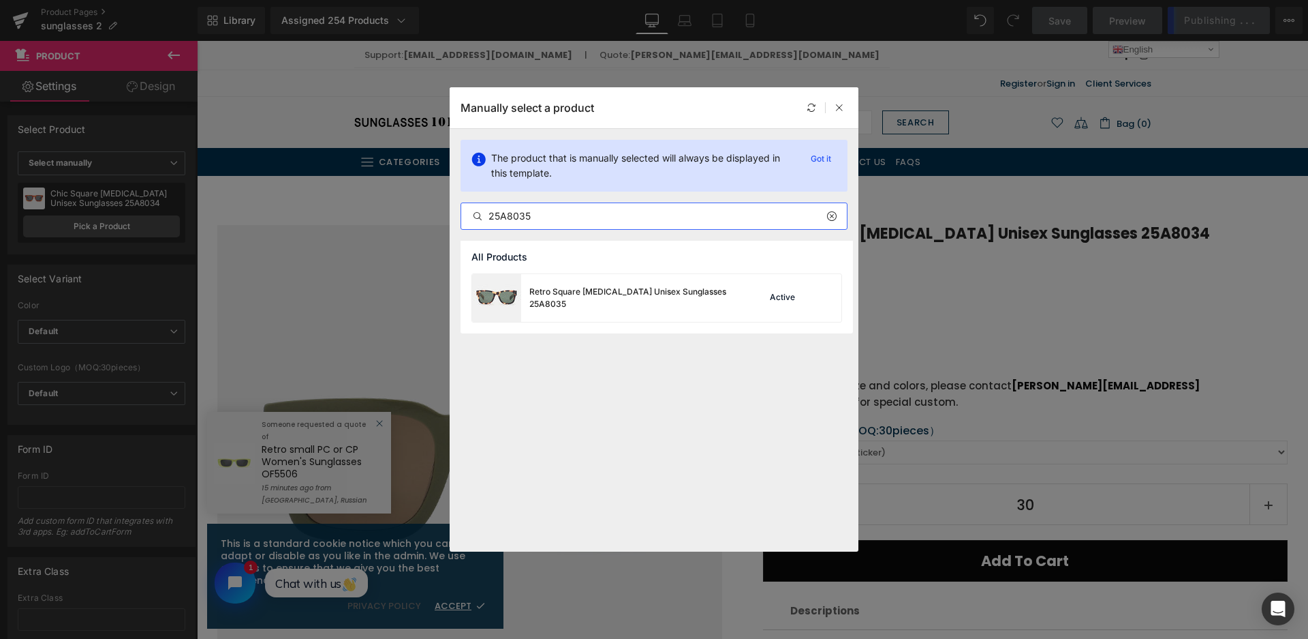
type input "25A8035"
click at [639, 292] on div "Retro Square Acetate Unisex Sunglasses 25A8035" at bounding box center [631, 298] width 204 height 25
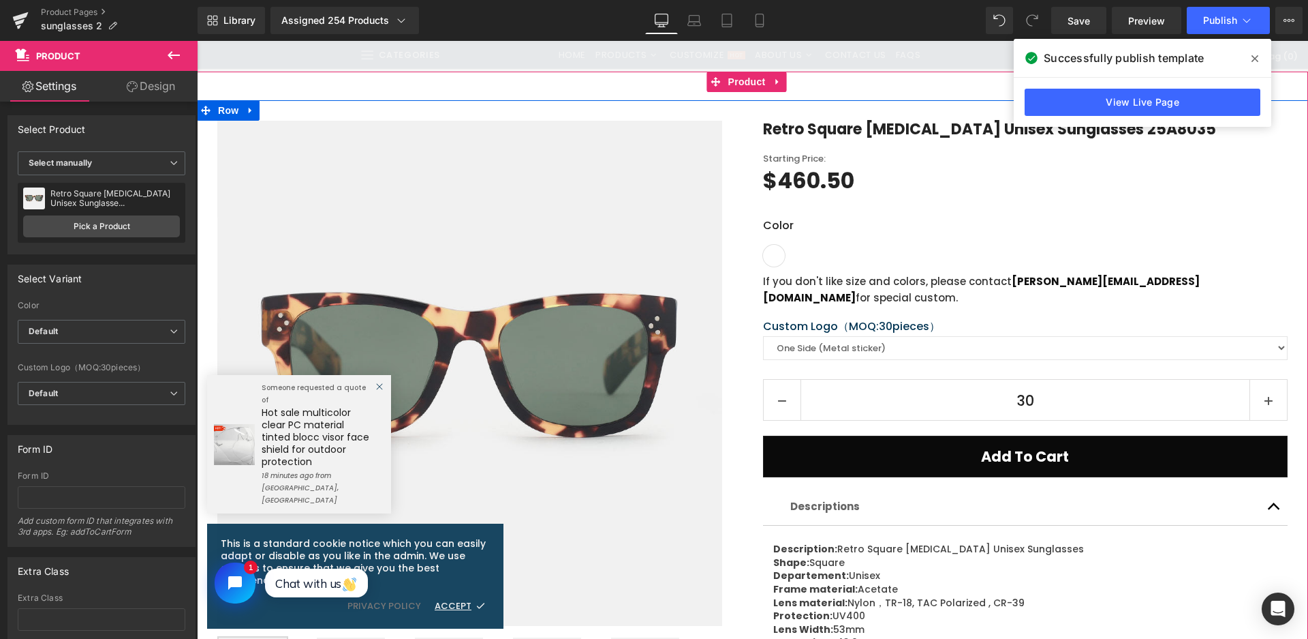
scroll to position [273, 0]
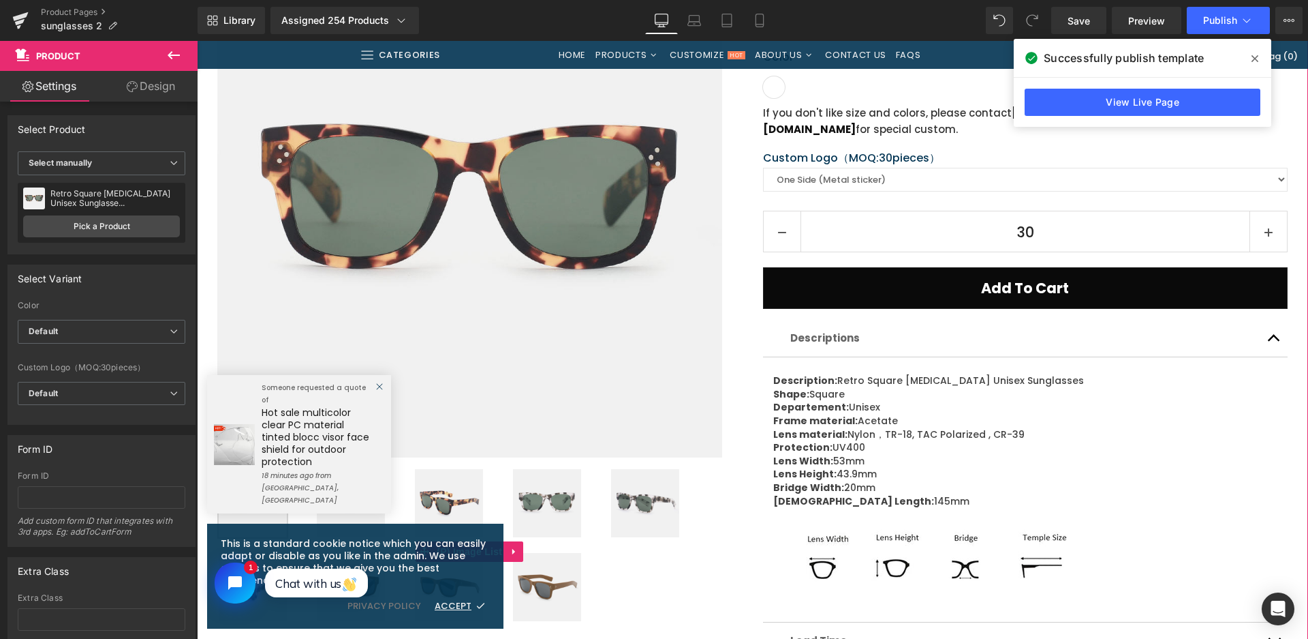
click at [566, 558] on img at bounding box center [547, 587] width 68 height 68
click at [557, 514] on img at bounding box center [547, 503] width 68 height 68
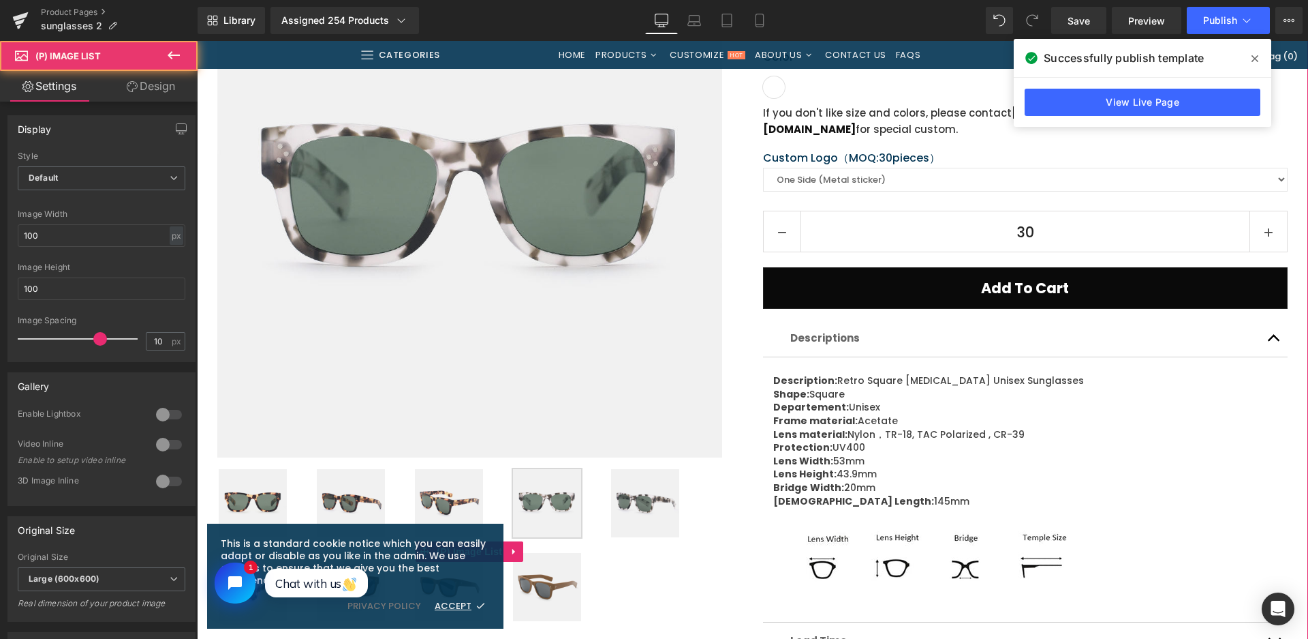
click at [709, 556] on div at bounding box center [470, 551] width 546 height 168
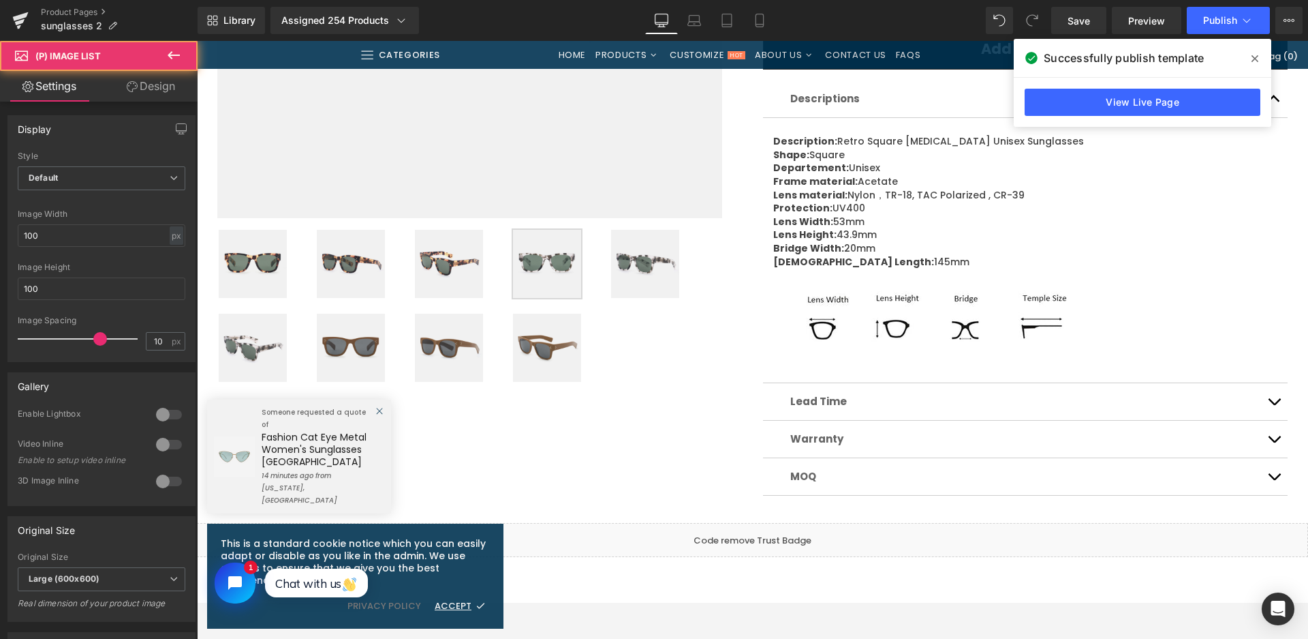
scroll to position [613, 0]
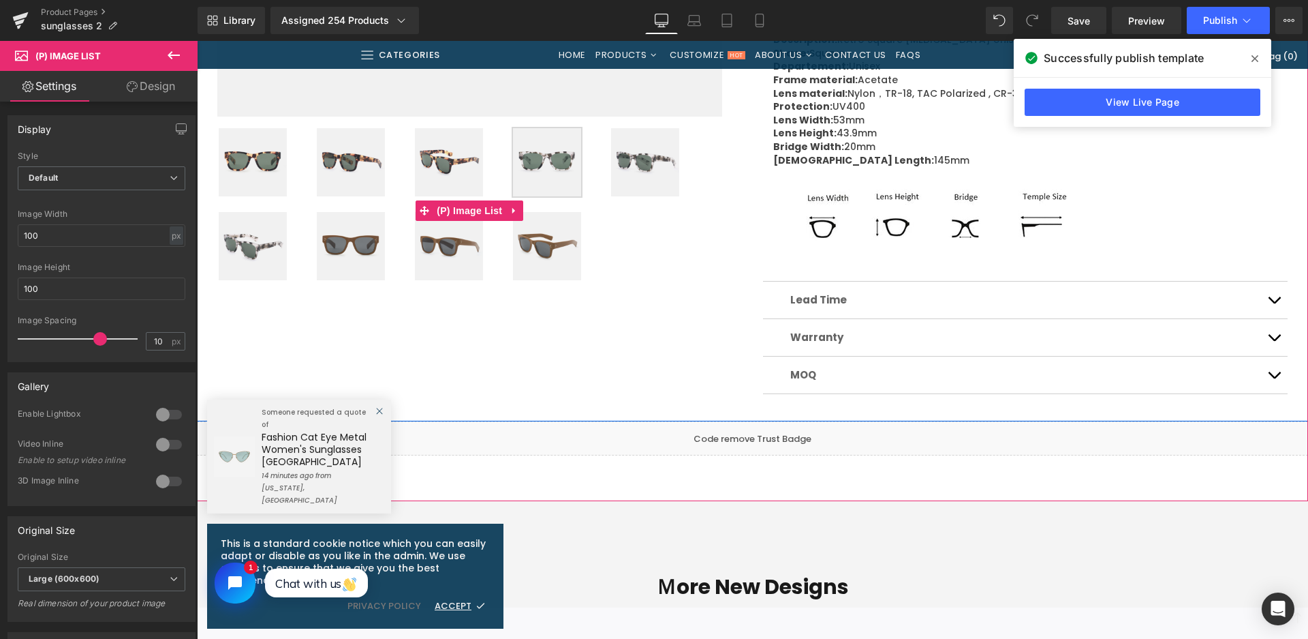
click at [371, 247] on img at bounding box center [351, 246] width 68 height 68
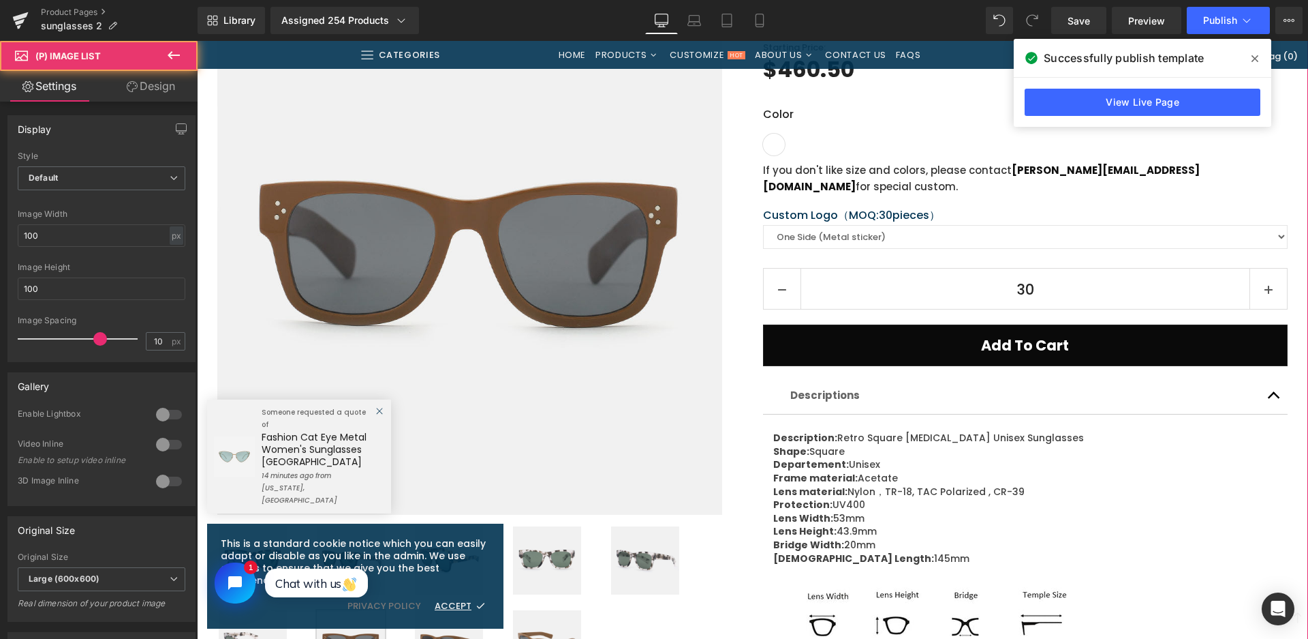
scroll to position [204, 0]
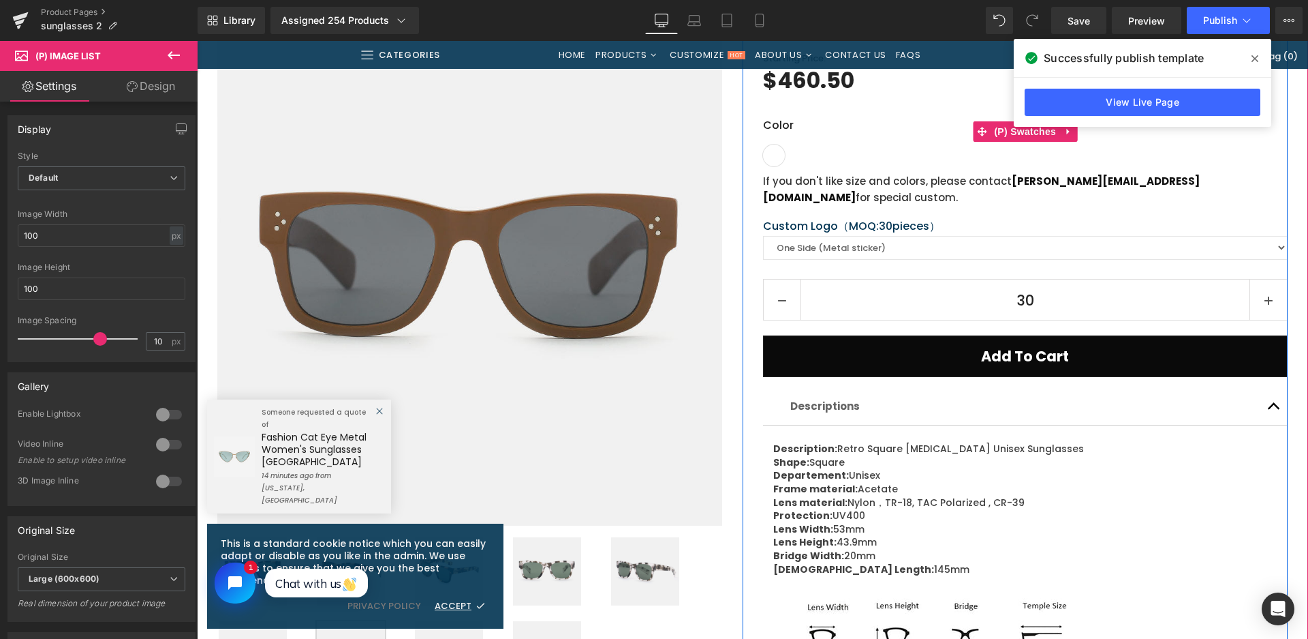
click at [1156, 149] on div "Color Shiny demi orange/balck with Green lens Shiny demi black/white with Green…" at bounding box center [1025, 141] width 525 height 49
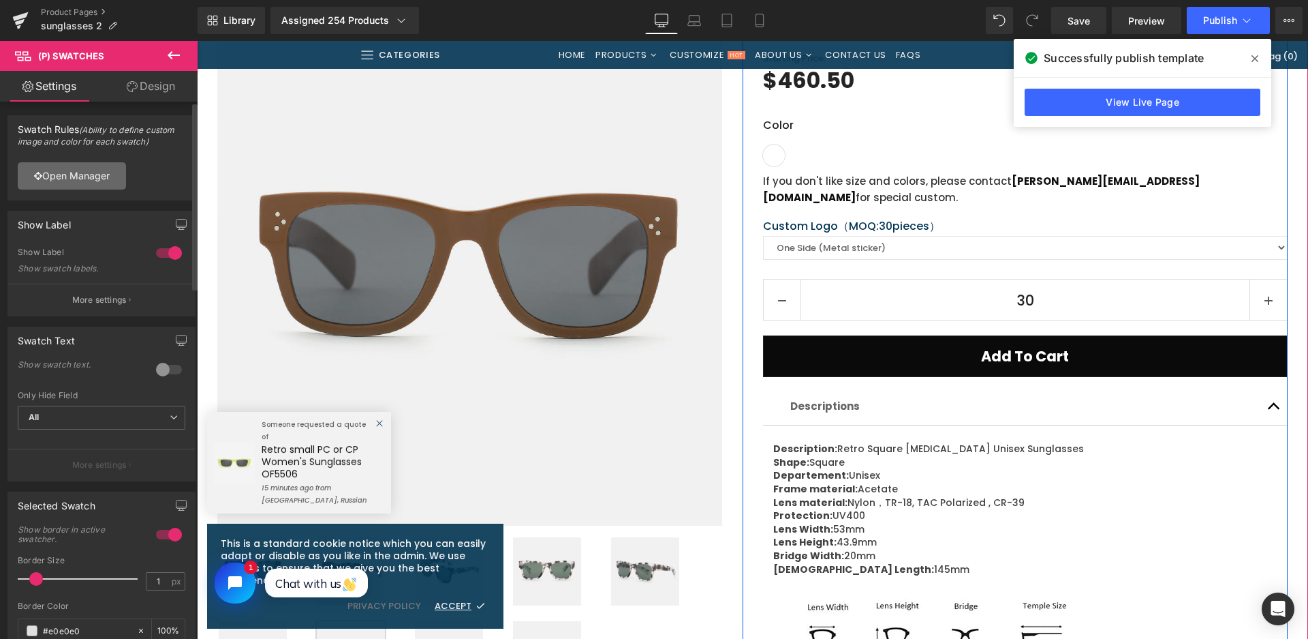
click at [89, 177] on link "Open Manager" at bounding box center [72, 175] width 108 height 27
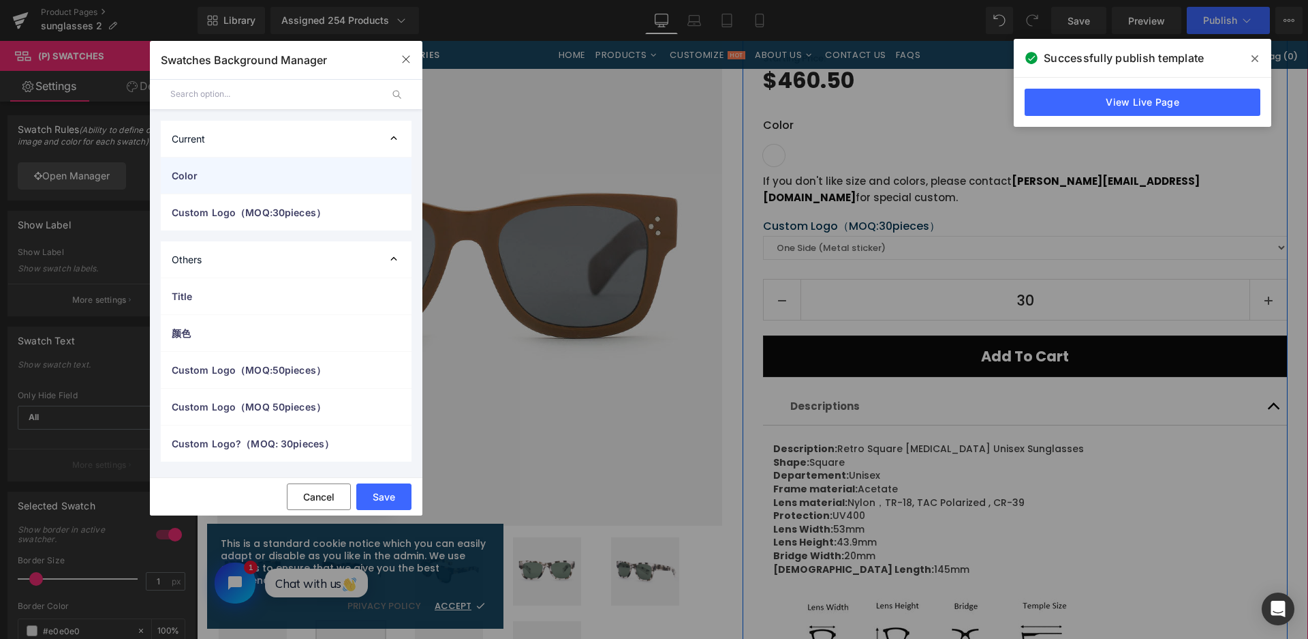
click at [209, 174] on span "Color" at bounding box center [273, 175] width 202 height 14
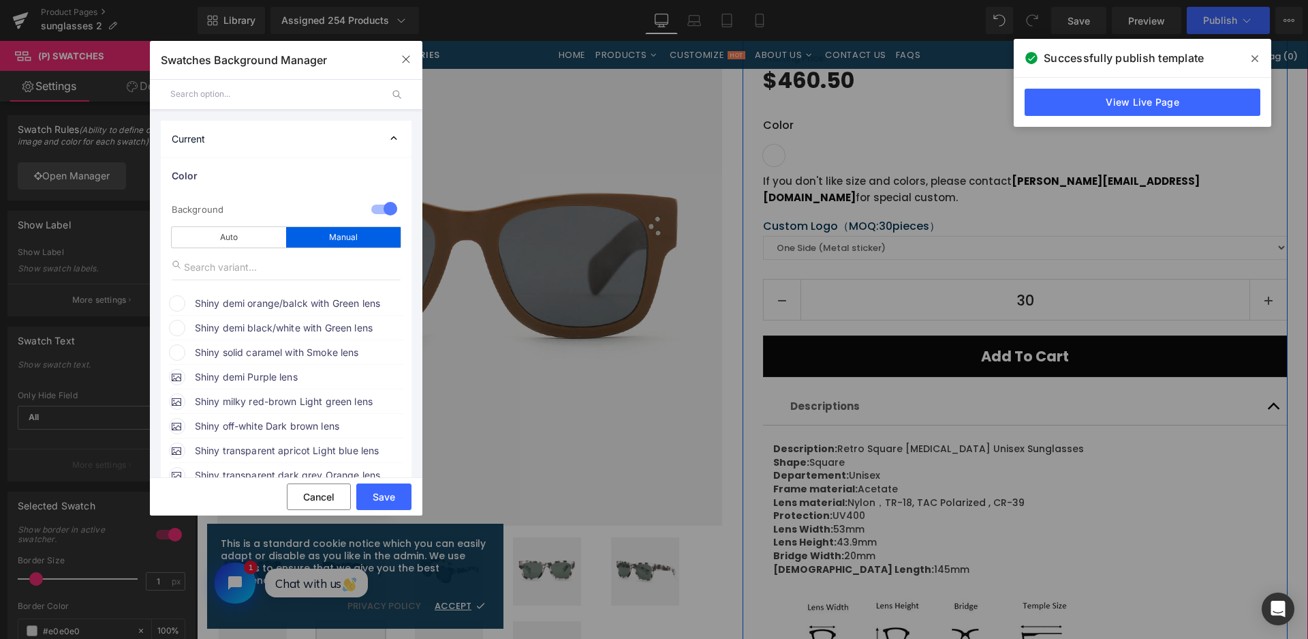
click at [241, 300] on span "Shiny demi orange/balck with Green lens" at bounding box center [298, 303] width 207 height 16
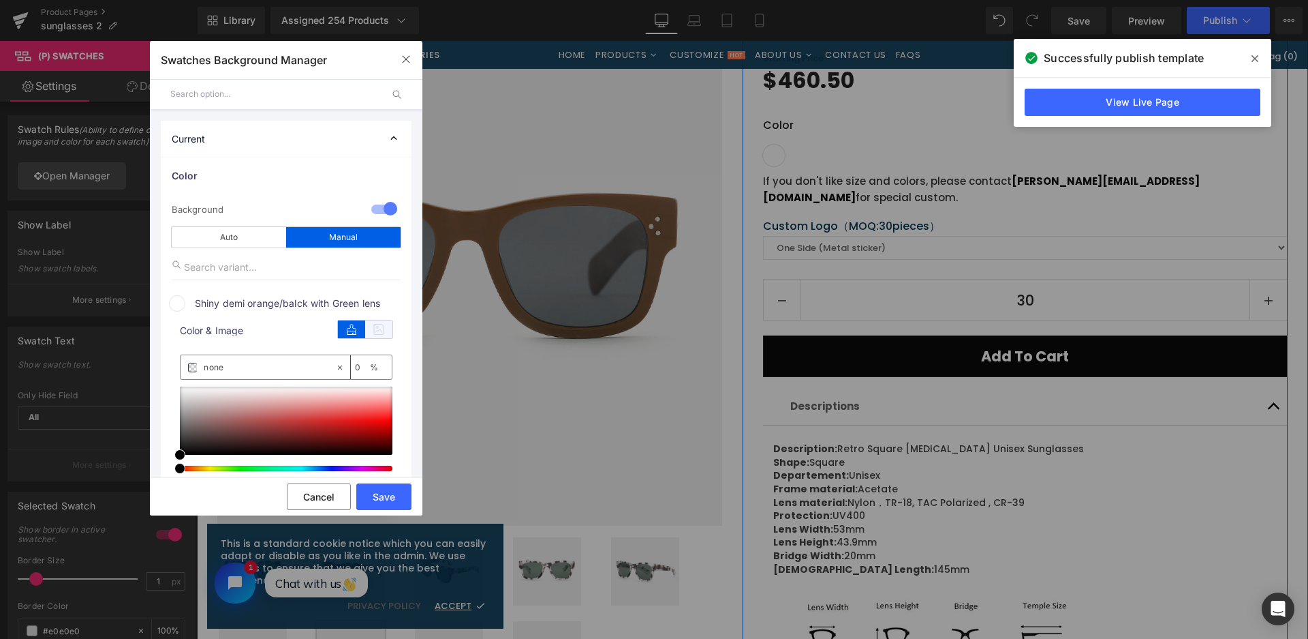
click at [378, 327] on icon at bounding box center [378, 329] width 27 height 18
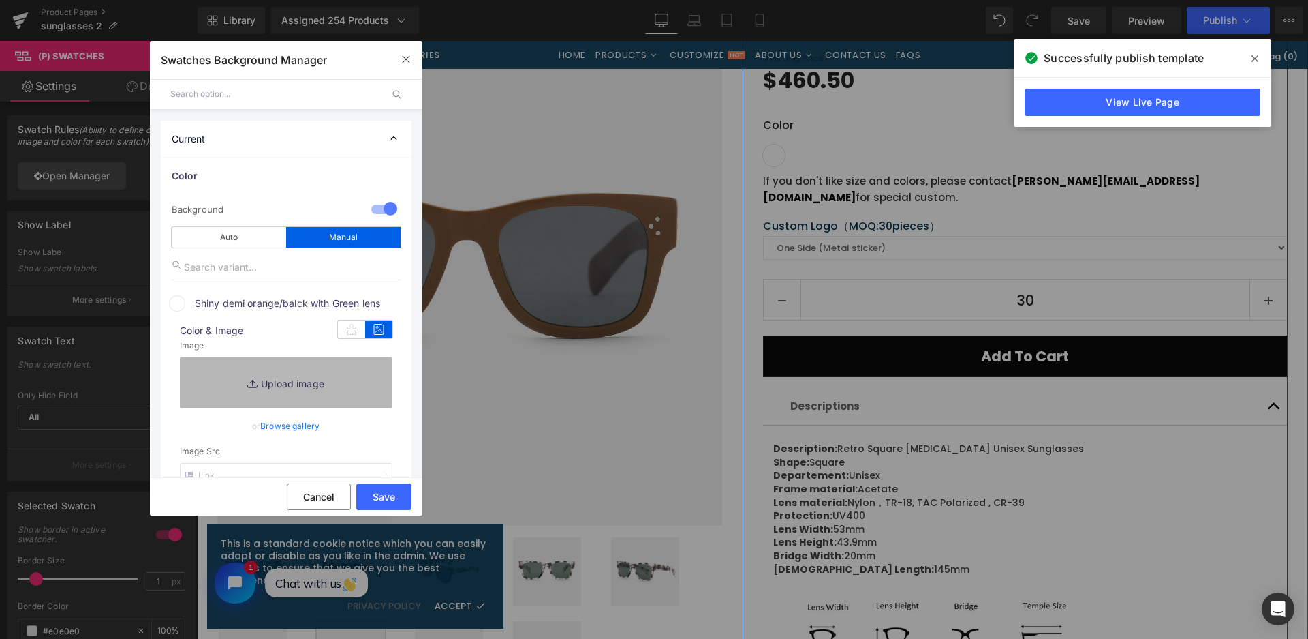
click at [354, 371] on link "Replace Image" at bounding box center [286, 382] width 213 height 50
type input "C:\fakepath\微信截图_20250826113741.png"
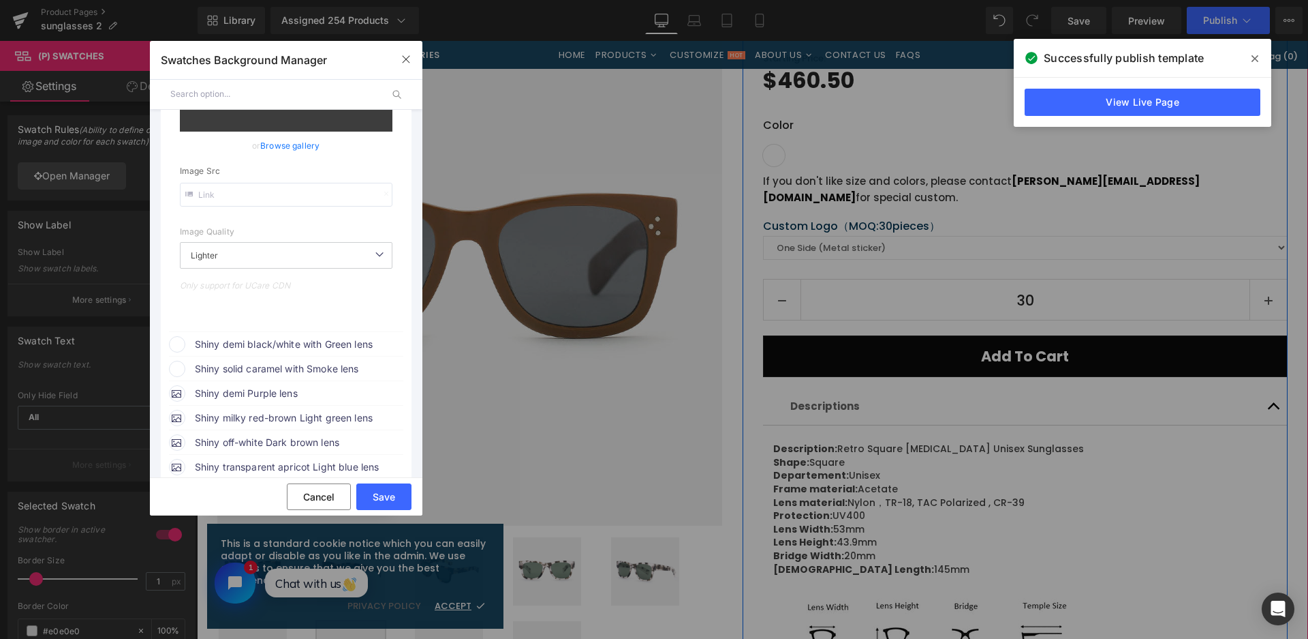
scroll to position [341, 0]
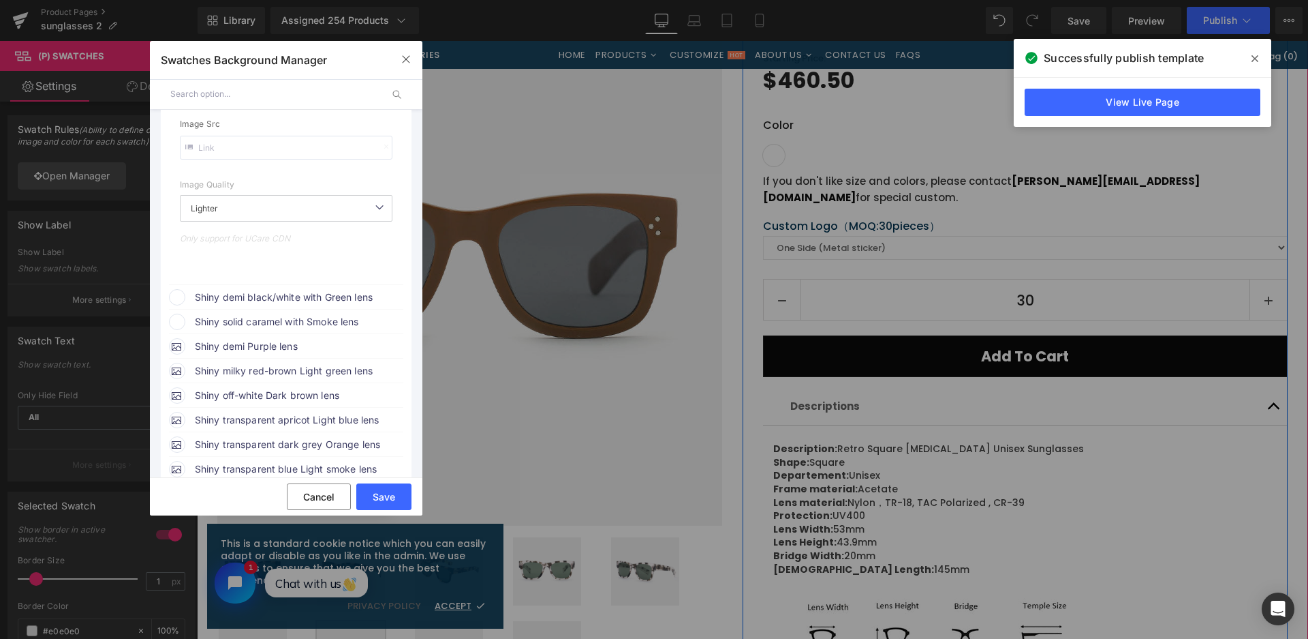
click at [314, 296] on span "Shiny demi black/white with Green lens" at bounding box center [298, 297] width 207 height 16
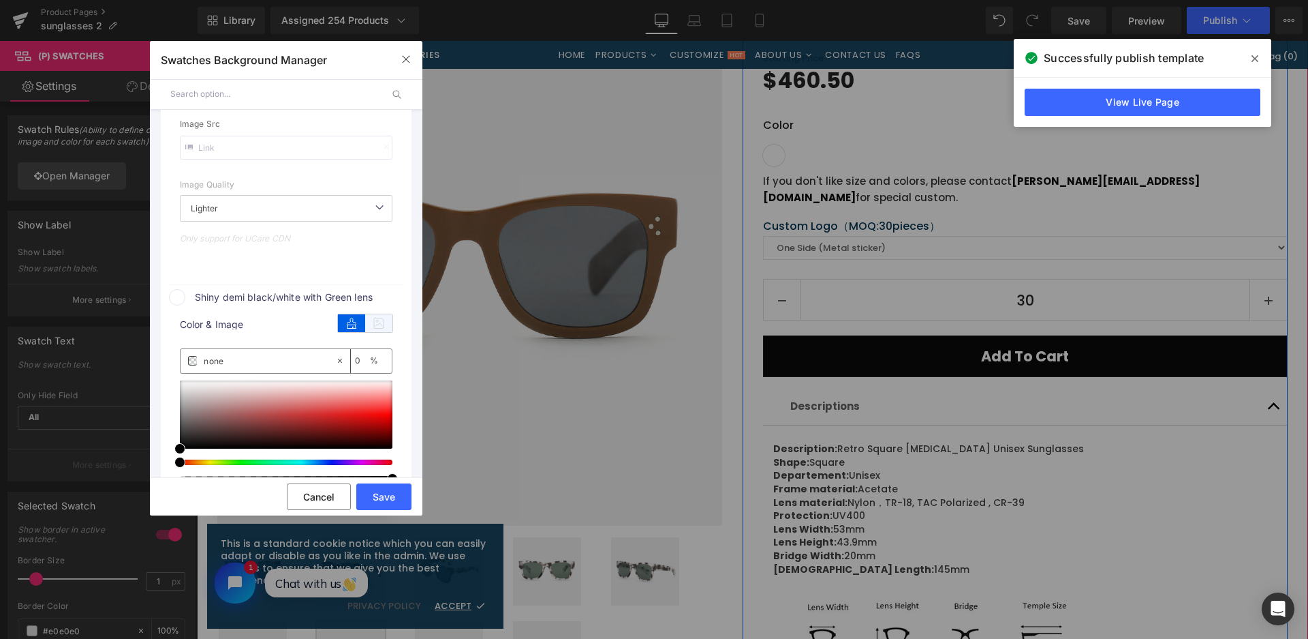
click at [372, 320] on icon at bounding box center [378, 323] width 27 height 18
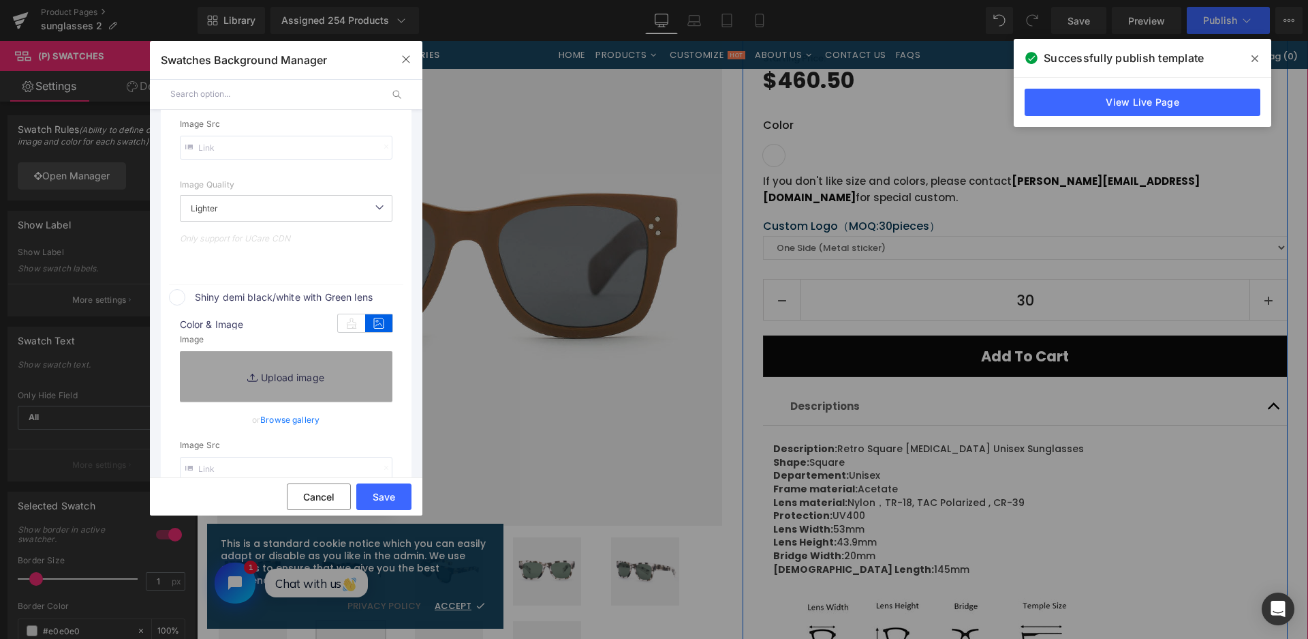
type input "https://ucarecdn.com/8732284f-927a-4e66-9b39-5baf0c56f839/-/format/auto/-/previ…"
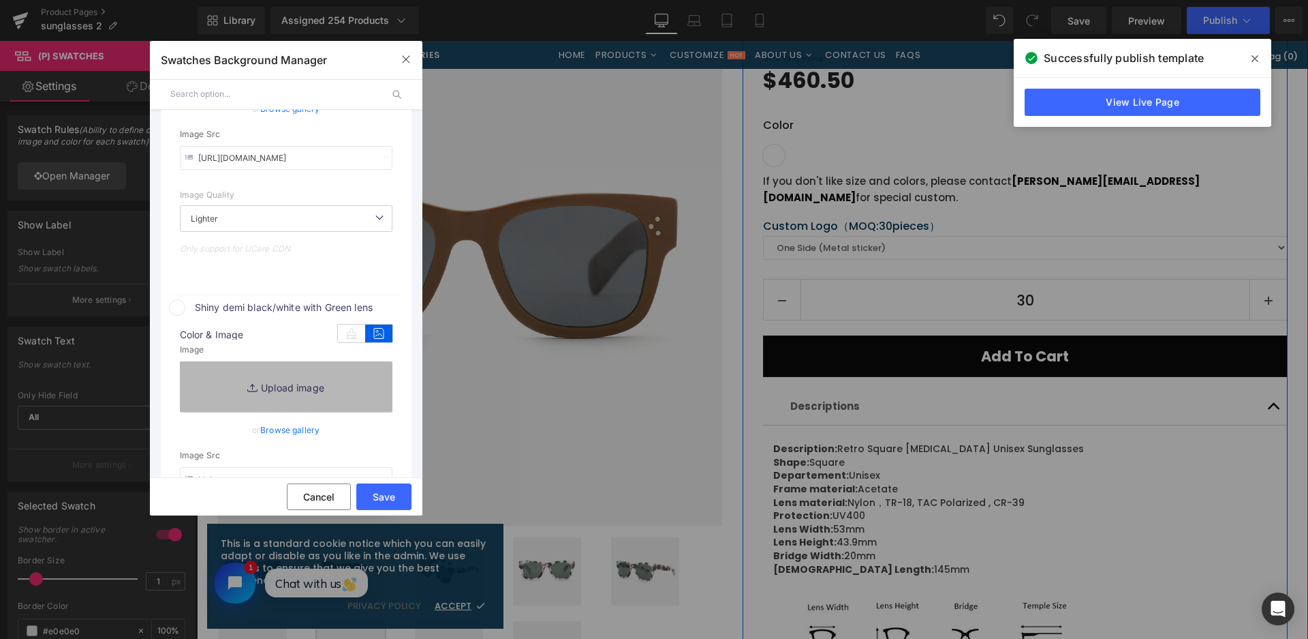
scroll to position [351, 0]
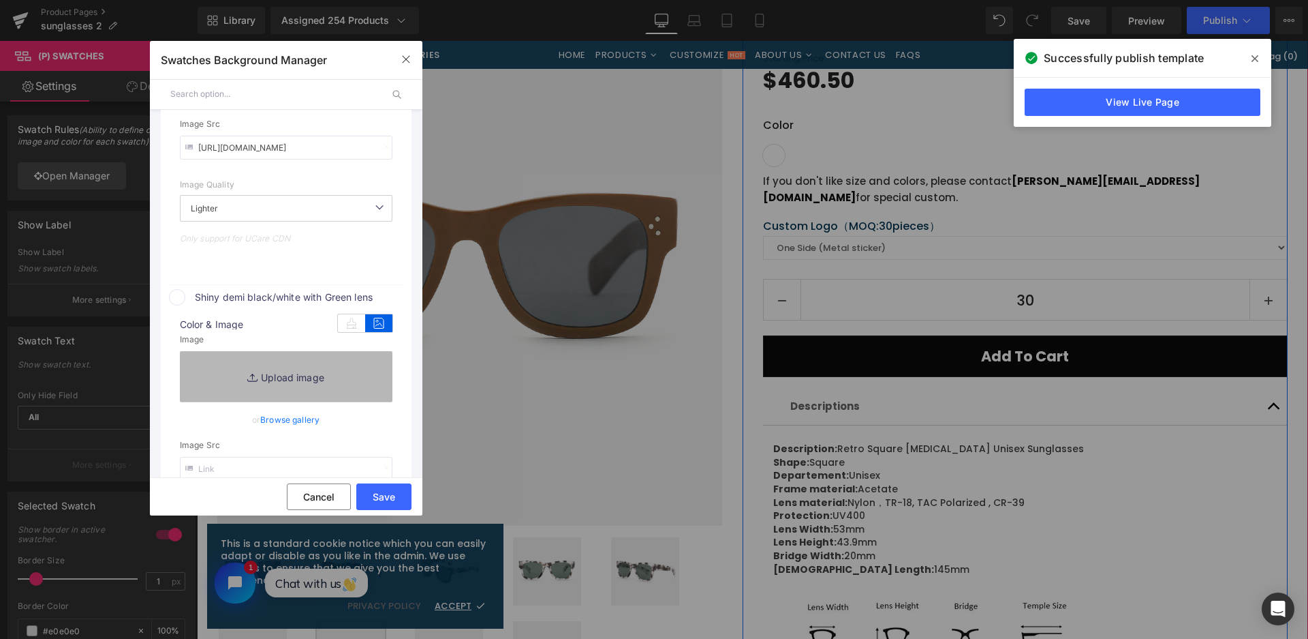
click at [277, 365] on link "Replace Image" at bounding box center [286, 376] width 213 height 50
type input "C:\fakepath\微信截图_20250826113747.png"
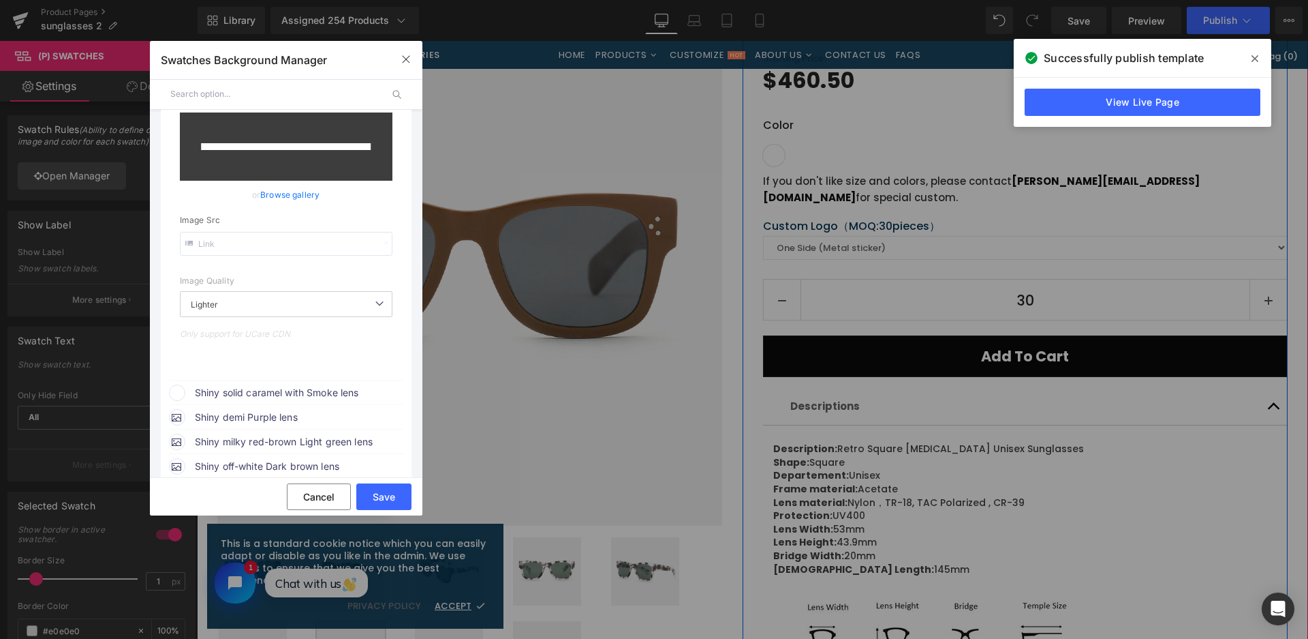
scroll to position [624, 0]
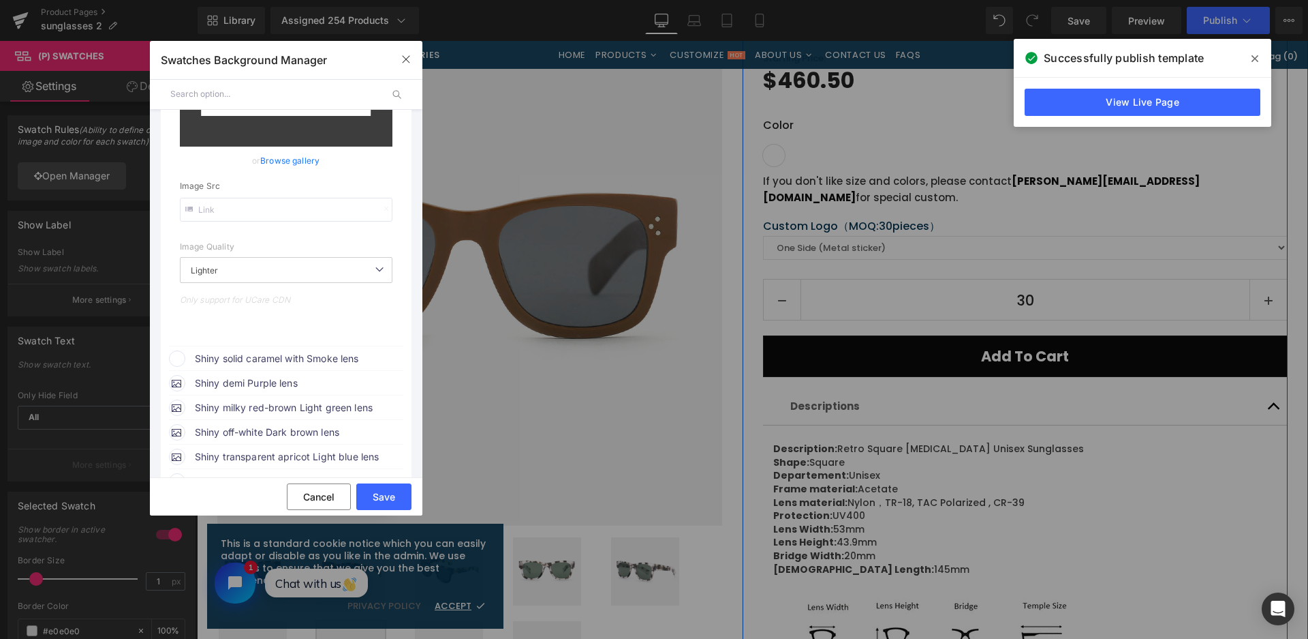
click at [315, 356] on span "Shiny solid caramel with Smoke lens" at bounding box center [298, 358] width 207 height 16
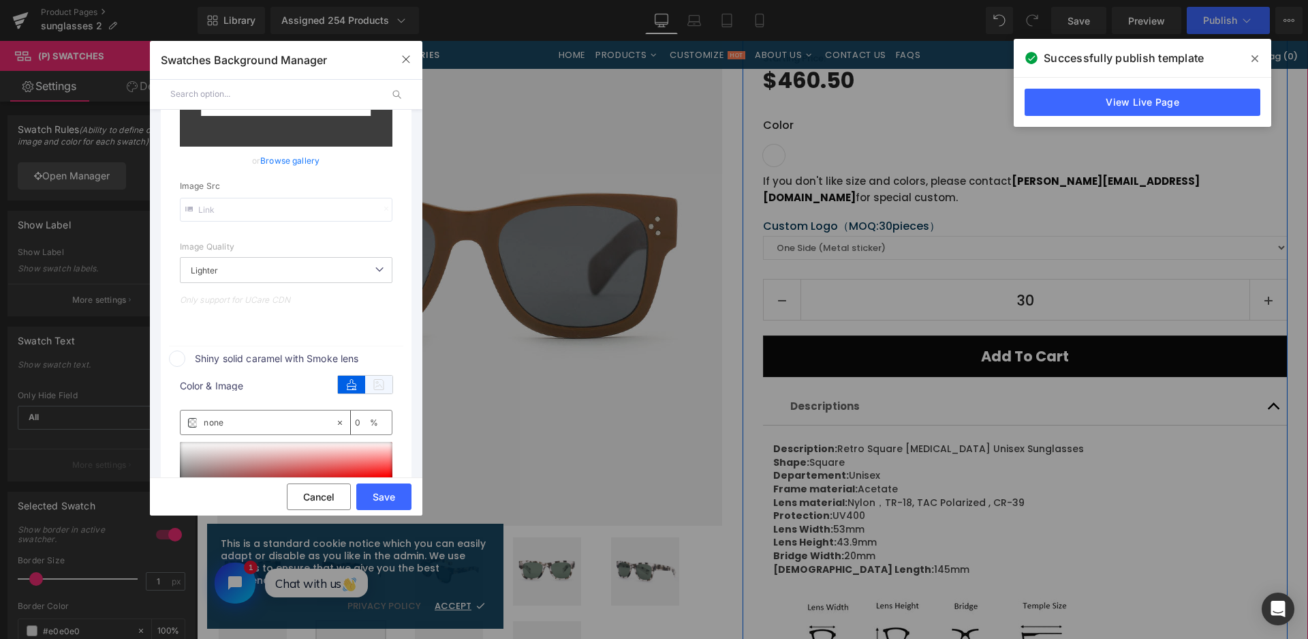
click at [383, 383] on icon at bounding box center [378, 384] width 27 height 18
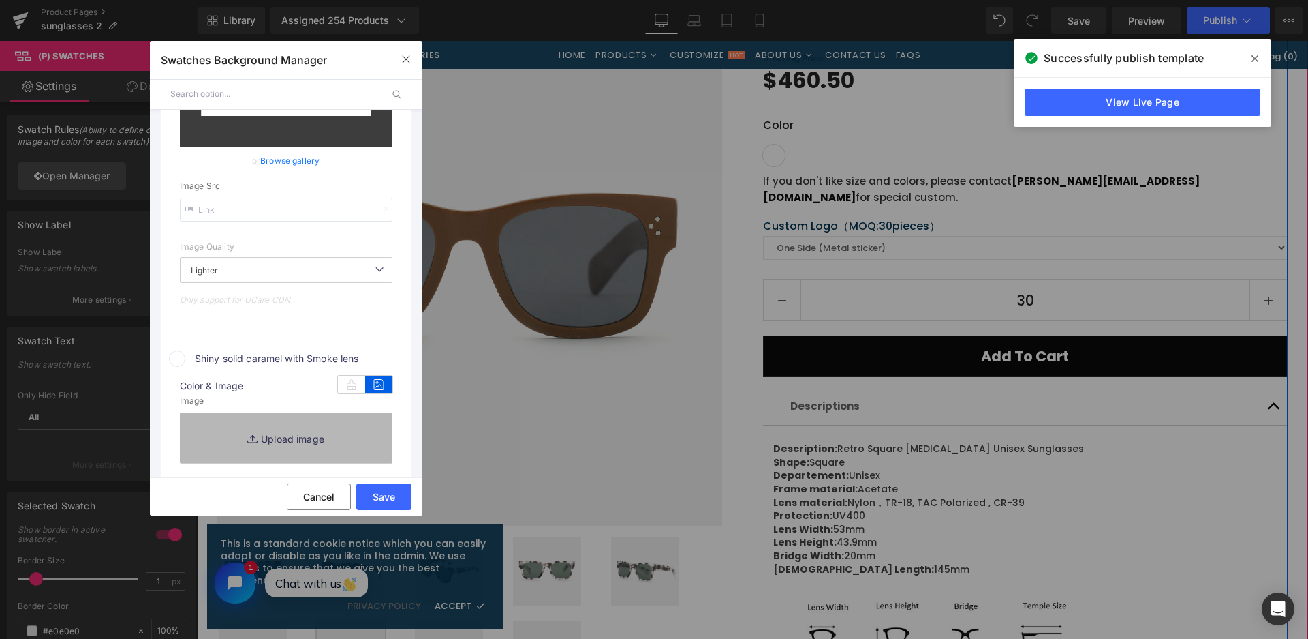
type input "https://ucarecdn.com/83630db8-2e64-4823-8687-88f4e20f5153/-/format/auto/-/previ…"
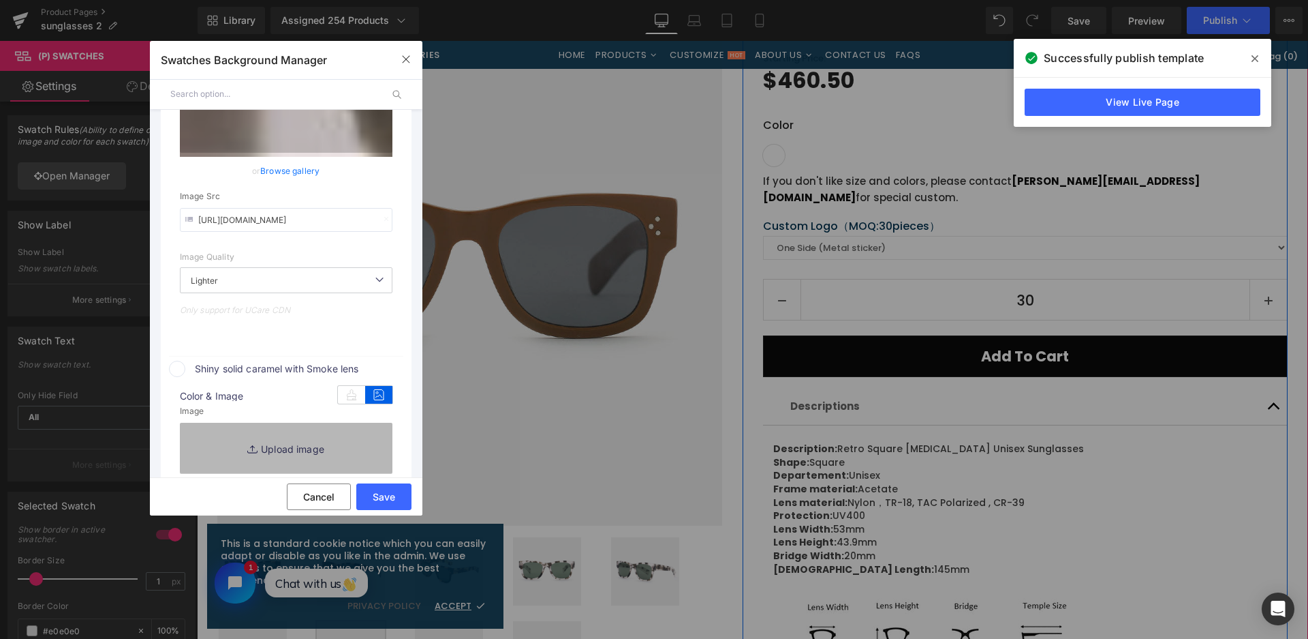
scroll to position [634, 0]
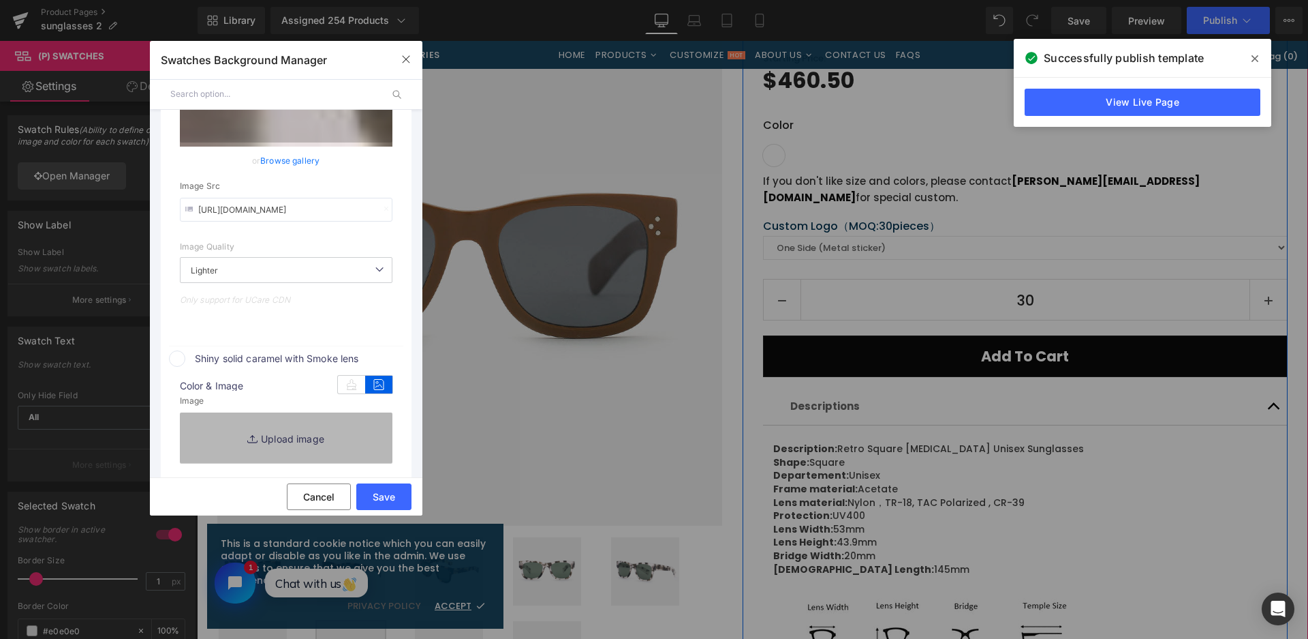
click at [356, 424] on link "Replace Image" at bounding box center [286, 437] width 213 height 50
type input "C:\fakepath\微信截图_20250826113754.png"
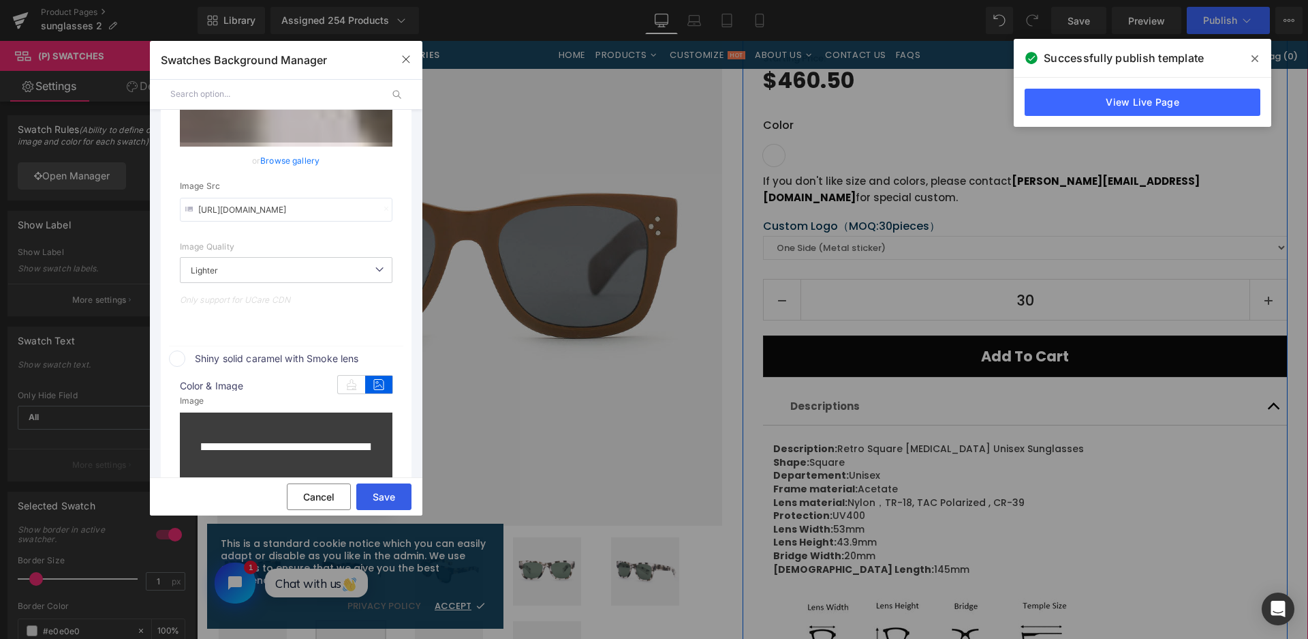
type input "https://ucarecdn.com/10c6268b-d6cf-40b5-ad89-df0c79566111/-/format/auto/-/previ…"
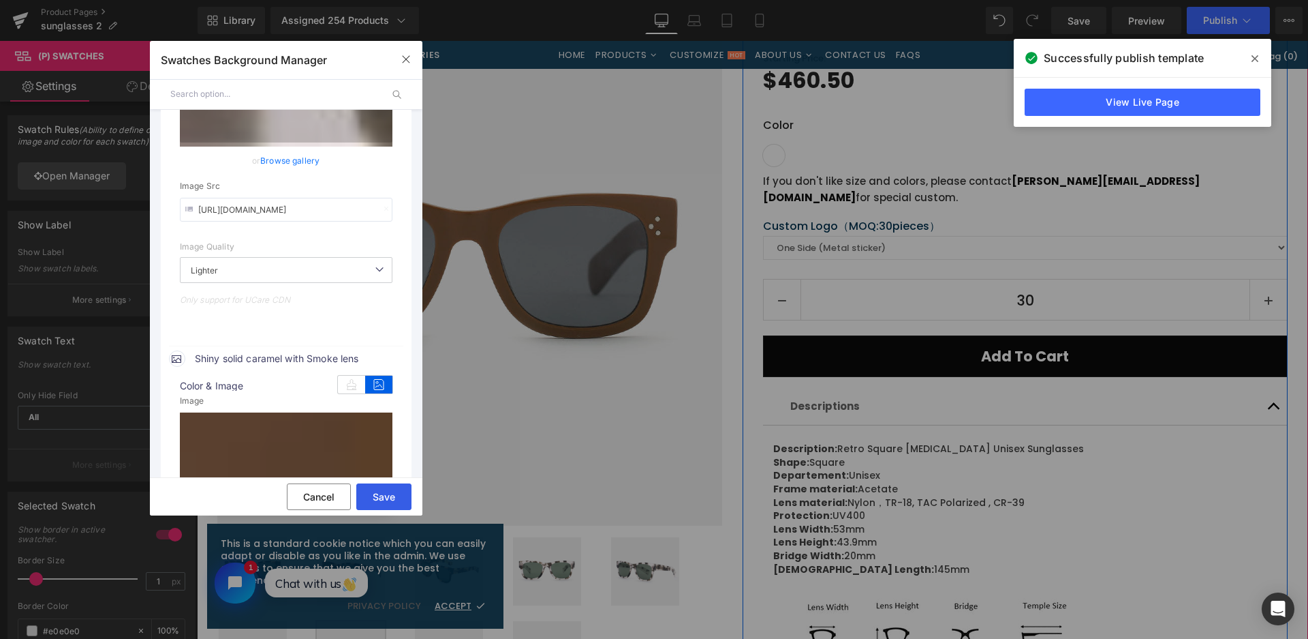
click at [392, 499] on button "Save" at bounding box center [383, 496] width 55 height 27
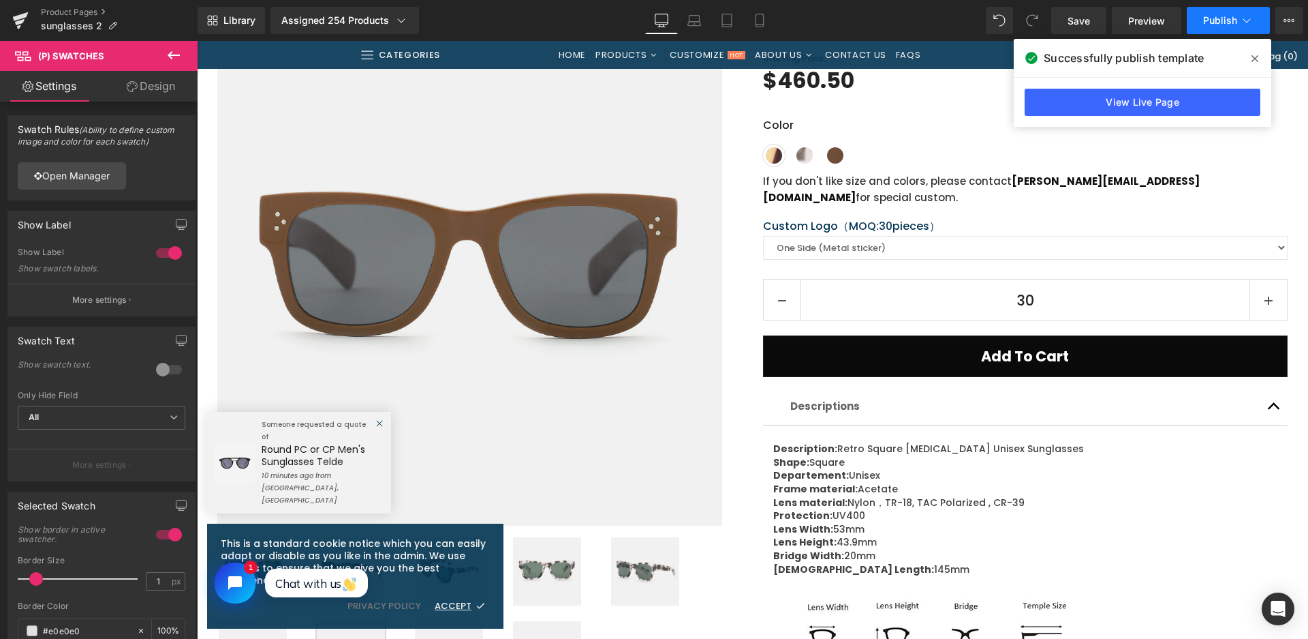
click at [1240, 18] on icon at bounding box center [1247, 21] width 14 height 14
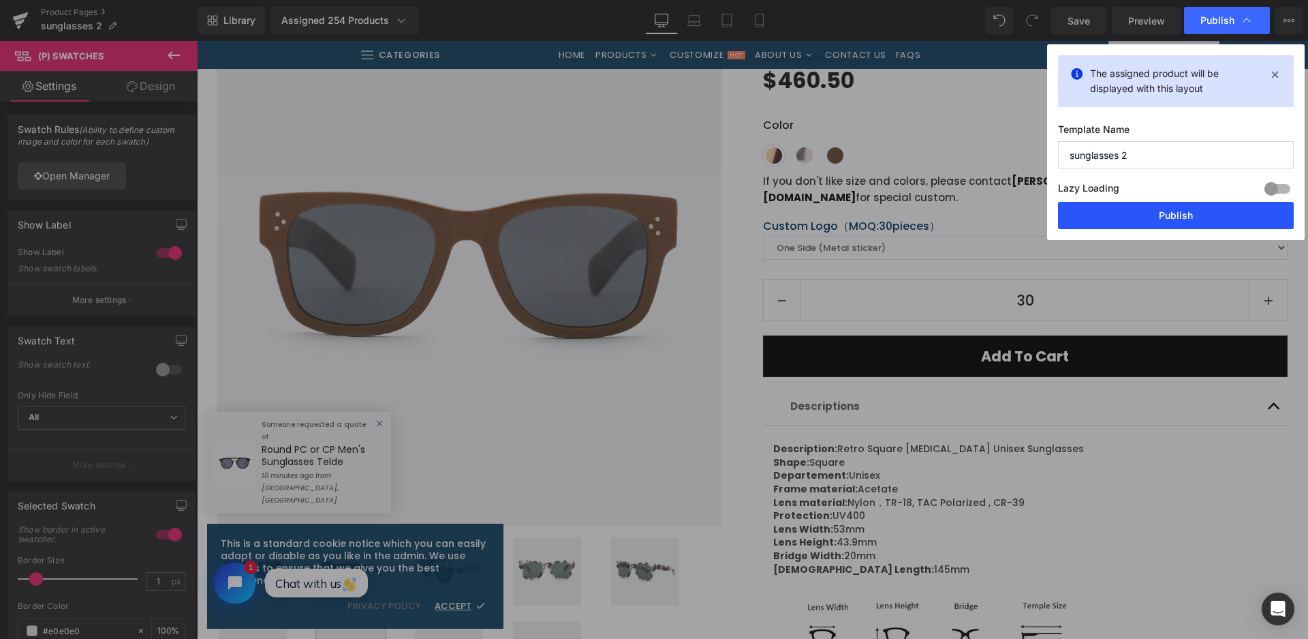
click at [1173, 212] on button "Publish" at bounding box center [1176, 215] width 236 height 27
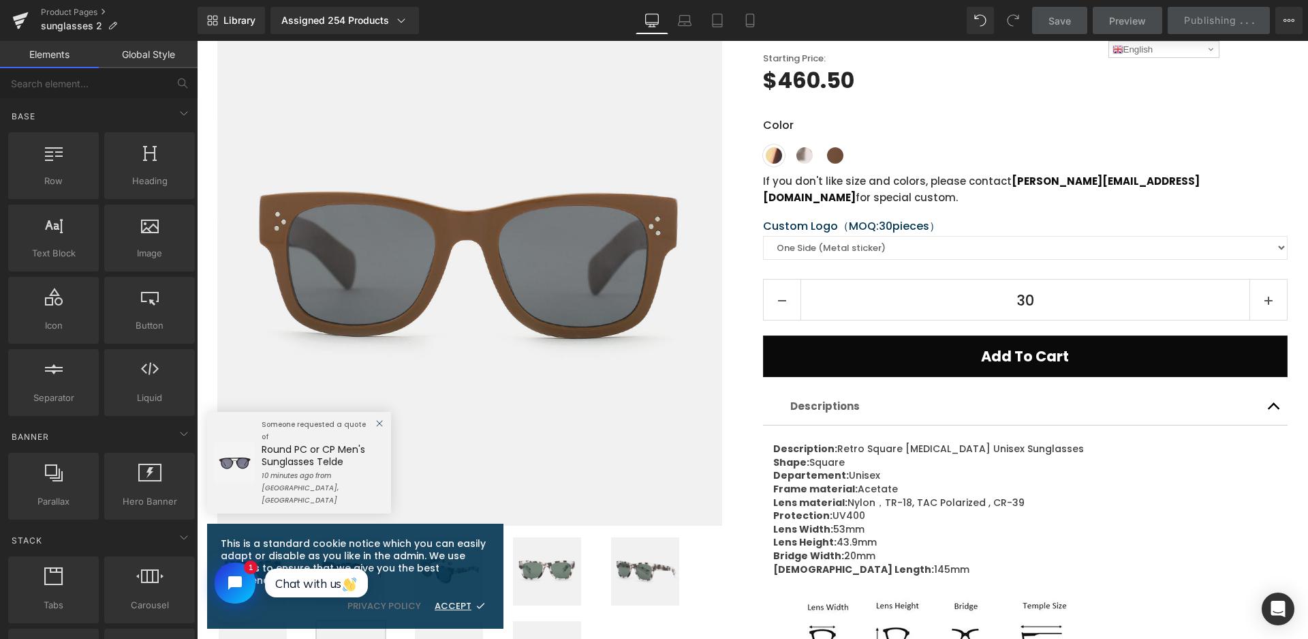
scroll to position [0, 0]
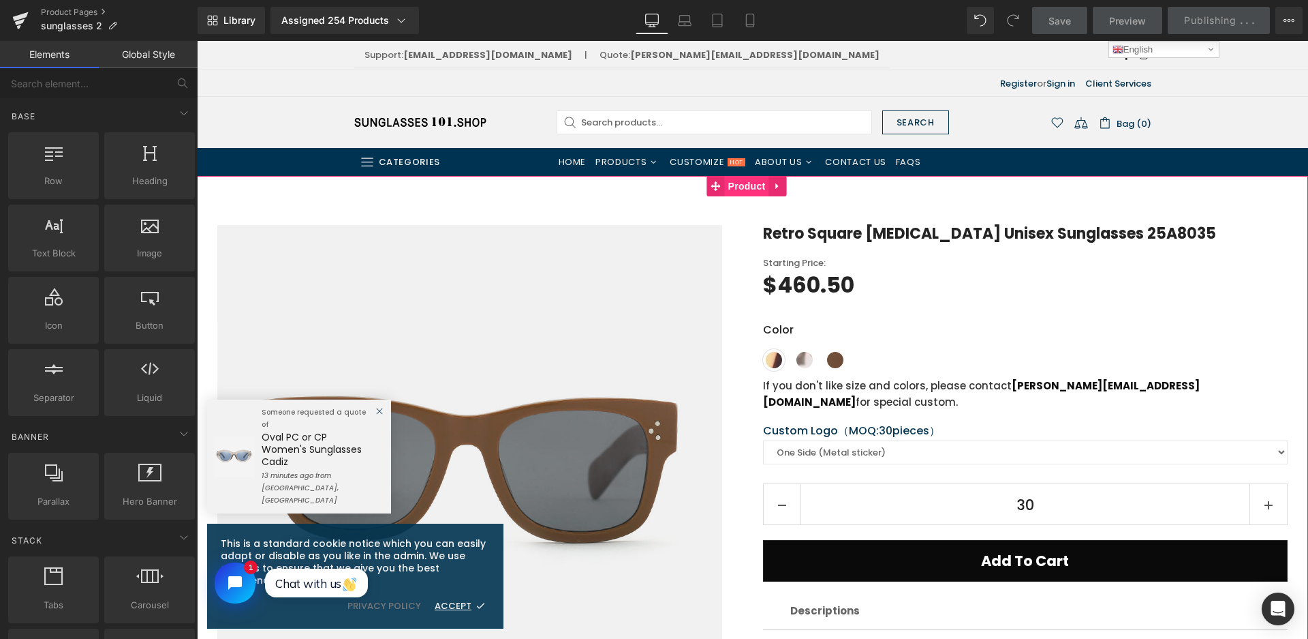
click at [750, 185] on span "Product" at bounding box center [747, 186] width 44 height 20
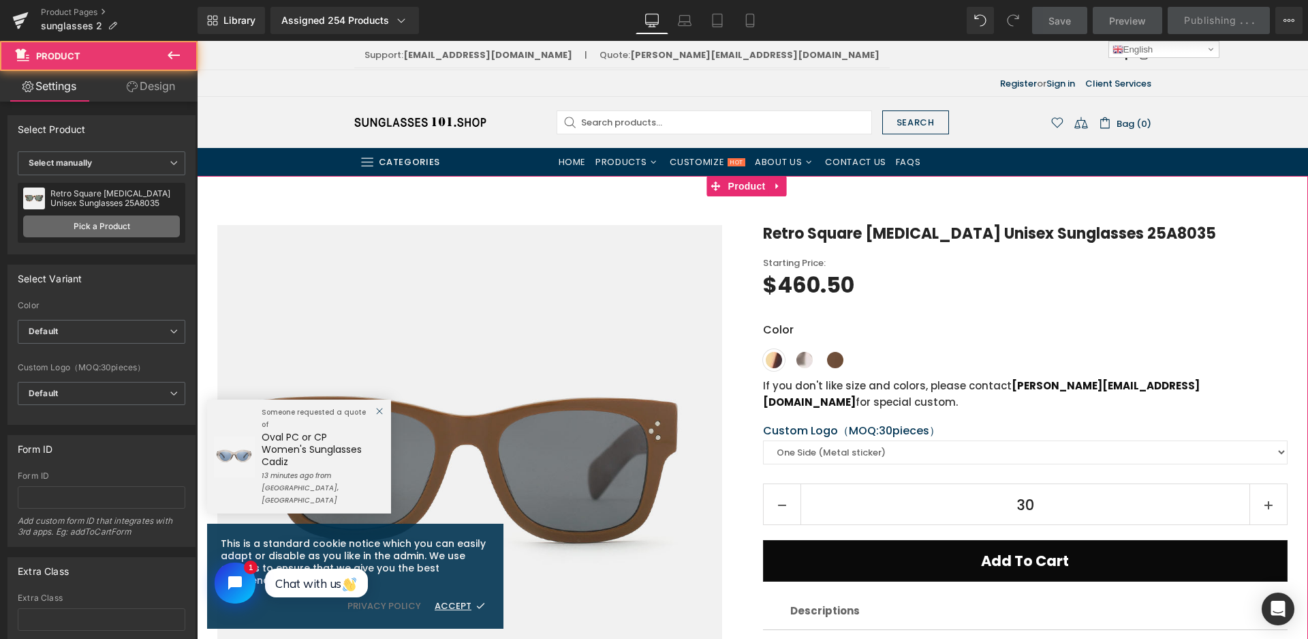
click at [132, 228] on link "Pick a Product" at bounding box center [101, 226] width 157 height 22
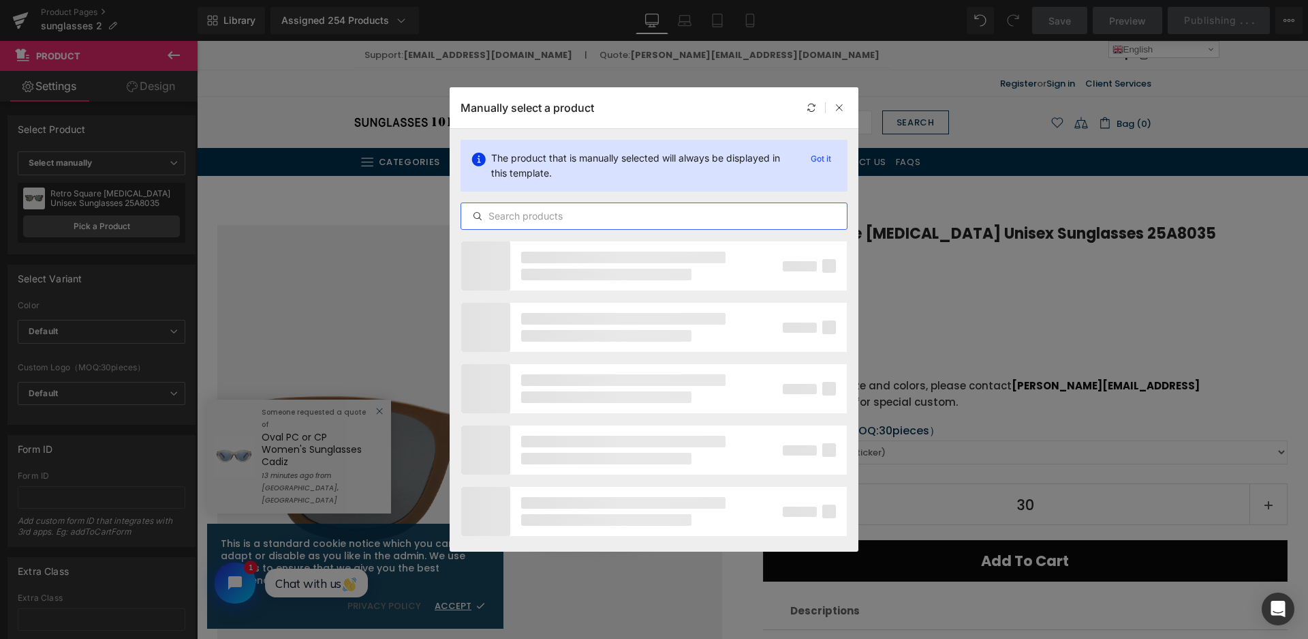
click at [564, 210] on input "text" at bounding box center [654, 216] width 386 height 16
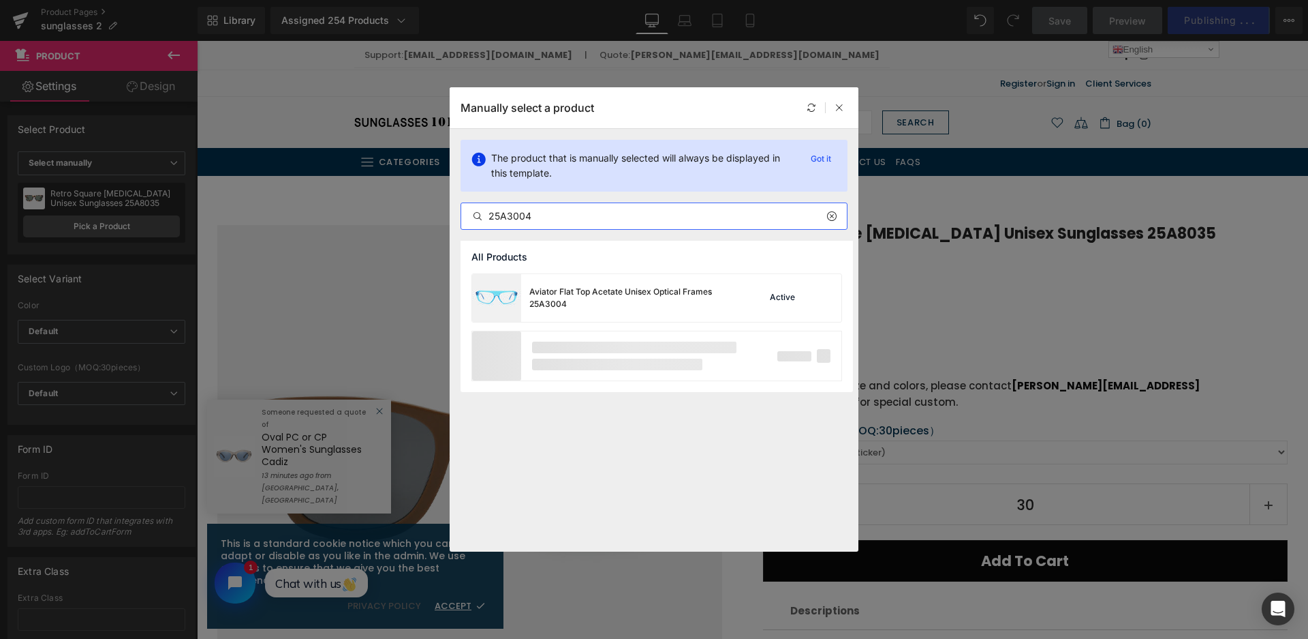
type input "25A3004"
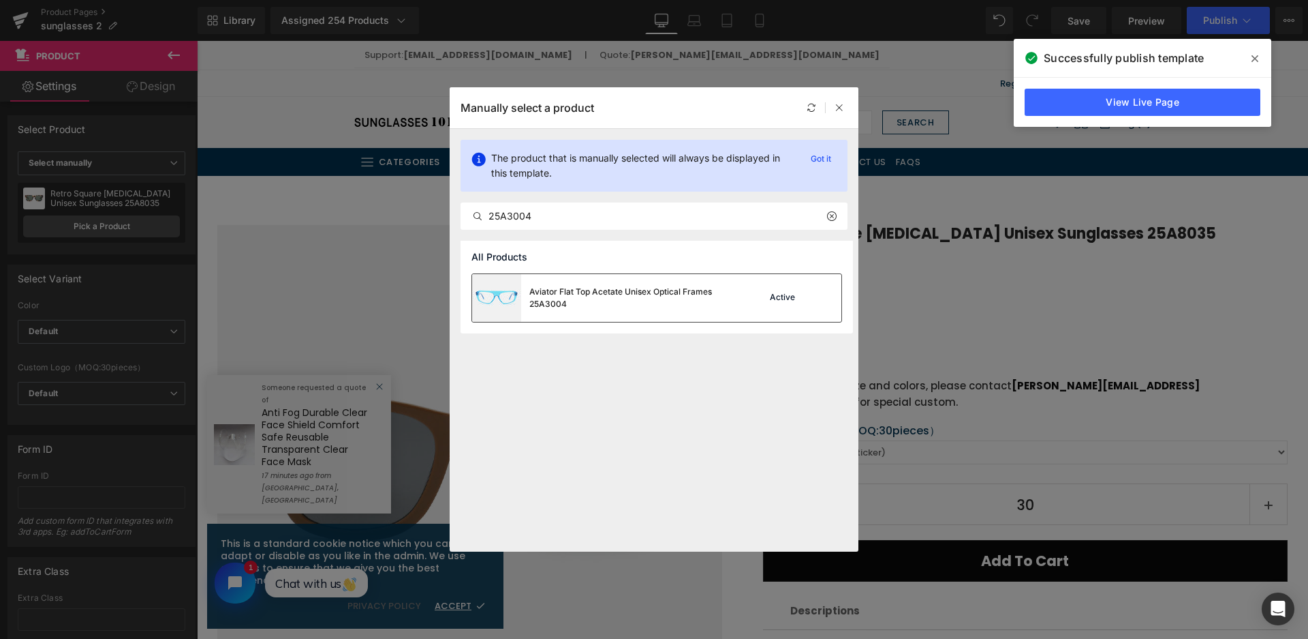
click at [598, 318] on div "Aviator Flat Top Acetate Unisex Optical Frames 25A3004" at bounding box center [603, 298] width 262 height 48
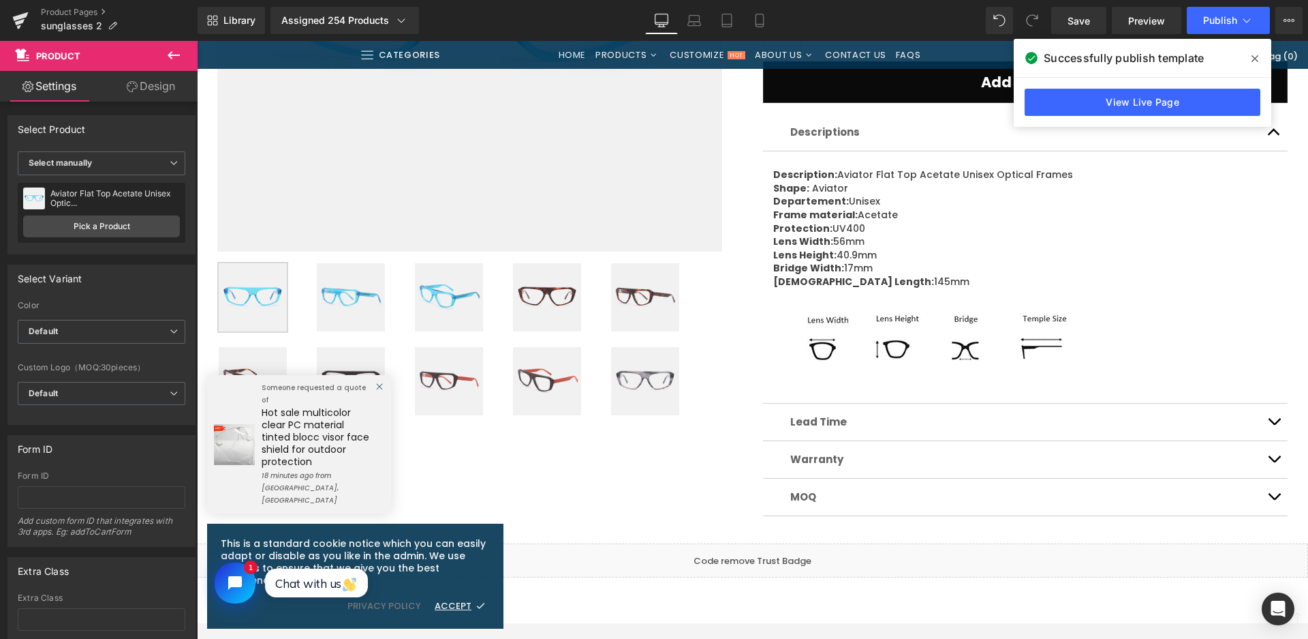
scroll to position [545, 0]
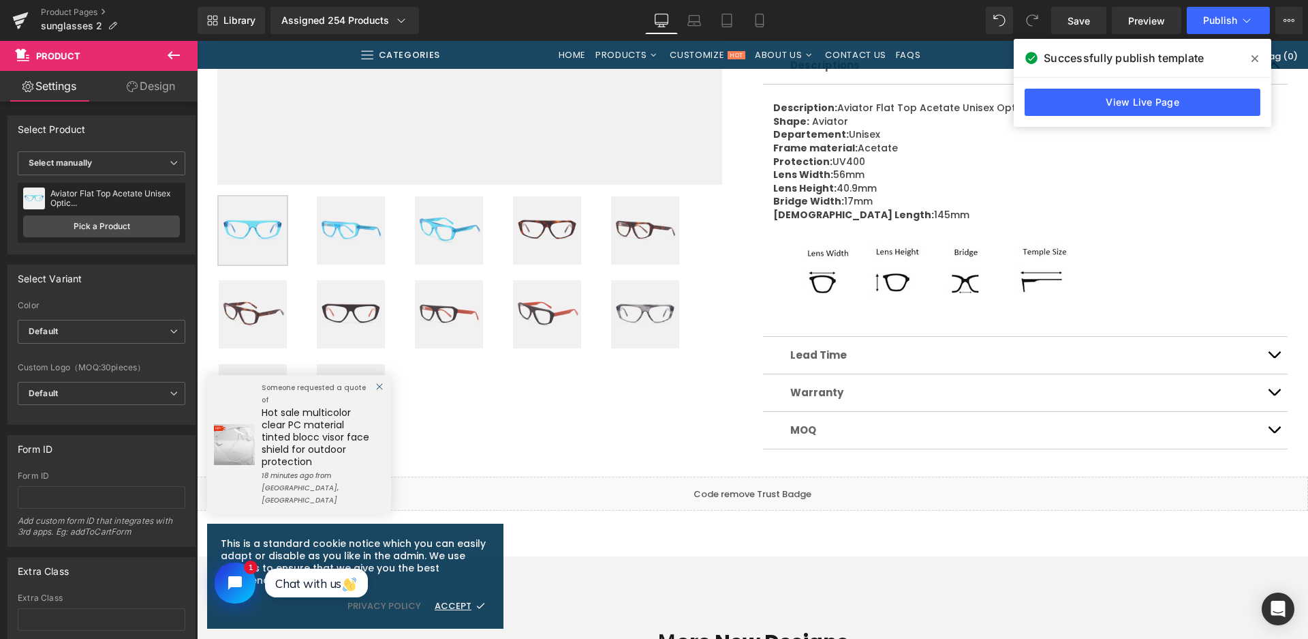
click at [364, 318] on img at bounding box center [351, 314] width 68 height 68
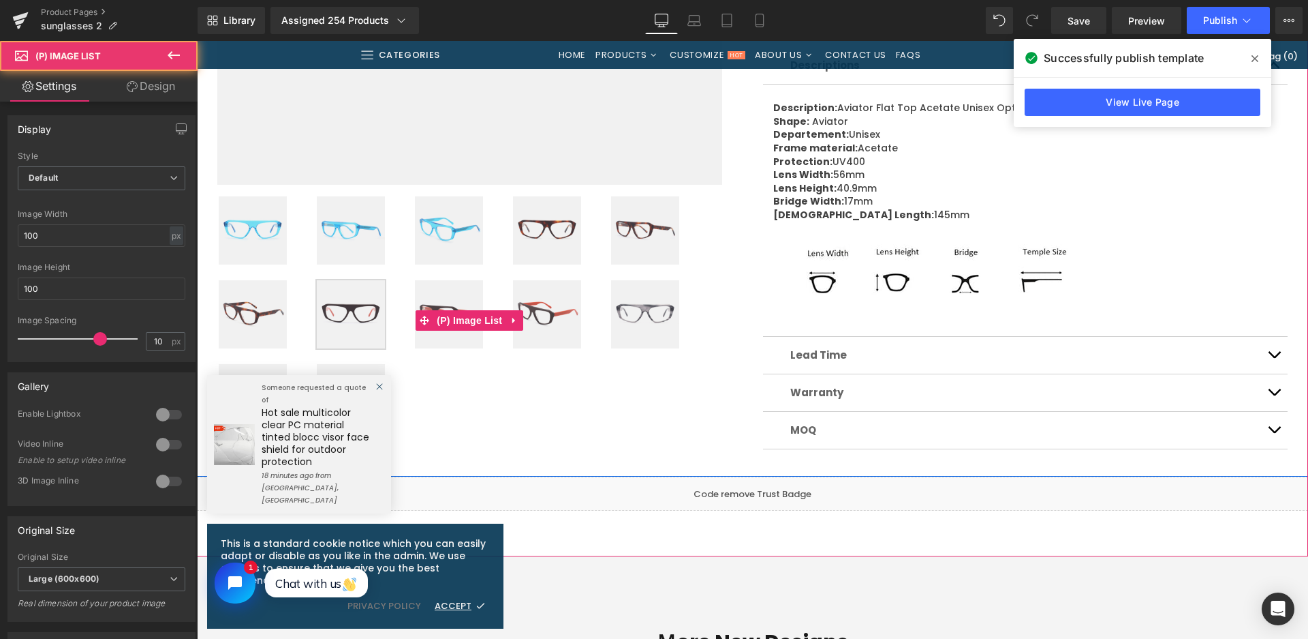
scroll to position [204, 0]
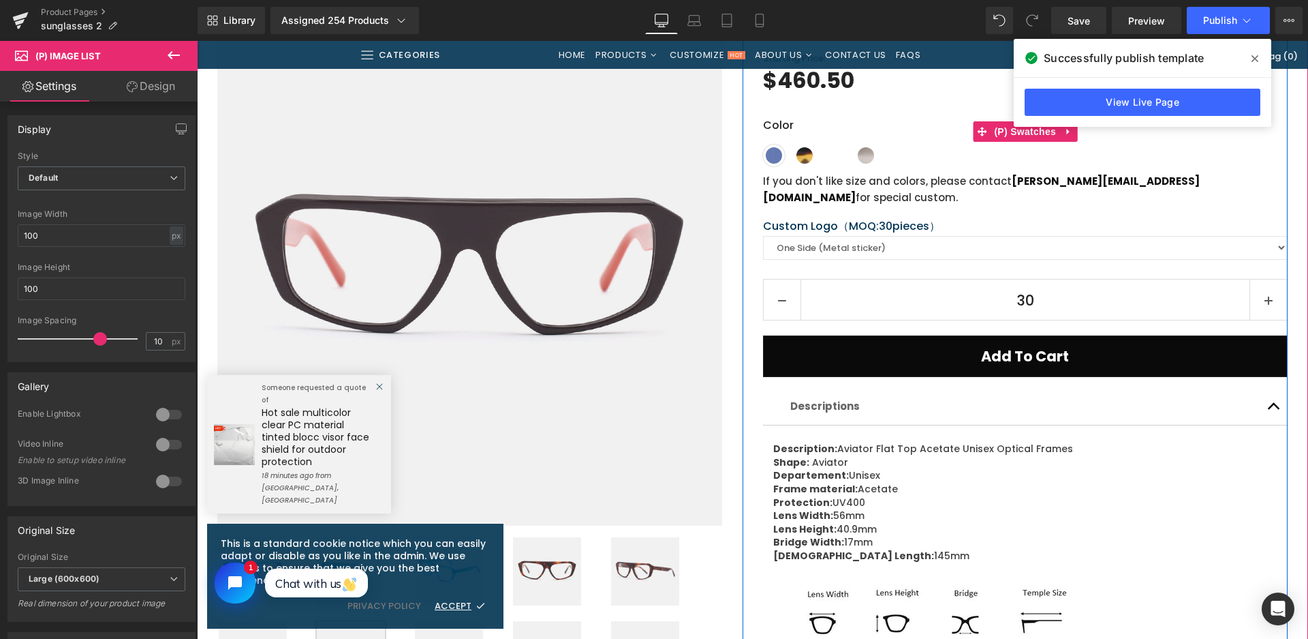
click at [1013, 144] on div "Color Shiny crystal blue [PERSON_NAME] Shiny solid blackish brown + orange temp…" at bounding box center [1025, 141] width 525 height 49
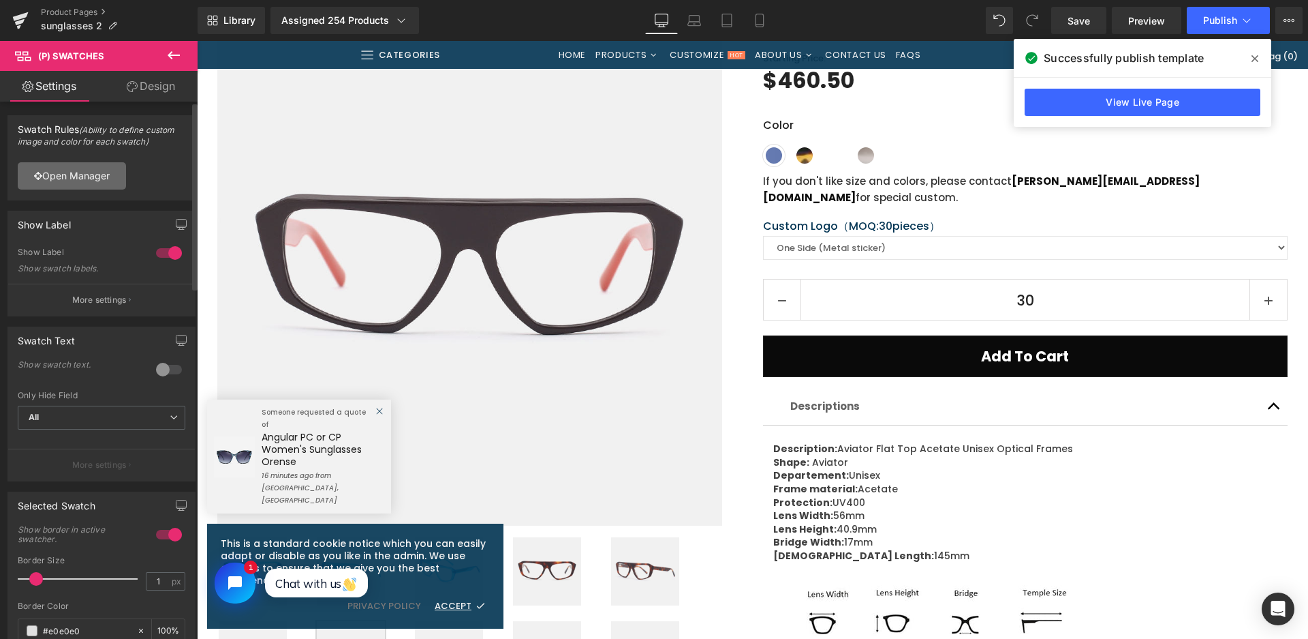
click at [49, 171] on link "Open Manager" at bounding box center [72, 175] width 108 height 27
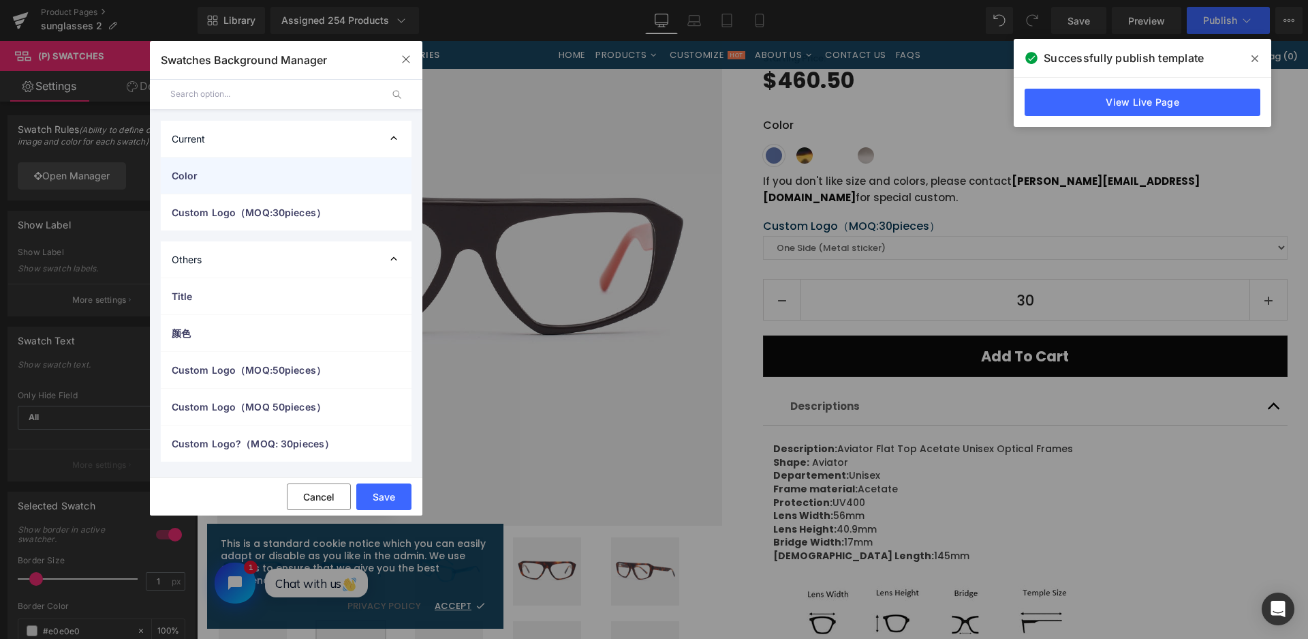
click at [0, 0] on span "Color" at bounding box center [0, 0] width 0 height 0
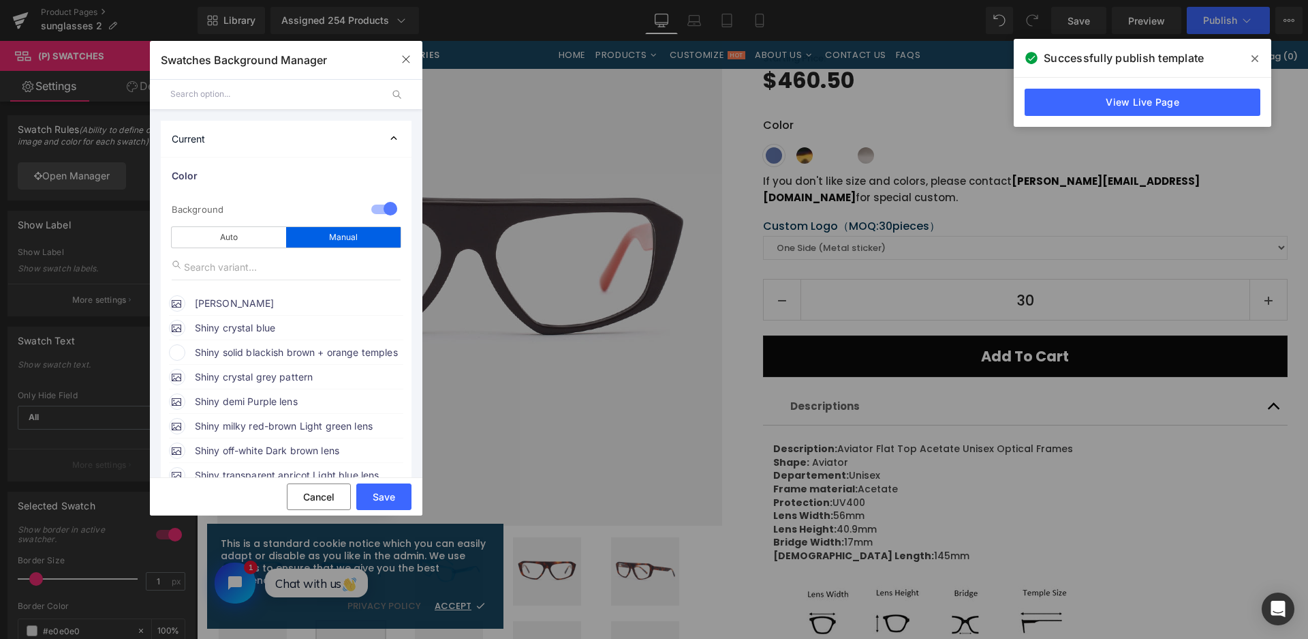
click at [0, 0] on span "Shiny solid blackish brown + orange temples" at bounding box center [0, 0] width 0 height 0
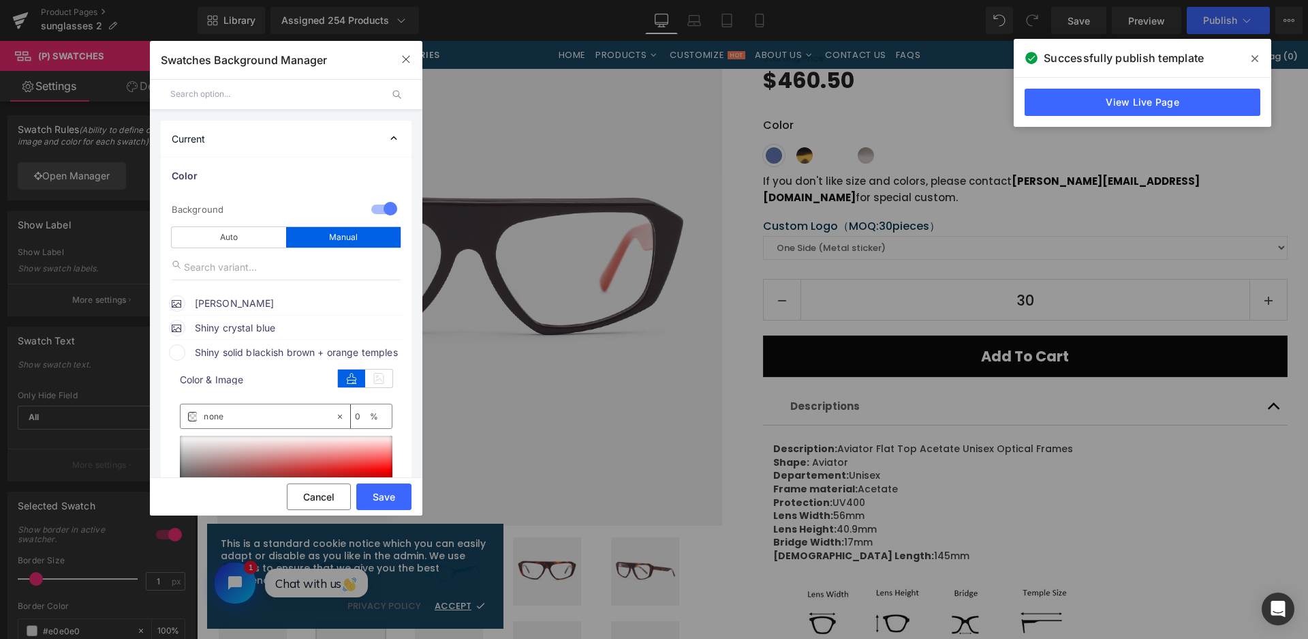
click at [381, 389] on div "Color & Image color" at bounding box center [286, 380] width 213 height 18
click at [382, 380] on icon at bounding box center [378, 378] width 27 height 18
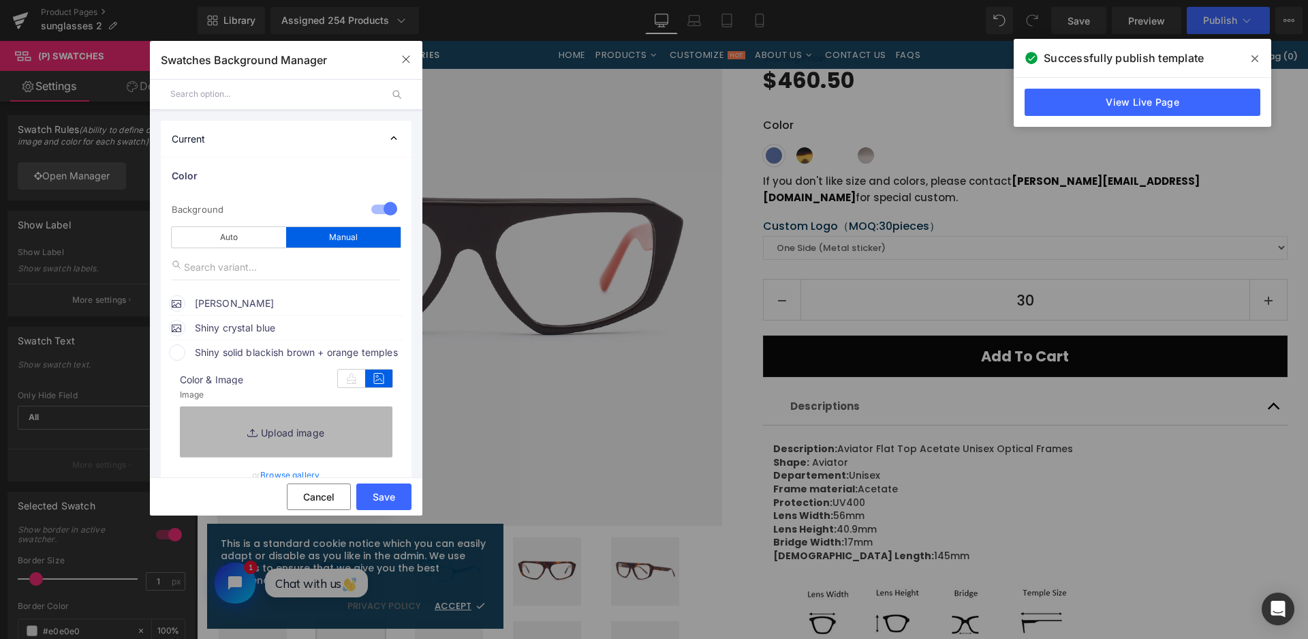
click at [364, 422] on link "Replace Image" at bounding box center [286, 431] width 213 height 50
type input "C:\fakepath\微信截图_20250826114236.png"
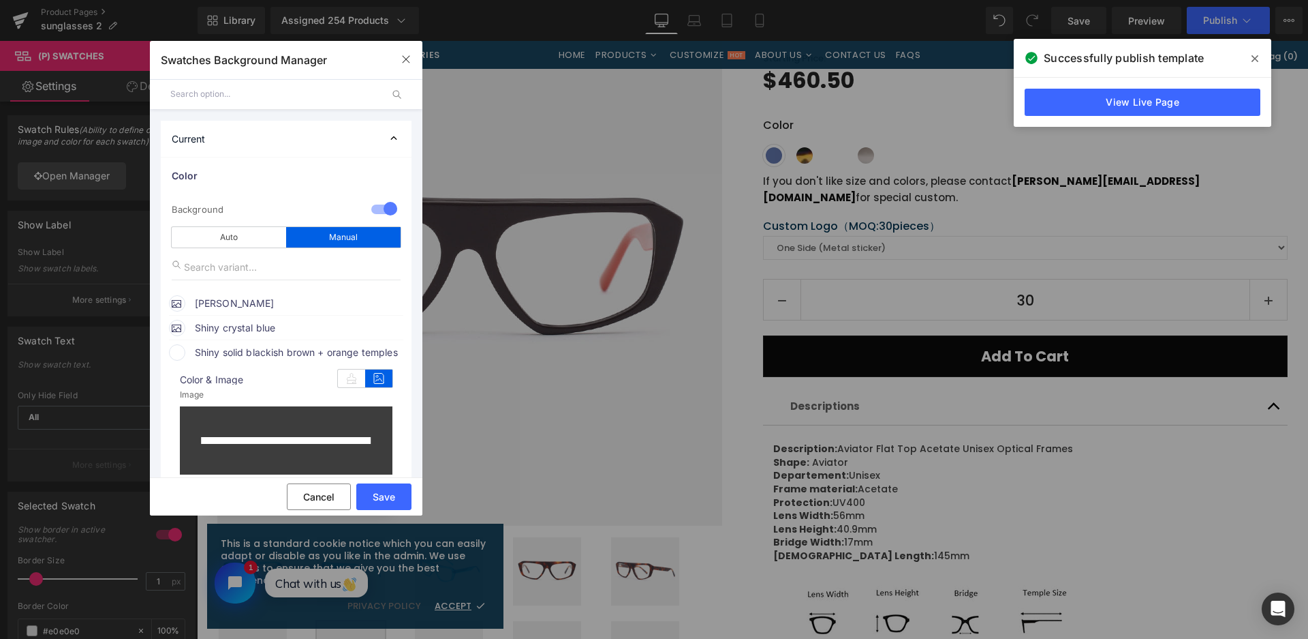
type input "[URL][DOMAIN_NAME]"
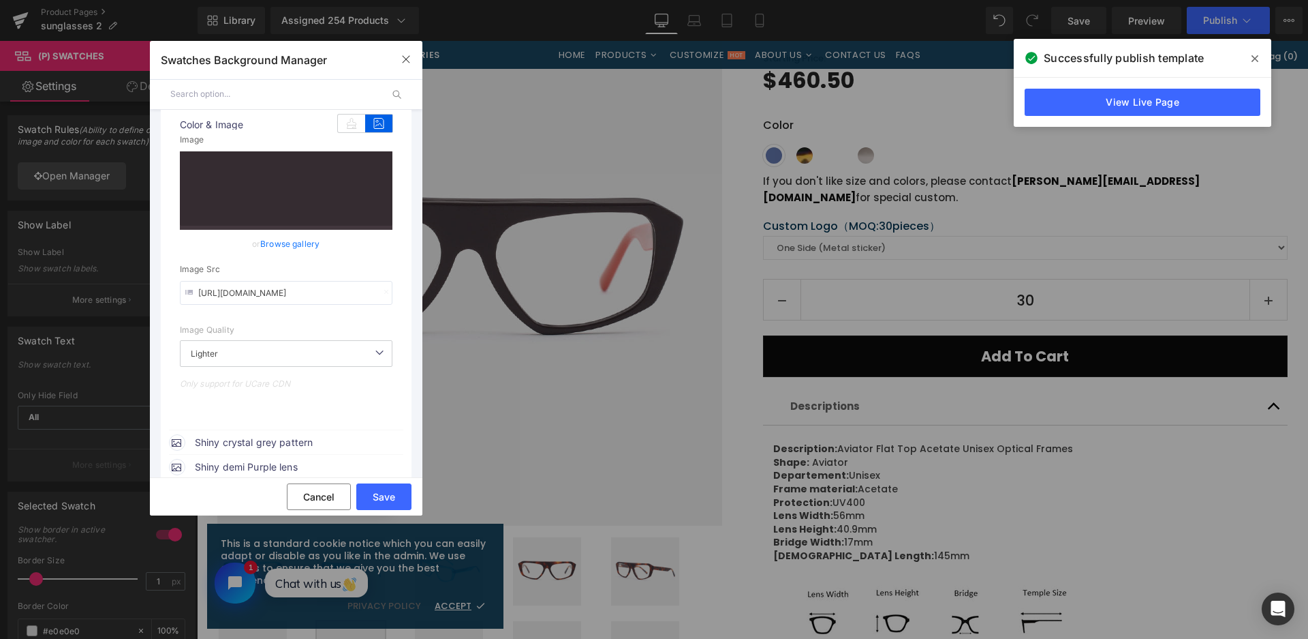
scroll to position [273, 0]
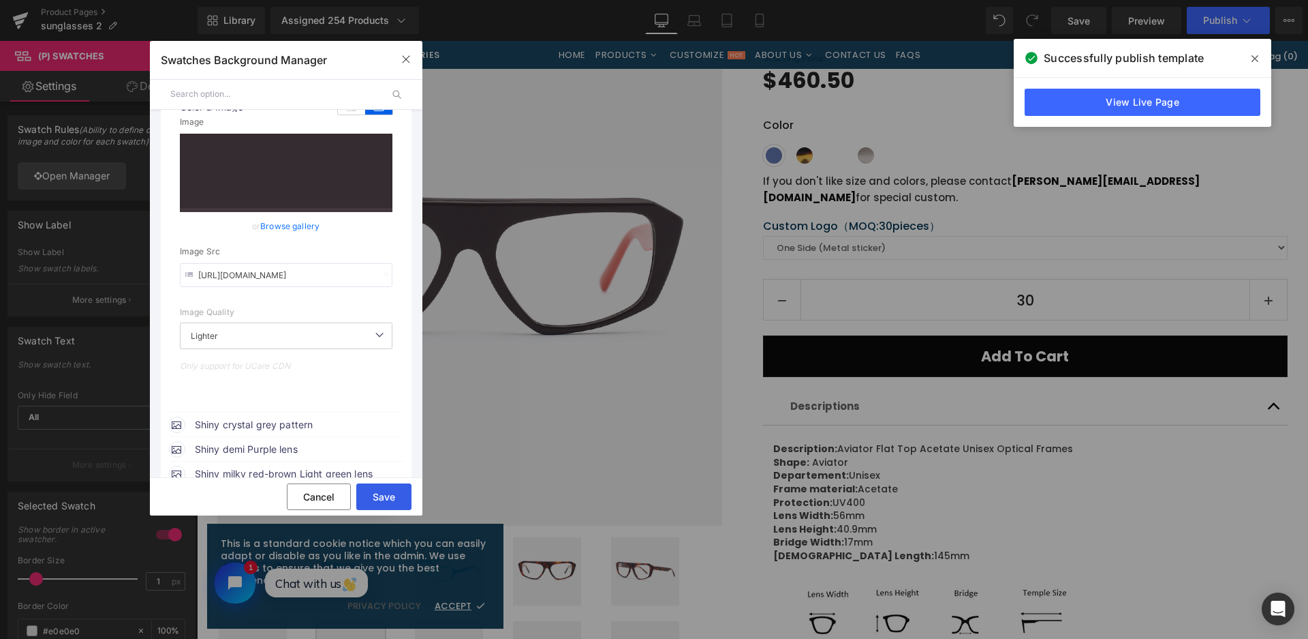
click at [402, 499] on button "Save" at bounding box center [383, 496] width 55 height 27
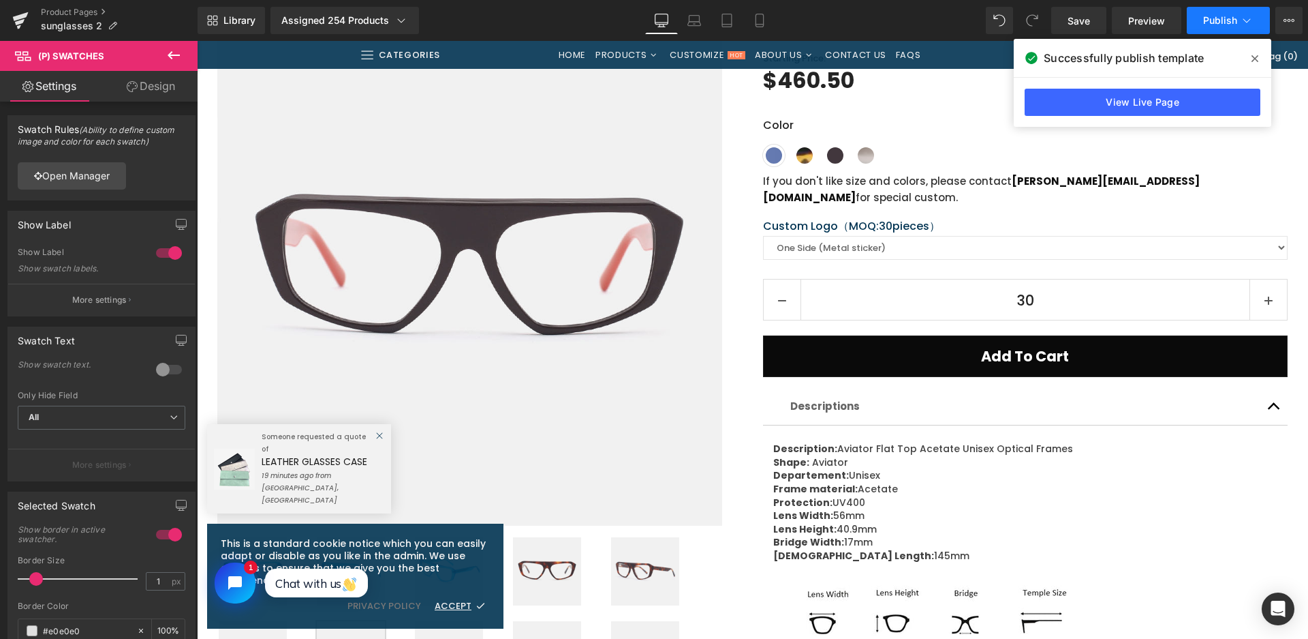
click at [1225, 22] on span "Publish" at bounding box center [1220, 20] width 34 height 11
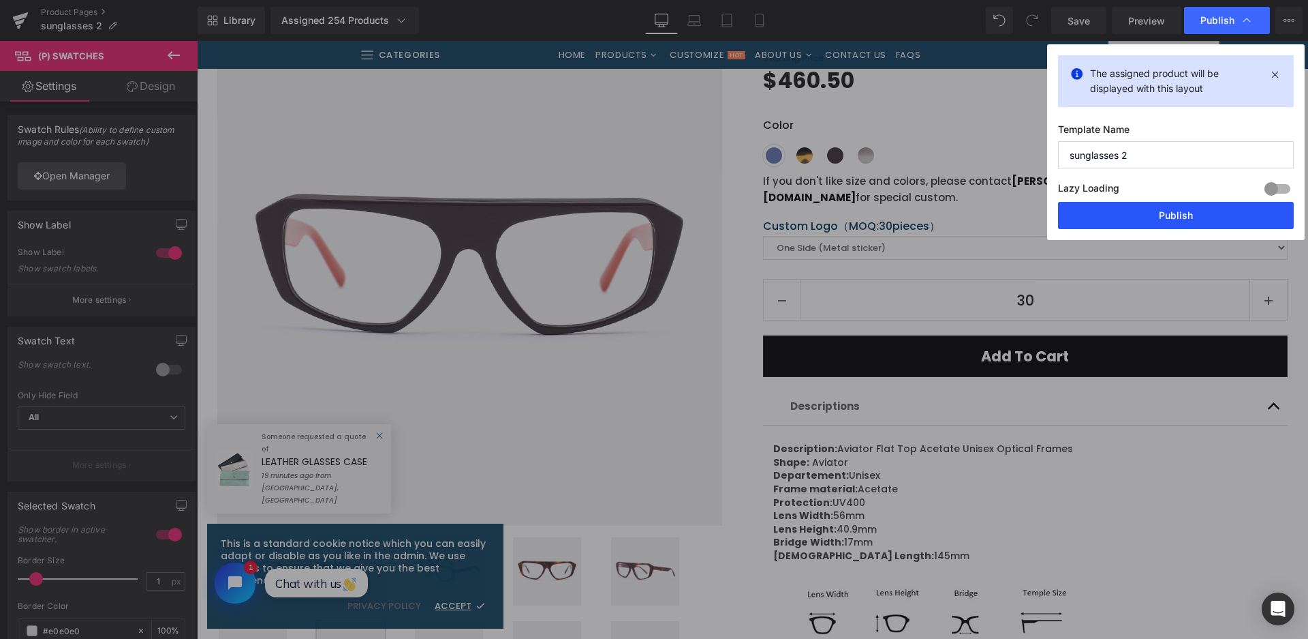
drag, startPoint x: 1165, startPoint y: 216, endPoint x: 932, endPoint y: 196, distance: 234.6
click at [1165, 216] on button "Publish" at bounding box center [1176, 215] width 236 height 27
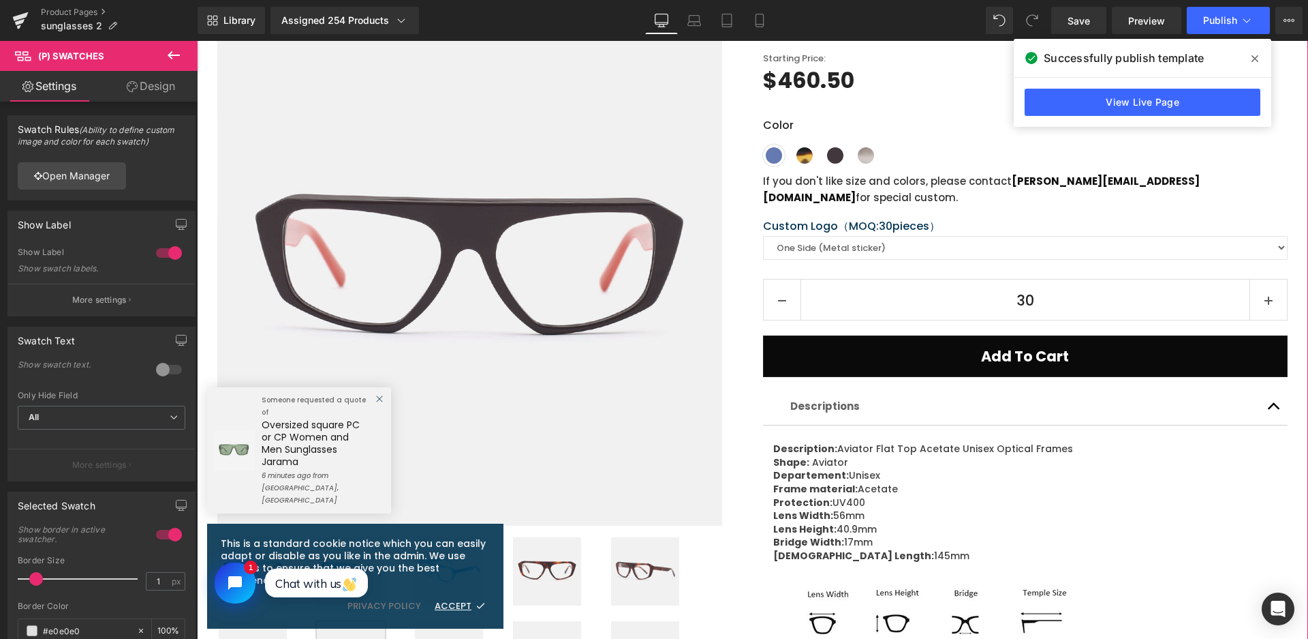
scroll to position [0, 0]
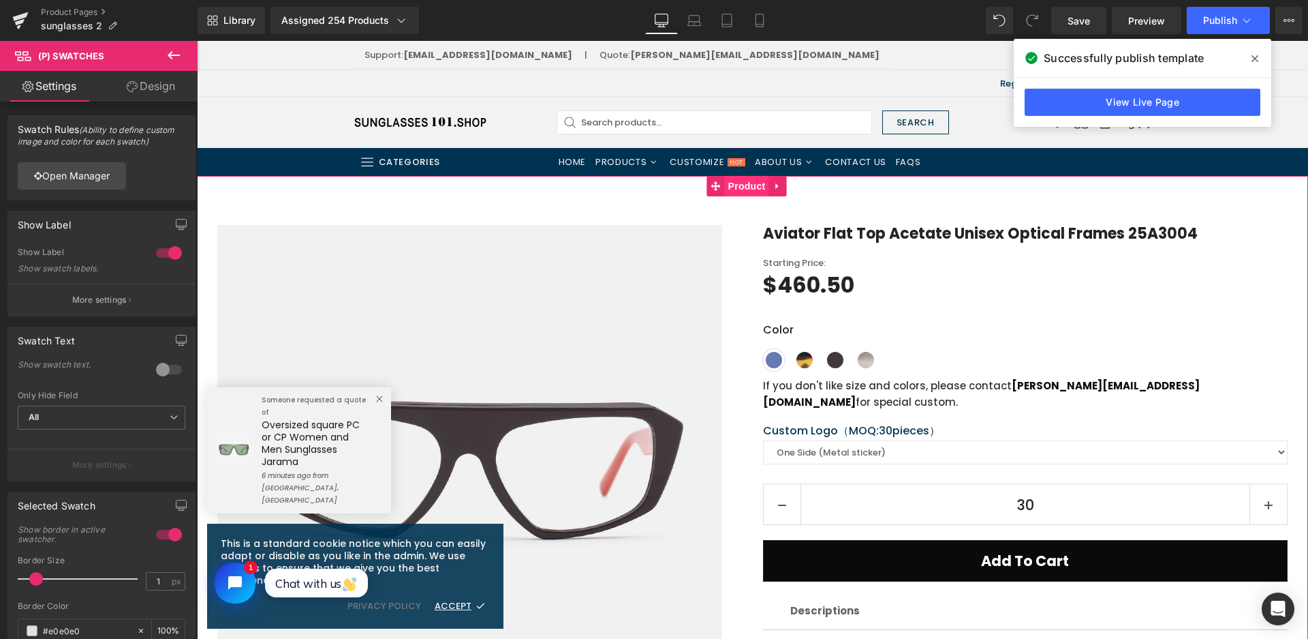
click at [747, 185] on span "Product" at bounding box center [747, 186] width 44 height 20
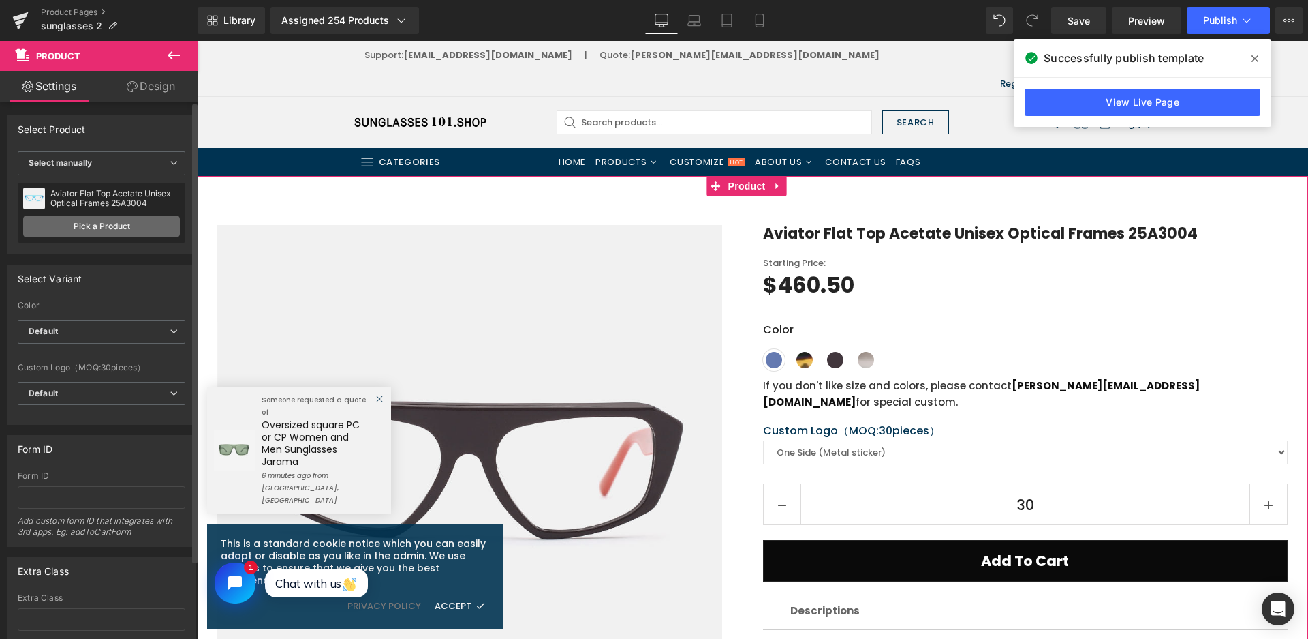
click at [71, 225] on link "Pick a Product" at bounding box center [101, 226] width 157 height 22
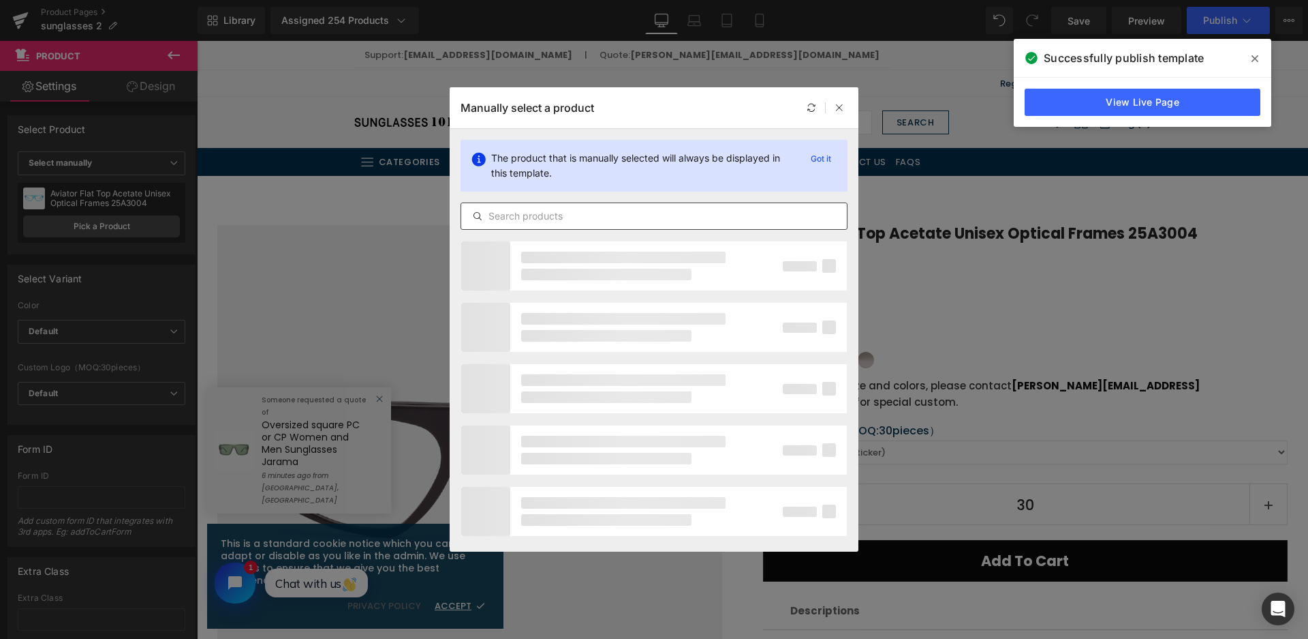
click at [634, 221] on input "text" at bounding box center [654, 216] width 386 height 16
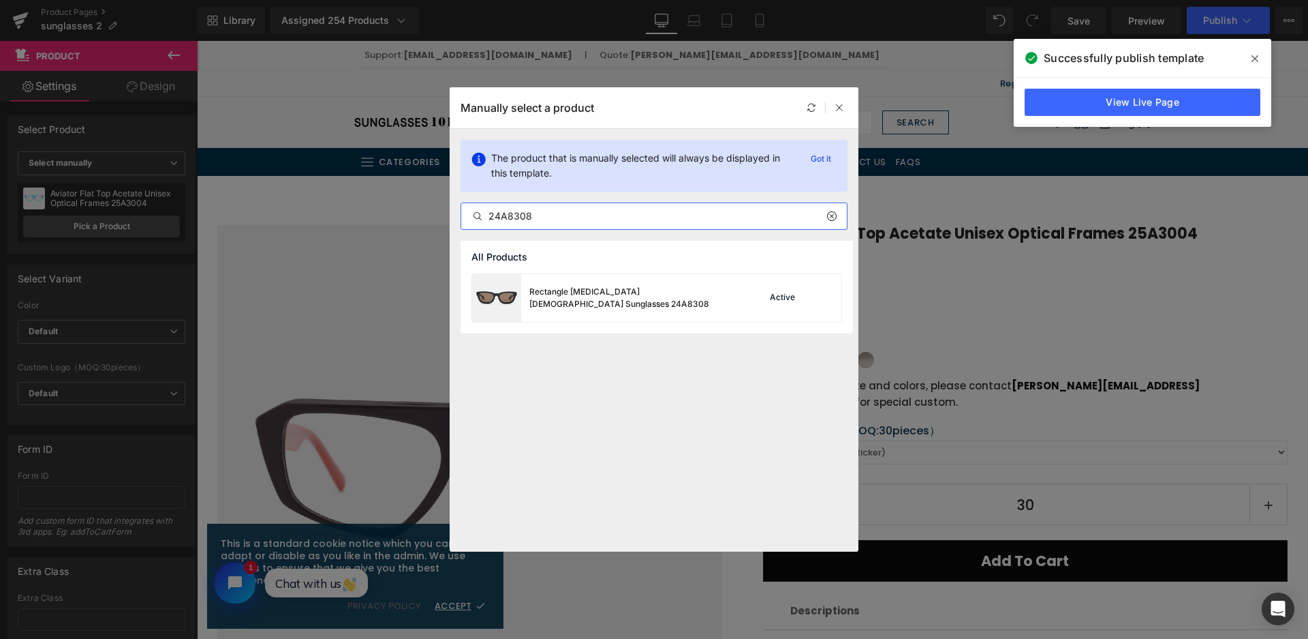
type input "24A8308"
click at [617, 283] on div "Rectangle [MEDICAL_DATA] [DEMOGRAPHIC_DATA] Sunglasses 24A8308" at bounding box center [603, 298] width 262 height 48
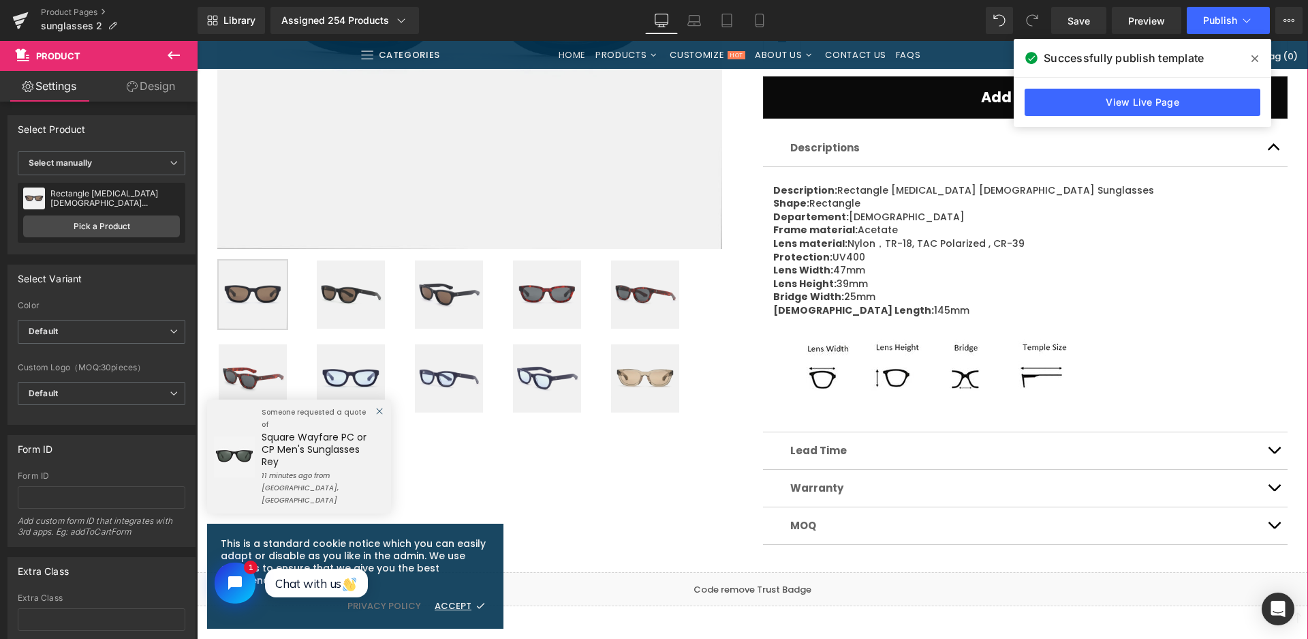
scroll to position [545, 0]
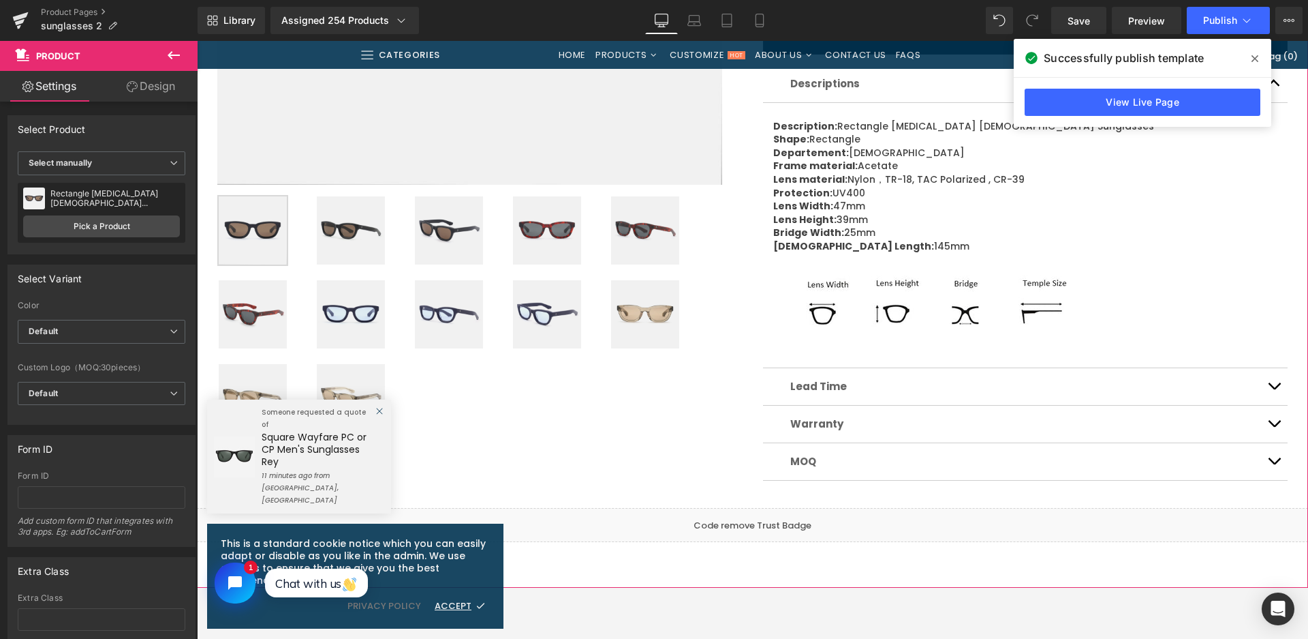
click at [368, 314] on img at bounding box center [351, 314] width 68 height 68
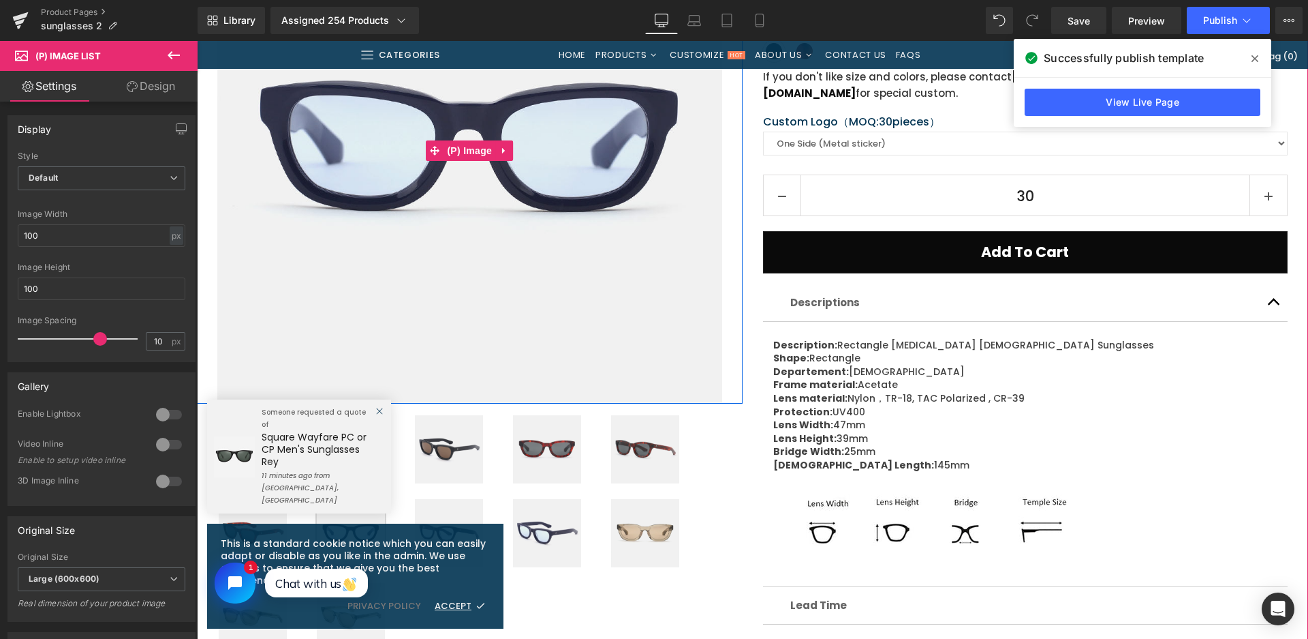
scroll to position [409, 0]
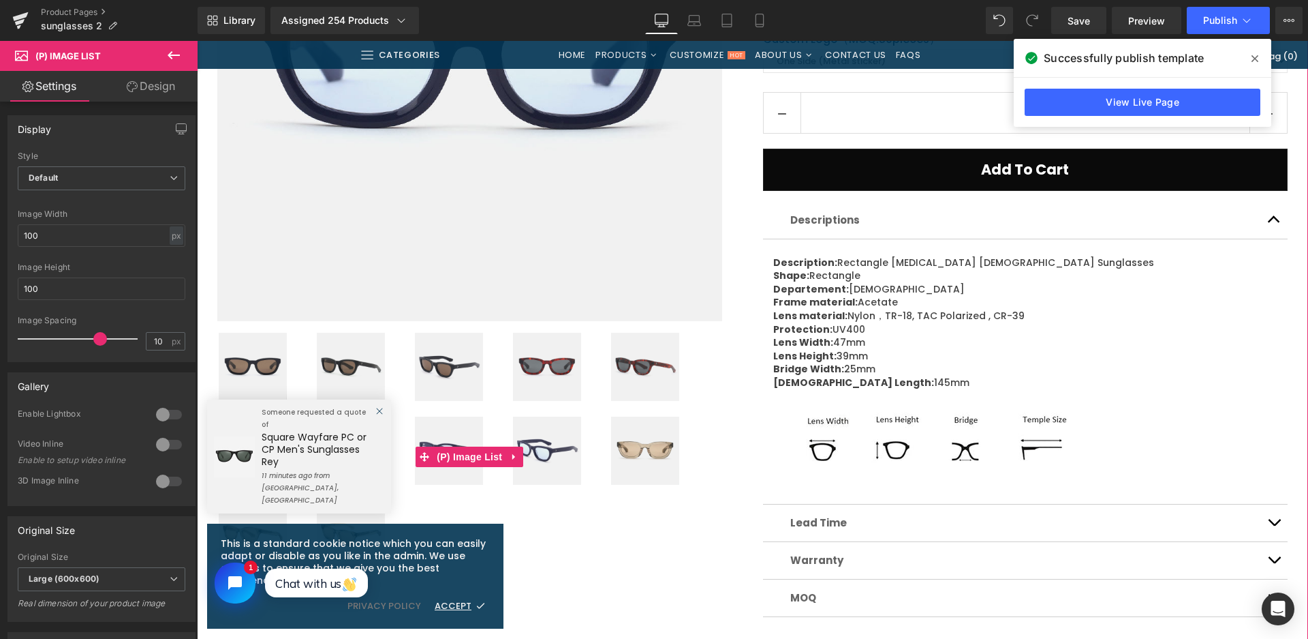
click at [648, 460] on img at bounding box center [645, 450] width 68 height 68
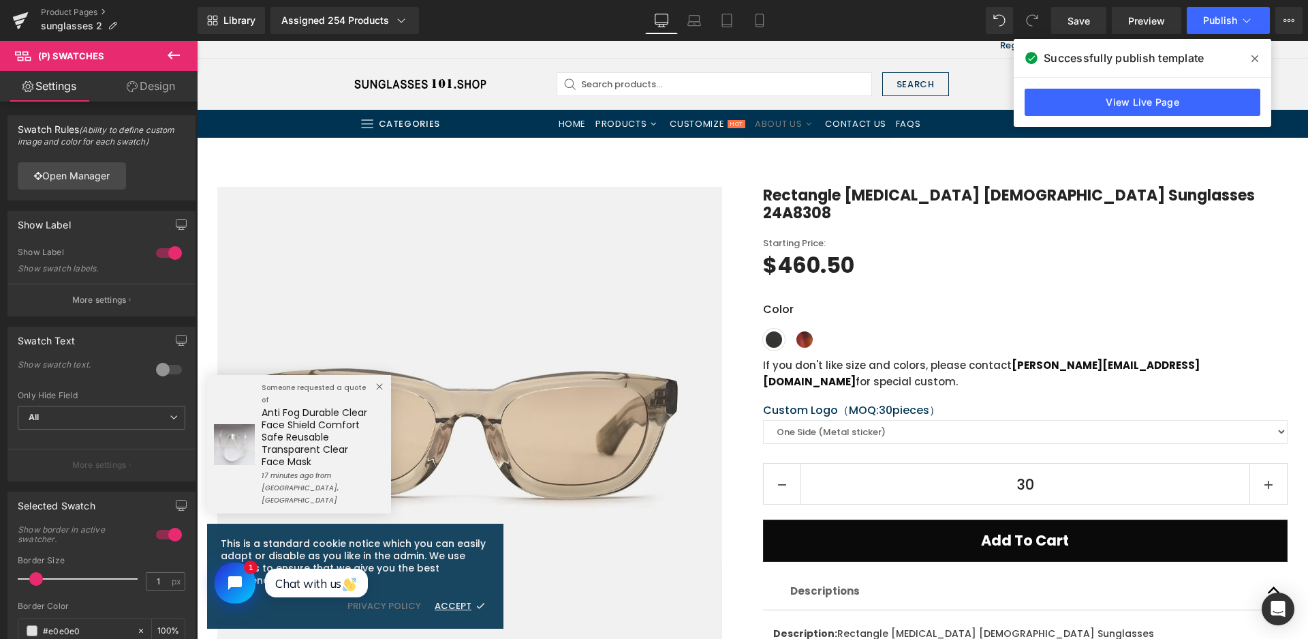
scroll to position [0, 0]
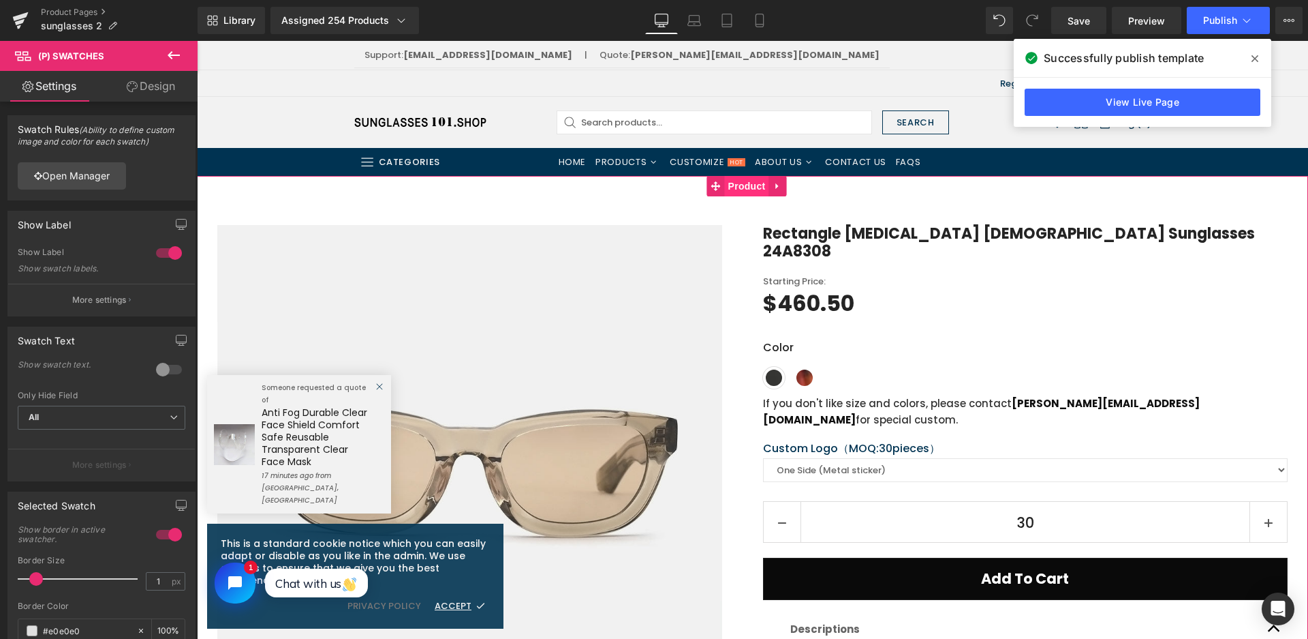
click at [748, 189] on span "Product" at bounding box center [747, 186] width 44 height 20
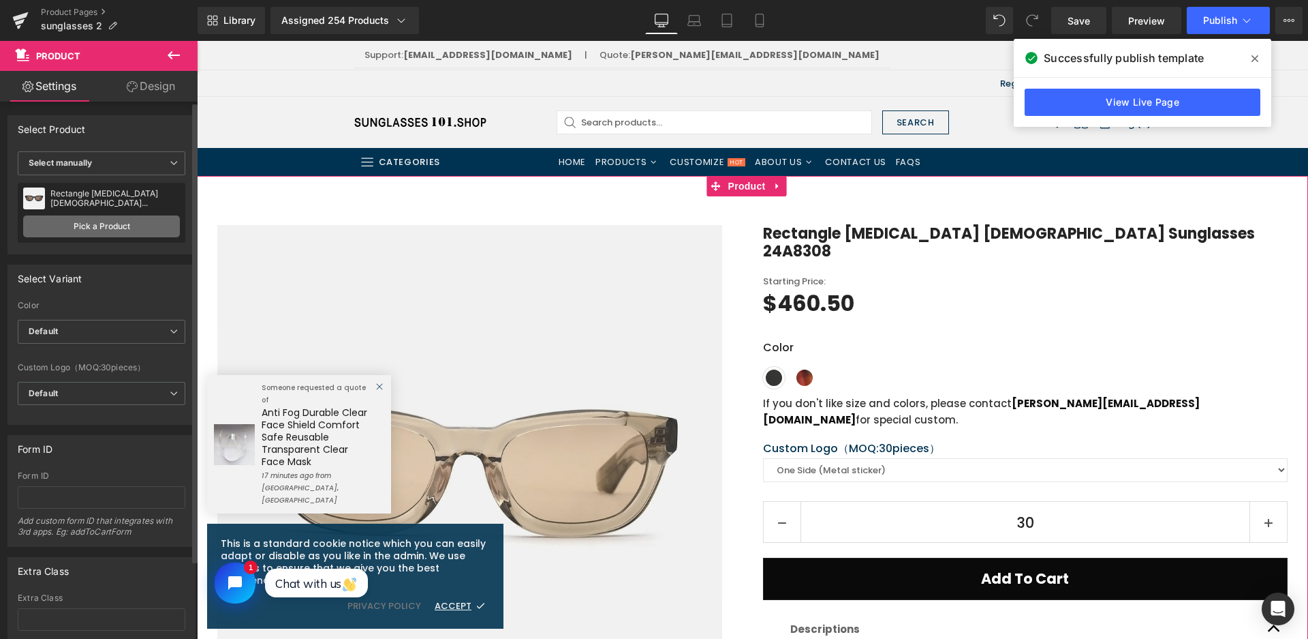
click at [64, 226] on link "Pick a Product" at bounding box center [101, 226] width 157 height 22
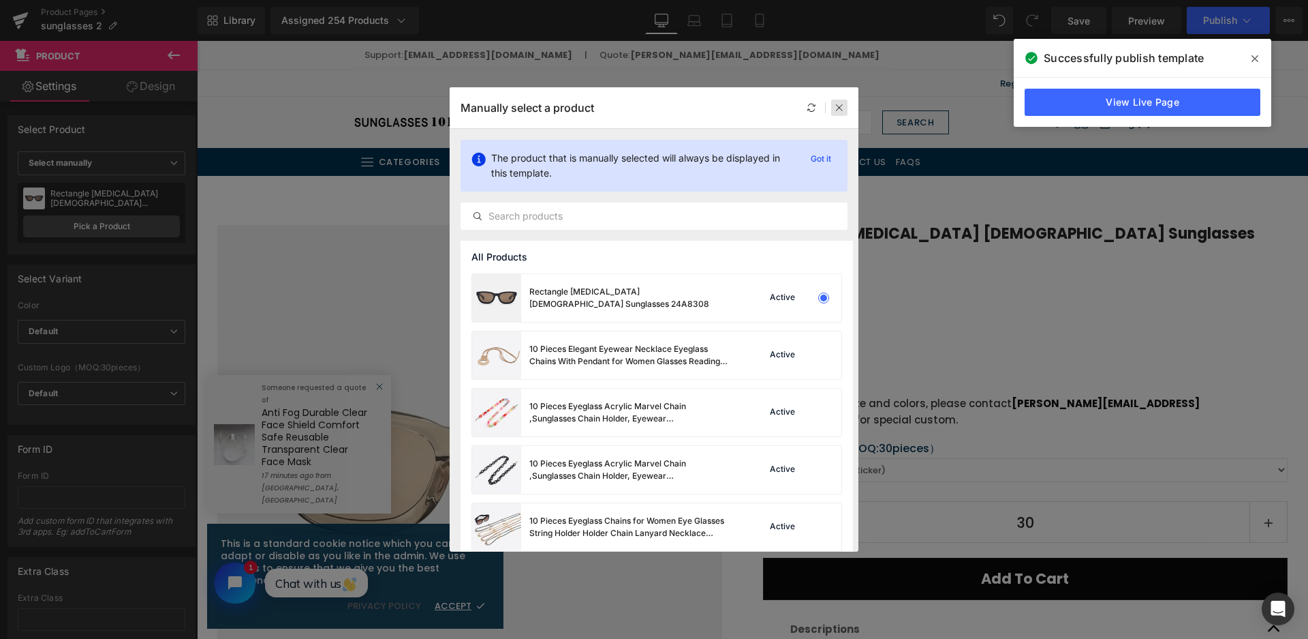
click at [842, 109] on icon at bounding box center [840, 108] width 10 height 10
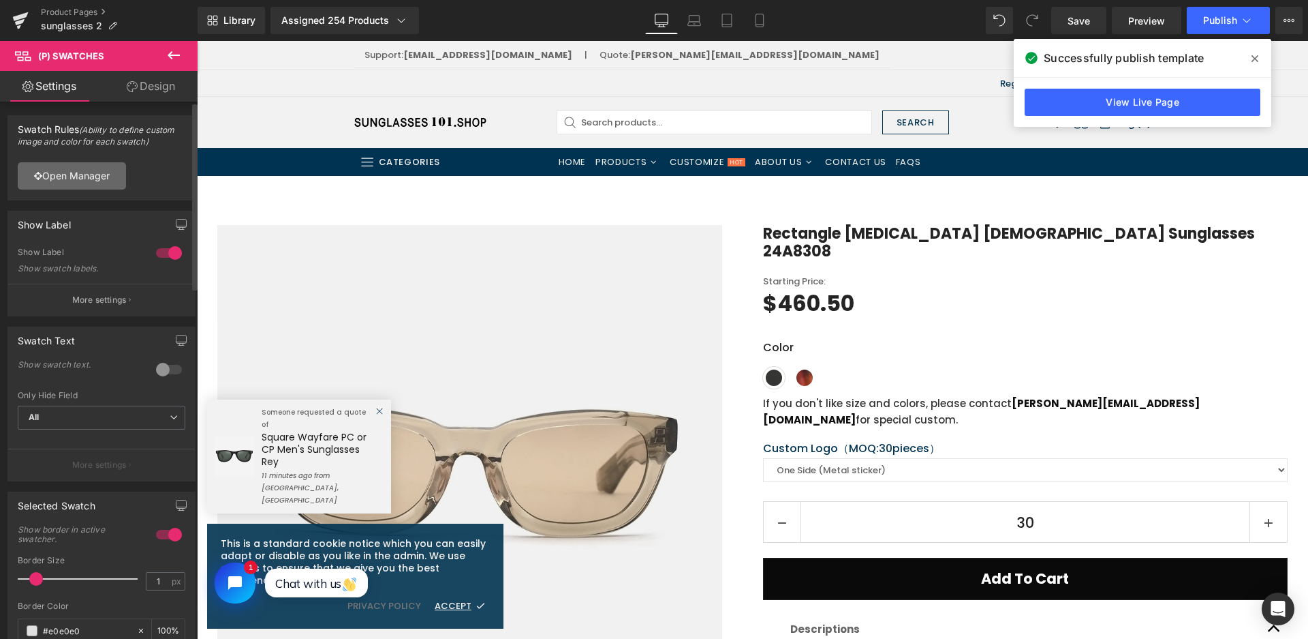
click at [75, 165] on link "Open Manager" at bounding box center [72, 175] width 108 height 27
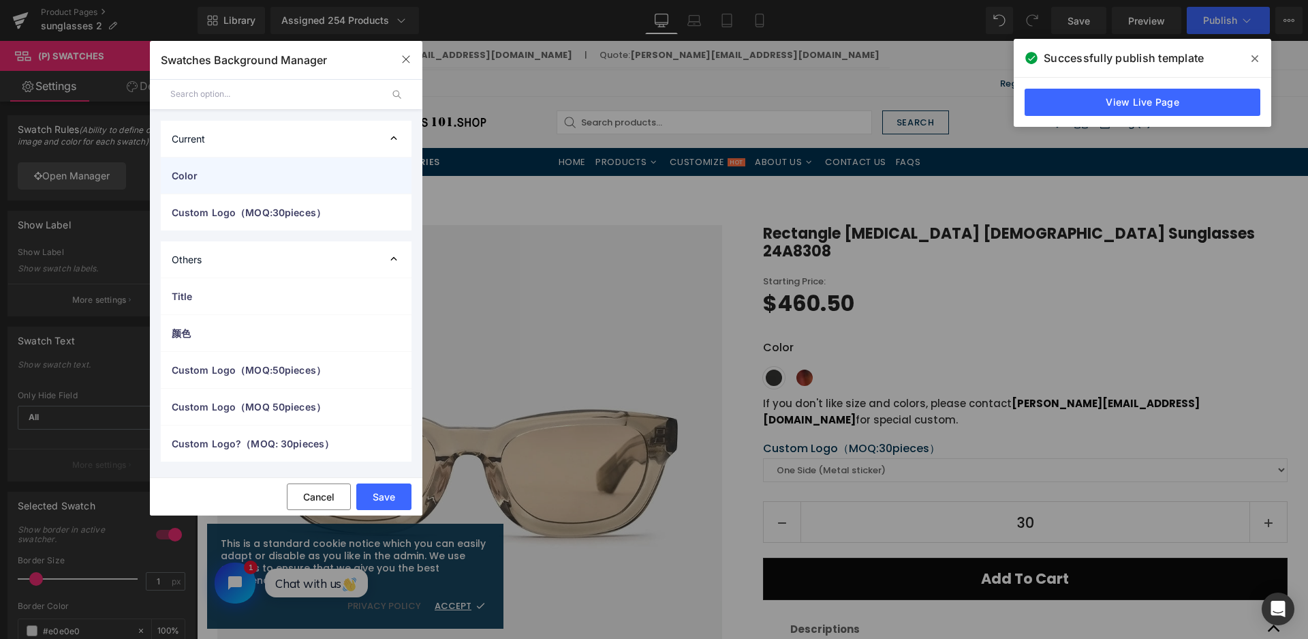
click at [258, 175] on span "Color" at bounding box center [273, 175] width 202 height 14
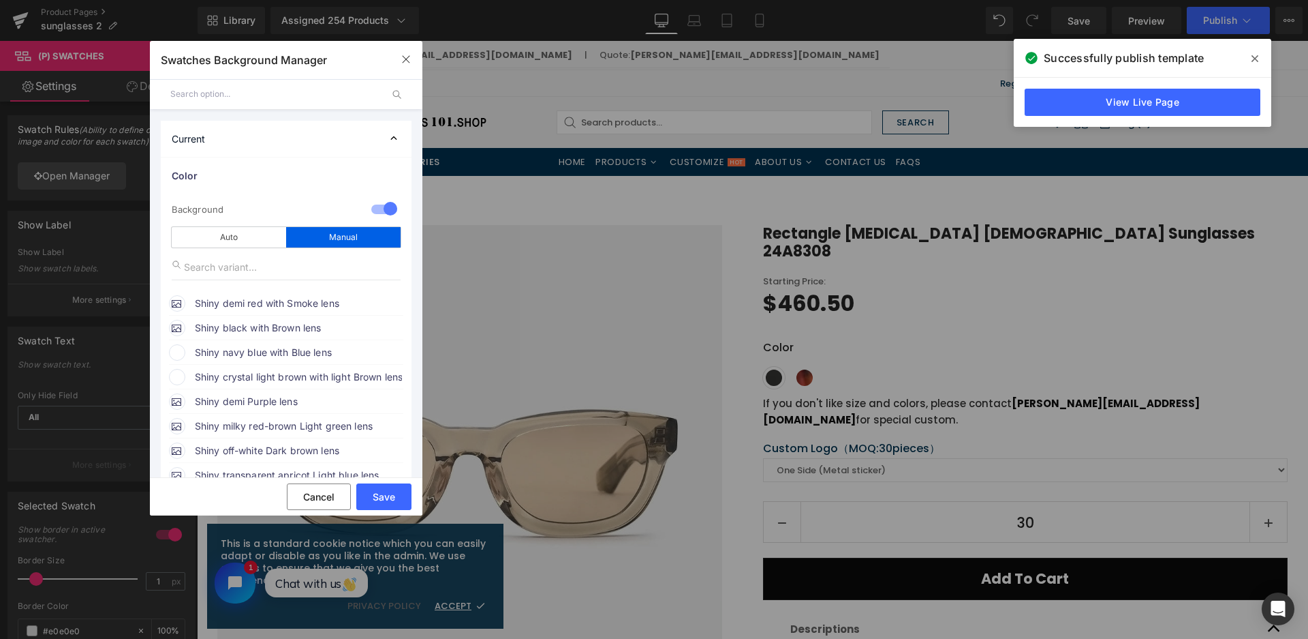
click at [262, 345] on span "Shiny navy blue with Blue lens" at bounding box center [298, 352] width 207 height 16
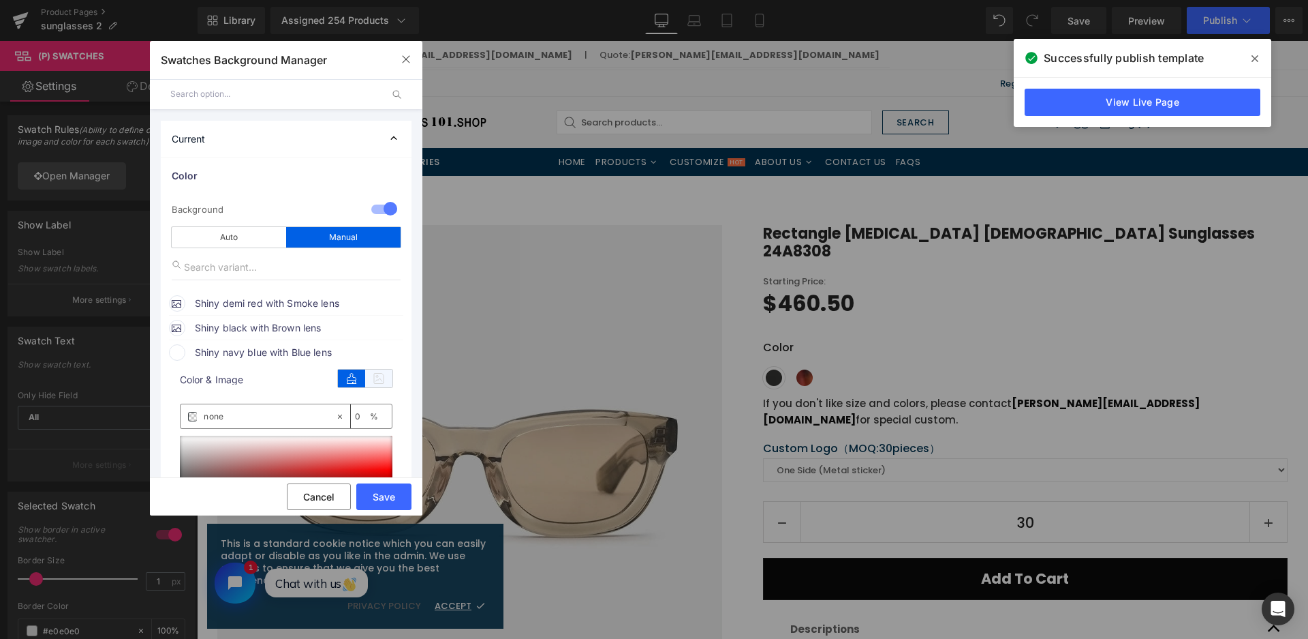
click at [375, 373] on icon at bounding box center [378, 378] width 27 height 18
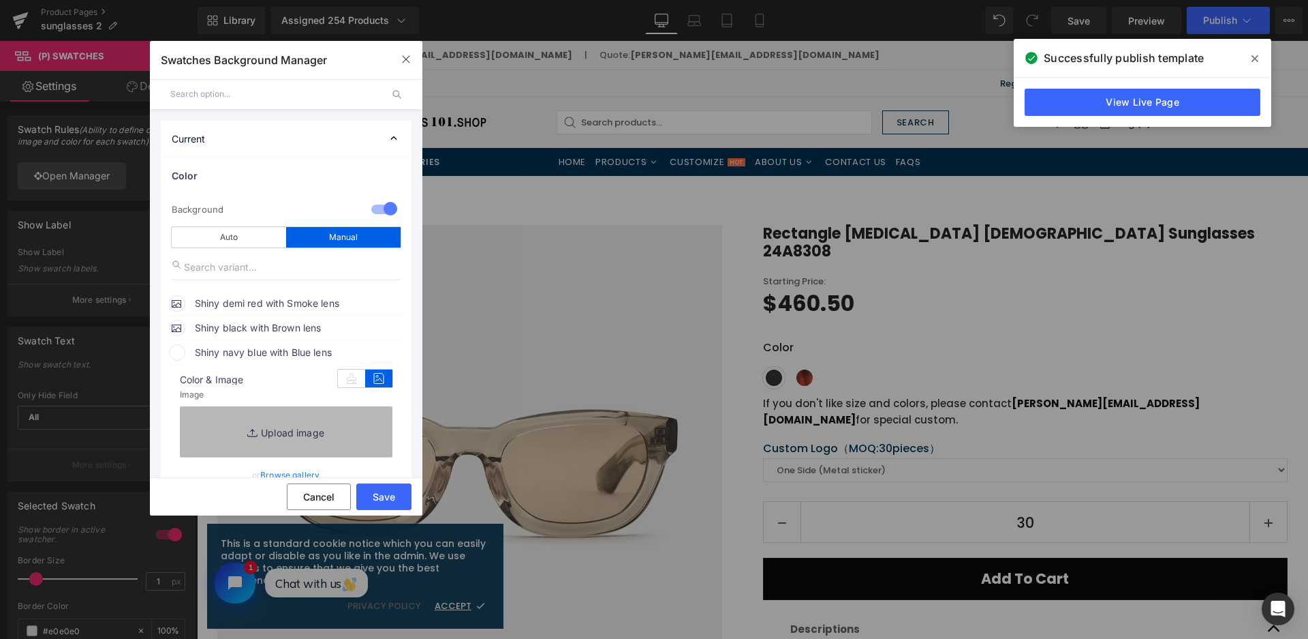
click at [364, 414] on link "Replace Image" at bounding box center [286, 431] width 213 height 50
type input "C:\fakepath\微信截图_20250826114926.png"
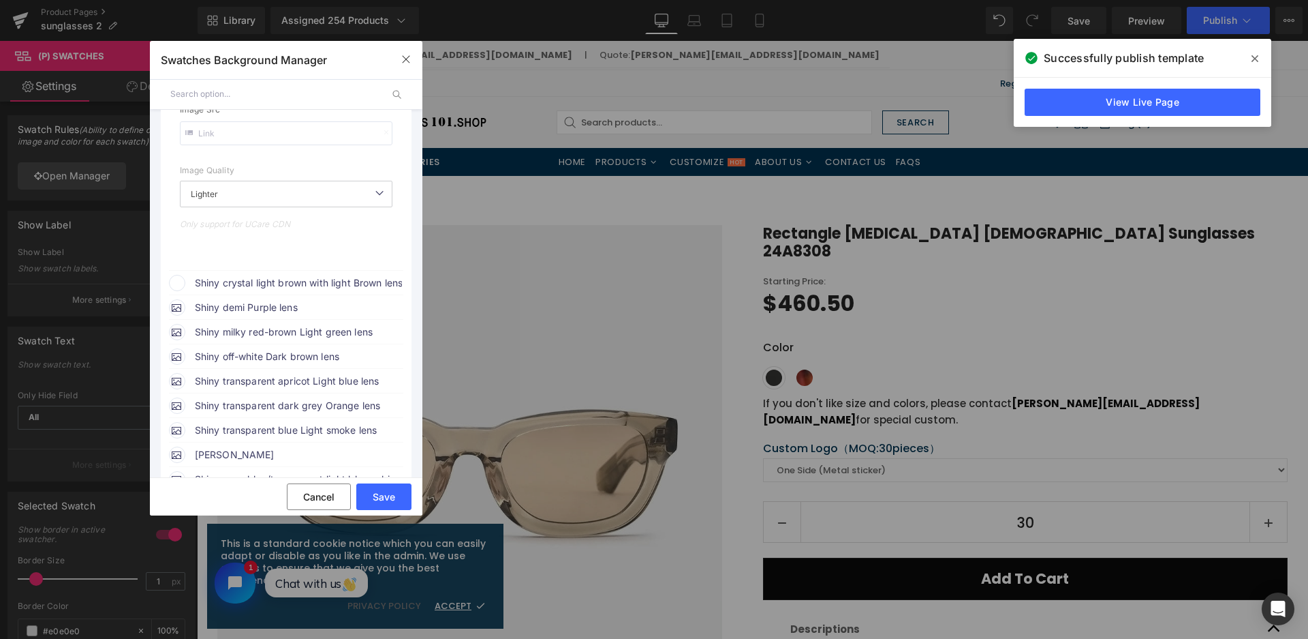
scroll to position [409, 0]
click at [312, 283] on span "Shiny crystal light brown with light Brown lens" at bounding box center [298, 278] width 207 height 16
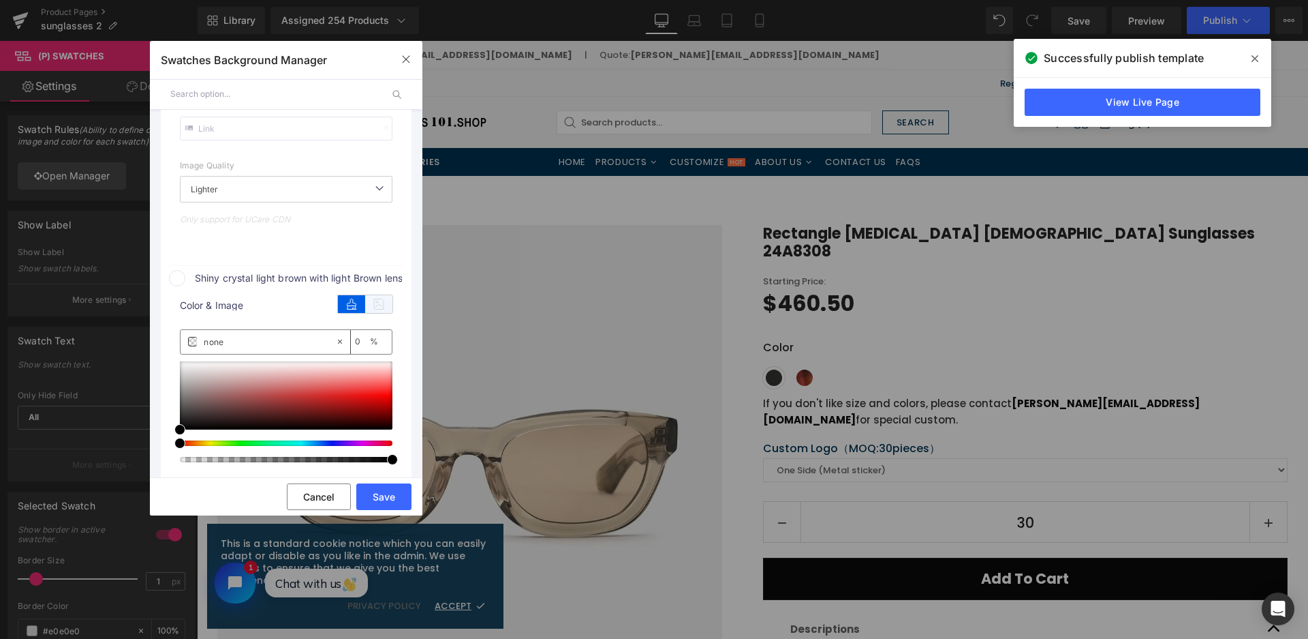
click at [384, 303] on icon at bounding box center [378, 304] width 27 height 18
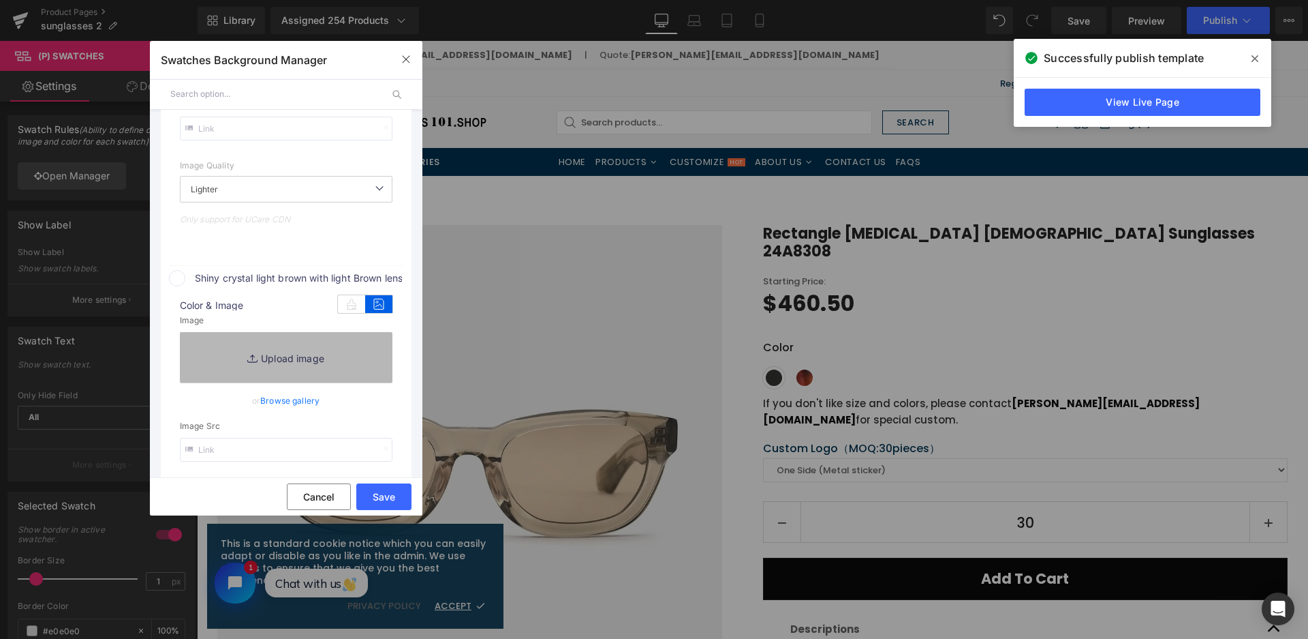
click at [360, 365] on link "Replace Image" at bounding box center [286, 357] width 213 height 50
type input "[URL][DOMAIN_NAME]"
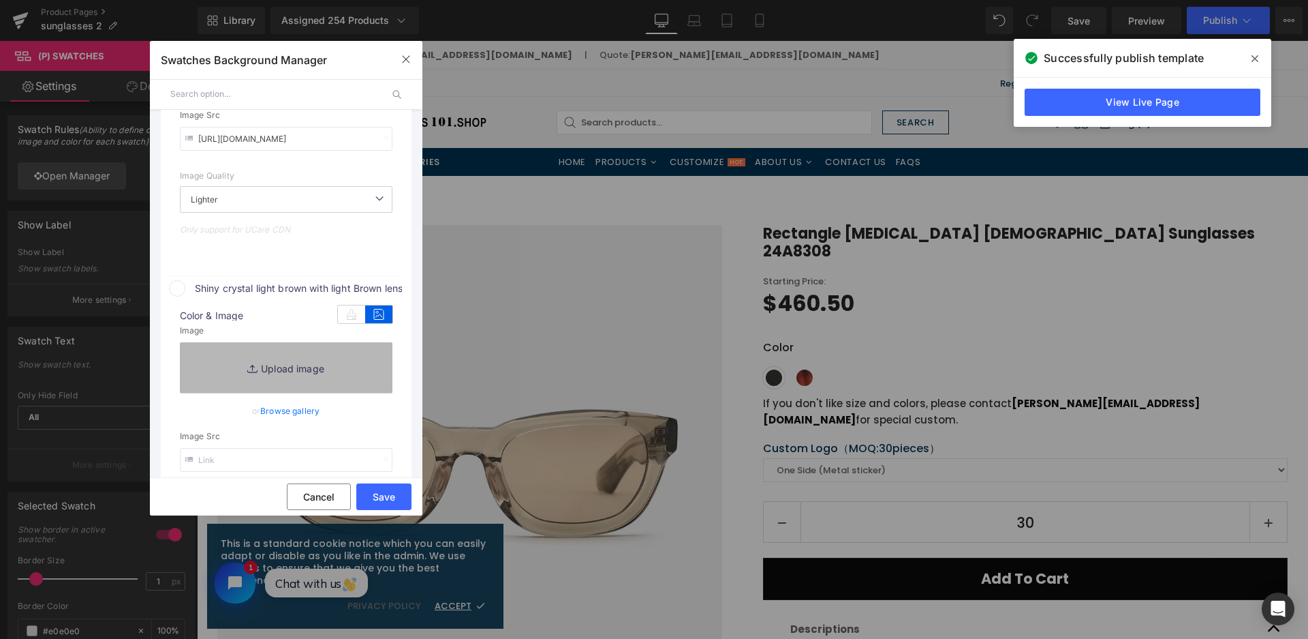
scroll to position [419, 0]
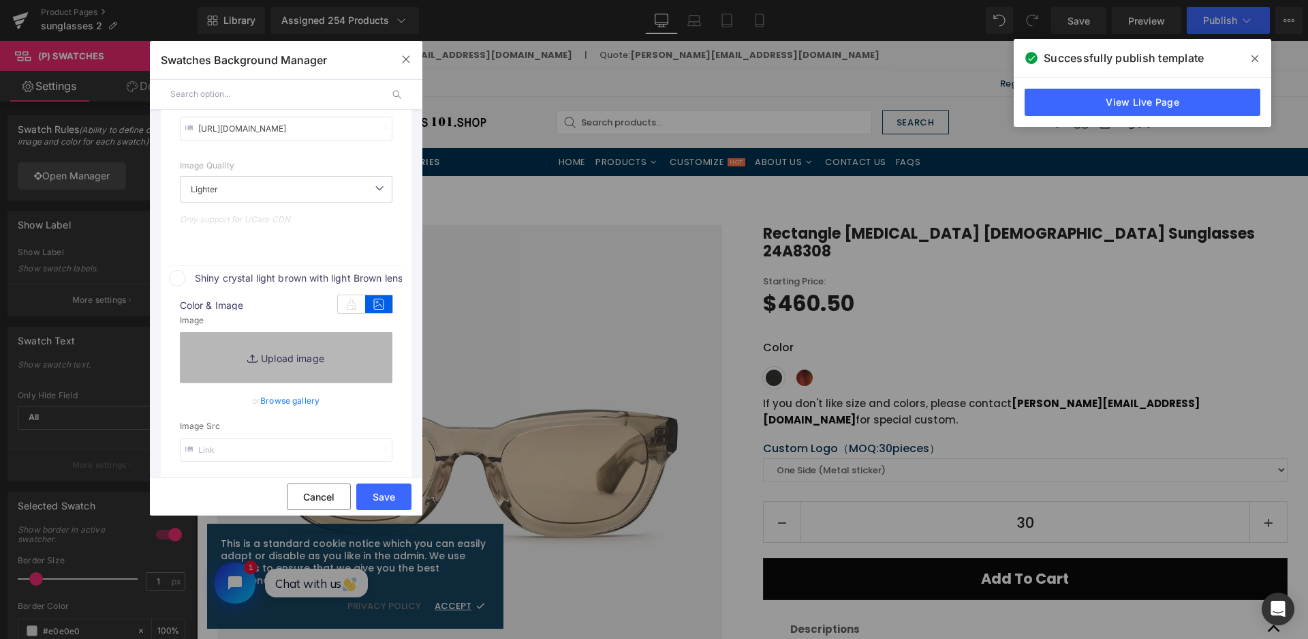
type input "C:\fakepath\微信截图_20250826114931.png"
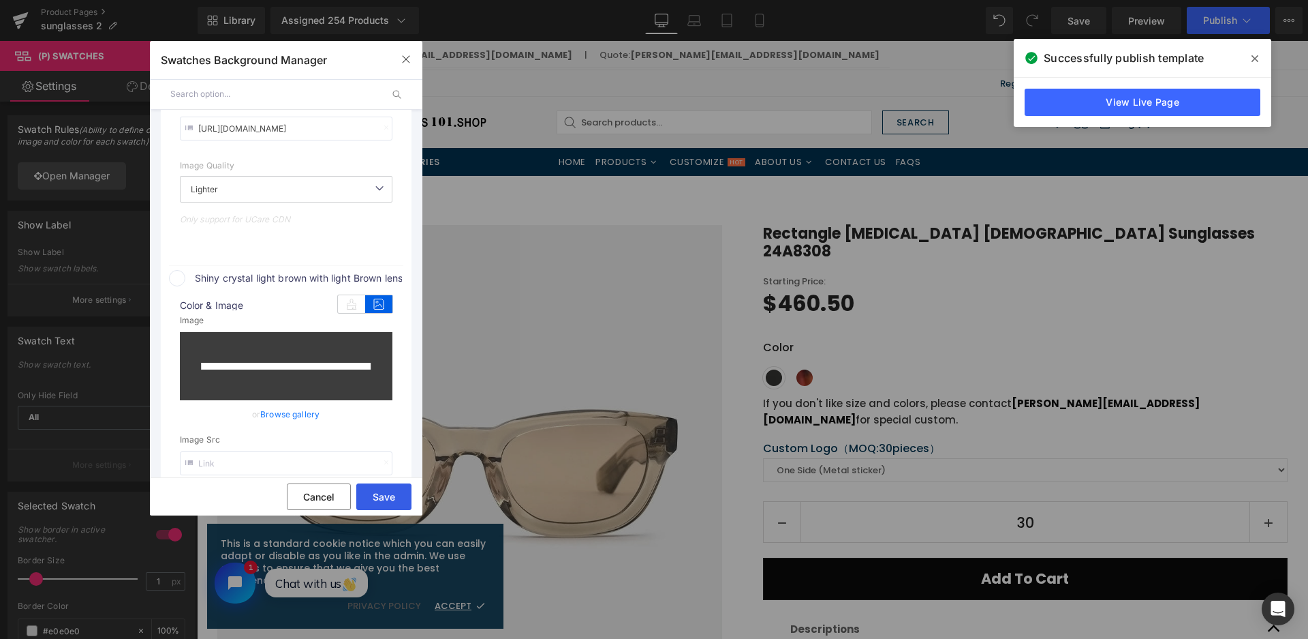
type input "[URL][DOMAIN_NAME]"
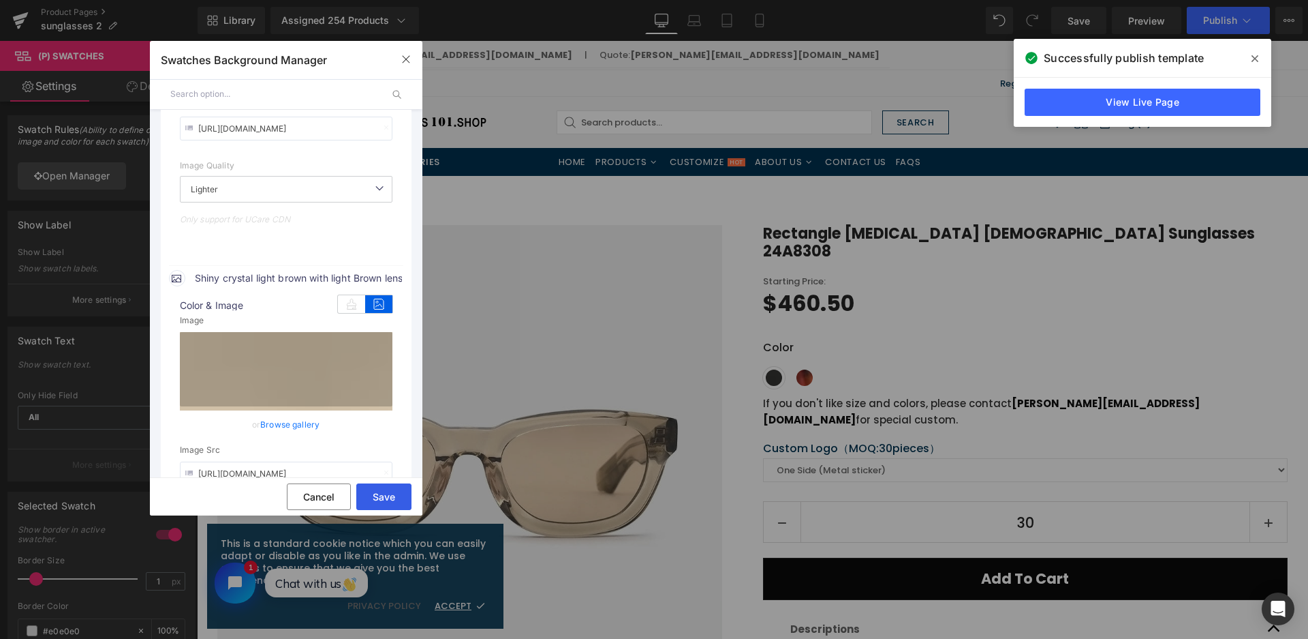
click at [384, 499] on button "Save" at bounding box center [383, 496] width 55 height 27
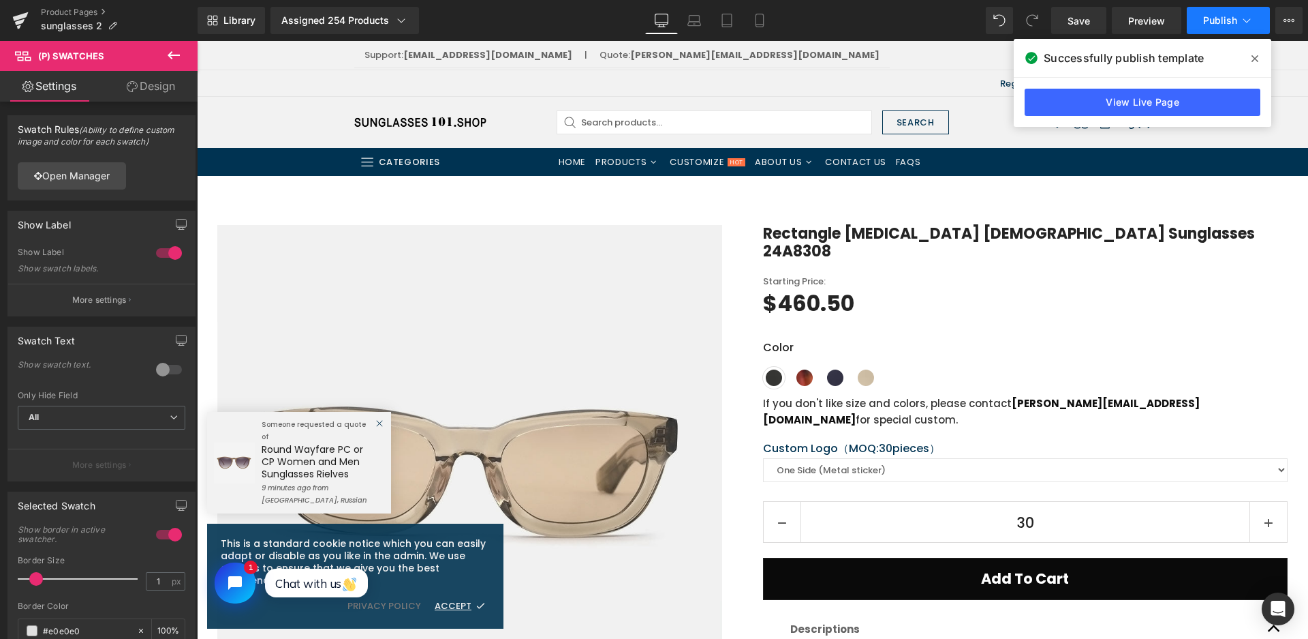
click at [1203, 18] on button "Publish" at bounding box center [1228, 20] width 83 height 27
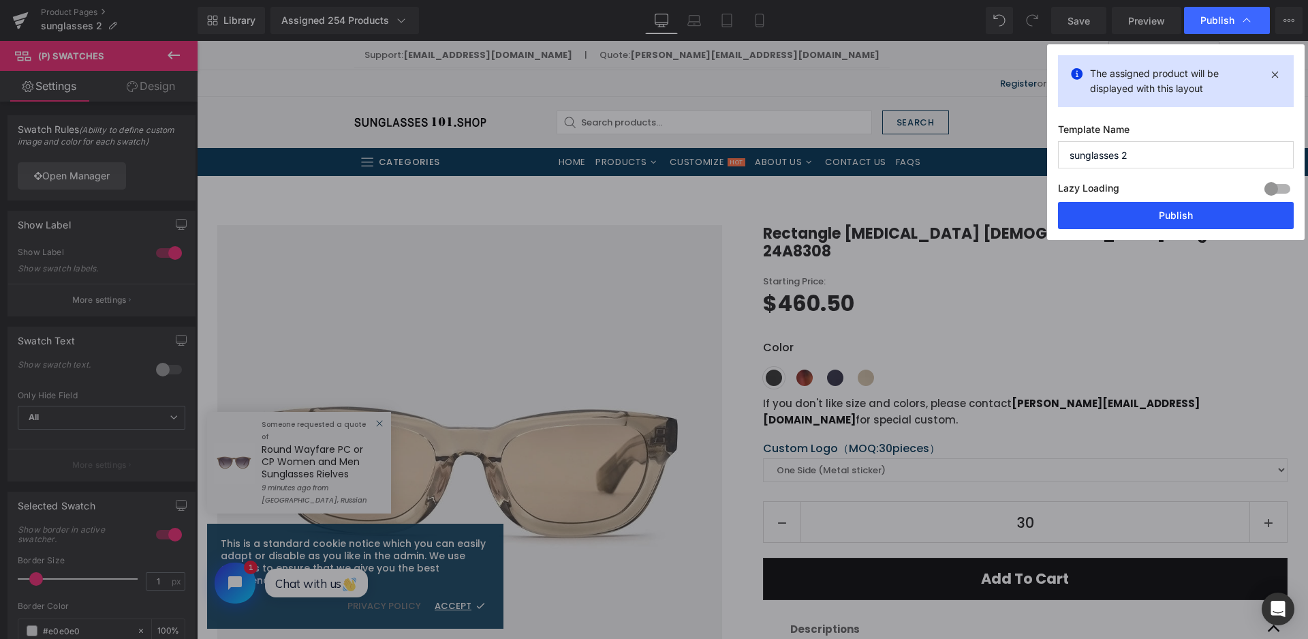
click at [1184, 206] on button "Publish" at bounding box center [1176, 215] width 236 height 27
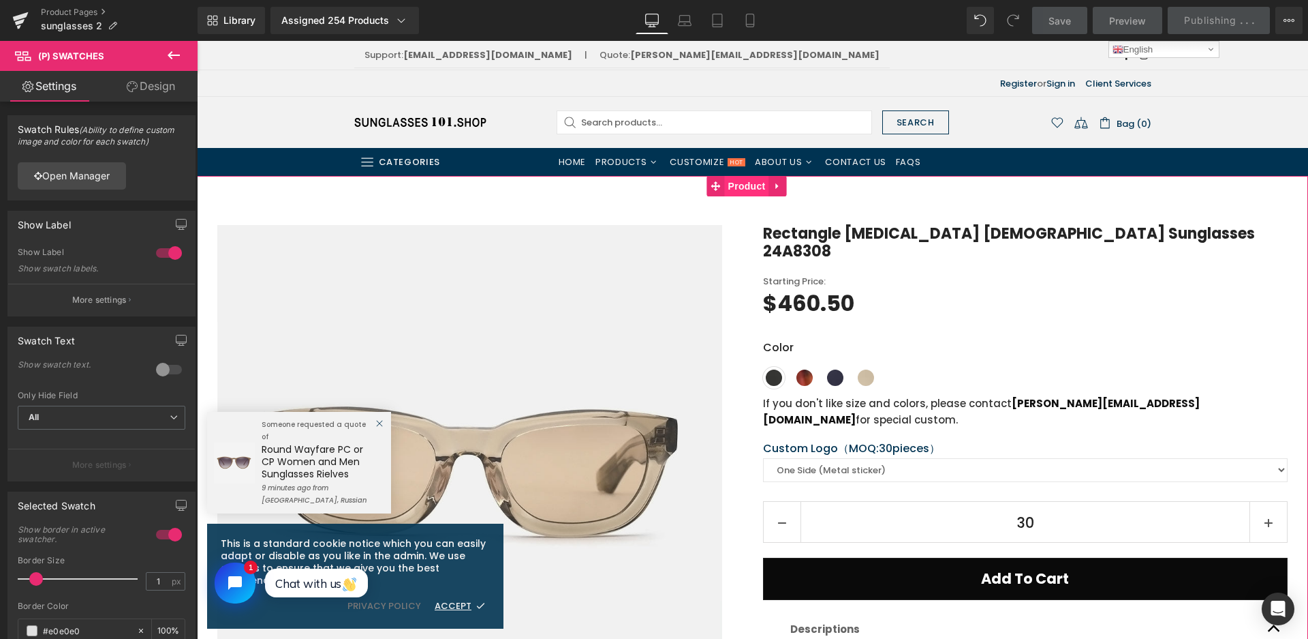
click at [760, 185] on span "Product" at bounding box center [747, 186] width 44 height 20
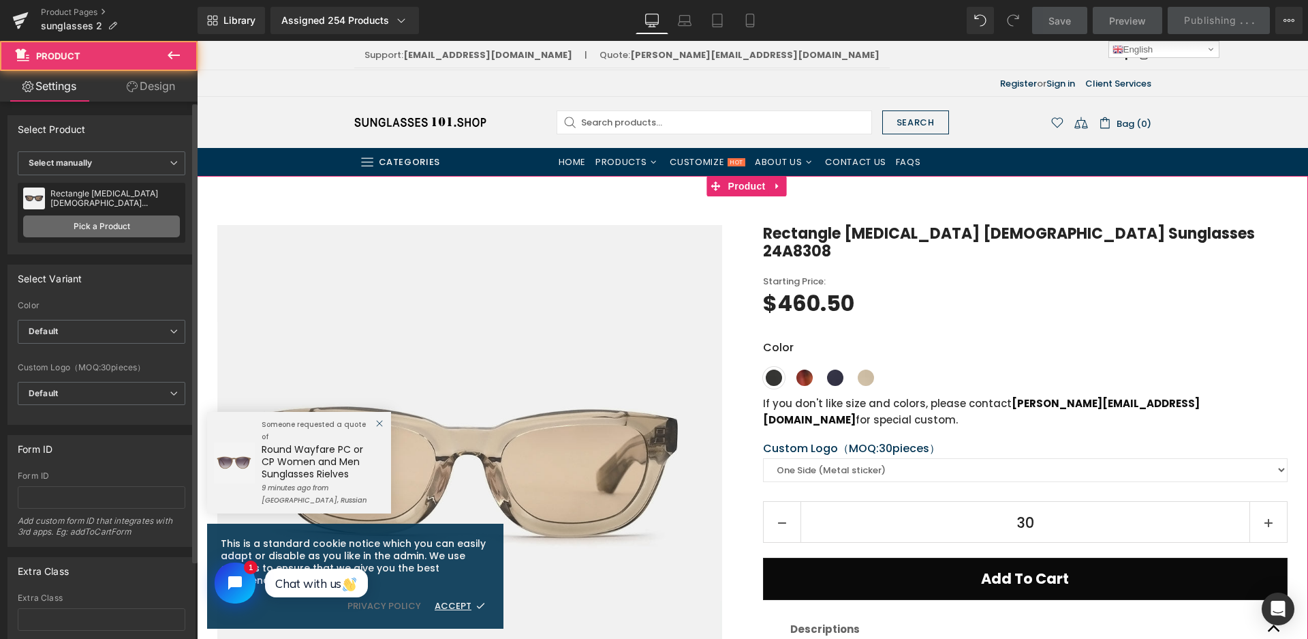
click at [108, 227] on link "Pick a Product" at bounding box center [101, 226] width 157 height 22
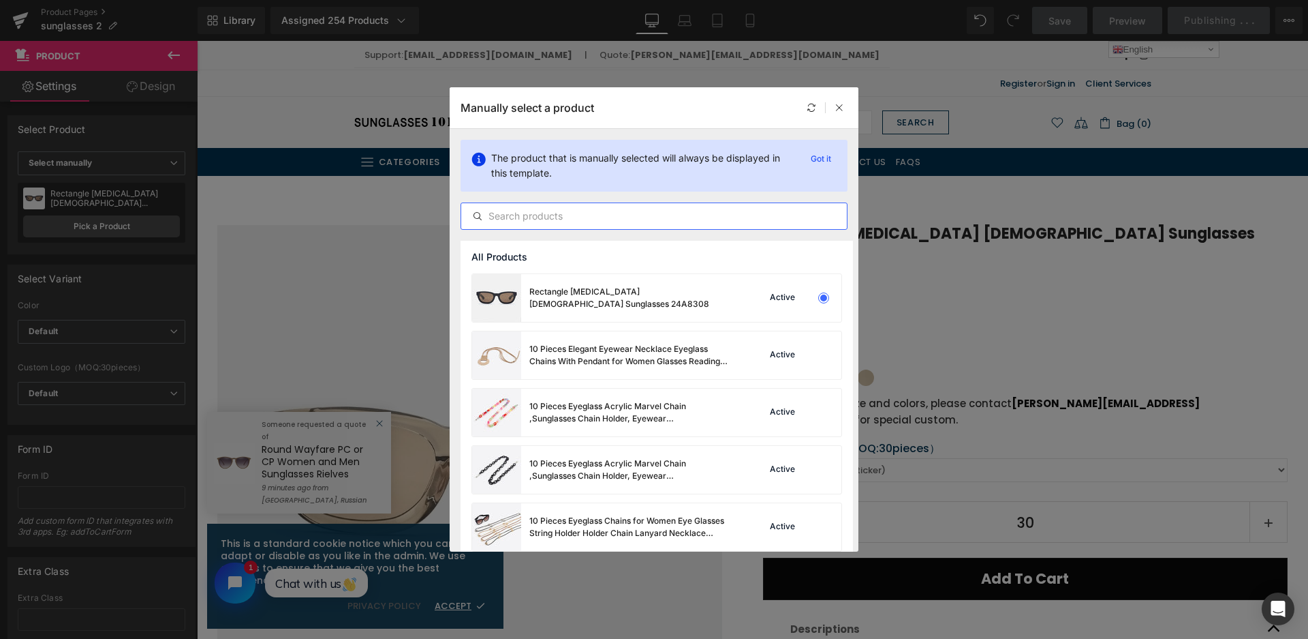
click at [560, 220] on input "text" at bounding box center [654, 216] width 386 height 16
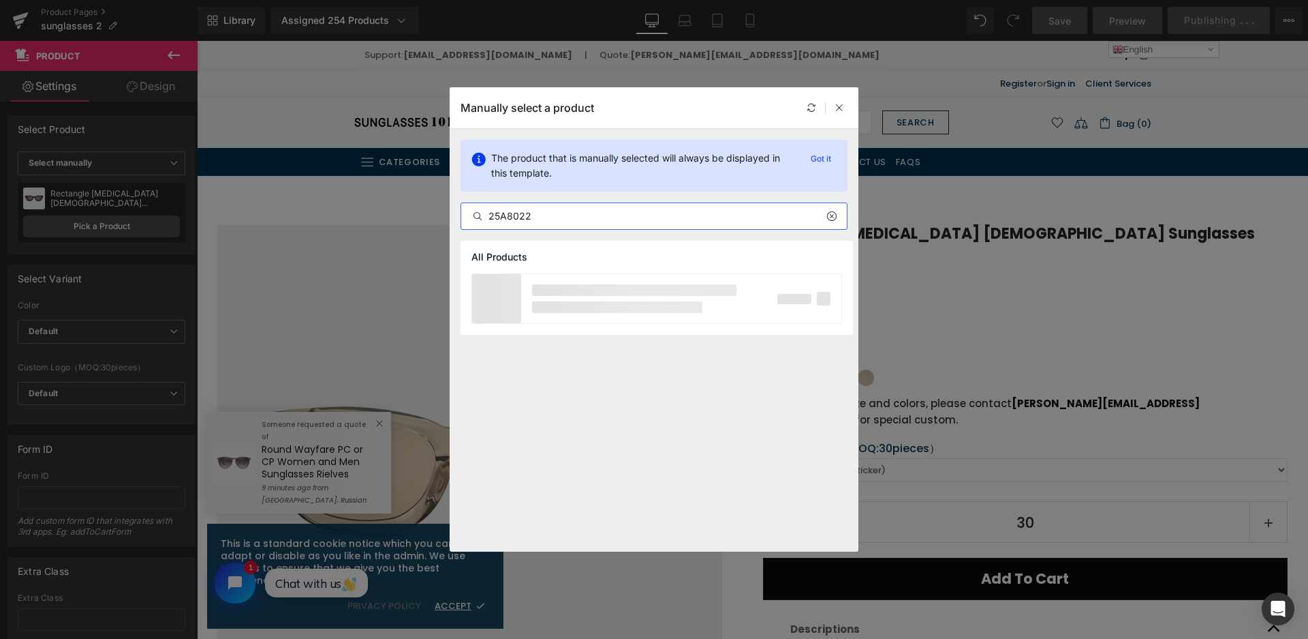
type input "25A8022"
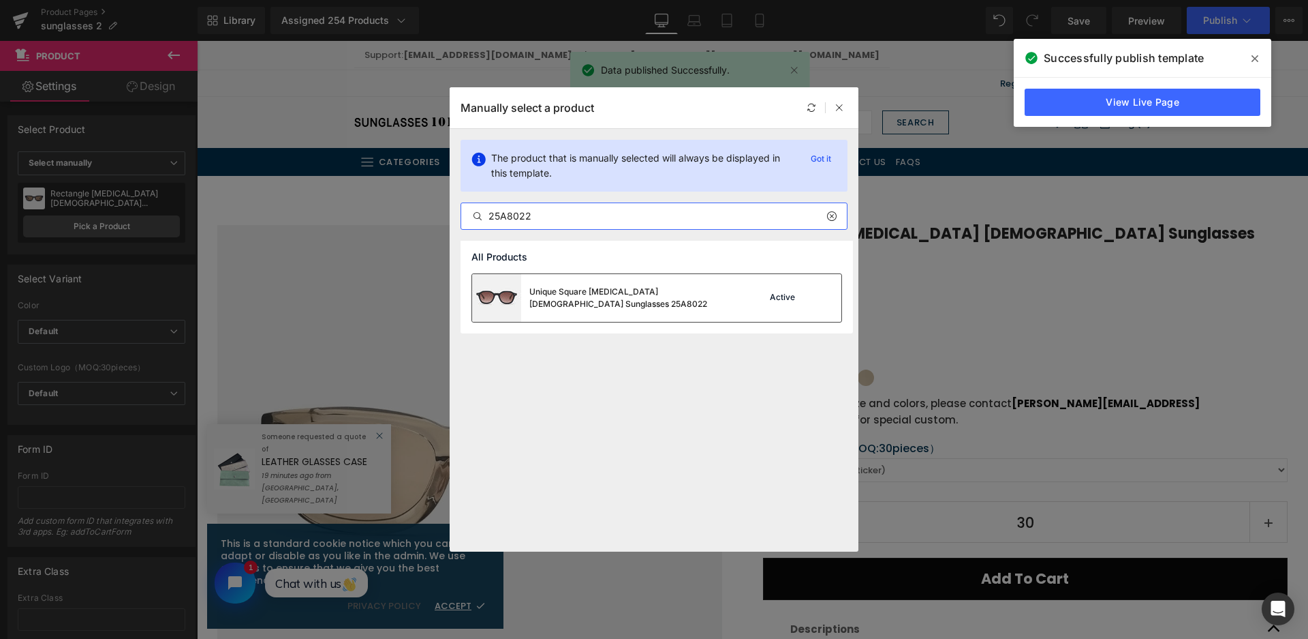
click at [705, 305] on div "Unique Square [MEDICAL_DATA] [DEMOGRAPHIC_DATA] Sunglasses 25A8022" at bounding box center [603, 298] width 262 height 48
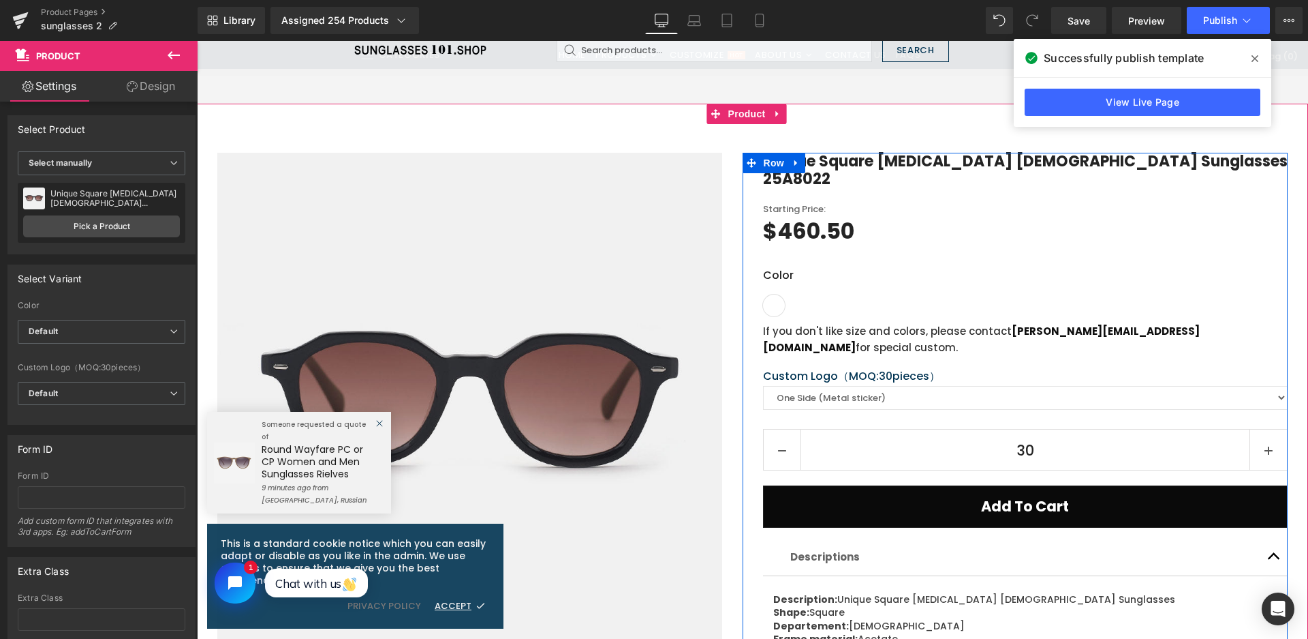
scroll to position [273, 0]
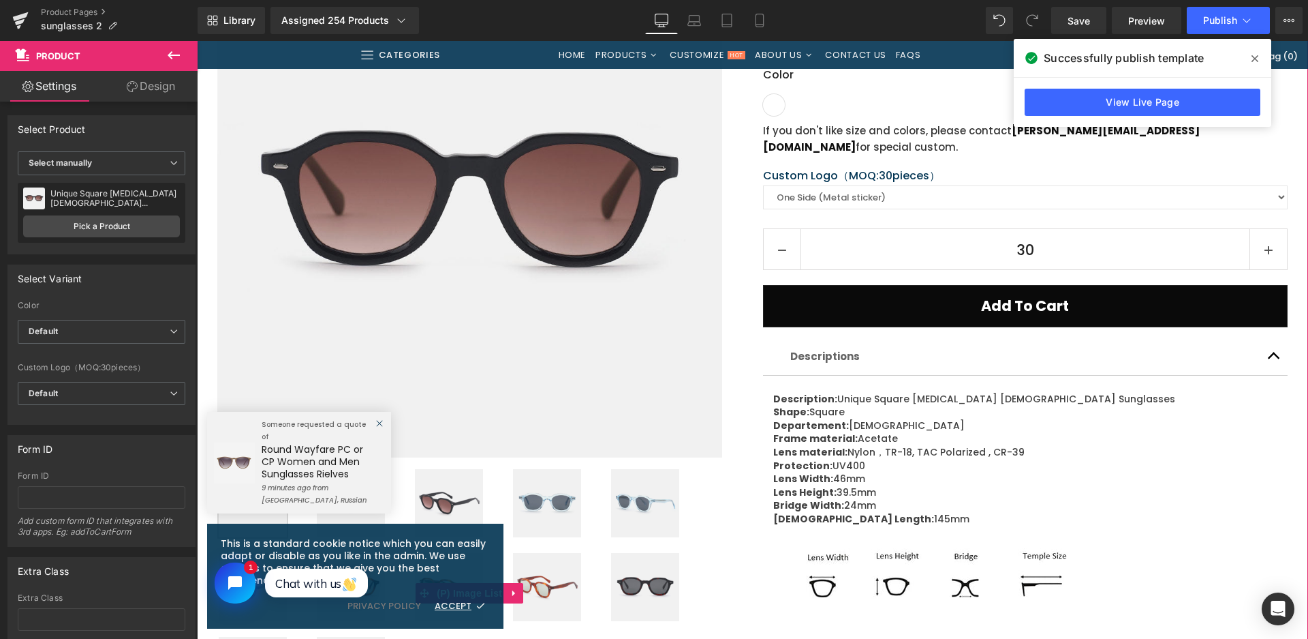
drag, startPoint x: 563, startPoint y: 526, endPoint x: 373, endPoint y: 138, distance: 432.5
click at [563, 526] on img at bounding box center [547, 503] width 68 height 68
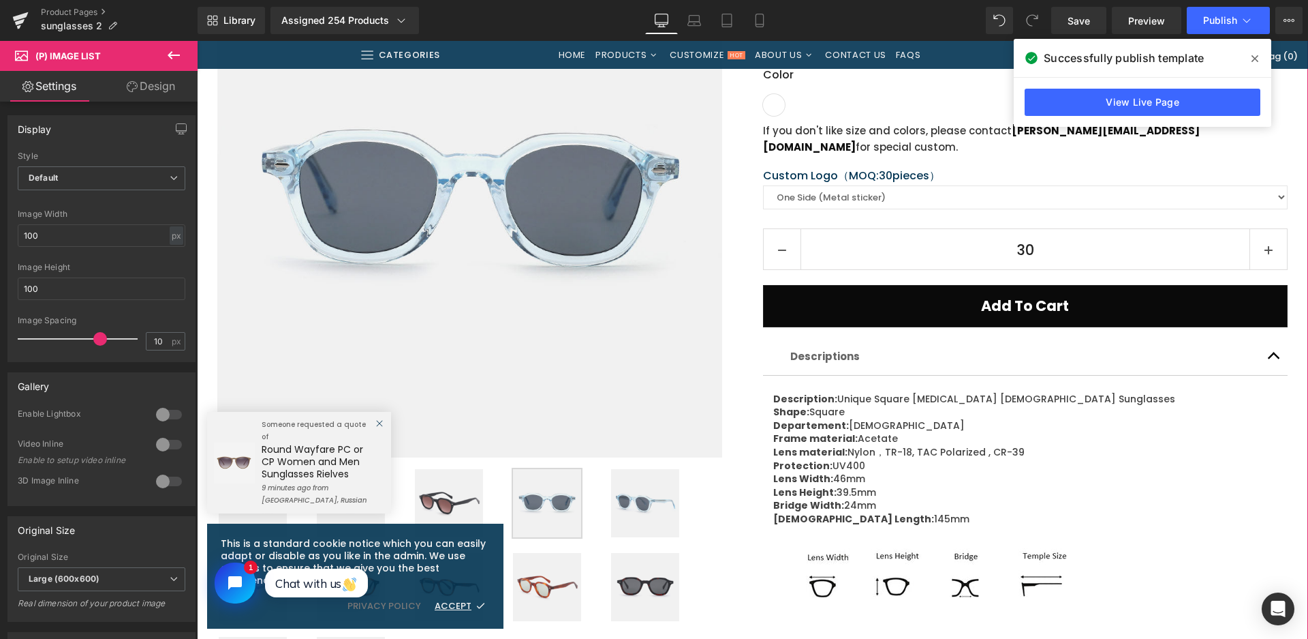
drag, startPoint x: 740, startPoint y: 580, endPoint x: 726, endPoint y: 564, distance: 21.7
click at [743, 580] on div "Unique Square Acetate Female Sunglasses 25A8022 (P) Title Starting Price: Text …" at bounding box center [1016, 362] width 546 height 821
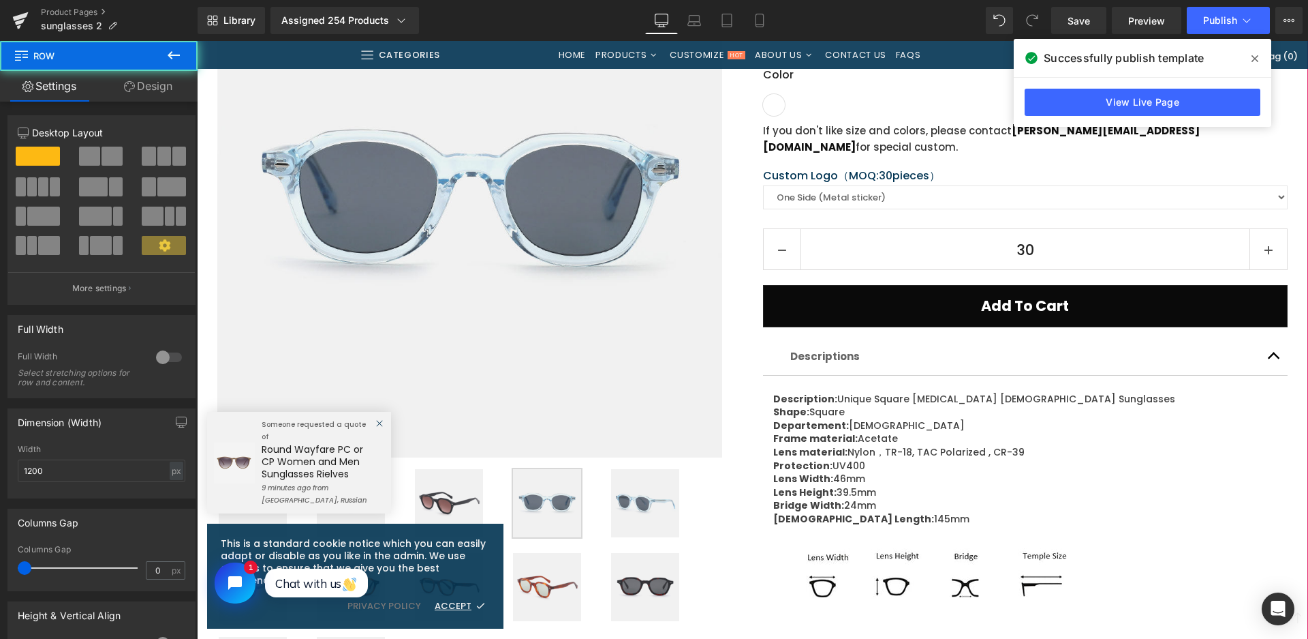
scroll to position [477, 0]
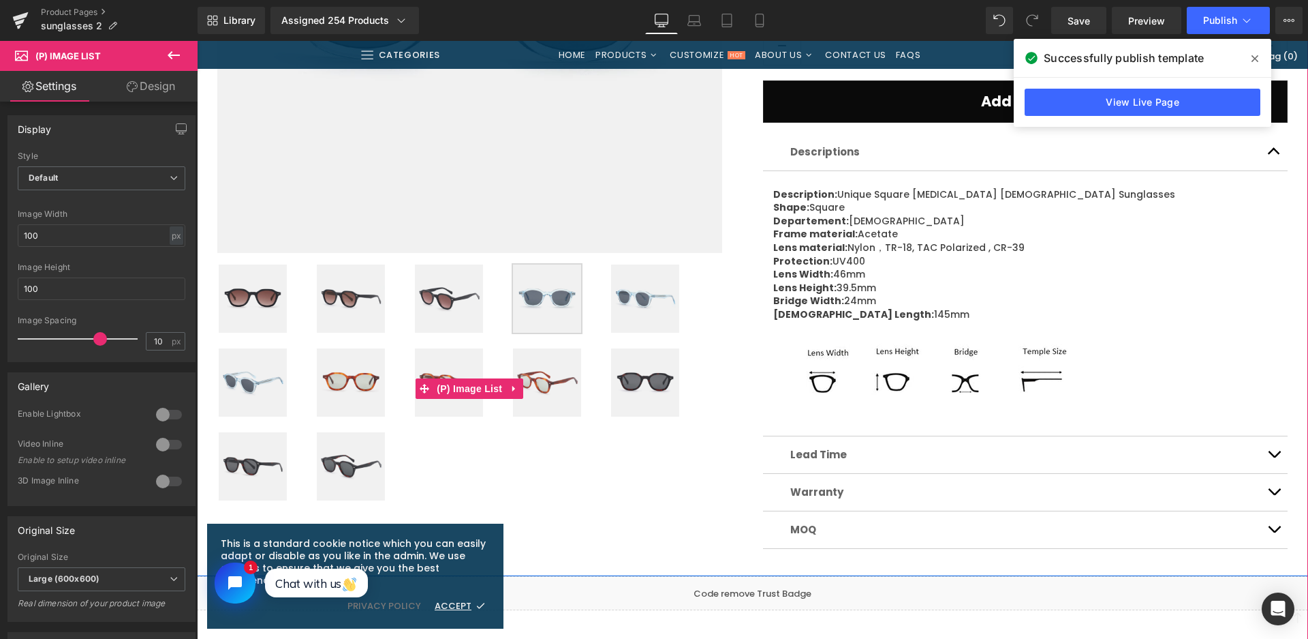
click at [358, 390] on img at bounding box center [351, 382] width 68 height 68
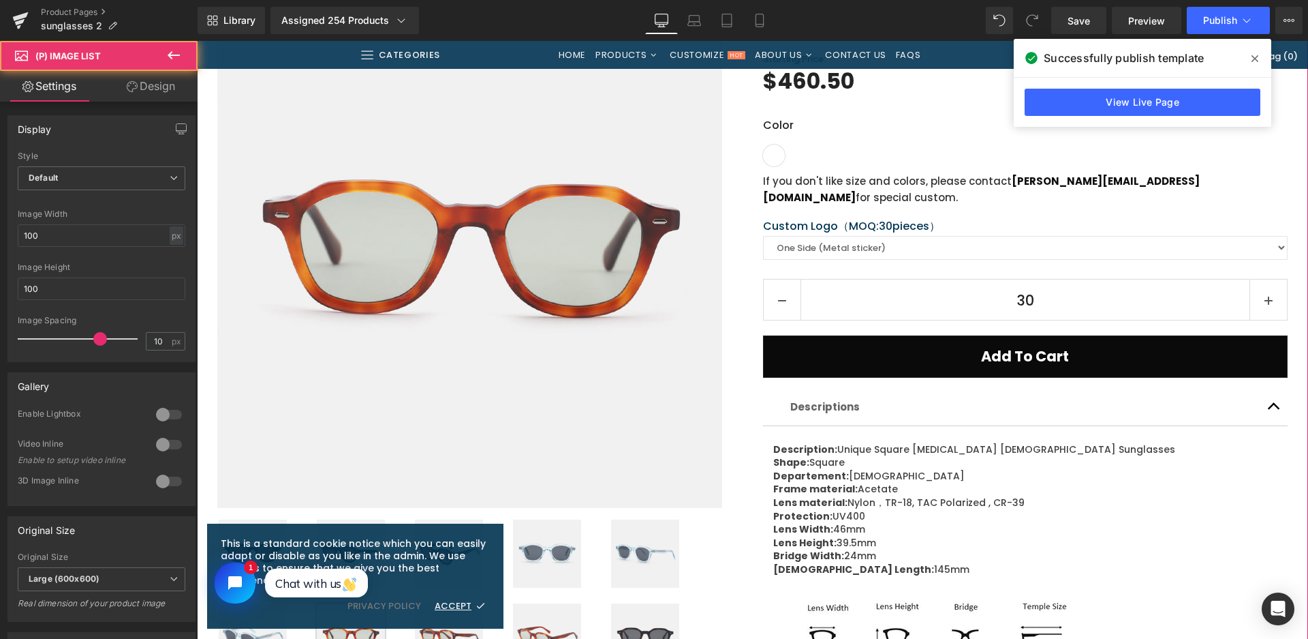
scroll to position [136, 0]
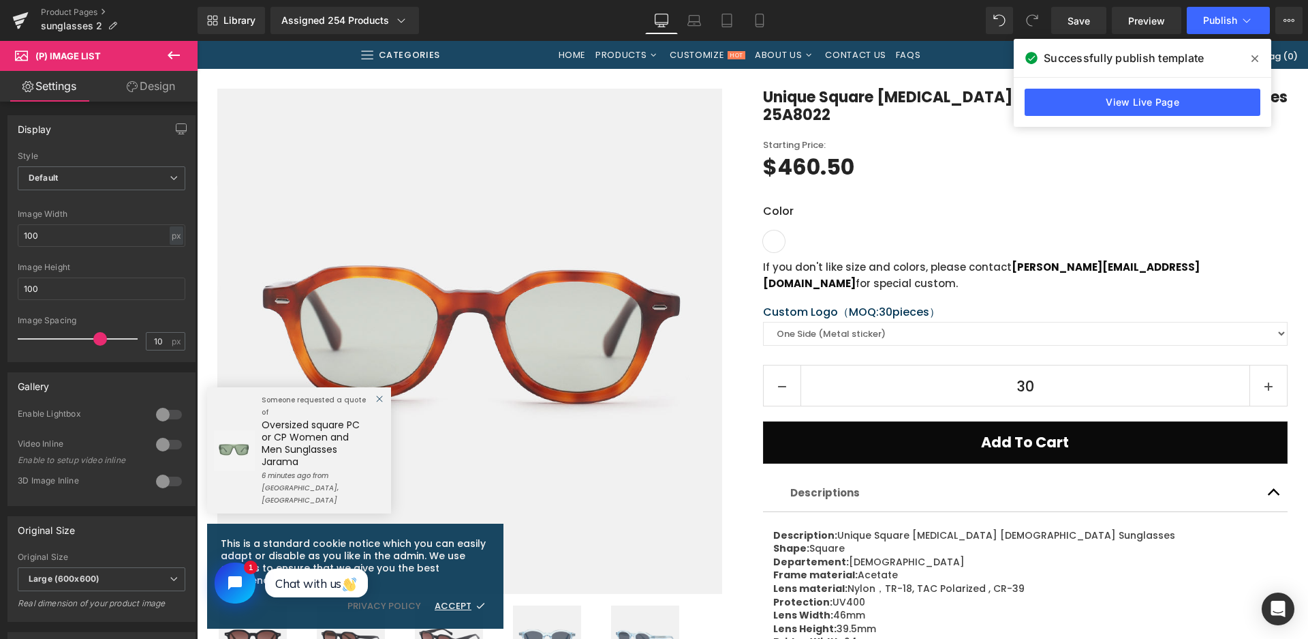
click at [730, 578] on div "Sale Off (P) Image Row" at bounding box center [470, 341] width 546 height 505
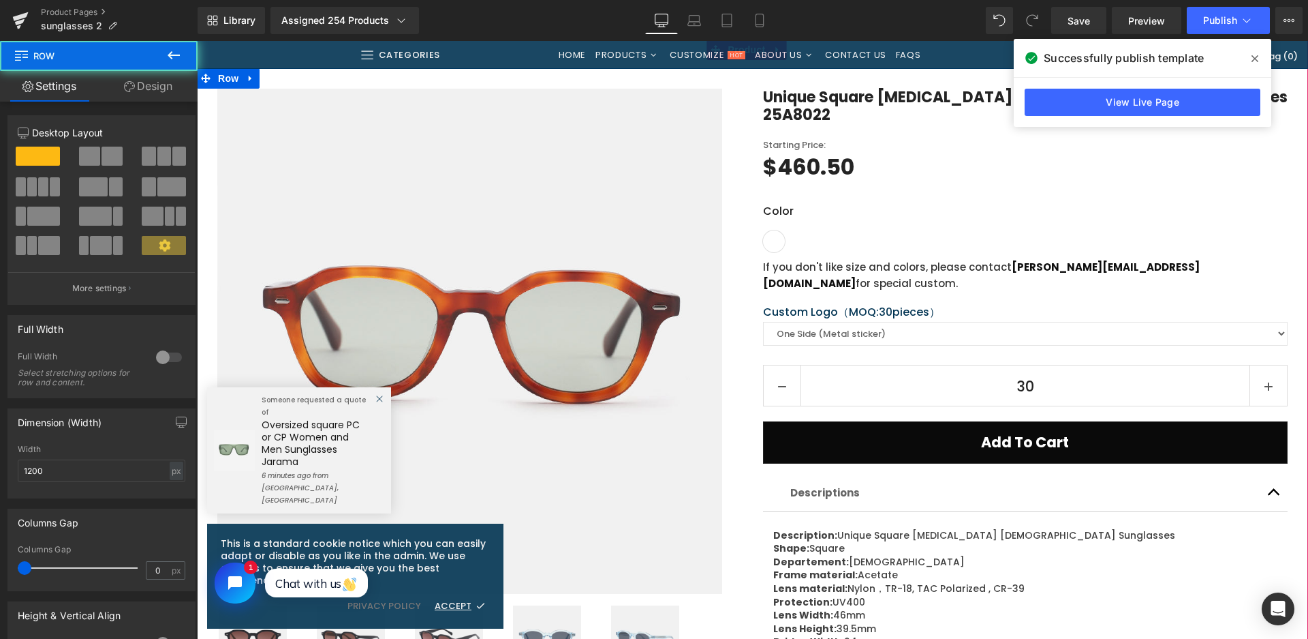
scroll to position [409, 0]
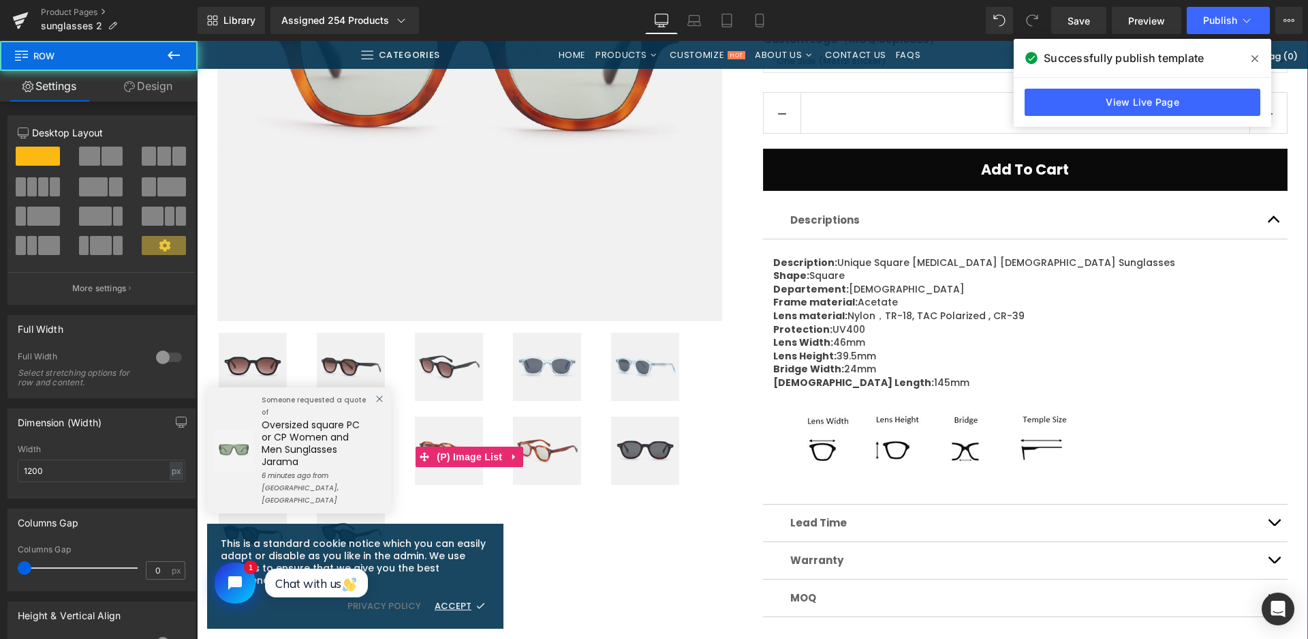
click at [636, 444] on img at bounding box center [645, 450] width 68 height 68
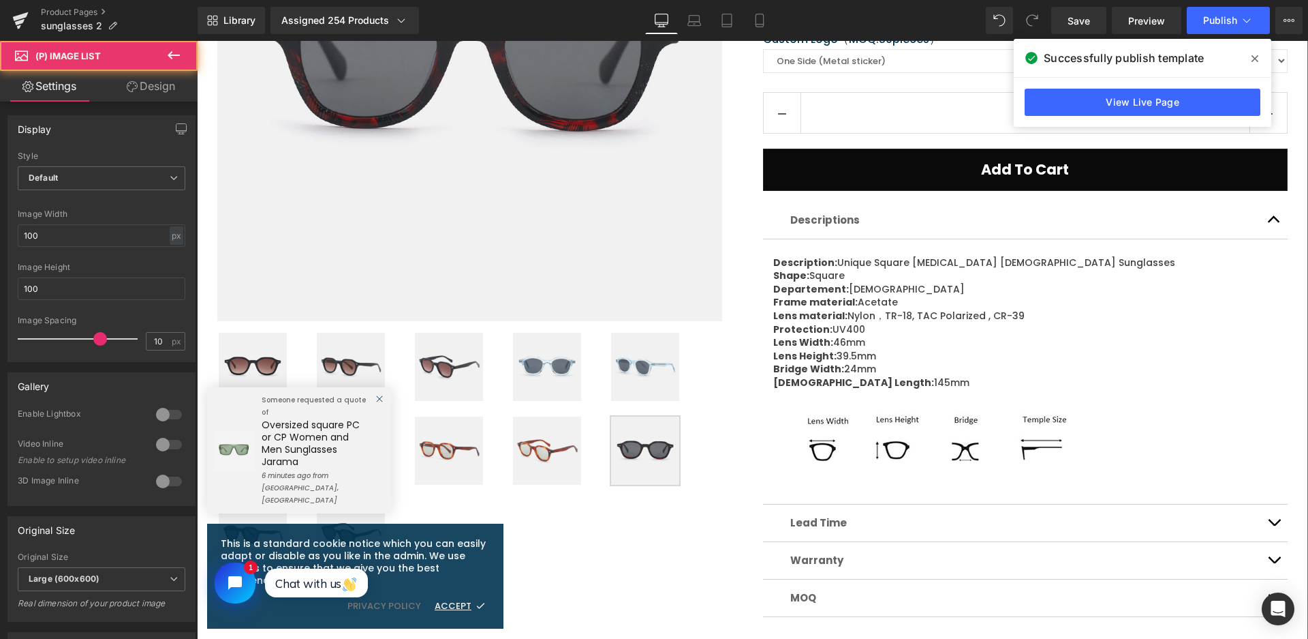
scroll to position [68, 0]
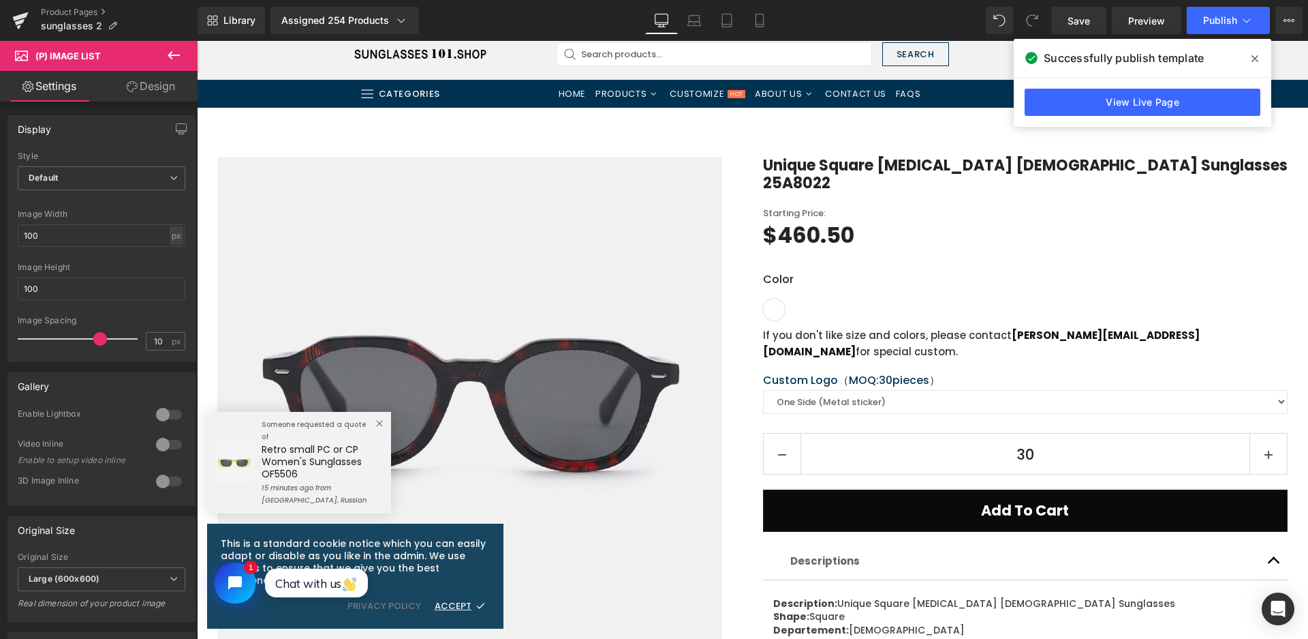
click at [1006, 222] on div "$460.50 $0 - -1435% OFF" at bounding box center [1025, 235] width 525 height 26
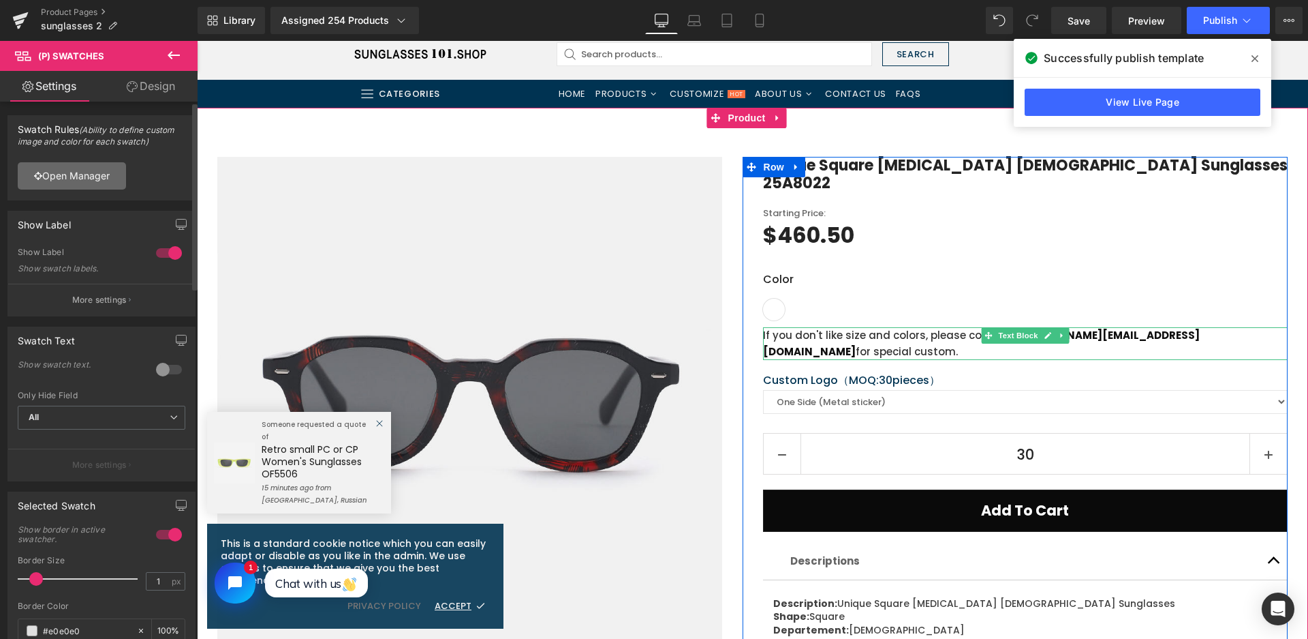
click at [81, 170] on link "Open Manager" at bounding box center [72, 175] width 108 height 27
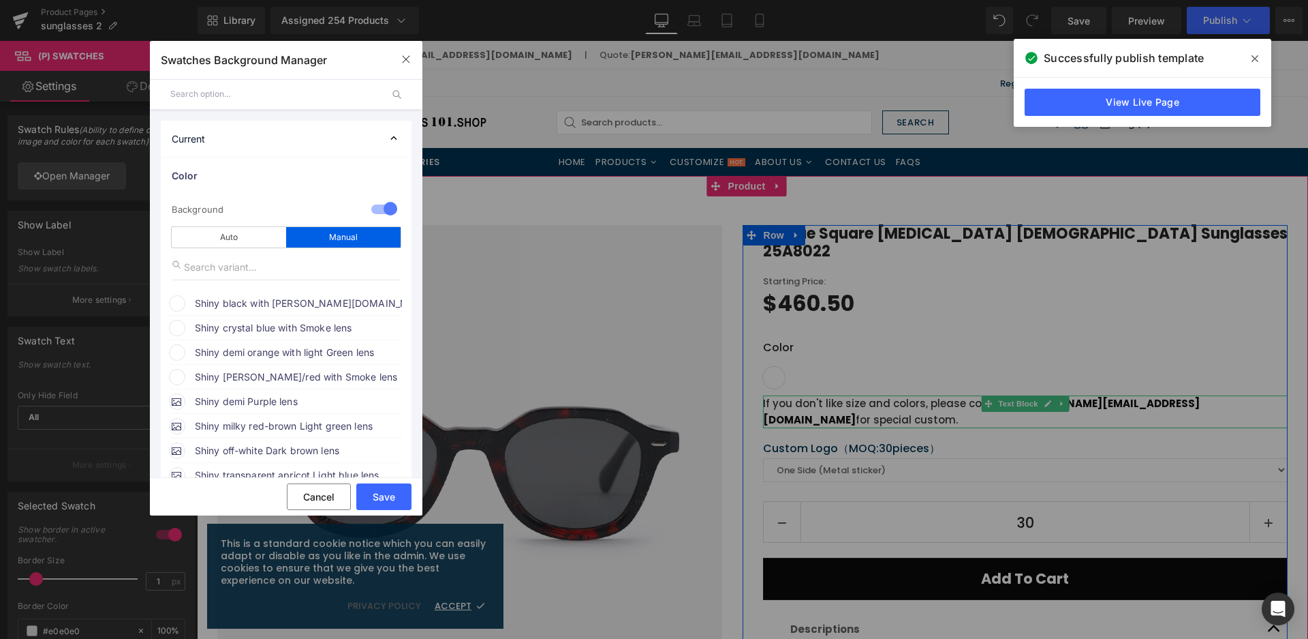
scroll to position [68, 0]
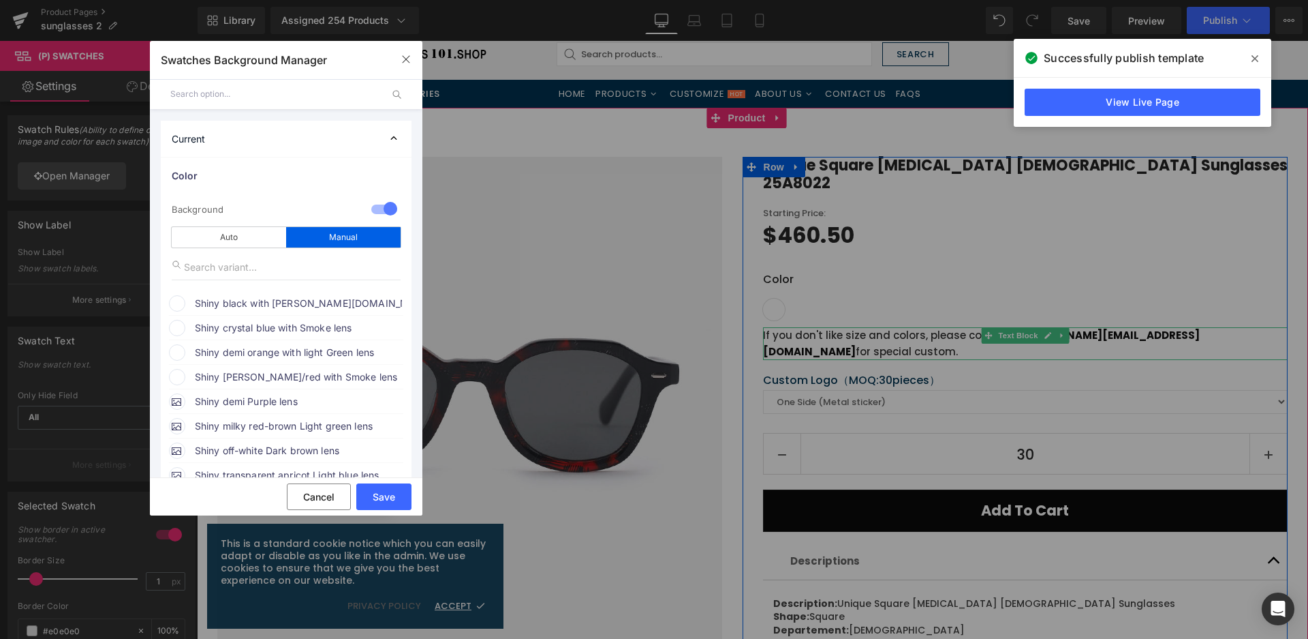
click at [0, 0] on span "Shiny black with [PERSON_NAME][DOMAIN_NAME] lens" at bounding box center [0, 0] width 0 height 0
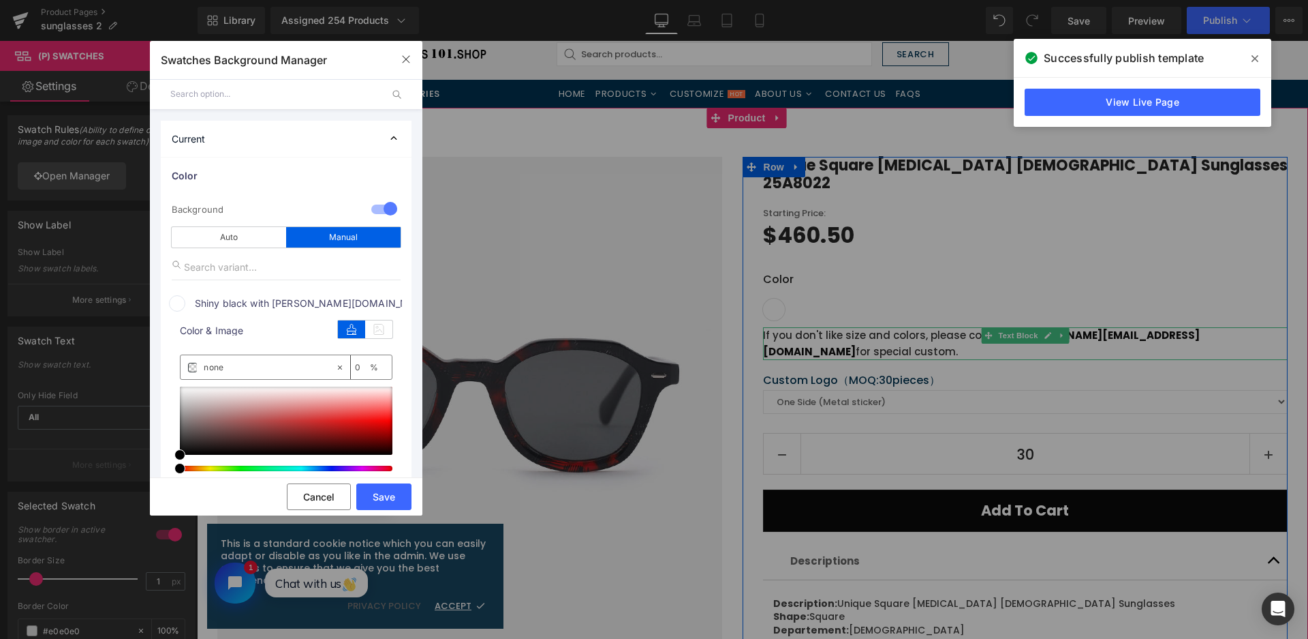
scroll to position [0, 0]
click at [369, 328] on icon at bounding box center [378, 329] width 27 height 18
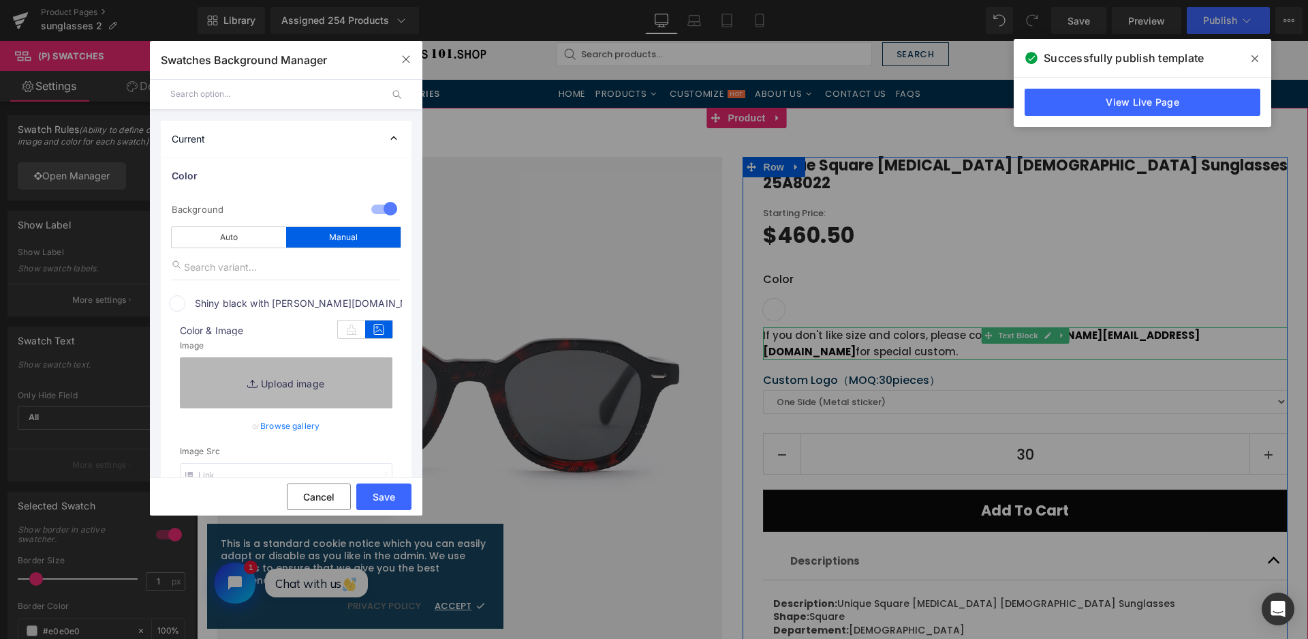
click at [339, 373] on link "Replace Image" at bounding box center [286, 382] width 213 height 50
type input "C:\fakepath\微信截图_20250826115347.png"
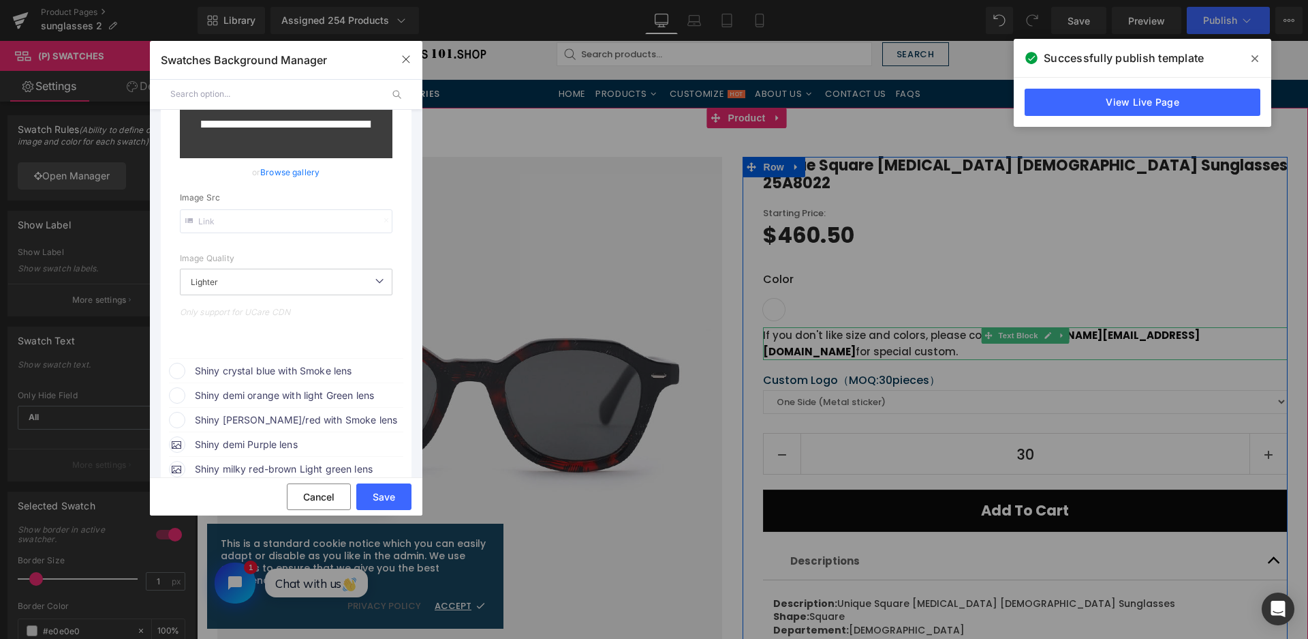
scroll to position [273, 0]
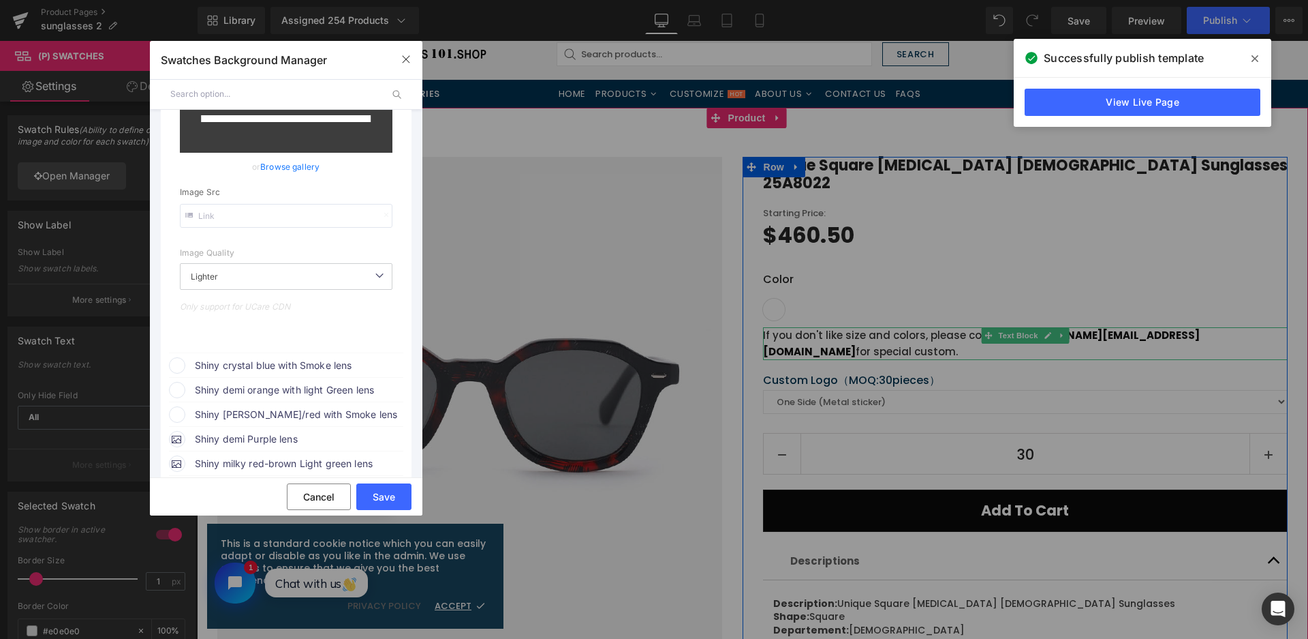
click at [0, 0] on span "Shiny crystal blue with Smoke lens" at bounding box center [0, 0] width 0 height 0
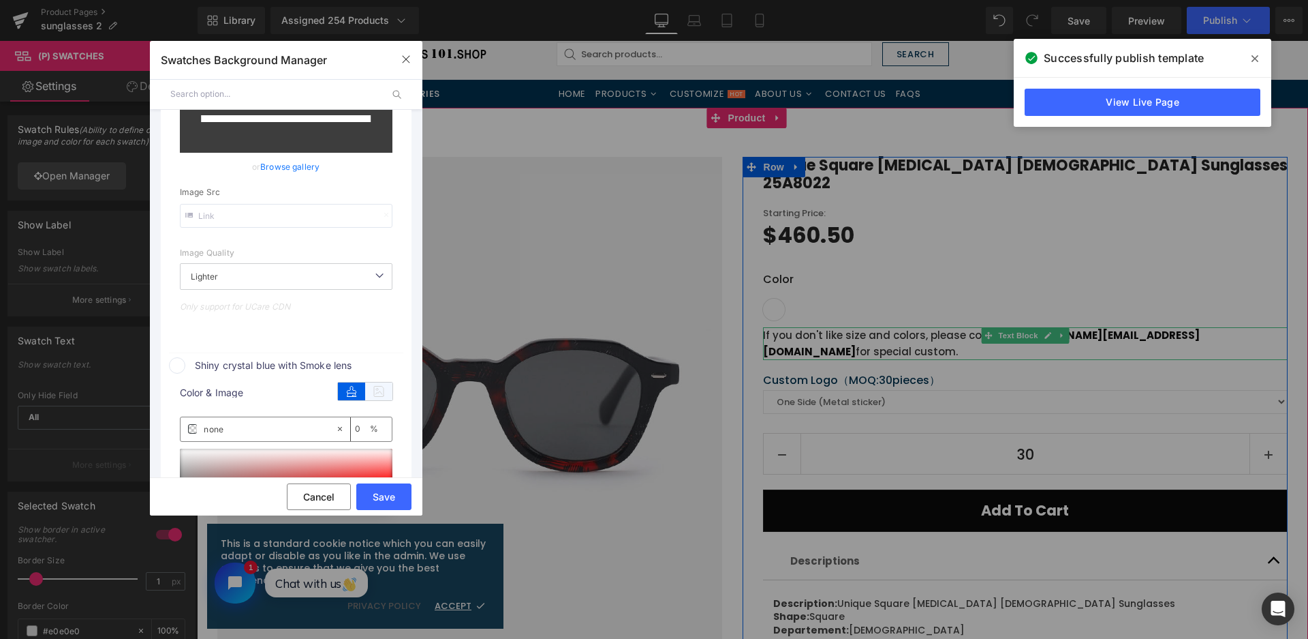
click at [377, 381] on div "color" at bounding box center [365, 389] width 55 height 21
click at [374, 387] on icon at bounding box center [378, 391] width 27 height 18
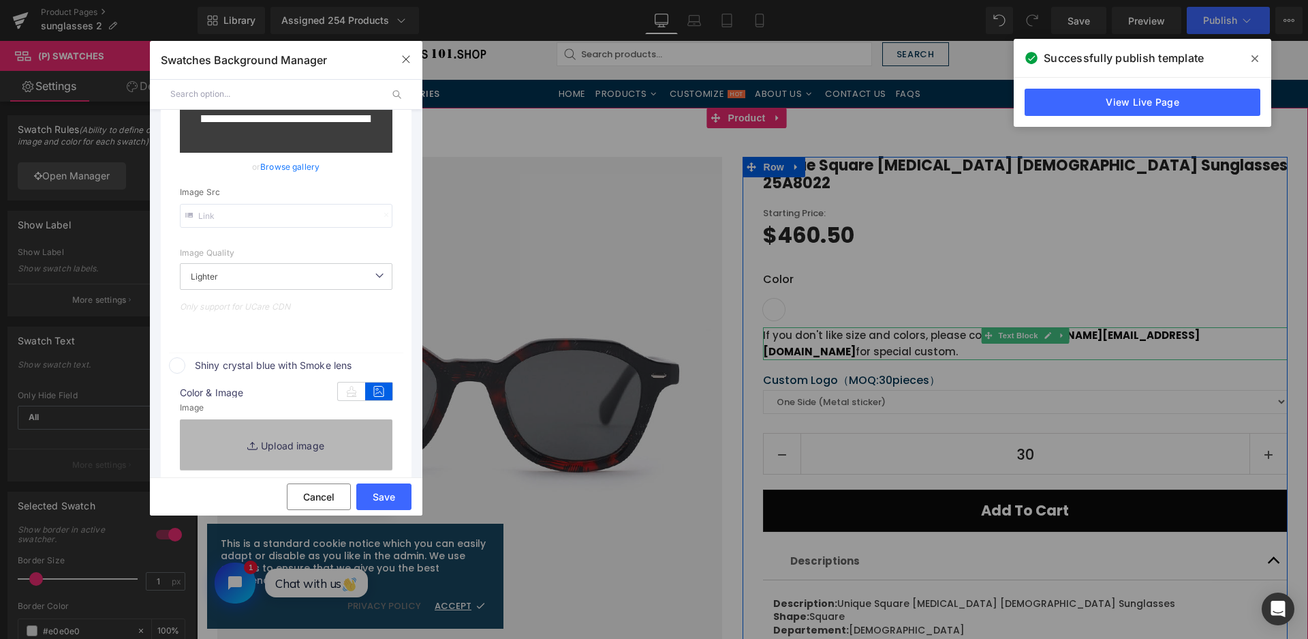
click at [356, 433] on link "Replace Image" at bounding box center [286, 444] width 213 height 50
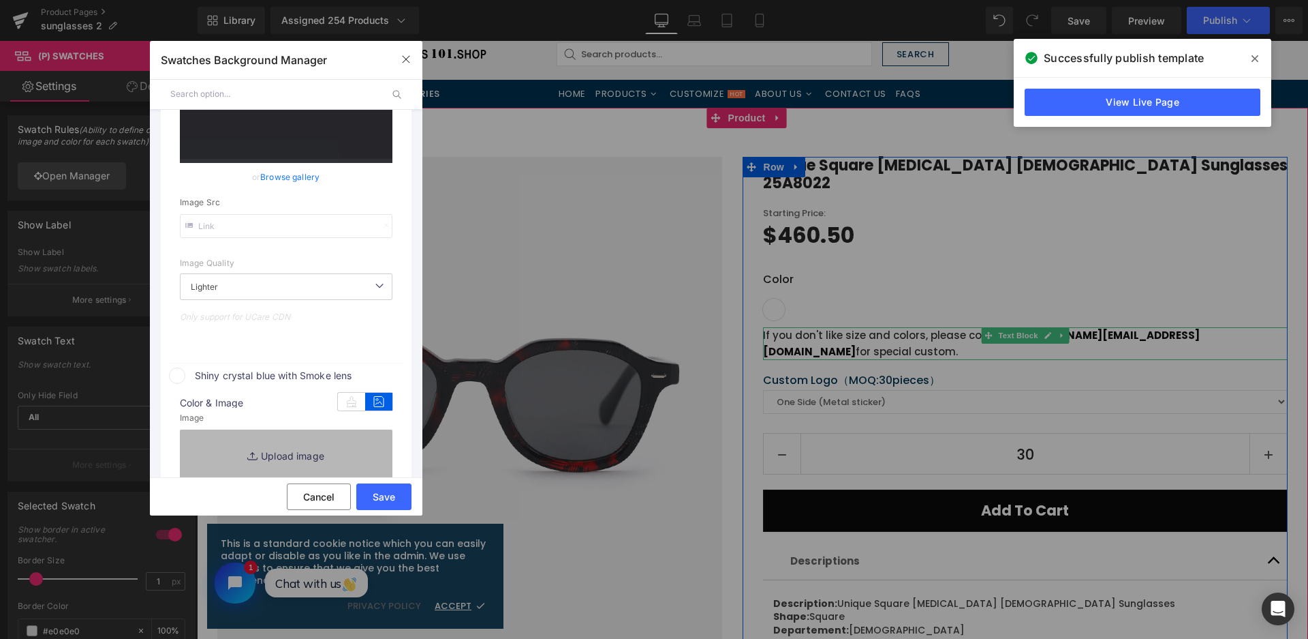
type input "https://ucarecdn.com/4e50fb51-02f0-420e-8bfd-99dabd692d7d/-/format/auto/-/previ…"
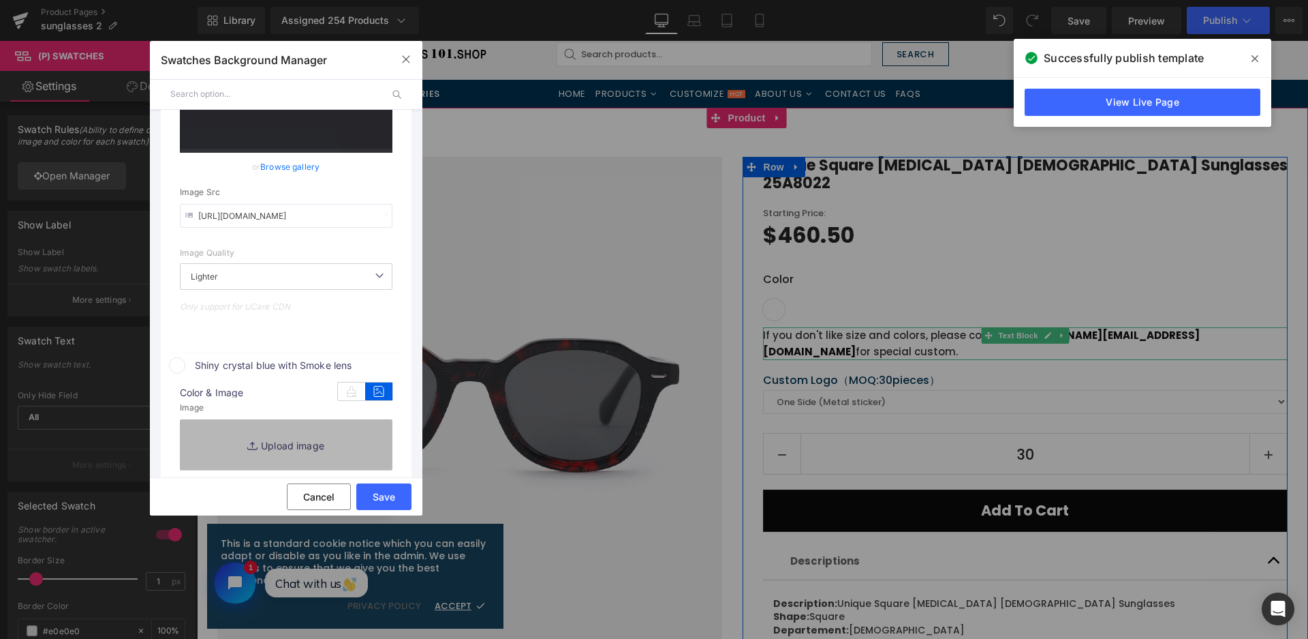
type input "C:\fakepath\微信截图_20250826115353.png"
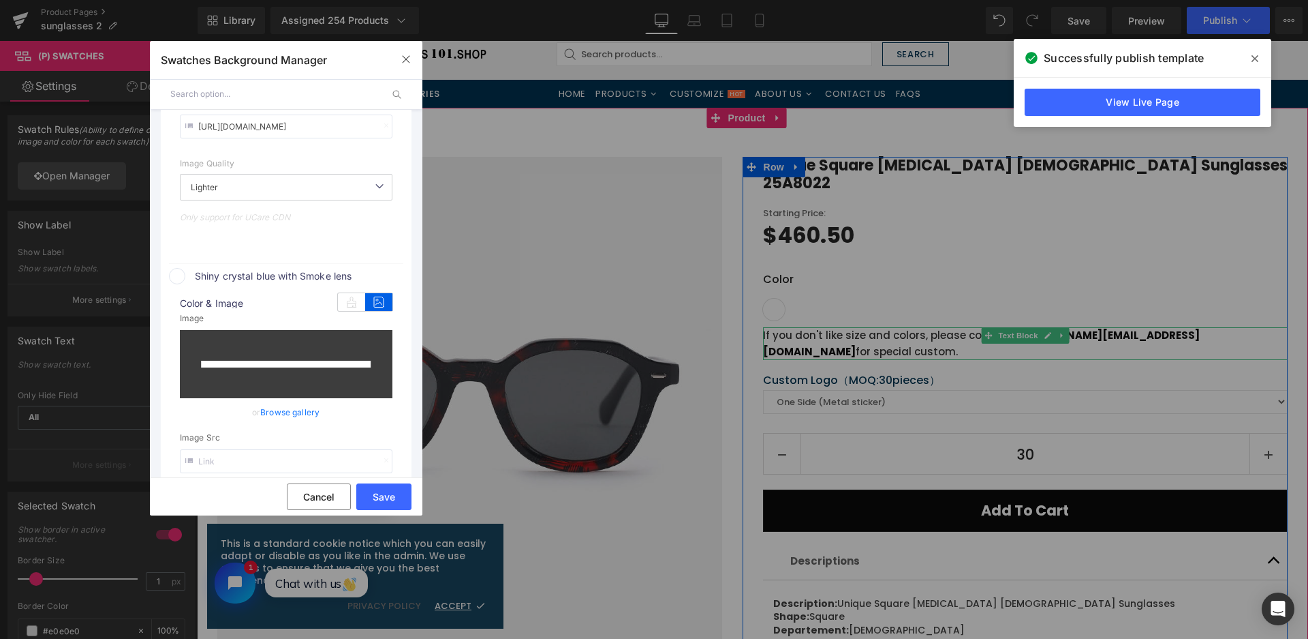
scroll to position [624, 0]
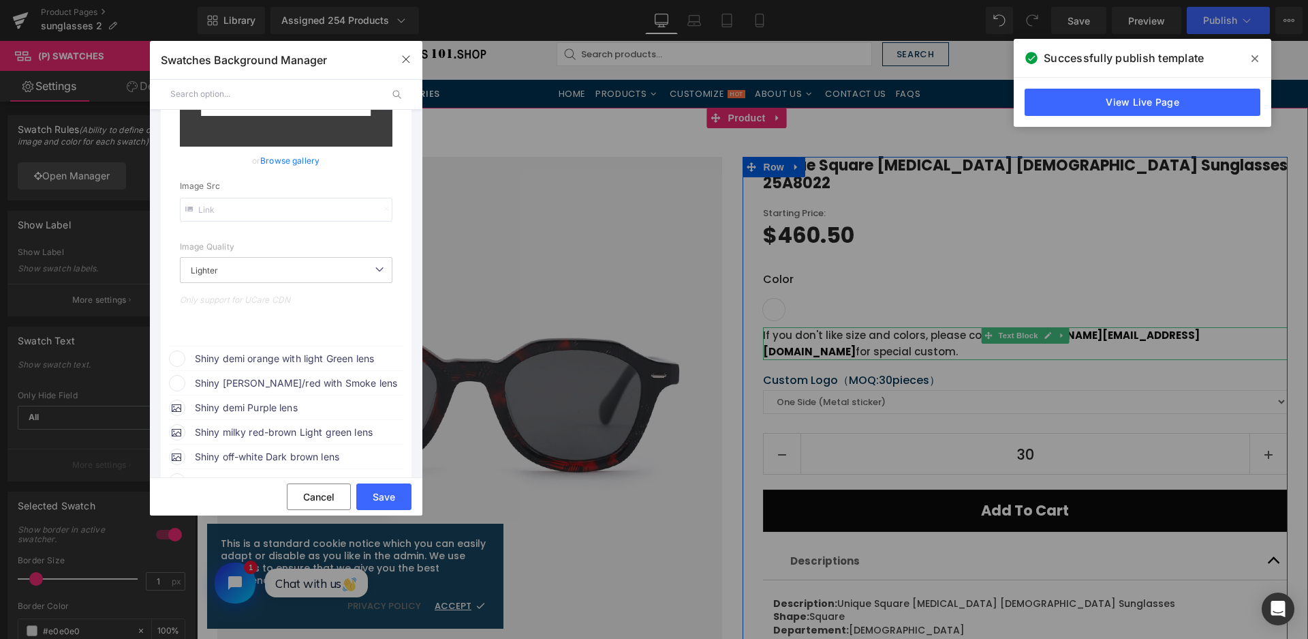
click at [0, 0] on span "Shiny demi orange with light Green lens" at bounding box center [0, 0] width 0 height 0
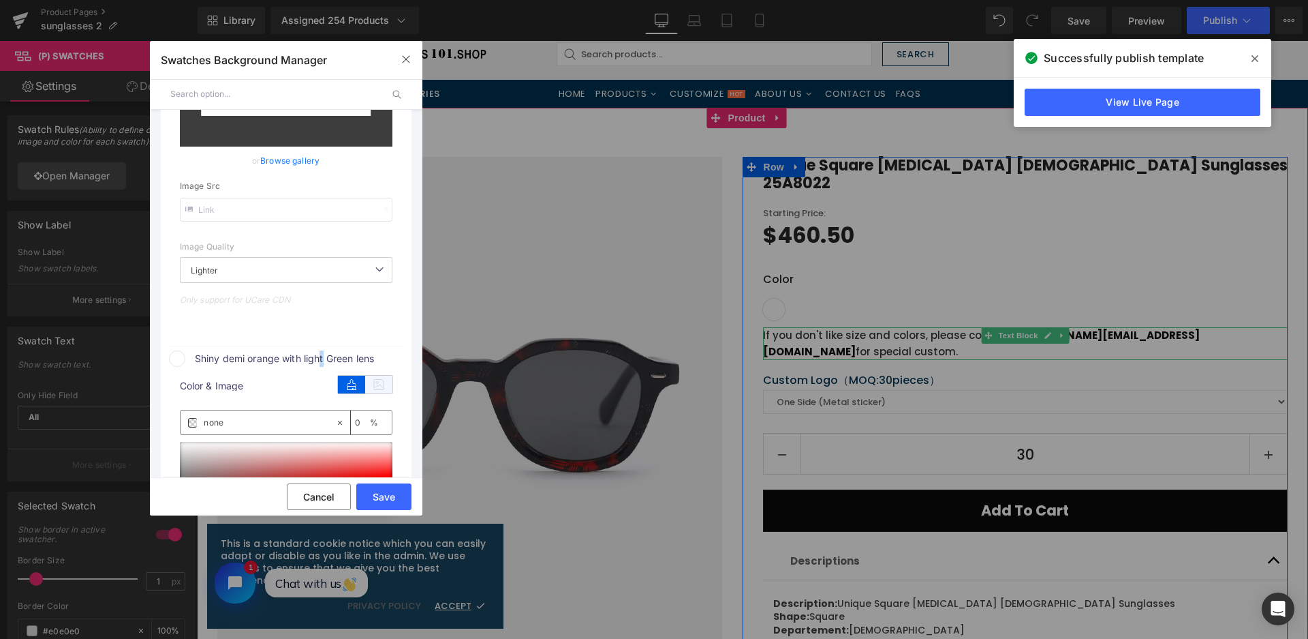
click at [384, 389] on icon at bounding box center [378, 384] width 27 height 18
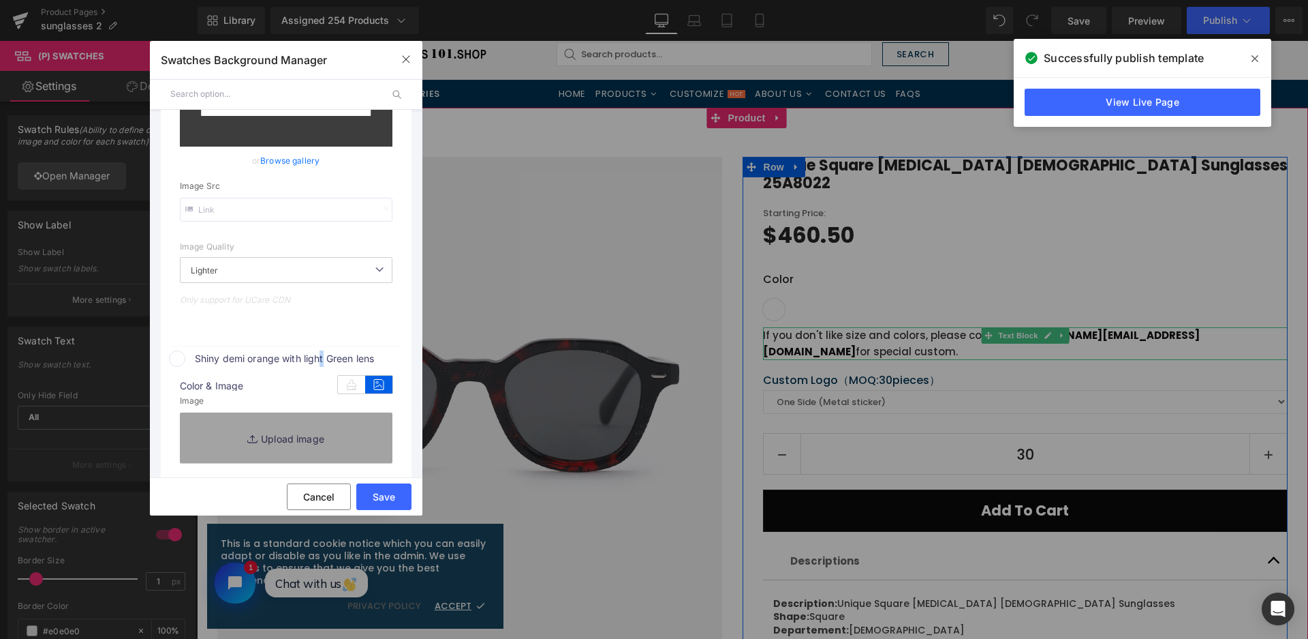
type input "https://ucarecdn.com/6092b05f-e21c-4f77-9490-ad44f09edcc9/-/format/auto/-/previ…"
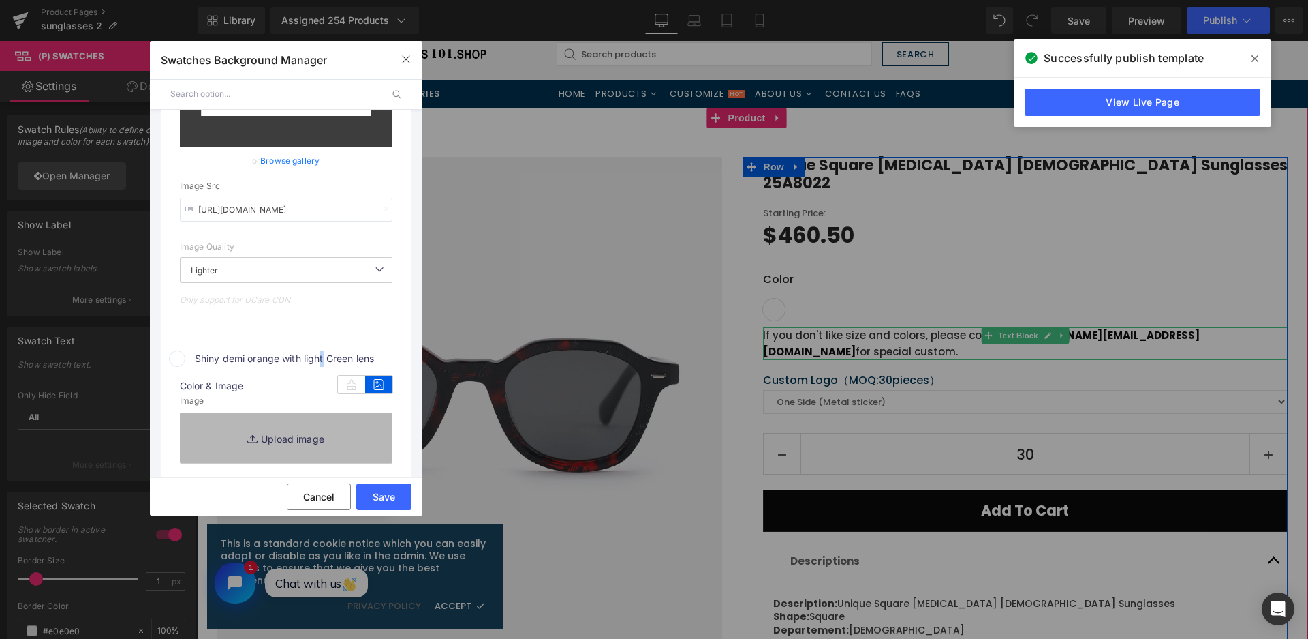
scroll to position [634, 0]
click at [366, 429] on link "Replace Image" at bounding box center [286, 437] width 213 height 50
type input "C:\fakepath\微信截图_20250826115403.png"
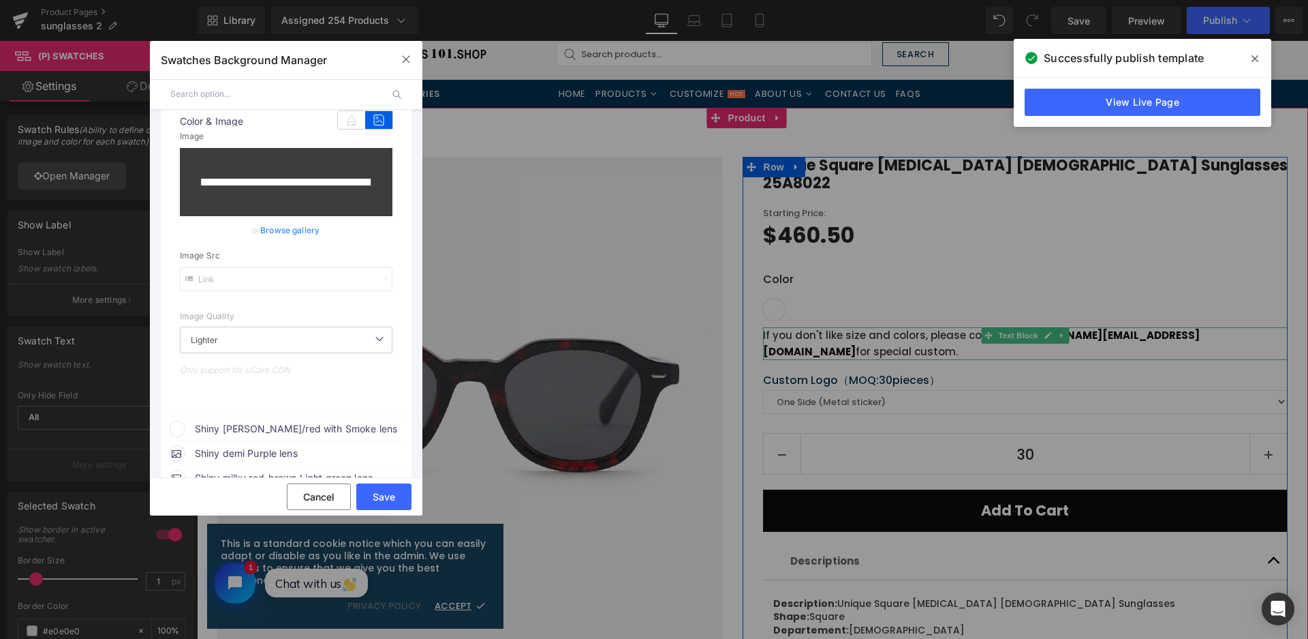
scroll to position [906, 0]
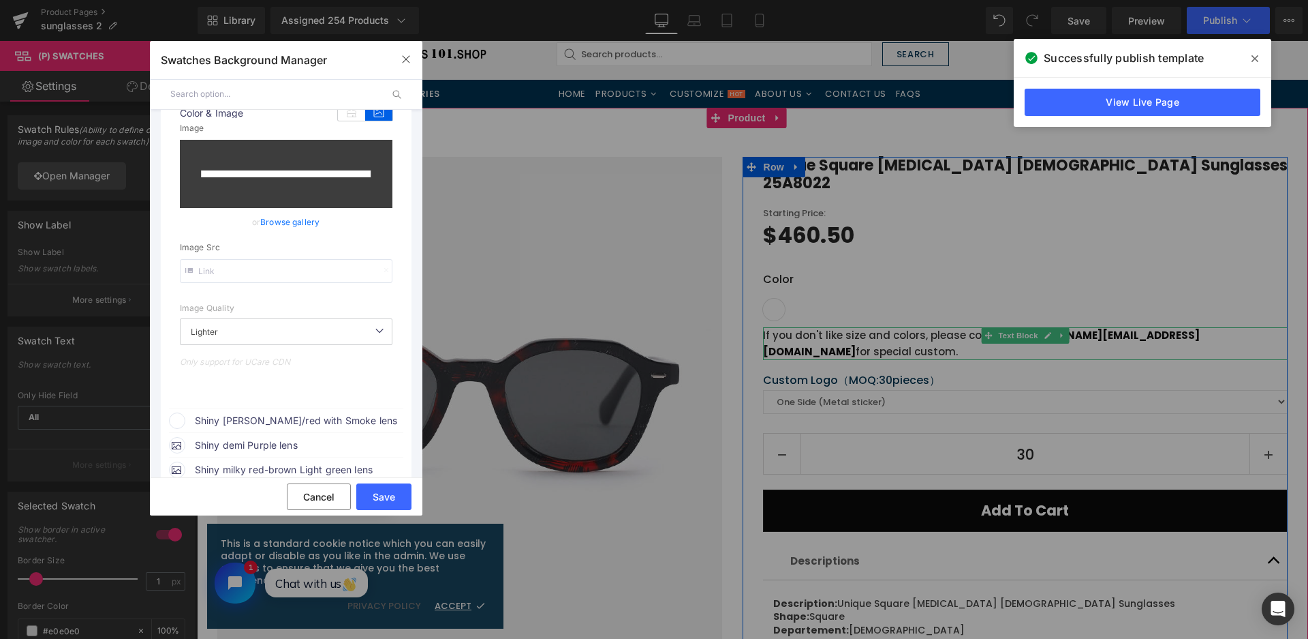
click at [378, 443] on icon at bounding box center [378, 446] width 27 height 18
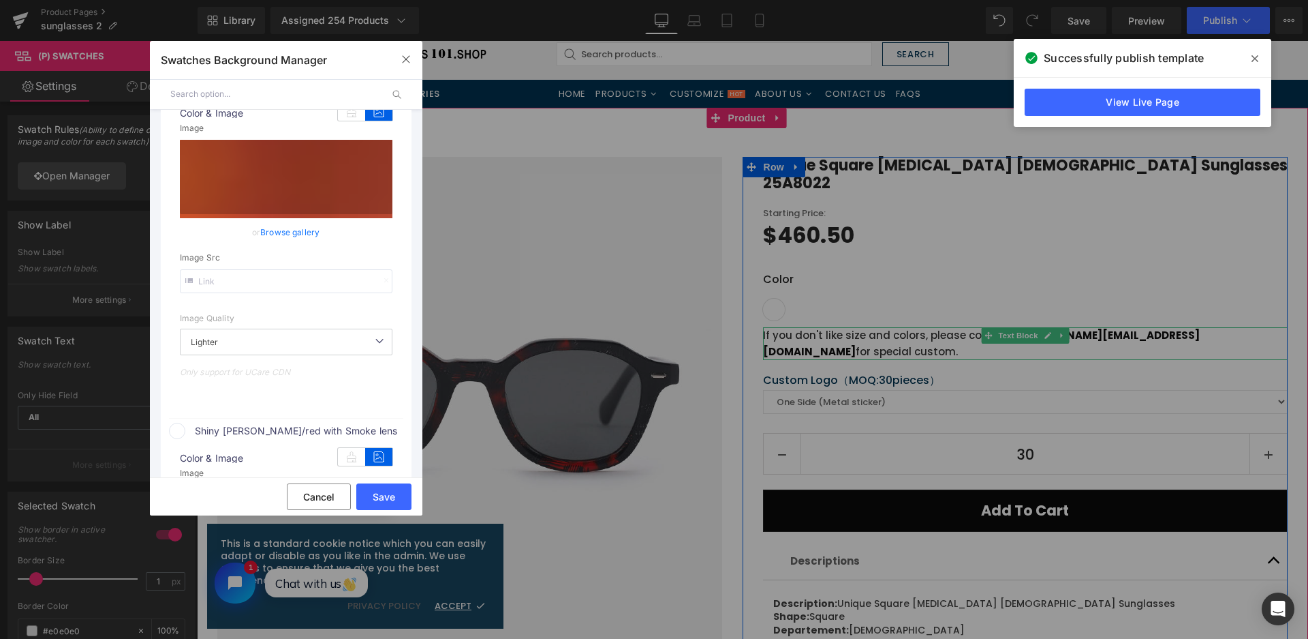
type input "https://ucarecdn.com/c30d3c4c-c897-4c75-be23-b316c79fdfdd/-/format/auto/-/previ…"
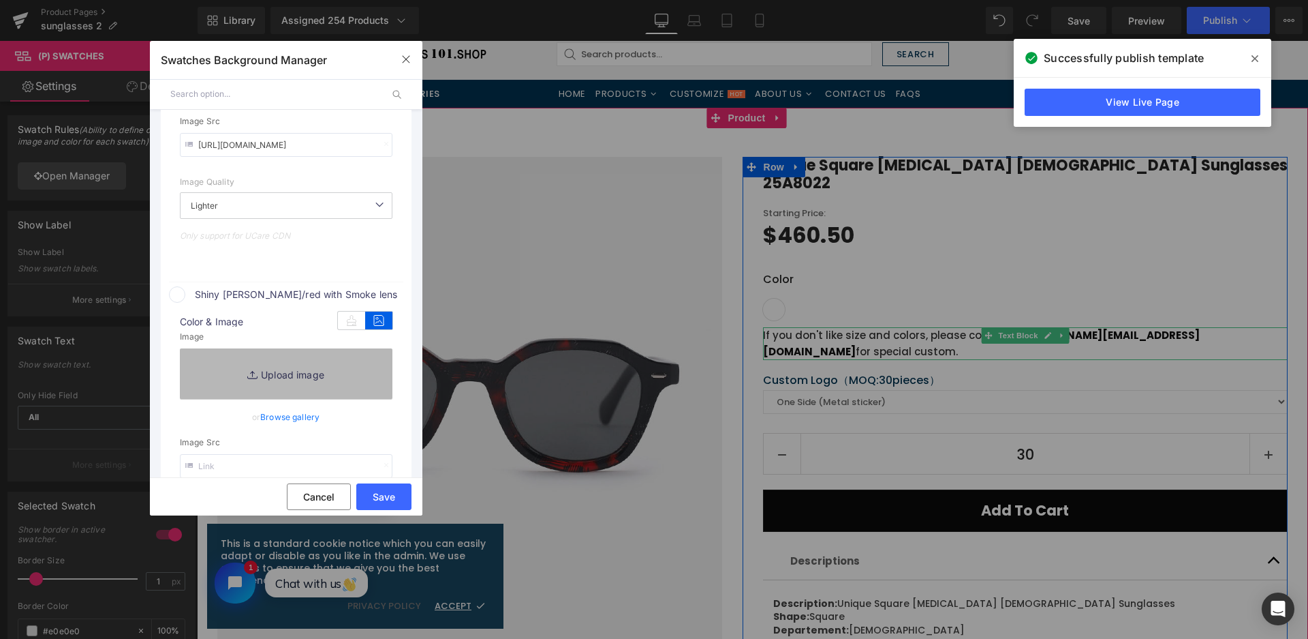
click at [322, 367] on link "Replace Image" at bounding box center [286, 373] width 213 height 50
type input "C:\fakepath\微信截图_20250826115413.png"
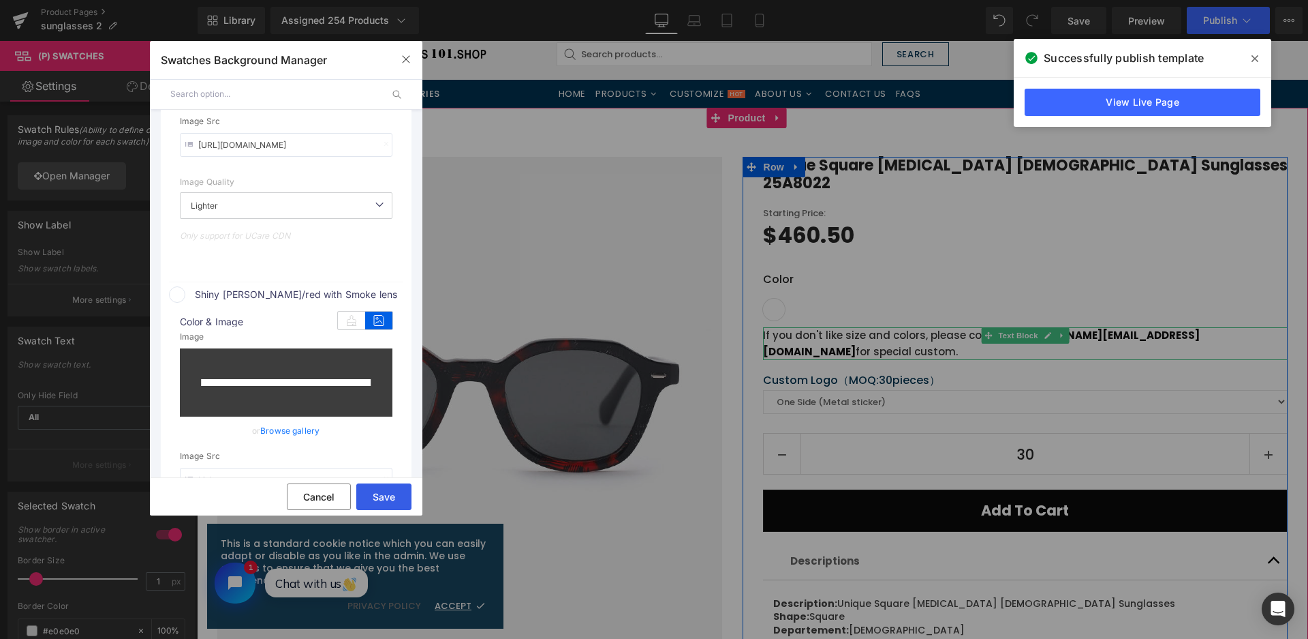
type input "https://ucarecdn.com/3c25f923-7970-497a-8fe6-e6dda352bdca/-/format/auto/-/previ…"
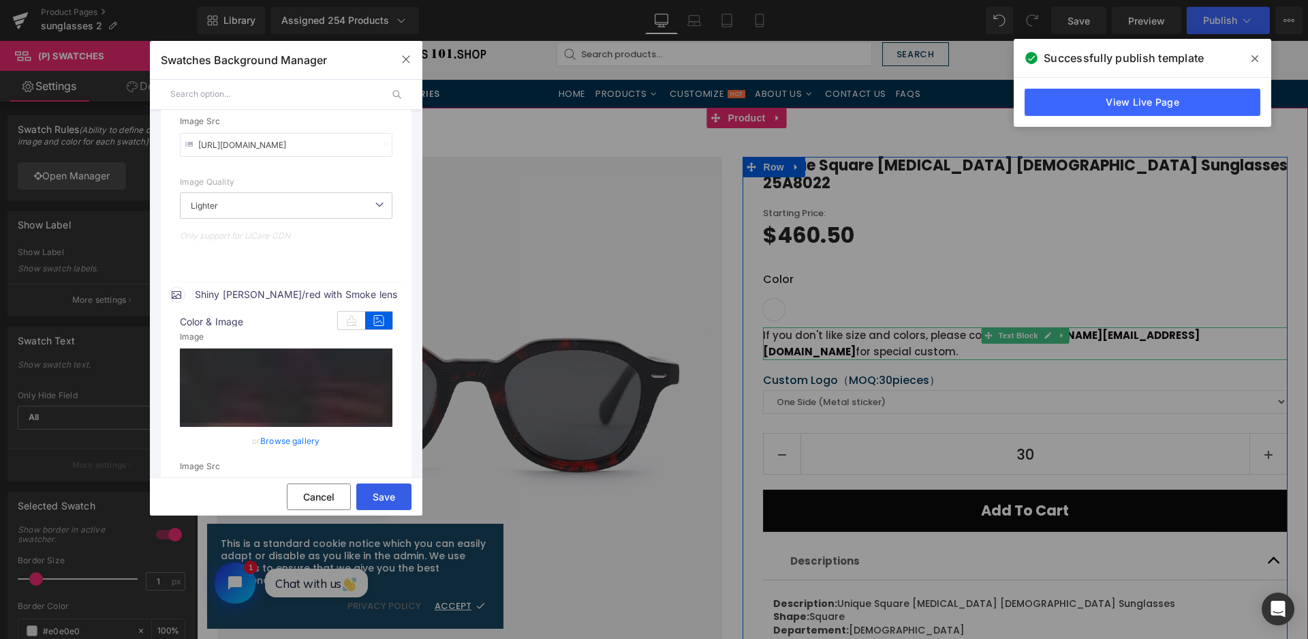
click at [384, 502] on button "Save" at bounding box center [383, 496] width 55 height 27
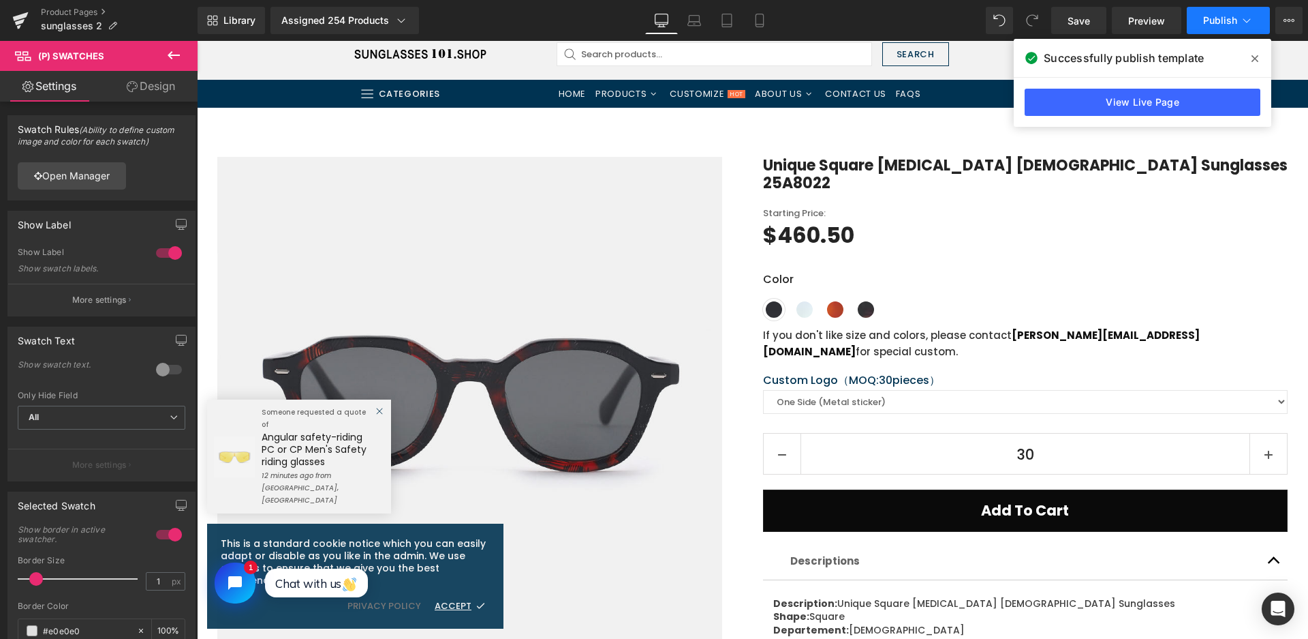
click at [1216, 26] on button "Publish" at bounding box center [1228, 20] width 83 height 27
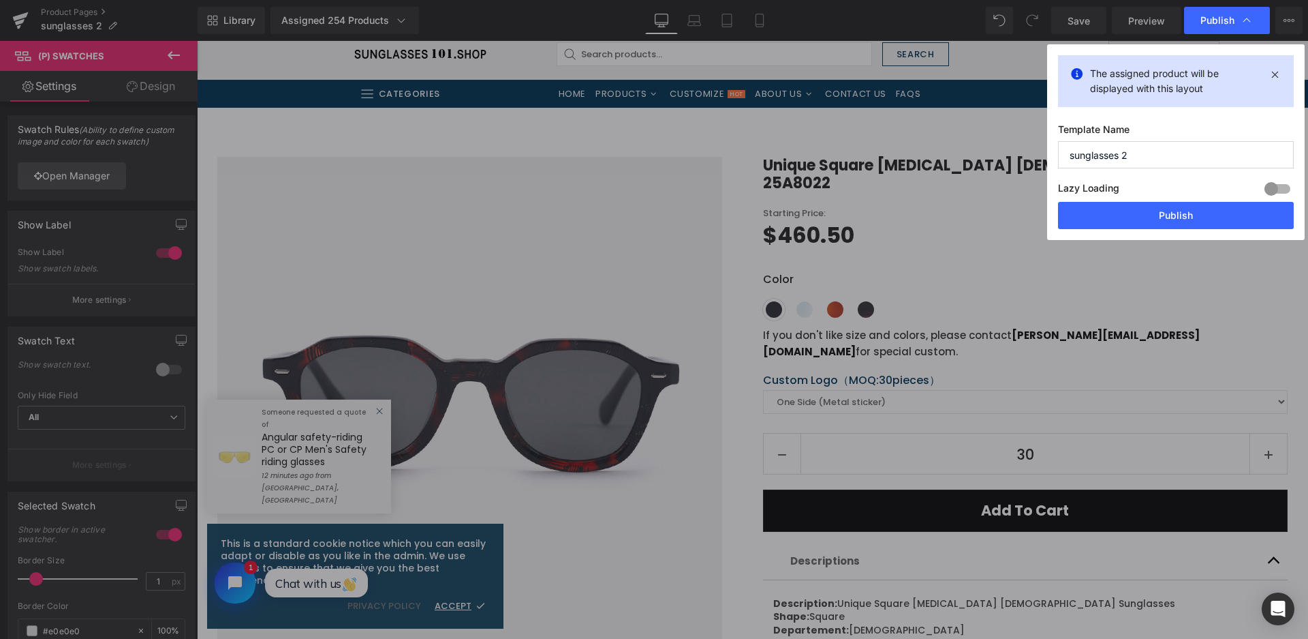
click at [1148, 215] on button "Publish" at bounding box center [1176, 215] width 236 height 27
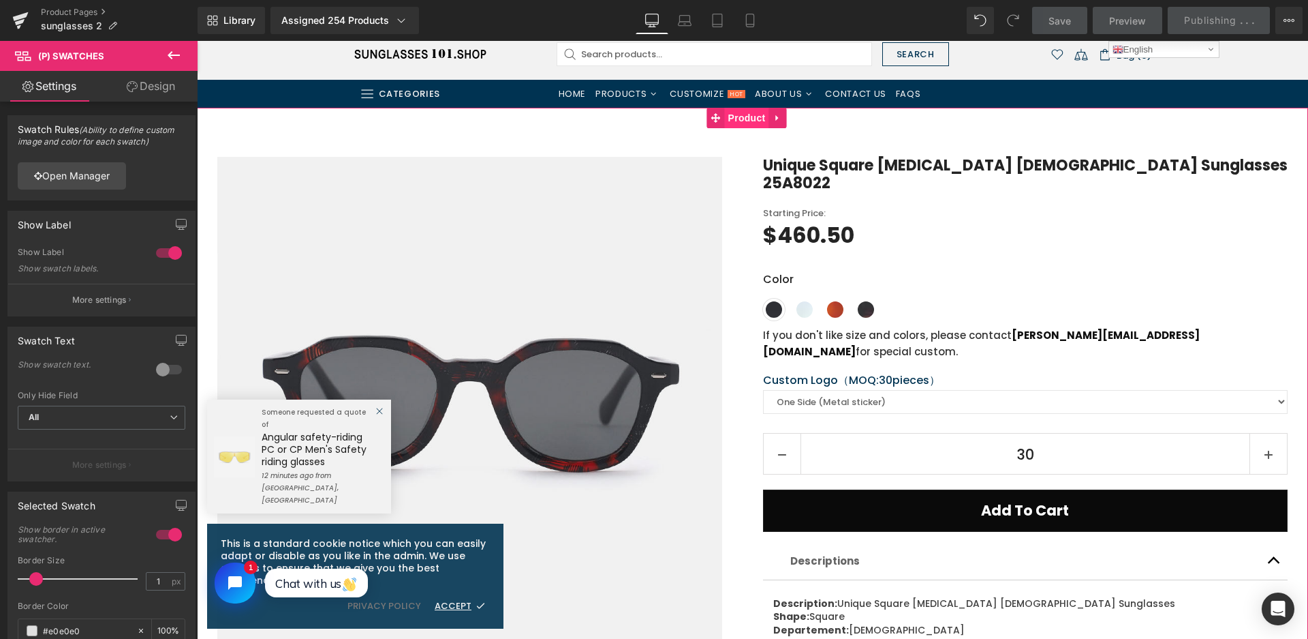
click at [750, 117] on span "Product" at bounding box center [747, 118] width 44 height 20
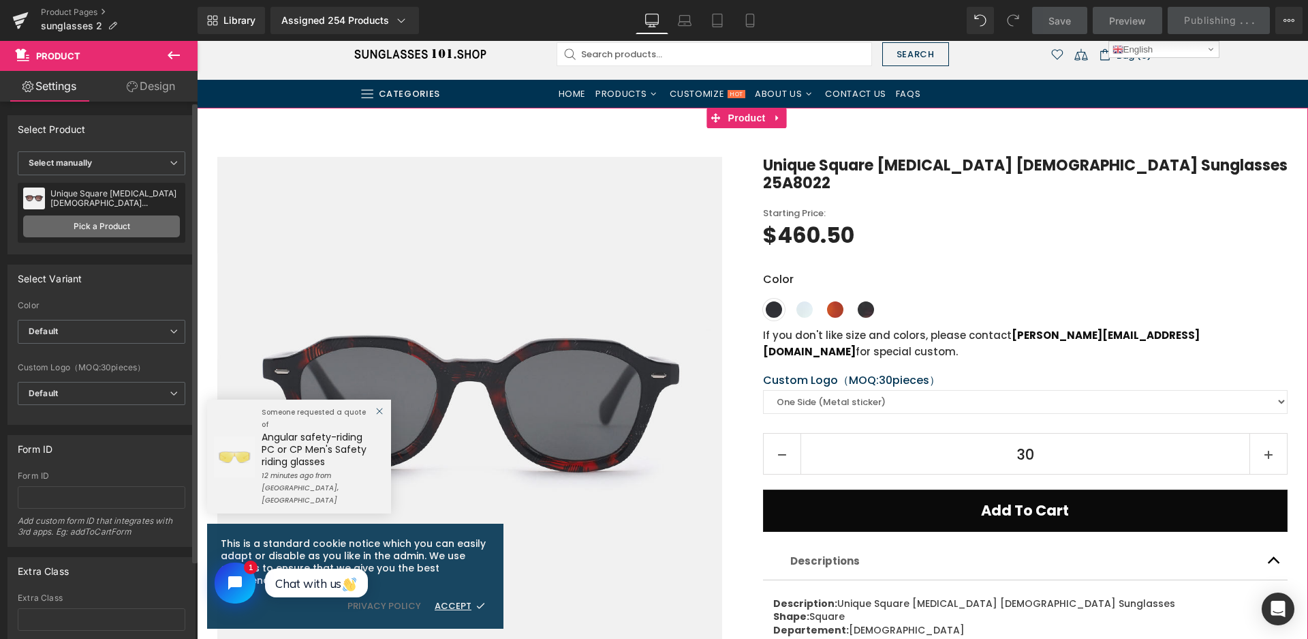
click at [107, 220] on link "Pick a Product" at bounding box center [101, 226] width 157 height 22
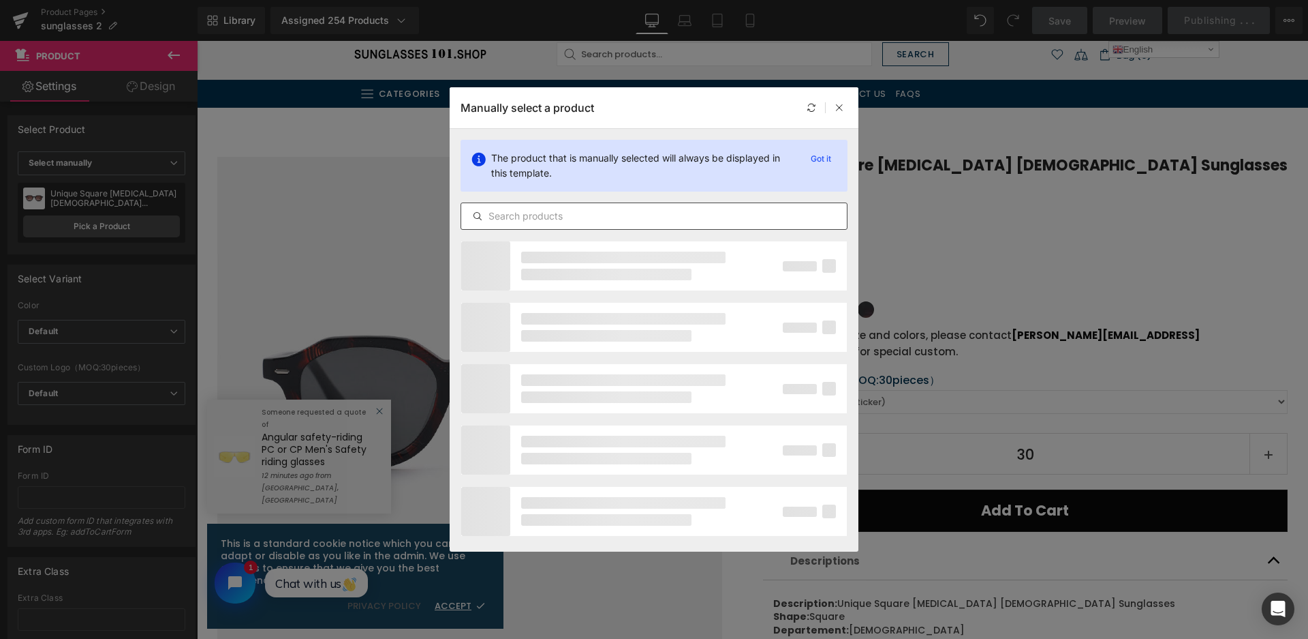
click at [600, 204] on div at bounding box center [654, 215] width 387 height 27
click at [598, 217] on input "text" at bounding box center [654, 216] width 386 height 16
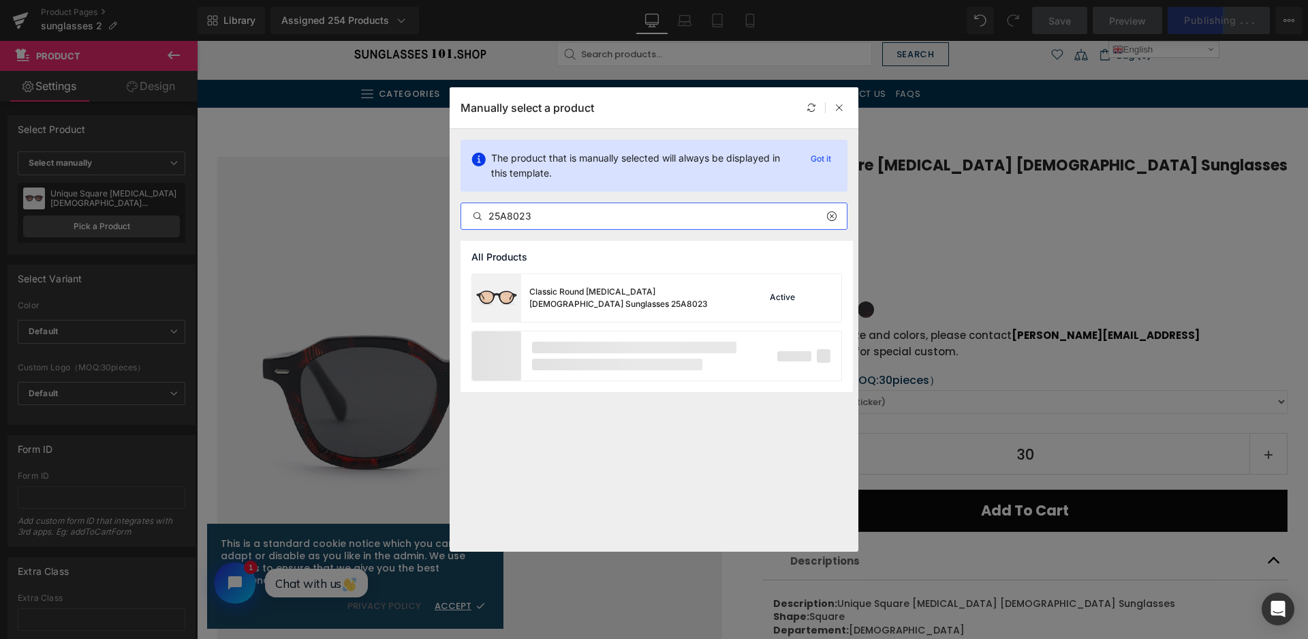
type input "25A8023"
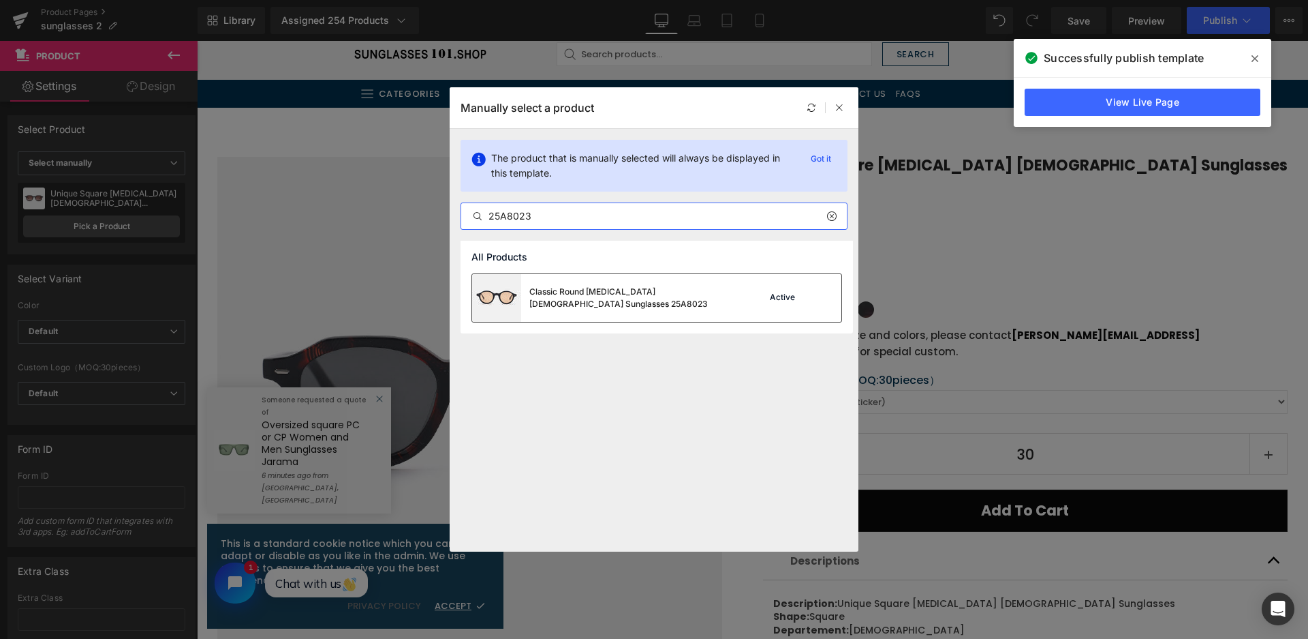
click at [615, 304] on div "Classic Round Acetate Female Sunglasses 25A8023" at bounding box center [603, 298] width 262 height 48
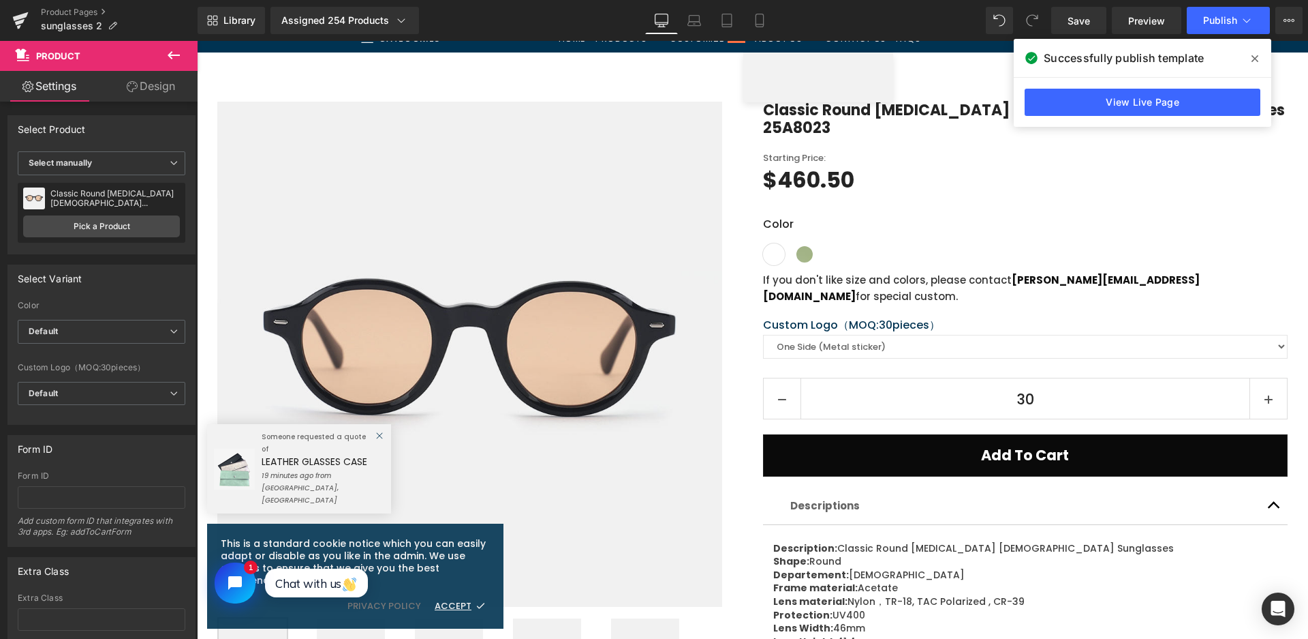
scroll to position [204, 0]
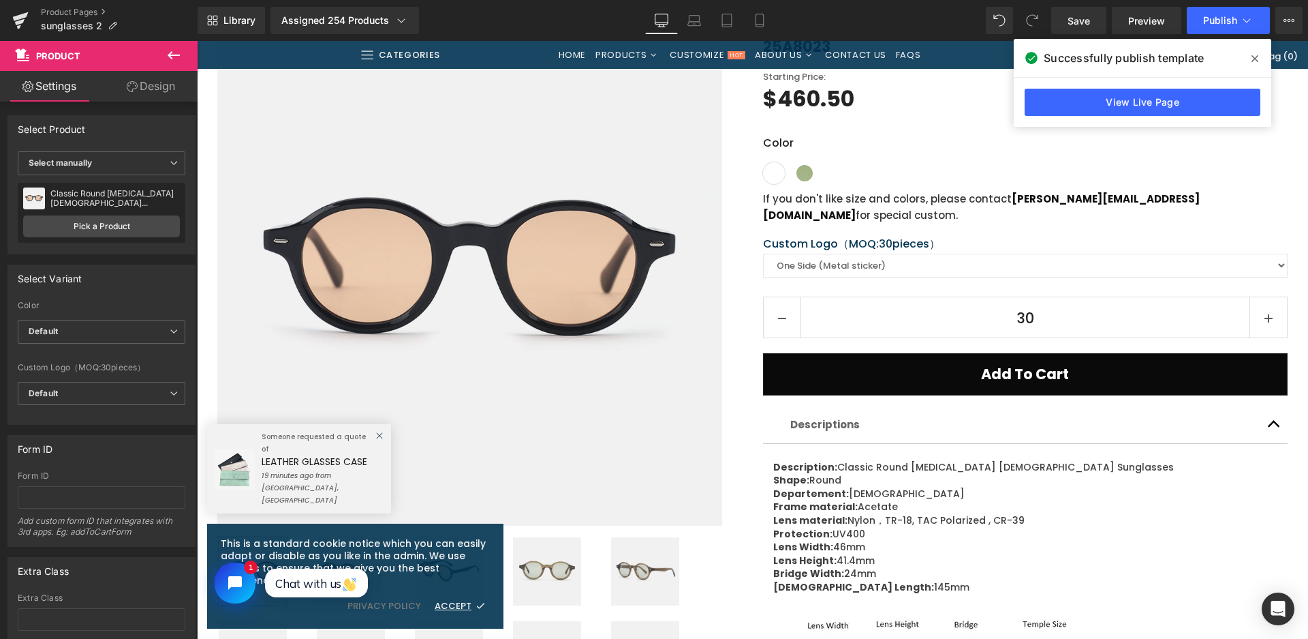
click at [743, 384] on div "Classic Round Acetate Female Sunglasses 25A8023 (P) Title Starting Price: Text …" at bounding box center [1016, 430] width 546 height 821
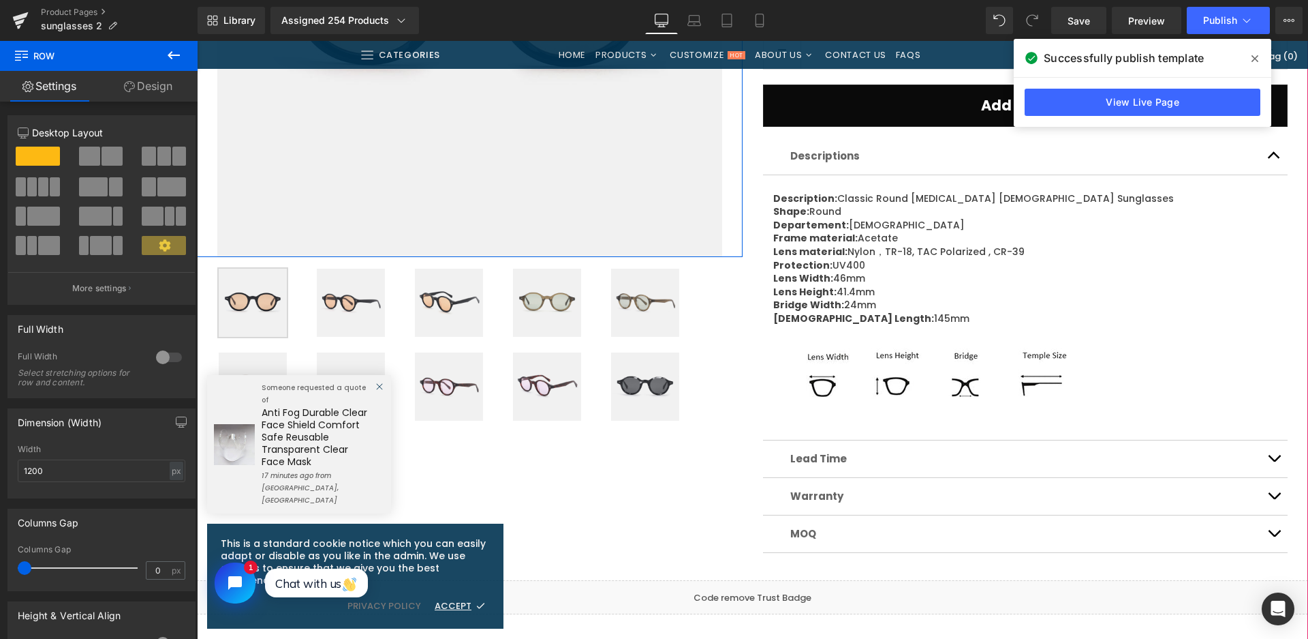
scroll to position [545, 0]
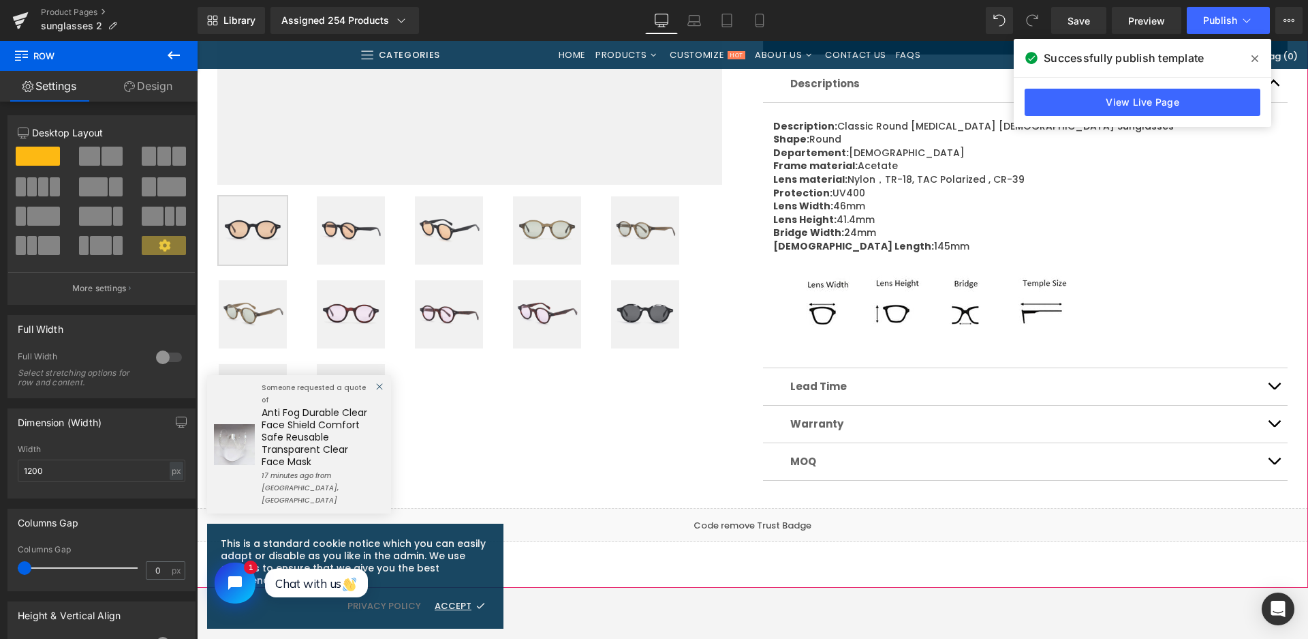
click at [352, 316] on img at bounding box center [351, 314] width 68 height 68
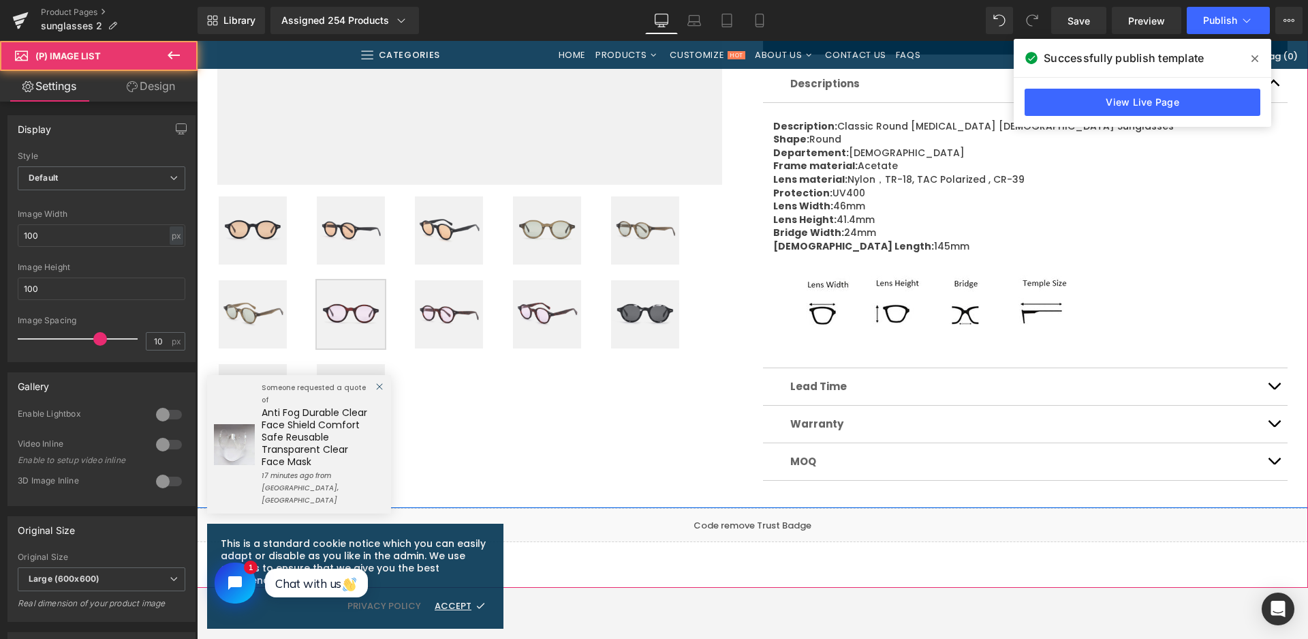
scroll to position [273, 0]
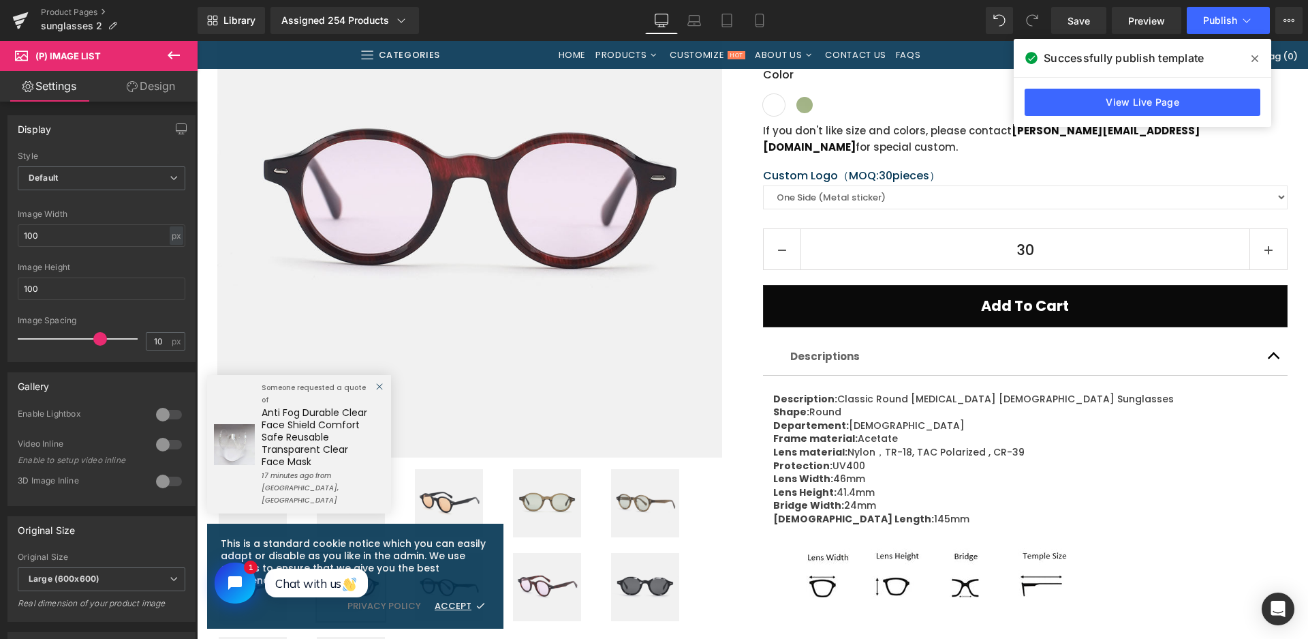
click at [0, 0] on div "Rendering Content" at bounding box center [0, 0] width 0 height 0
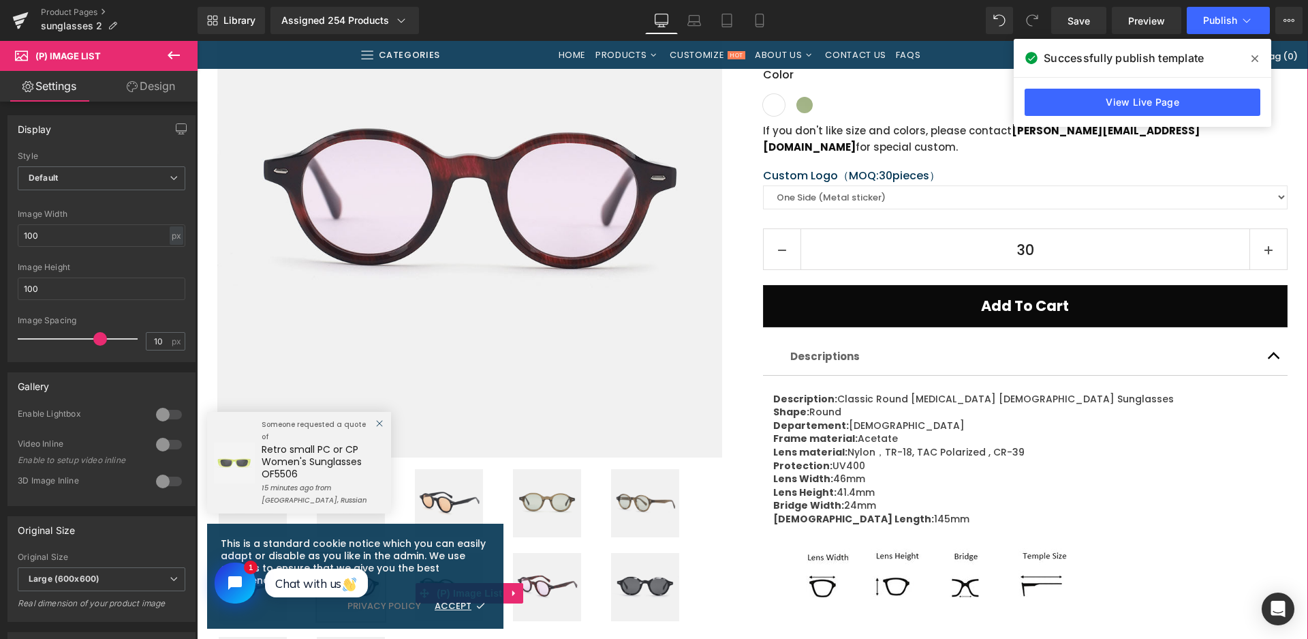
click at [659, 566] on img at bounding box center [645, 587] width 68 height 68
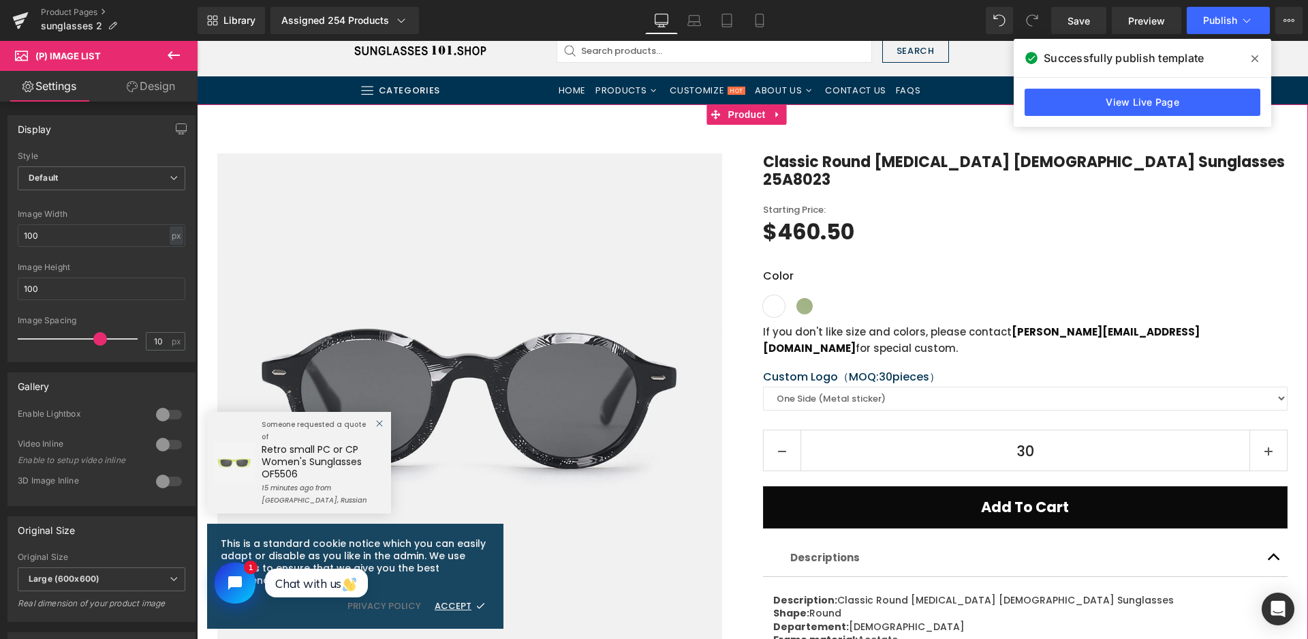
scroll to position [68, 0]
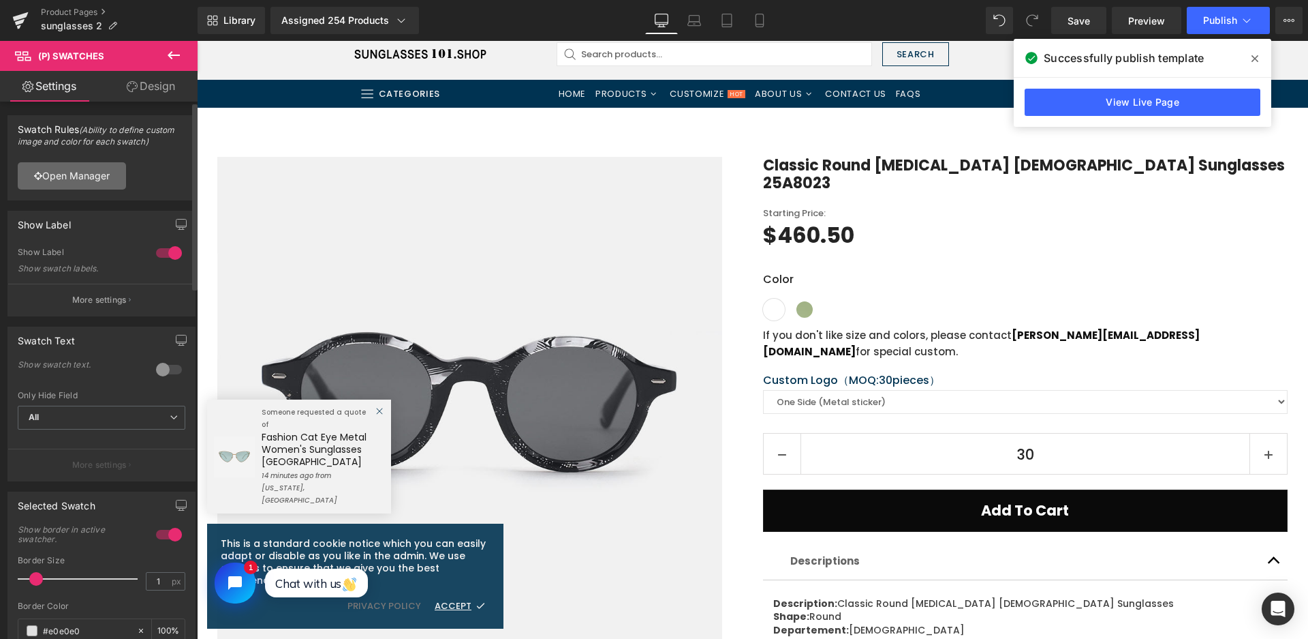
click at [47, 171] on link "Open Manager" at bounding box center [72, 175] width 108 height 27
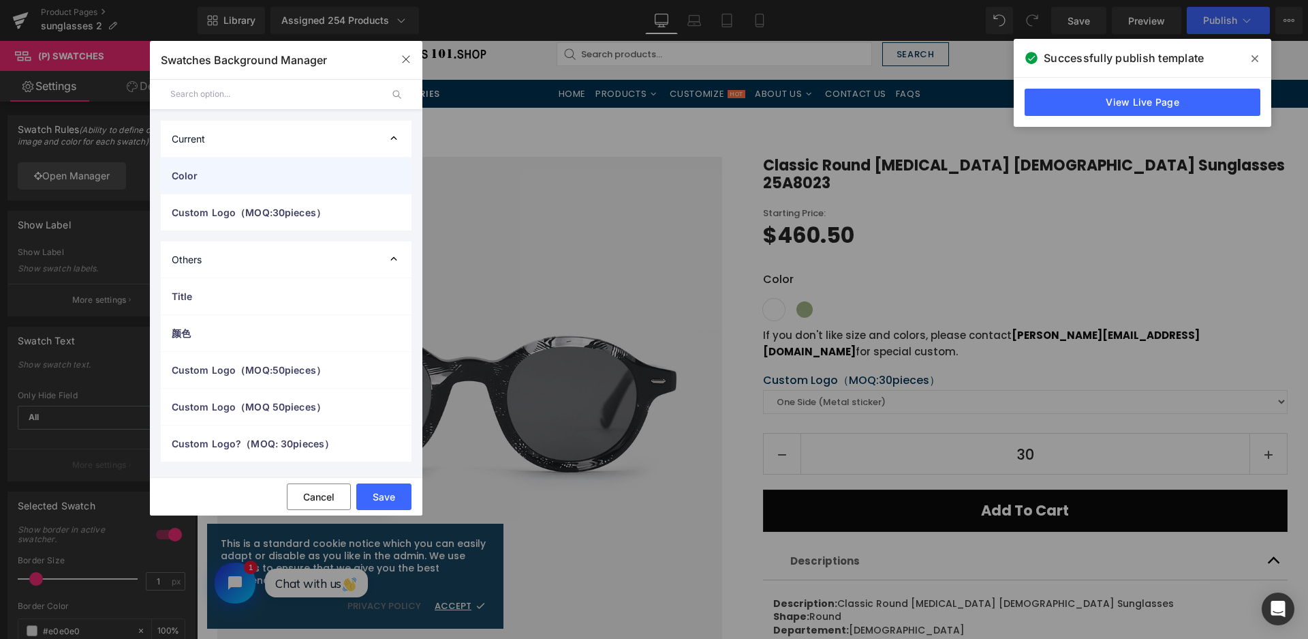
click at [176, 171] on span "Color" at bounding box center [273, 175] width 202 height 14
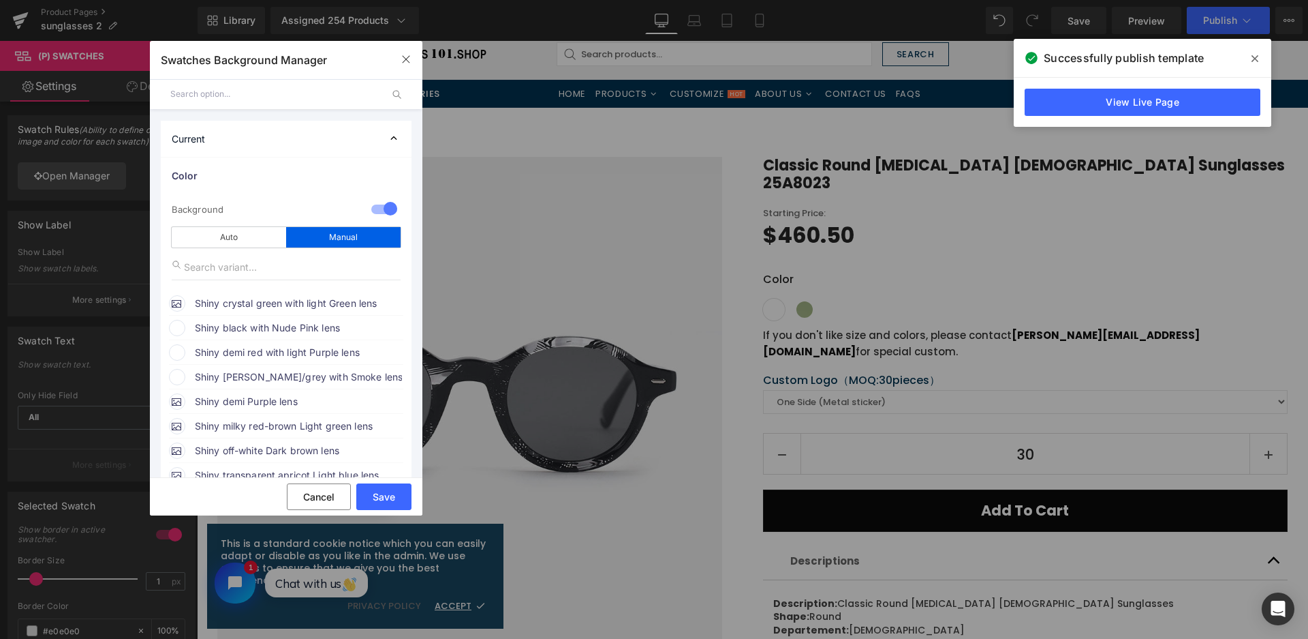
click at [264, 326] on span "Shiny black with Nude Pink lens" at bounding box center [298, 328] width 207 height 16
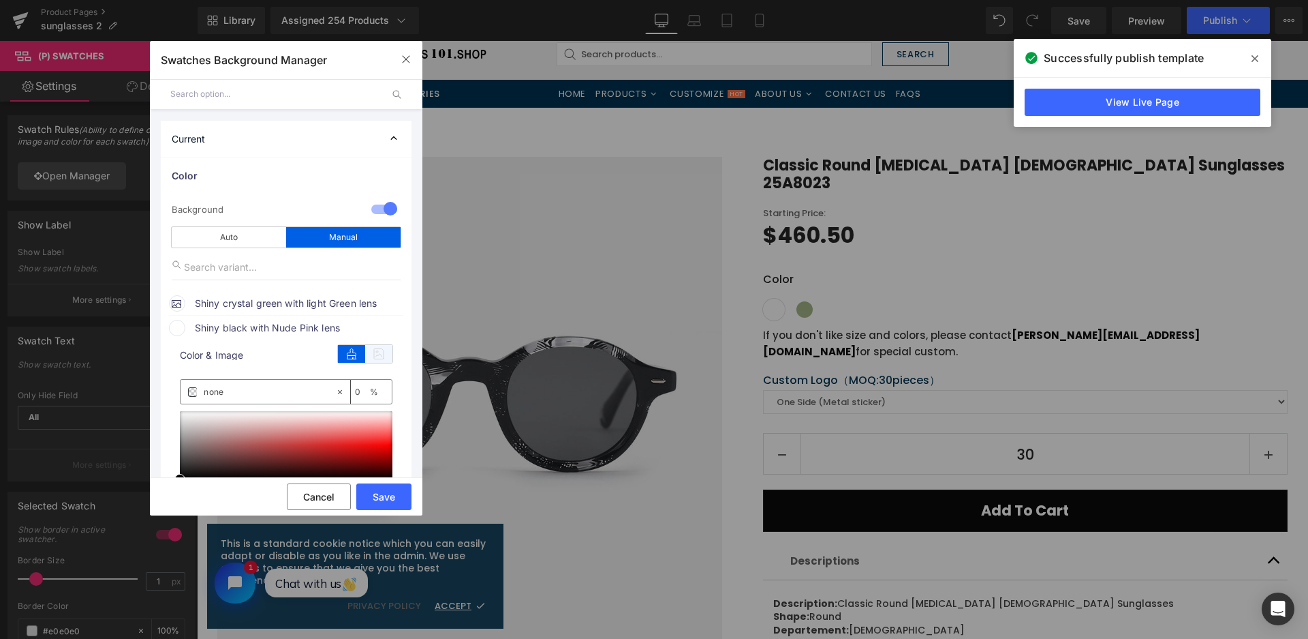
click at [380, 360] on icon at bounding box center [378, 354] width 27 height 18
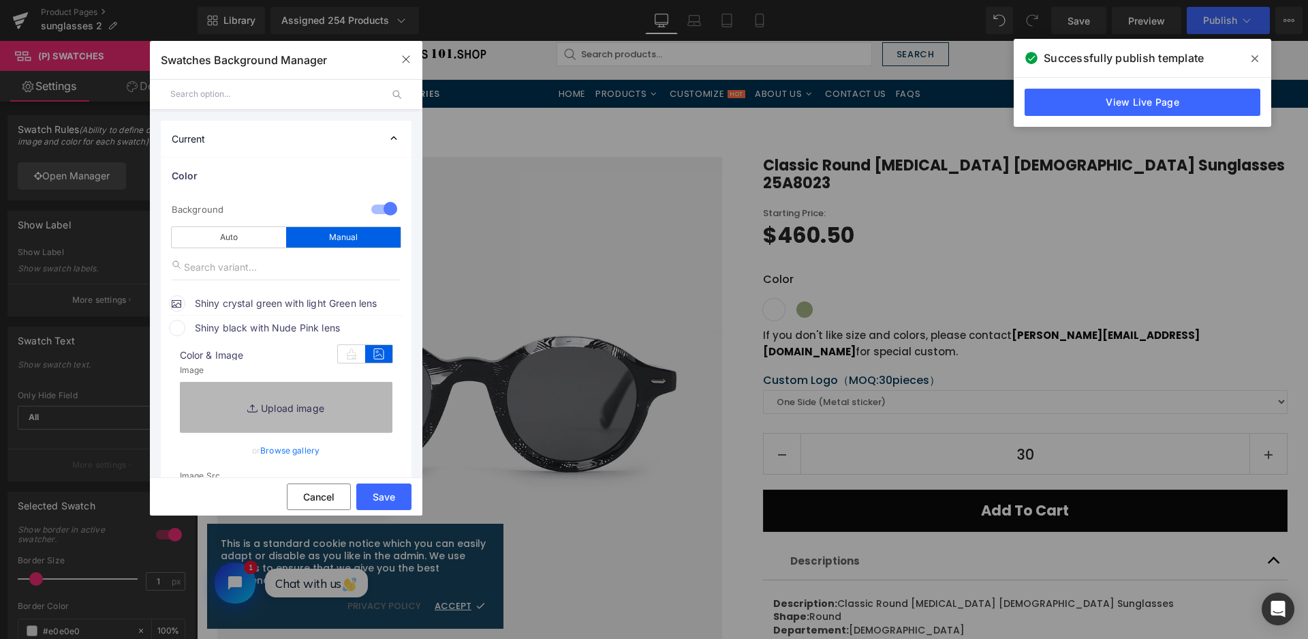
click at [360, 405] on link "Replace Image" at bounding box center [286, 407] width 213 height 50
type input "C:\fakepath\微信截图_20250826115659.png"
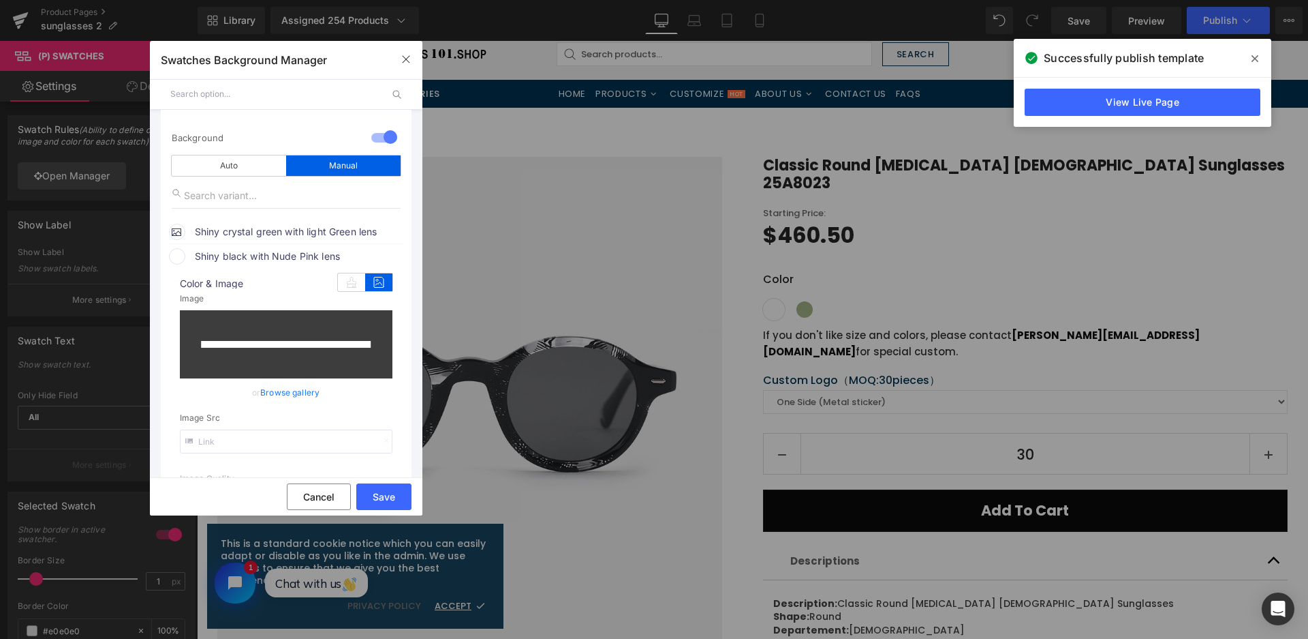
scroll to position [273, 0]
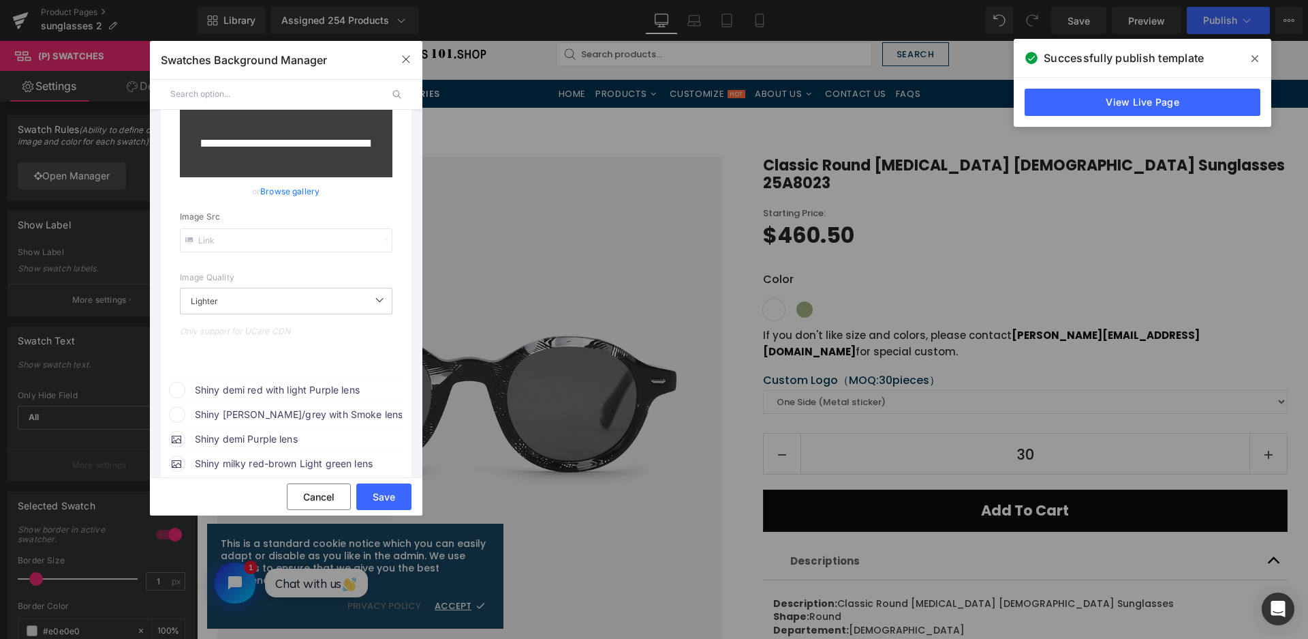
click at [327, 386] on span "Shiny demi red with light Purple lens" at bounding box center [298, 390] width 207 height 16
drag, startPoint x: 382, startPoint y: 412, endPoint x: 389, endPoint y: 404, distance: 10.6
click at [382, 412] on icon at bounding box center [378, 416] width 27 height 18
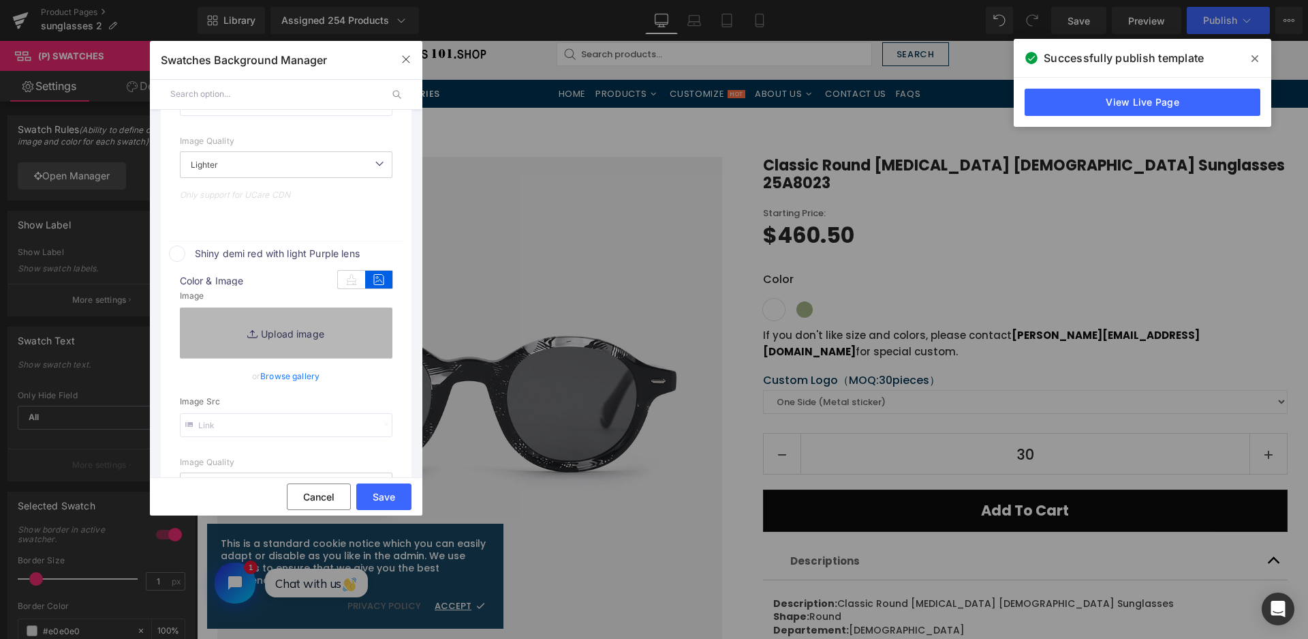
click at [354, 325] on link "Replace Image" at bounding box center [286, 332] width 213 height 50
type input "https://ucarecdn.com/28f8c673-d566-420b-a8d4-9ecefcad4d11/-/format/auto/-/previ…"
type input "C:\fakepath\微信截图_20250826115710.png"
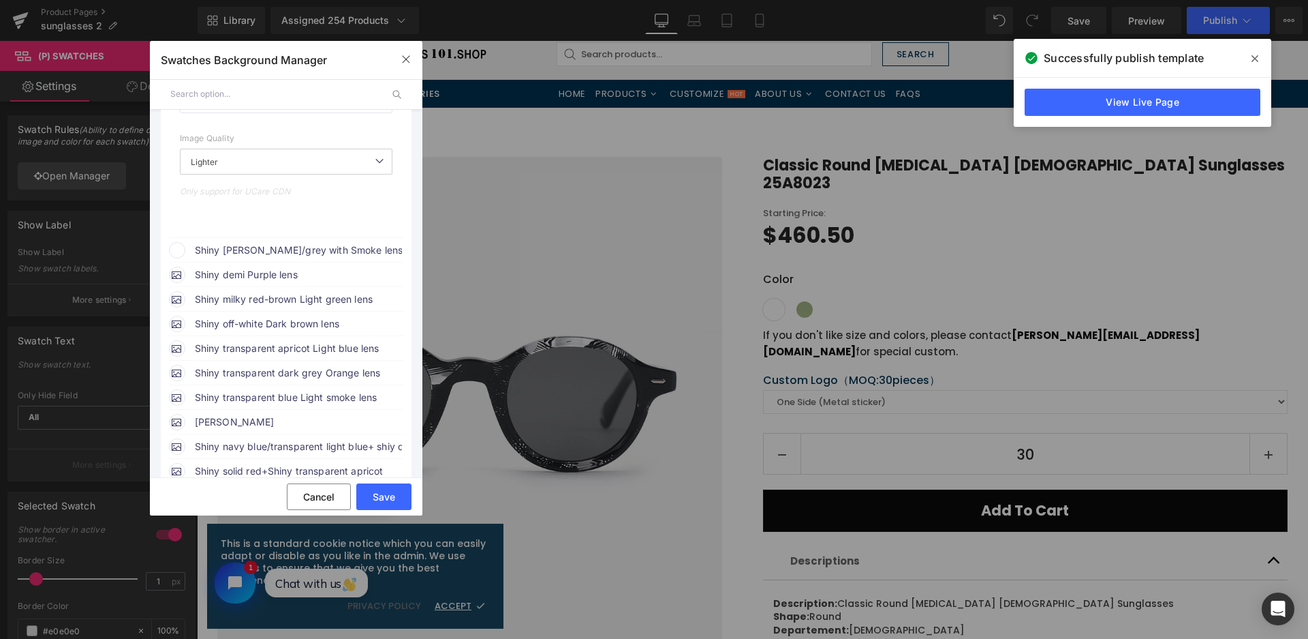
scroll to position [760, 0]
click at [350, 248] on span "Shiny demi black/grey with Smoke lens" at bounding box center [298, 247] width 207 height 16
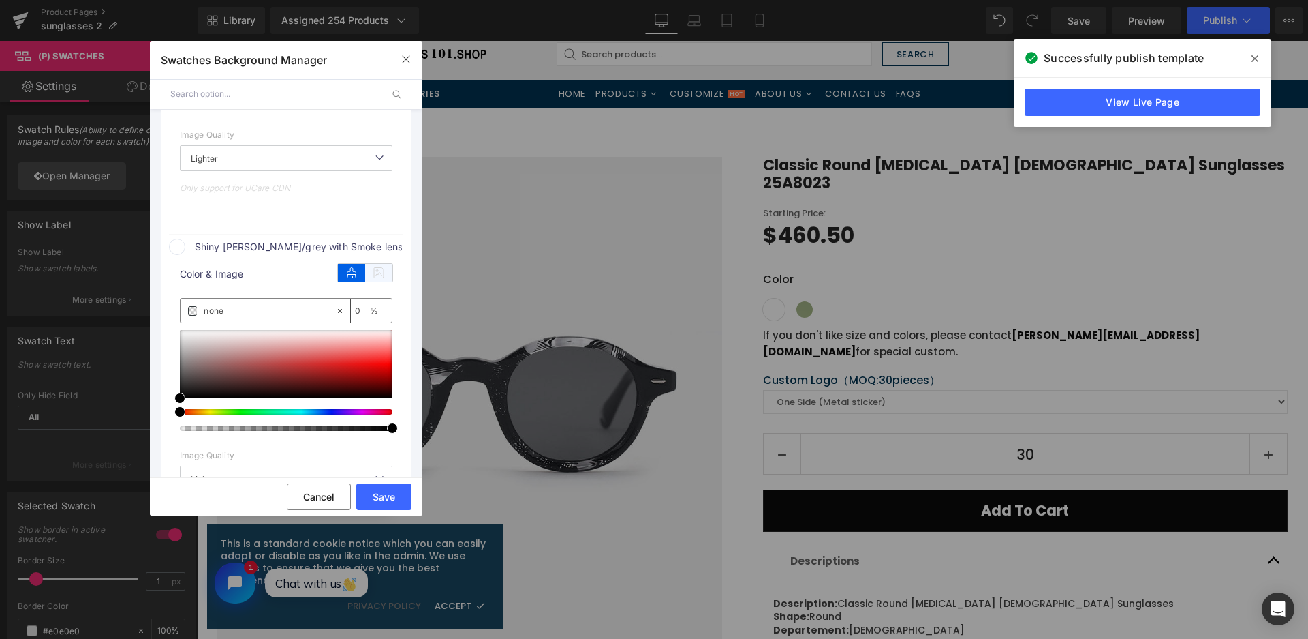
drag, startPoint x: 375, startPoint y: 267, endPoint x: 352, endPoint y: 311, distance: 49.7
click at [375, 268] on icon at bounding box center [378, 273] width 27 height 18
type input "https://ucarecdn.com/872ec9cb-6a98-46ec-918d-f0e6d4579a50/-/format/auto/-/previ…"
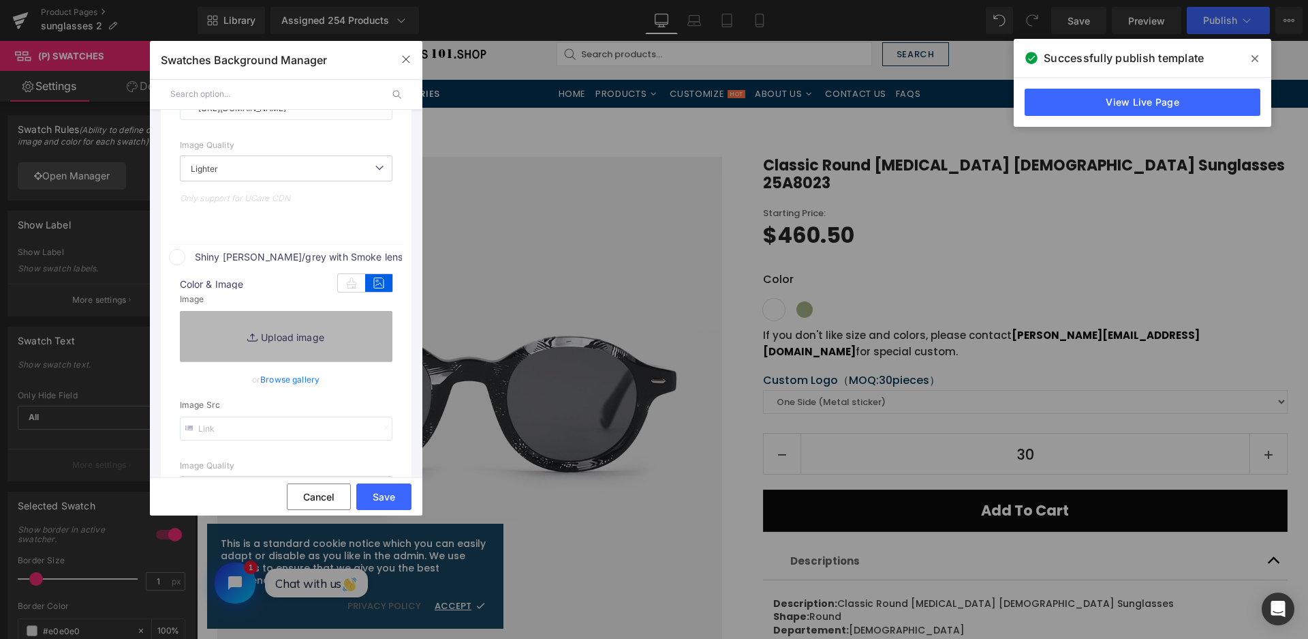
scroll to position [770, 0]
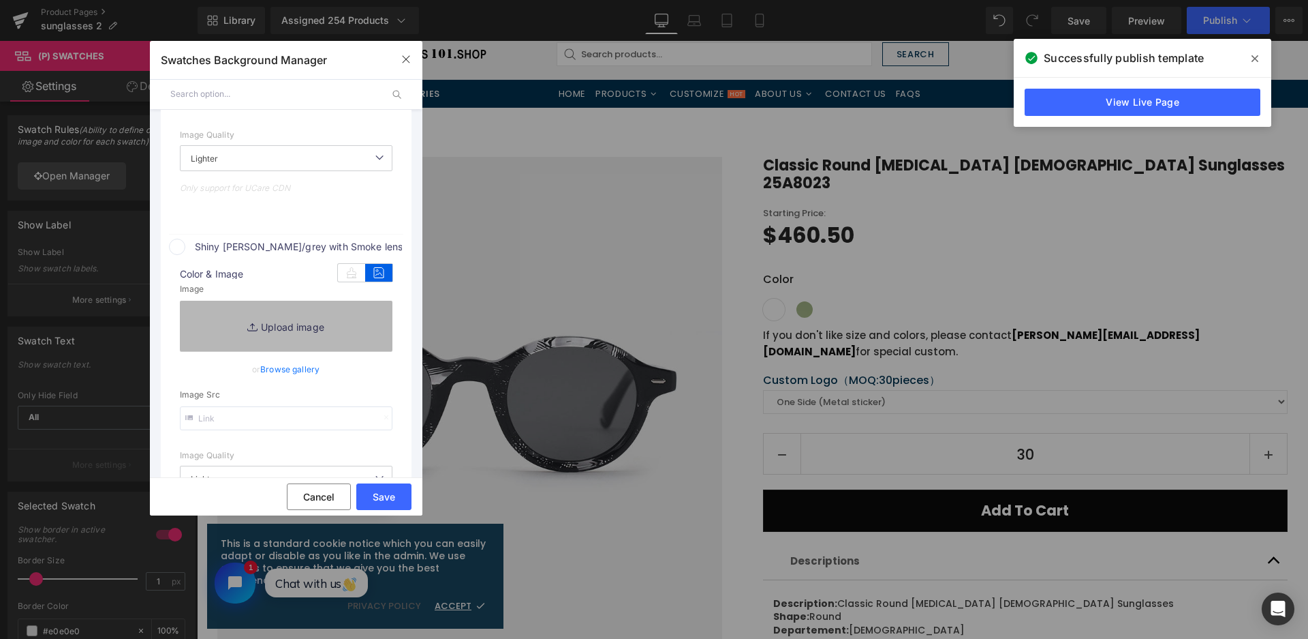
click at [348, 333] on link "Replace Image" at bounding box center [286, 326] width 213 height 50
type input "C:\fakepath\微信截图_20250826115719.png"
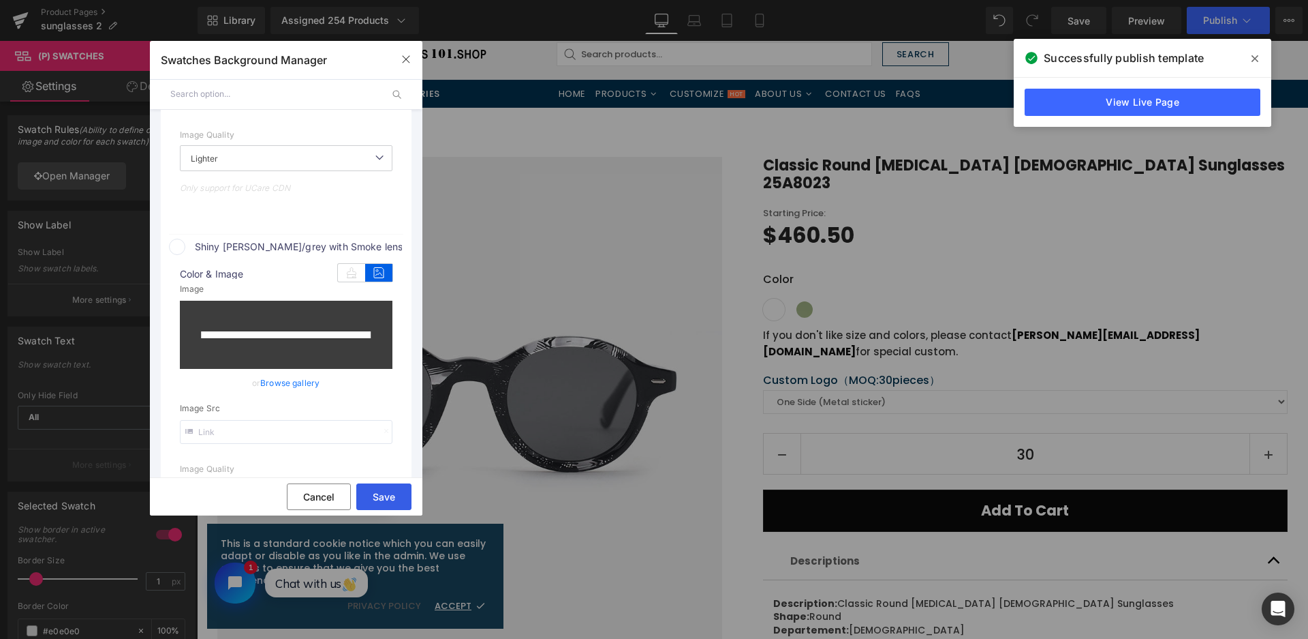
type input "https://ucarecdn.com/6b693ec1-6526-467c-b853-f59d23b8a92c/-/format/auto/-/previ…"
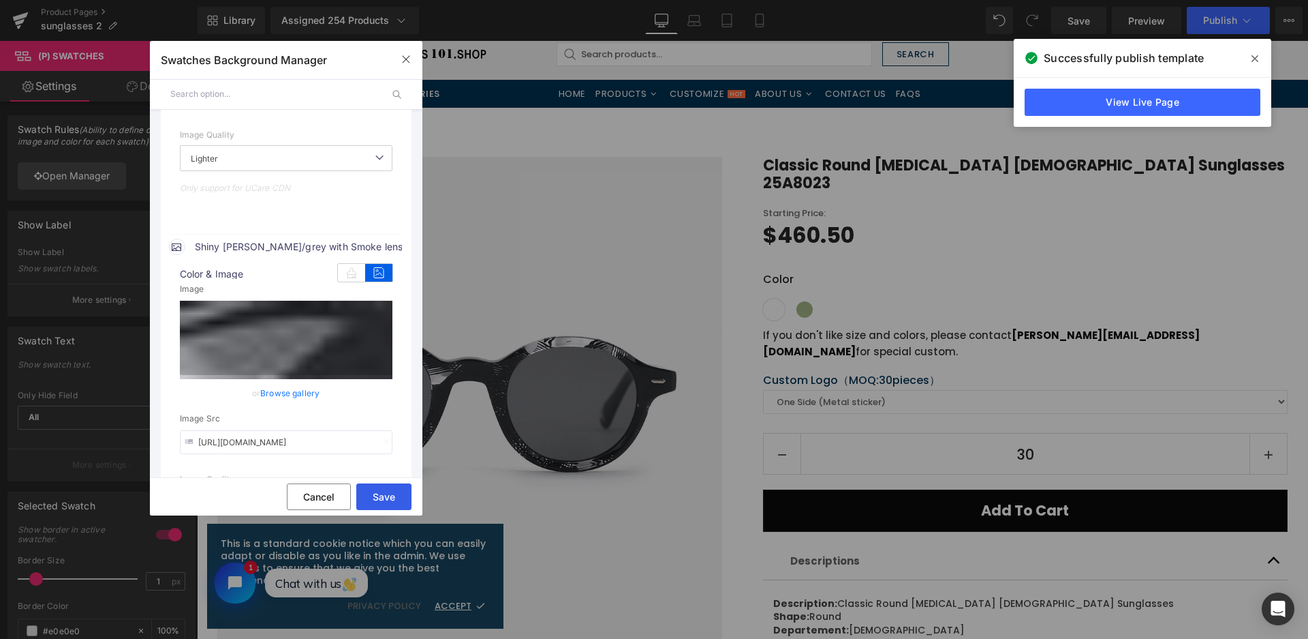
drag, startPoint x: 395, startPoint y: 503, endPoint x: 258, endPoint y: 566, distance: 151.3
click at [395, 503] on button "Save" at bounding box center [383, 496] width 55 height 27
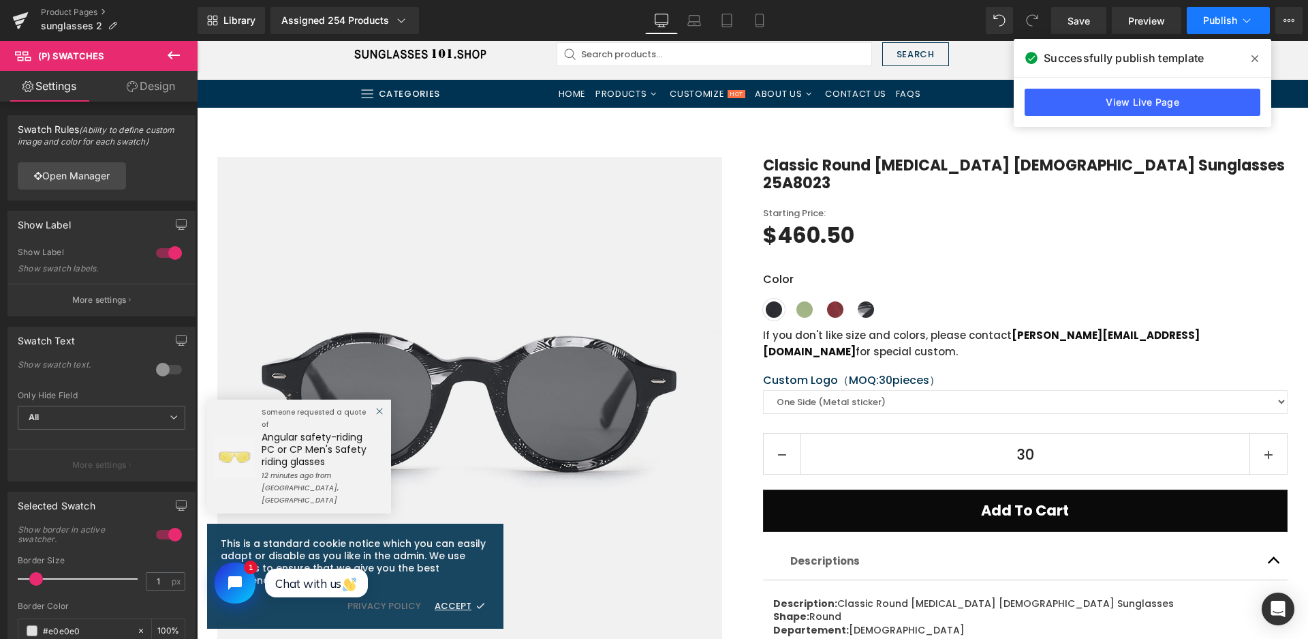
click at [1210, 28] on button "Publish" at bounding box center [1228, 20] width 83 height 27
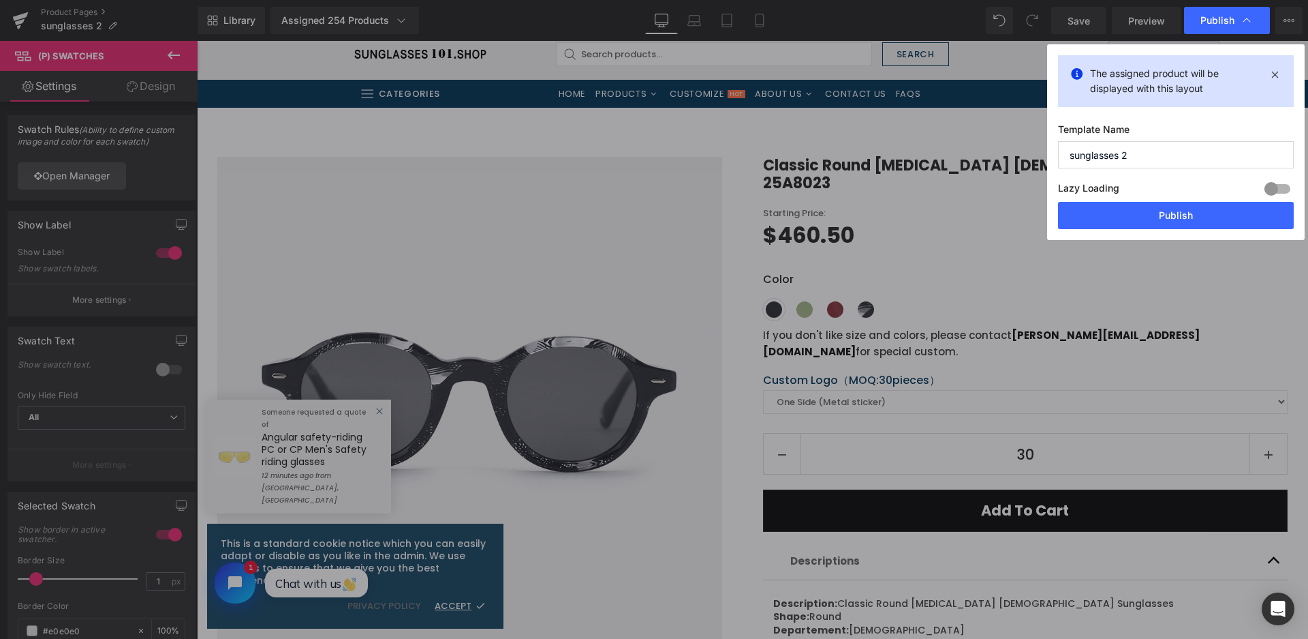
click at [1187, 213] on button "Publish" at bounding box center [1176, 215] width 236 height 27
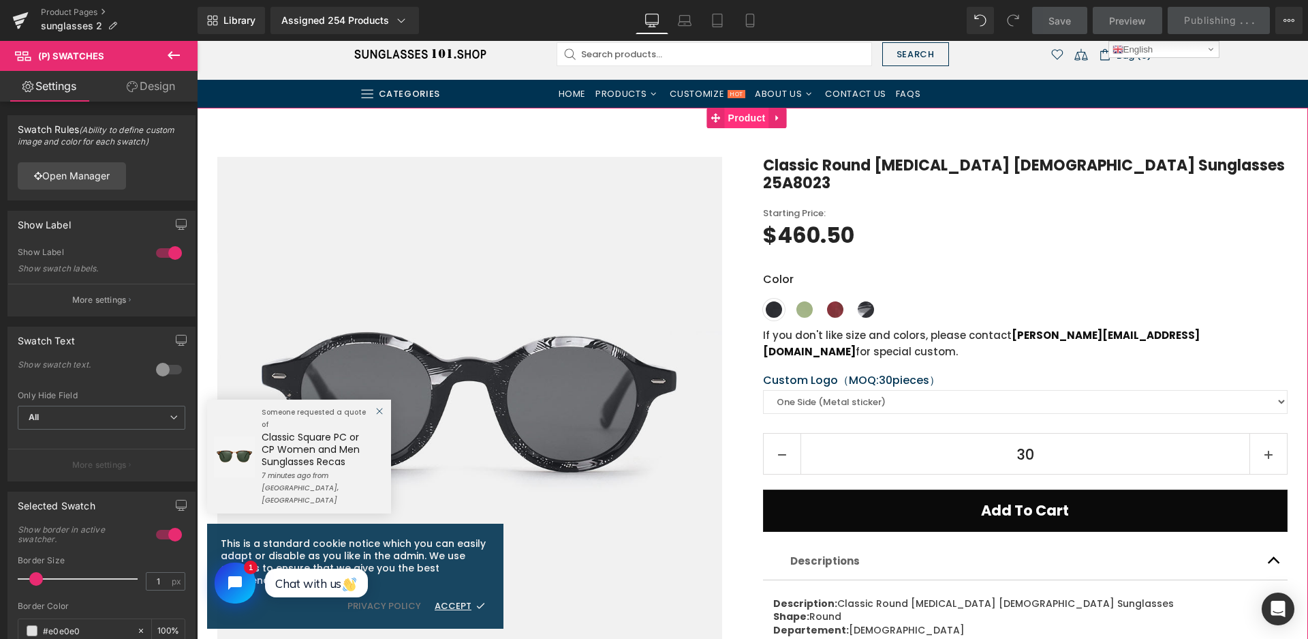
click at [728, 123] on span "Product" at bounding box center [747, 118] width 44 height 20
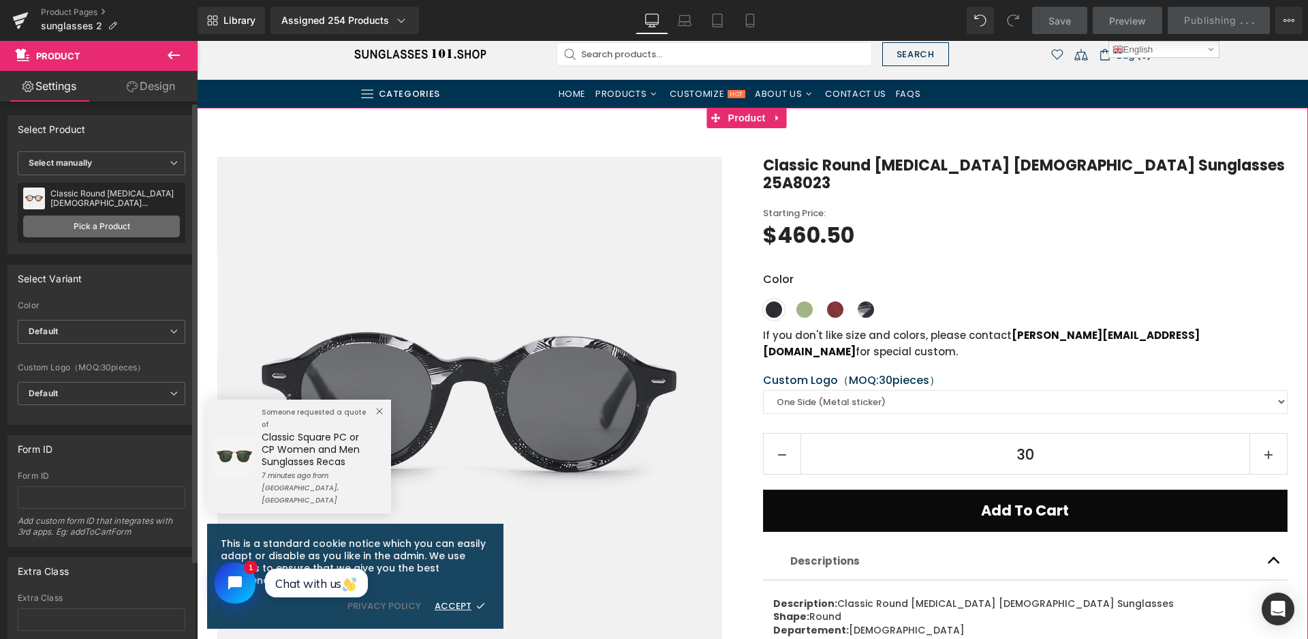
click at [104, 217] on link "Pick a Product" at bounding box center [101, 226] width 157 height 22
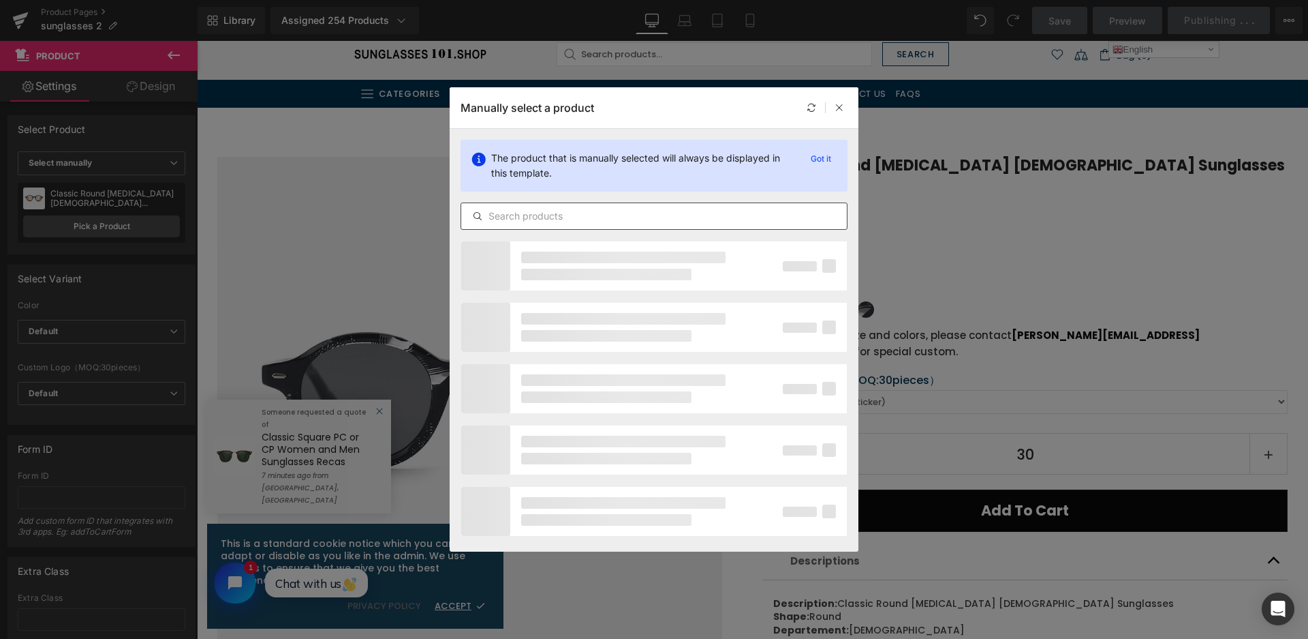
click at [598, 213] on input "text" at bounding box center [654, 216] width 386 height 16
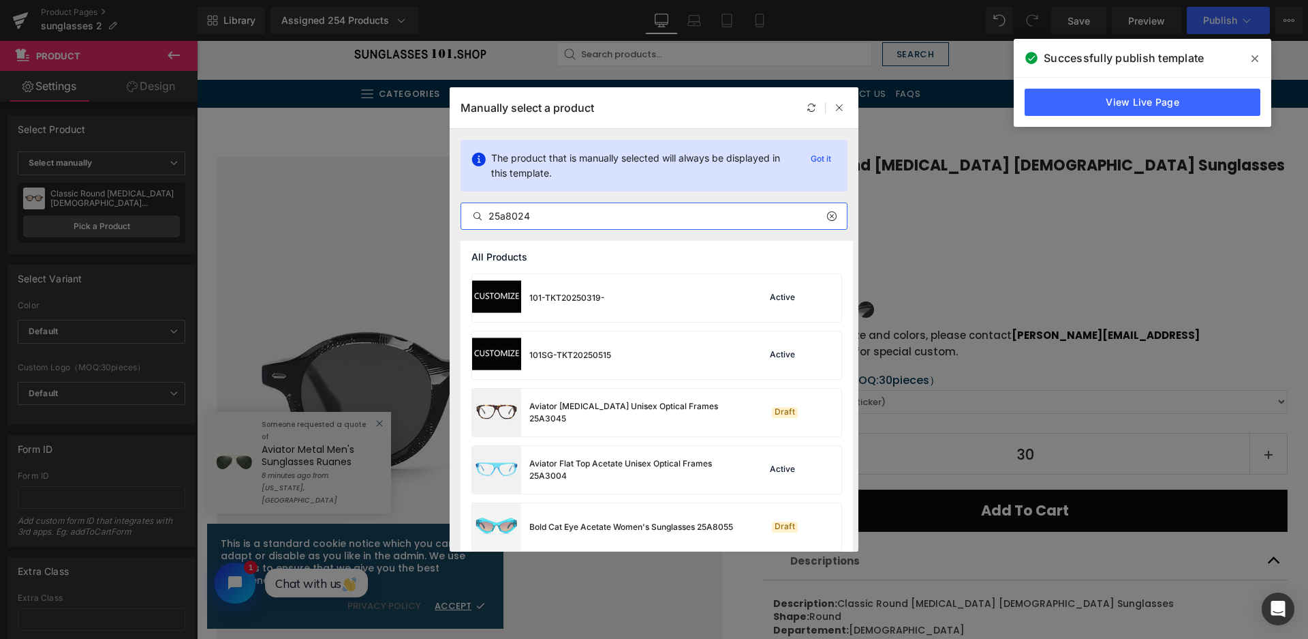
click at [511, 214] on input "25a8024" at bounding box center [654, 216] width 386 height 16
click at [507, 214] on input "25a8024" at bounding box center [654, 216] width 386 height 16
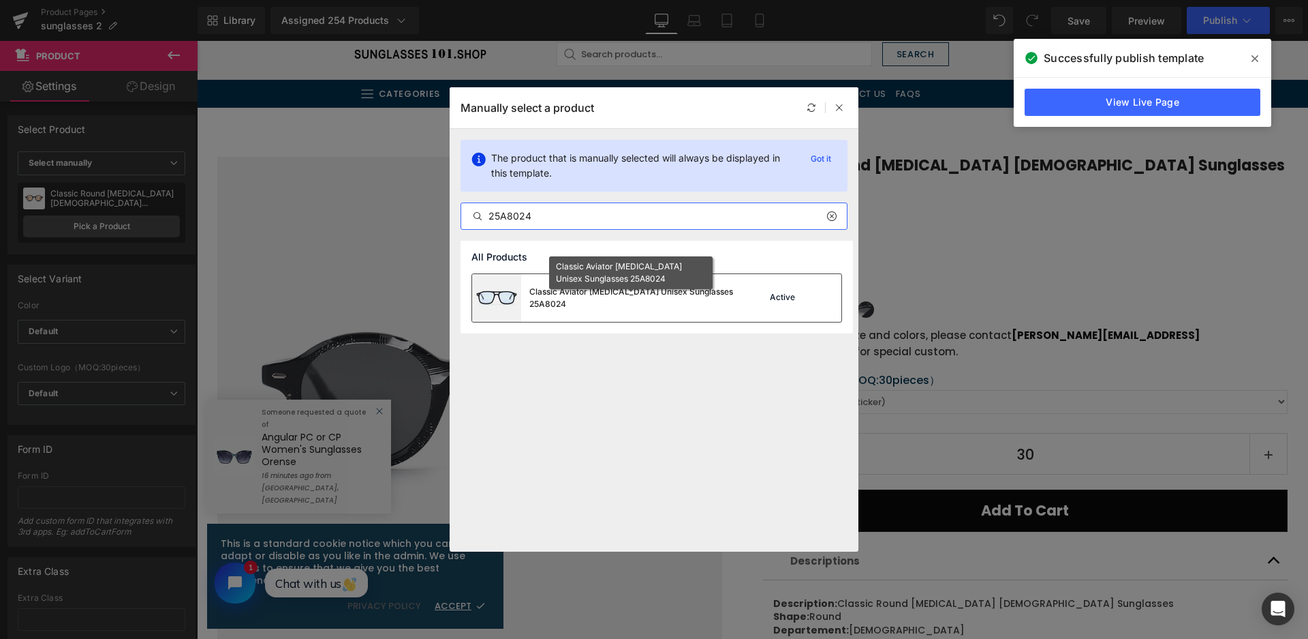
type input "25A8024"
drag, startPoint x: 619, startPoint y: 292, endPoint x: 168, endPoint y: 636, distance: 567.0
click at [619, 292] on div "Classic Aviator [MEDICAL_DATA] Unisex Sunglasses 25A8024" at bounding box center [631, 298] width 204 height 25
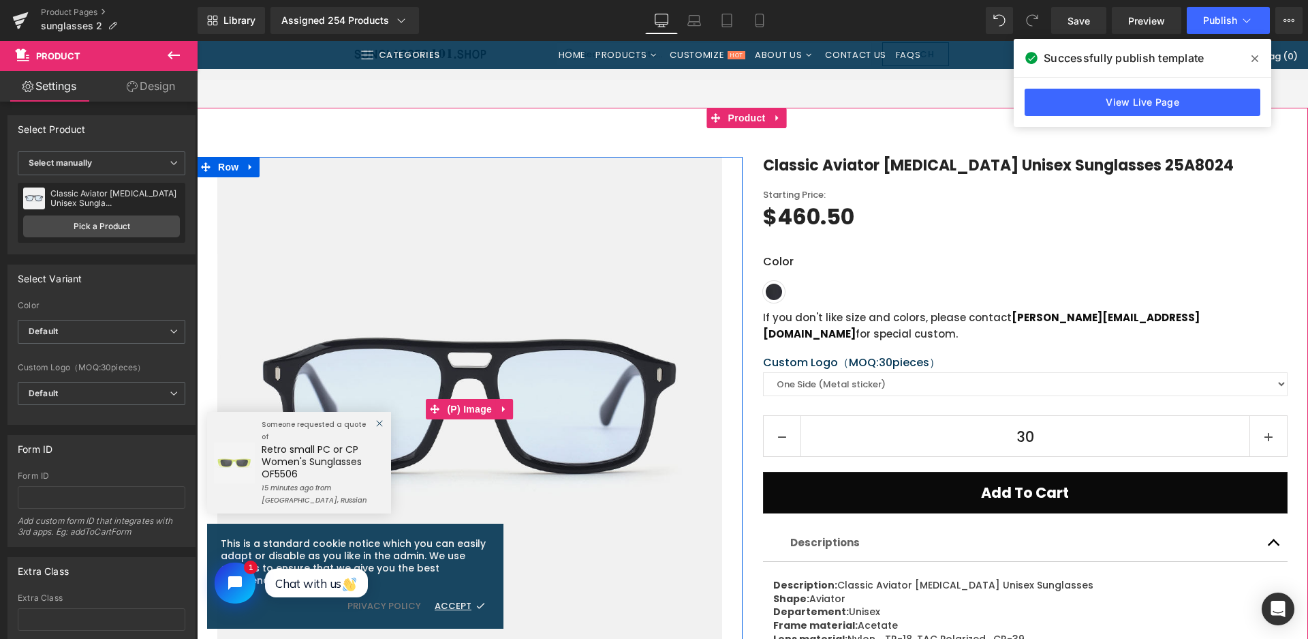
scroll to position [409, 0]
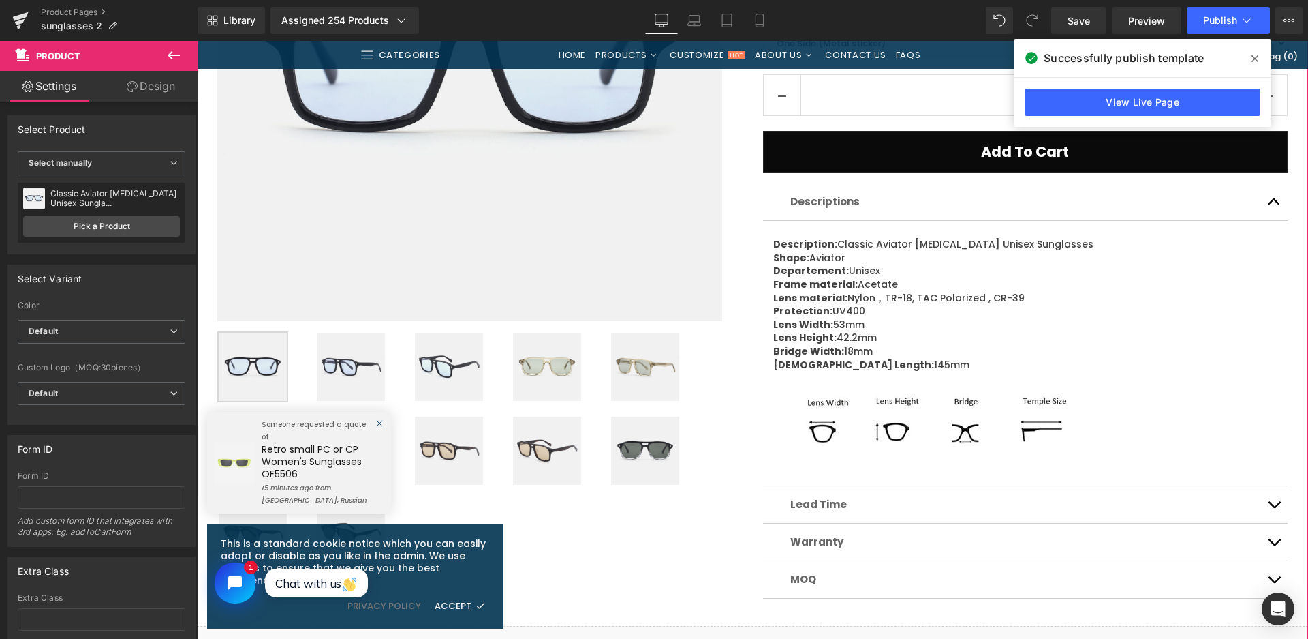
click at [567, 384] on img at bounding box center [547, 367] width 68 height 68
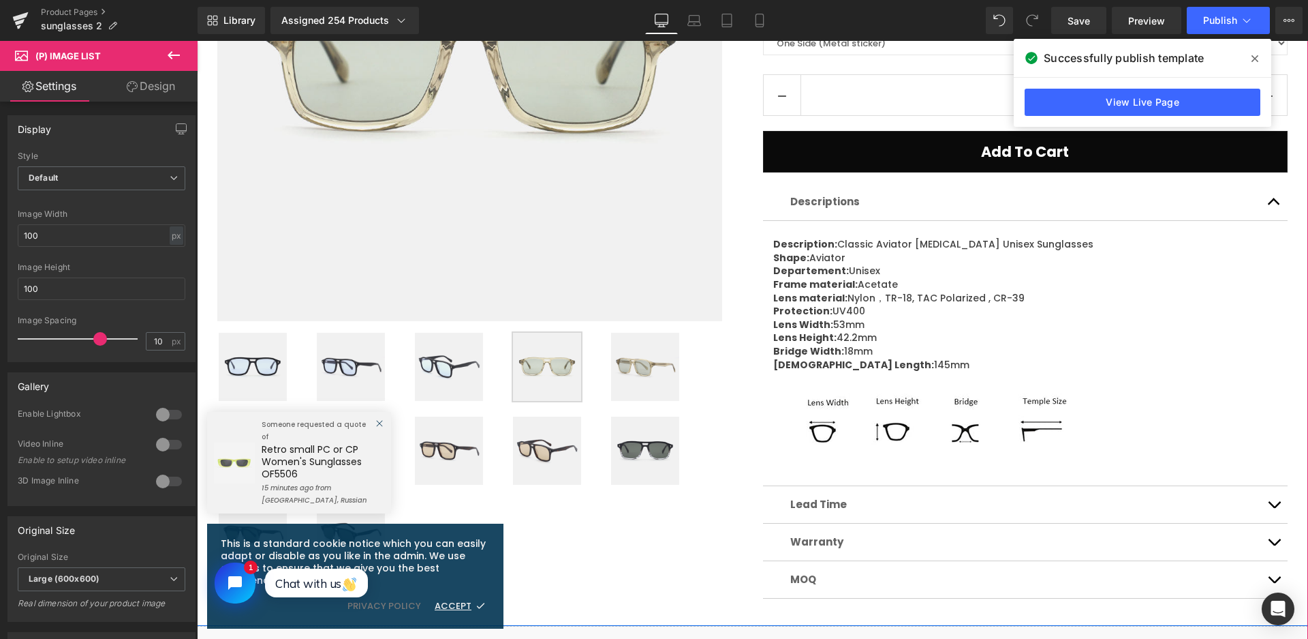
scroll to position [68, 0]
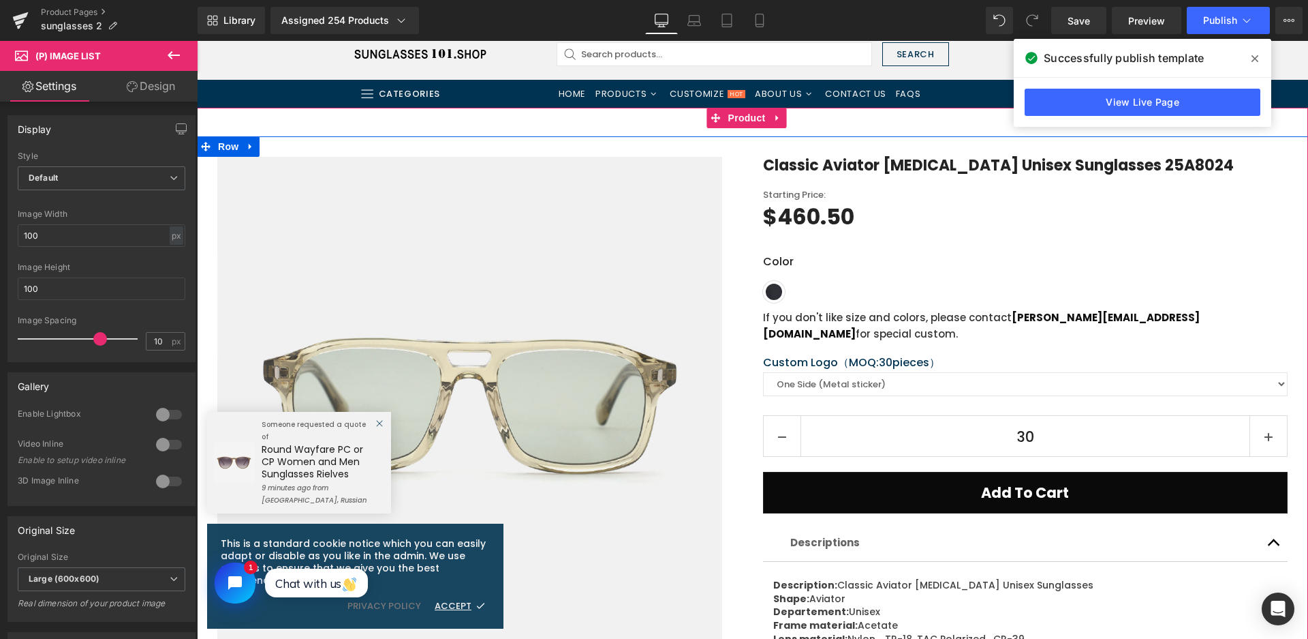
scroll to position [68, 0]
